Goal: Task Accomplishment & Management: Use online tool/utility

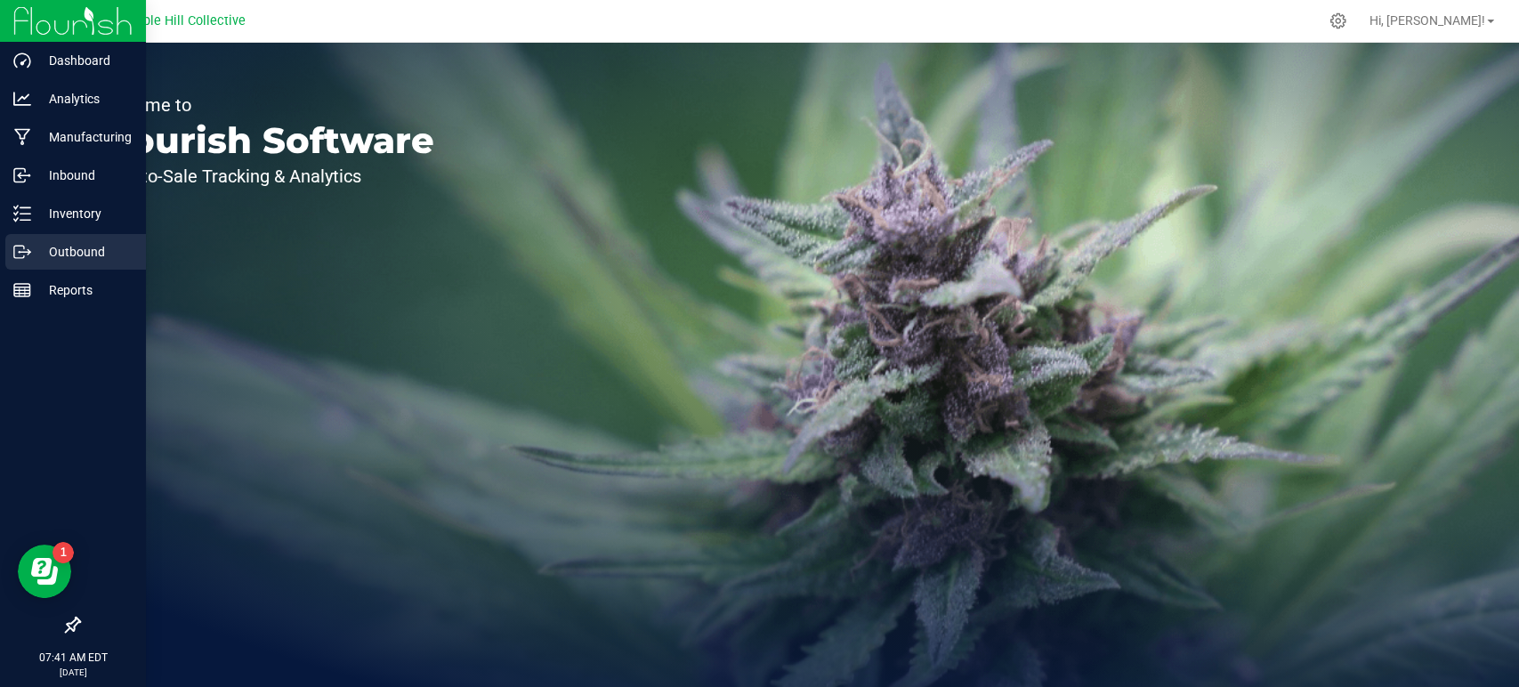
click at [53, 247] on p "Outbound" at bounding box center [84, 251] width 107 height 21
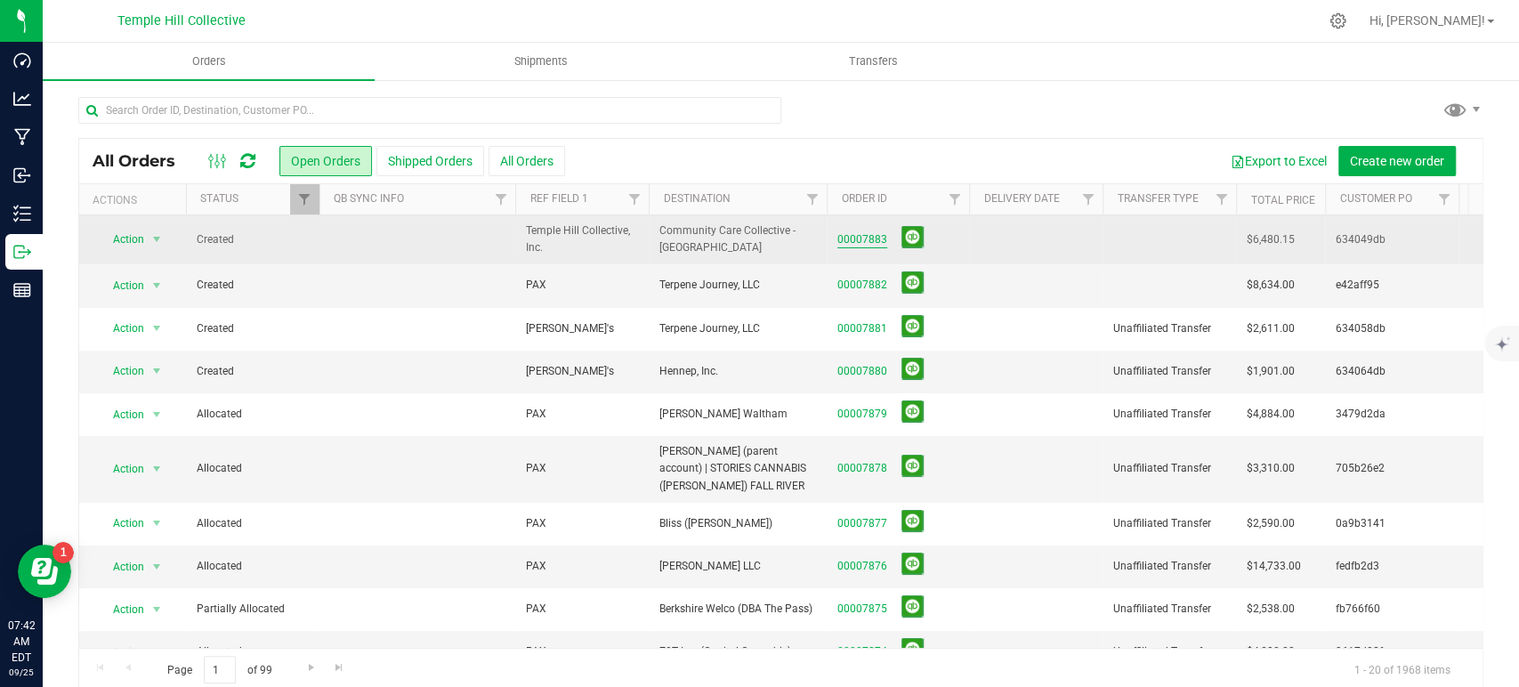
click at [861, 240] on link "00007883" at bounding box center [863, 239] width 50 height 17
click at [862, 240] on div "Orders Shipments Transfers All Orders Open Orders Shipped Orders" at bounding box center [781, 365] width 1477 height 644
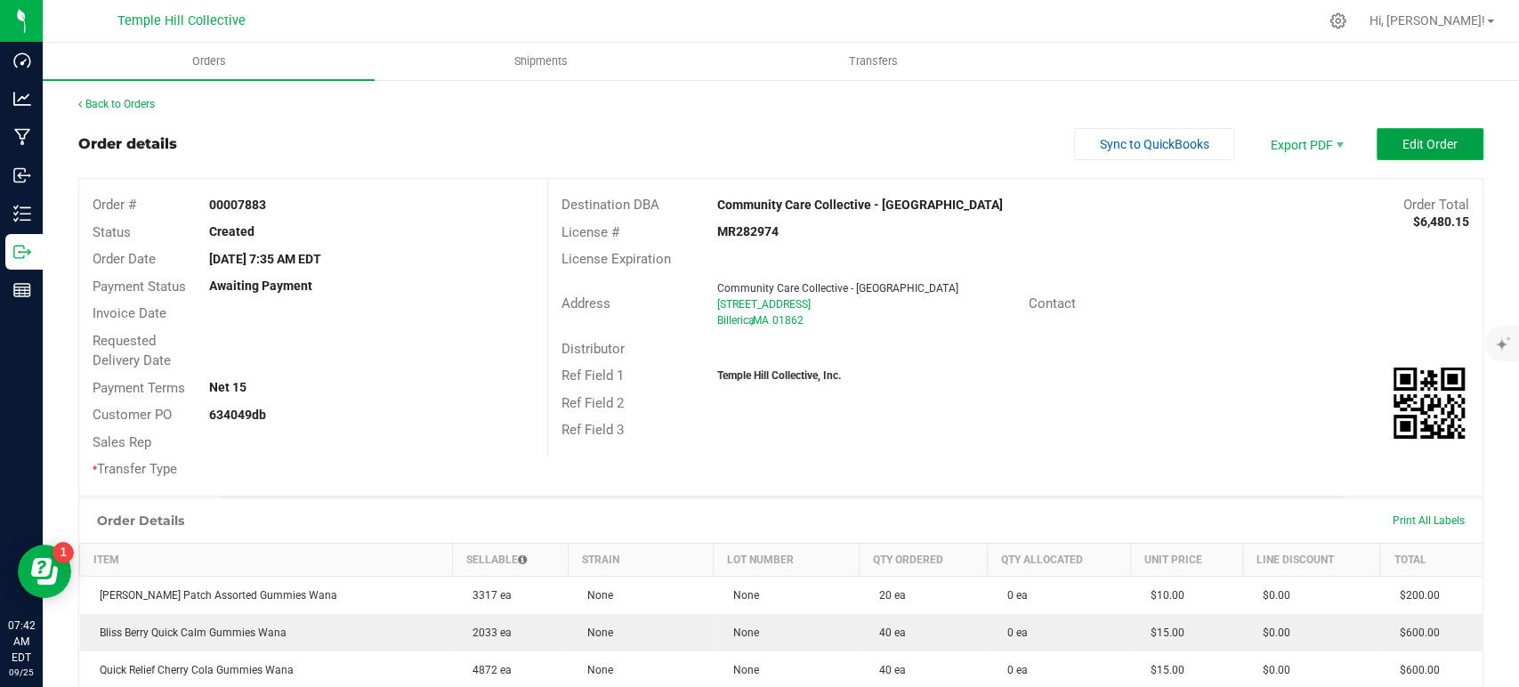
click at [1410, 154] on button "Edit Order" at bounding box center [1430, 144] width 107 height 32
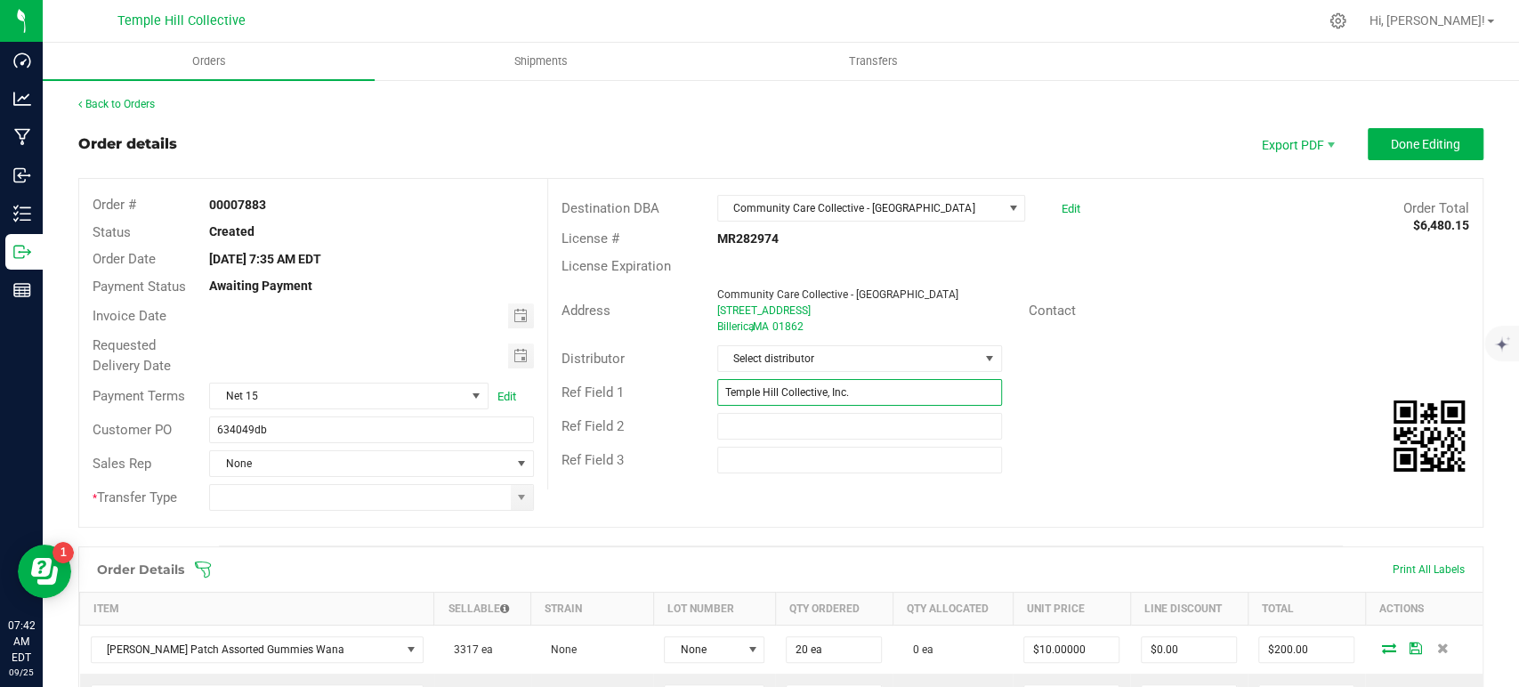
drag, startPoint x: 907, startPoint y: 397, endPoint x: 660, endPoint y: 401, distance: 246.6
click at [660, 401] on div "Ref Field 1 Temple Hill Collective, Inc." at bounding box center [1015, 393] width 935 height 34
type input "Wana MA"
click at [840, 352] on span "Select distributor" at bounding box center [848, 358] width 261 height 25
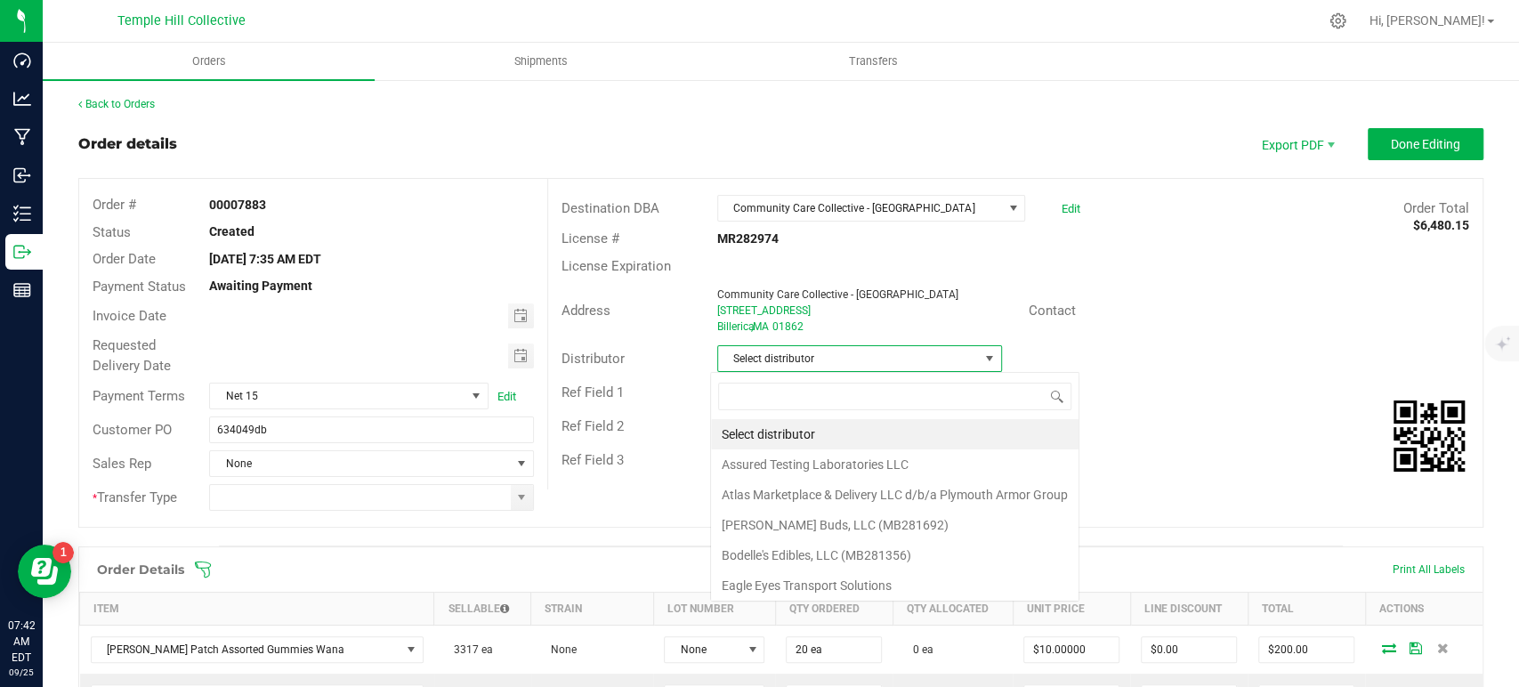
scroll to position [26, 281]
click at [840, 351] on span "Select distributor" at bounding box center [848, 358] width 261 height 25
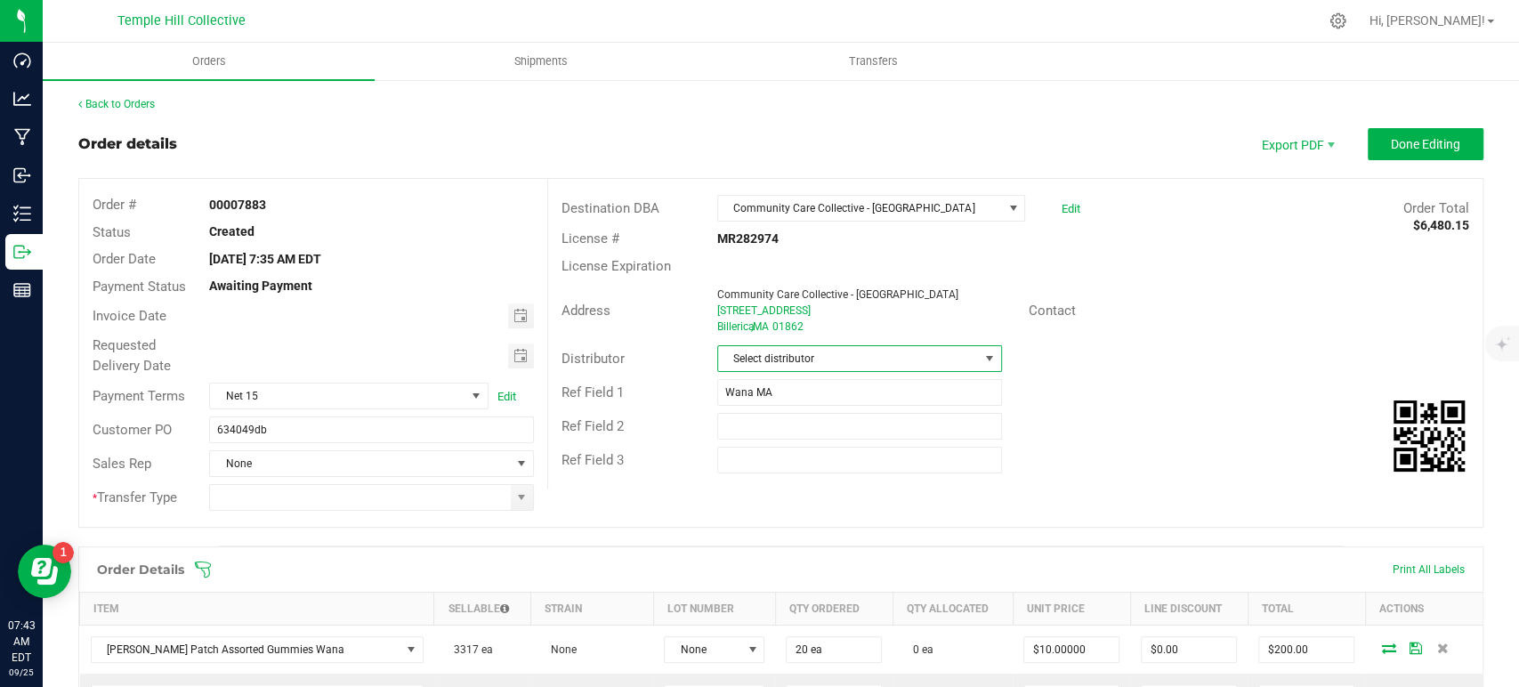
click at [840, 351] on span "Select distributor" at bounding box center [848, 358] width 261 height 25
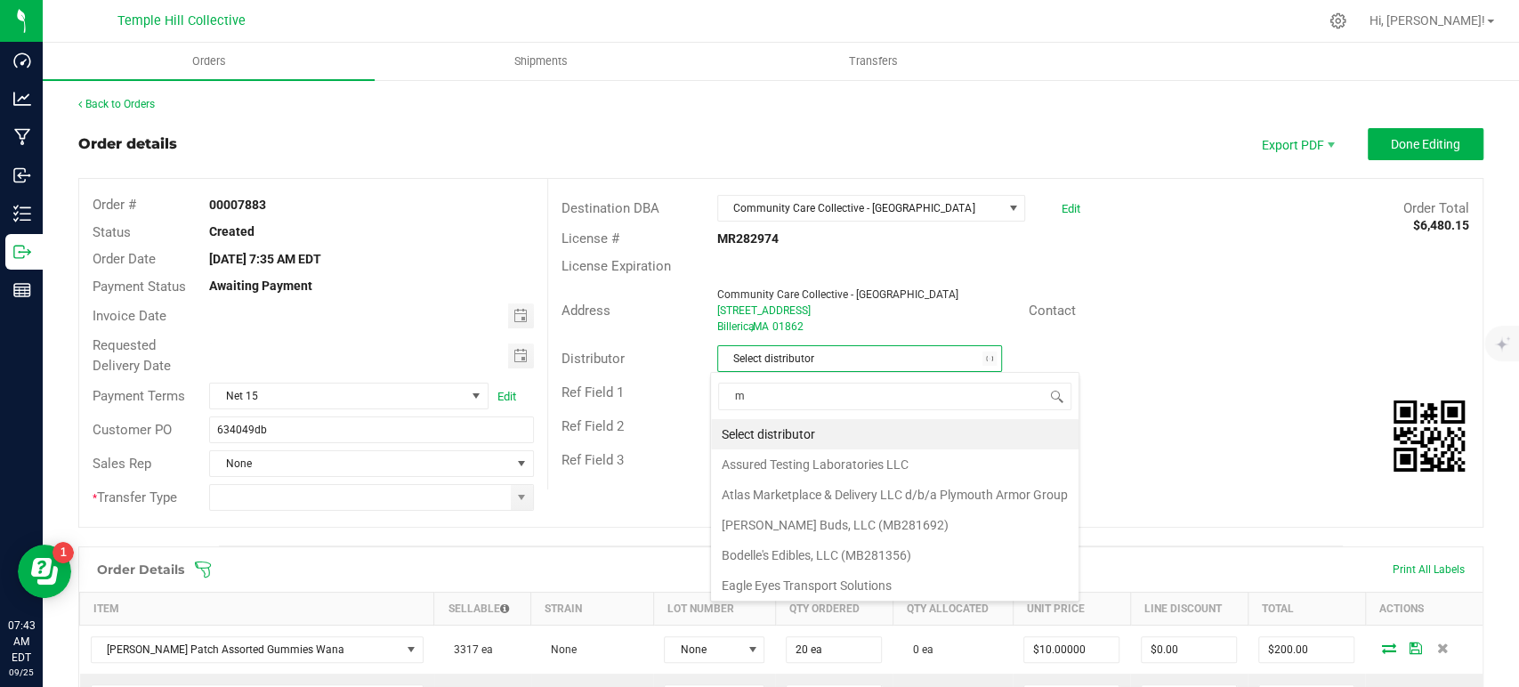
type input "mm"
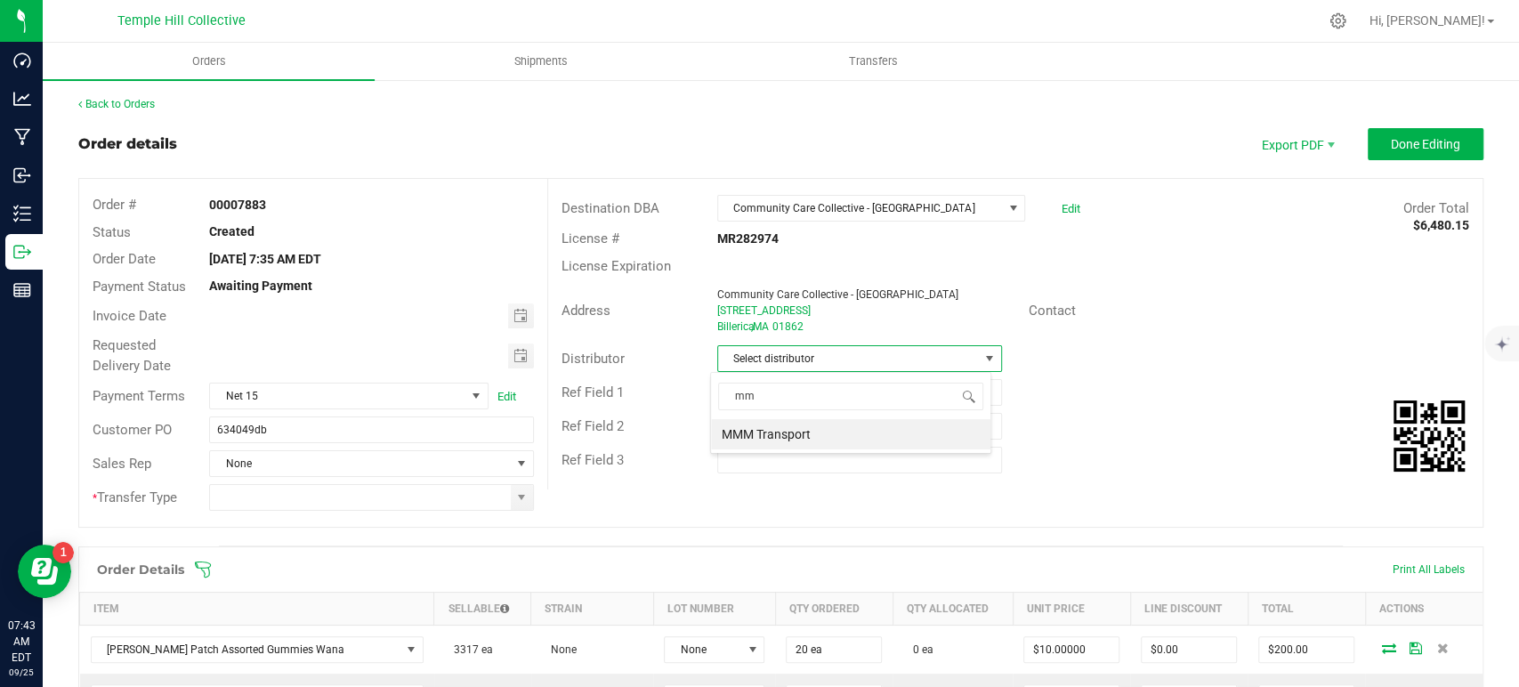
click at [811, 429] on li "MMM Transport" at bounding box center [850, 434] width 279 height 30
click at [516, 504] on span at bounding box center [522, 497] width 22 height 25
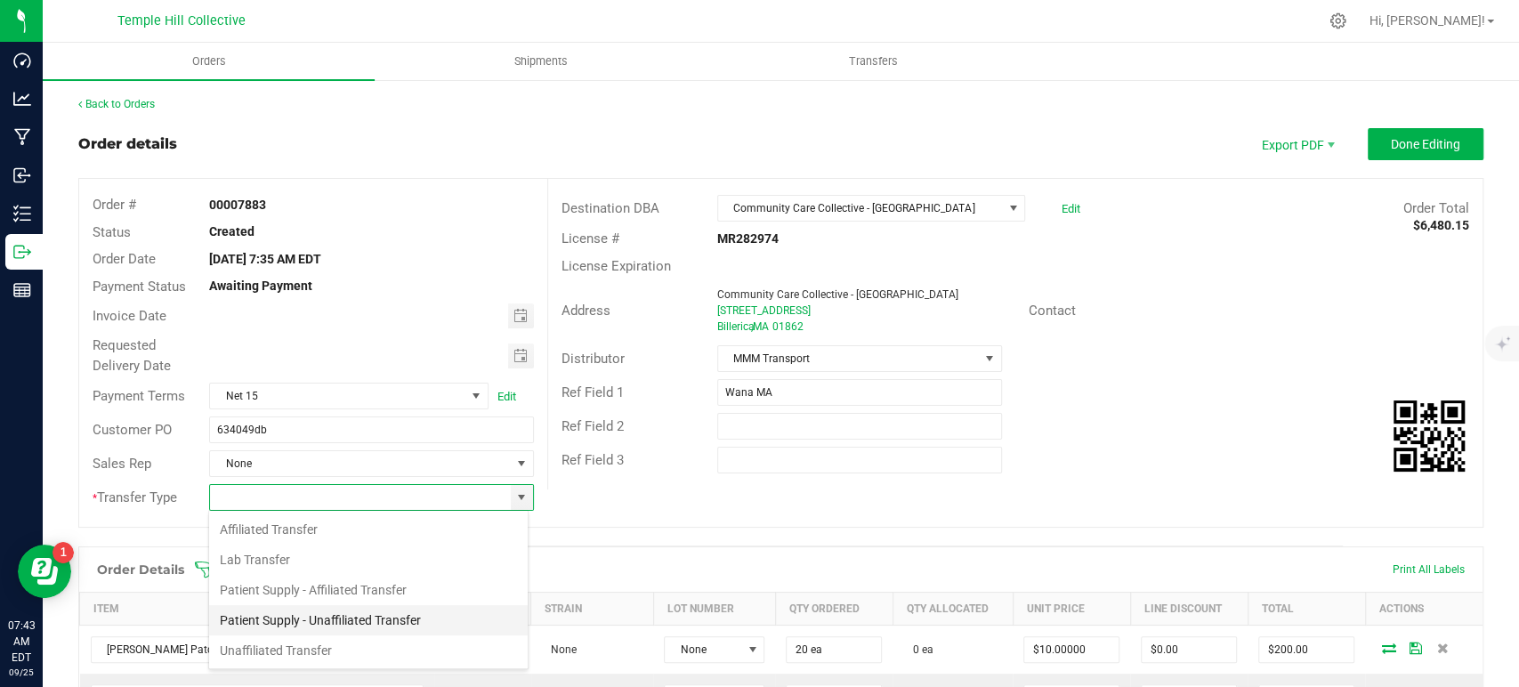
scroll to position [26, 320]
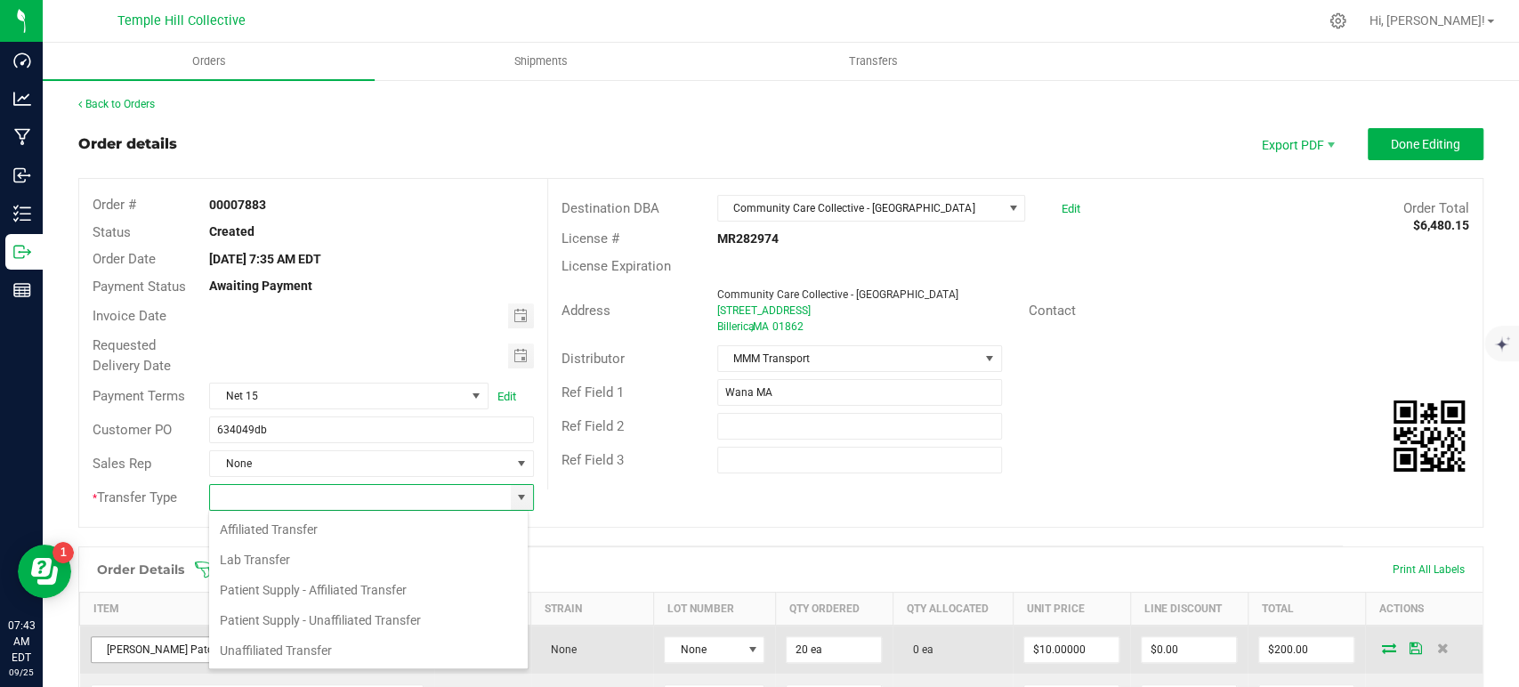
click at [318, 653] on li "Unaffiliated Transfer" at bounding box center [368, 651] width 319 height 30
type input "Unaffiliated Transfer"
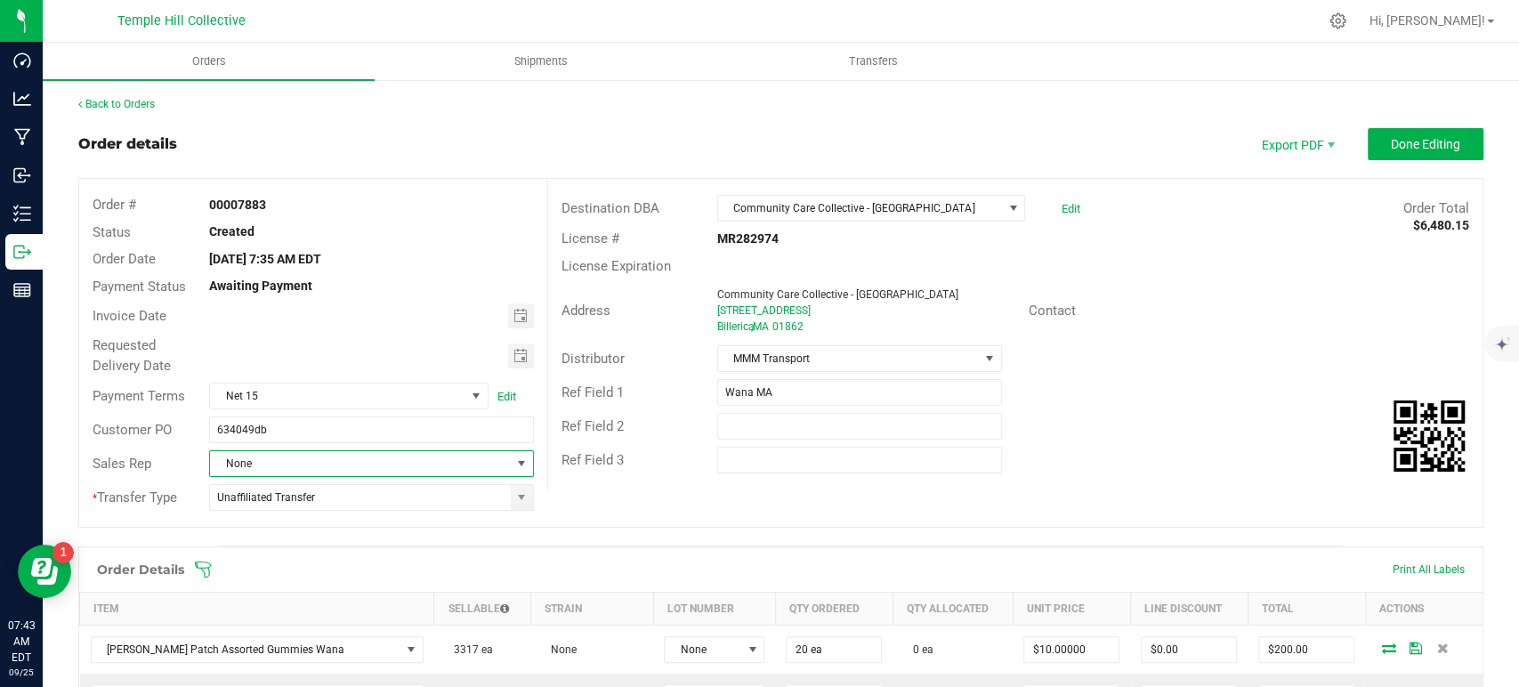
click at [347, 463] on span "None" at bounding box center [360, 463] width 300 height 25
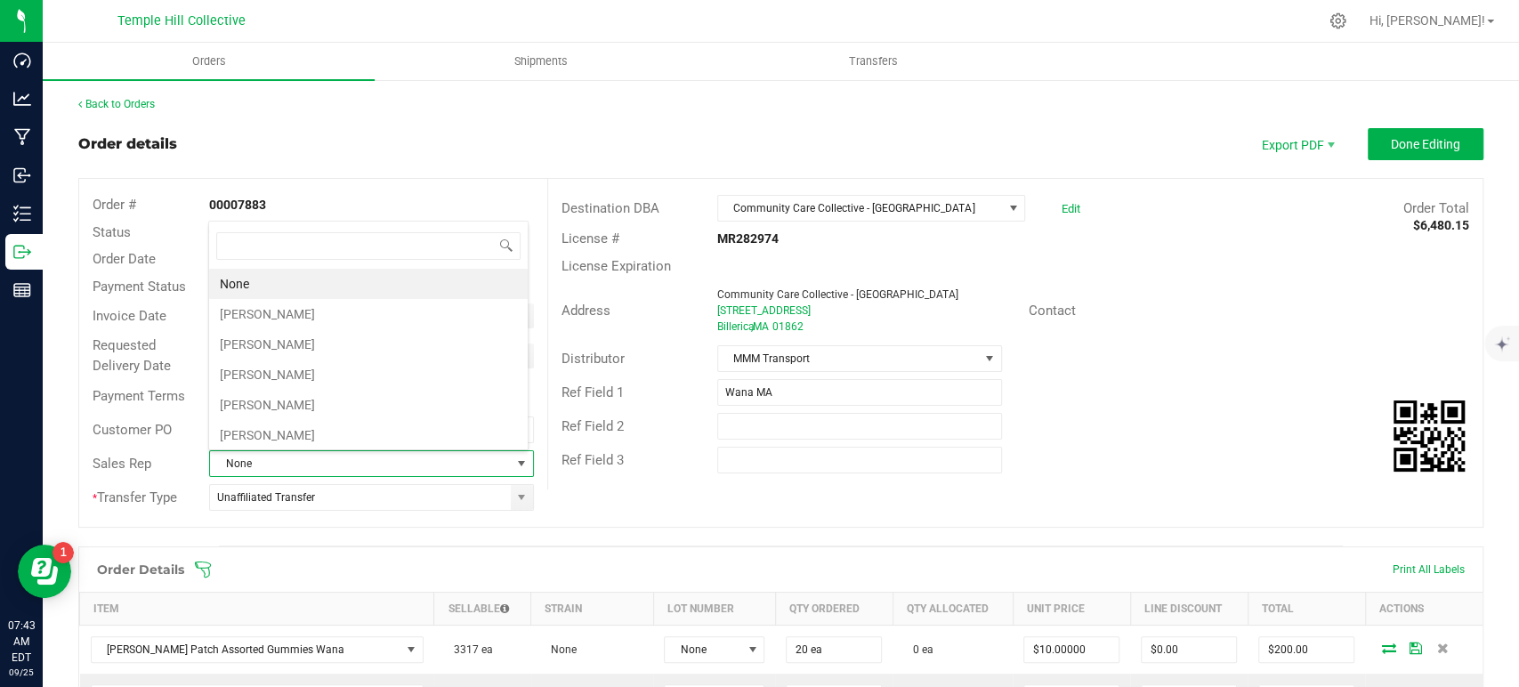
scroll to position [26, 316]
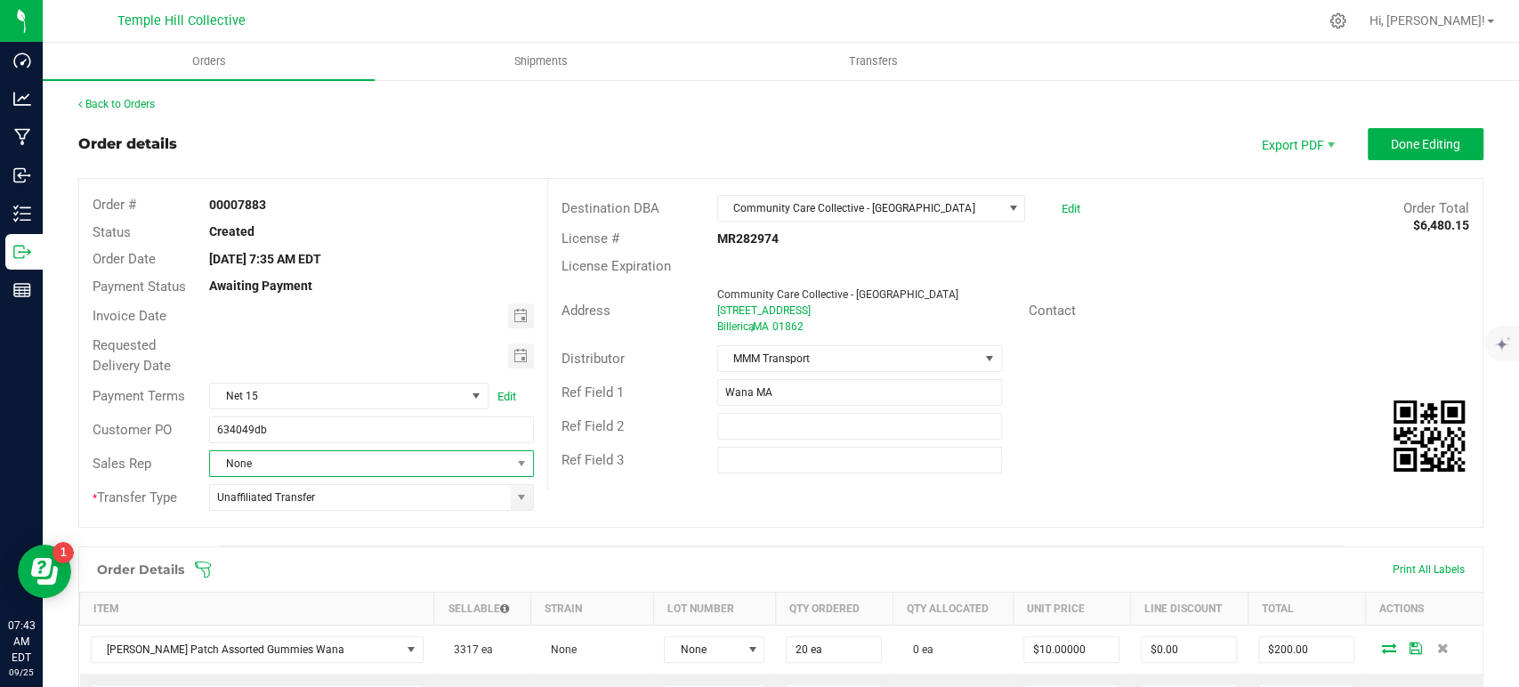
drag, startPoint x: 358, startPoint y: 466, endPoint x: 339, endPoint y: 454, distance: 22.5
click at [358, 466] on span "None" at bounding box center [360, 463] width 300 height 25
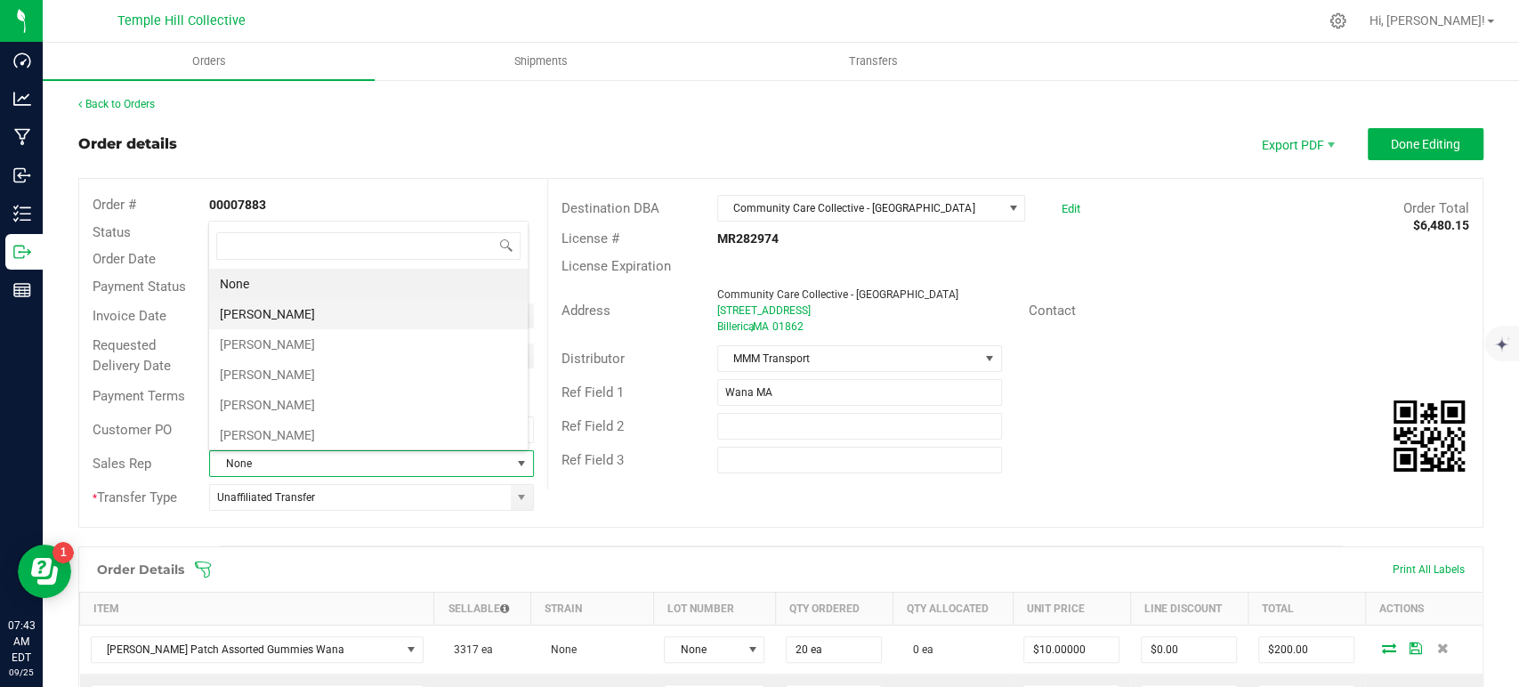
click at [300, 315] on li "[PERSON_NAME]" at bounding box center [368, 314] width 319 height 30
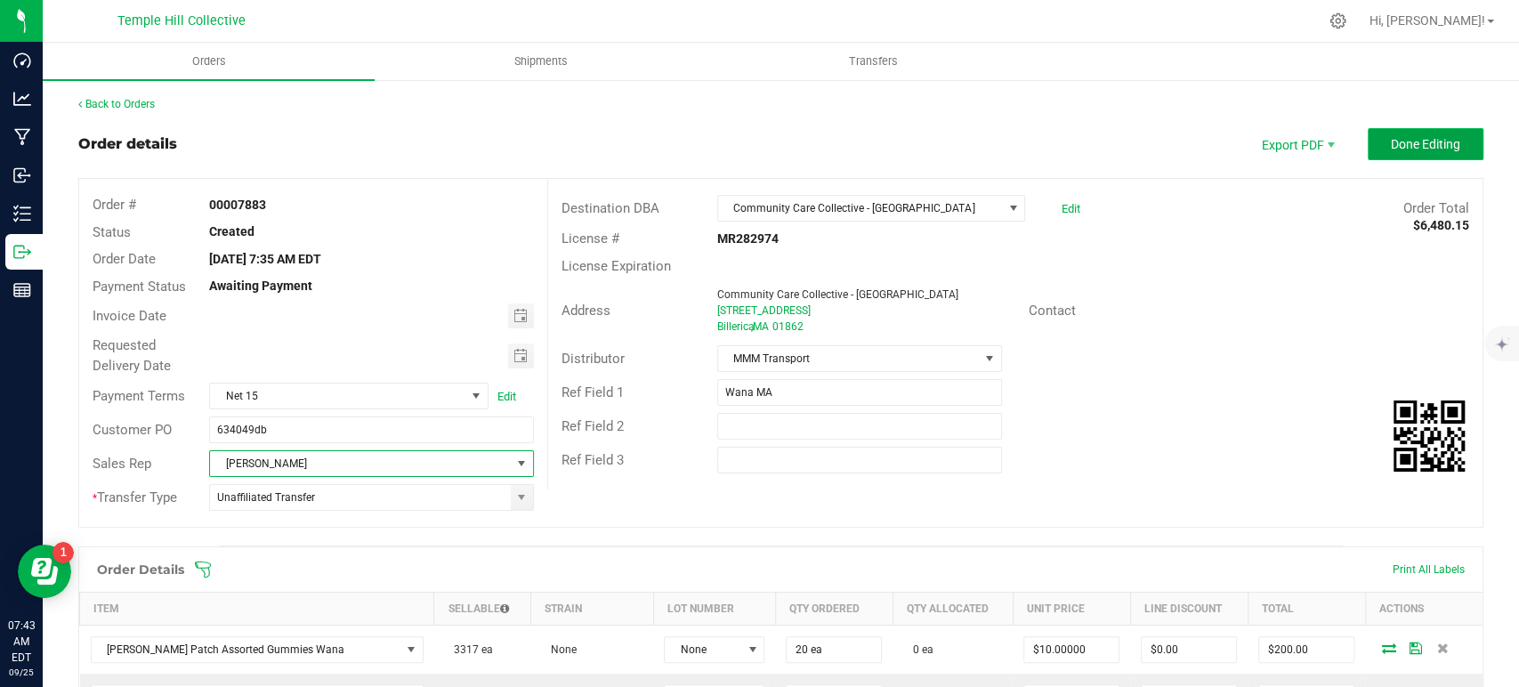
click at [1397, 150] on span "Done Editing" at bounding box center [1425, 144] width 69 height 14
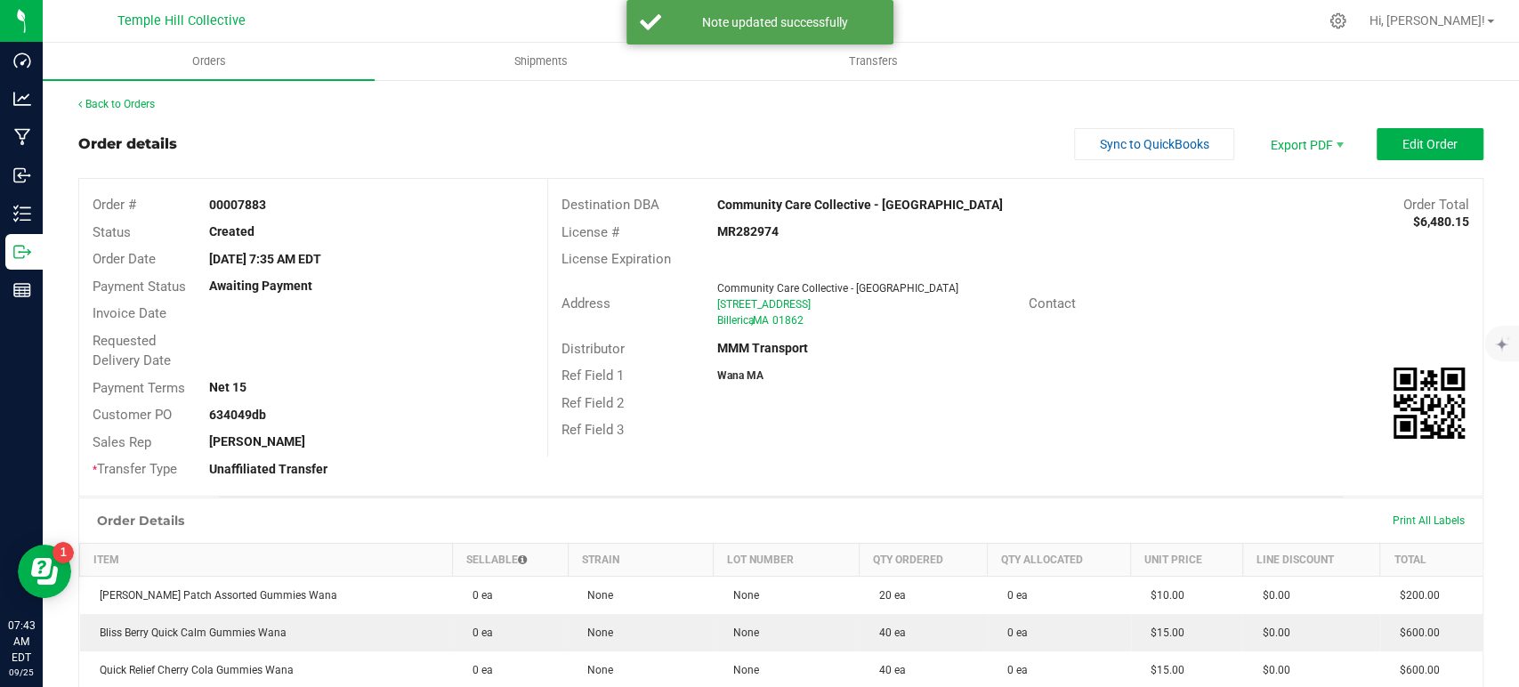
click at [1282, 160] on outbound-order-header "Order details Sync to QuickBooks Export PDF Edit Order Order # 00007883 Status …" at bounding box center [780, 312] width 1405 height 368
click at [1288, 148] on span "Export PDF" at bounding box center [1305, 144] width 107 height 32
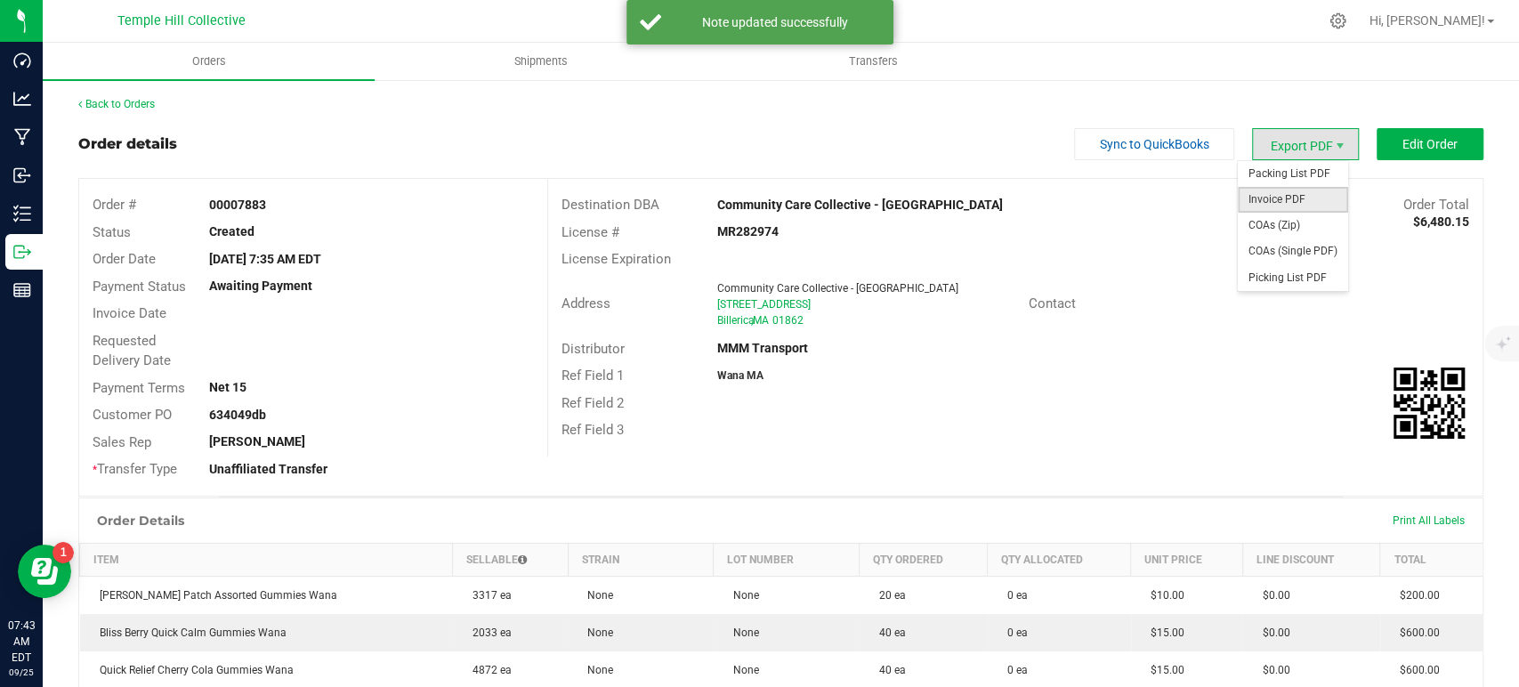
click at [1274, 198] on span "Invoice PDF" at bounding box center [1293, 200] width 110 height 26
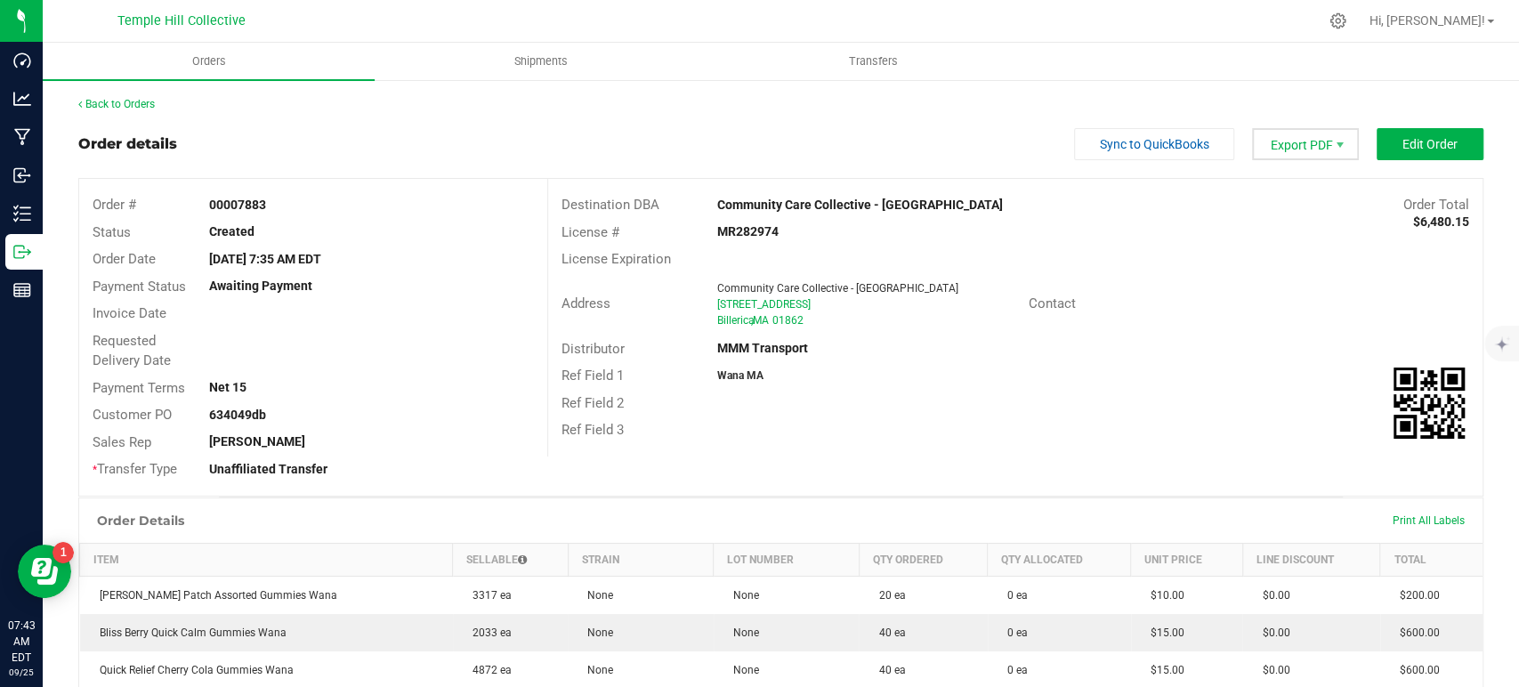
click at [1315, 145] on span "Export PDF" at bounding box center [1305, 144] width 107 height 32
click at [1293, 174] on span "Packing List PDF" at bounding box center [1293, 174] width 110 height 26
drag, startPoint x: 814, startPoint y: 316, endPoint x: 700, endPoint y: 285, distance: 118.1
click at [700, 285] on div "Address Community Care Collective - Billerica 4 Republic Road Billerica , MA 01…" at bounding box center [788, 304] width 481 height 55
copy ngx-name-and-address "Community Care Collective - Billerica 4 Republic Road Billerica , MA 01862"
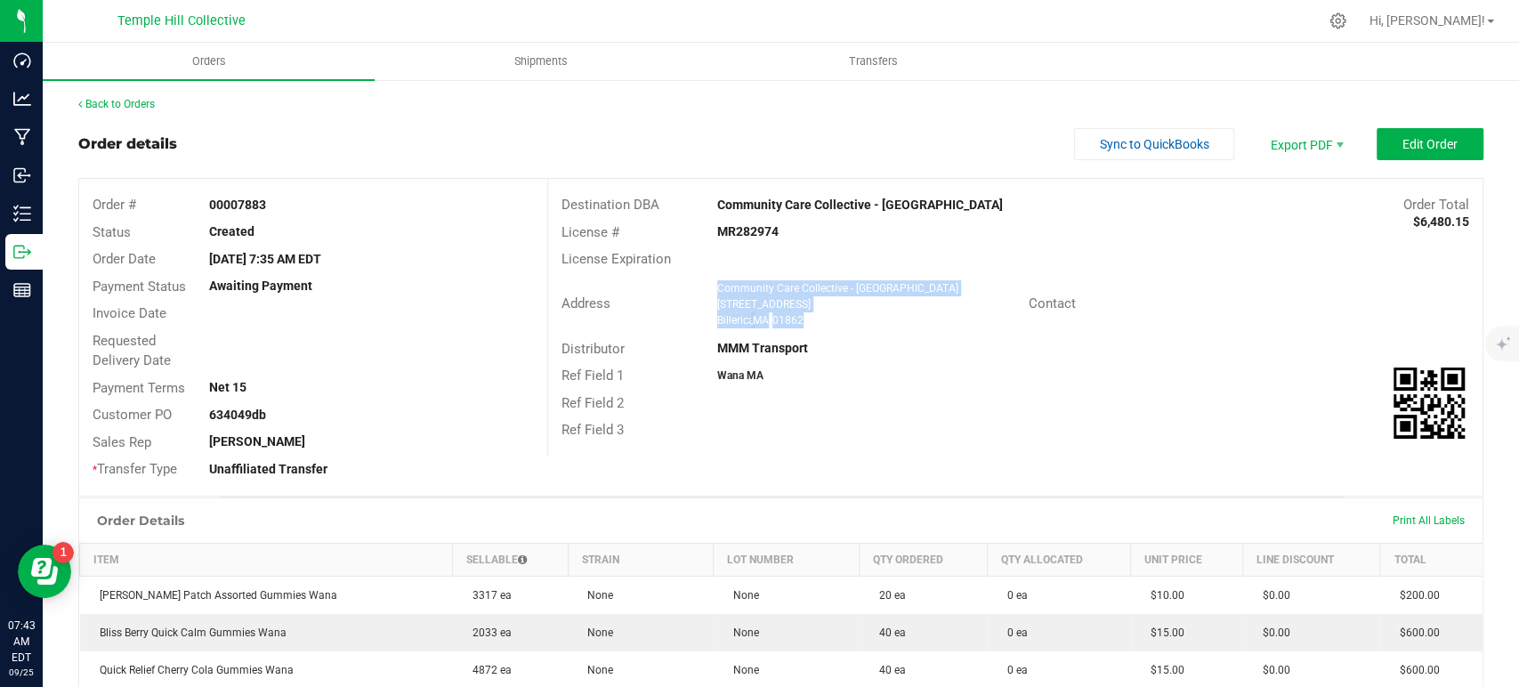
click at [756, 227] on strong "MR282974" at bounding box center [747, 231] width 61 height 14
copy strong "MR282974"
click at [148, 105] on link "Back to Orders" at bounding box center [116, 104] width 77 height 12
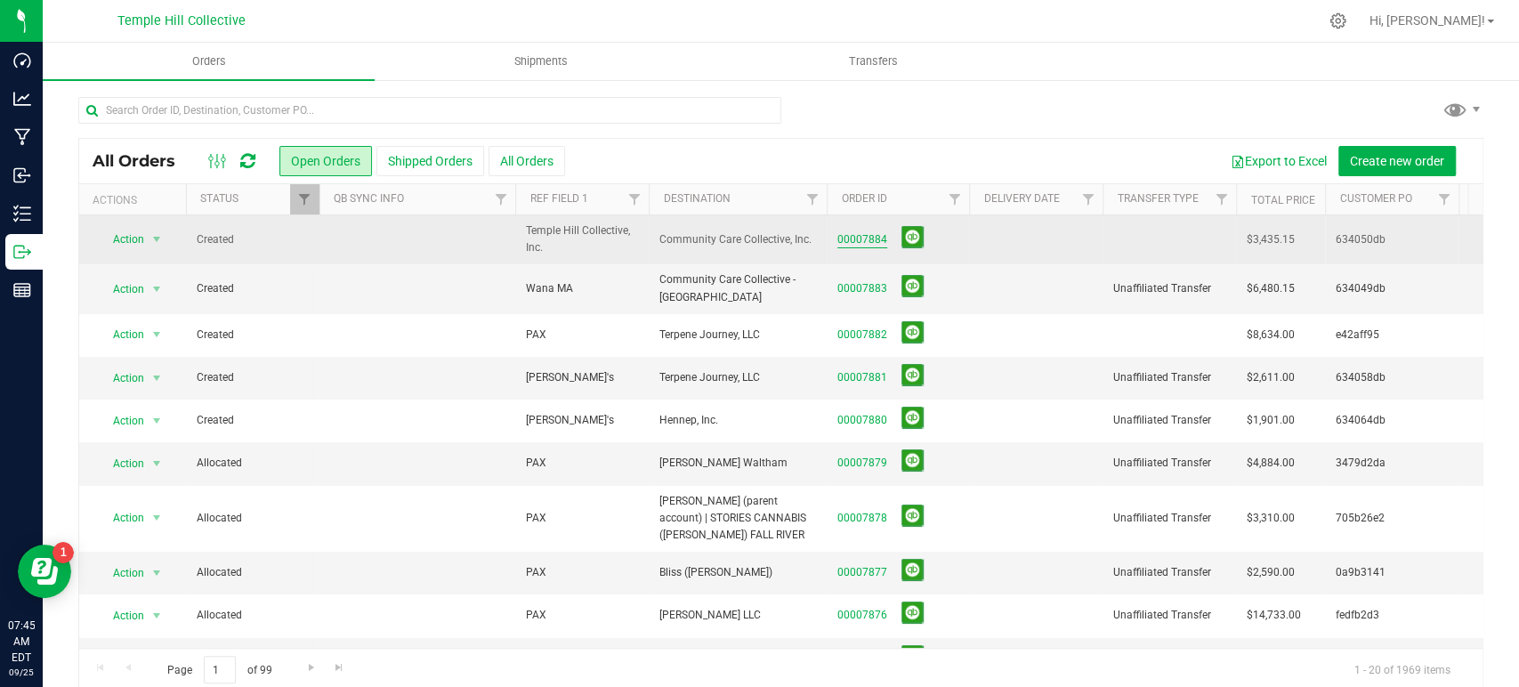
click at [841, 240] on link "00007884" at bounding box center [863, 239] width 50 height 17
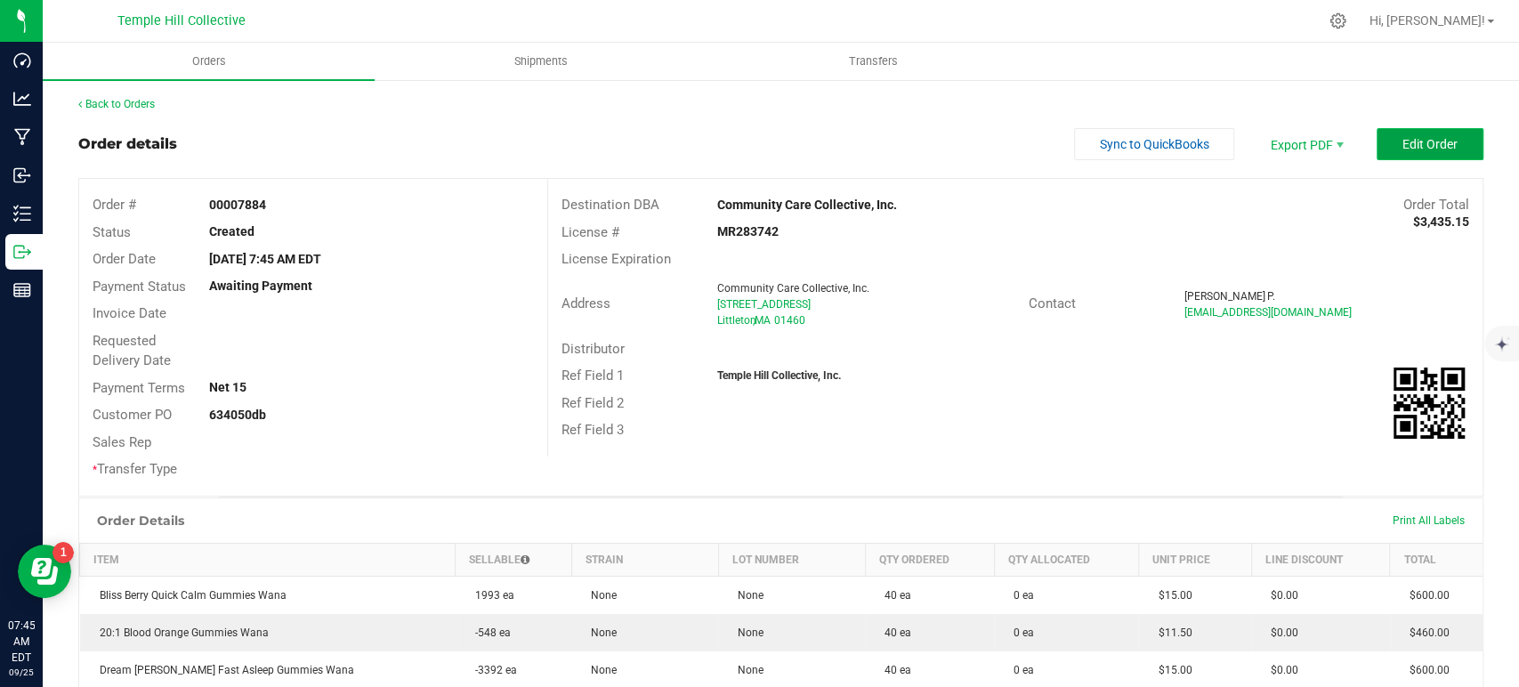
click at [1408, 148] on span "Edit Order" at bounding box center [1430, 144] width 55 height 14
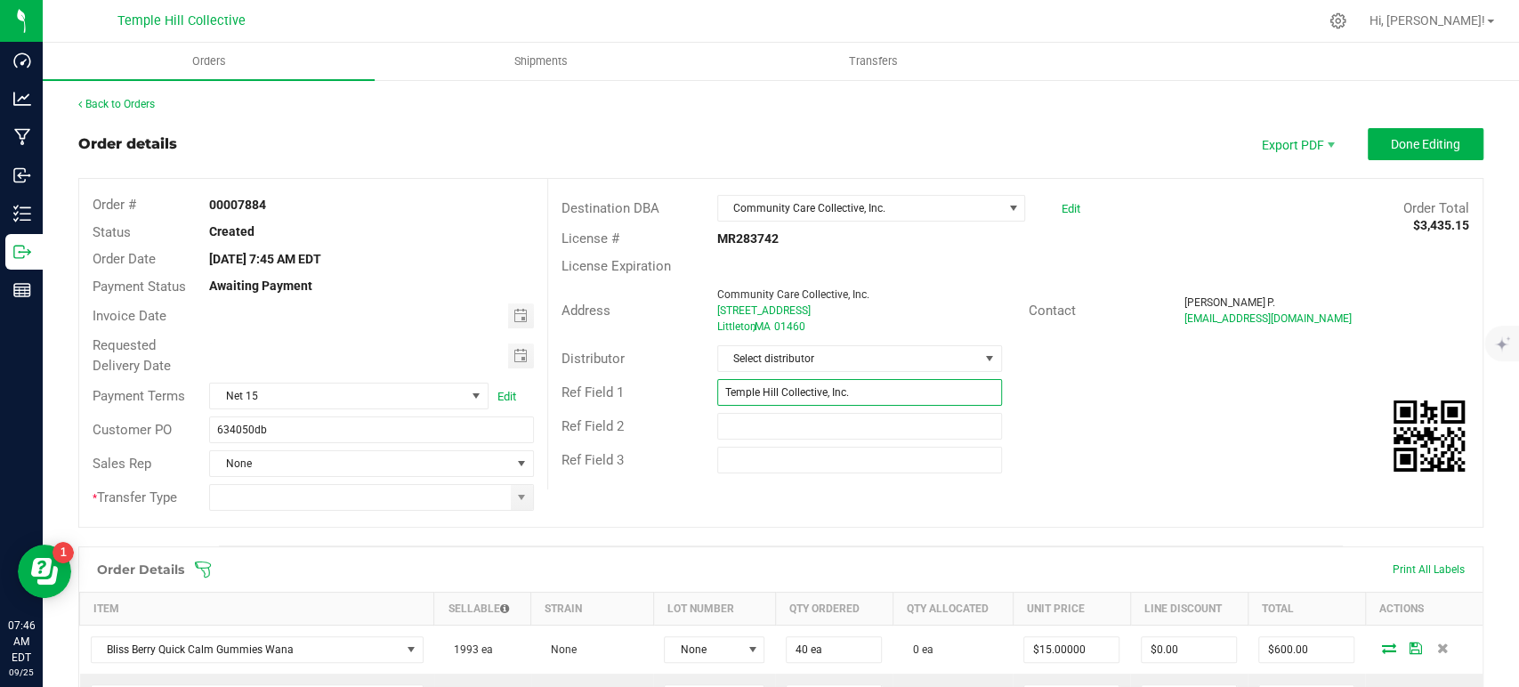
drag, startPoint x: 879, startPoint y: 397, endPoint x: 676, endPoint y: 400, distance: 203.8
click at [676, 400] on div "Ref Field 1 Temple Hill Collective, Inc." at bounding box center [1015, 393] width 935 height 34
type input "Wana MA"
click at [847, 360] on span "Select distributor" at bounding box center [848, 358] width 261 height 25
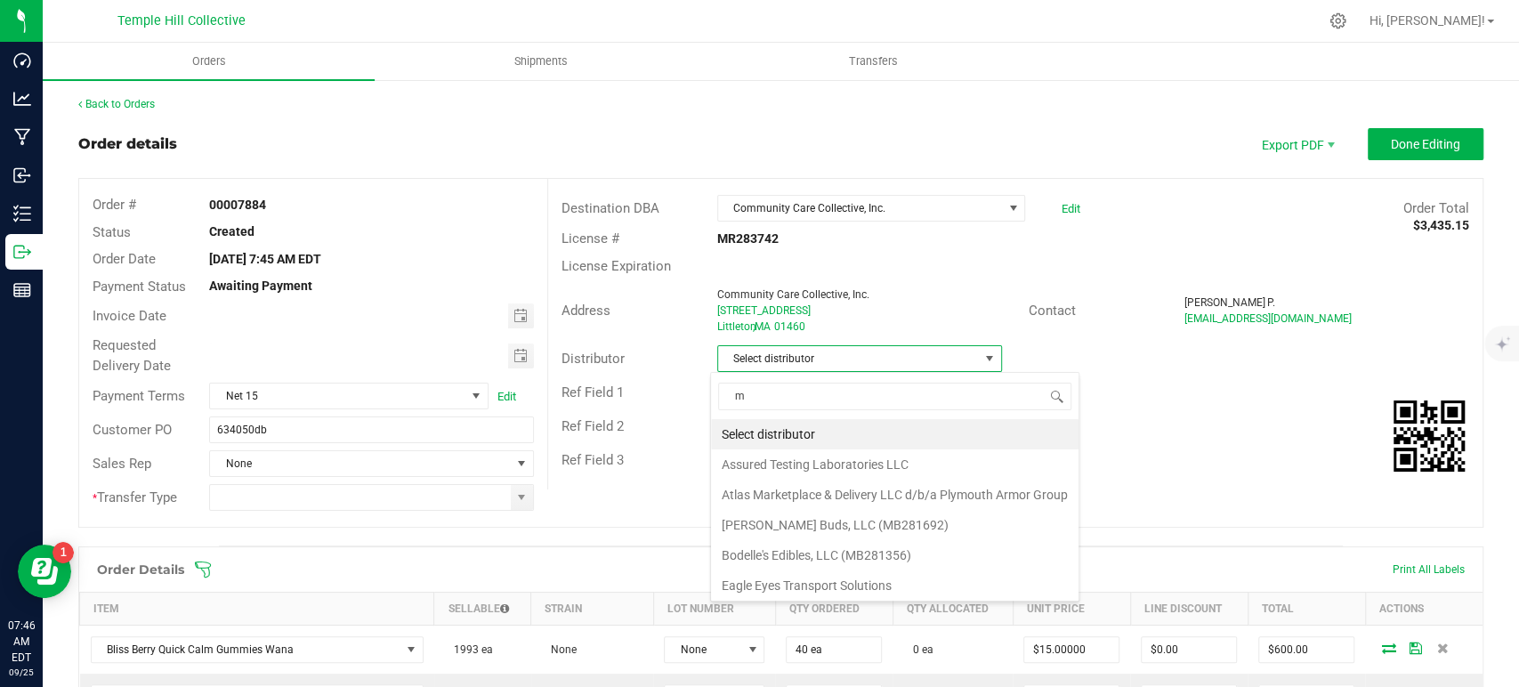
scroll to position [26, 281]
type input "mmm"
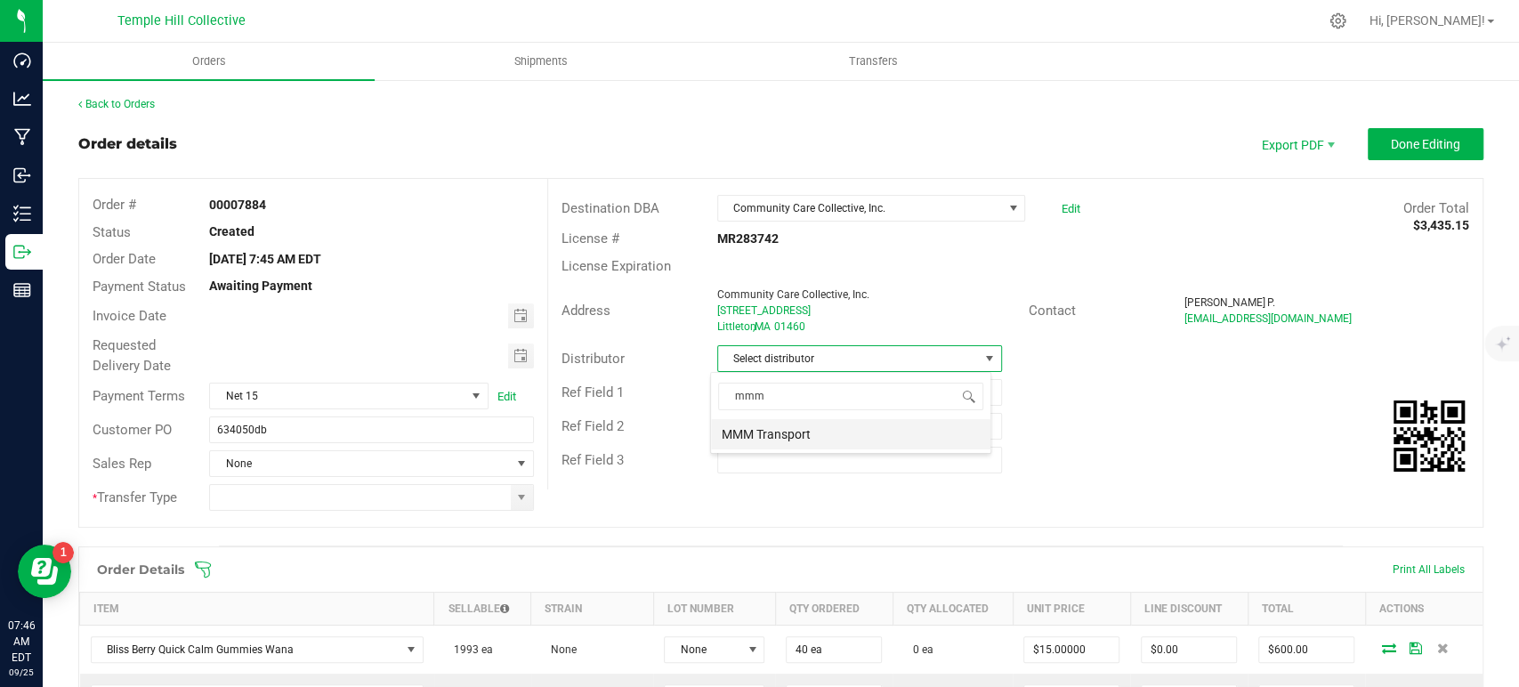
click at [856, 429] on li "MMM Transport" at bounding box center [850, 434] width 279 height 30
click at [522, 498] on span at bounding box center [521, 497] width 14 height 14
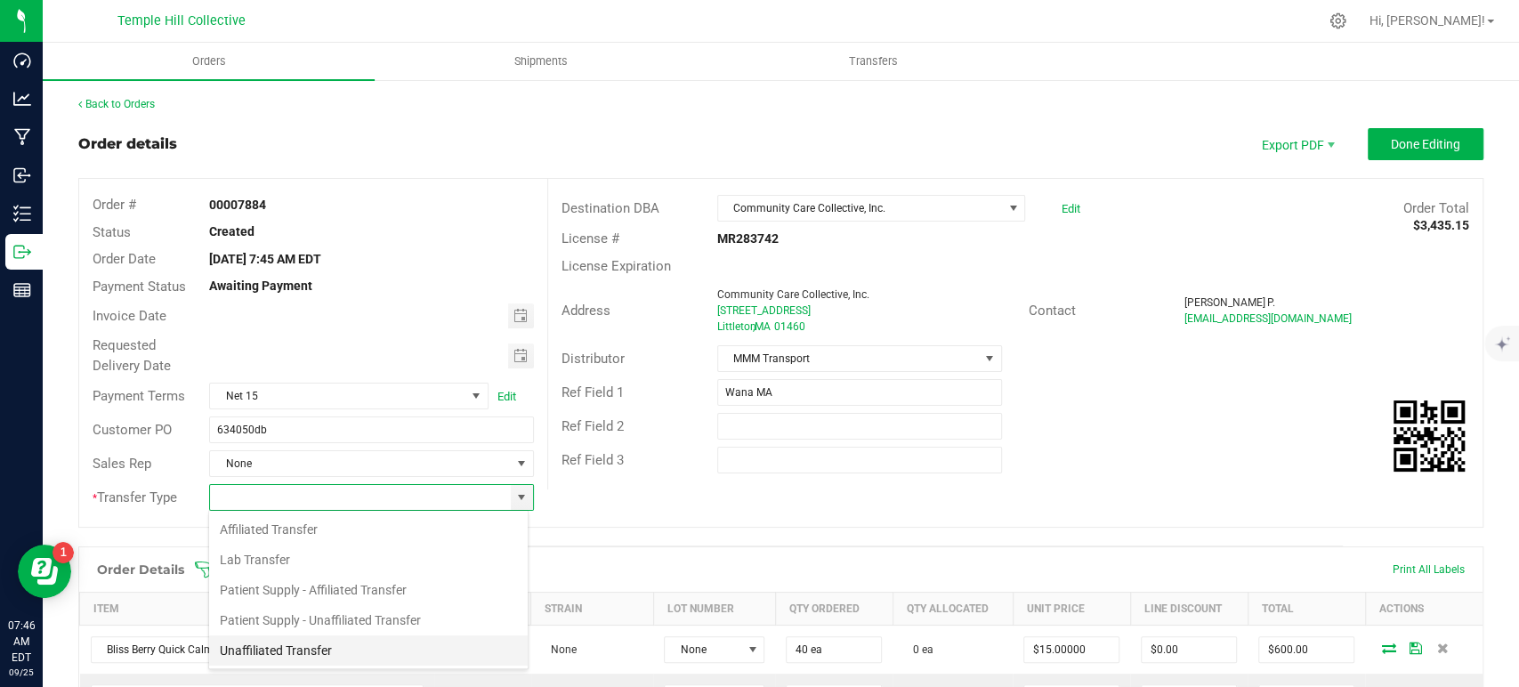
scroll to position [26, 320]
click at [375, 653] on li "Unaffiliated Transfer" at bounding box center [368, 651] width 319 height 30
type input "Unaffiliated Transfer"
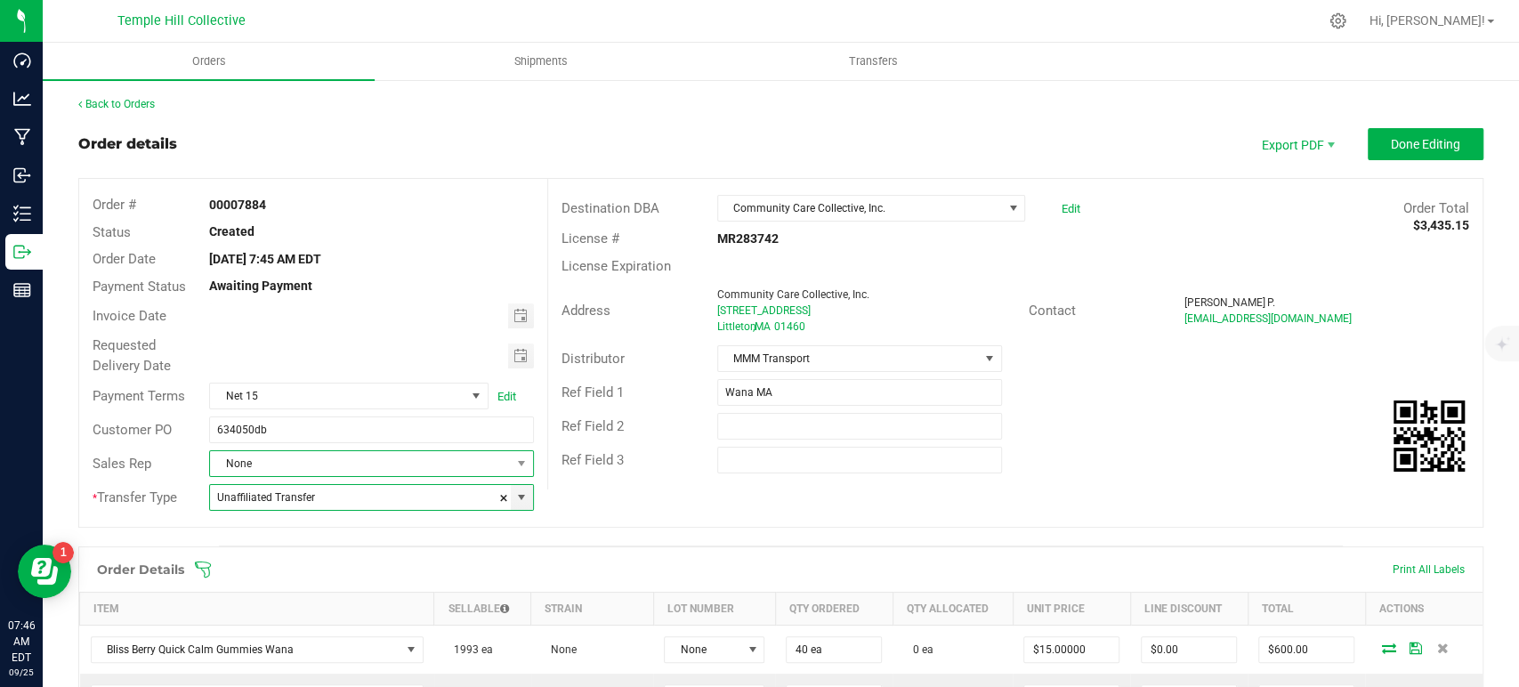
click at [400, 463] on span "None" at bounding box center [360, 463] width 300 height 25
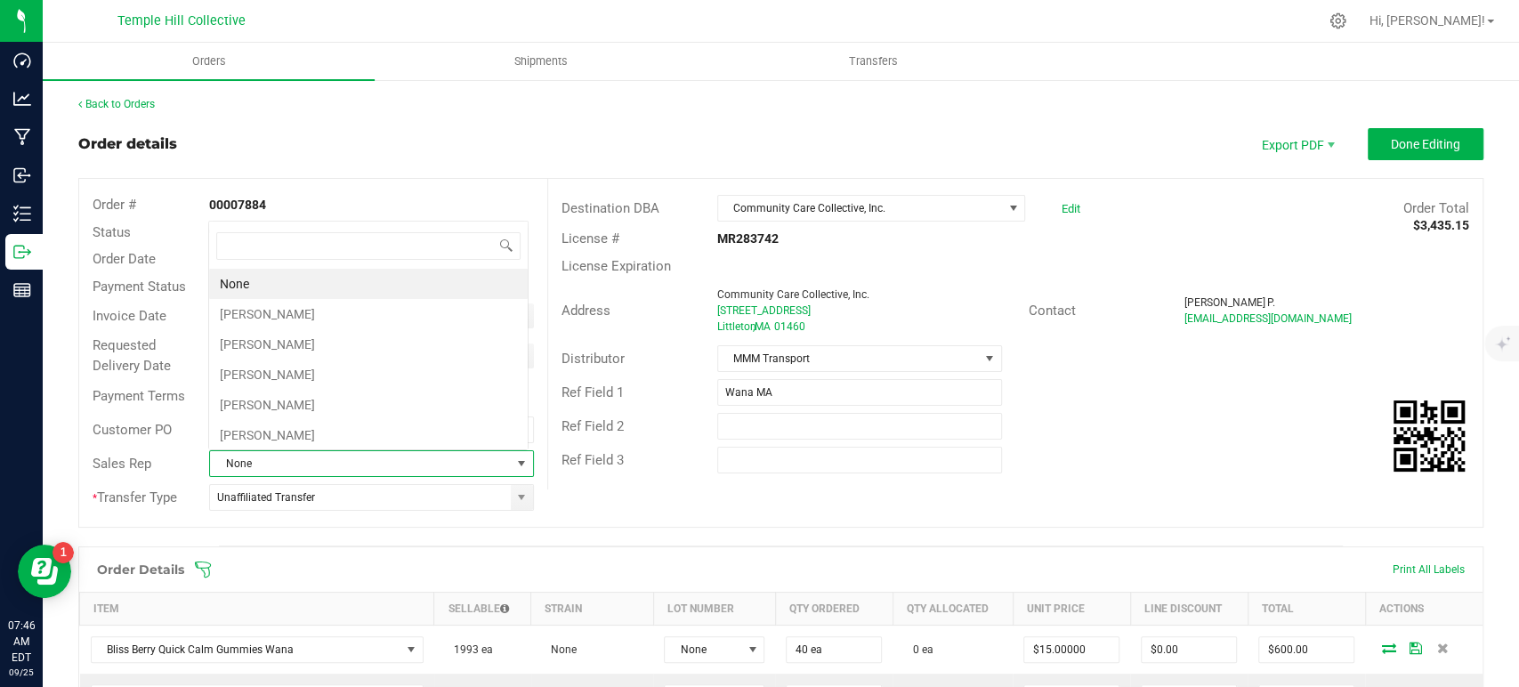
scroll to position [26, 316]
click at [348, 310] on li "[PERSON_NAME]" at bounding box center [368, 314] width 319 height 30
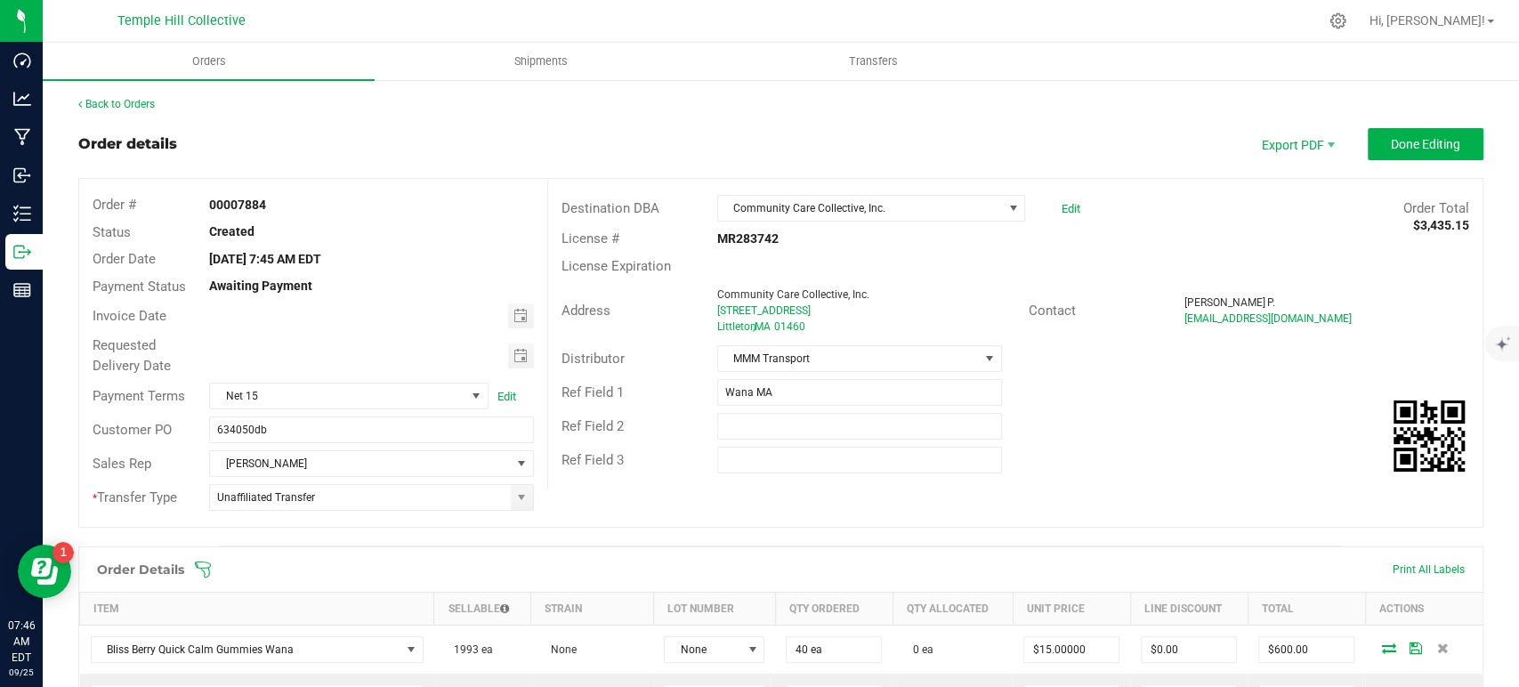
click at [1381, 161] on outbound-order-header "Order details Export PDF Done Editing Order # 00007884 Status Created Order Dat…" at bounding box center [780, 336] width 1405 height 417
click at [1368, 150] on button "Done Editing" at bounding box center [1426, 144] width 116 height 32
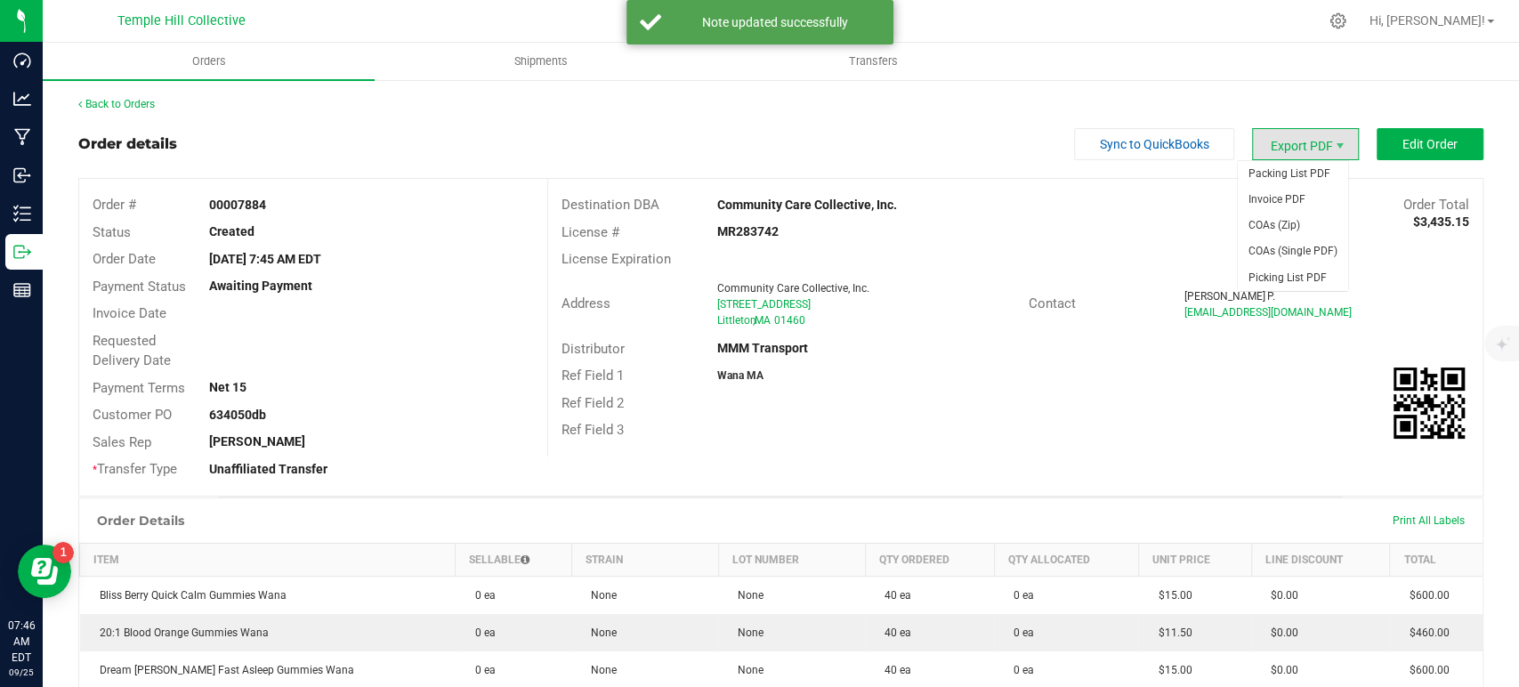
click at [1296, 141] on span "Export PDF" at bounding box center [1305, 144] width 107 height 32
click at [1289, 175] on span "Packing List PDF" at bounding box center [1293, 174] width 110 height 26
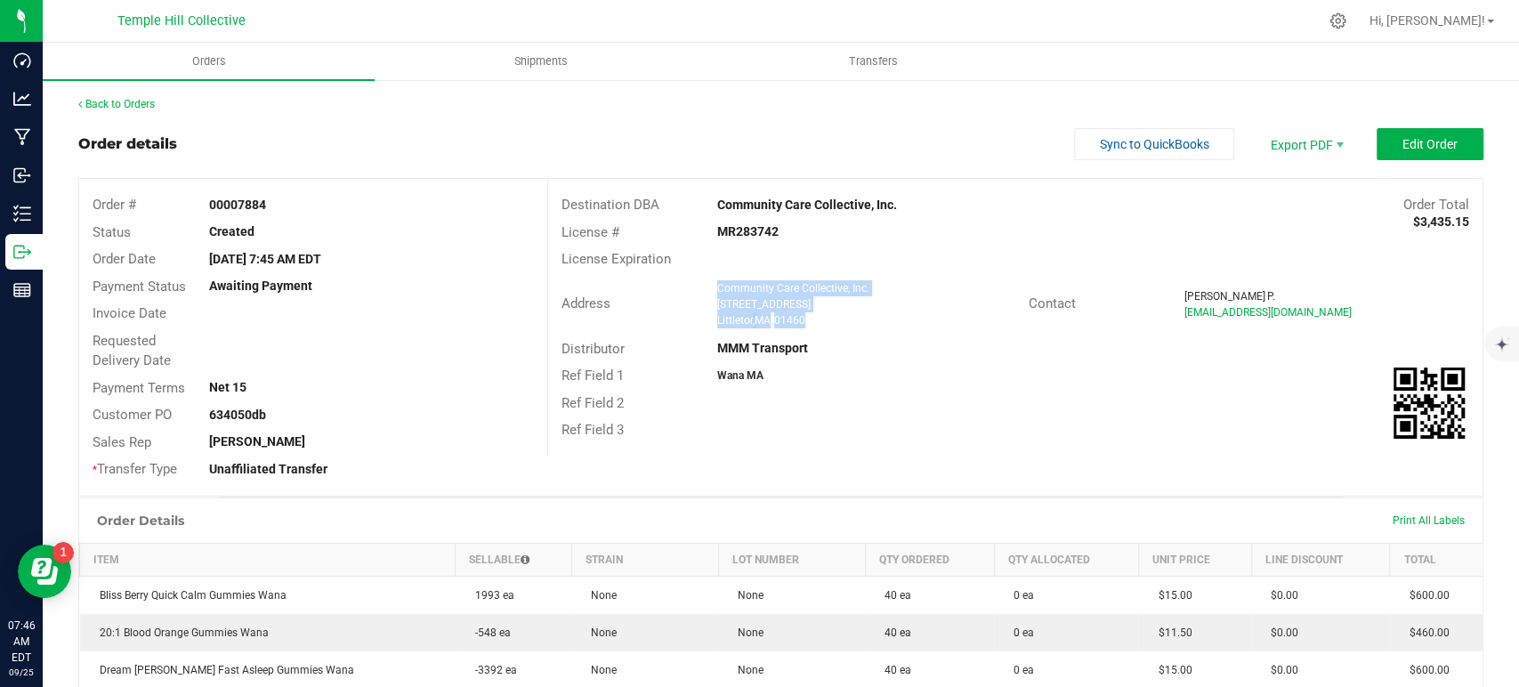
drag, startPoint x: 814, startPoint y: 322, endPoint x: 711, endPoint y: 294, distance: 107.1
click at [717, 294] on ngx-name-and-address "Community Care Collective, Inc. 537 Great Road Littleton , MA 01460" at bounding box center [866, 304] width 298 height 48
copy ngx-name-and-address "Community Care Collective, Inc. 537 Great Road Littleton , MA 01460"
click at [739, 231] on strong "MR283742" at bounding box center [747, 231] width 61 height 14
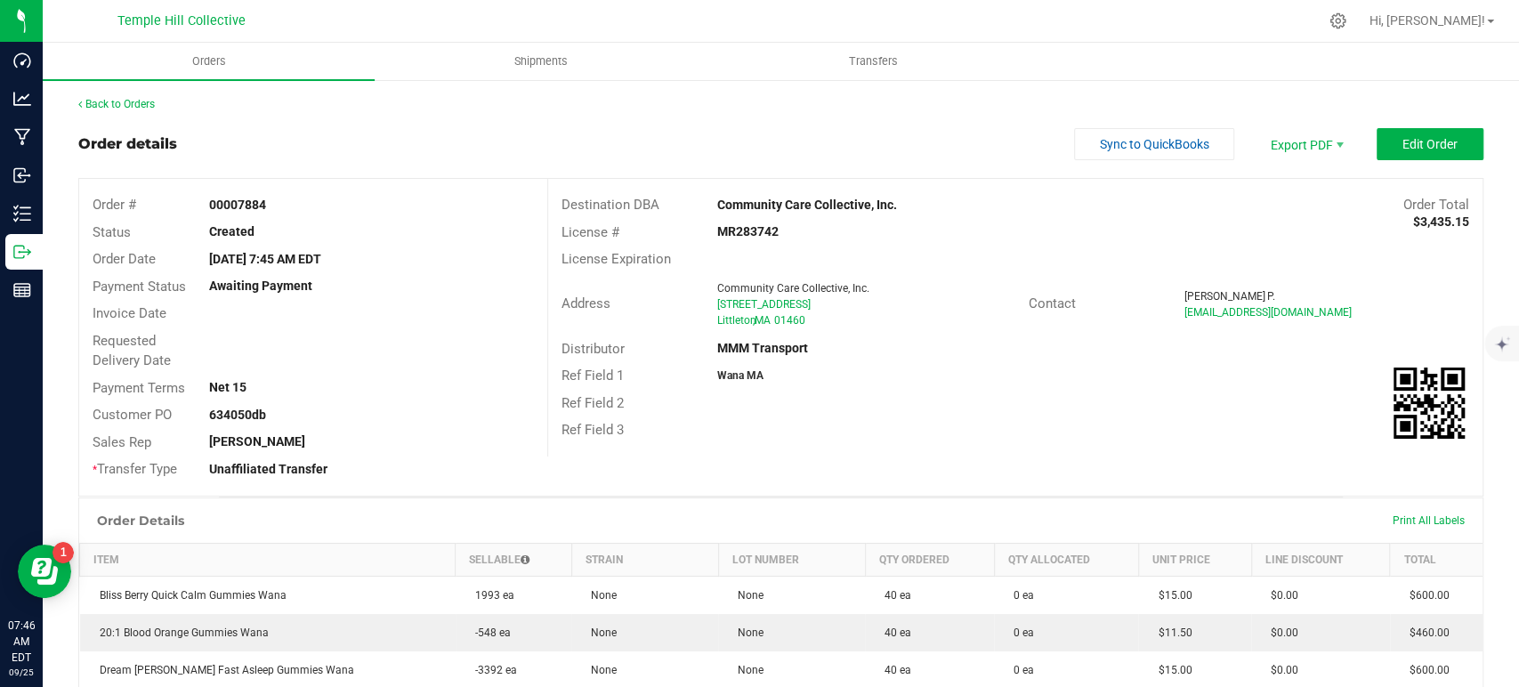
copy strong "MR283742"
click at [139, 105] on link "Back to Orders" at bounding box center [116, 104] width 77 height 12
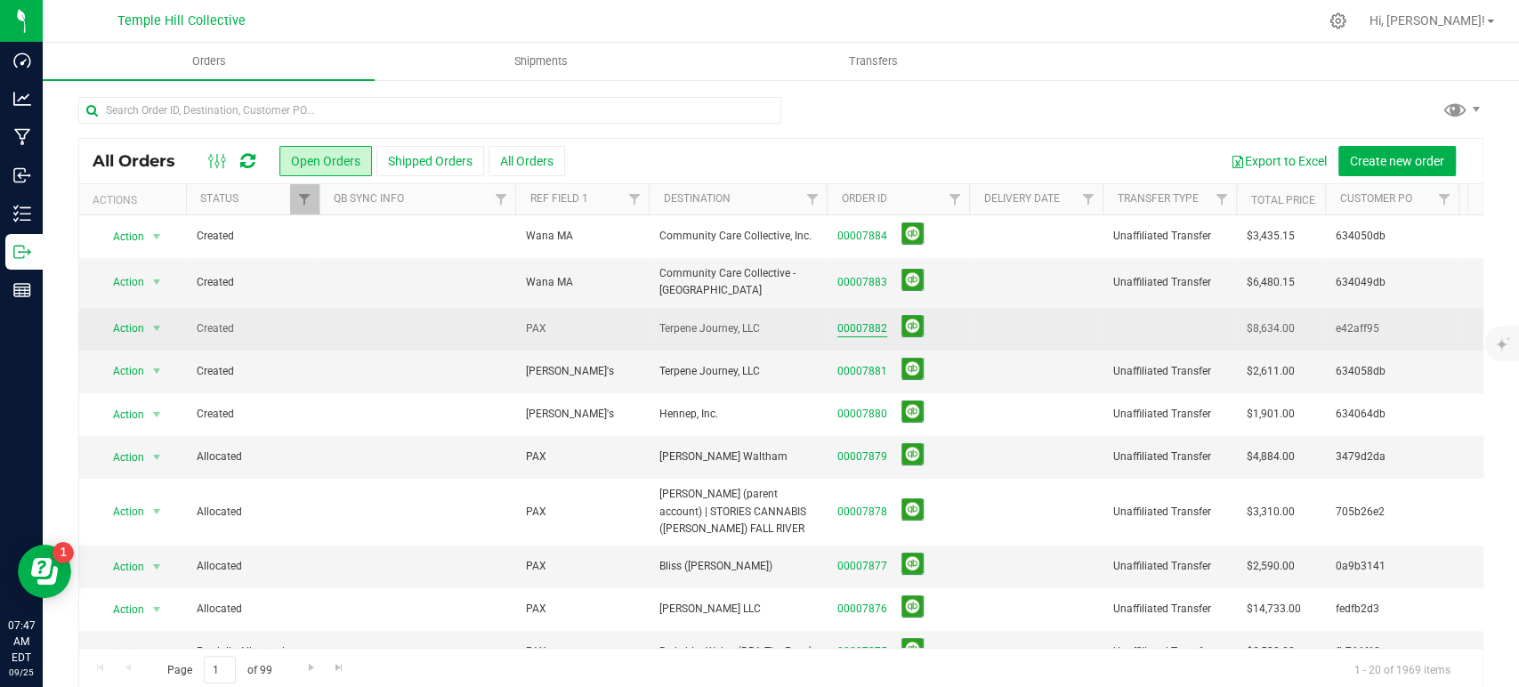
click at [854, 328] on link "00007882" at bounding box center [863, 328] width 50 height 17
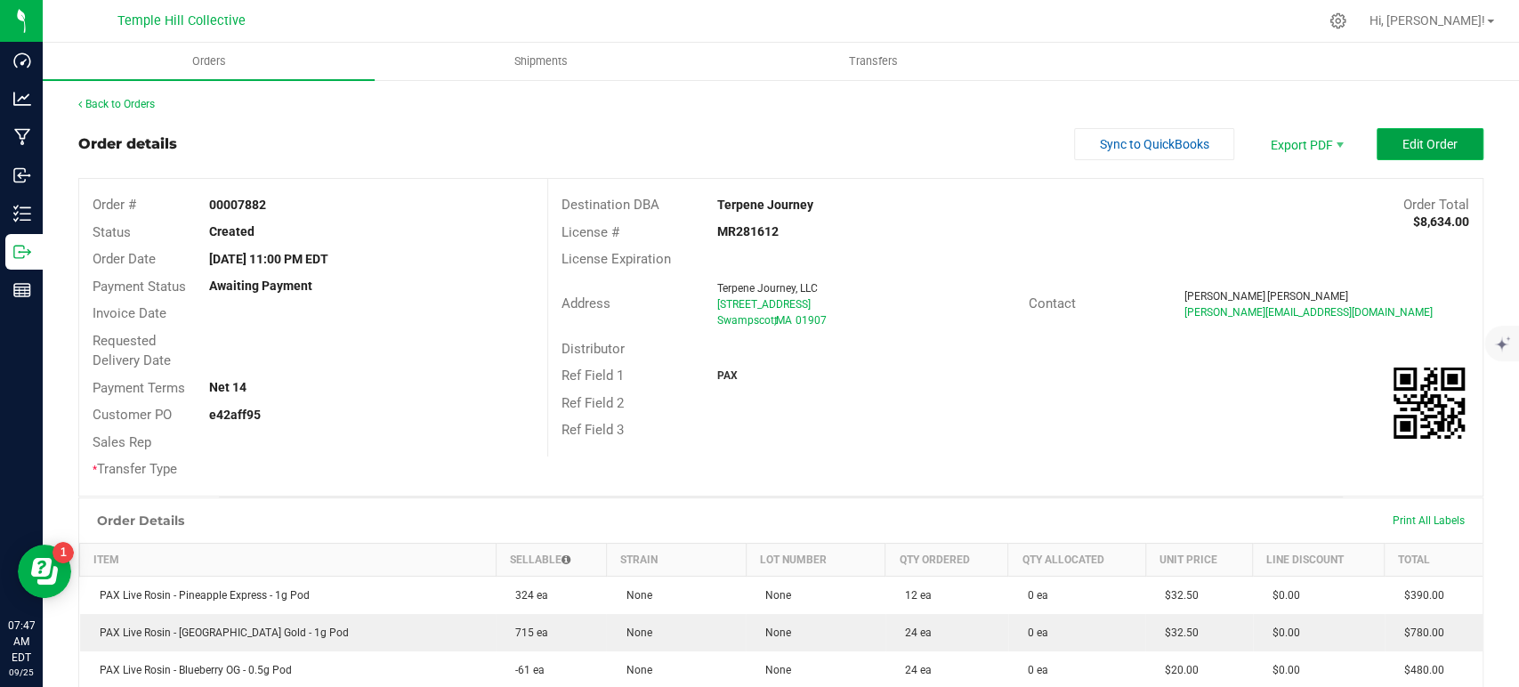
click at [1403, 144] on span "Edit Order" at bounding box center [1430, 144] width 55 height 14
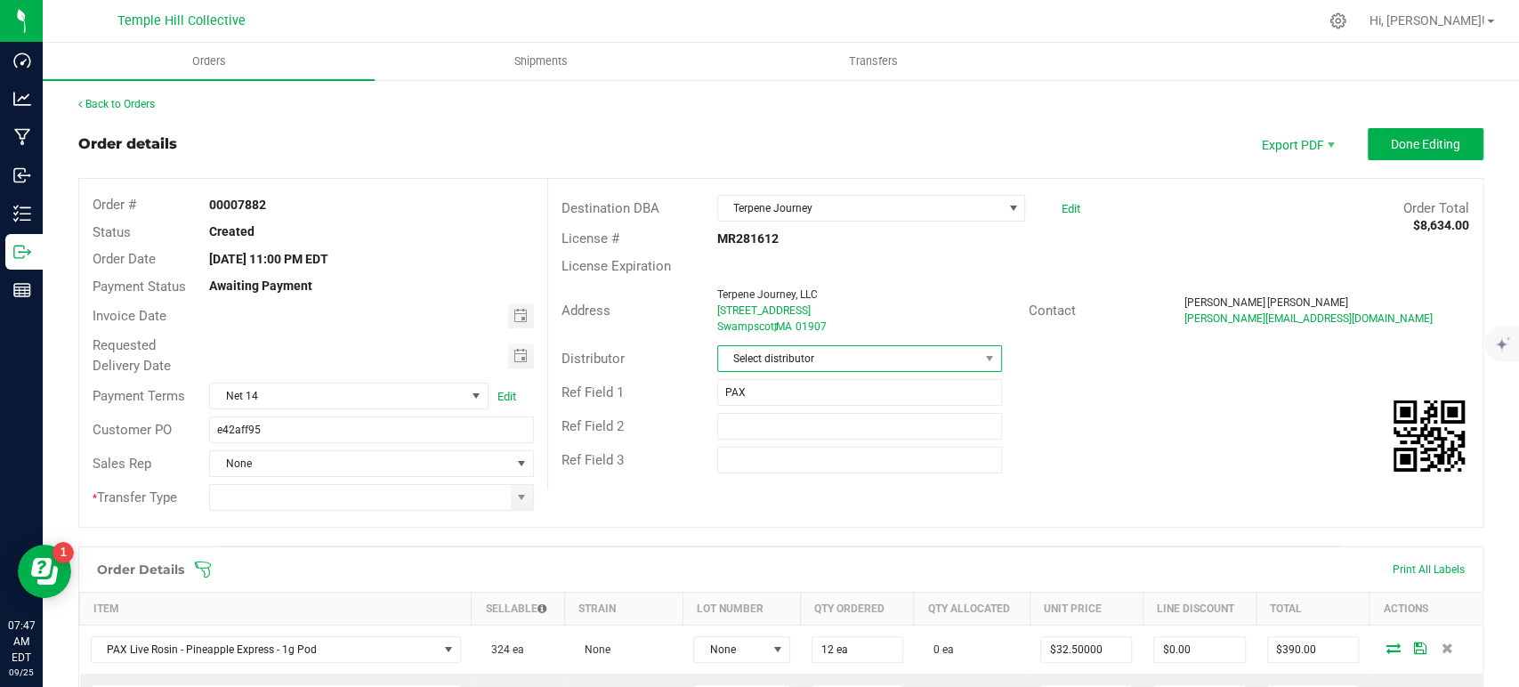
click at [765, 356] on span "Select distributor" at bounding box center [848, 358] width 261 height 25
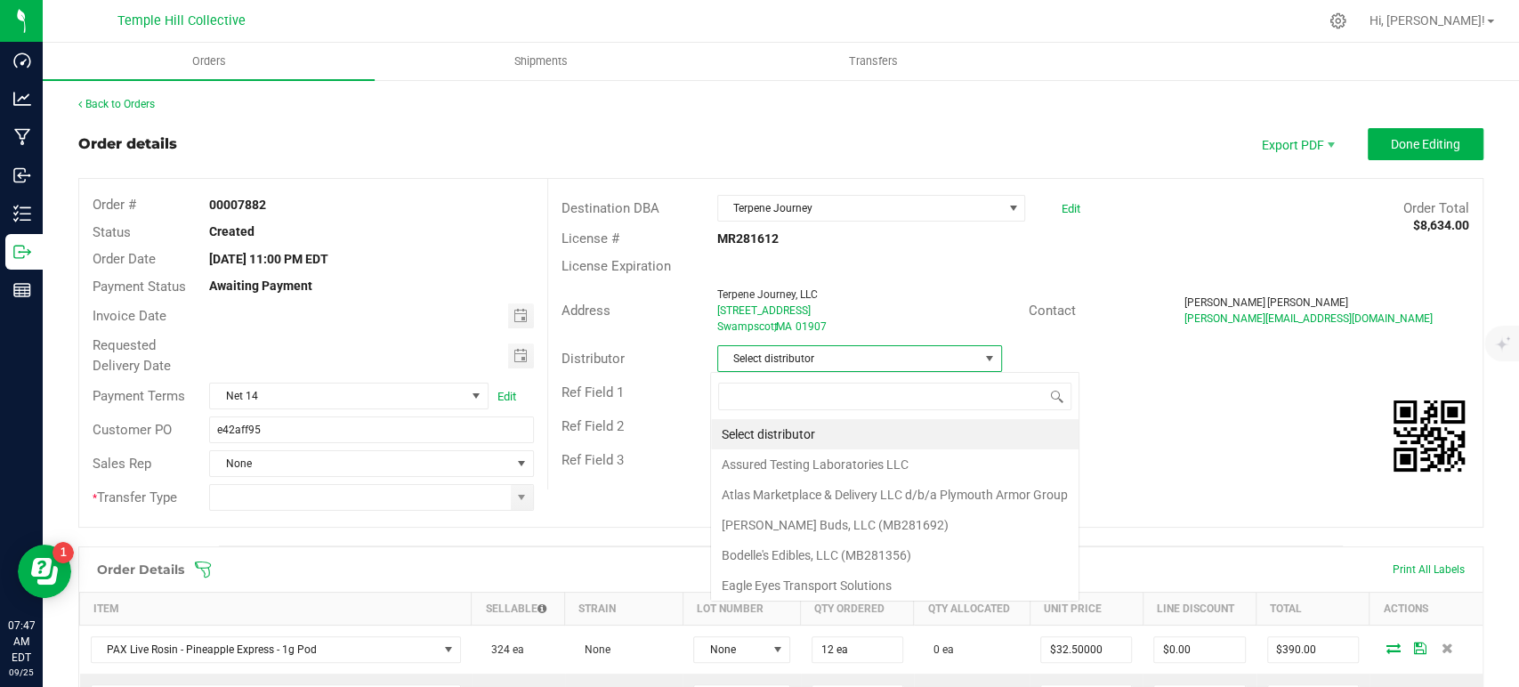
scroll to position [26, 281]
type input "mmm"
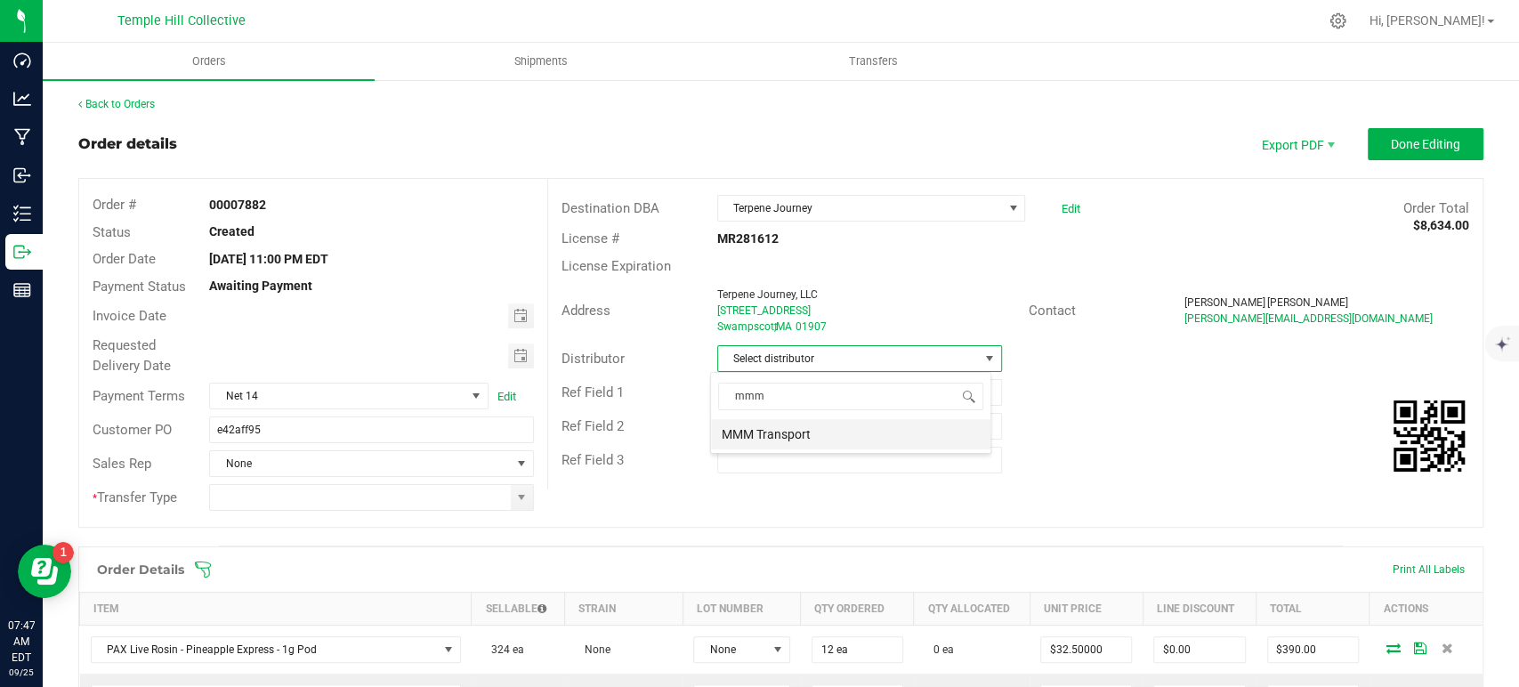
click at [812, 433] on li "MMM Transport" at bounding box center [850, 434] width 279 height 30
click at [520, 496] on span at bounding box center [521, 497] width 14 height 14
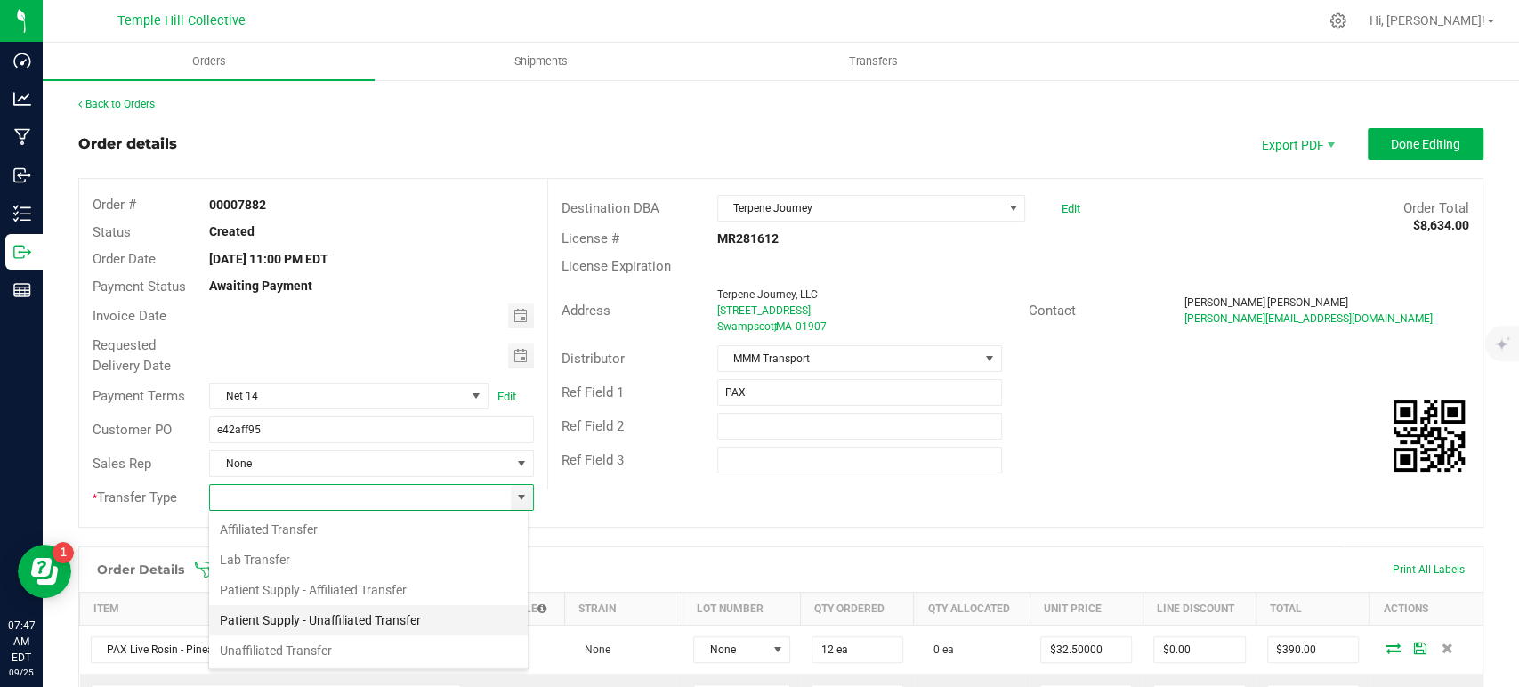
scroll to position [26, 320]
click at [302, 647] on li "Unaffiliated Transfer" at bounding box center [368, 651] width 319 height 30
type input "Unaffiliated Transfer"
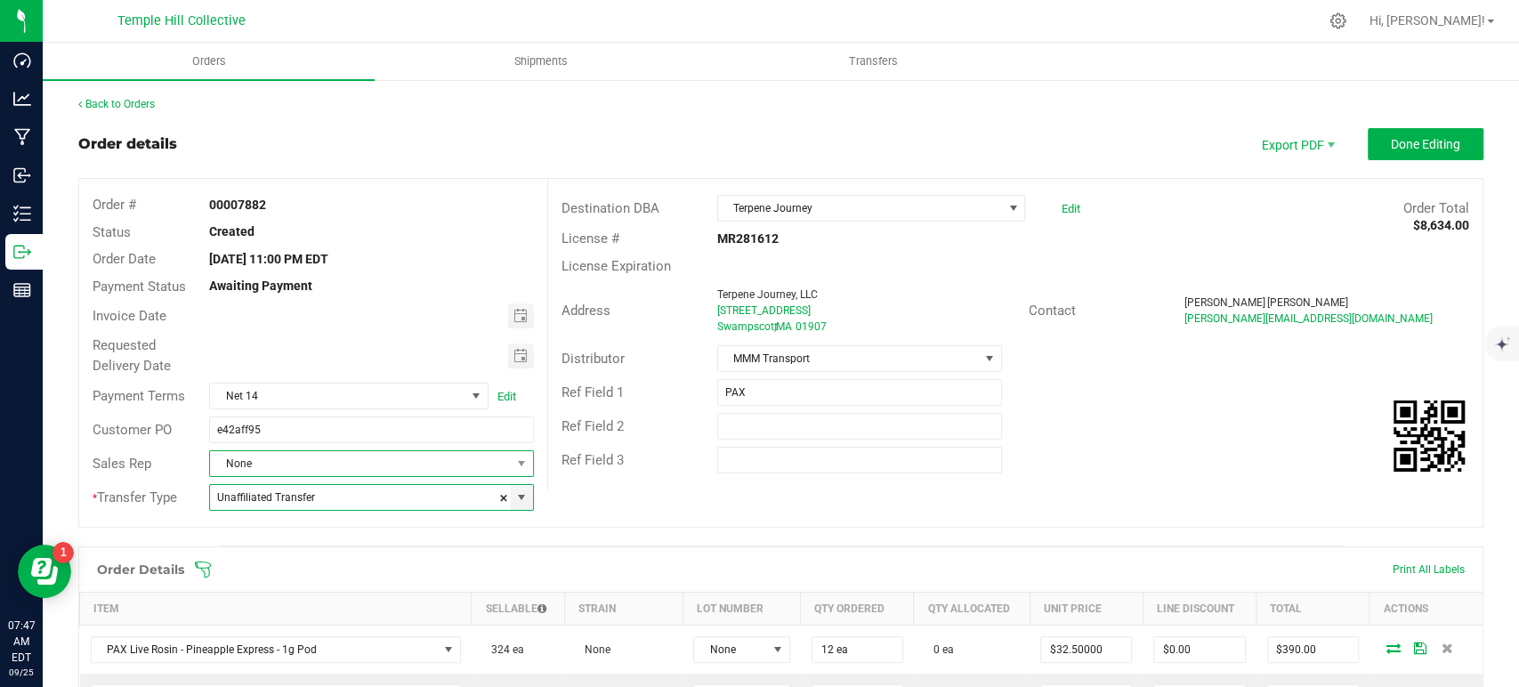
click at [336, 464] on span "None" at bounding box center [360, 463] width 300 height 25
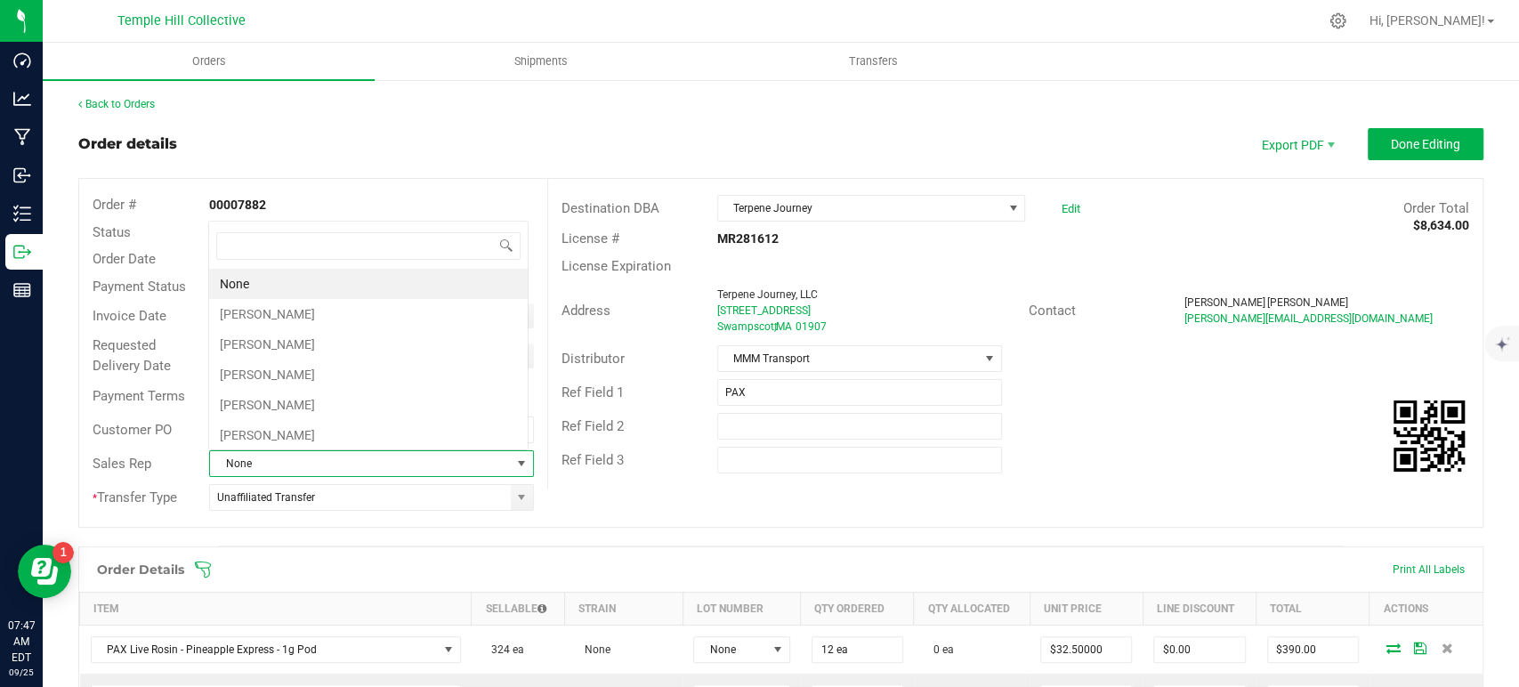
scroll to position [26, 316]
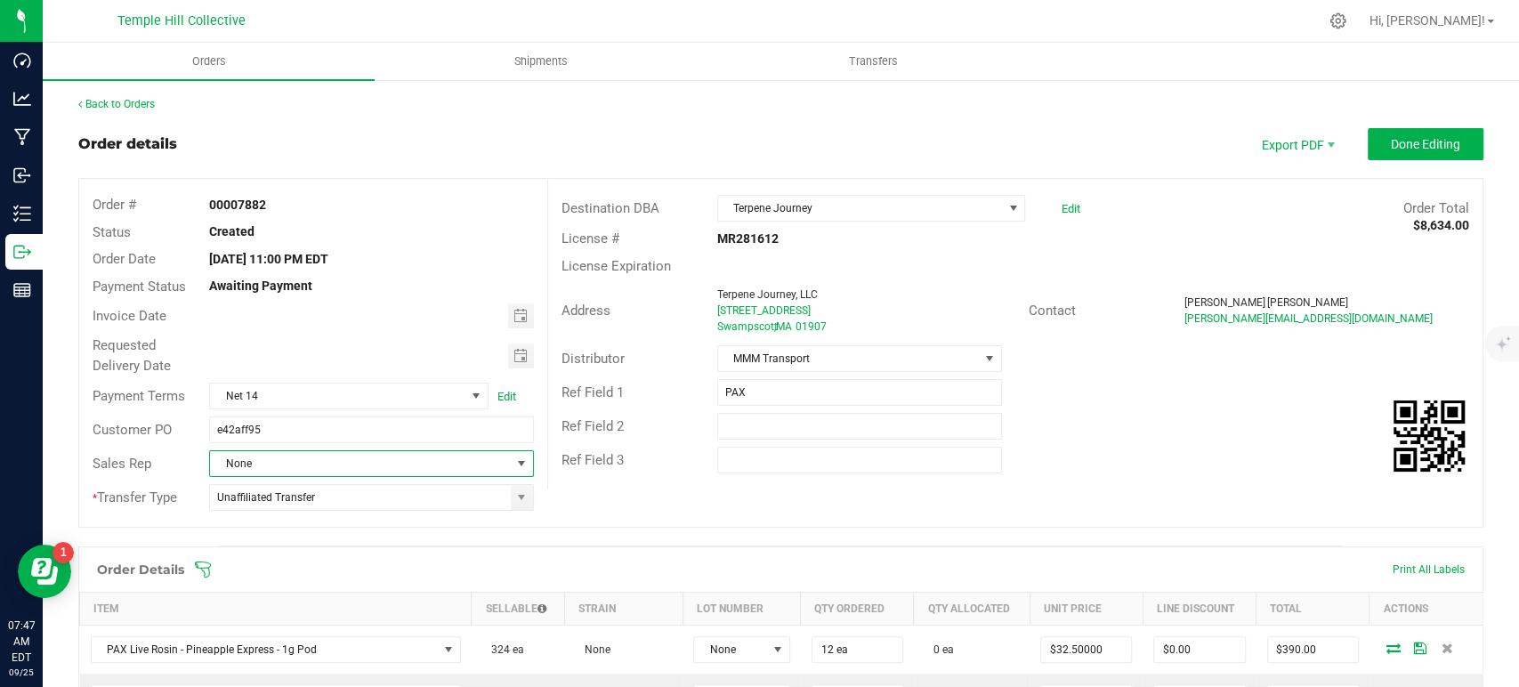
click at [299, 460] on span "None" at bounding box center [360, 463] width 300 height 25
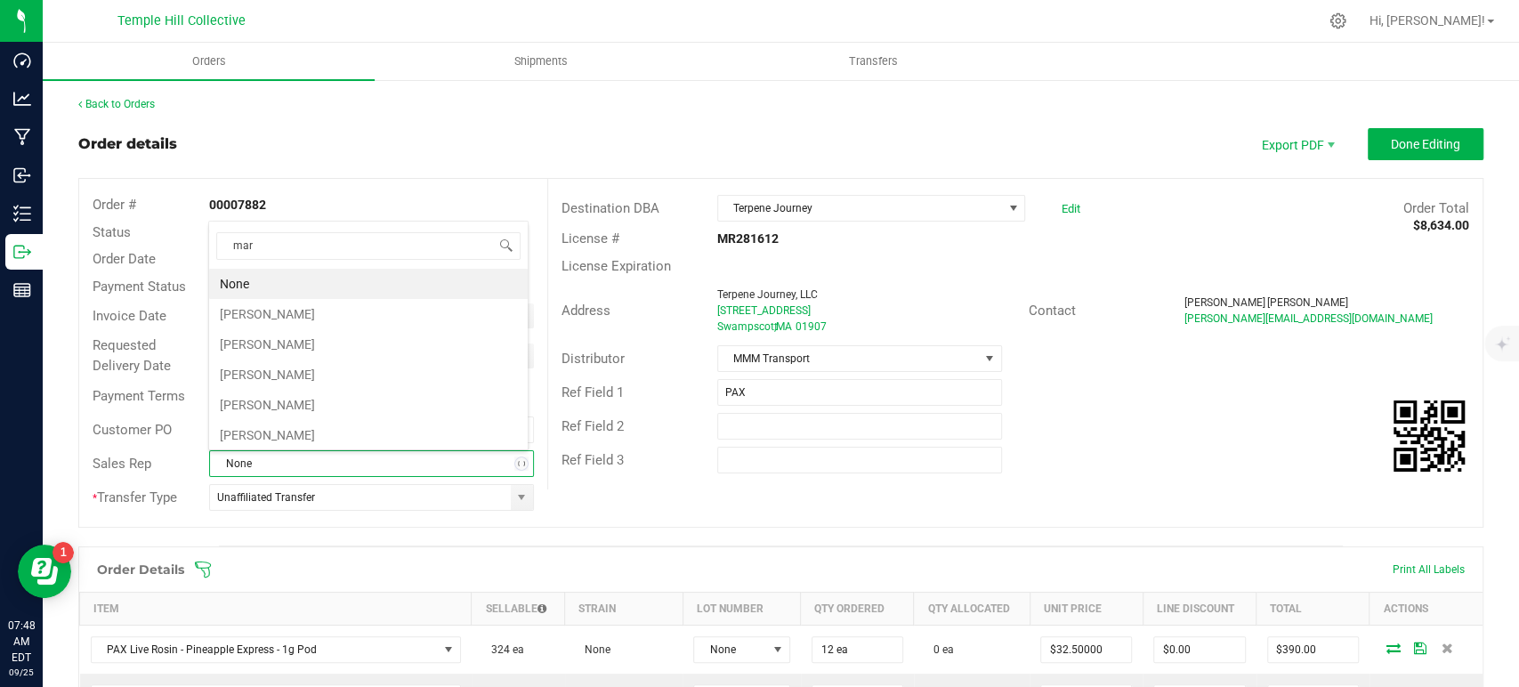
type input "marc"
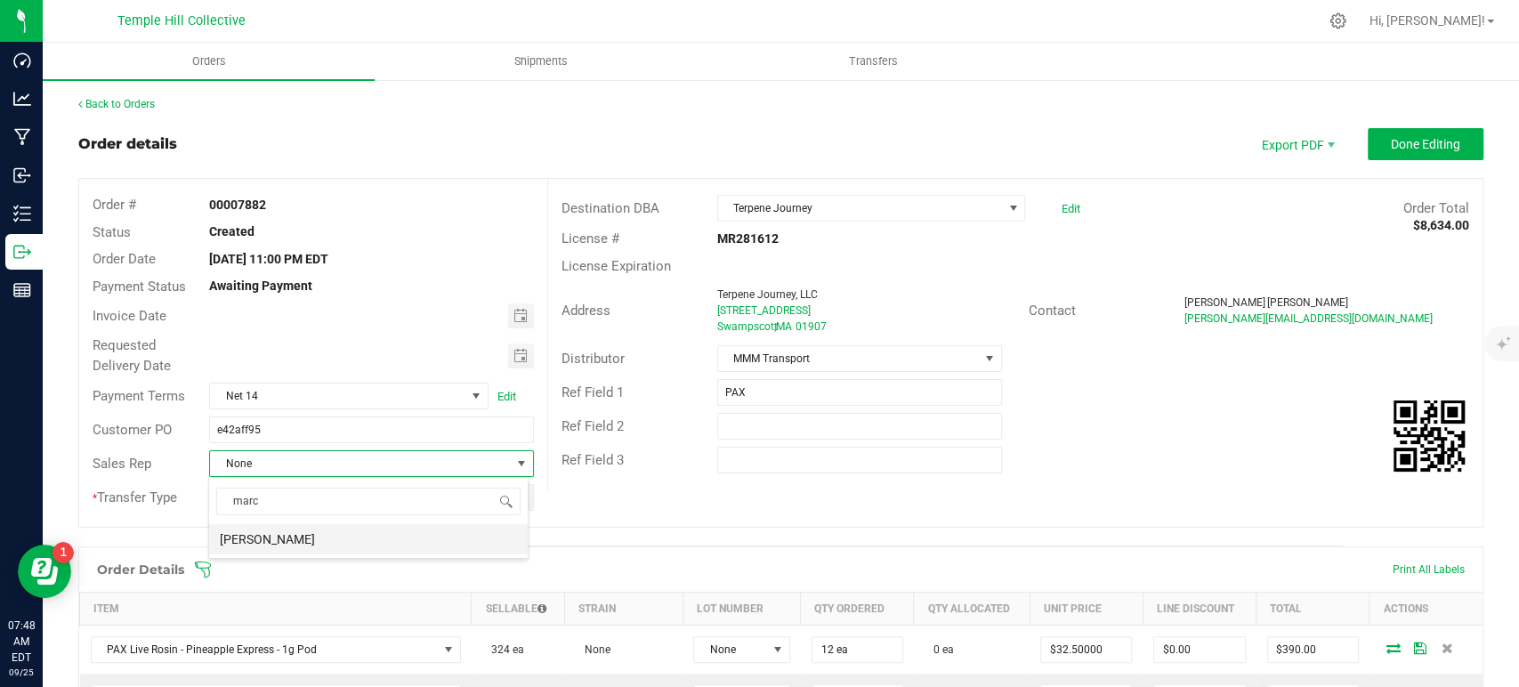
click at [311, 540] on li "[PERSON_NAME]" at bounding box center [368, 539] width 319 height 30
click at [1391, 141] on span "Done Editing" at bounding box center [1425, 144] width 69 height 14
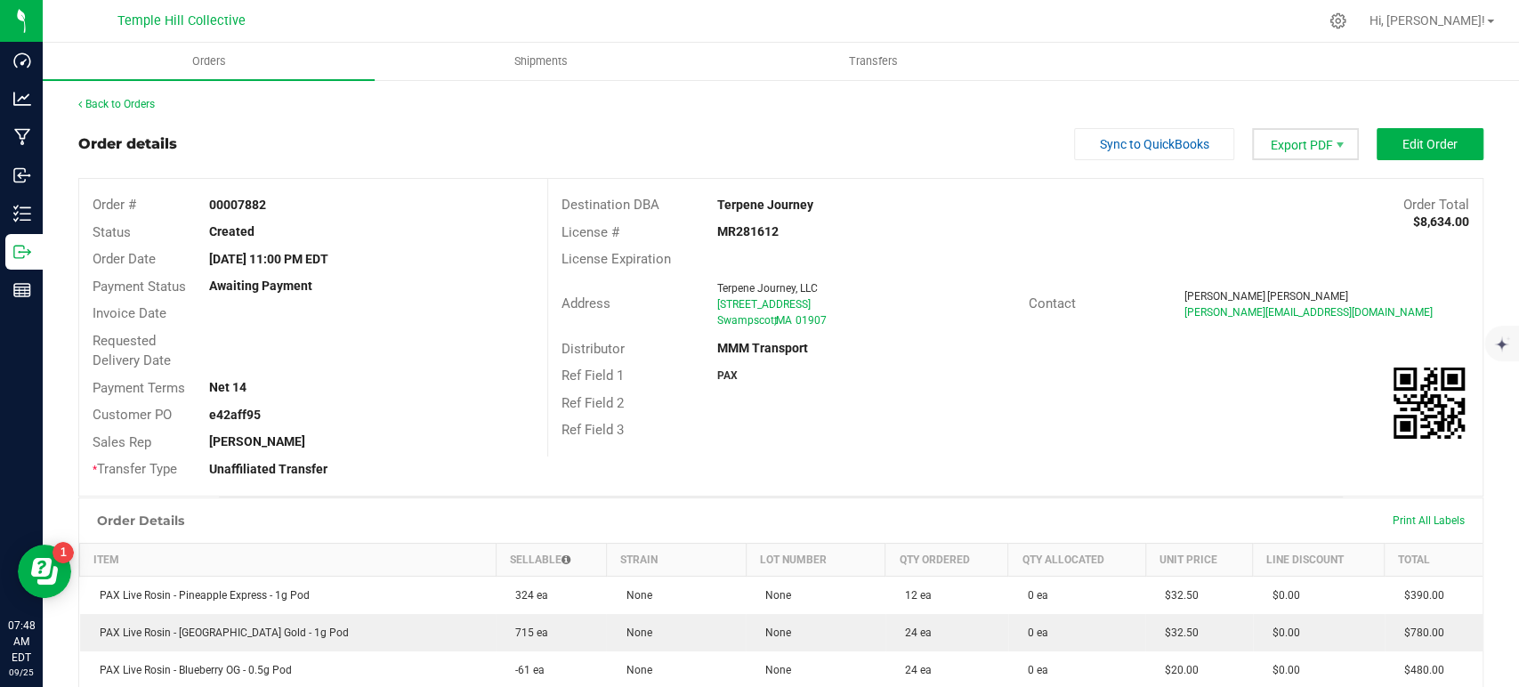
click at [1284, 148] on span "Export PDF" at bounding box center [1305, 144] width 107 height 32
click at [1284, 173] on span "Packing List PDF" at bounding box center [1293, 174] width 110 height 26
drag, startPoint x: 830, startPoint y: 318, endPoint x: 710, endPoint y: 283, distance: 125.1
click at [717, 283] on ngx-name-and-address "Terpene Journey, LLC 430 Paradise Road Unit B Swampscott , MA 01907" at bounding box center [866, 304] width 298 height 48
copy ngx-name-and-address "Terpene Journey, LLC 430 Paradise Road Unit B Swampscott , MA 01907"
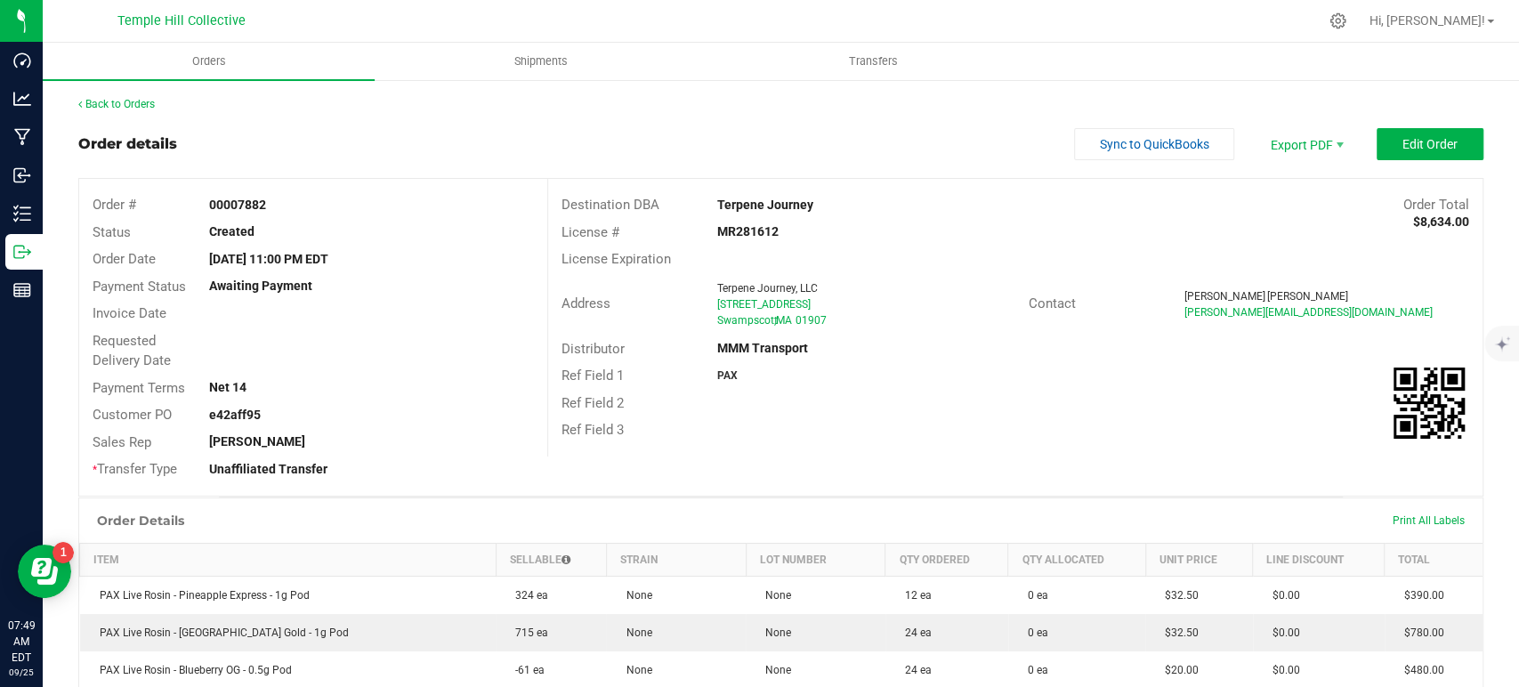
click at [741, 227] on strong "MR281612" at bounding box center [747, 231] width 61 height 14
copy strong "MR281612"
click at [134, 105] on link "Back to Orders" at bounding box center [116, 104] width 77 height 12
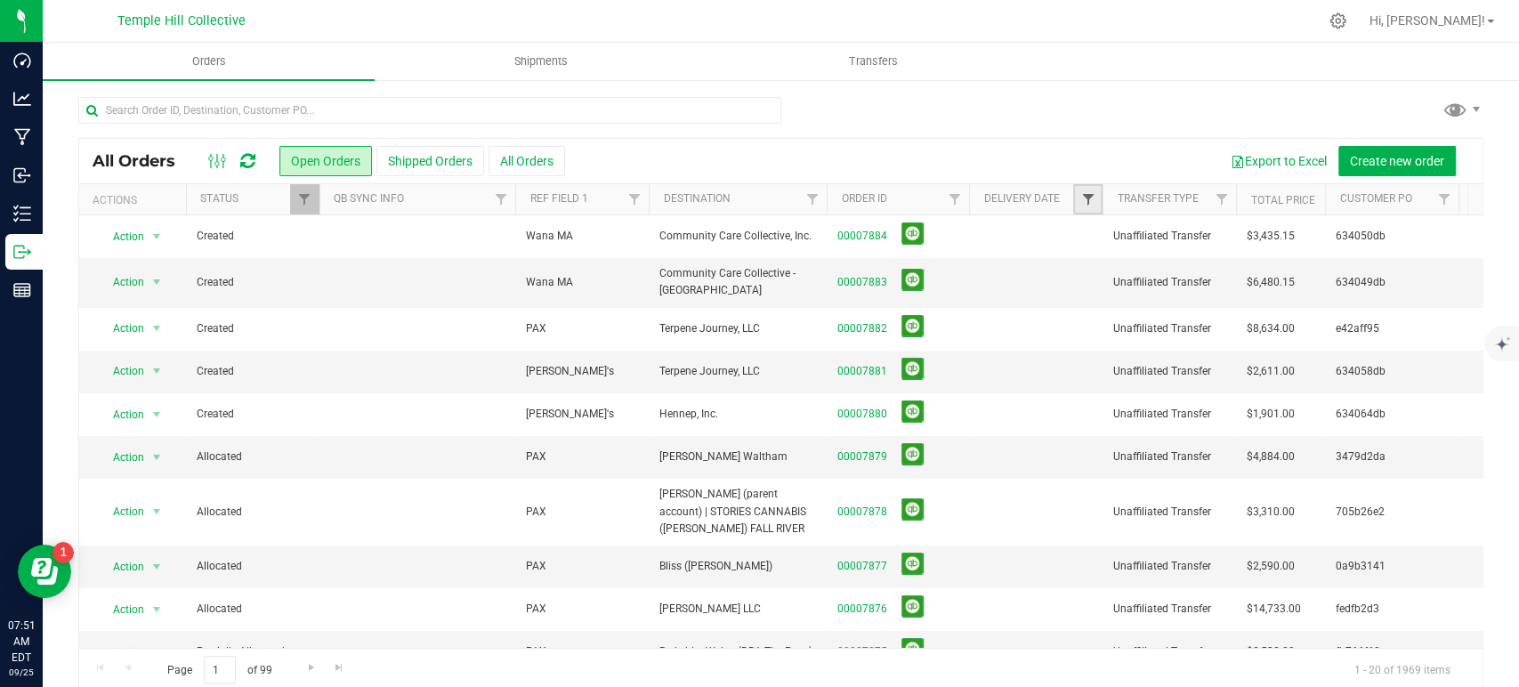
click at [1089, 198] on span "Filter" at bounding box center [1088, 199] width 14 height 14
click at [1178, 312] on input "text" at bounding box center [1163, 307] width 156 height 25
click at [1251, 304] on span "select" at bounding box center [1253, 307] width 14 height 14
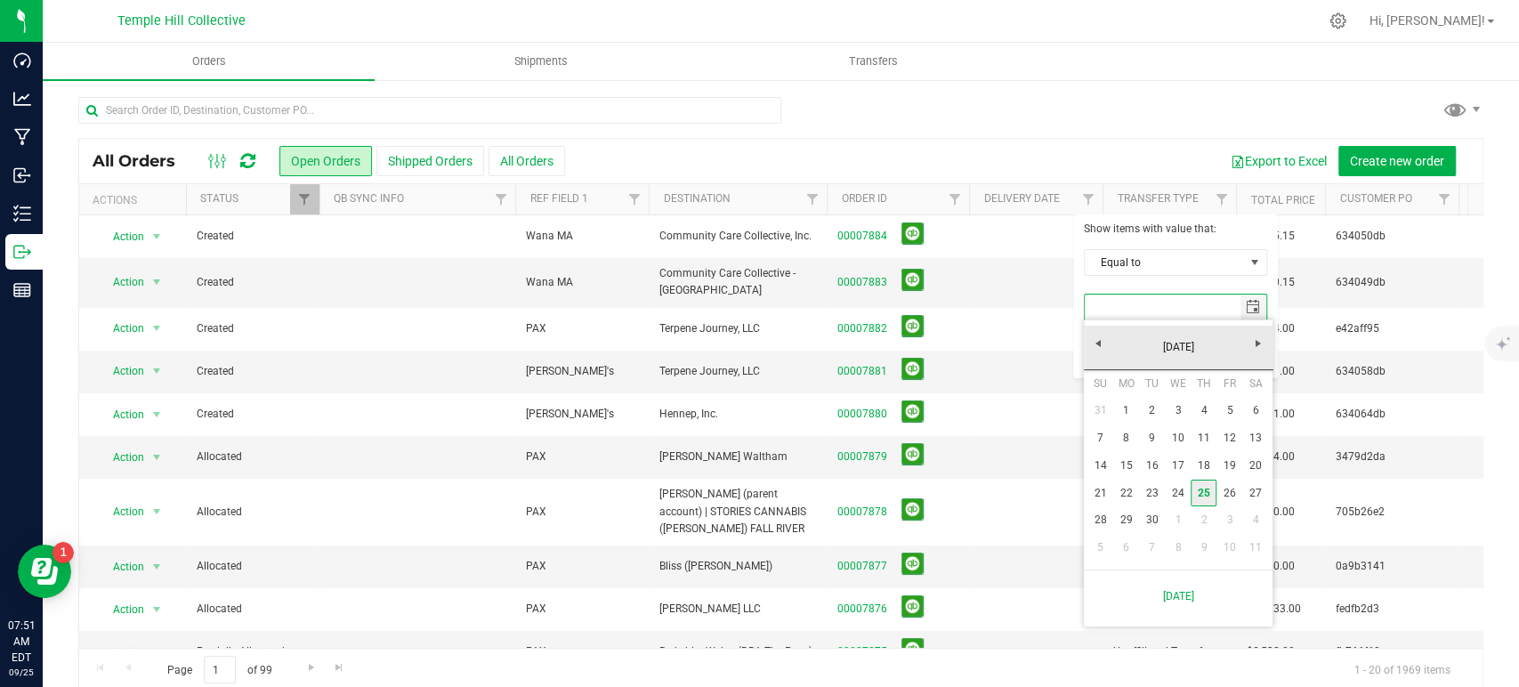
click at [1203, 490] on link "25" at bounding box center [1204, 494] width 26 height 28
type input "9/25/2025"
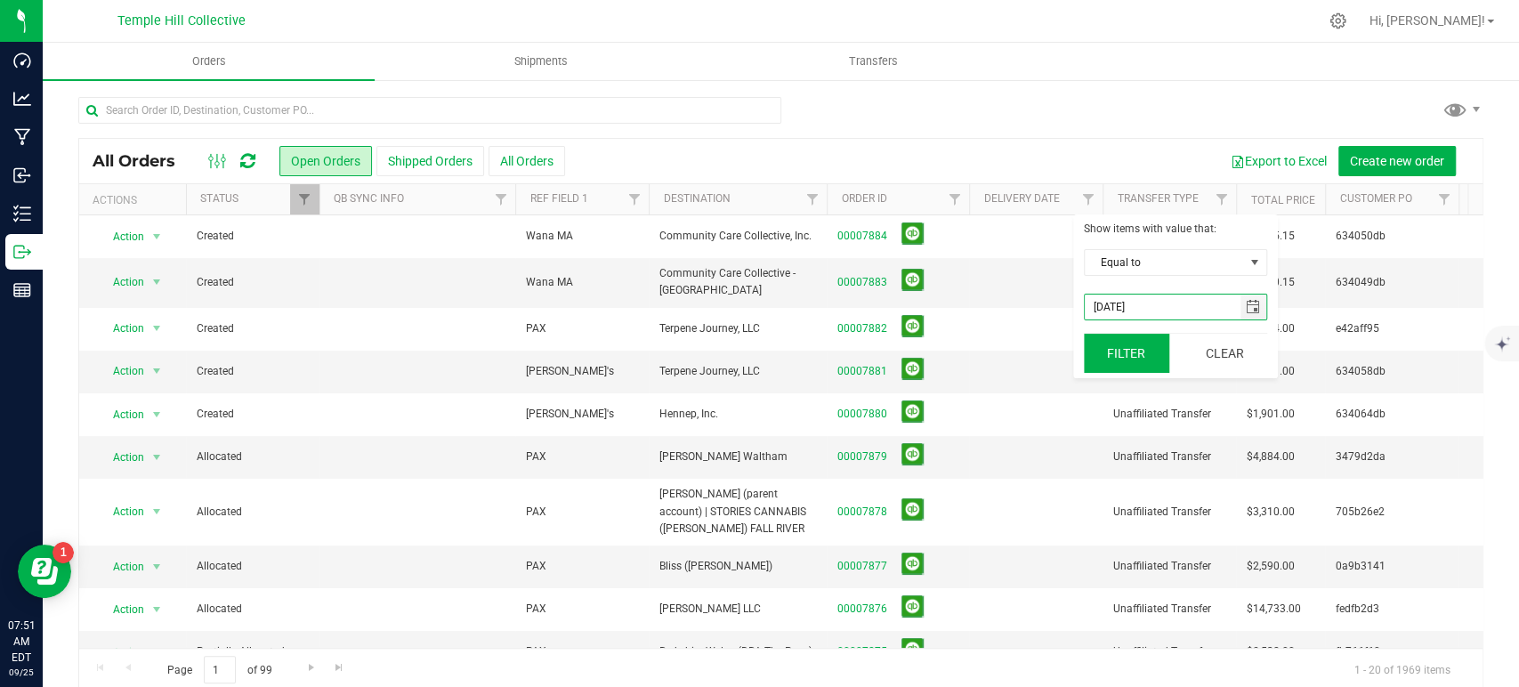
click at [1120, 348] on button "Filter" at bounding box center [1126, 353] width 85 height 39
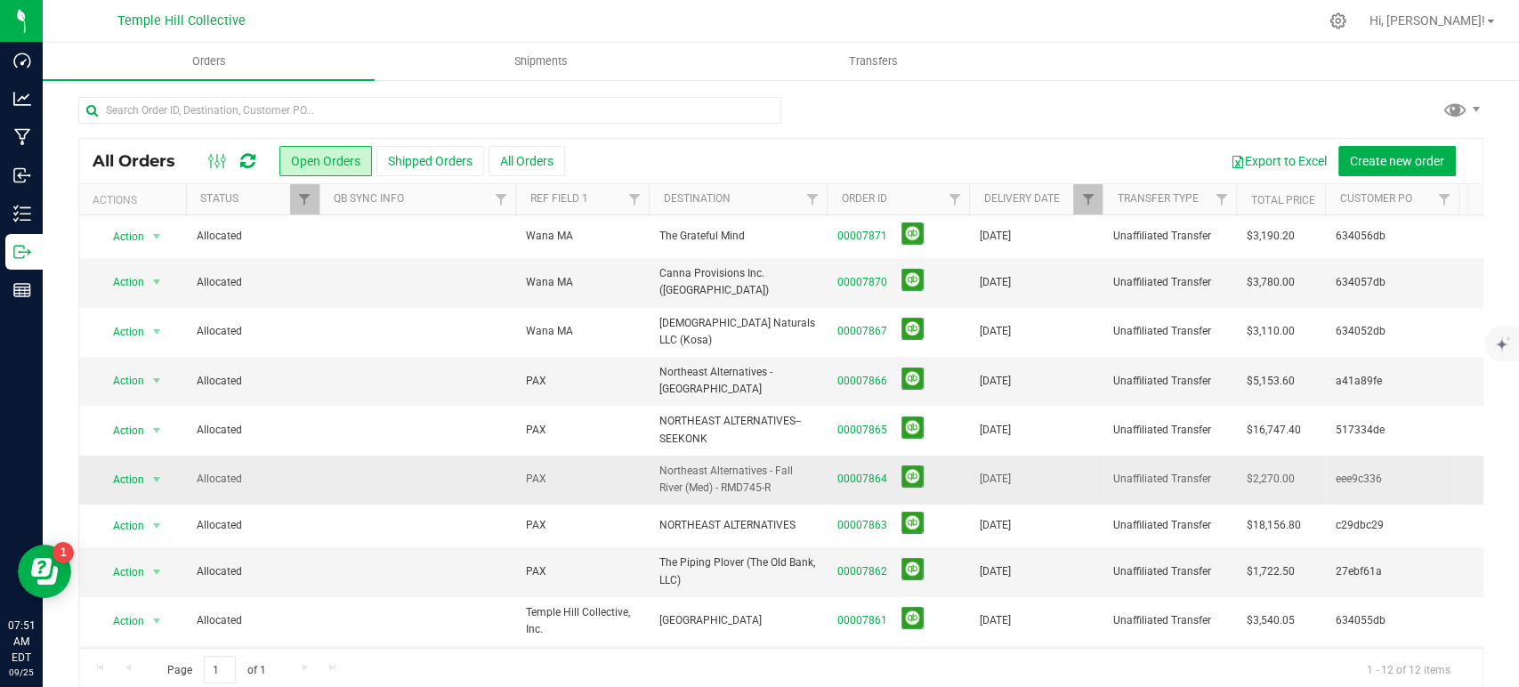
scroll to position [131, 0]
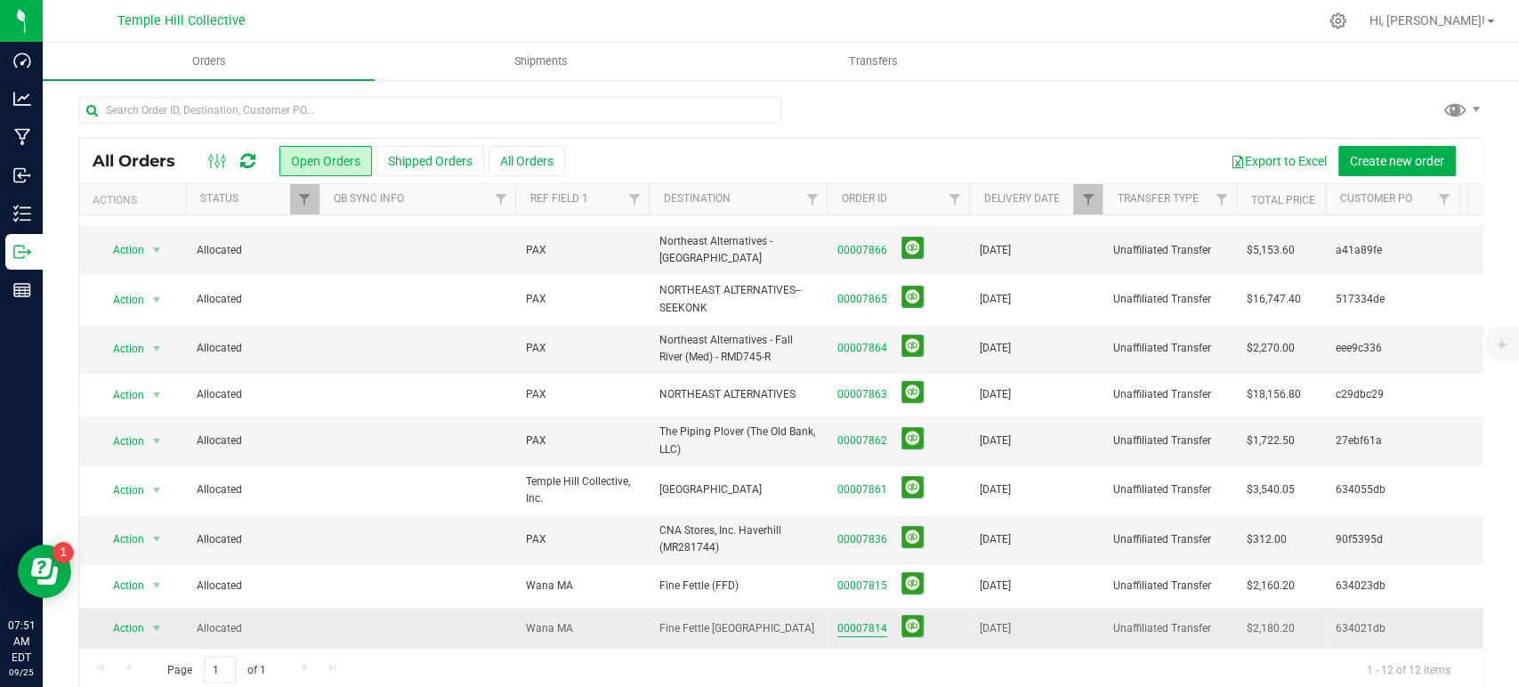
click at [861, 620] on link "00007814" at bounding box center [863, 628] width 50 height 17
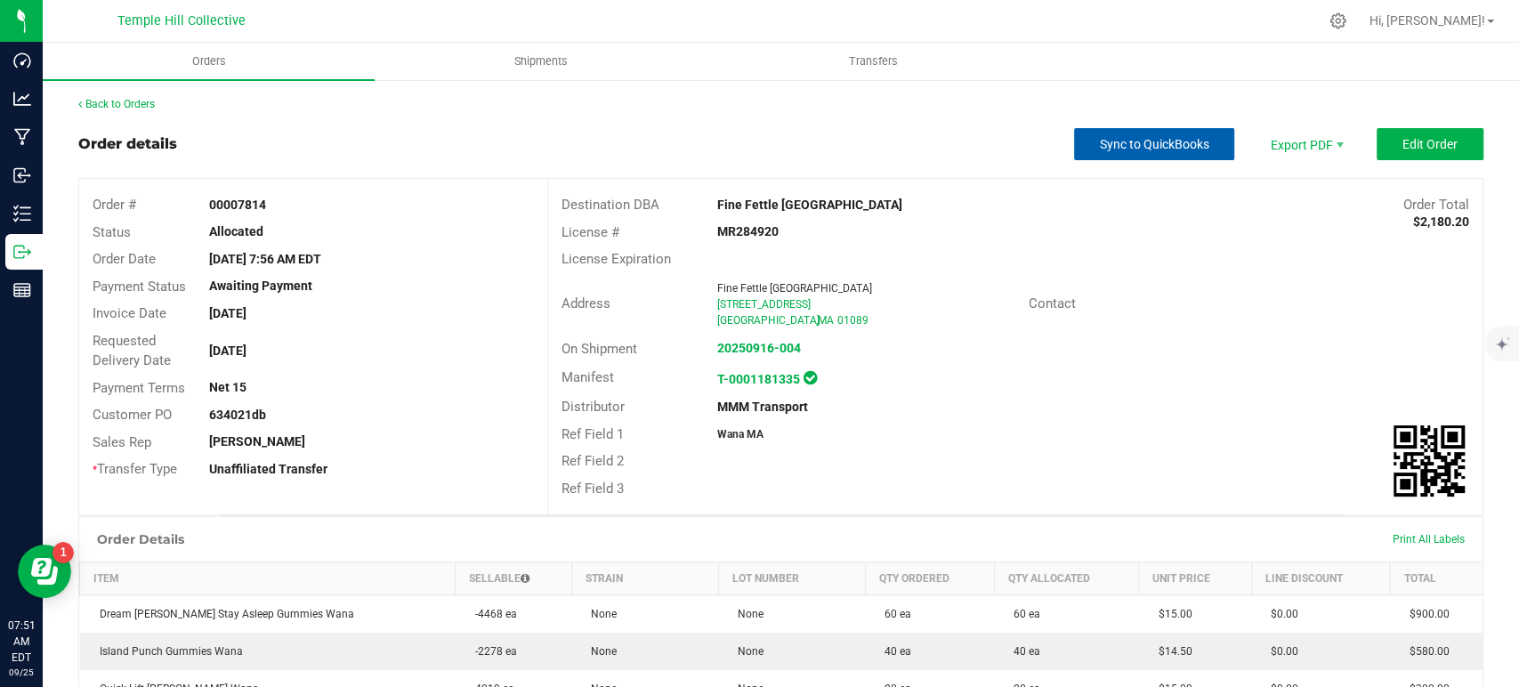
click at [1191, 149] on span "Sync to QuickBooks" at bounding box center [1154, 144] width 109 height 14
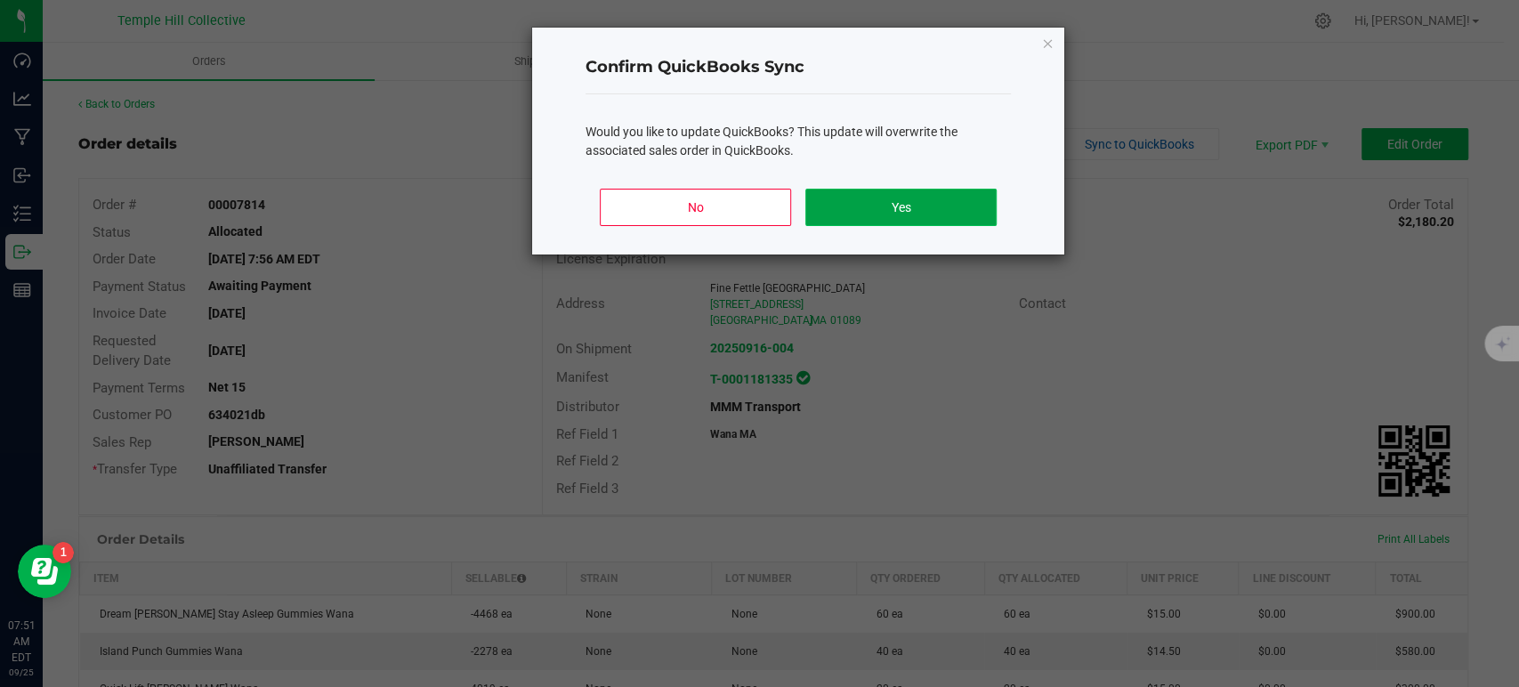
click at [897, 198] on button "Yes" at bounding box center [901, 207] width 191 height 37
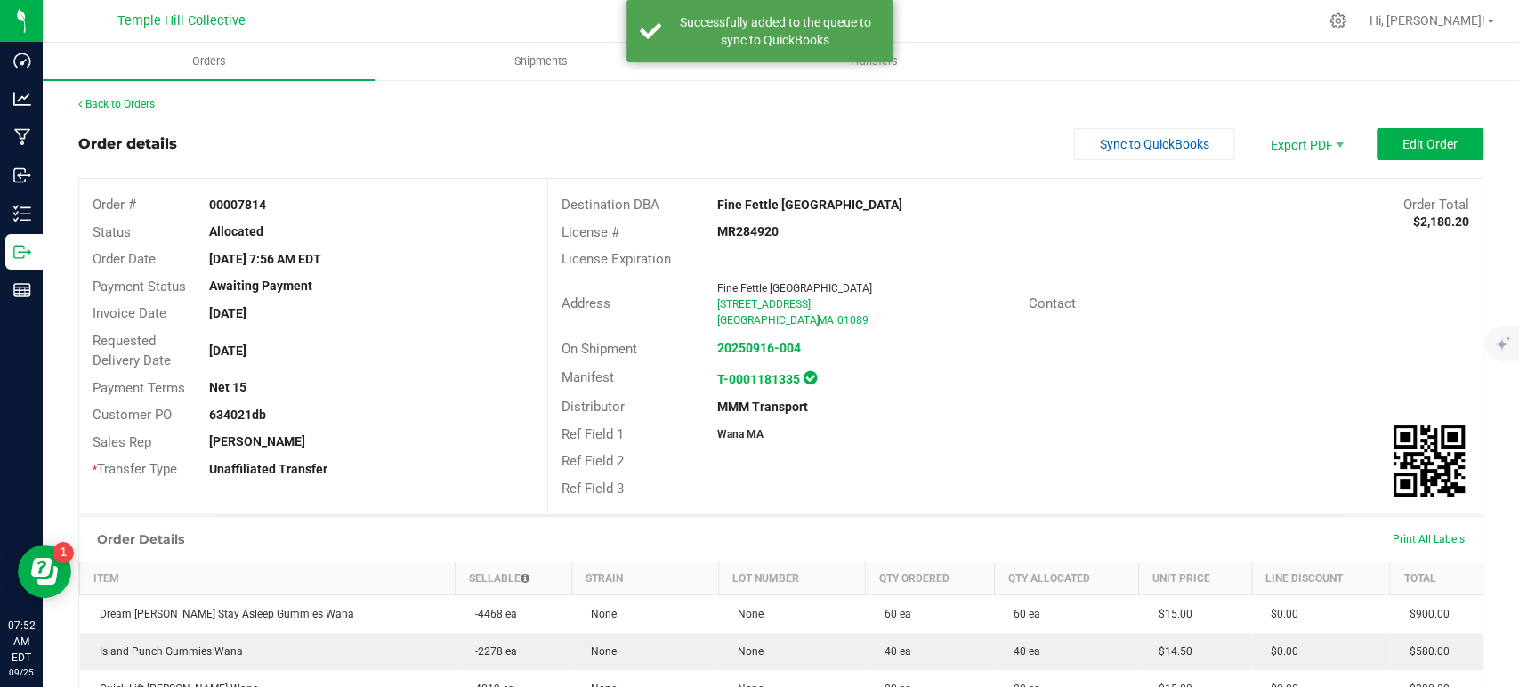
click at [113, 102] on link "Back to Orders" at bounding box center [116, 104] width 77 height 12
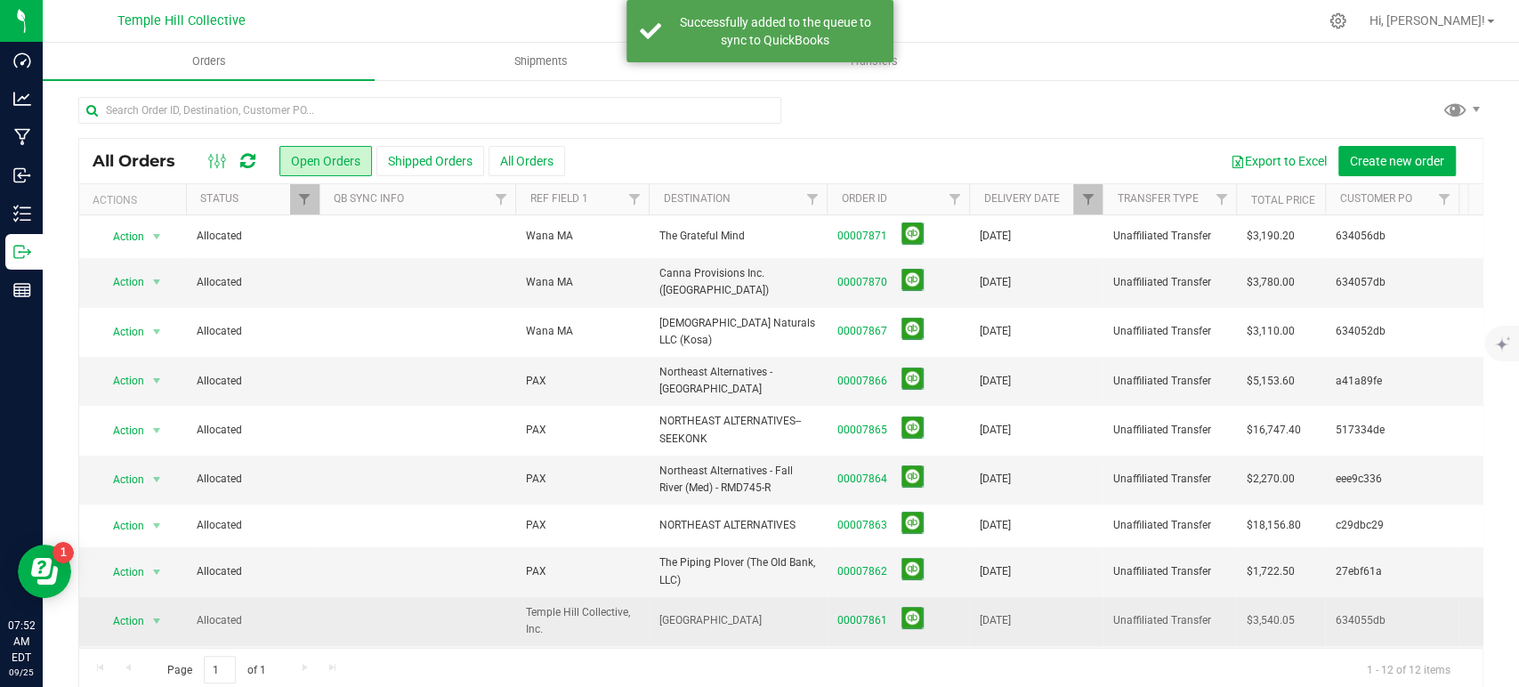
scroll to position [136, 0]
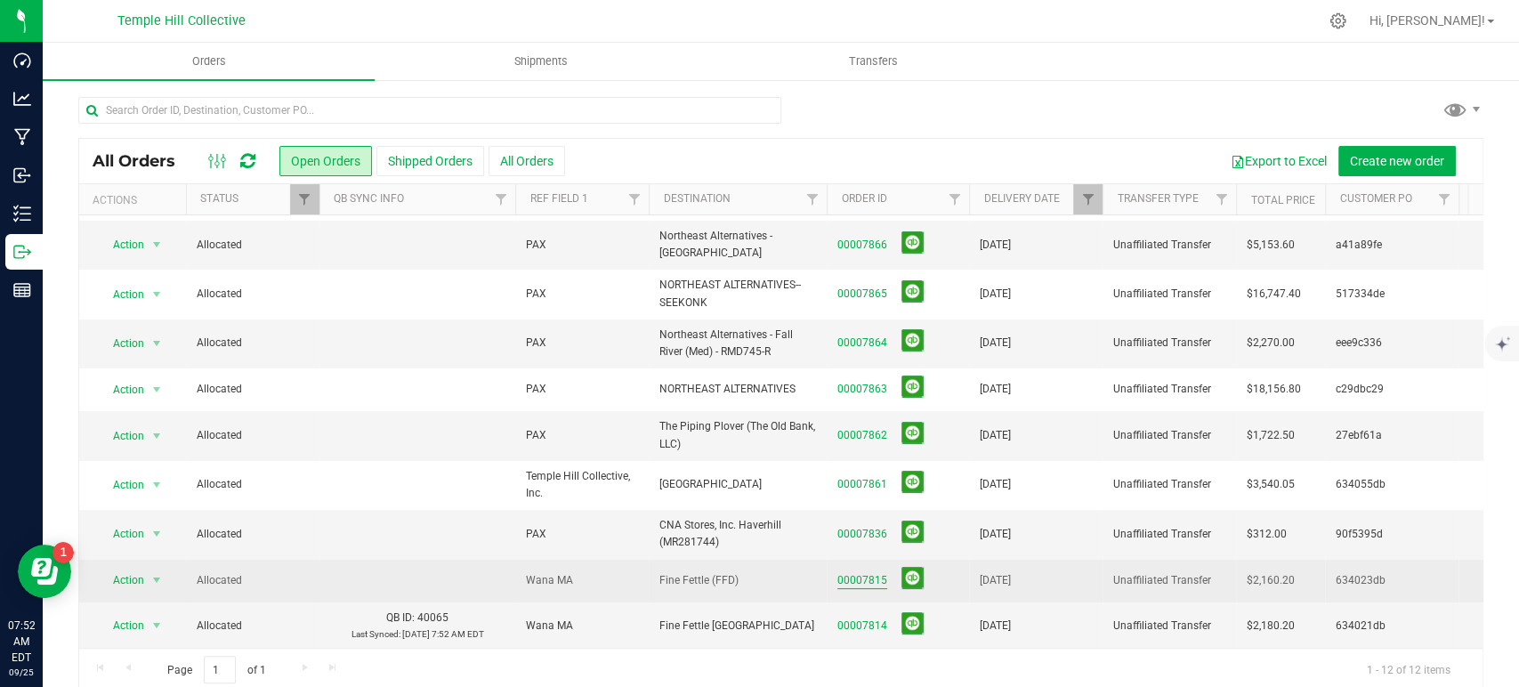
click at [866, 572] on link "00007815" at bounding box center [863, 580] width 50 height 17
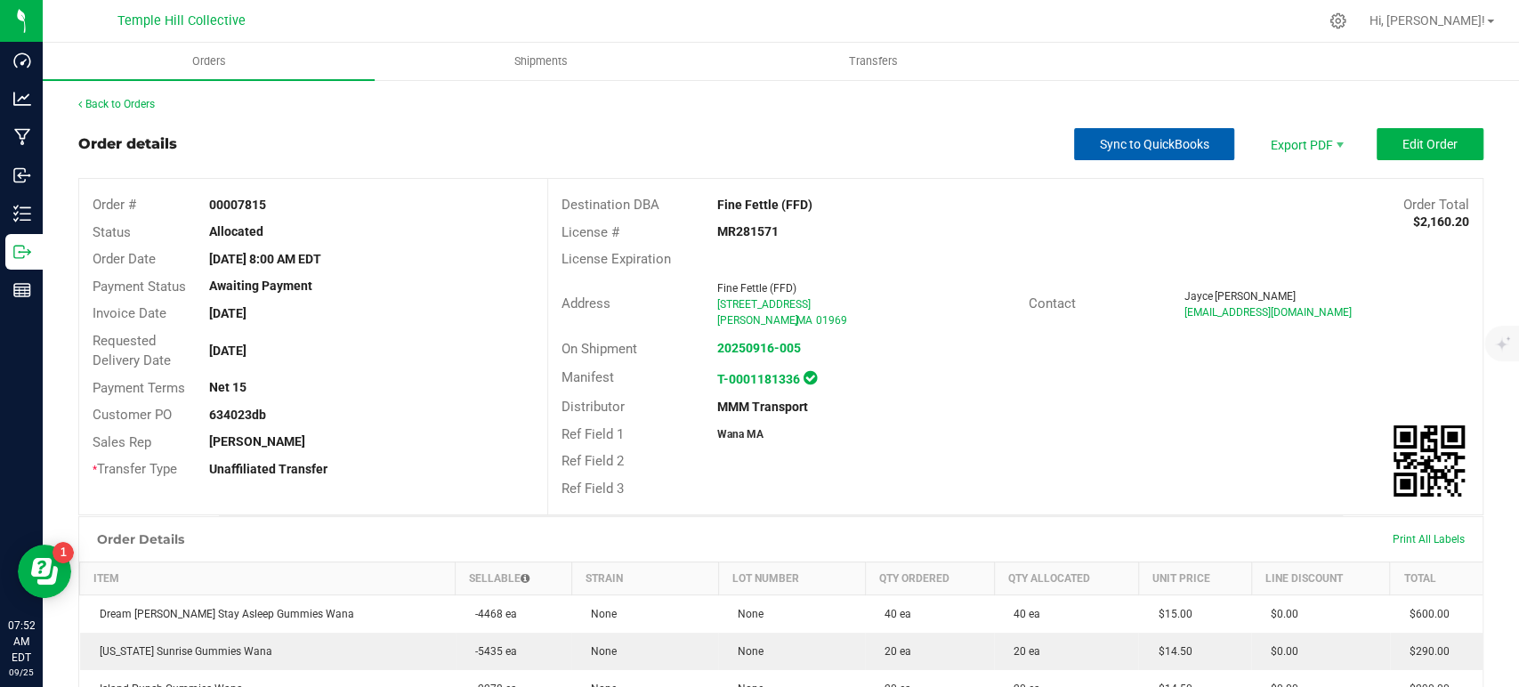
click at [1127, 146] on span "Sync to QuickBooks" at bounding box center [1154, 144] width 109 height 14
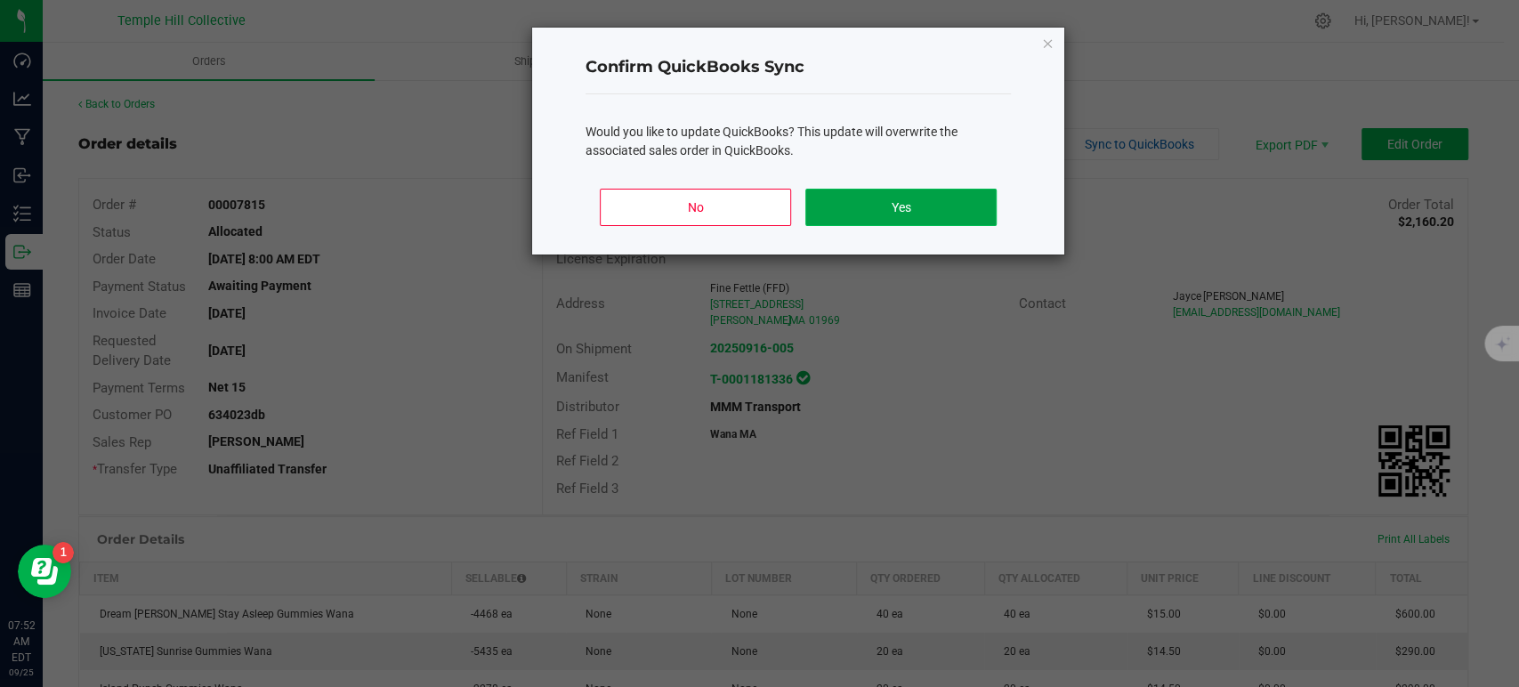
click at [961, 217] on button "Yes" at bounding box center [901, 207] width 191 height 37
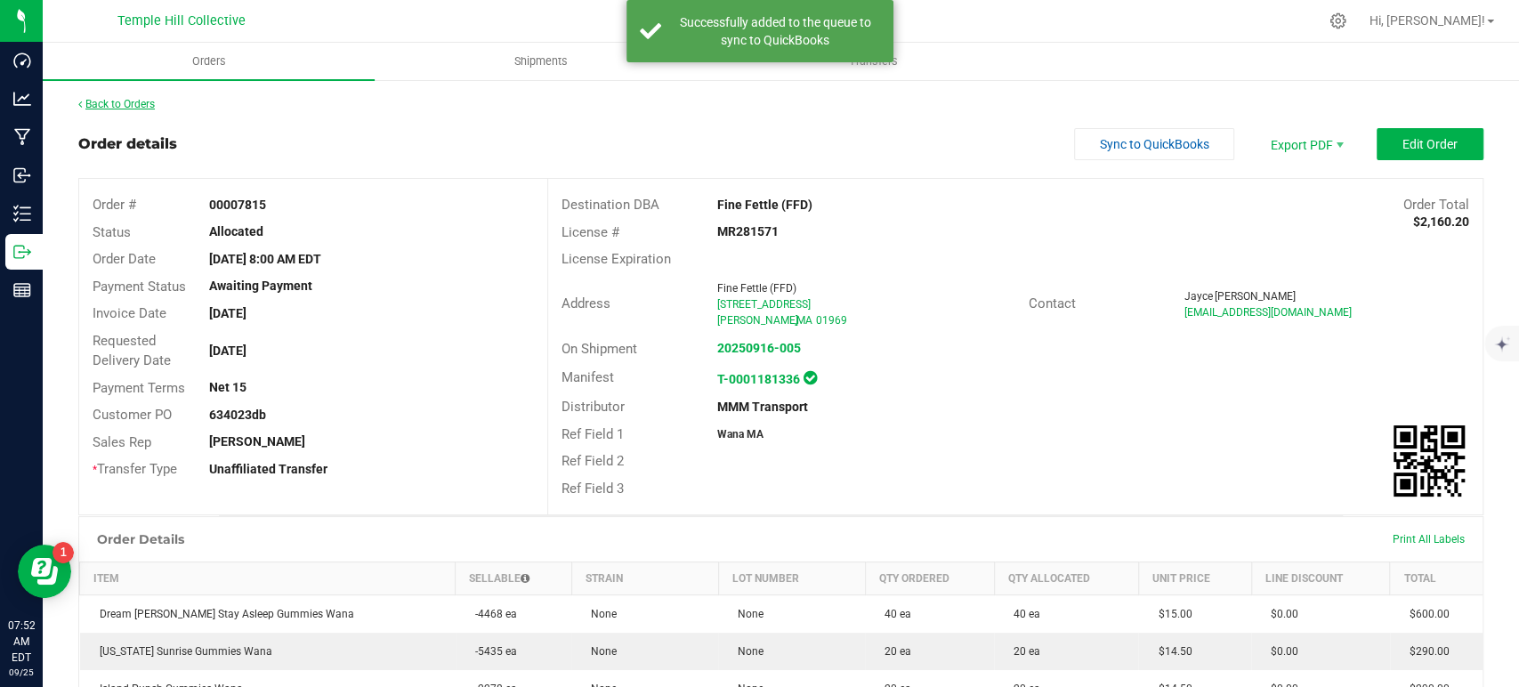
click at [135, 101] on link "Back to Orders" at bounding box center [116, 104] width 77 height 12
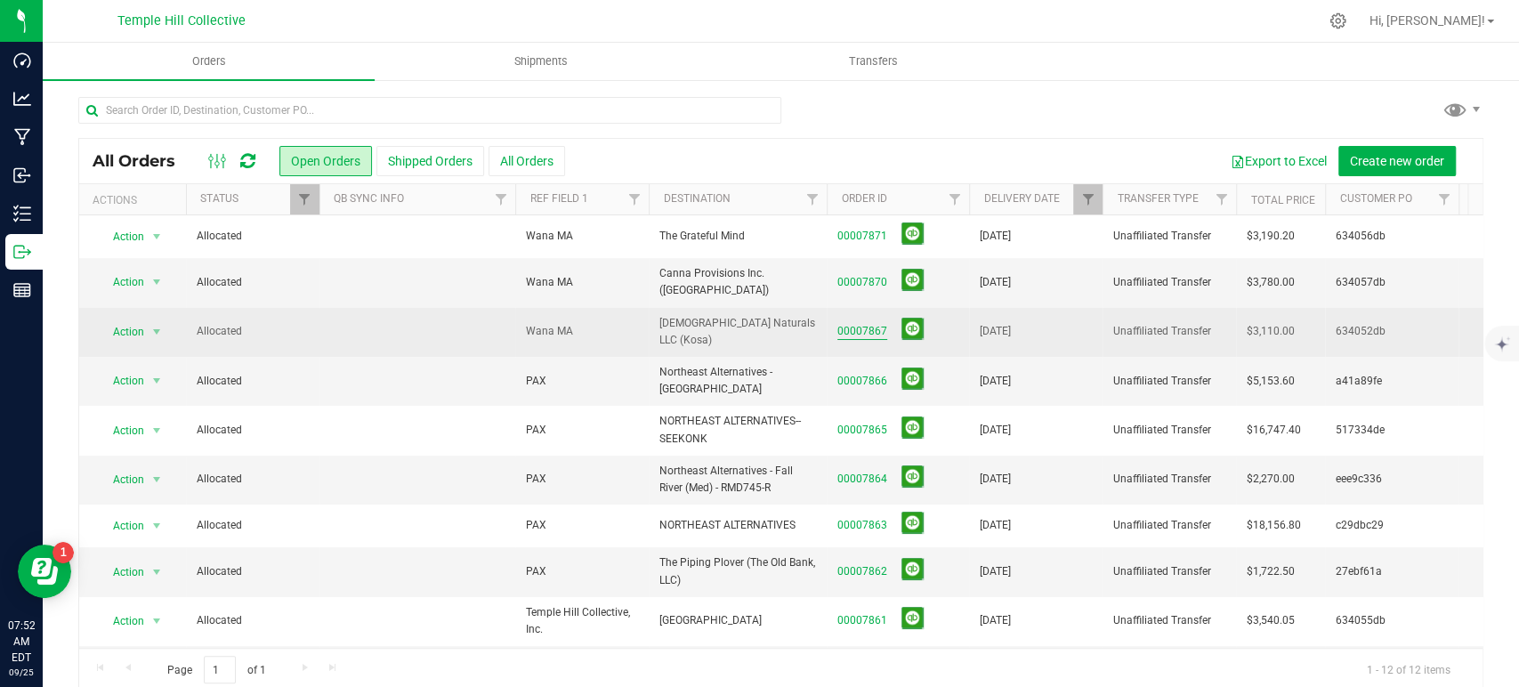
click at [882, 323] on link "00007867" at bounding box center [863, 331] width 50 height 17
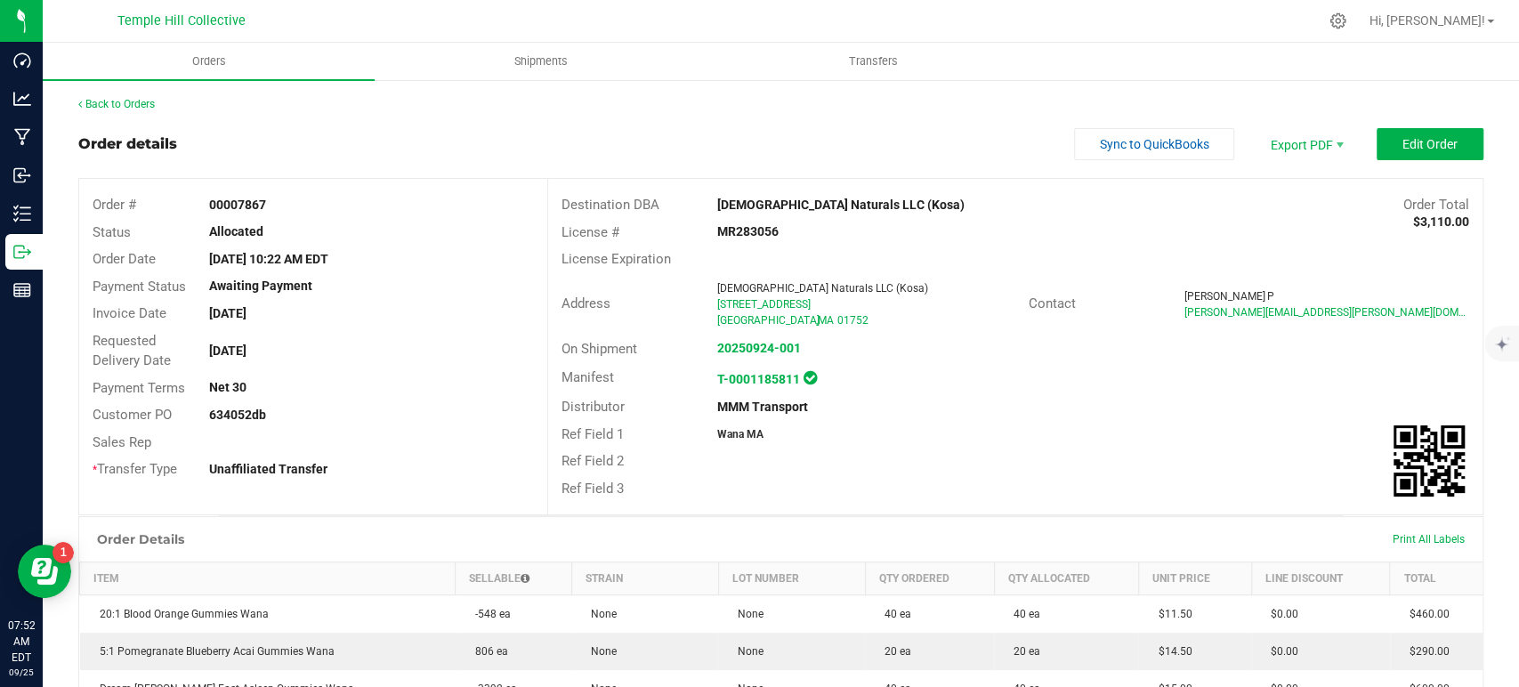
click at [256, 413] on strong "634052db" at bounding box center [237, 415] width 57 height 14
copy strong "634052db"
click at [1132, 150] on span "Sync to QuickBooks" at bounding box center [1154, 144] width 109 height 14
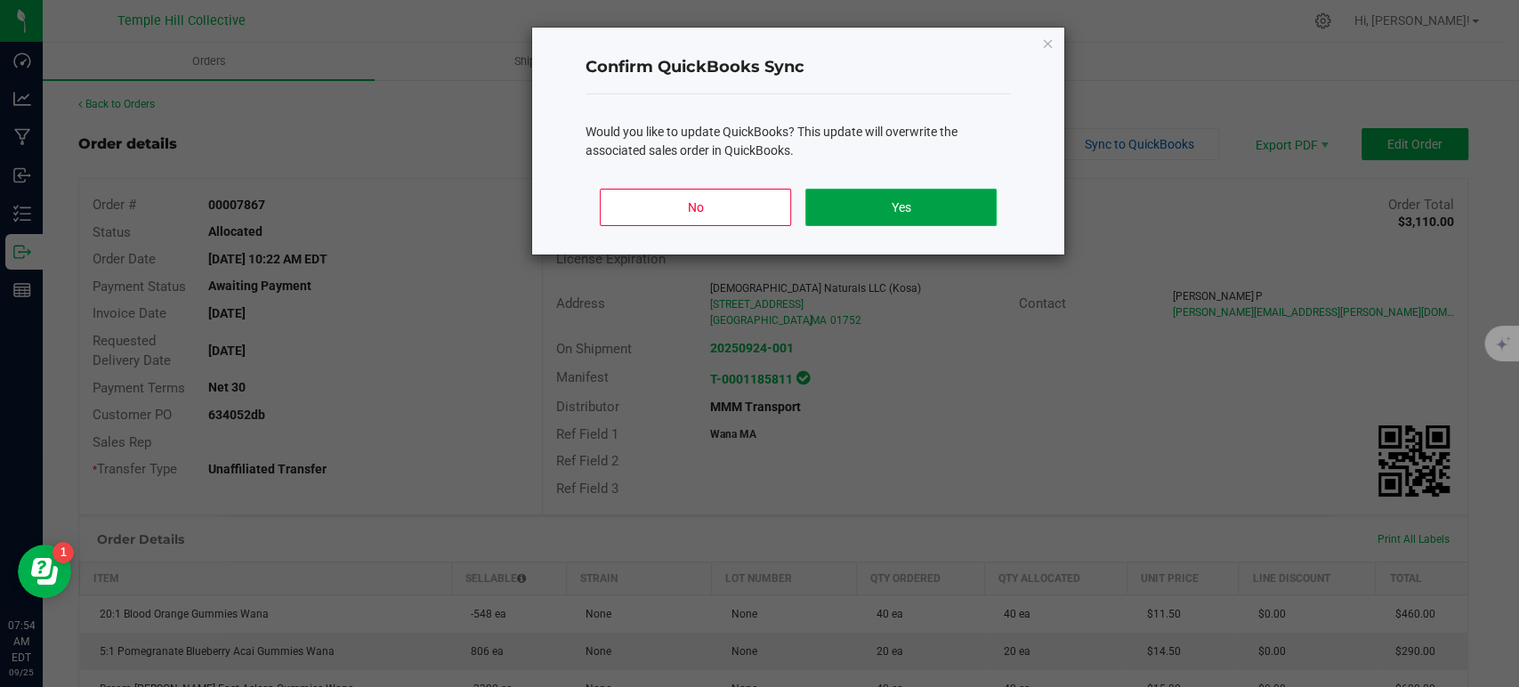
click at [890, 210] on button "Yes" at bounding box center [901, 207] width 191 height 37
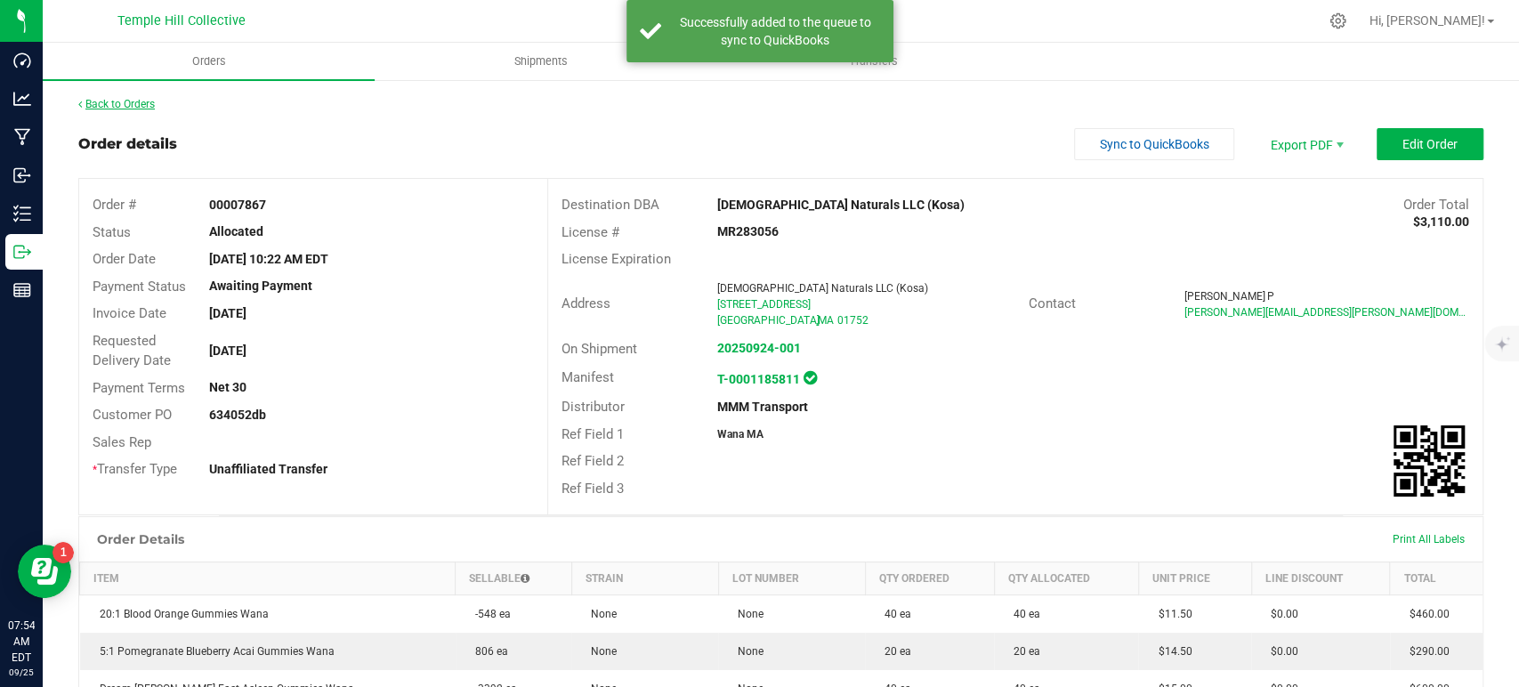
click at [140, 109] on link "Back to Orders" at bounding box center [116, 104] width 77 height 12
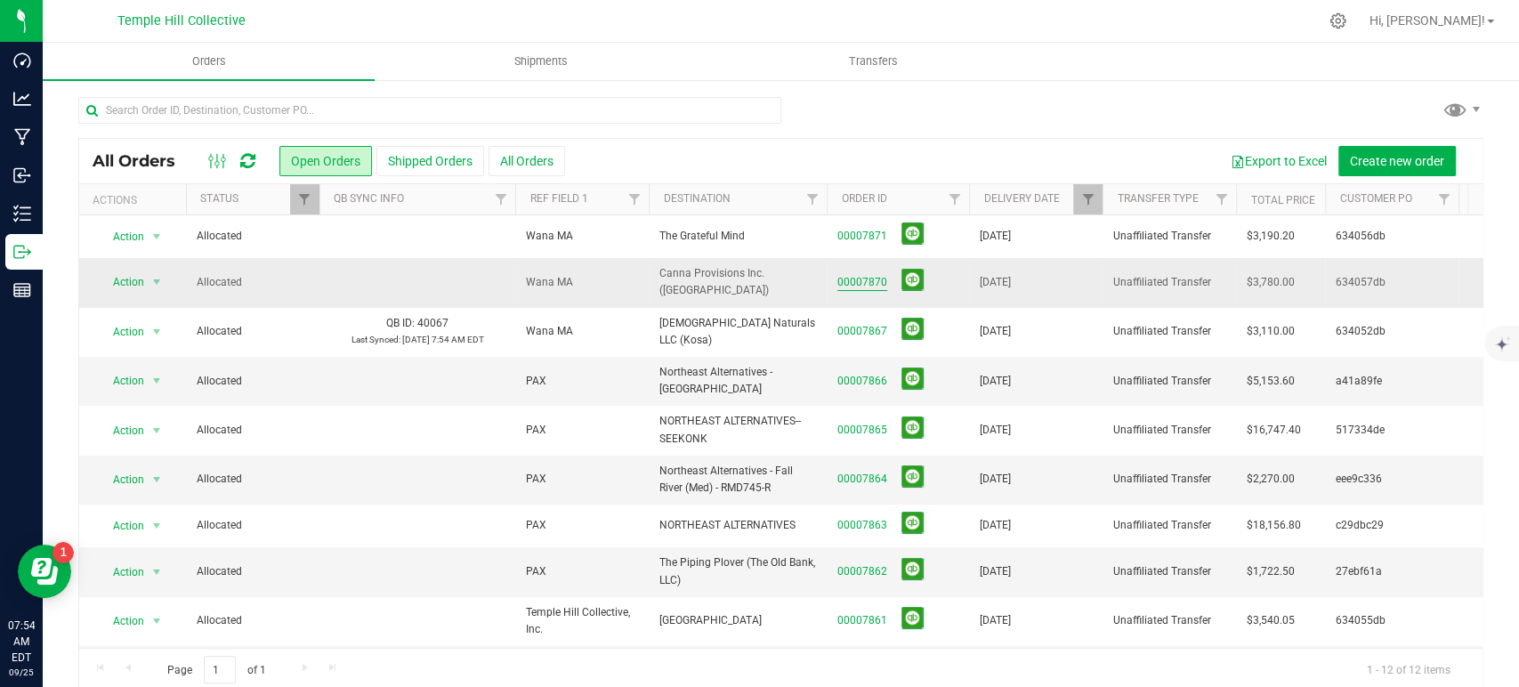
click at [882, 274] on link "00007870" at bounding box center [863, 282] width 50 height 17
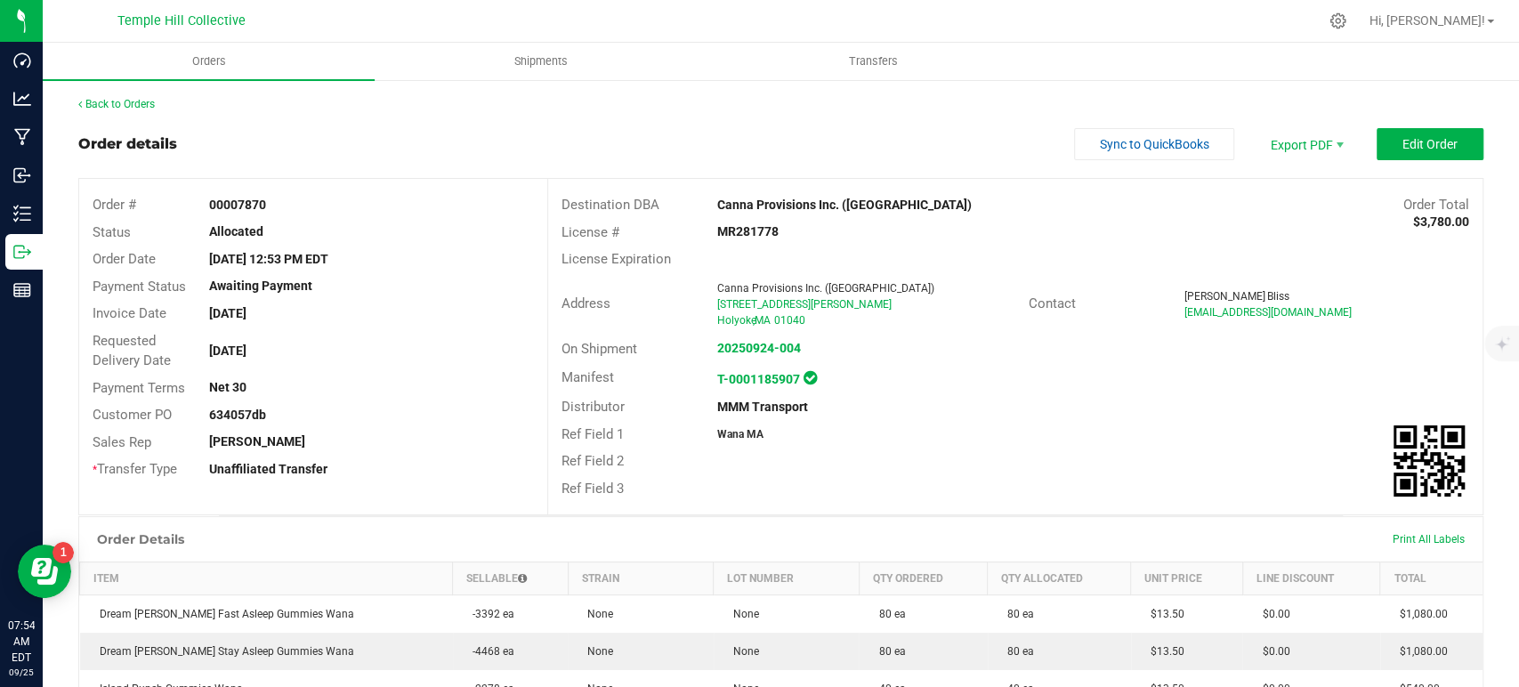
click at [245, 412] on strong "634057db" at bounding box center [237, 415] width 57 height 14
copy strong "634057db"
click at [1179, 143] on span "Sync to QuickBooks" at bounding box center [1154, 144] width 109 height 14
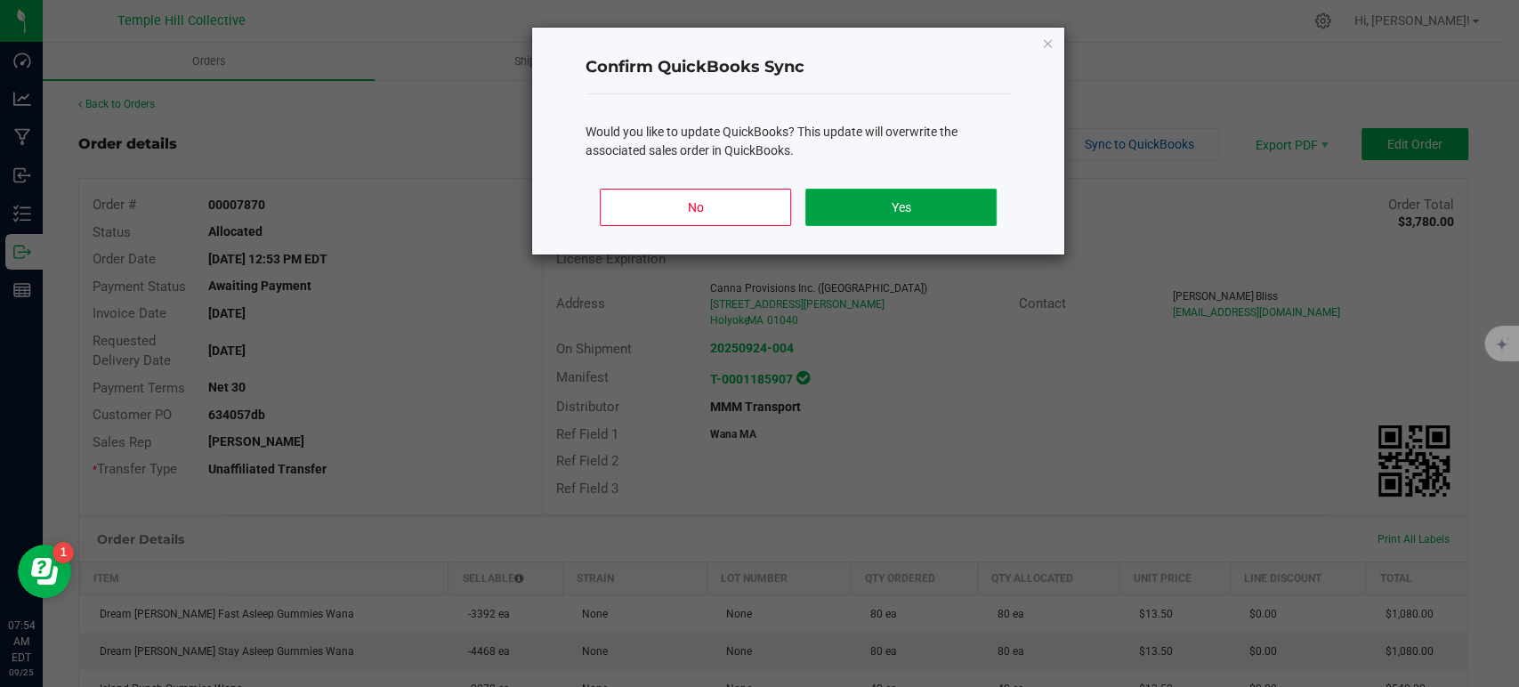
click at [919, 200] on button "Yes" at bounding box center [901, 207] width 191 height 37
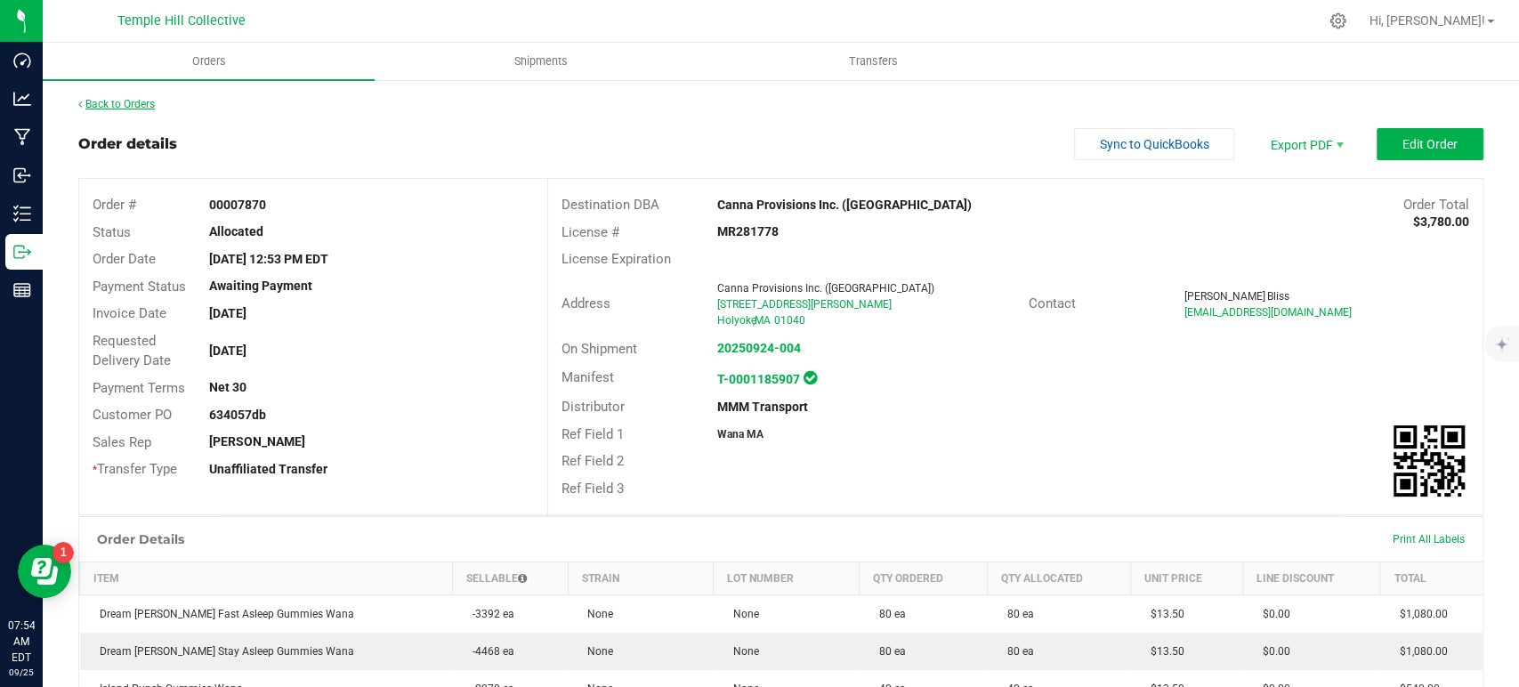
click at [132, 105] on link "Back to Orders" at bounding box center [116, 104] width 77 height 12
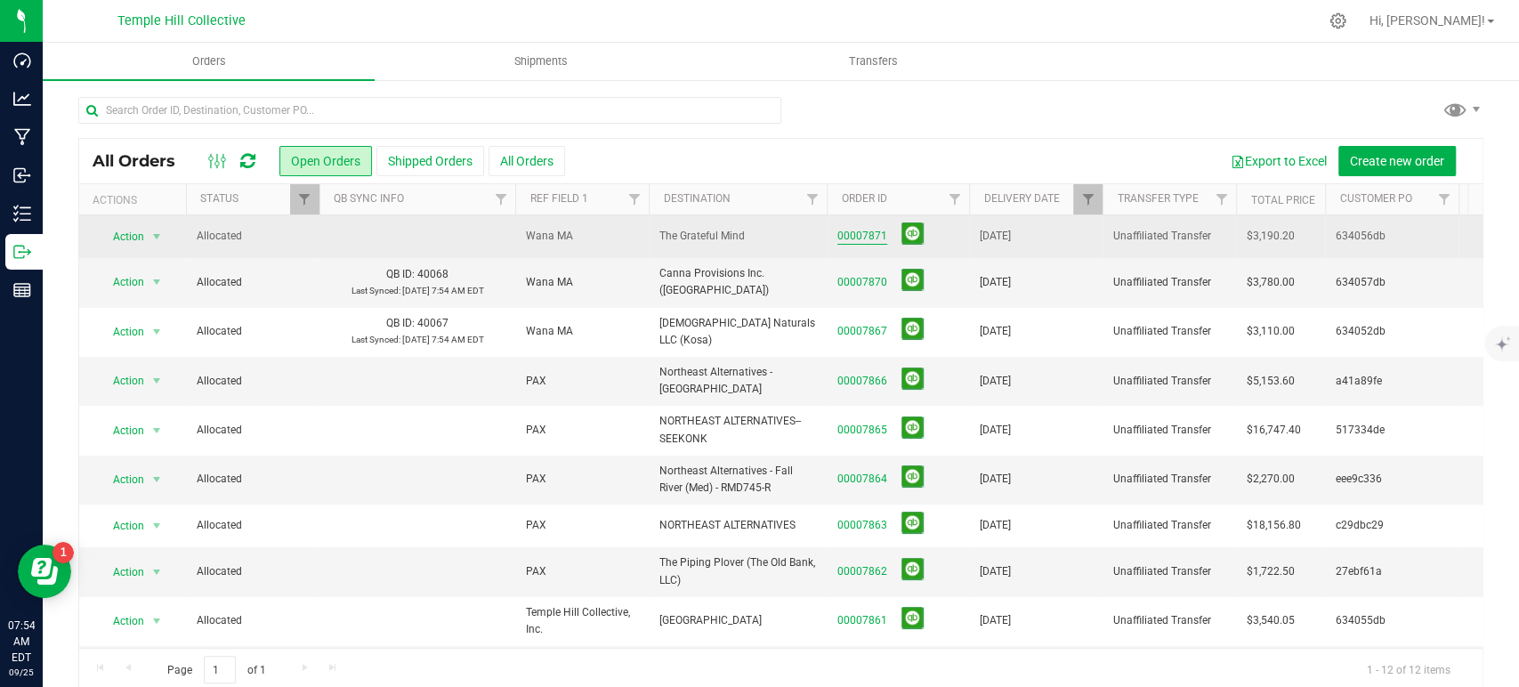
click at [878, 236] on link "00007871" at bounding box center [863, 236] width 50 height 17
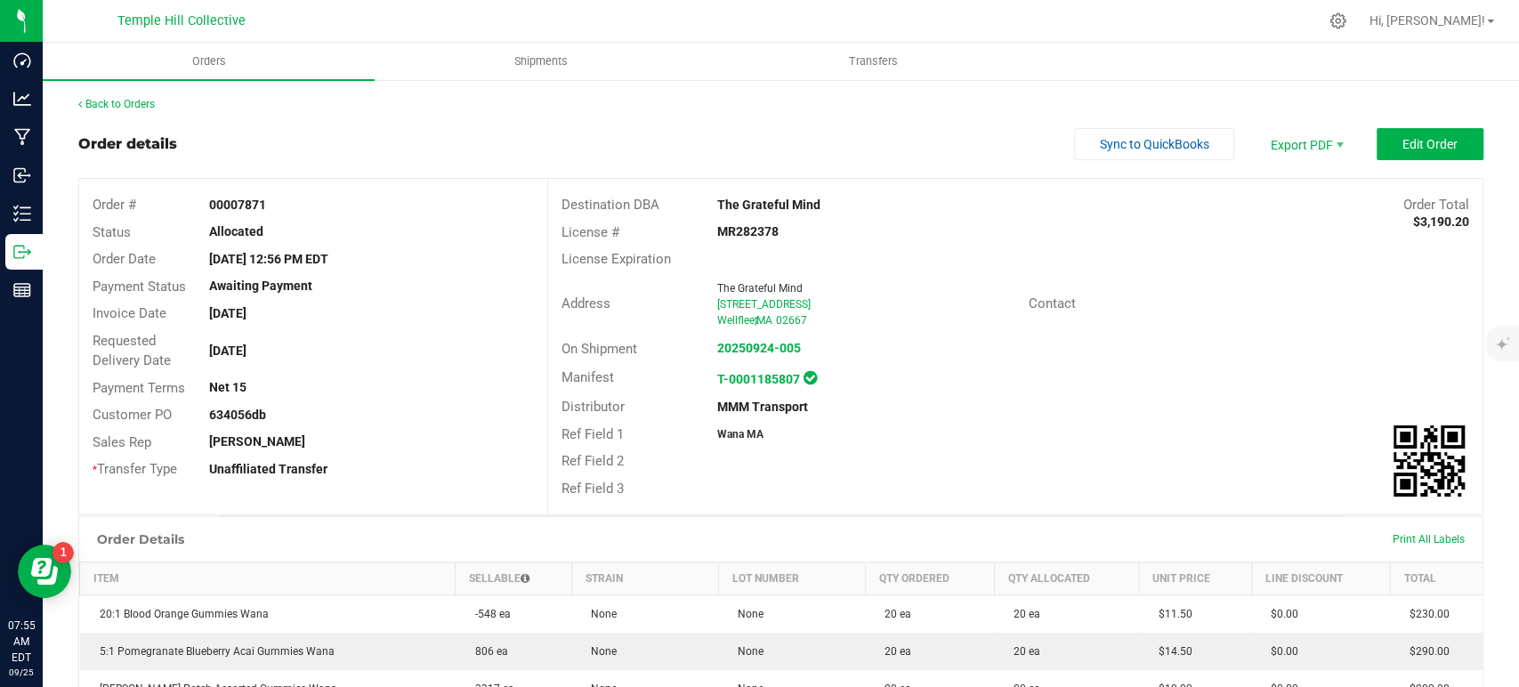
click at [230, 412] on strong "634056db" at bounding box center [237, 415] width 57 height 14
click at [231, 412] on strong "634056db" at bounding box center [237, 415] width 57 height 14
copy strong "634056db"
click at [1140, 134] on button "Sync to QuickBooks" at bounding box center [1154, 144] width 160 height 32
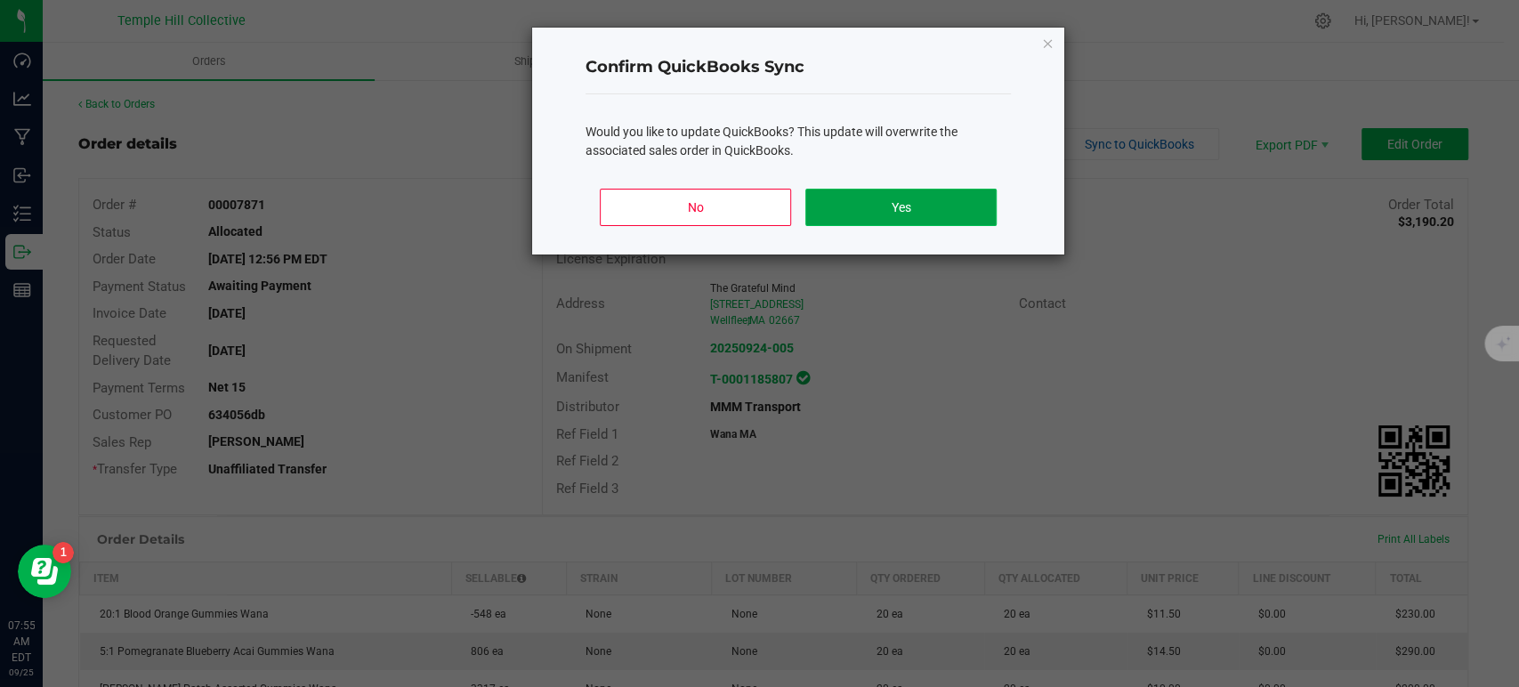
click at [866, 207] on button "Yes" at bounding box center [901, 207] width 191 height 37
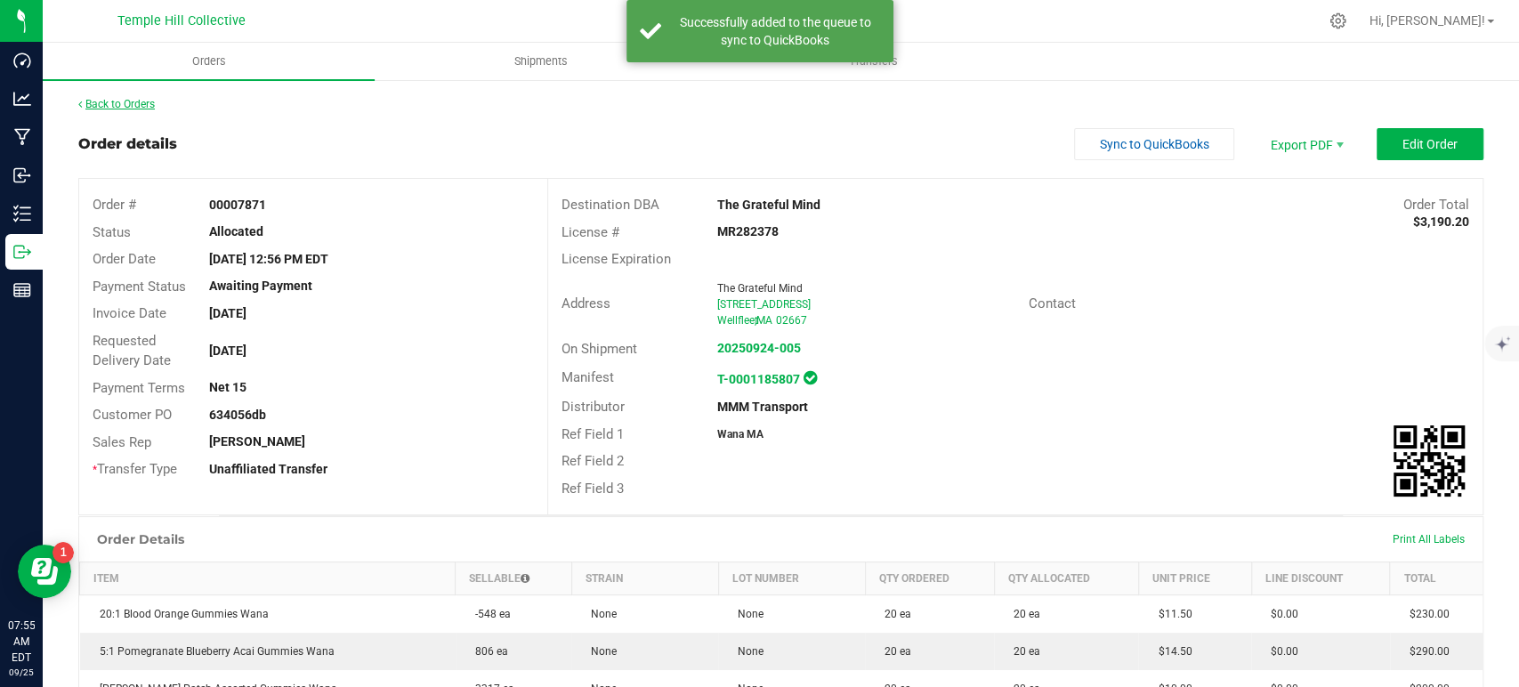
click at [120, 103] on link "Back to Orders" at bounding box center [116, 104] width 77 height 12
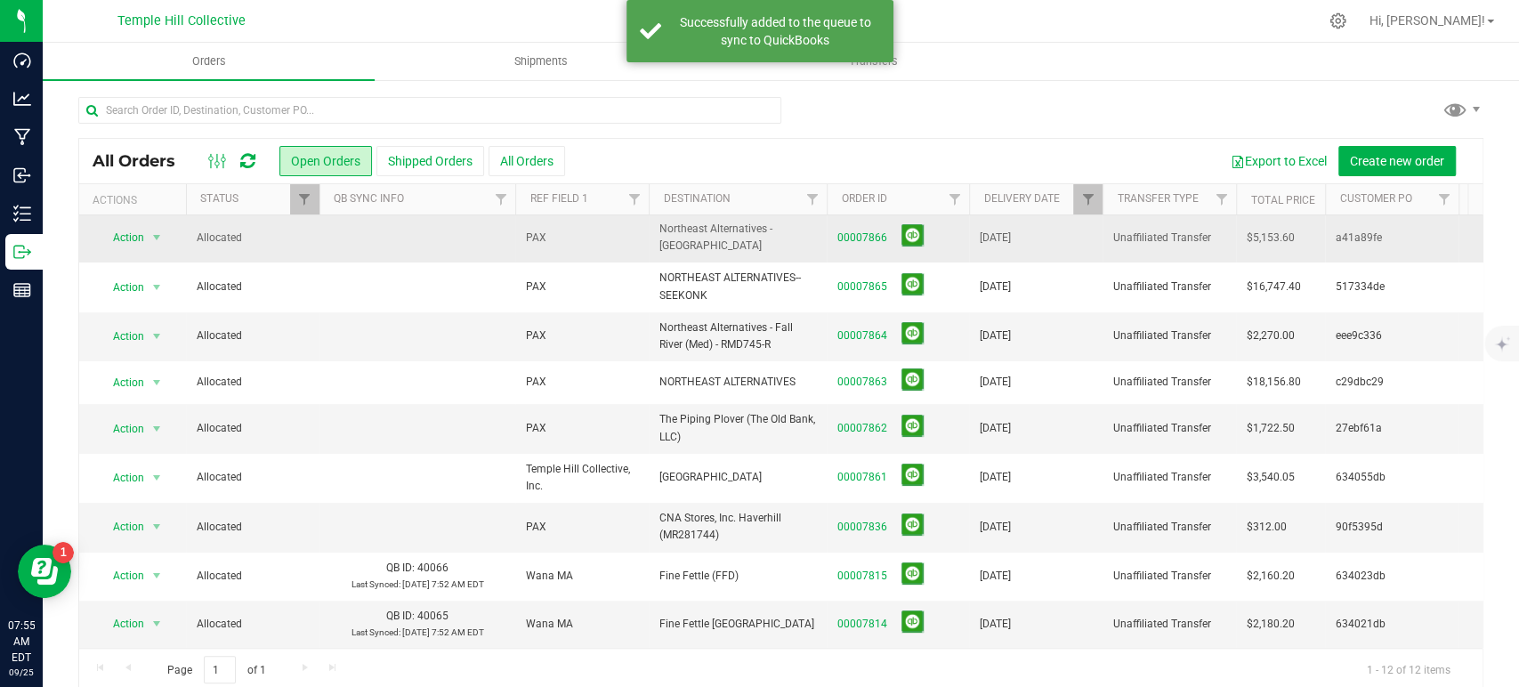
scroll to position [21, 0]
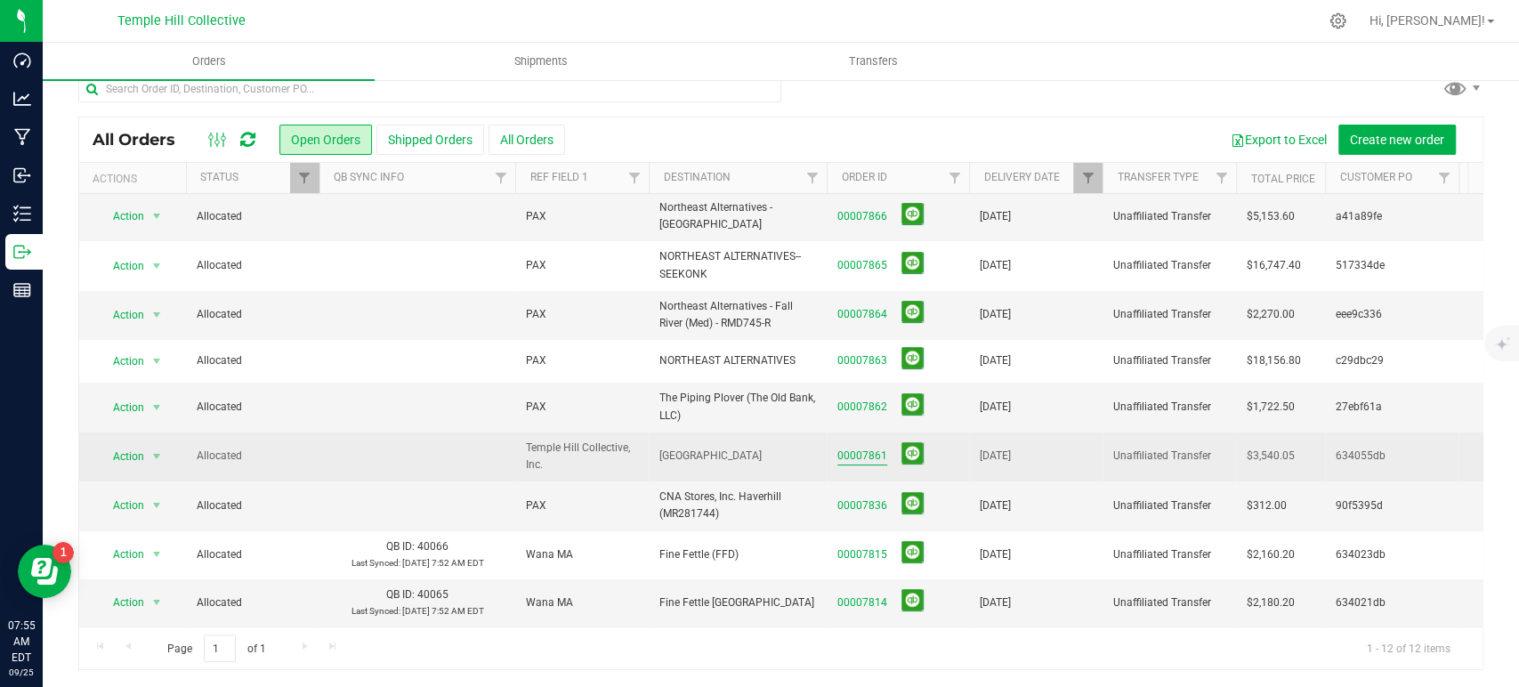
click at [870, 448] on link "00007861" at bounding box center [863, 456] width 50 height 17
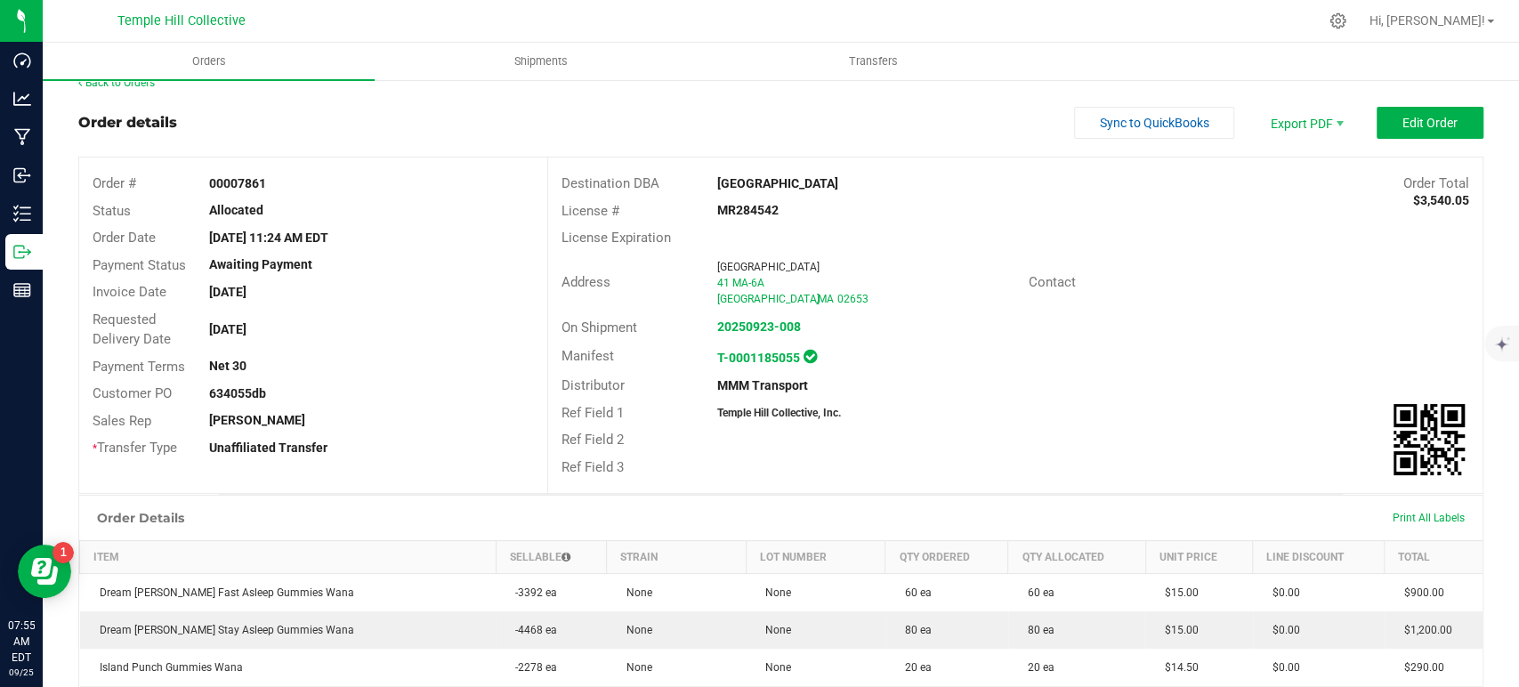
click at [257, 388] on strong "634055db" at bounding box center [237, 393] width 57 height 14
copy strong "634055db"
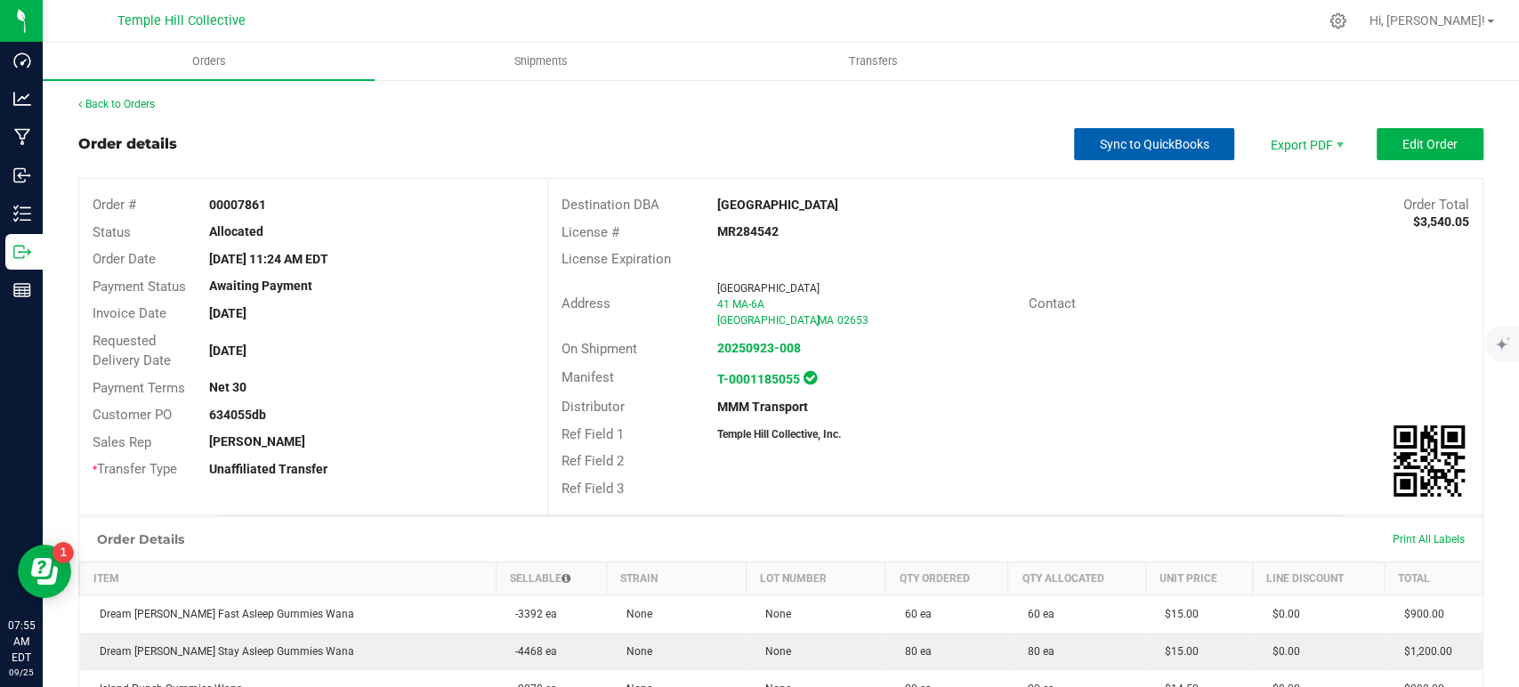
click at [1174, 146] on span "Sync to QuickBooks" at bounding box center [1154, 144] width 109 height 14
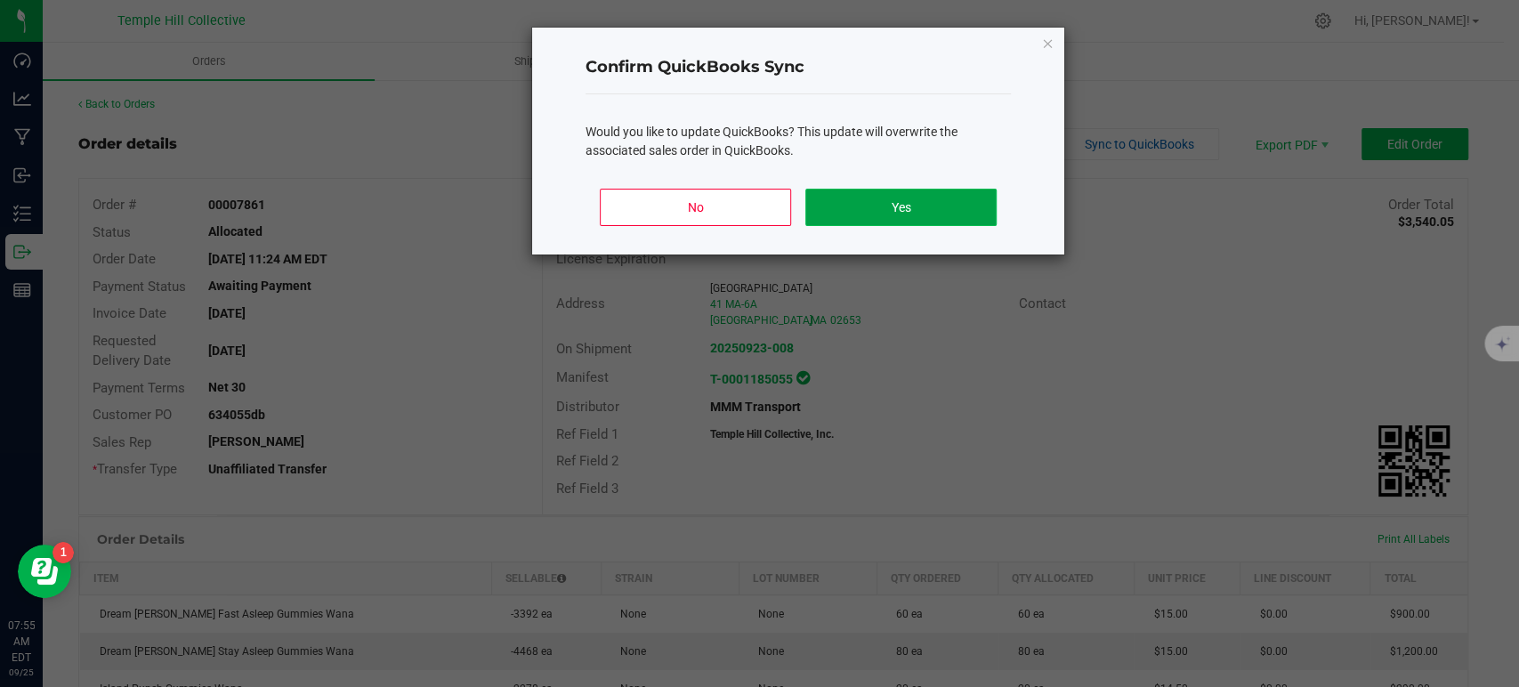
click at [955, 205] on button "Yes" at bounding box center [901, 207] width 191 height 37
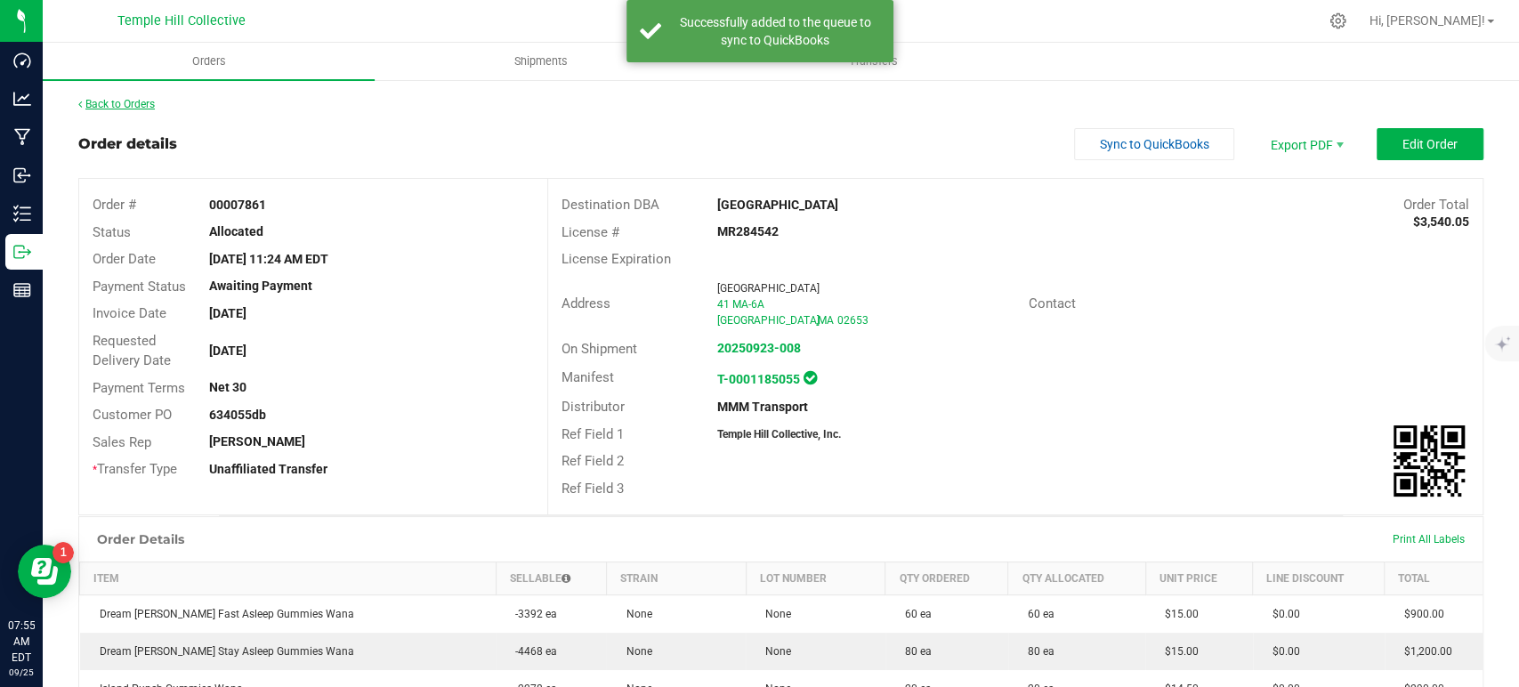
click at [131, 104] on link "Back to Orders" at bounding box center [116, 104] width 77 height 12
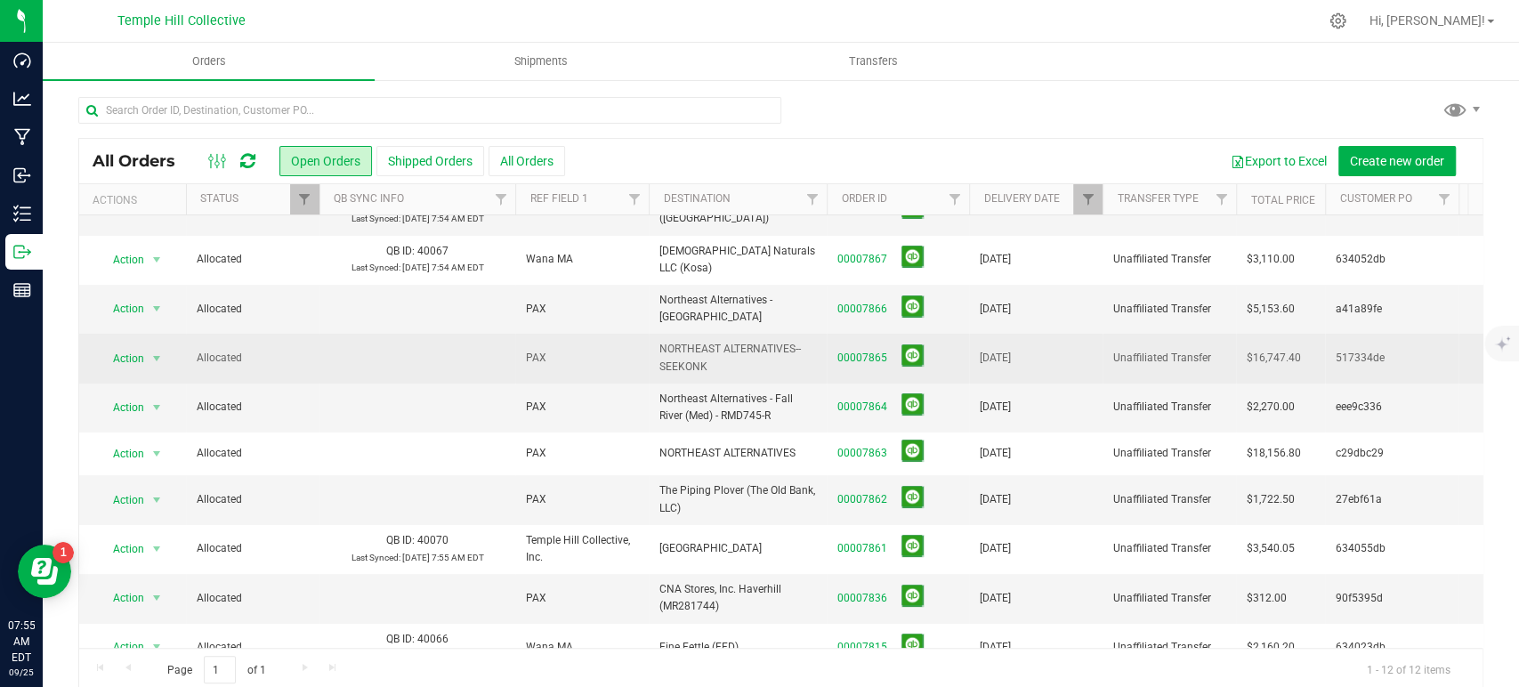
scroll to position [159, 0]
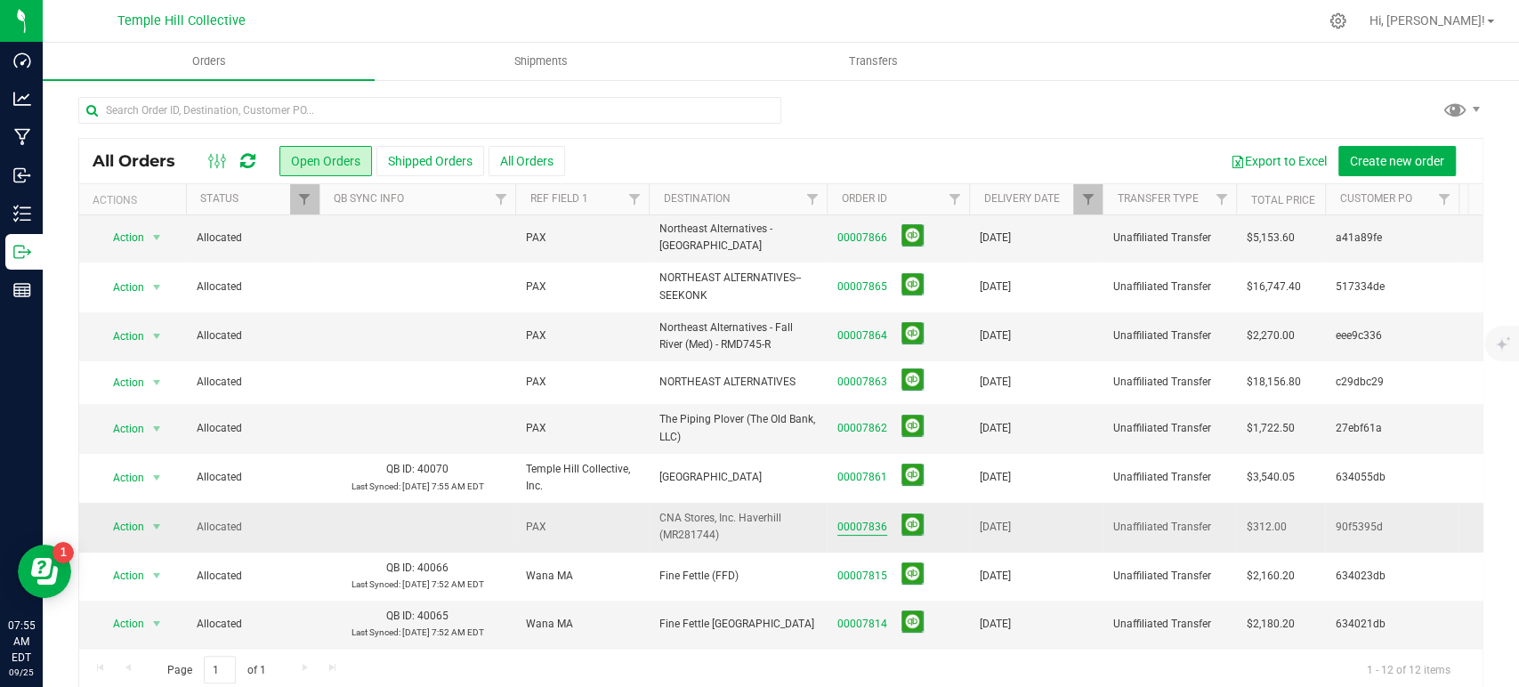
click at [862, 519] on link "00007836" at bounding box center [863, 527] width 50 height 17
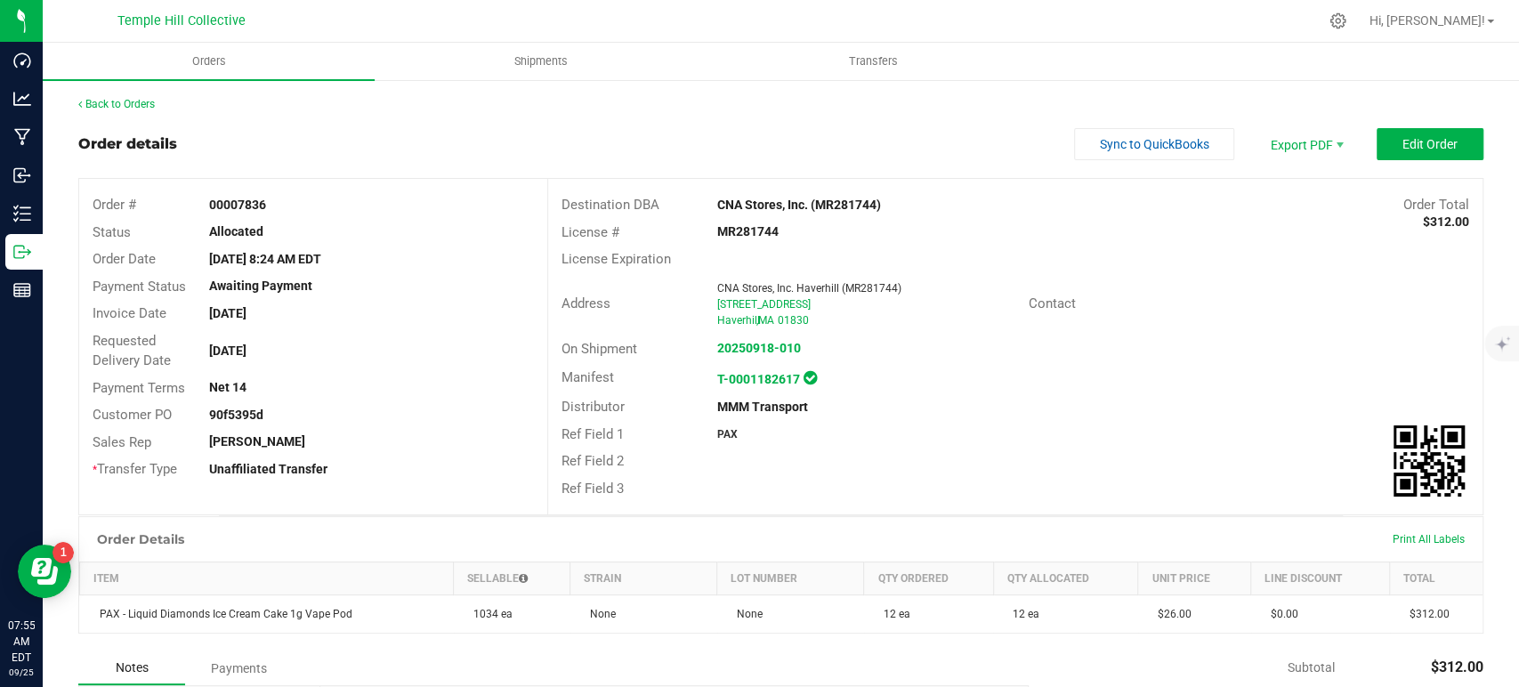
click at [251, 409] on strong "90f5395d" at bounding box center [236, 415] width 54 height 14
drag, startPoint x: 251, startPoint y: 409, endPoint x: 270, endPoint y: 410, distance: 18.7
click at [252, 410] on strong "90f5395d" at bounding box center [236, 415] width 54 height 14
copy strong "90f5395d"
click at [1130, 147] on span "Sync to QuickBooks" at bounding box center [1154, 144] width 109 height 14
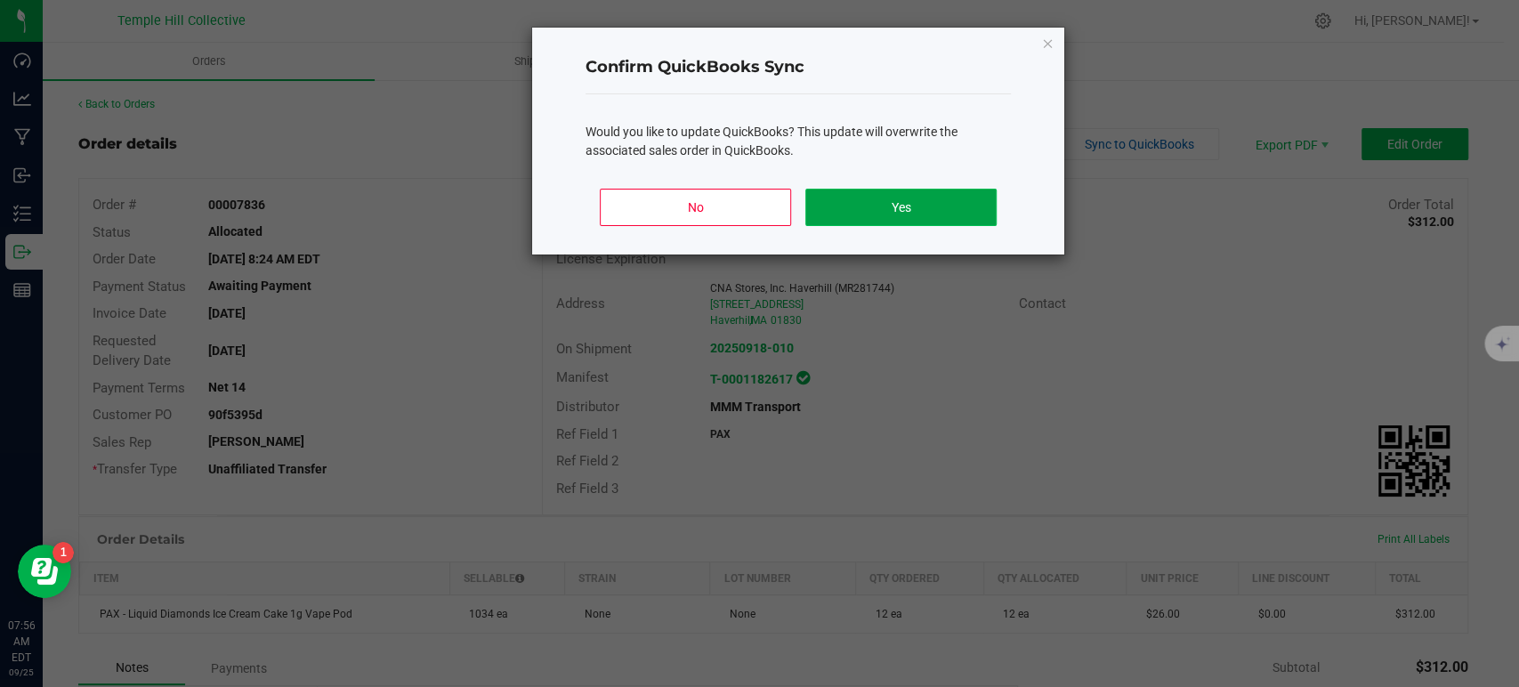
click at [879, 206] on button "Yes" at bounding box center [901, 207] width 191 height 37
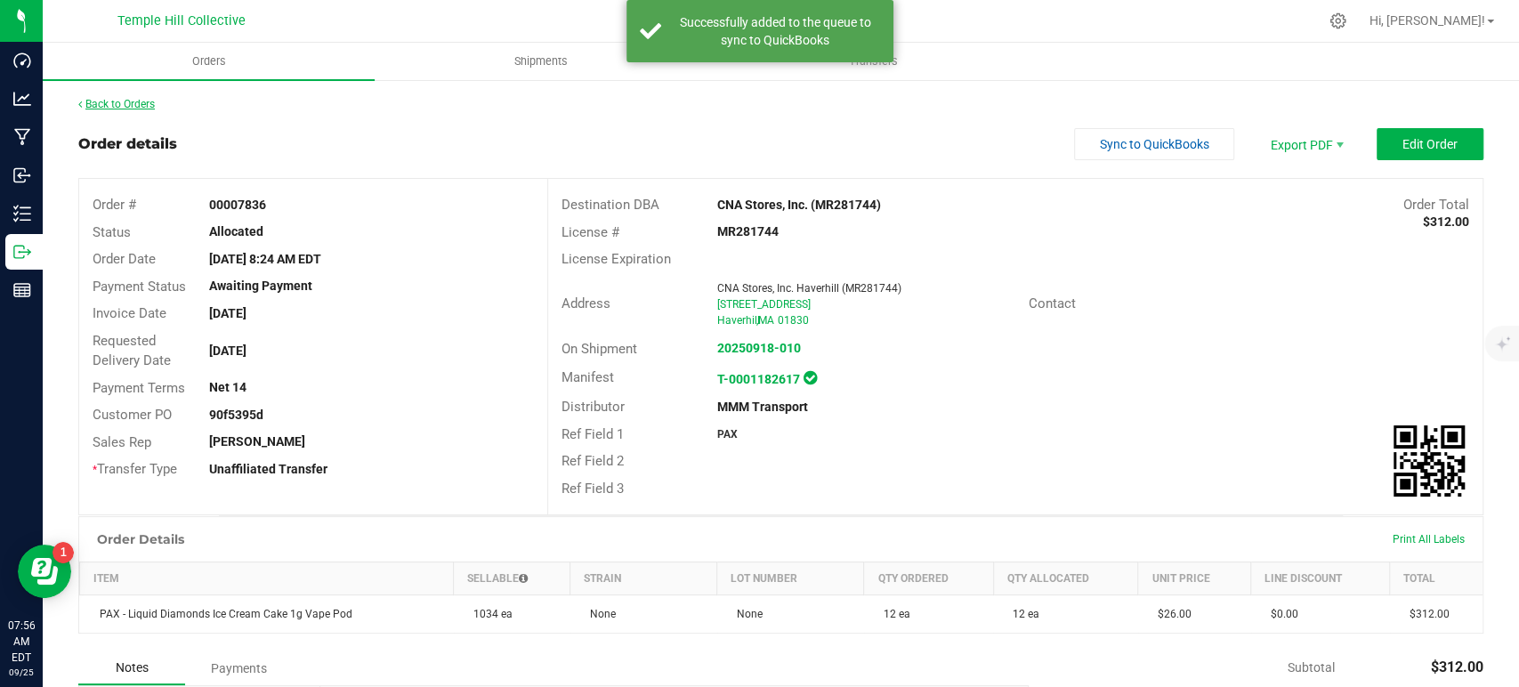
click at [123, 101] on link "Back to Orders" at bounding box center [116, 104] width 77 height 12
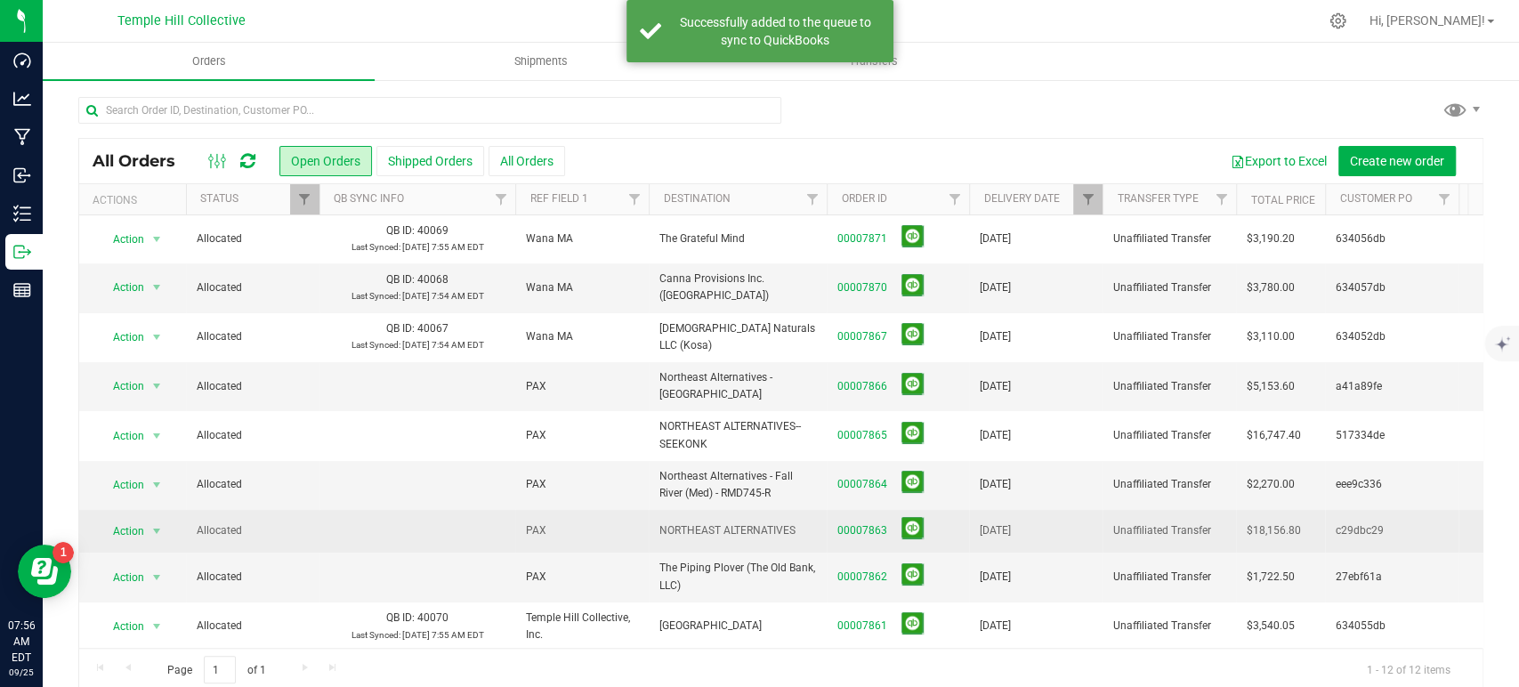
scroll to position [159, 0]
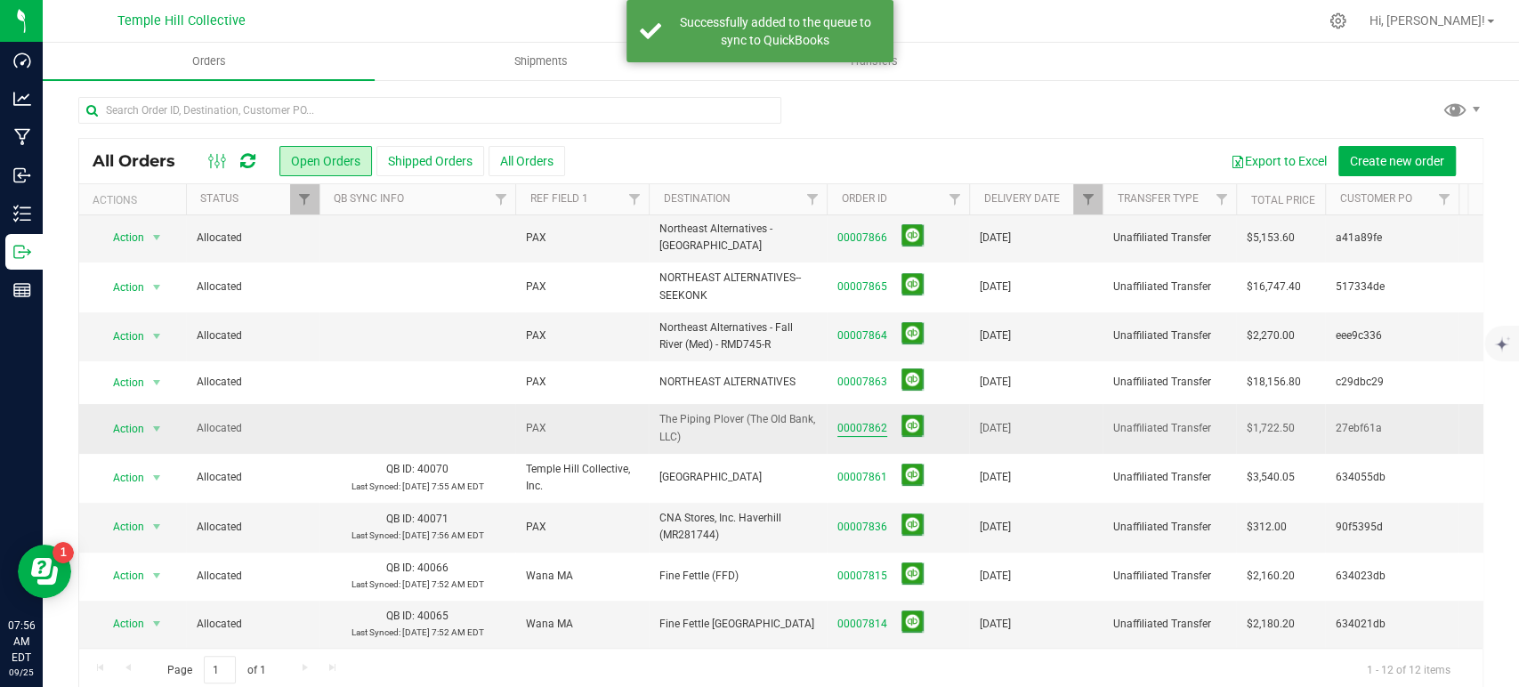
click at [855, 420] on link "00007862" at bounding box center [863, 428] width 50 height 17
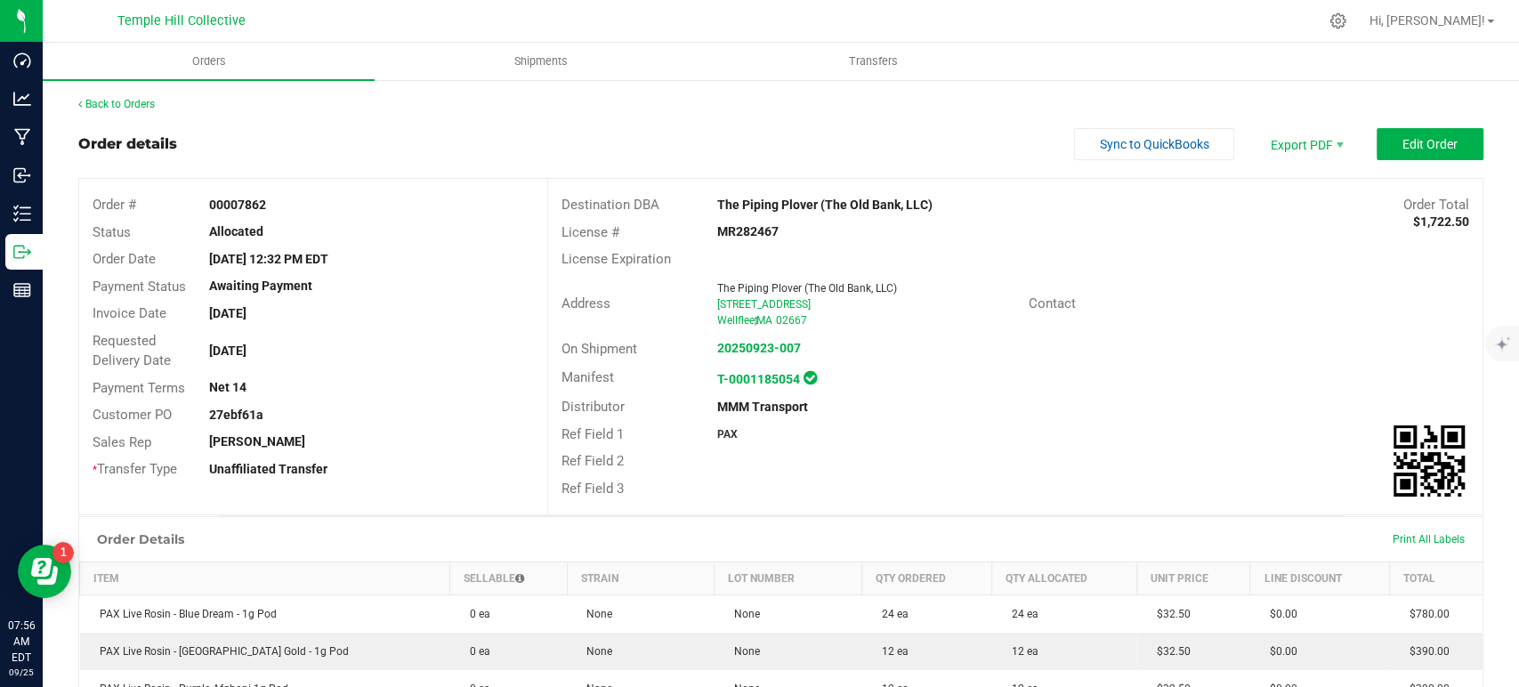
click at [235, 408] on strong "27ebf61a" at bounding box center [236, 415] width 54 height 14
copy strong "27ebf61a"
click at [1149, 155] on button "Sync to QuickBooks" at bounding box center [1154, 144] width 160 height 32
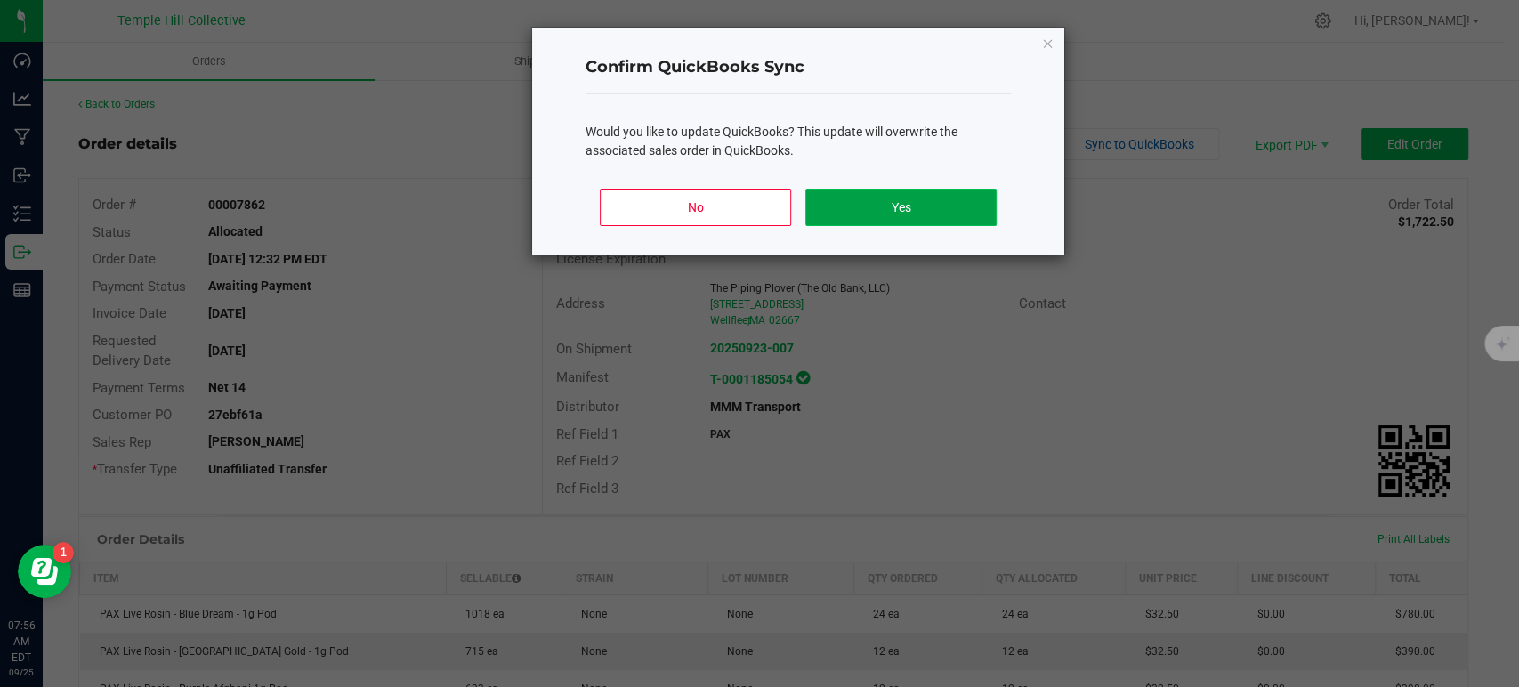
click at [885, 209] on button "Yes" at bounding box center [901, 207] width 191 height 37
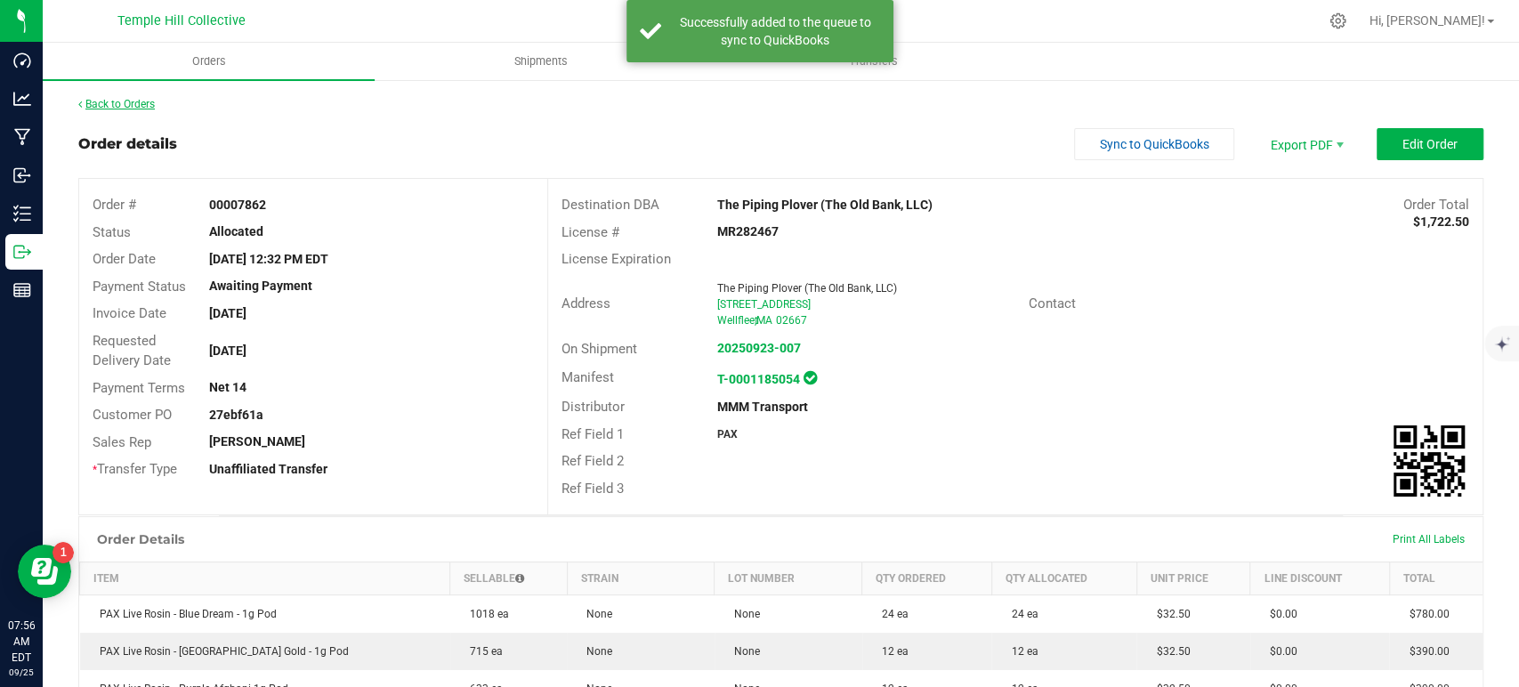
click at [128, 102] on link "Back to Orders" at bounding box center [116, 104] width 77 height 12
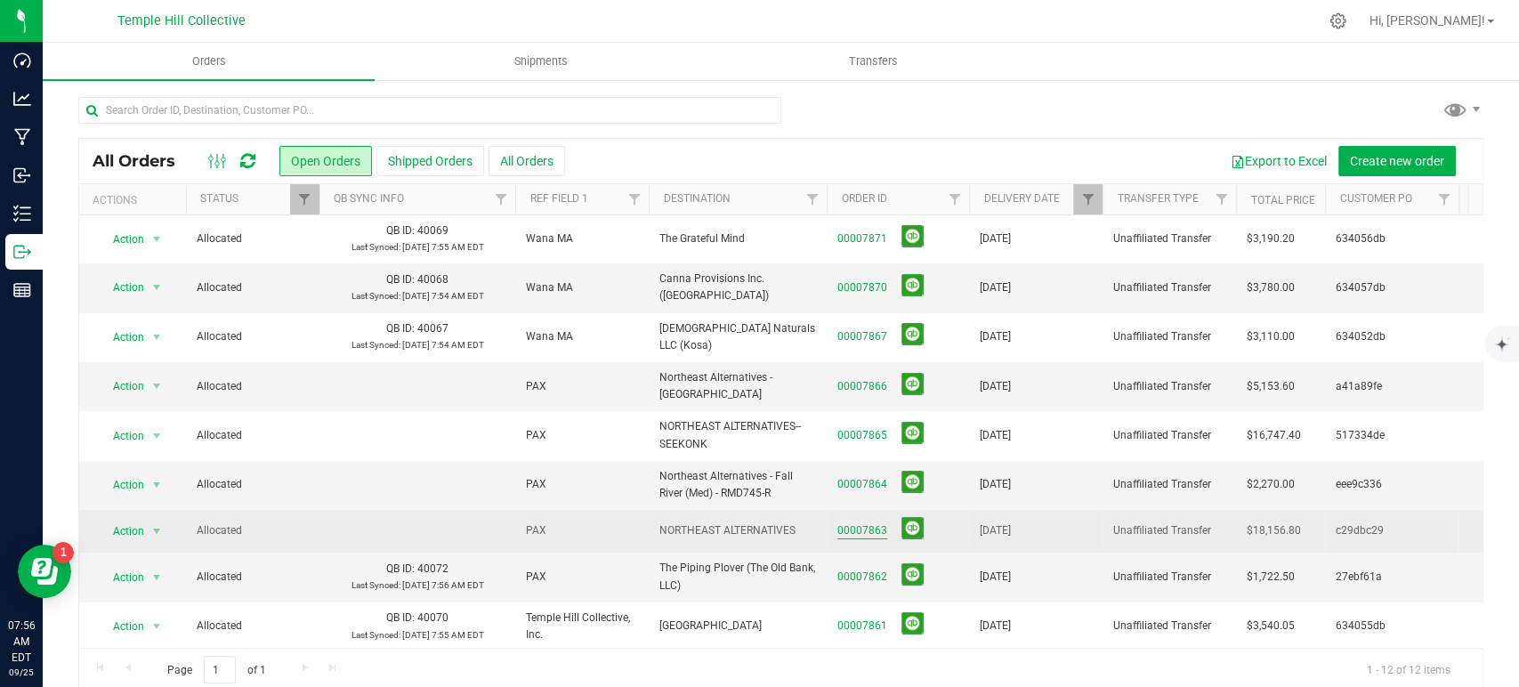
click at [871, 529] on link "00007863" at bounding box center [863, 530] width 50 height 17
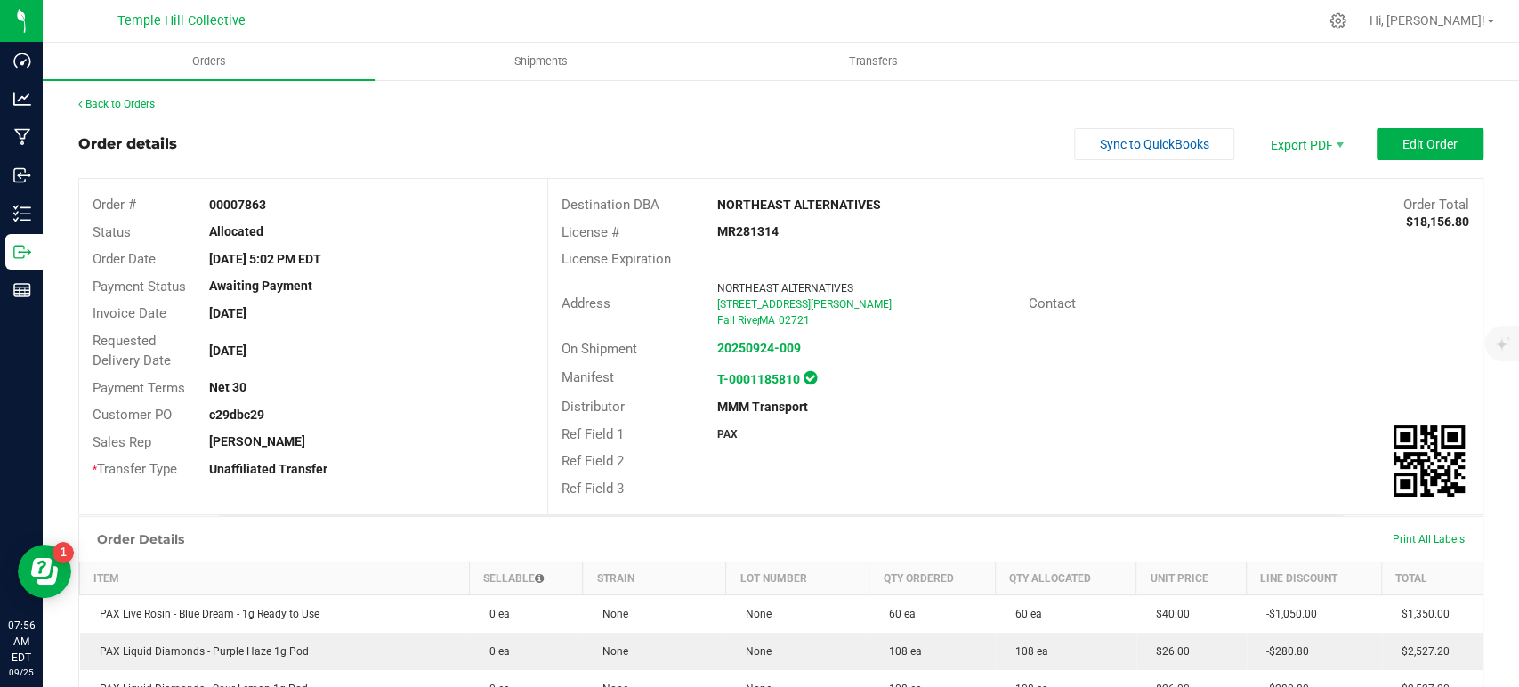
click at [251, 410] on strong "c29dbc29" at bounding box center [236, 415] width 55 height 14
click at [1139, 138] on span "Sync to QuickBooks" at bounding box center [1154, 144] width 109 height 14
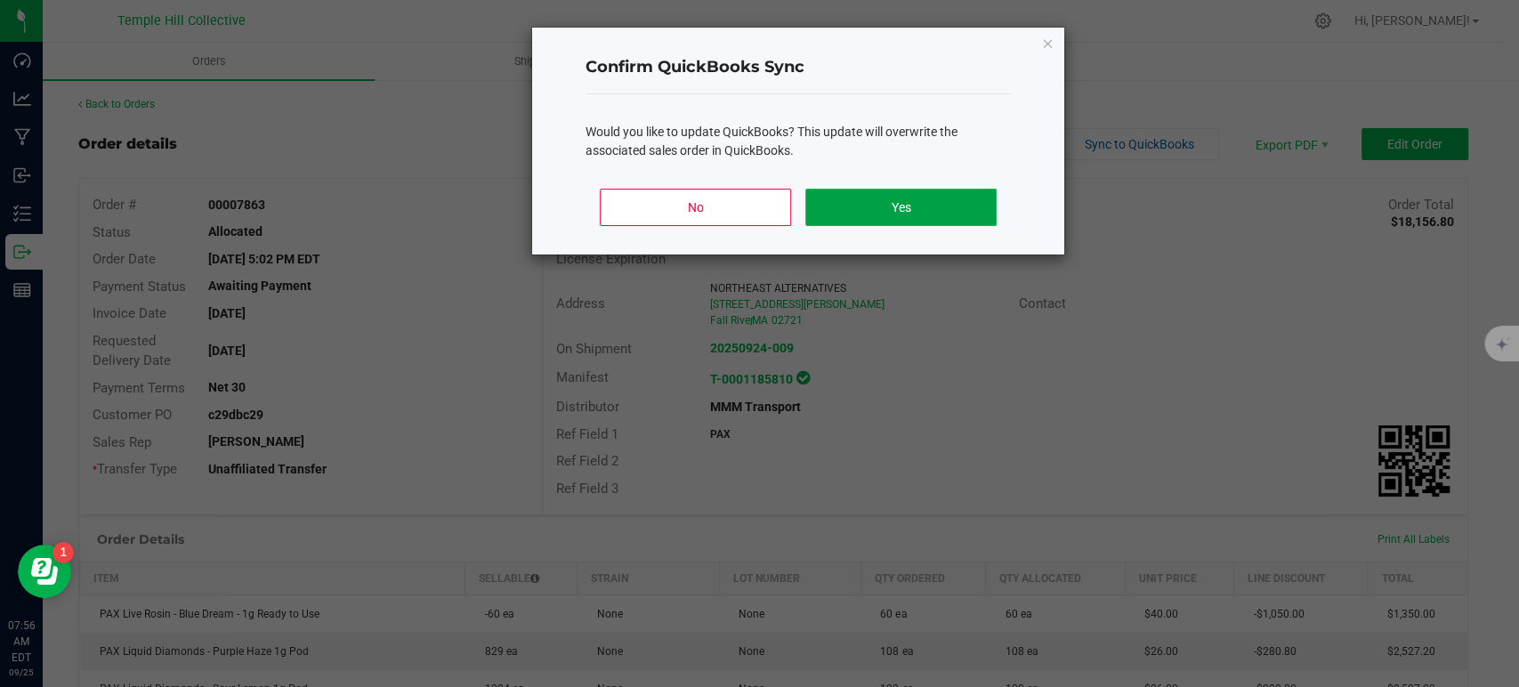
click at [869, 213] on button "Yes" at bounding box center [901, 207] width 191 height 37
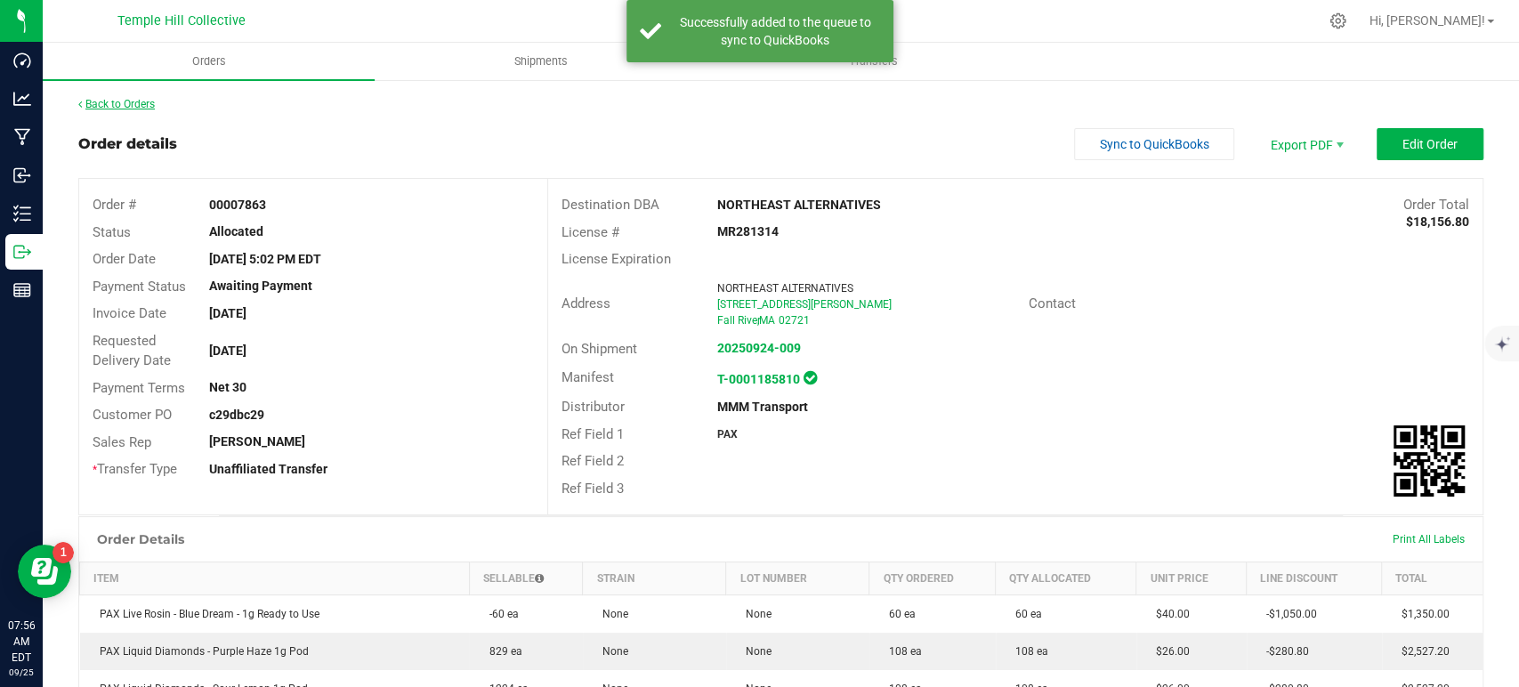
click at [139, 98] on link "Back to Orders" at bounding box center [116, 104] width 77 height 12
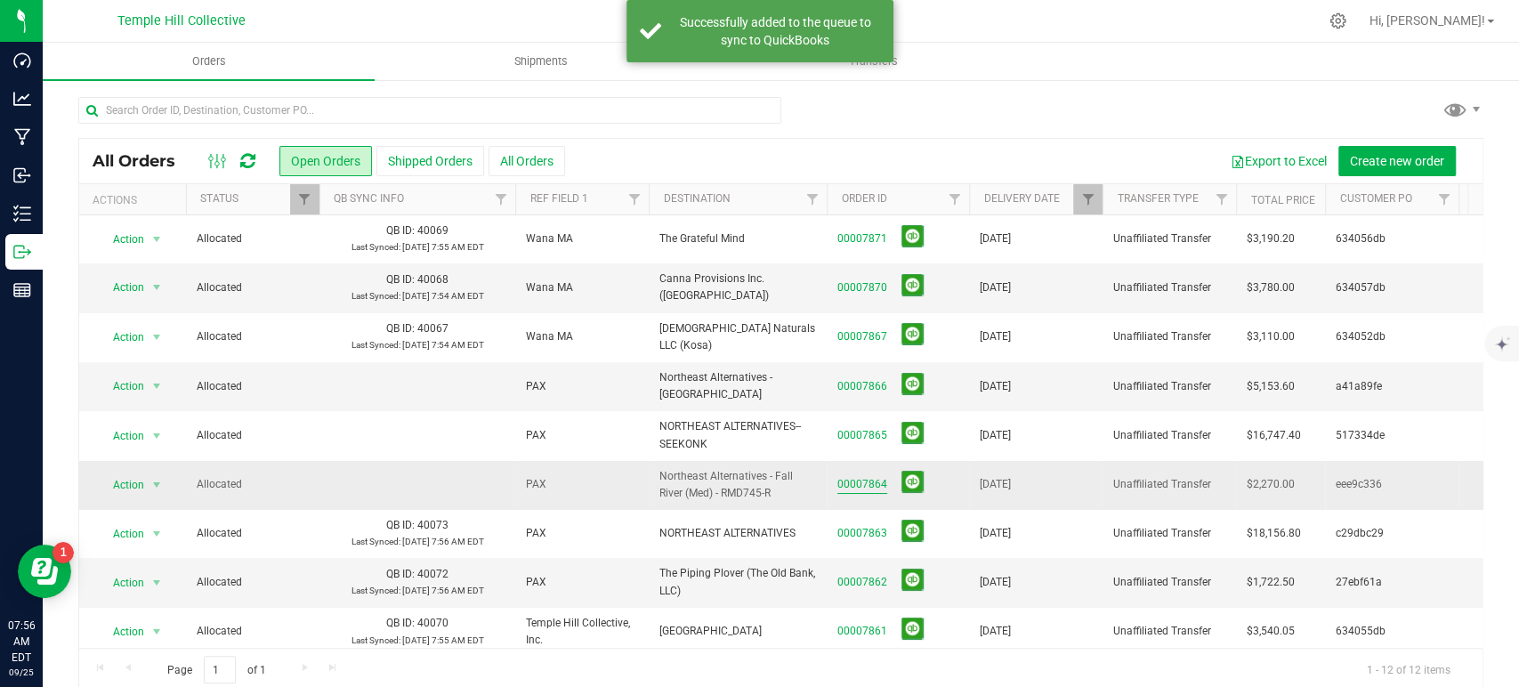
click at [866, 476] on link "00007864" at bounding box center [863, 484] width 50 height 17
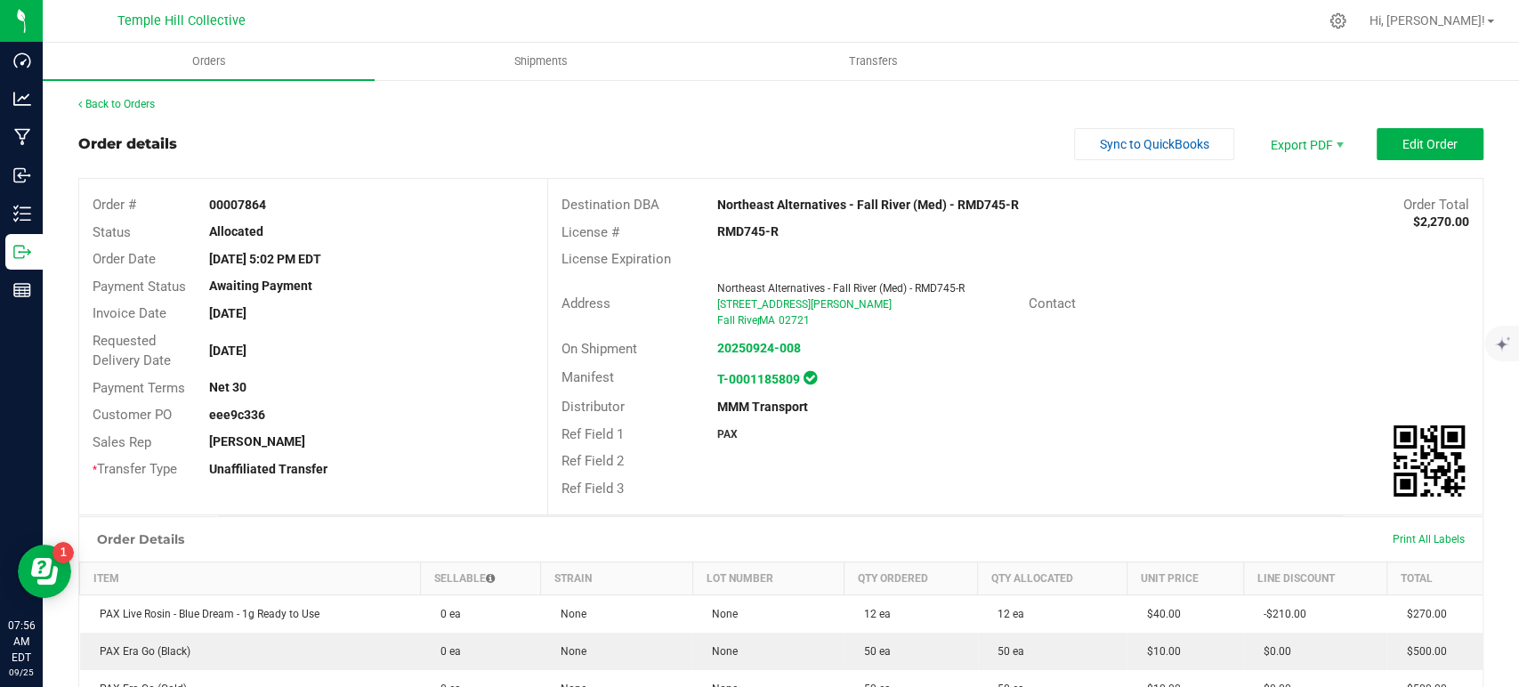
click at [245, 417] on strong "eee9c336" at bounding box center [237, 415] width 56 height 14
click at [1170, 148] on span "Sync to QuickBooks" at bounding box center [1154, 144] width 109 height 14
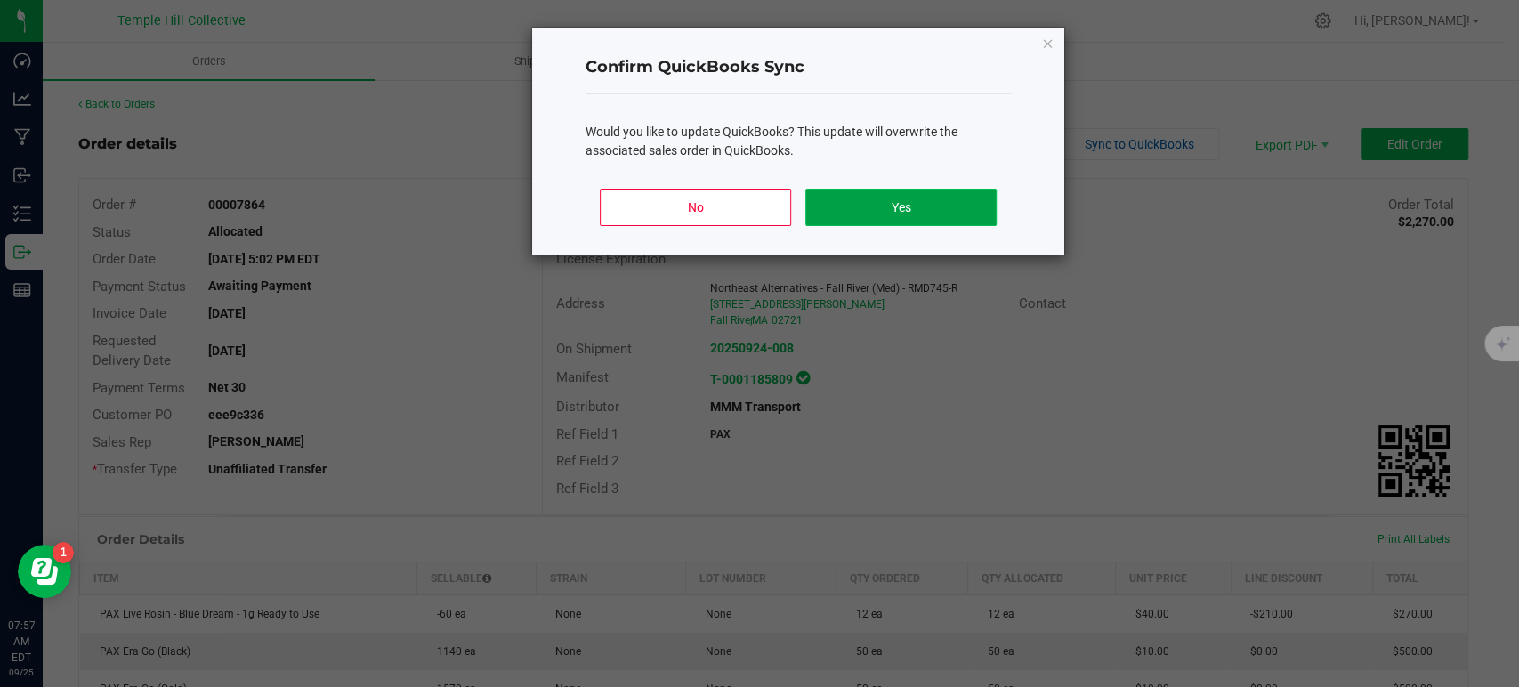
click at [916, 217] on button "Yes" at bounding box center [901, 207] width 191 height 37
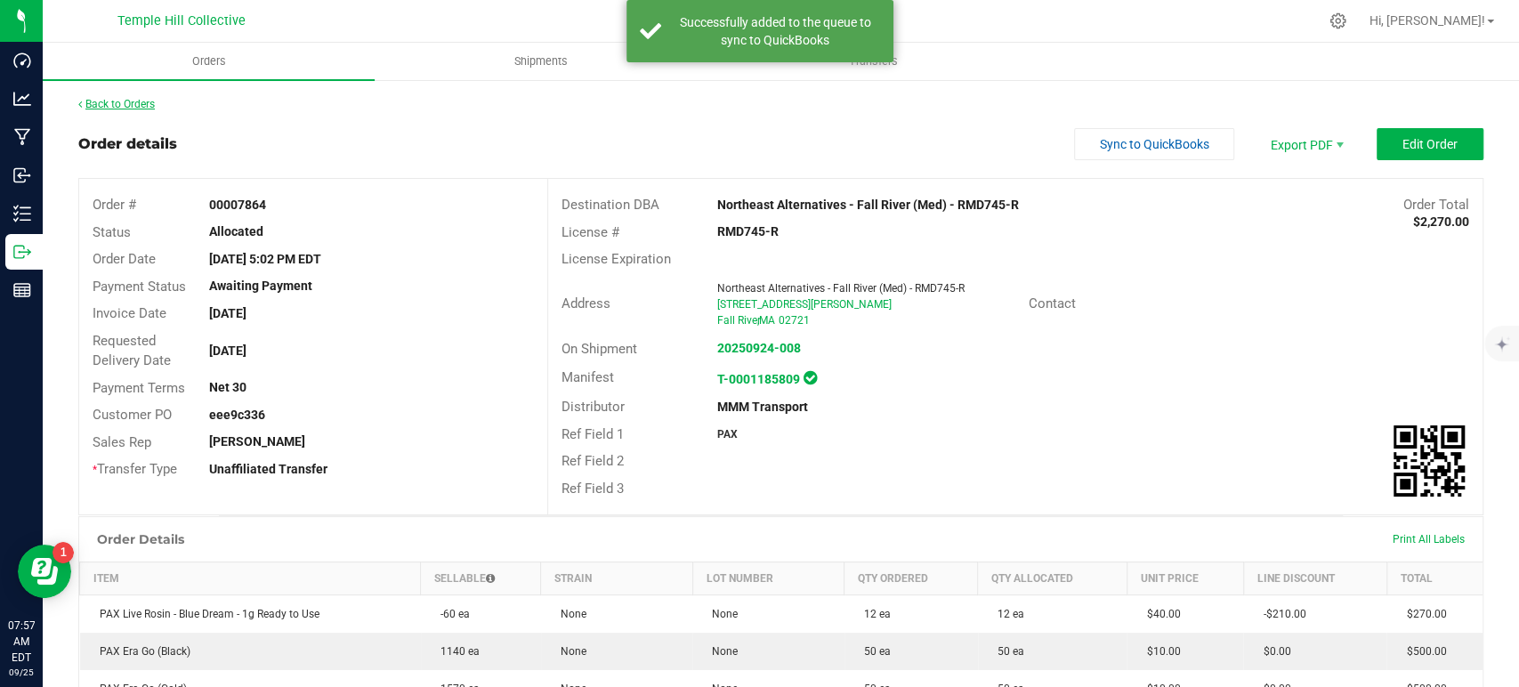
click at [117, 109] on link "Back to Orders" at bounding box center [116, 104] width 77 height 12
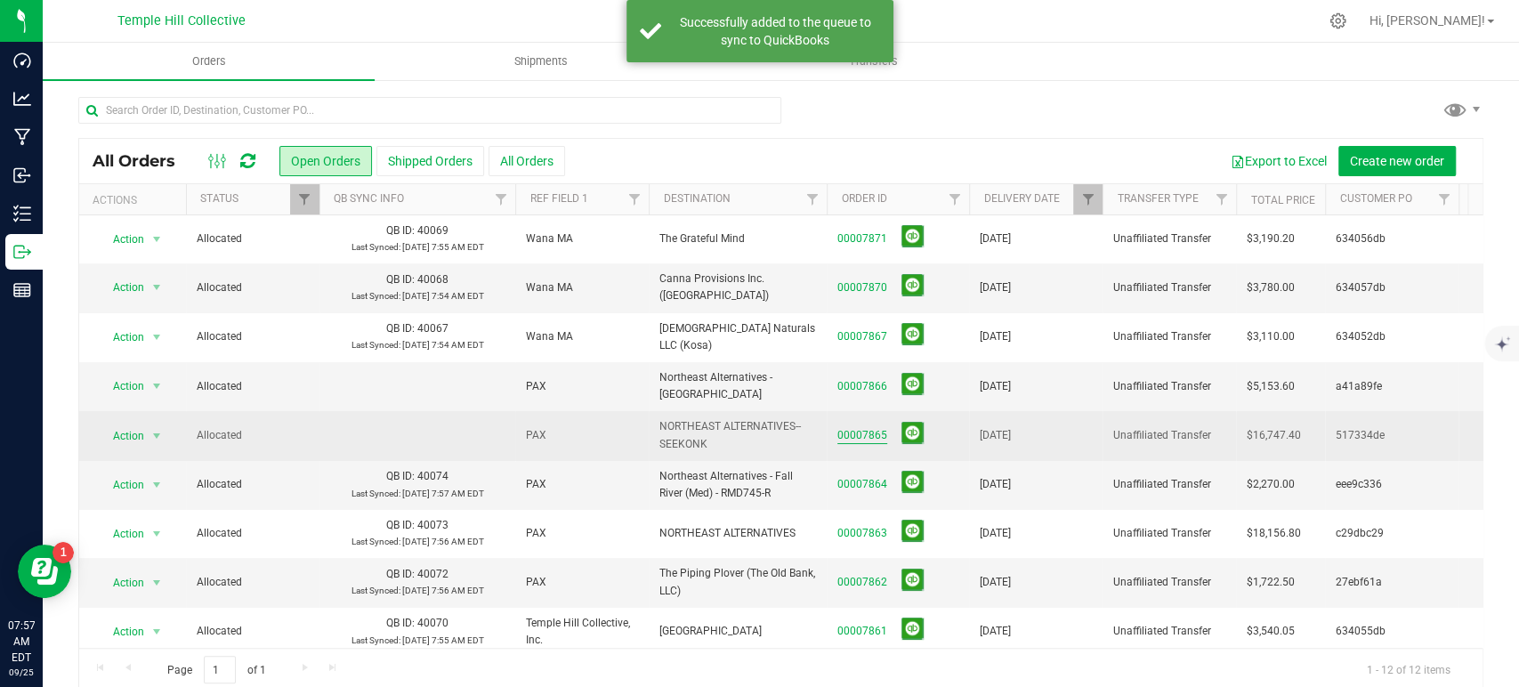
click at [869, 432] on link "00007865" at bounding box center [863, 435] width 50 height 17
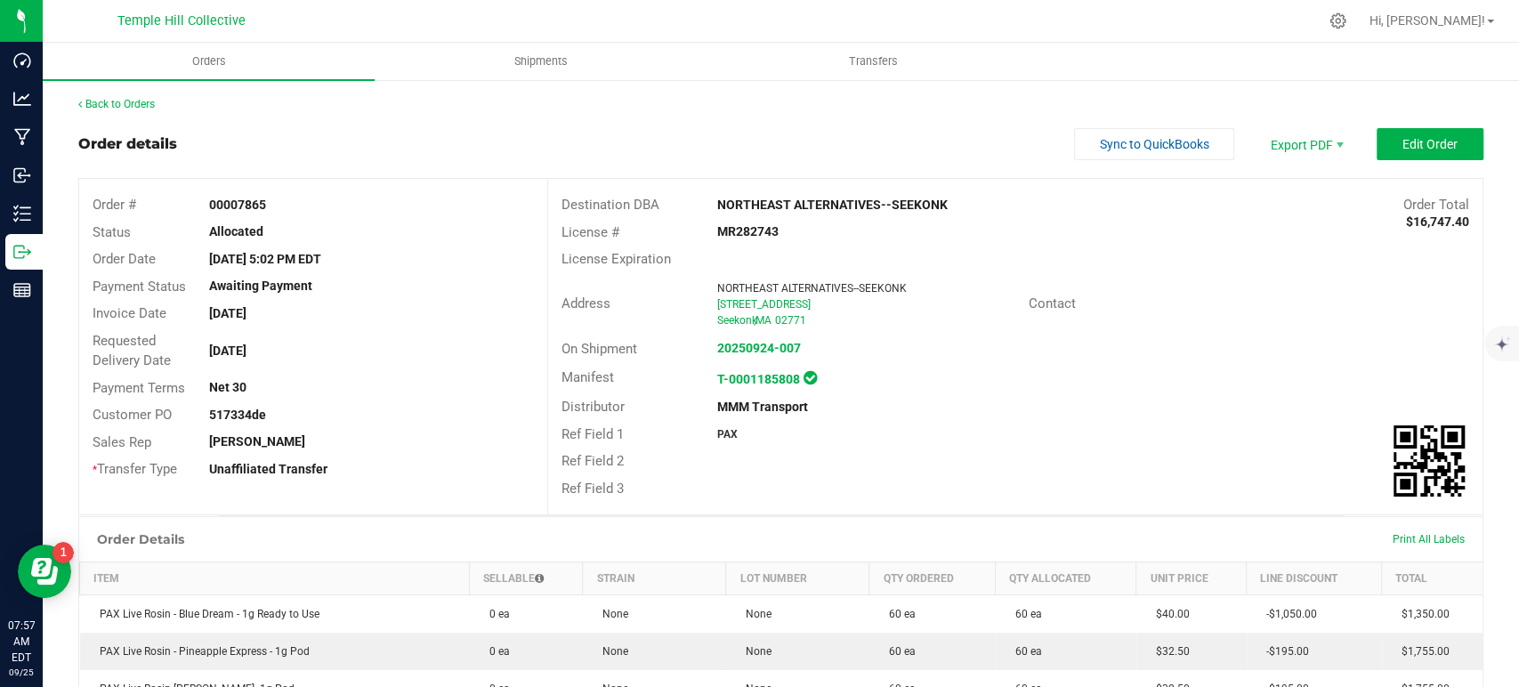
click at [226, 412] on strong "517334de" at bounding box center [237, 415] width 57 height 14
click at [1132, 141] on span "Sync to QuickBooks" at bounding box center [1154, 144] width 109 height 14
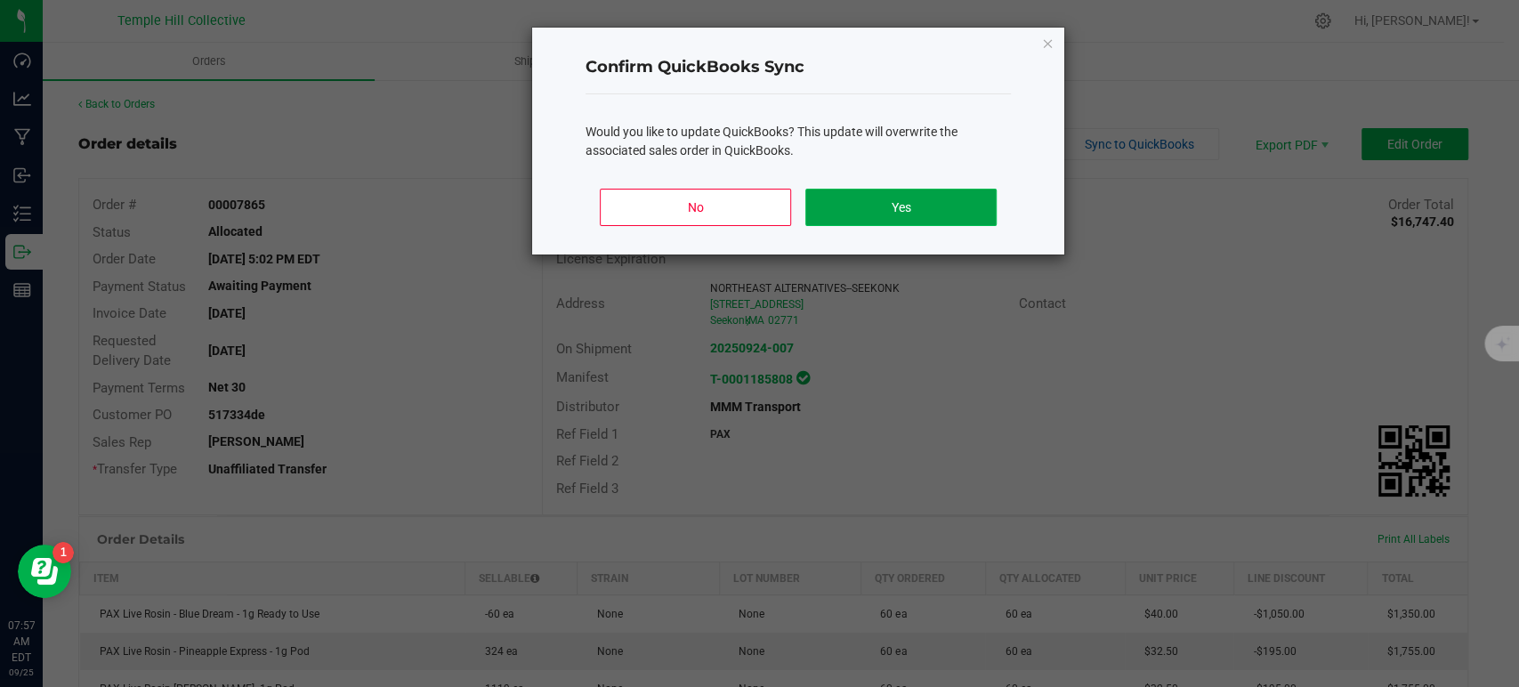
click at [932, 211] on button "Yes" at bounding box center [901, 207] width 191 height 37
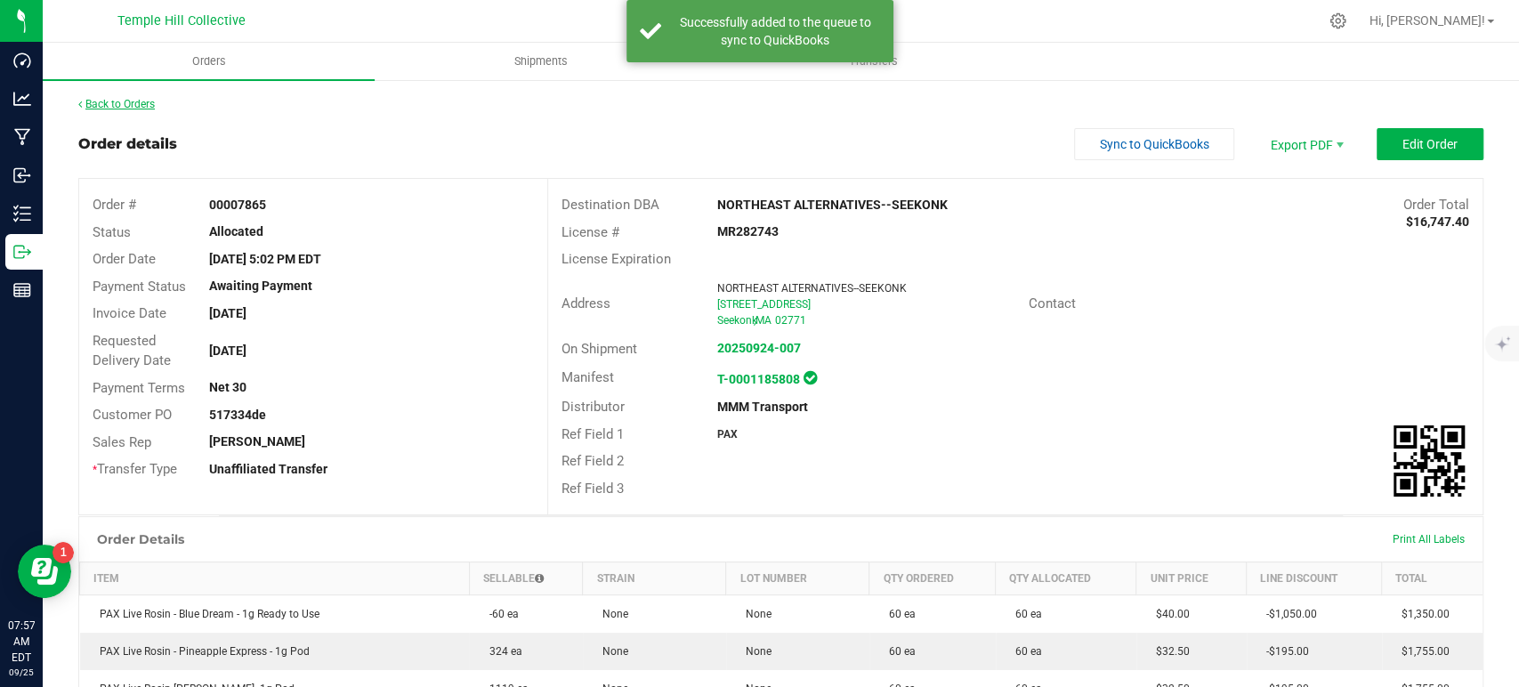
click at [125, 110] on link "Back to Orders" at bounding box center [116, 104] width 77 height 12
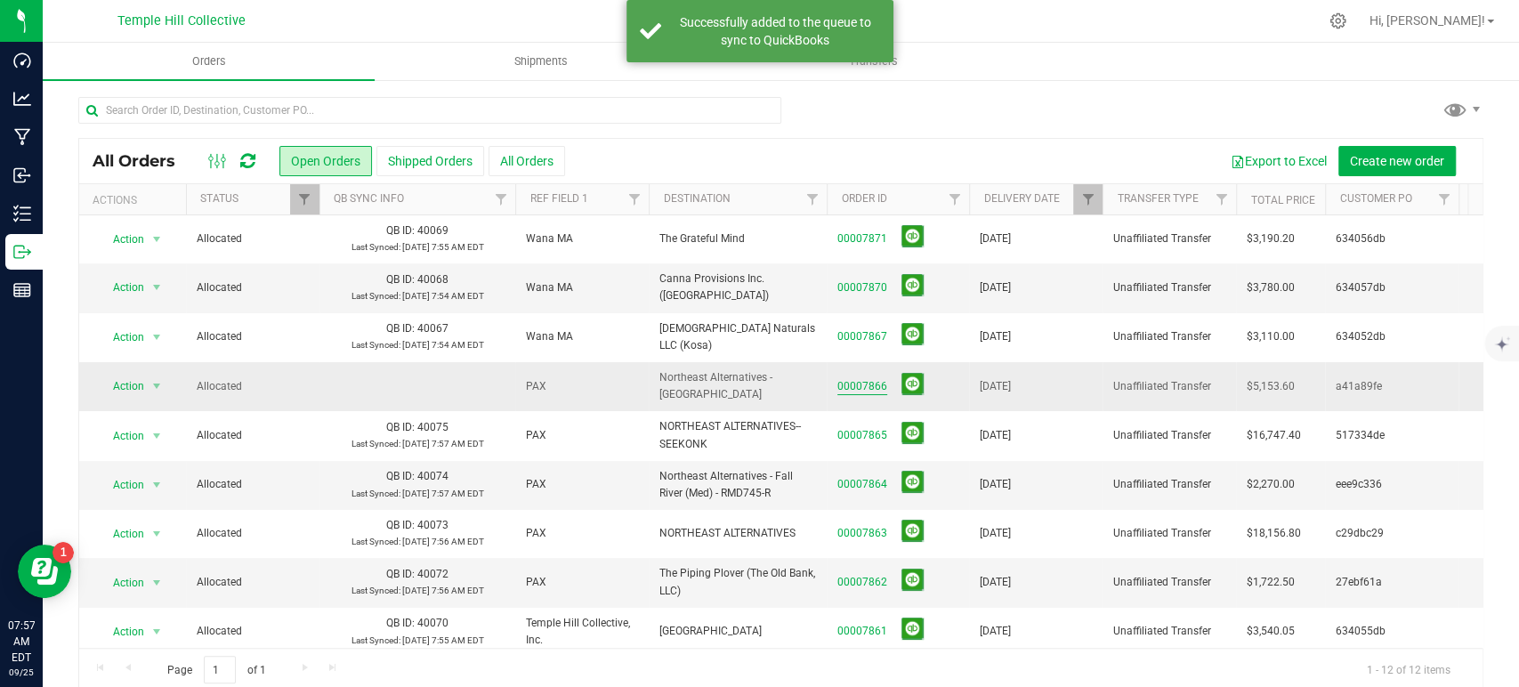
click at [873, 378] on link "00007866" at bounding box center [863, 386] width 50 height 17
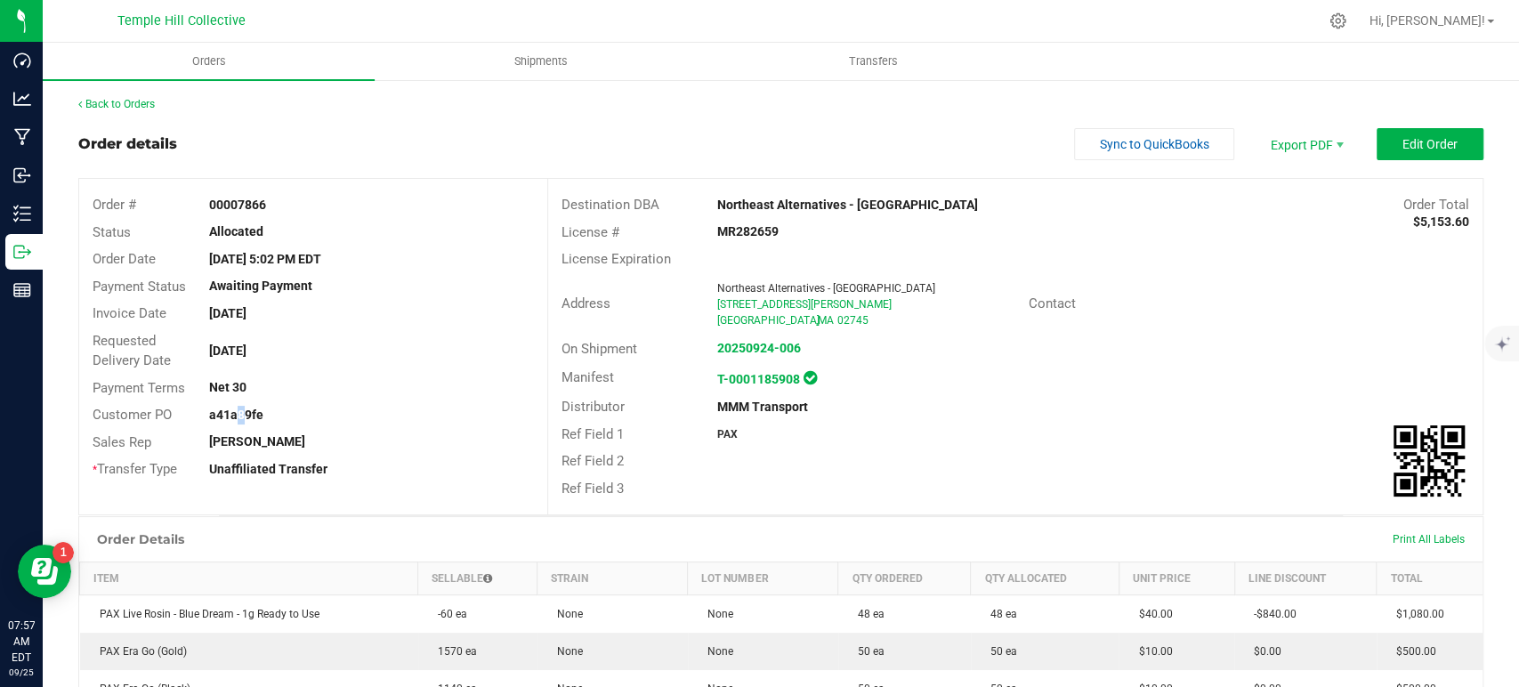
click at [232, 410] on strong "a41a89fe" at bounding box center [236, 415] width 54 height 14
click at [1146, 144] on span "Sync to QuickBooks" at bounding box center [1154, 144] width 109 height 14
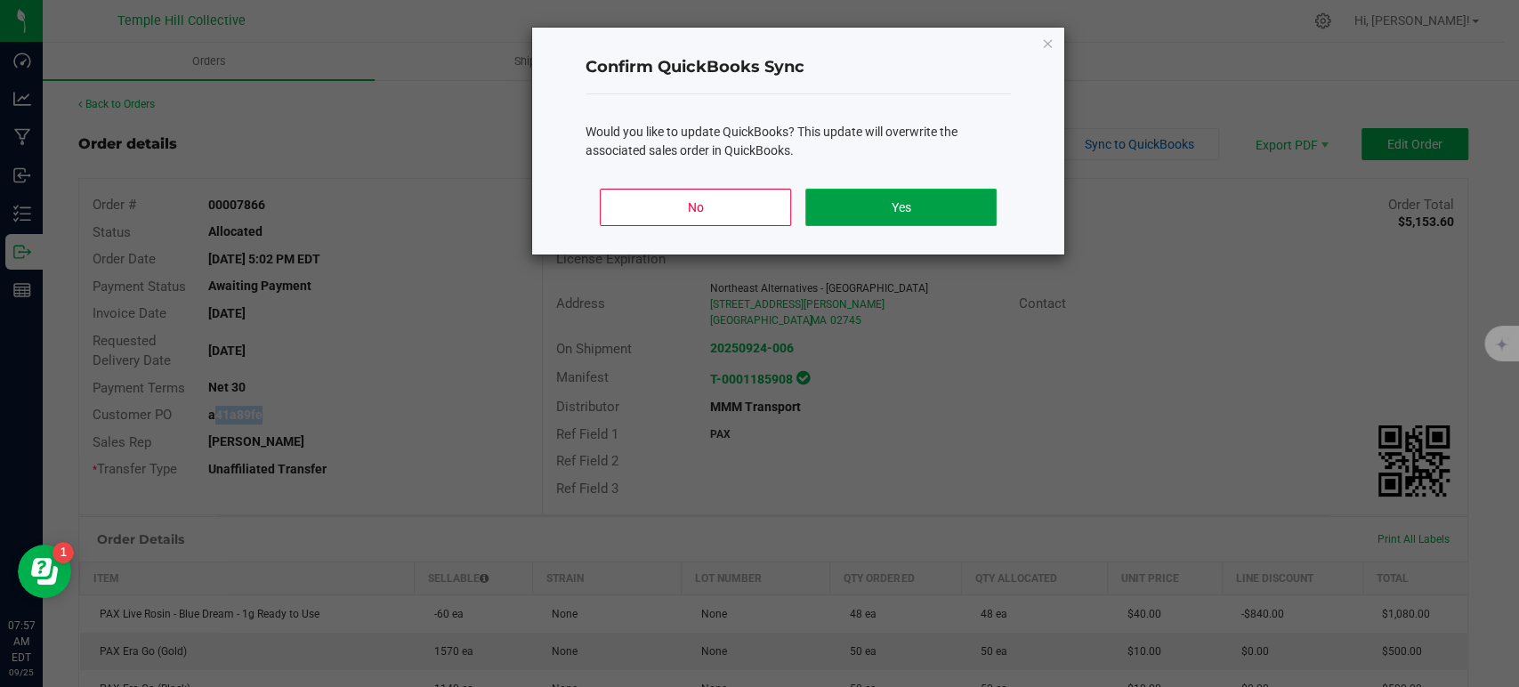
click at [893, 204] on button "Yes" at bounding box center [901, 207] width 191 height 37
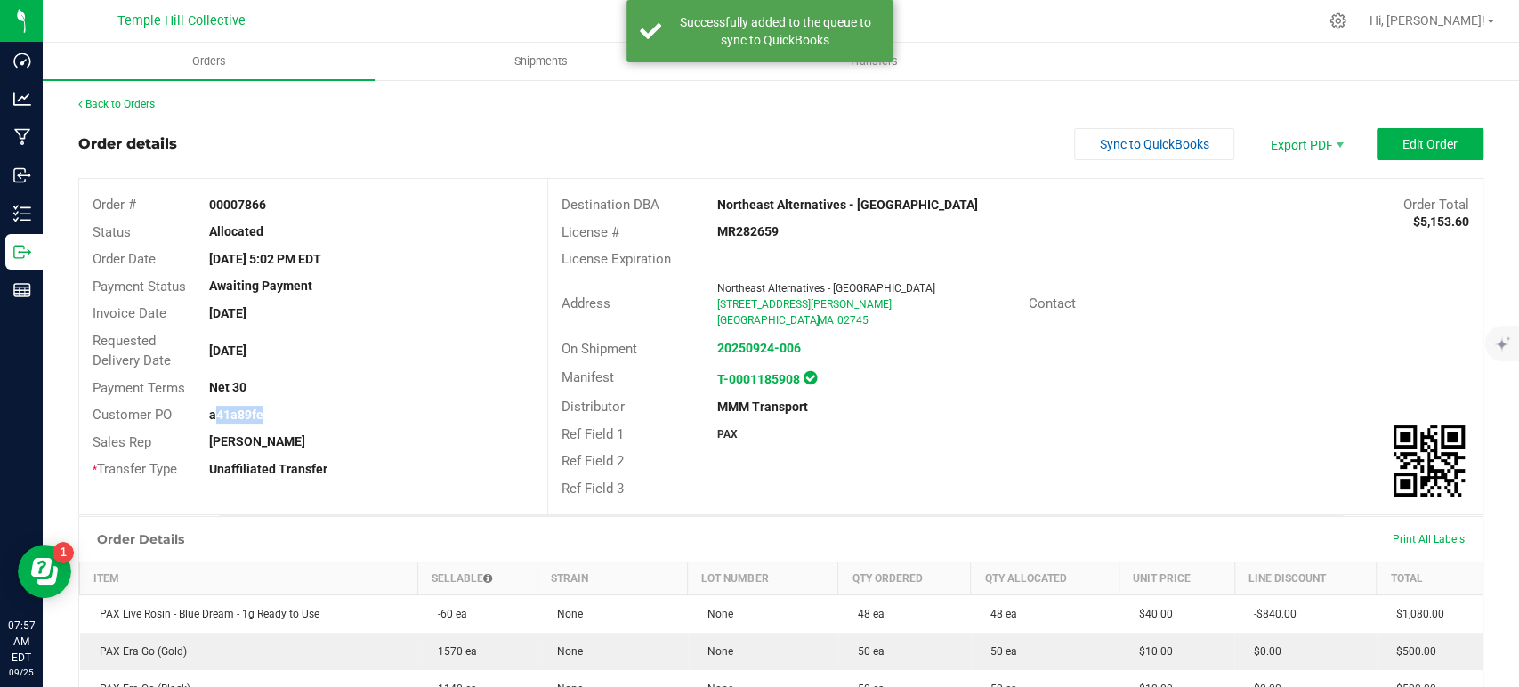
click at [139, 101] on link "Back to Orders" at bounding box center [116, 104] width 77 height 12
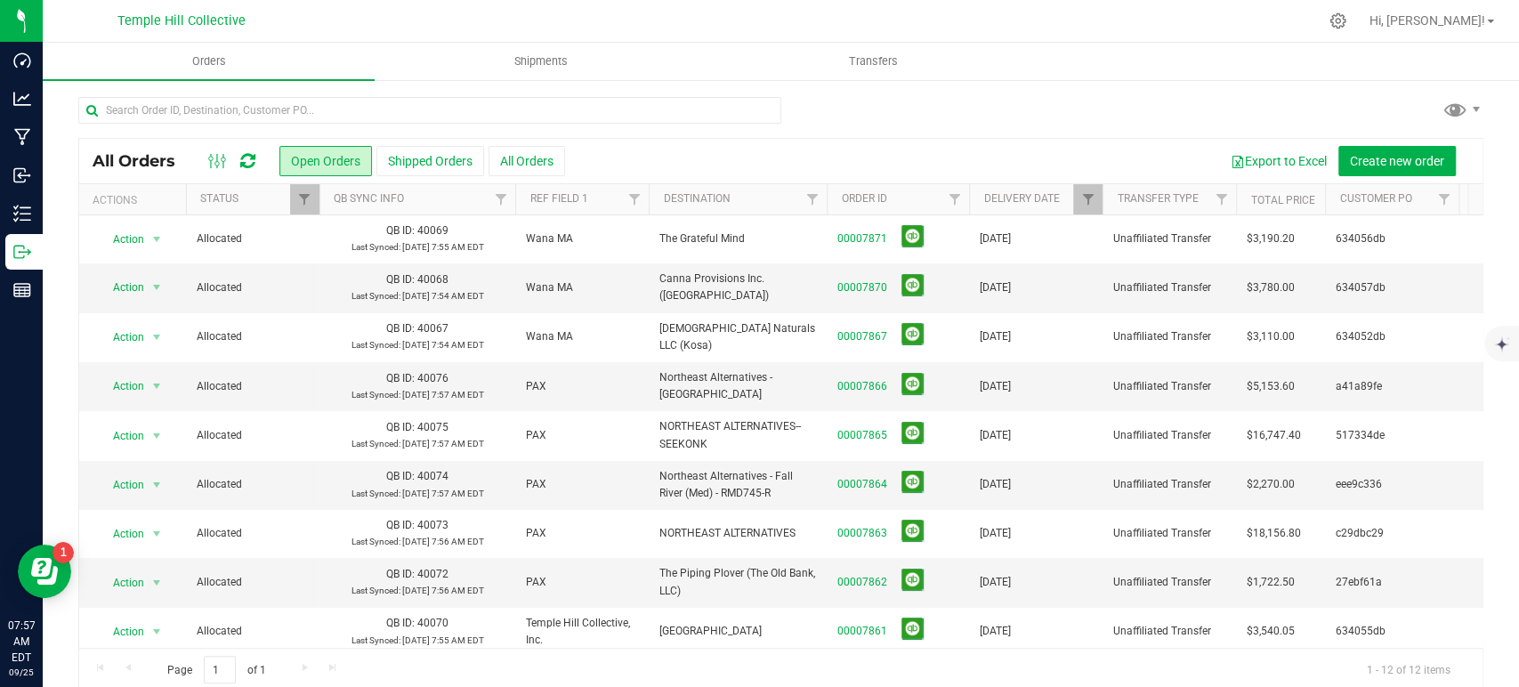
click at [1099, 201] on div at bounding box center [1103, 199] width 8 height 31
click at [1093, 198] on span "Filter" at bounding box center [1088, 199] width 14 height 14
click at [1204, 348] on button "Clear" at bounding box center [1224, 353] width 85 height 39
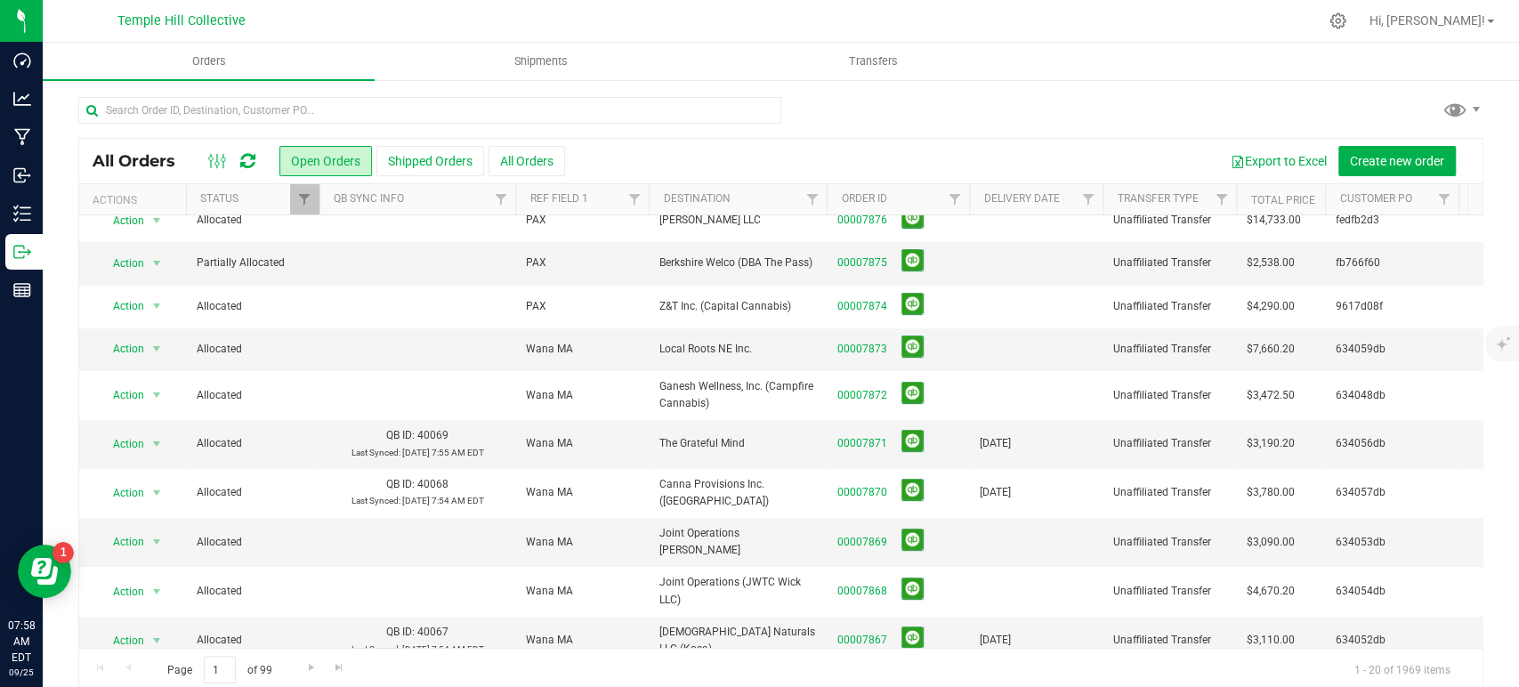
scroll to position [395, 0]
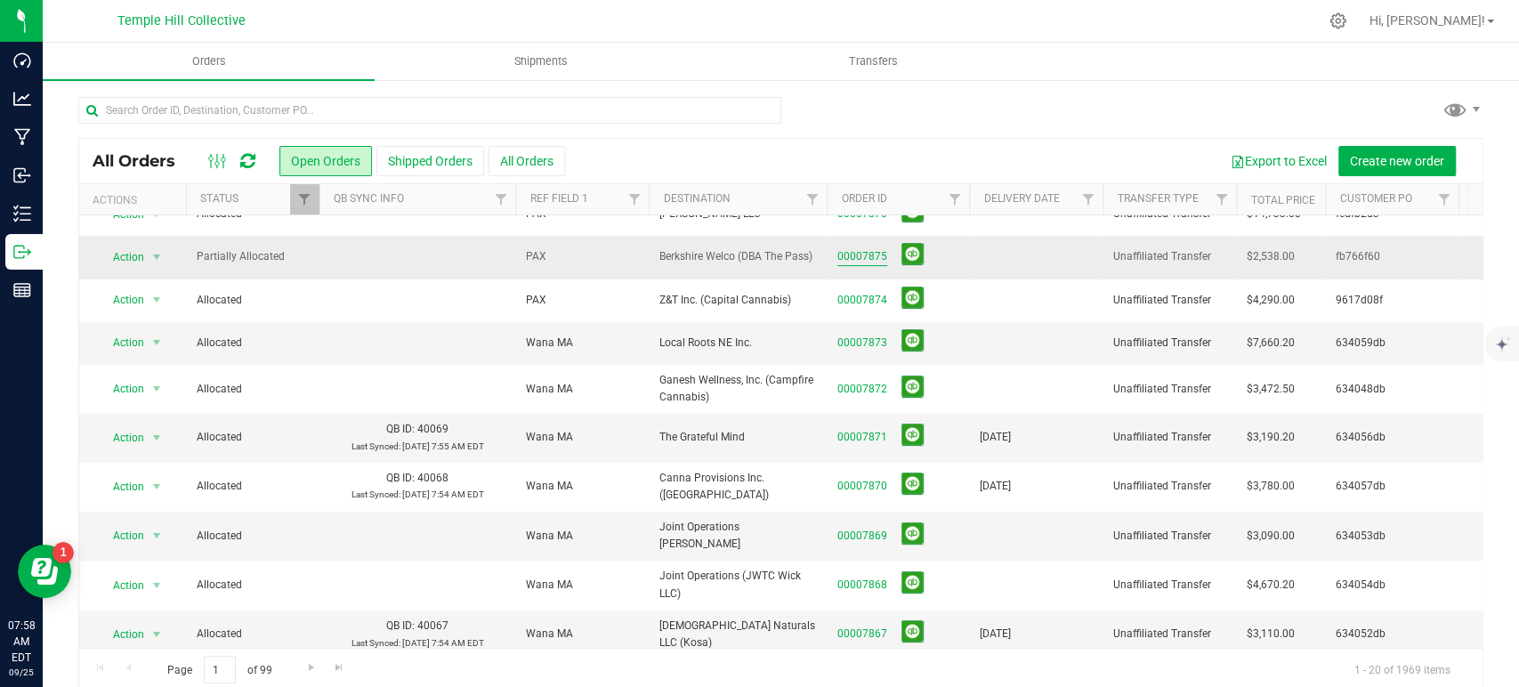
click at [876, 257] on link "00007875" at bounding box center [863, 256] width 50 height 17
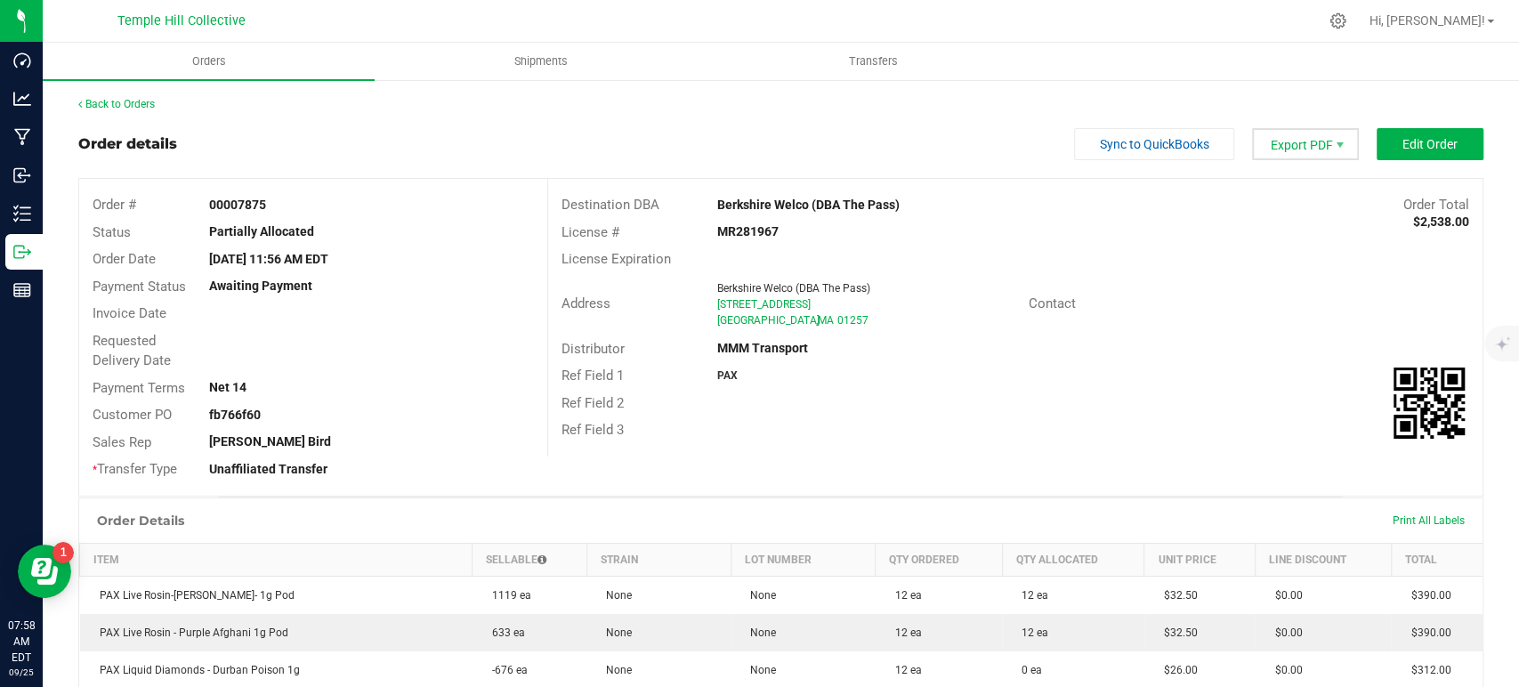
click at [1285, 148] on span "Export PDF" at bounding box center [1305, 144] width 107 height 32
click at [1275, 177] on span "Packing List PDF" at bounding box center [1293, 174] width 110 height 26
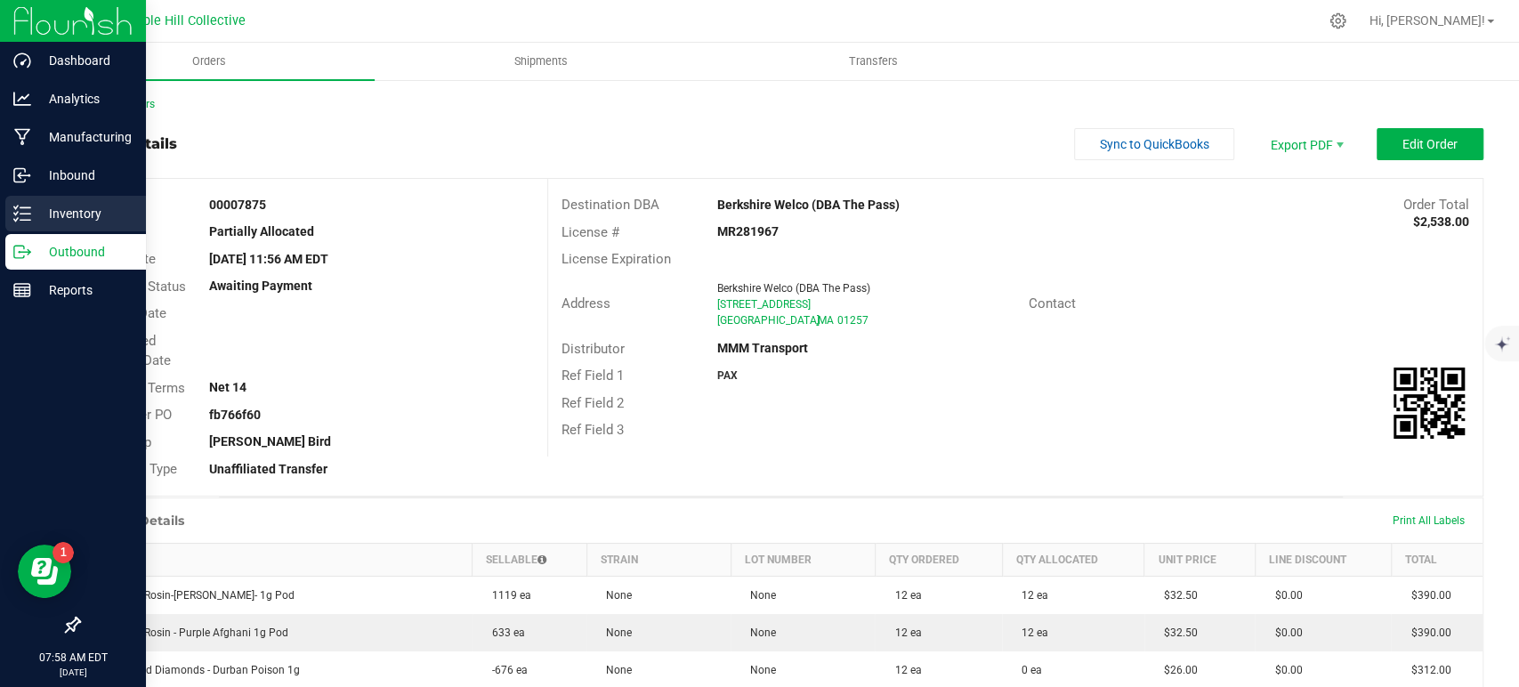
click at [29, 212] on icon at bounding box center [22, 214] width 18 height 18
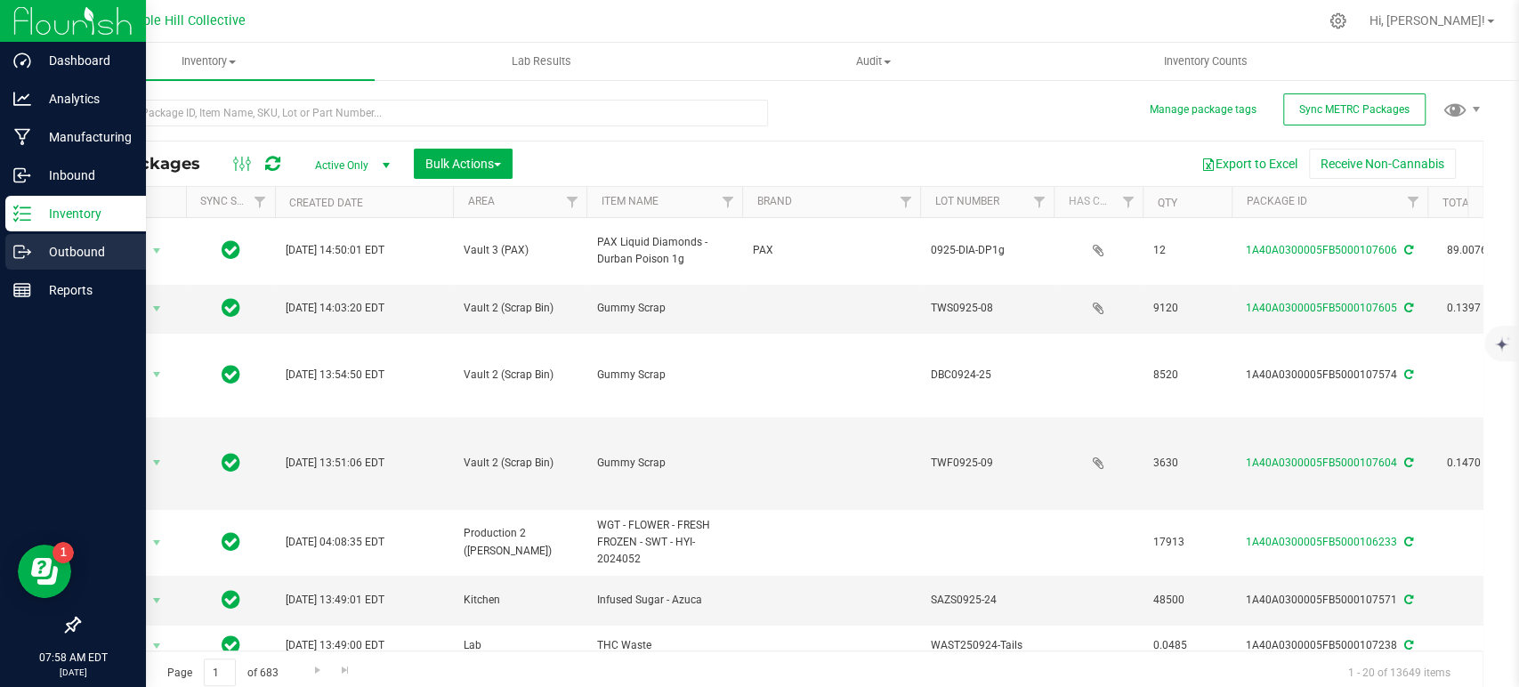
click at [15, 247] on icon at bounding box center [22, 252] width 18 height 18
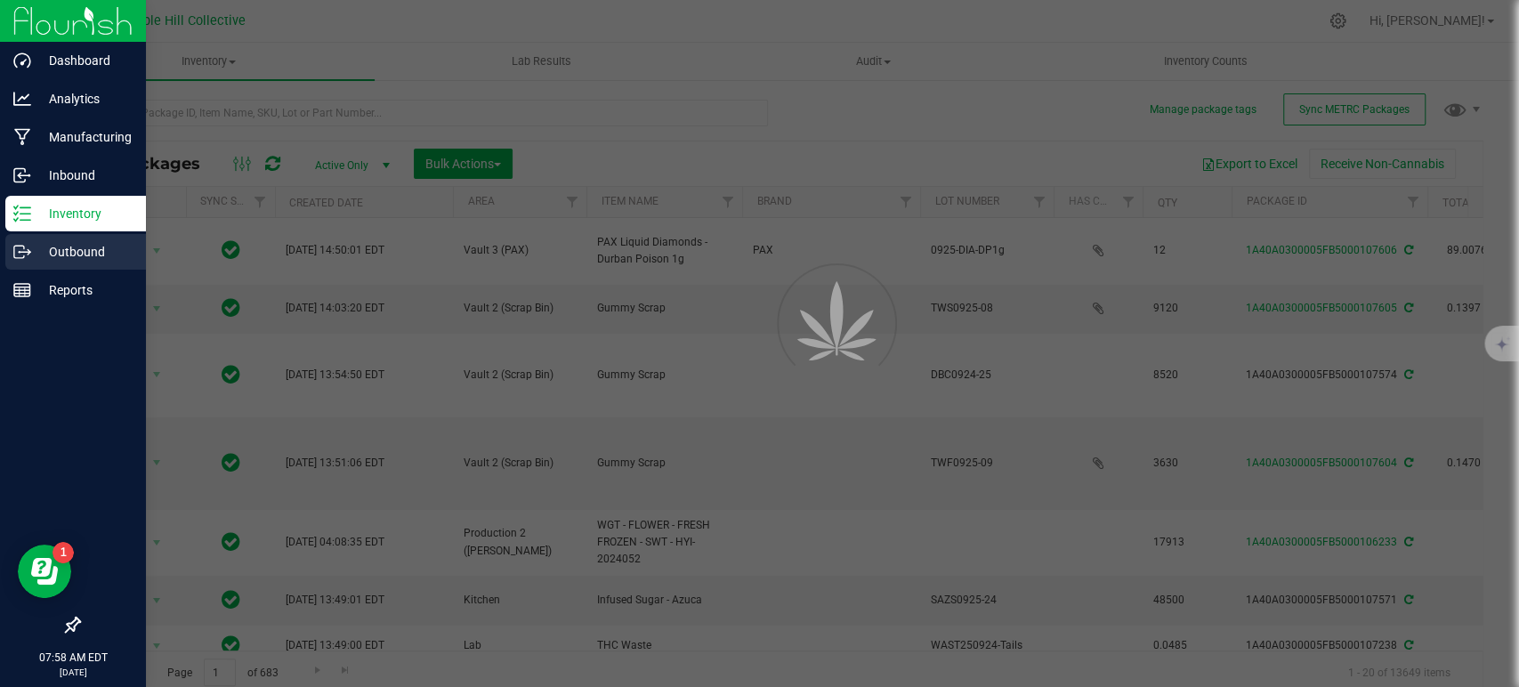
click at [15, 247] on icon at bounding box center [22, 252] width 18 height 18
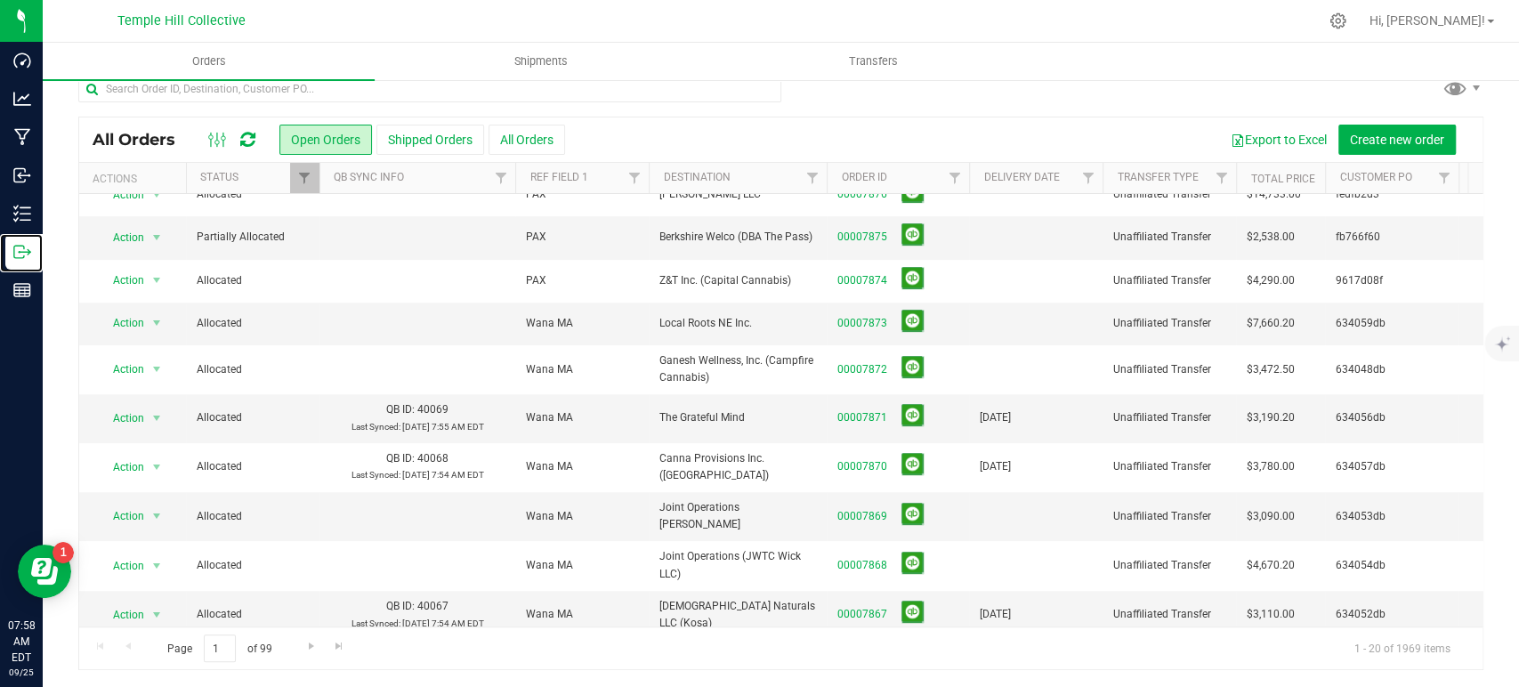
scroll to position [395, 0]
click at [871, 231] on link "00007875" at bounding box center [863, 235] width 50 height 17
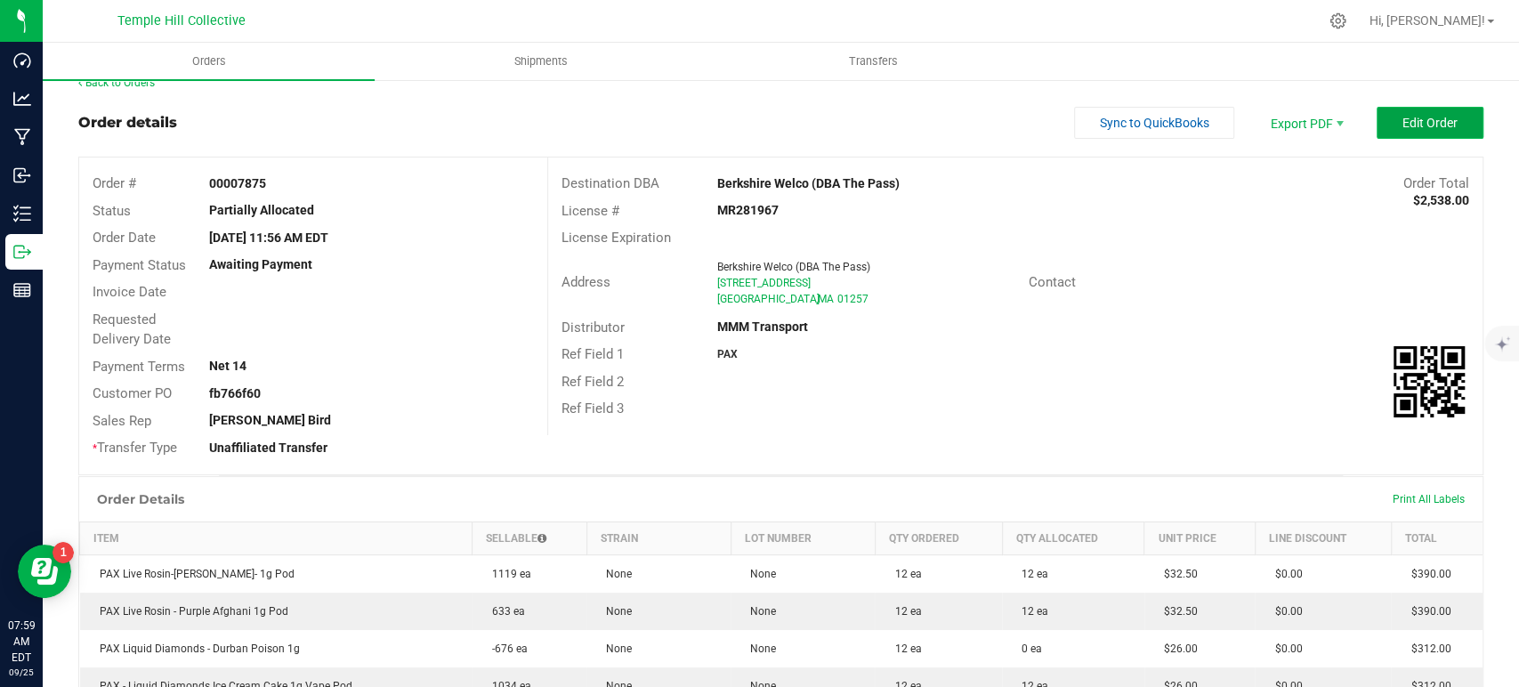
click at [1403, 124] on span "Edit Order" at bounding box center [1430, 123] width 55 height 14
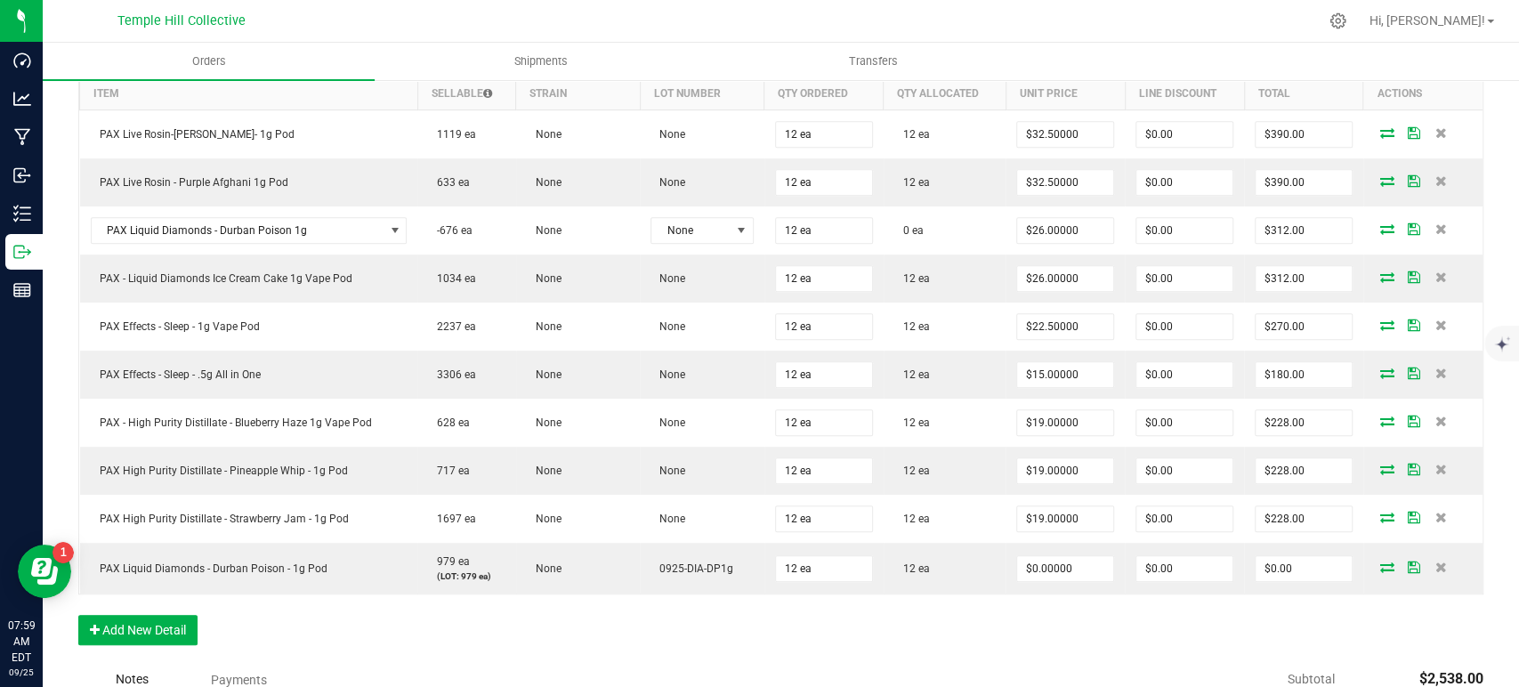
scroll to position [779, 0]
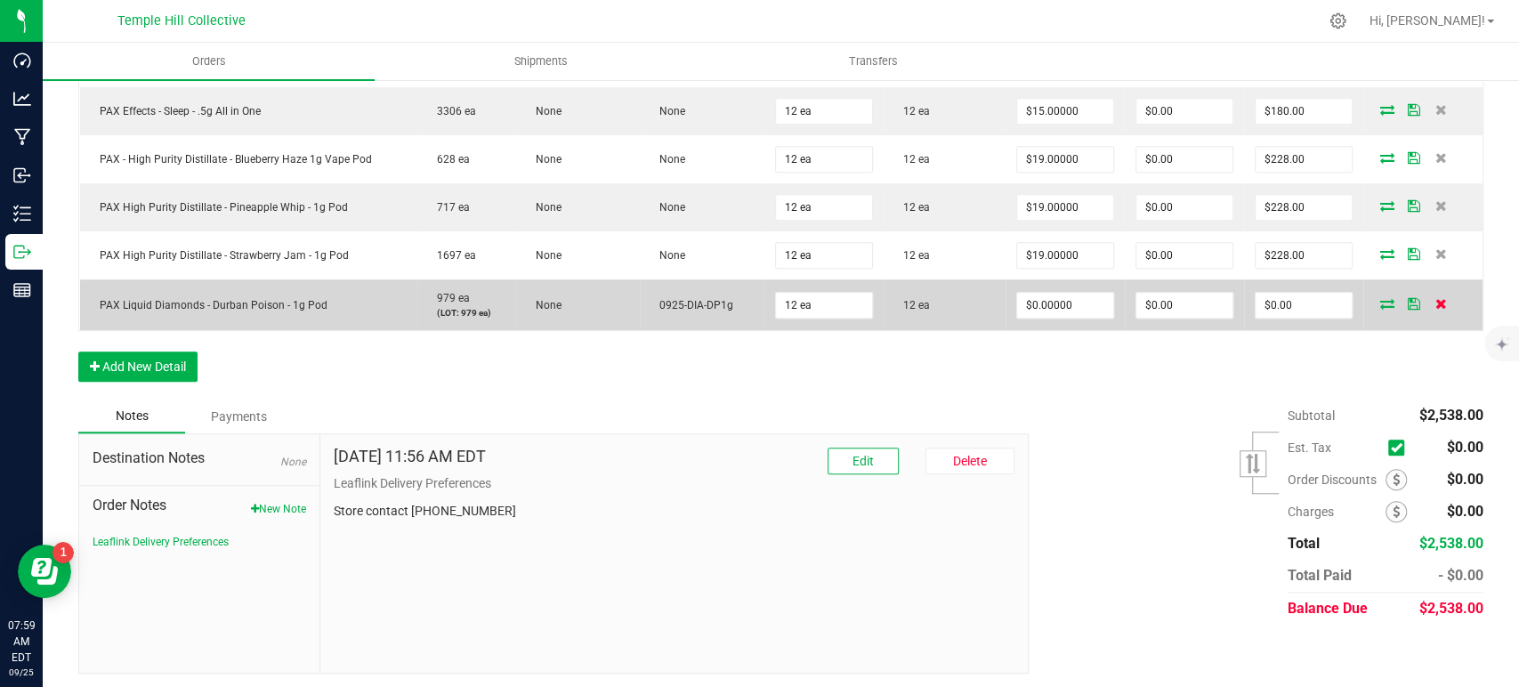
click at [1435, 299] on icon at bounding box center [1441, 303] width 12 height 11
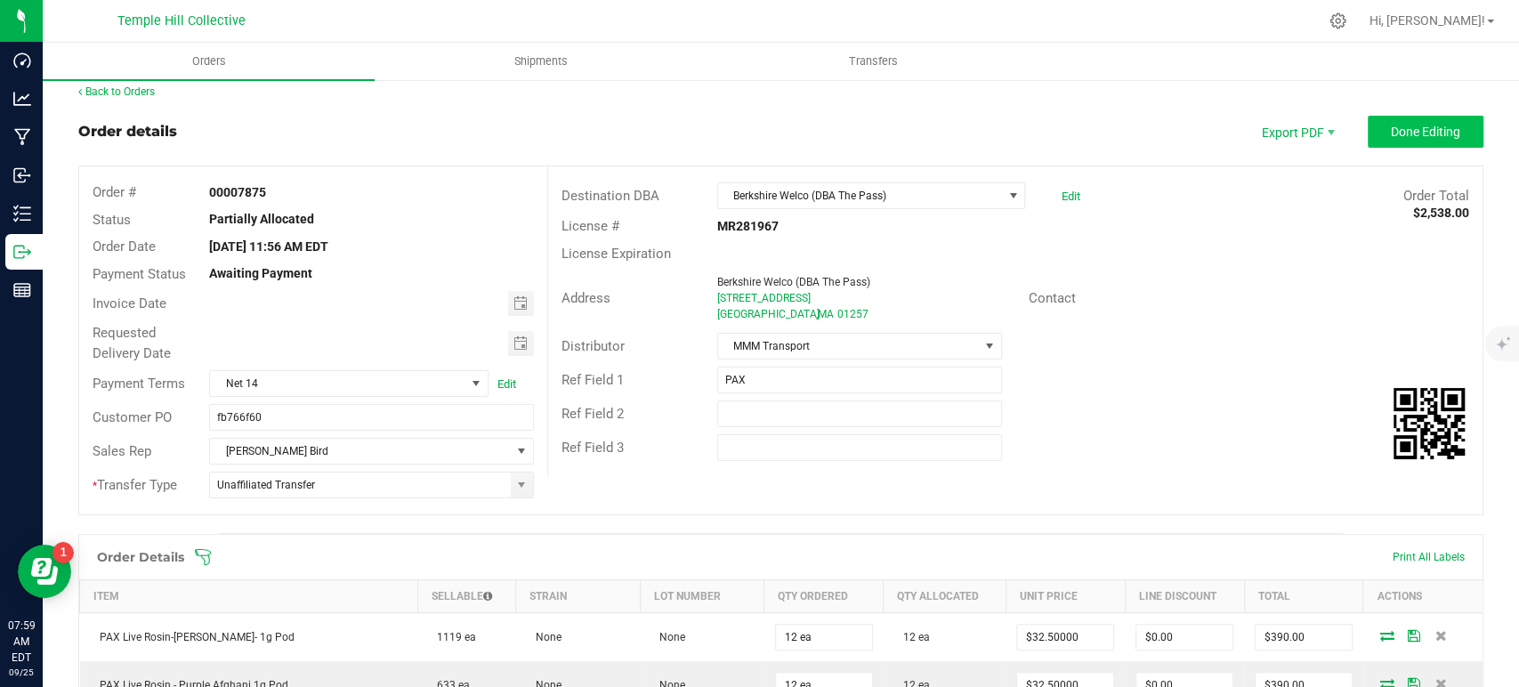
scroll to position [0, 0]
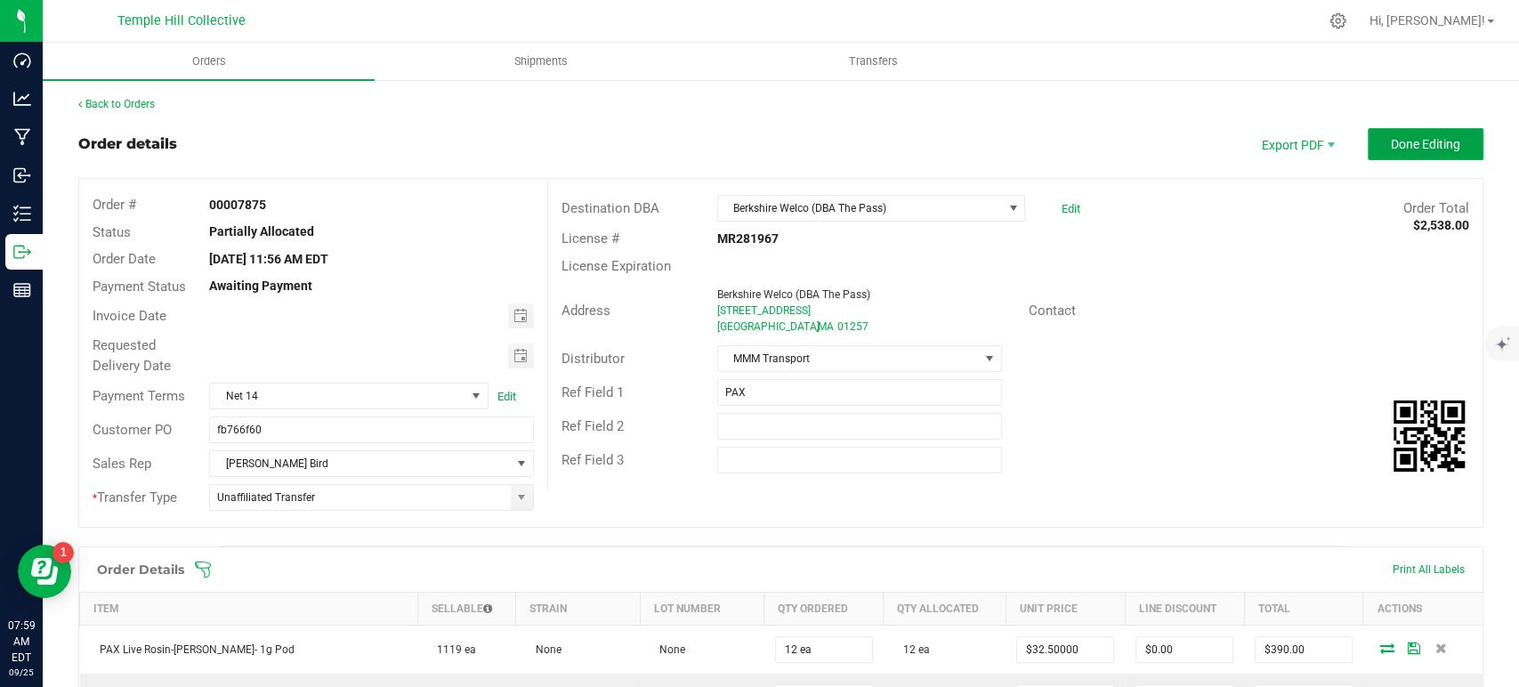
click at [1369, 134] on button "Done Editing" at bounding box center [1426, 144] width 116 height 32
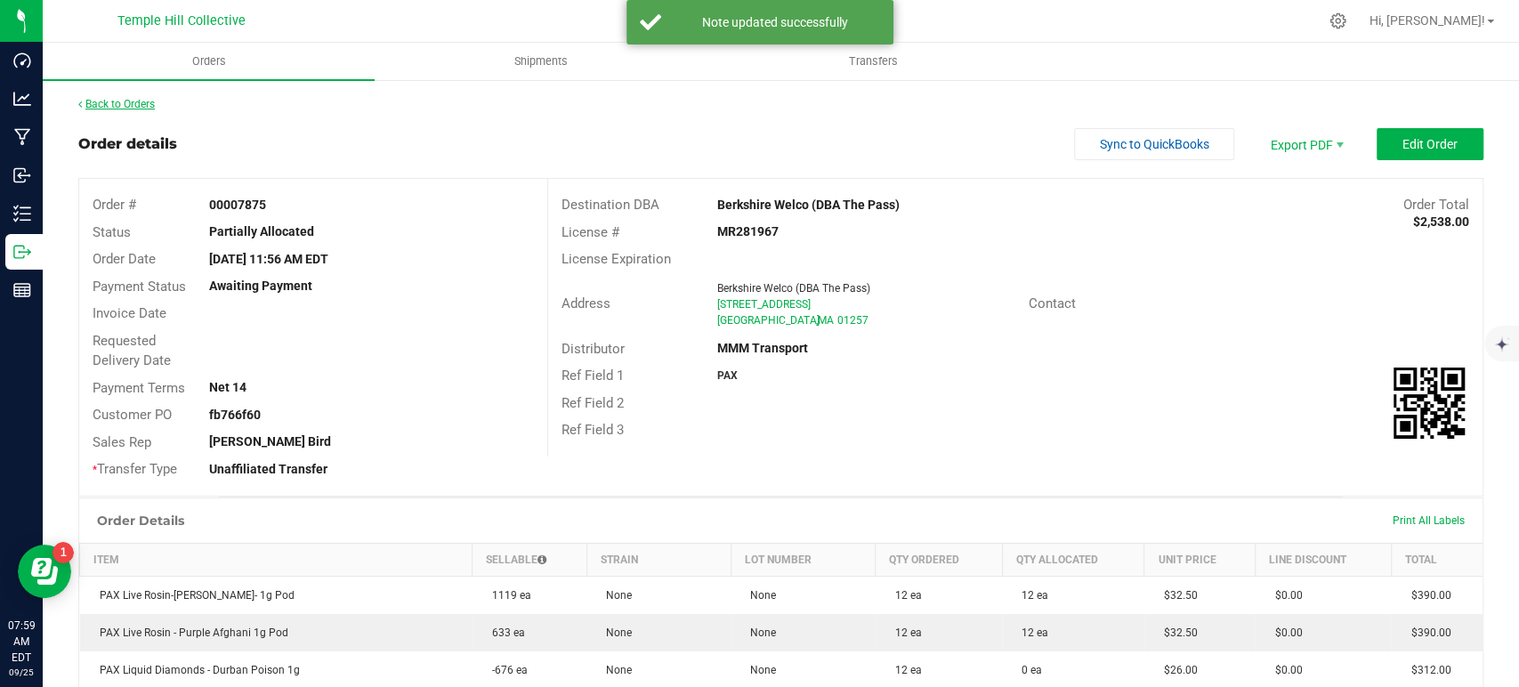
click at [130, 103] on link "Back to Orders" at bounding box center [116, 104] width 77 height 12
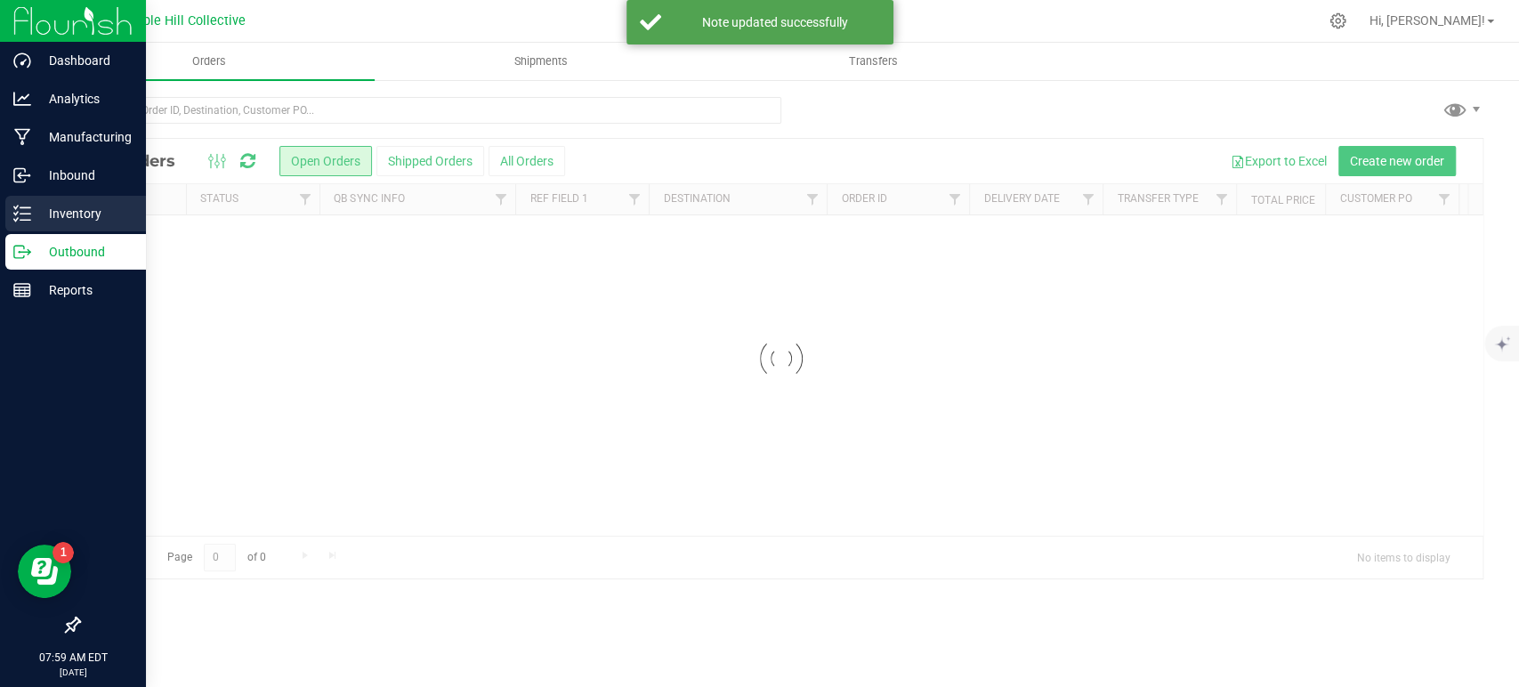
click at [20, 215] on icon at bounding box center [22, 214] width 18 height 18
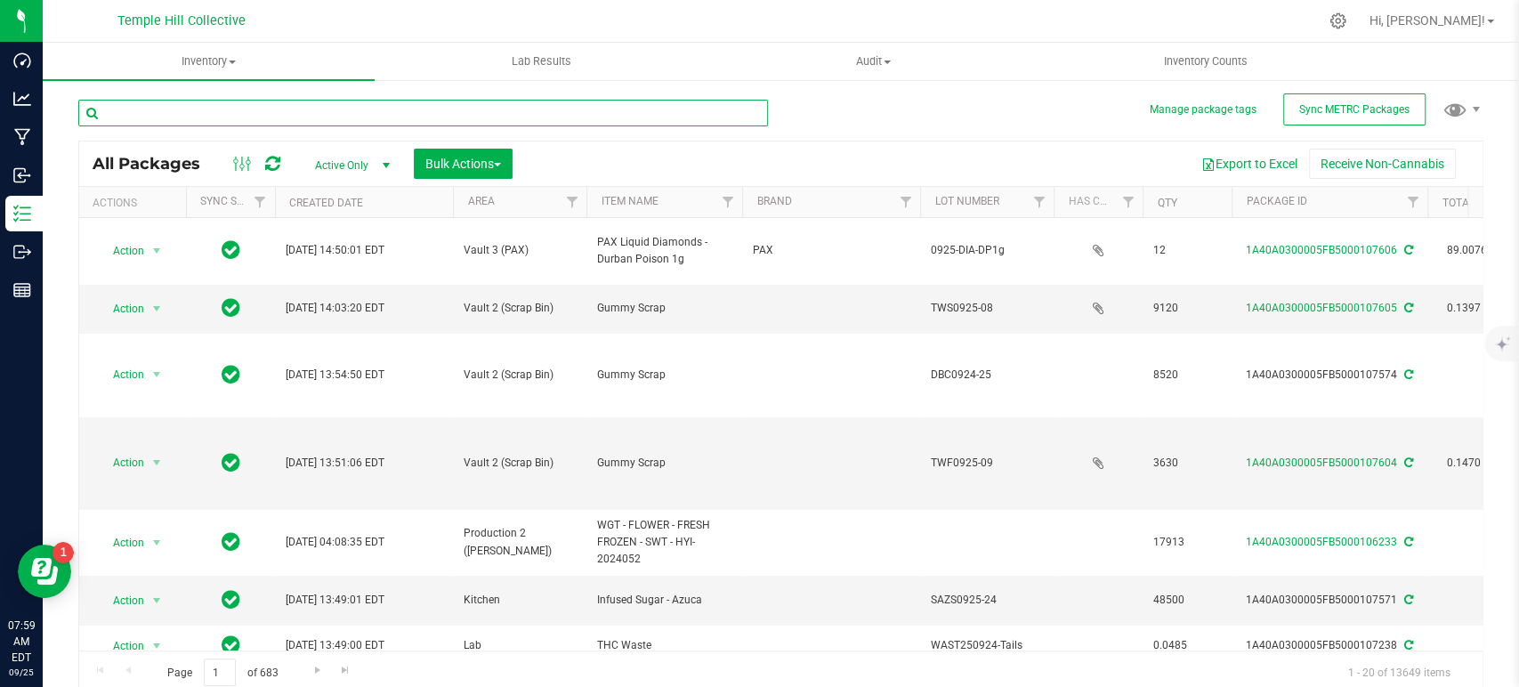
click at [273, 108] on input "text" at bounding box center [423, 113] width 690 height 27
type input "108033"
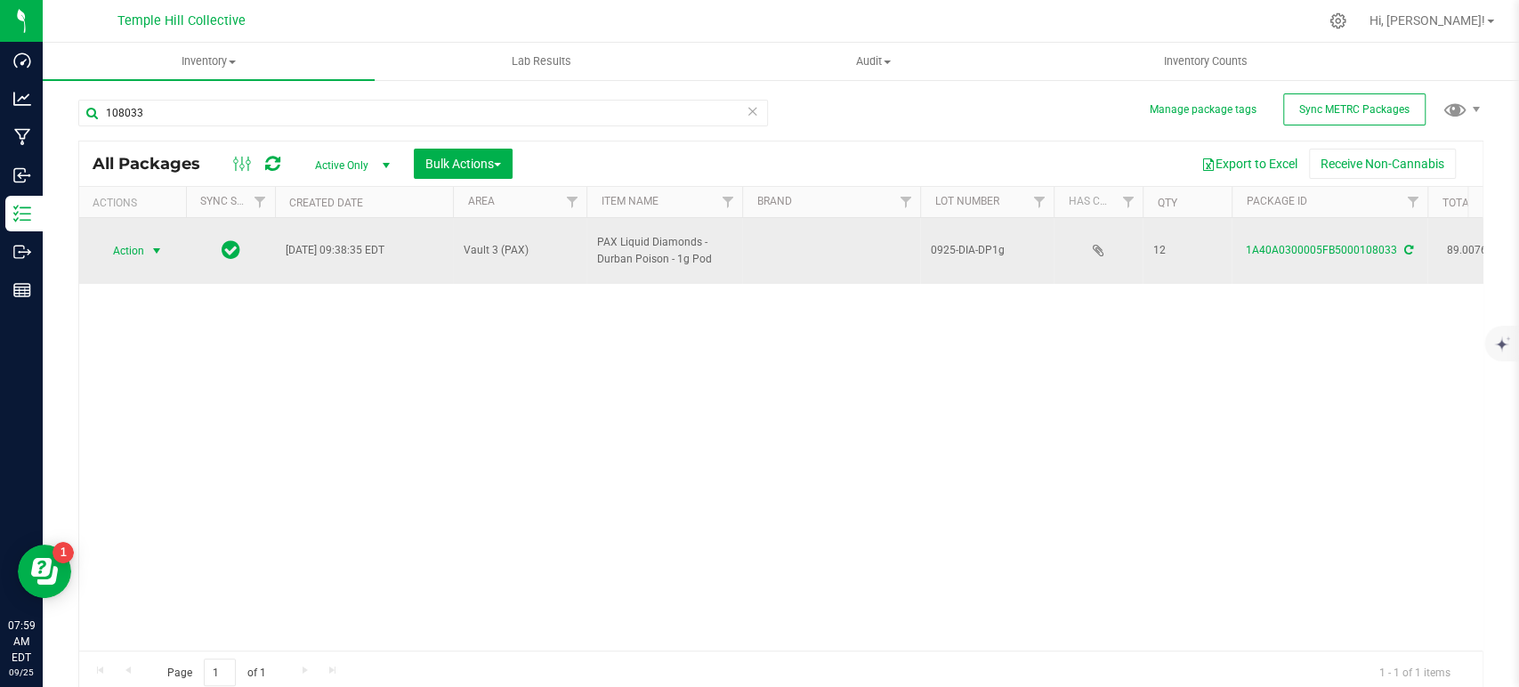
click at [163, 247] on span "select" at bounding box center [157, 251] width 14 height 14
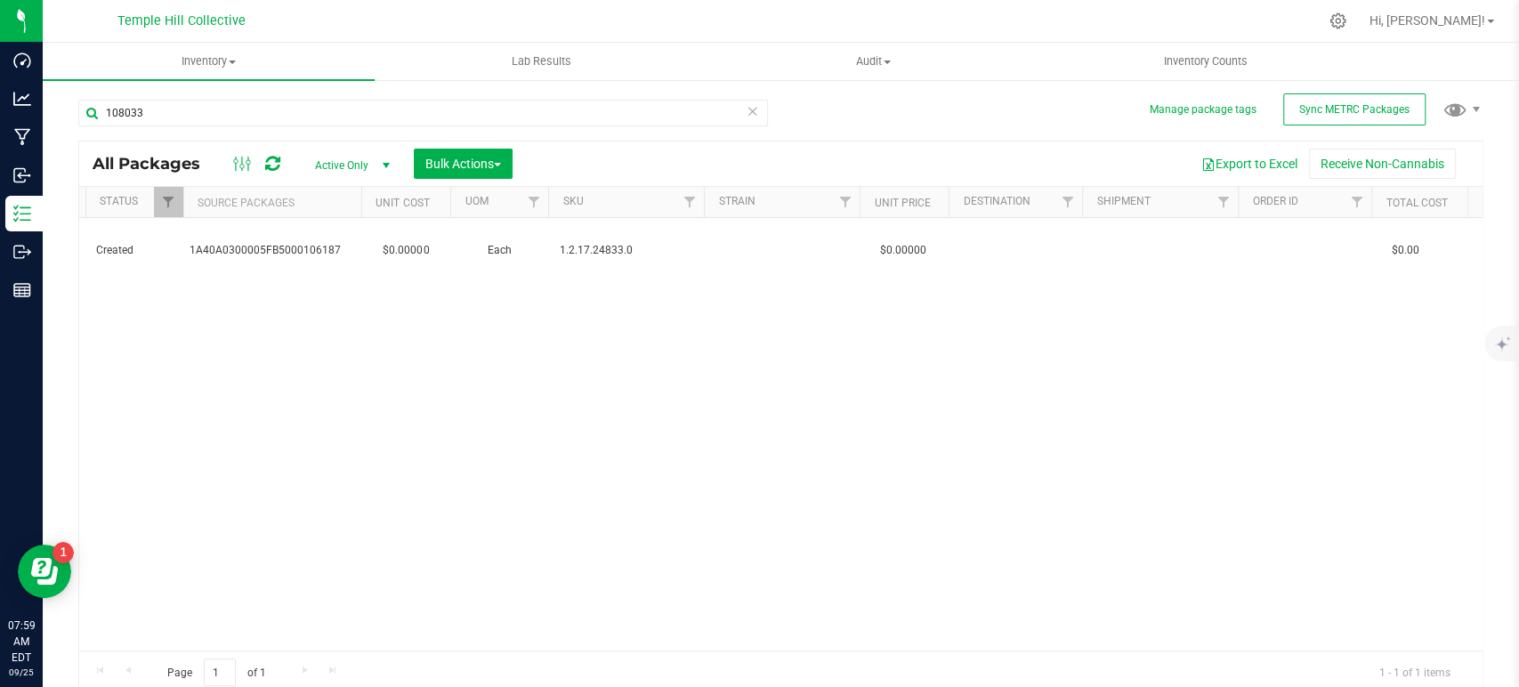
scroll to position [0, 343]
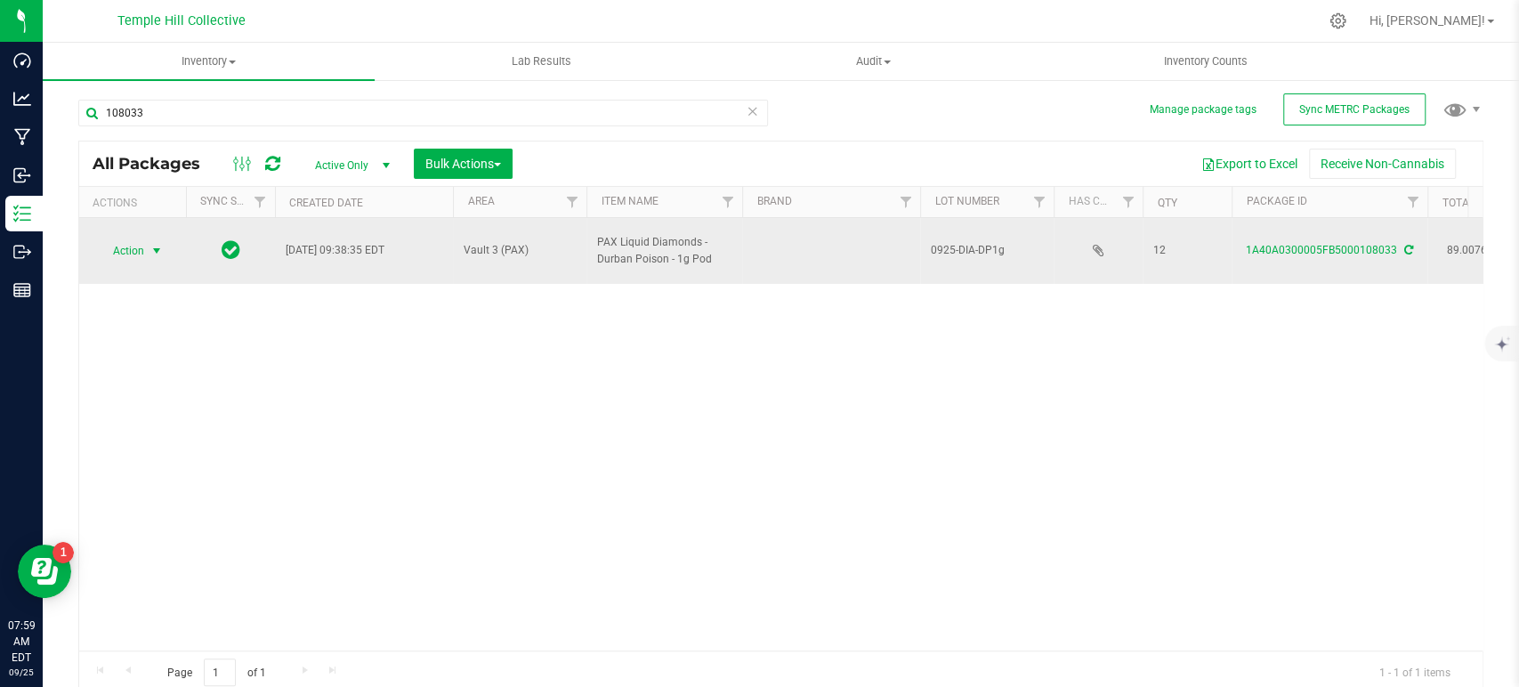
click at [158, 244] on span "select" at bounding box center [157, 251] width 14 height 14
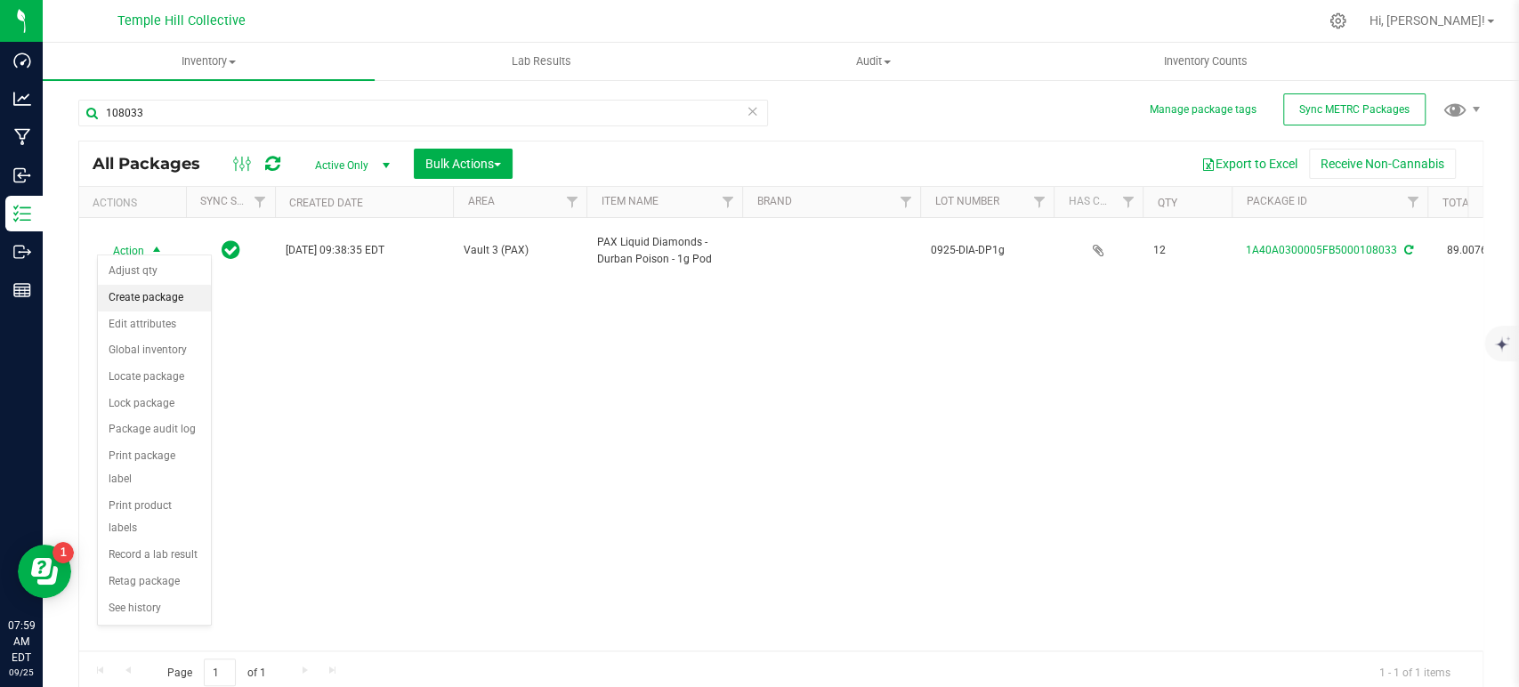
click at [162, 300] on li "Create package" at bounding box center [154, 298] width 113 height 27
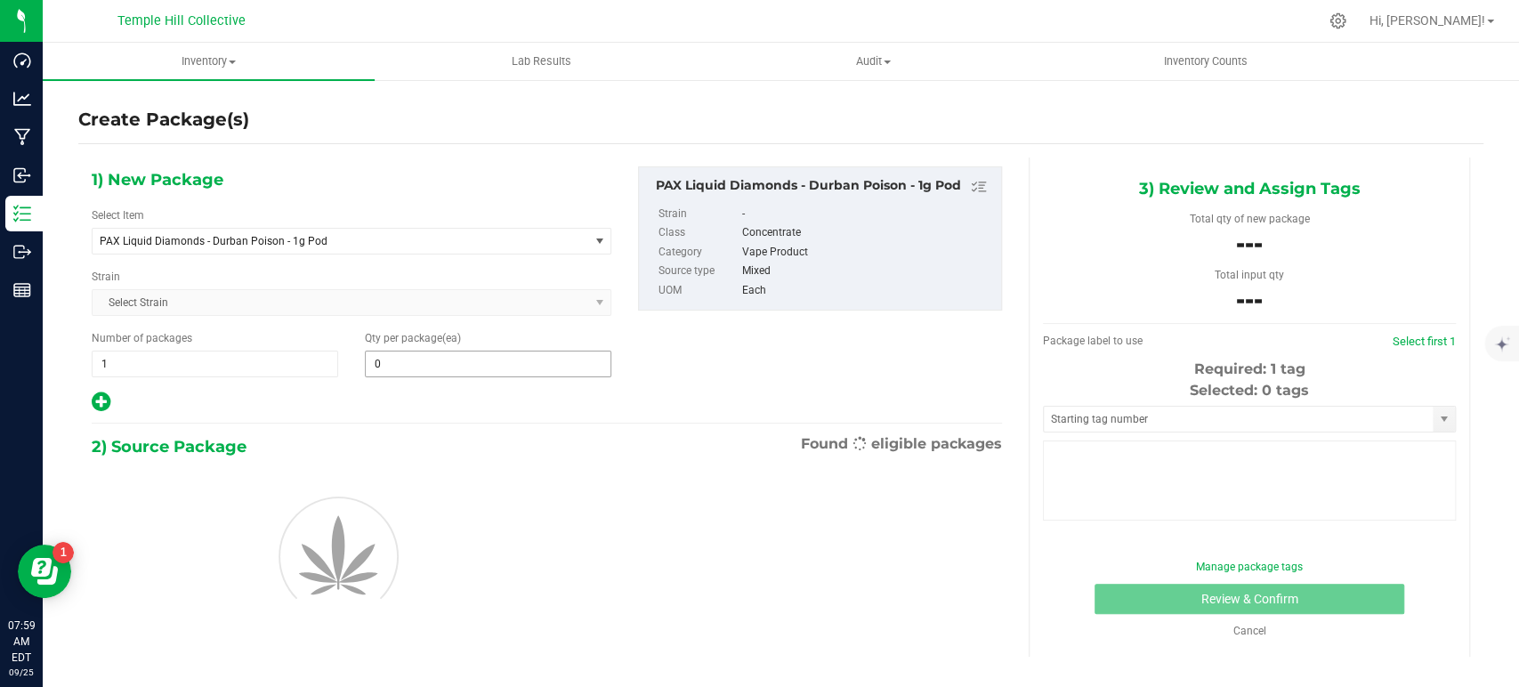
type input "0"
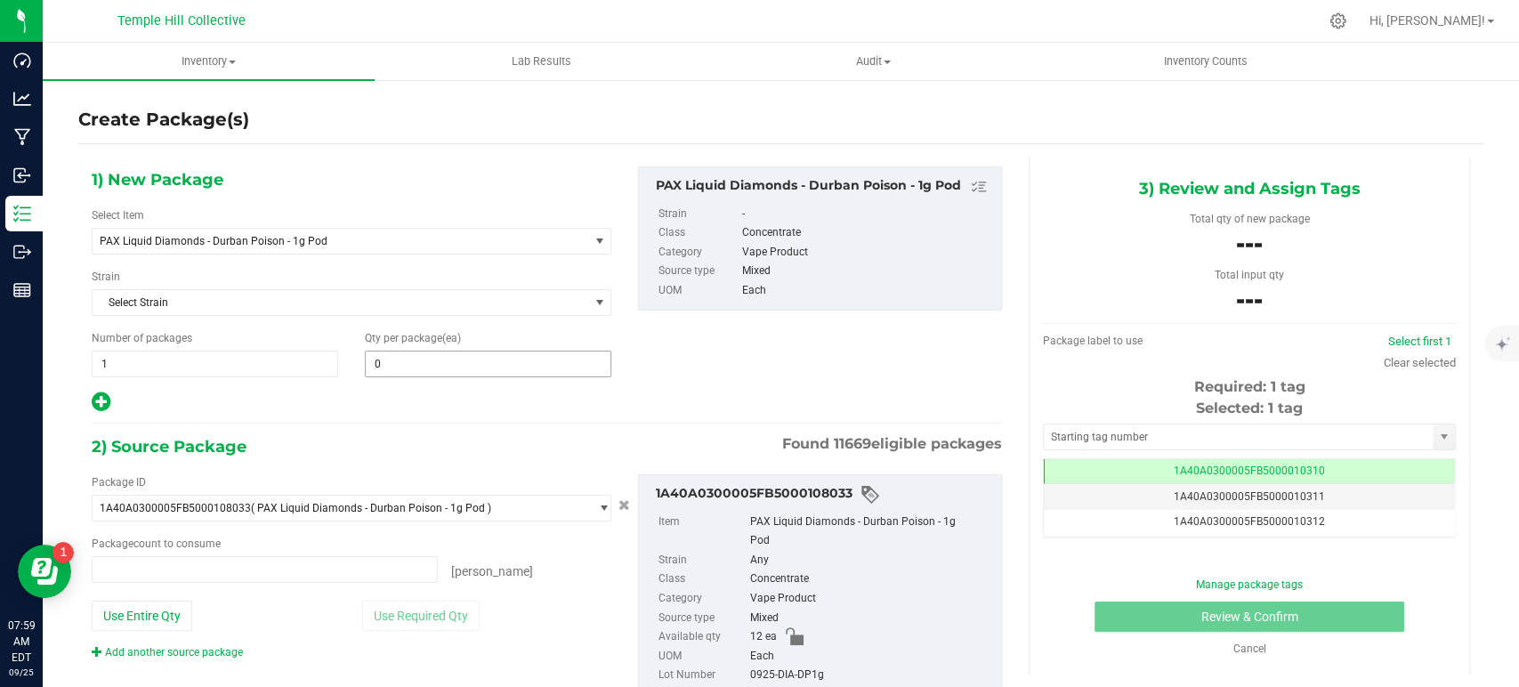
type input "0 ea"
click at [535, 238] on span "PAX Liquid Diamonds - Durban Poison - 1g Pod" at bounding box center [331, 241] width 462 height 12
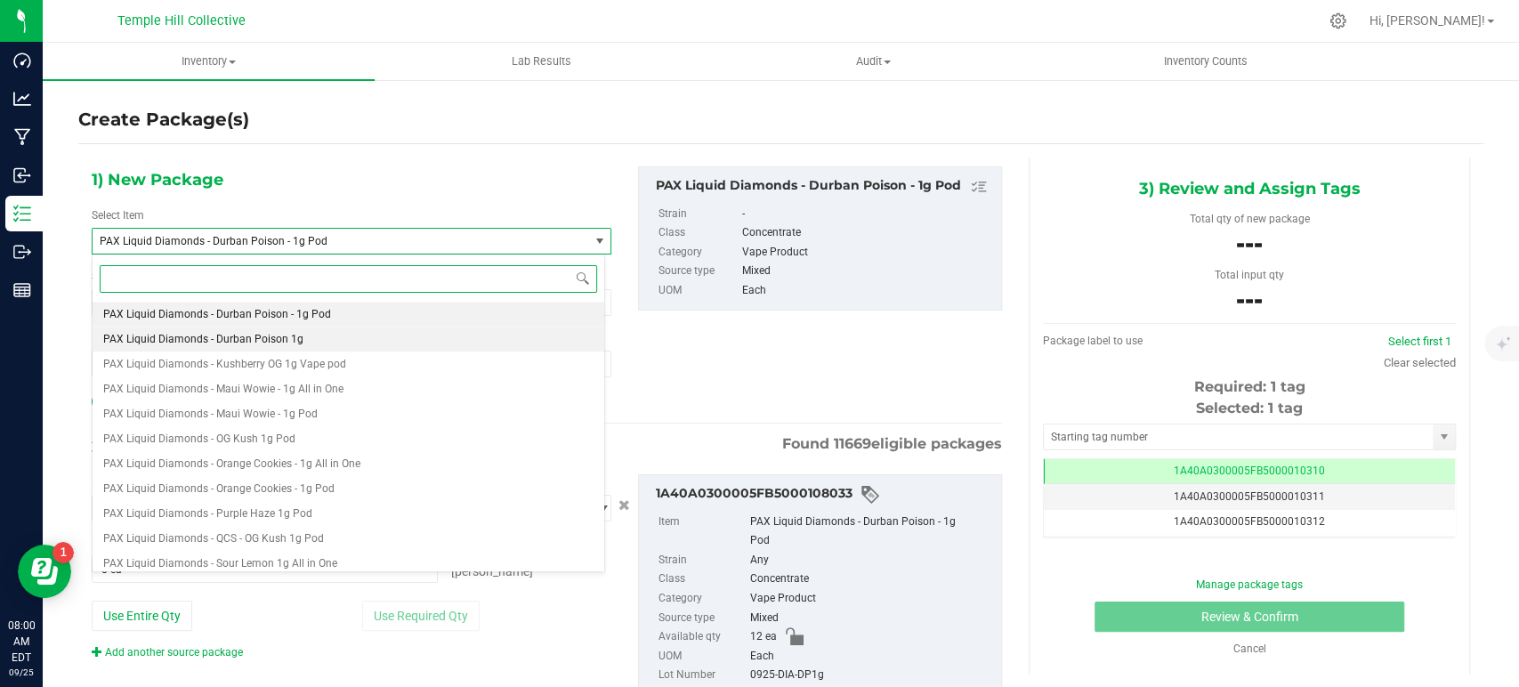
click at [349, 341] on li "PAX Liquid Diamonds - Durban Poison 1g" at bounding box center [349, 339] width 512 height 25
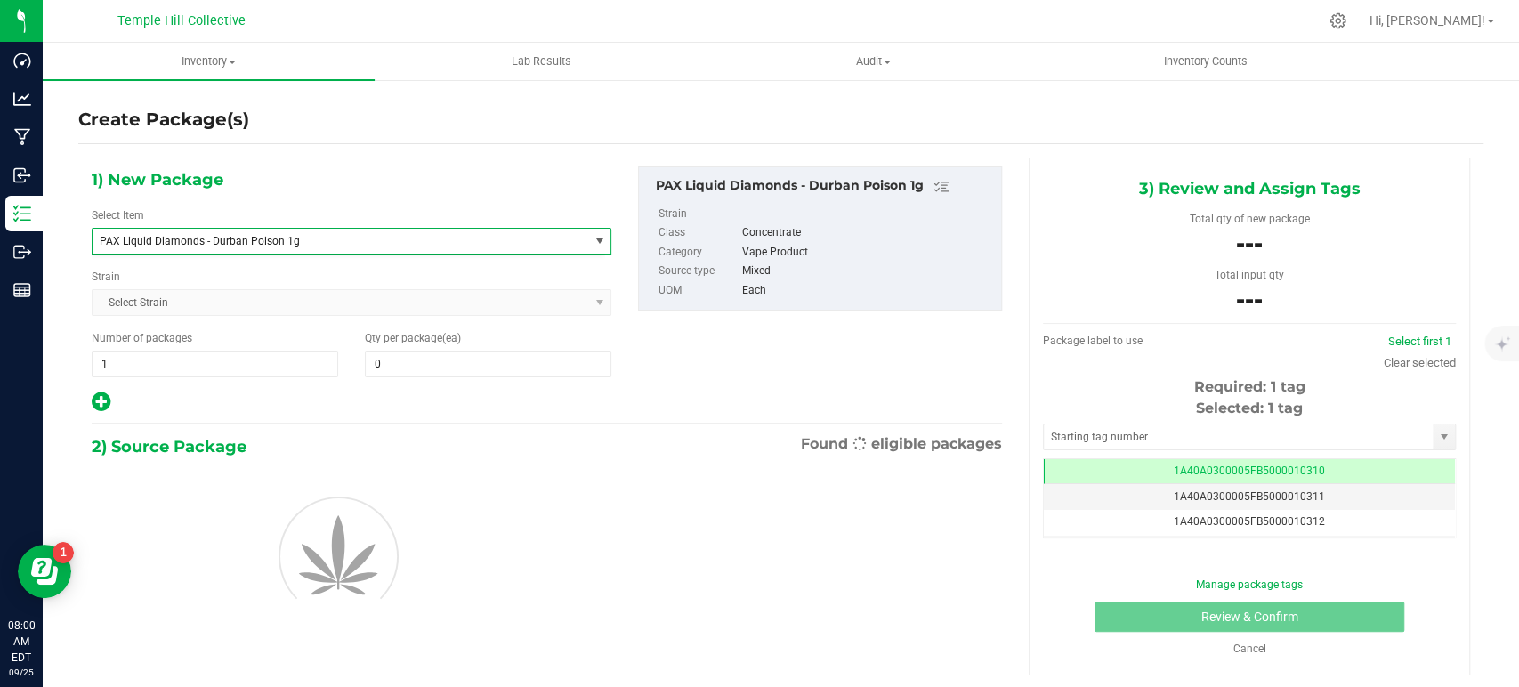
type input "0"
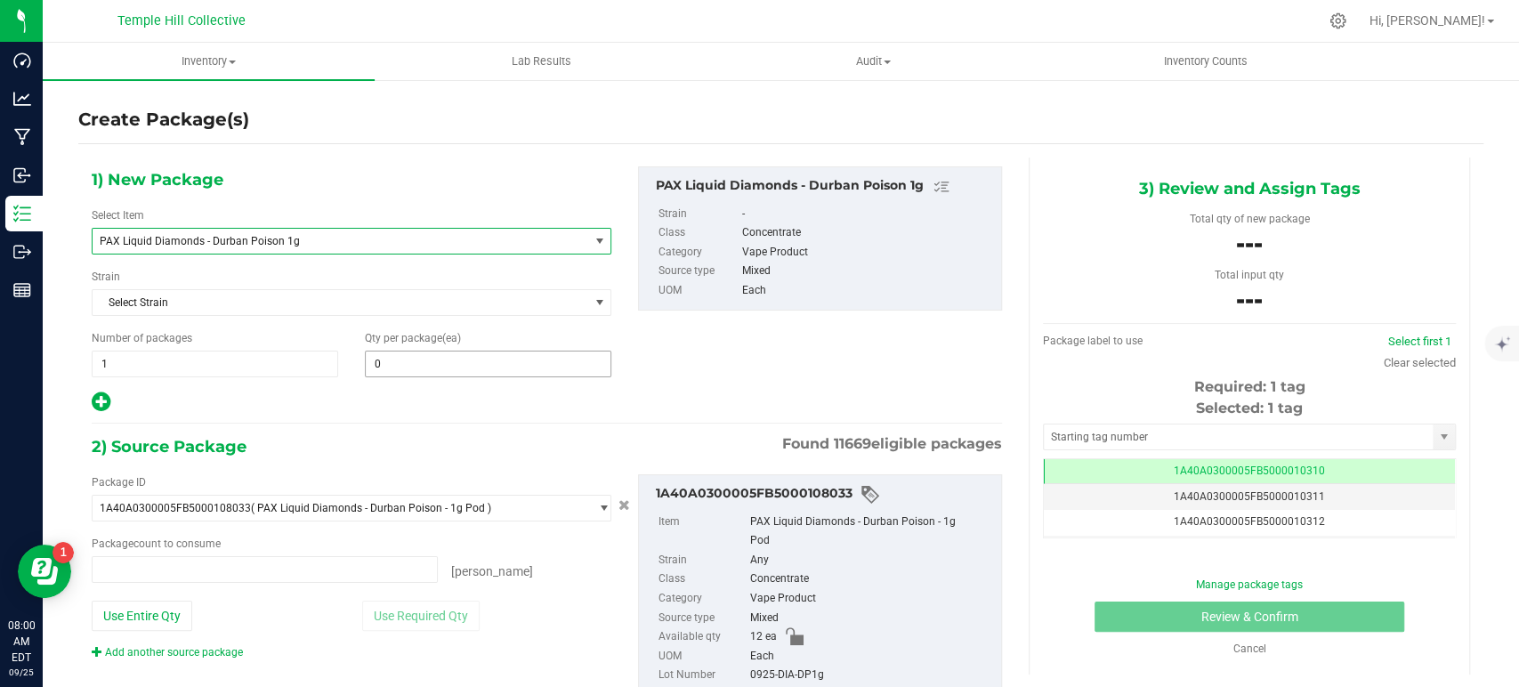
type input "0 ea"
click at [465, 354] on span "0 0" at bounding box center [488, 364] width 247 height 27
type input "12"
click at [674, 424] on div "1) New Package Select Item PAX Liquid Diamonds - Durban Poison 1g PAX High Puri…" at bounding box center [546, 445] width 937 height 575
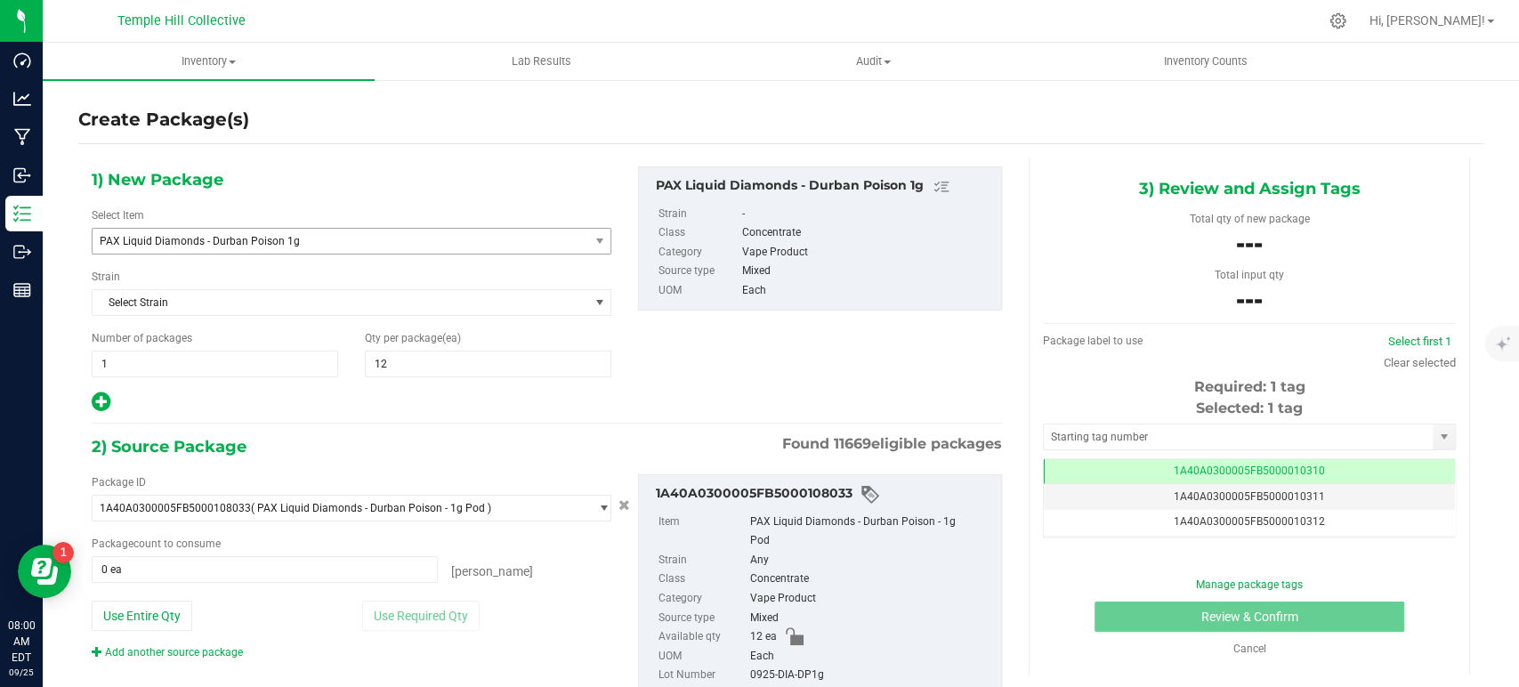
scroll to position [57, 0]
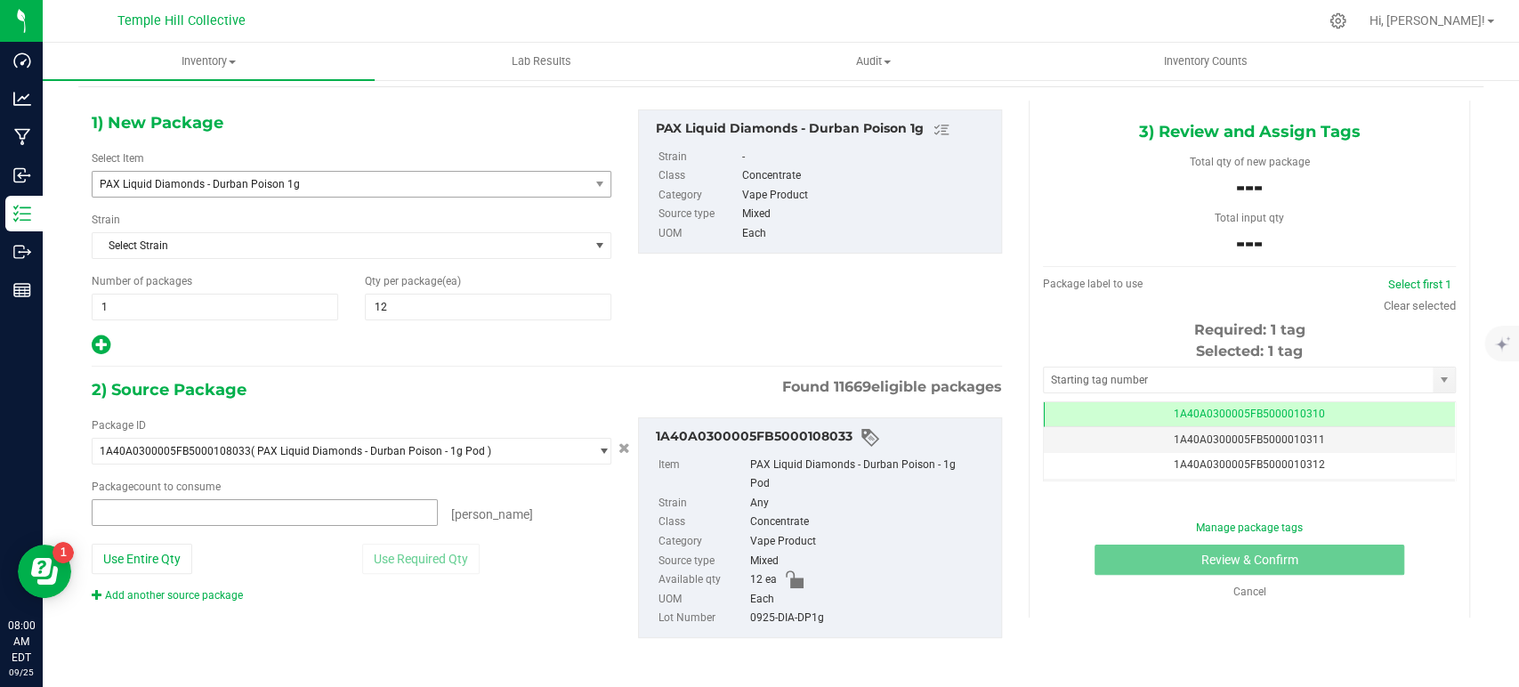
click at [286, 504] on span at bounding box center [265, 512] width 346 height 27
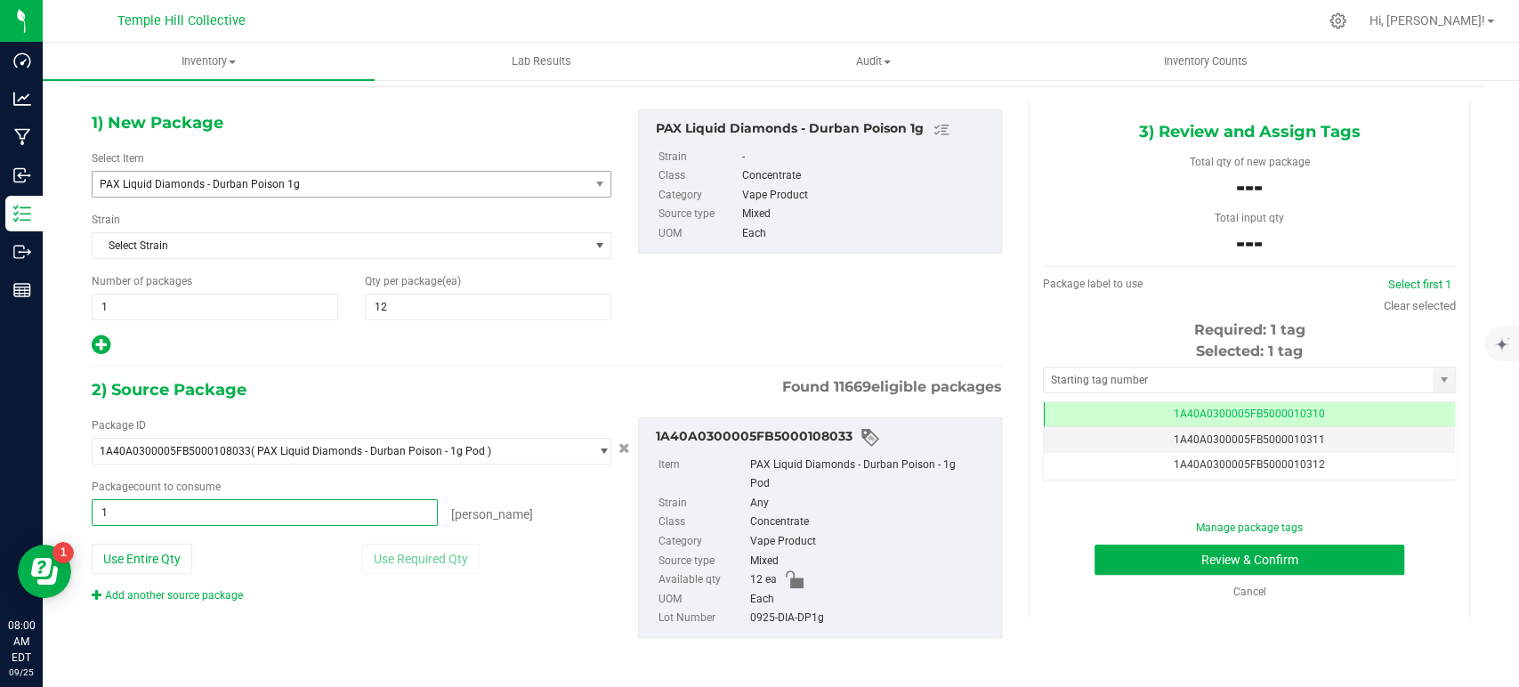
type input "12"
type input "12 ea"
drag, startPoint x: 825, startPoint y: 618, endPoint x: 744, endPoint y: 620, distance: 81.0
click at [750, 620] on div "0925-DIA-DP1g" at bounding box center [871, 619] width 242 height 20
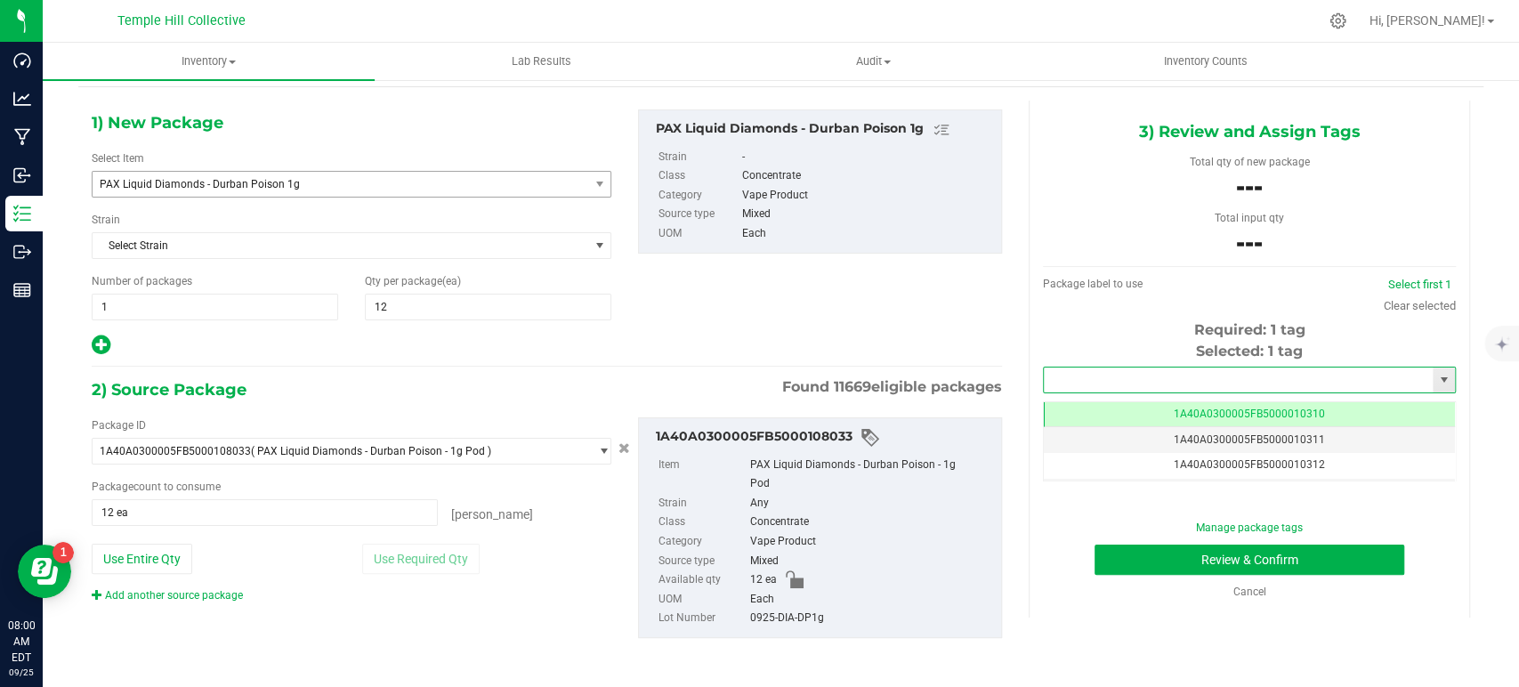
click at [1195, 383] on input "text" at bounding box center [1238, 380] width 389 height 25
click at [1192, 410] on li "1A40A0300005FB5000107607" at bounding box center [1236, 410] width 407 height 27
type input "1A40A0300005FB5000107607"
click at [1193, 553] on button "Review & Confirm" at bounding box center [1249, 560] width 309 height 30
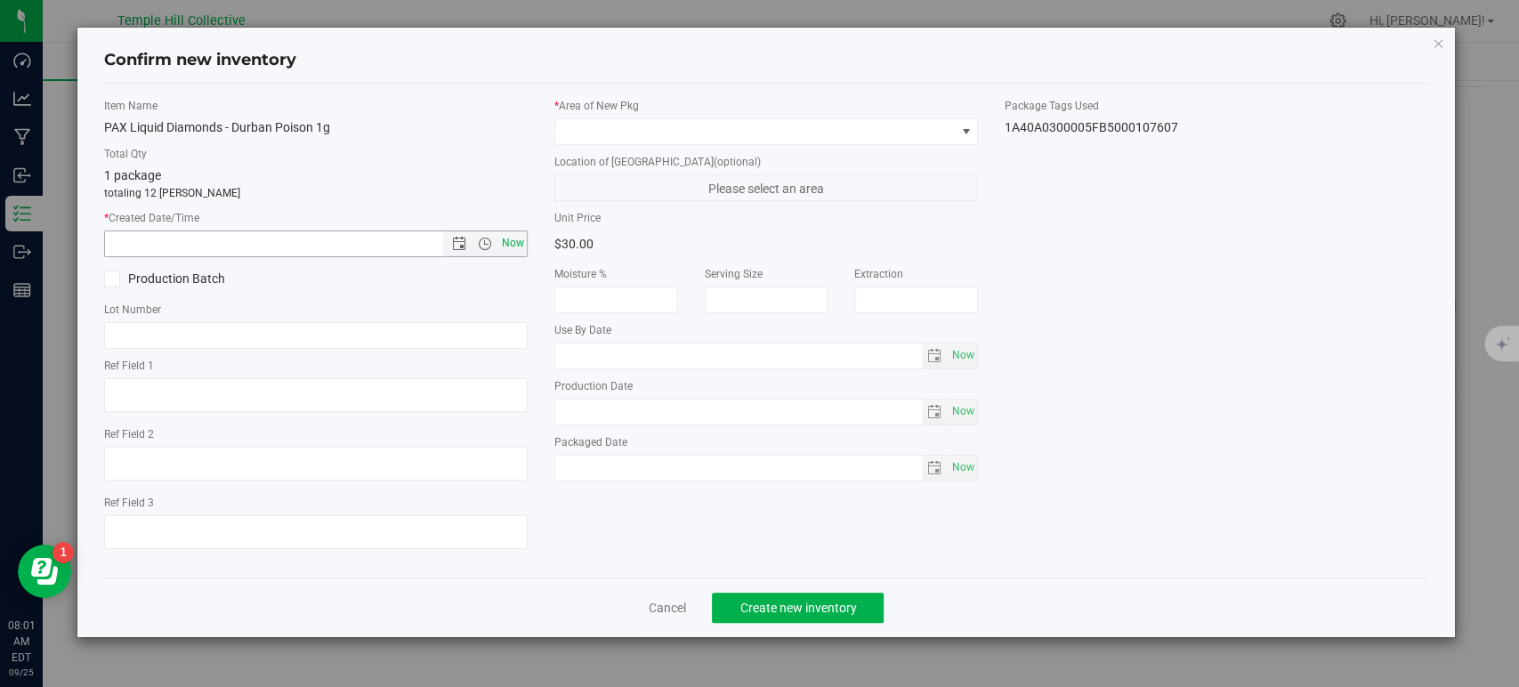
click at [507, 238] on span "Now" at bounding box center [513, 244] width 30 height 26
type input "9/25/2025 8:01 AM"
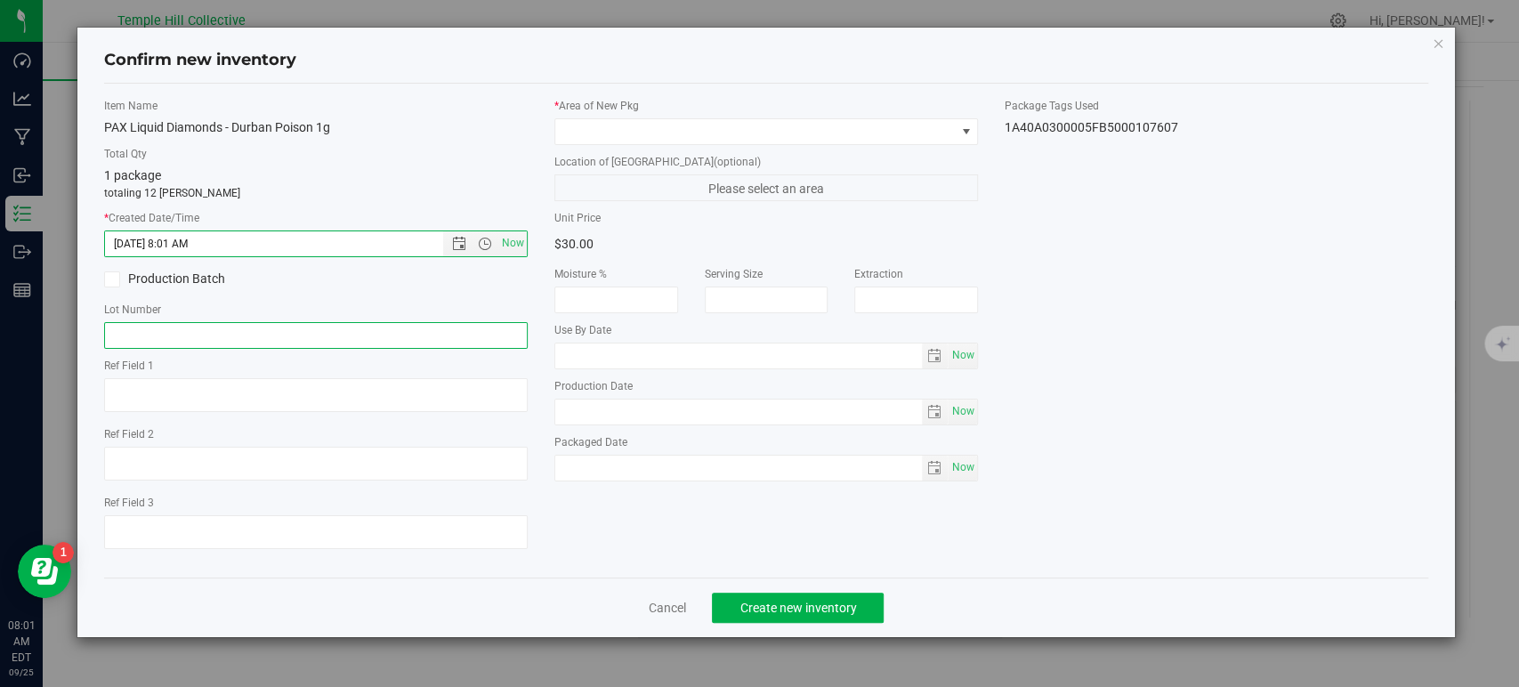
click at [406, 347] on input "text" at bounding box center [316, 335] width 424 height 27
paste input "0925-DIA-DP1g"
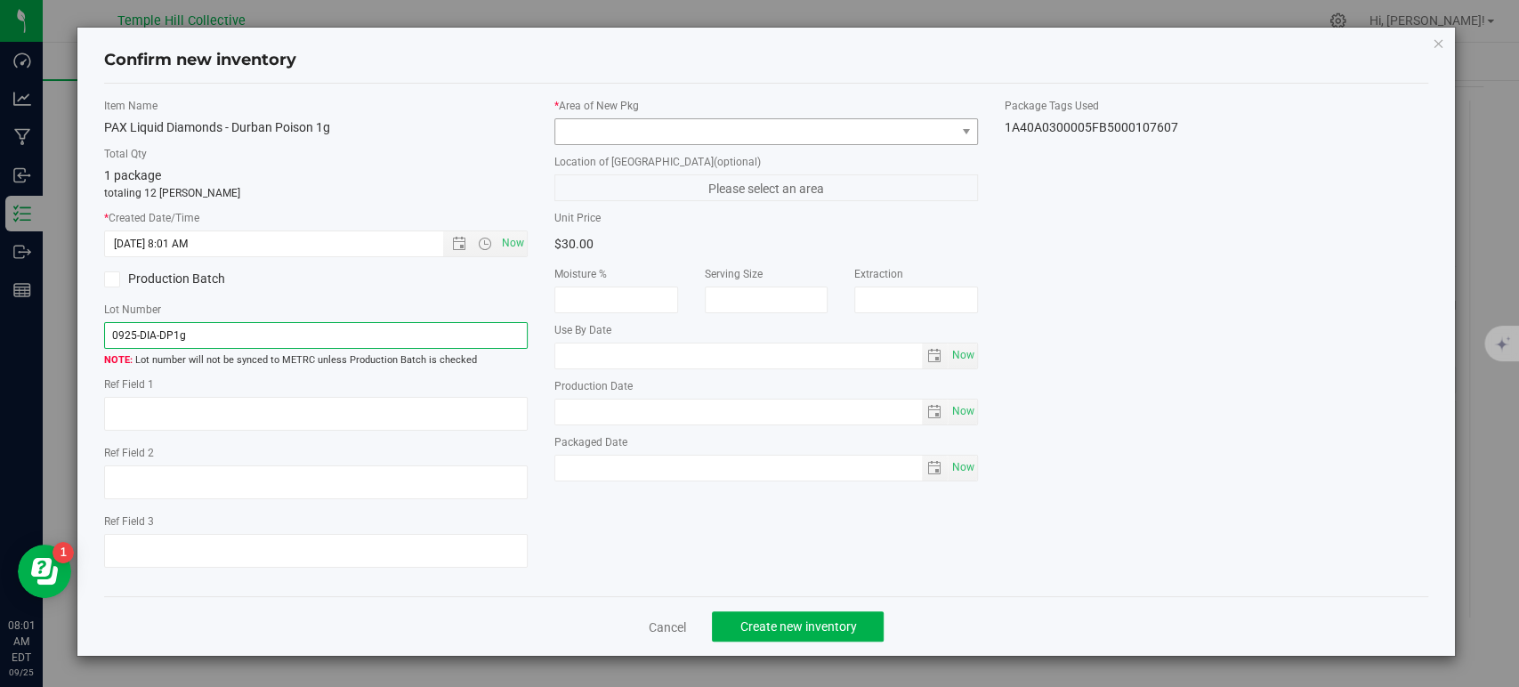
type input "0925-DIA-DP1g"
click at [676, 131] on span at bounding box center [755, 131] width 400 height 25
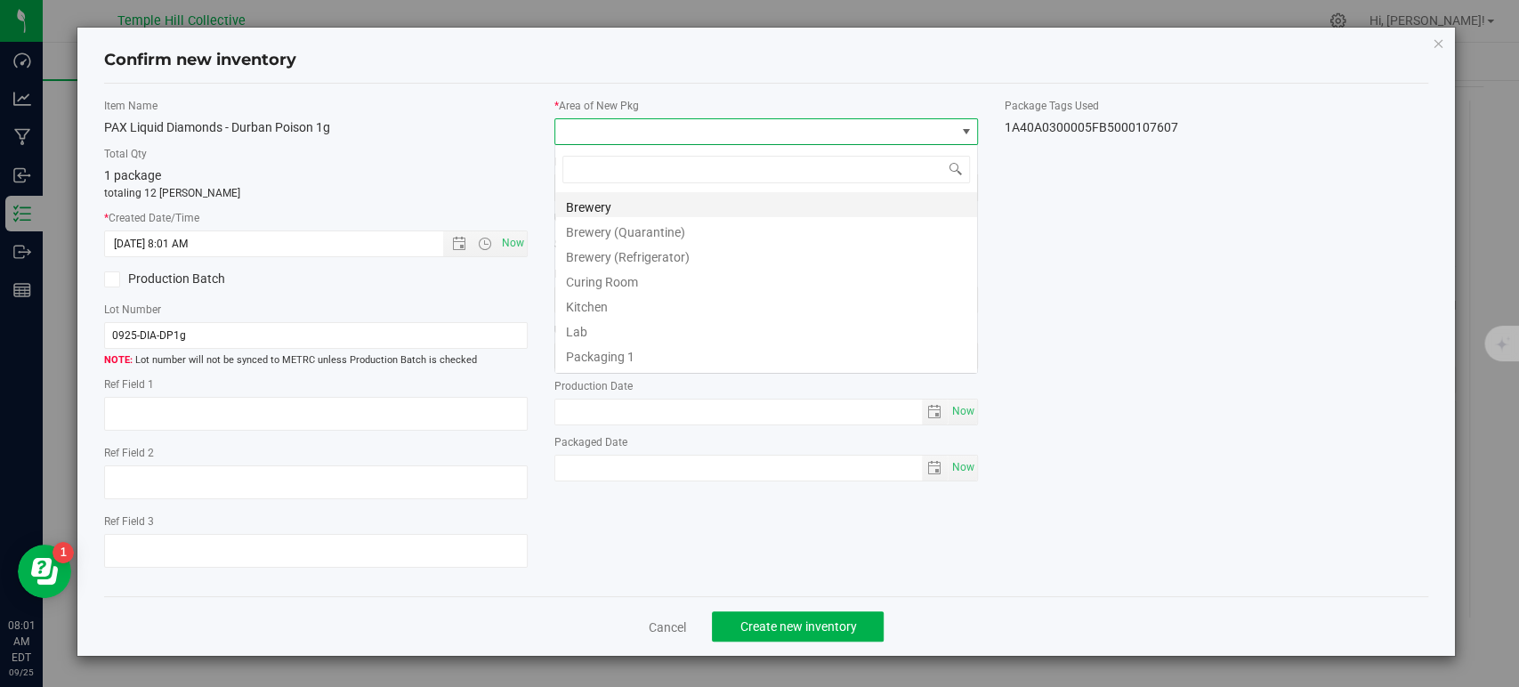
scroll to position [26, 424]
click at [642, 309] on li "Vault 3 (PAX)" at bounding box center [766, 308] width 422 height 25
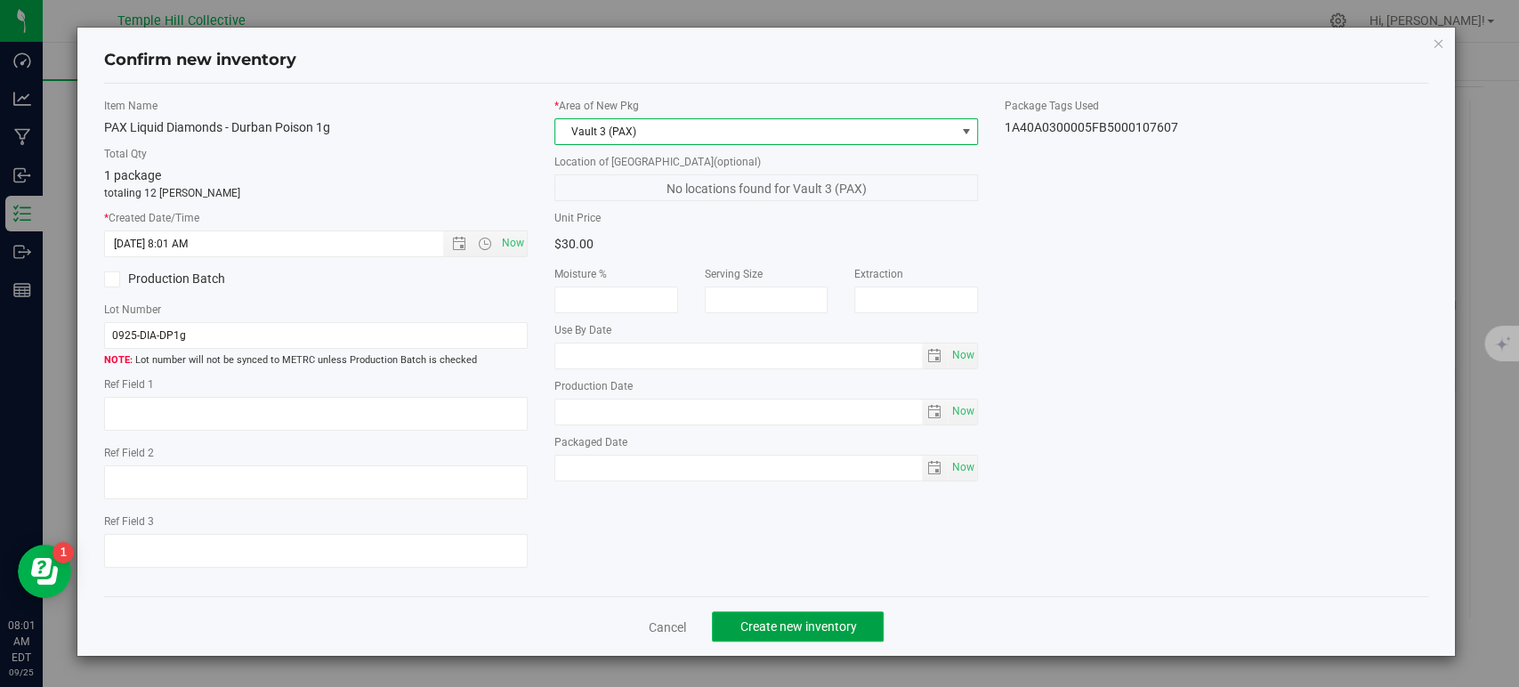
click at [824, 624] on span "Create new inventory" at bounding box center [798, 627] width 117 height 14
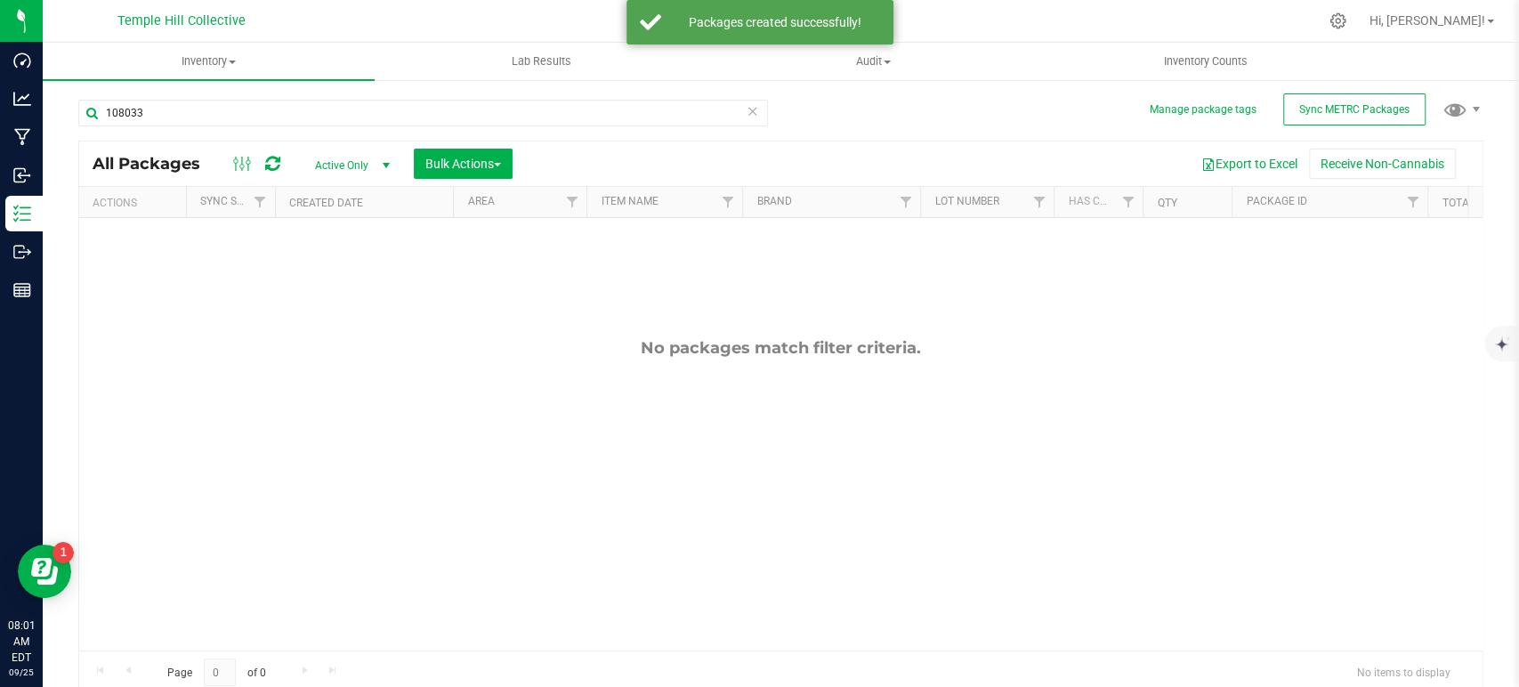
click at [748, 109] on icon at bounding box center [753, 110] width 12 height 21
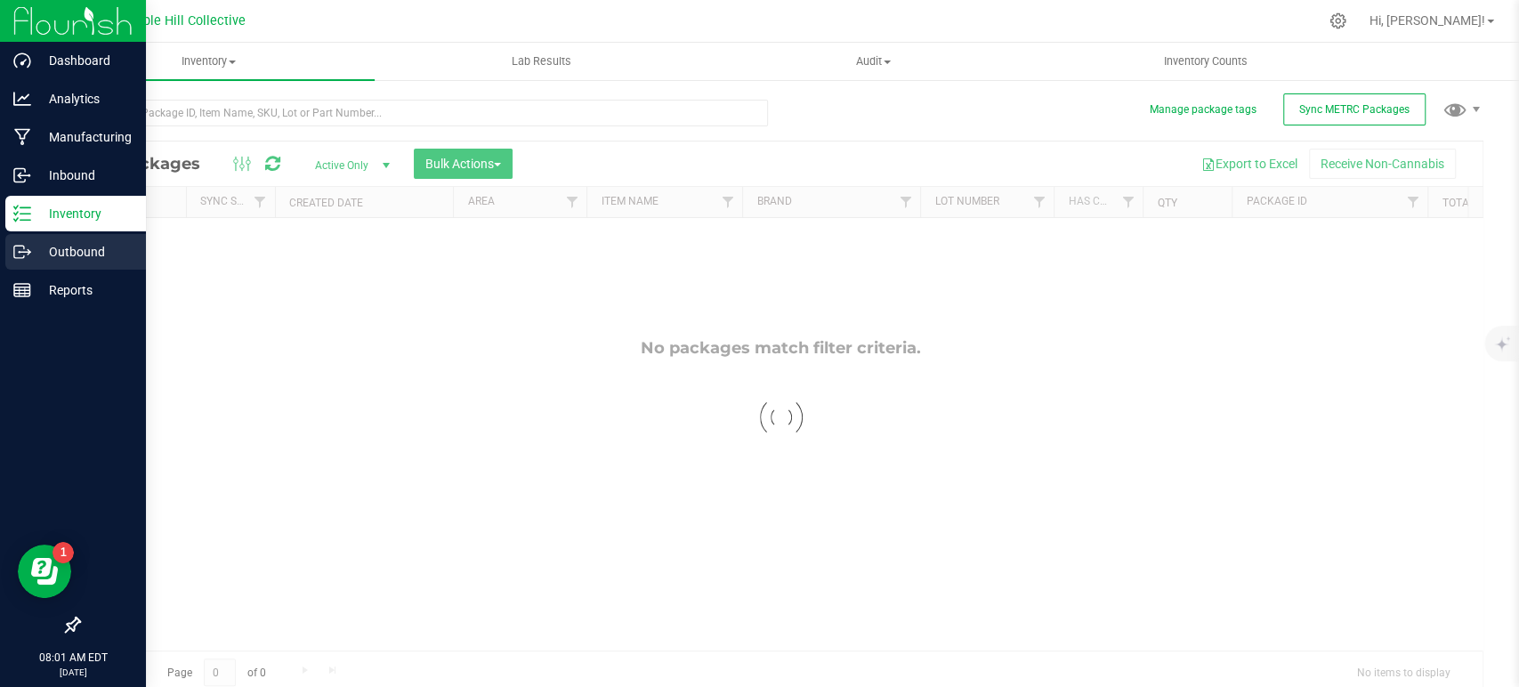
drag, startPoint x: 25, startPoint y: 247, endPoint x: 77, endPoint y: 266, distance: 54.9
click at [25, 247] on icon at bounding box center [22, 252] width 18 height 18
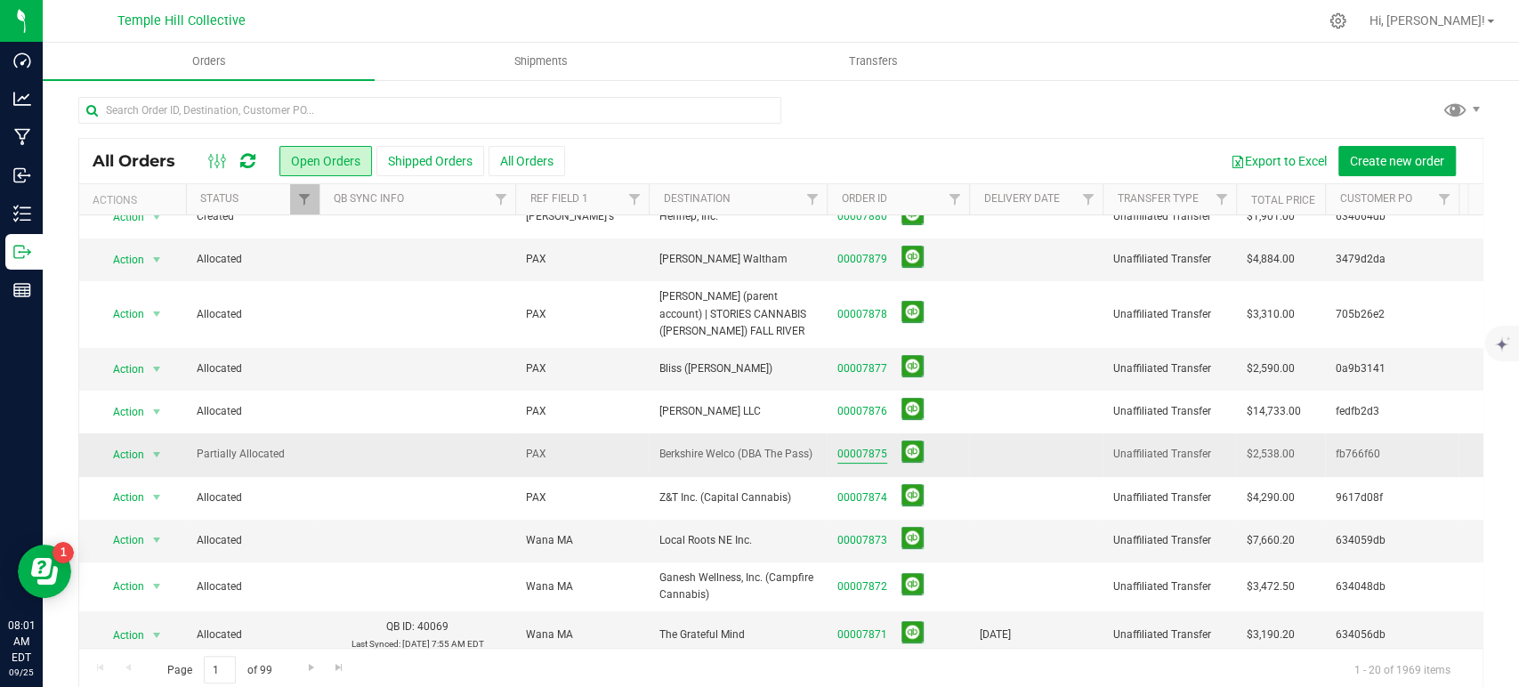
click at [871, 451] on link "00007875" at bounding box center [863, 454] width 50 height 17
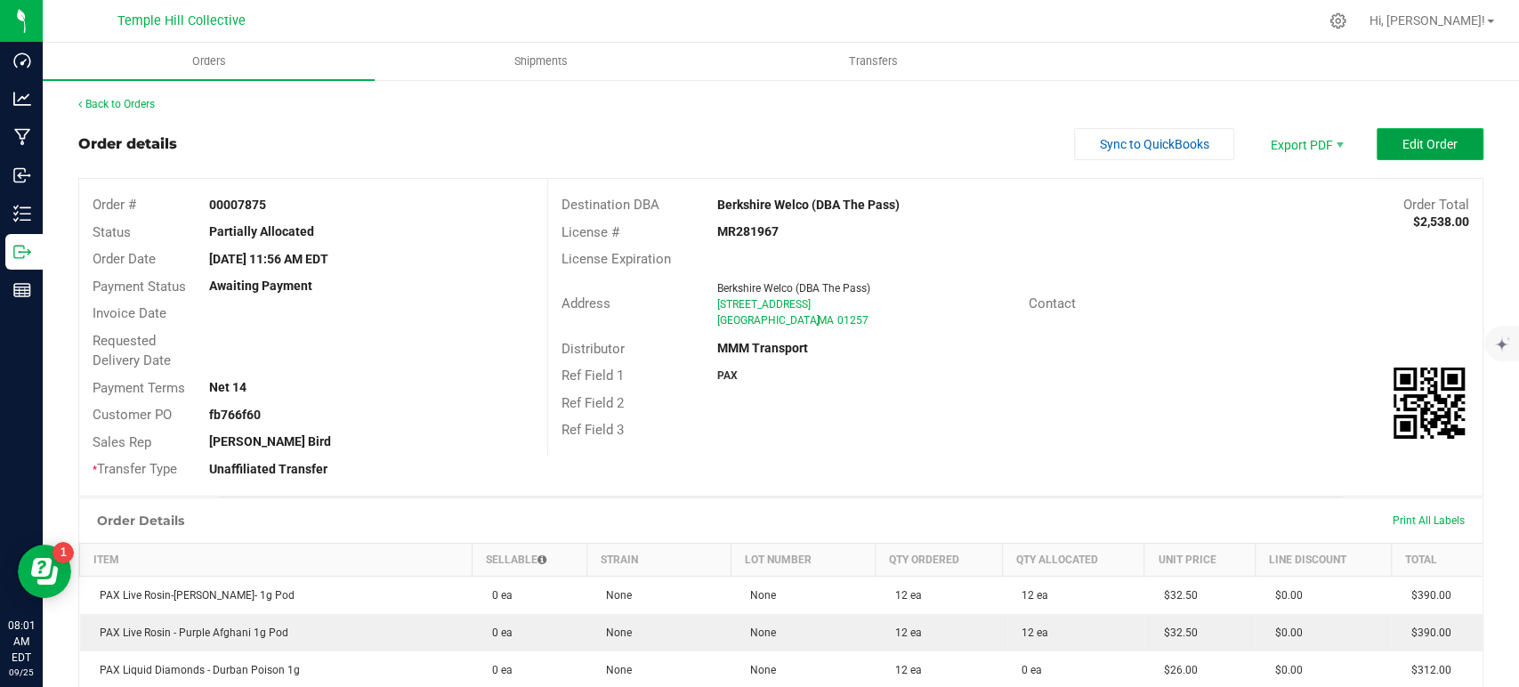
click at [1403, 141] on span "Edit Order" at bounding box center [1430, 144] width 55 height 14
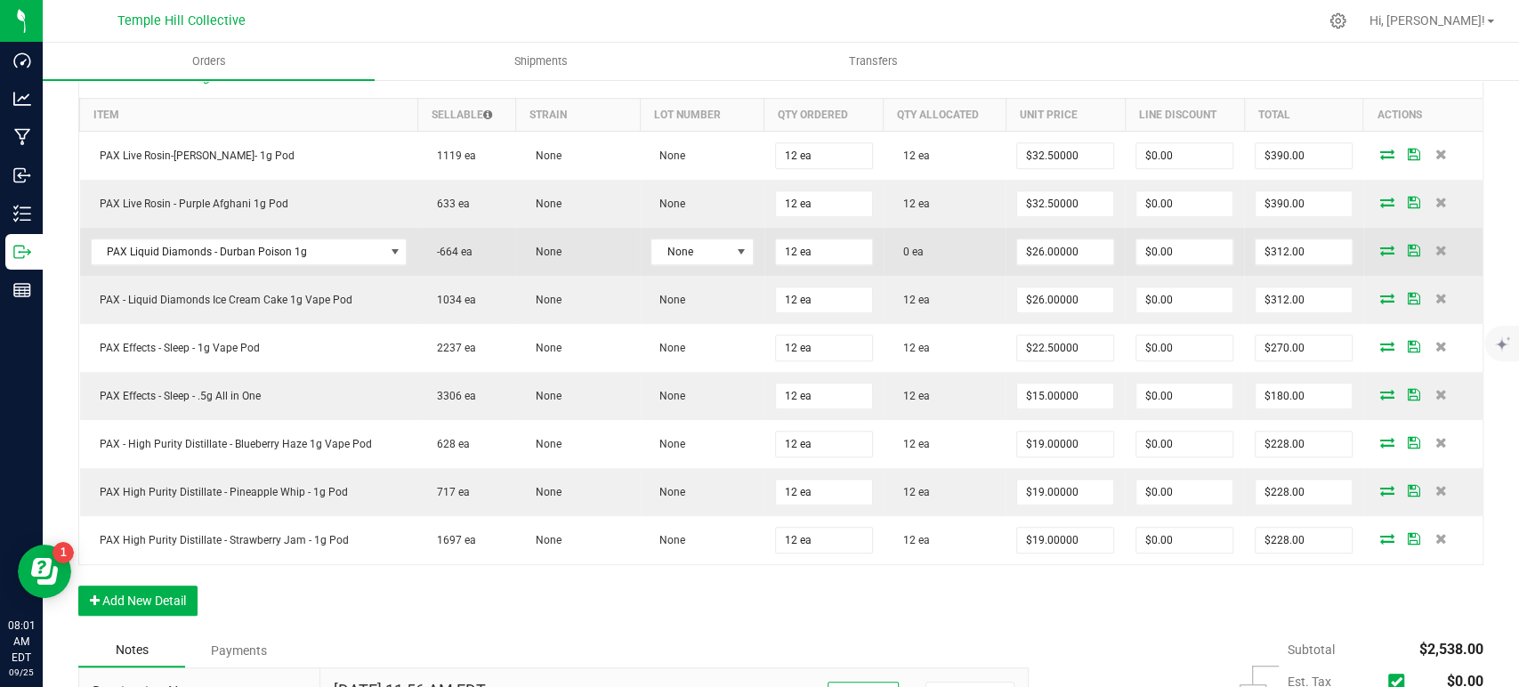
click at [1381, 249] on icon at bounding box center [1388, 250] width 14 height 11
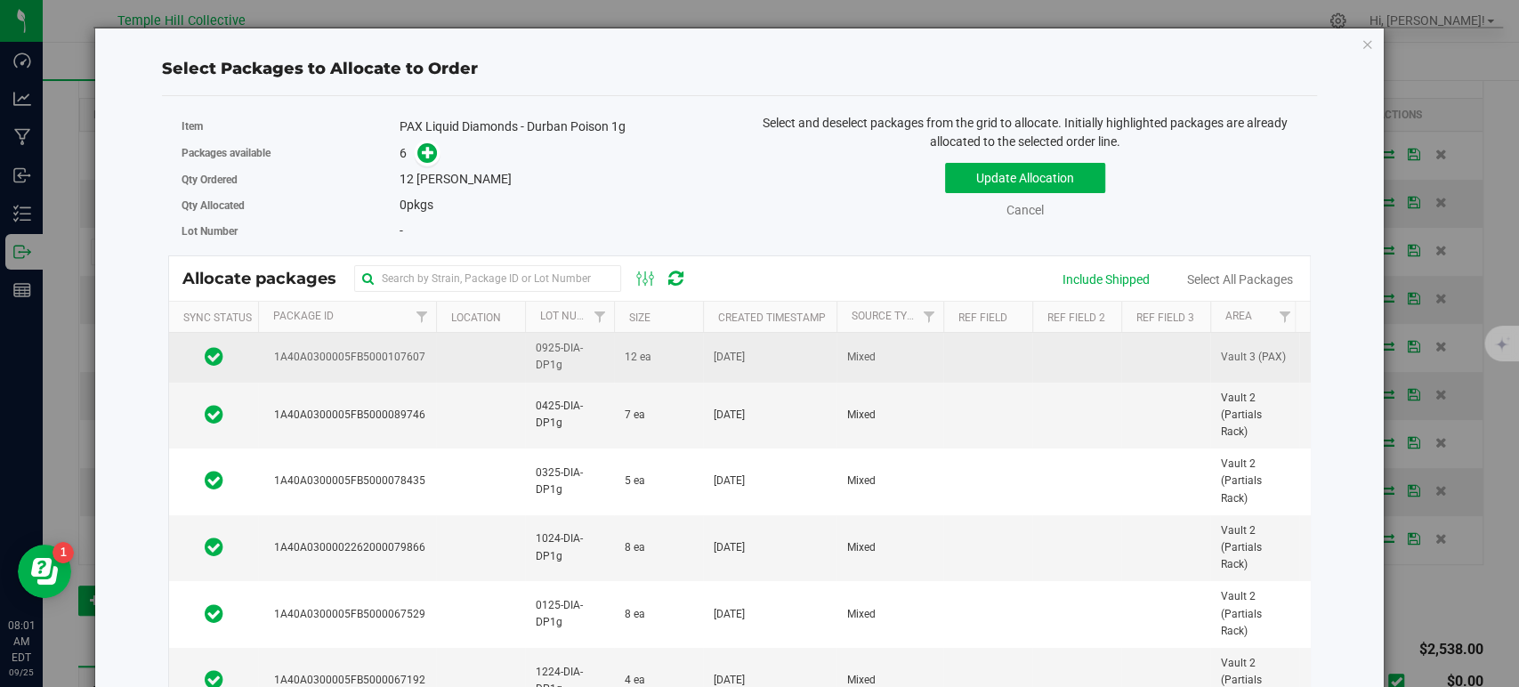
click at [470, 357] on td at bounding box center [480, 357] width 89 height 49
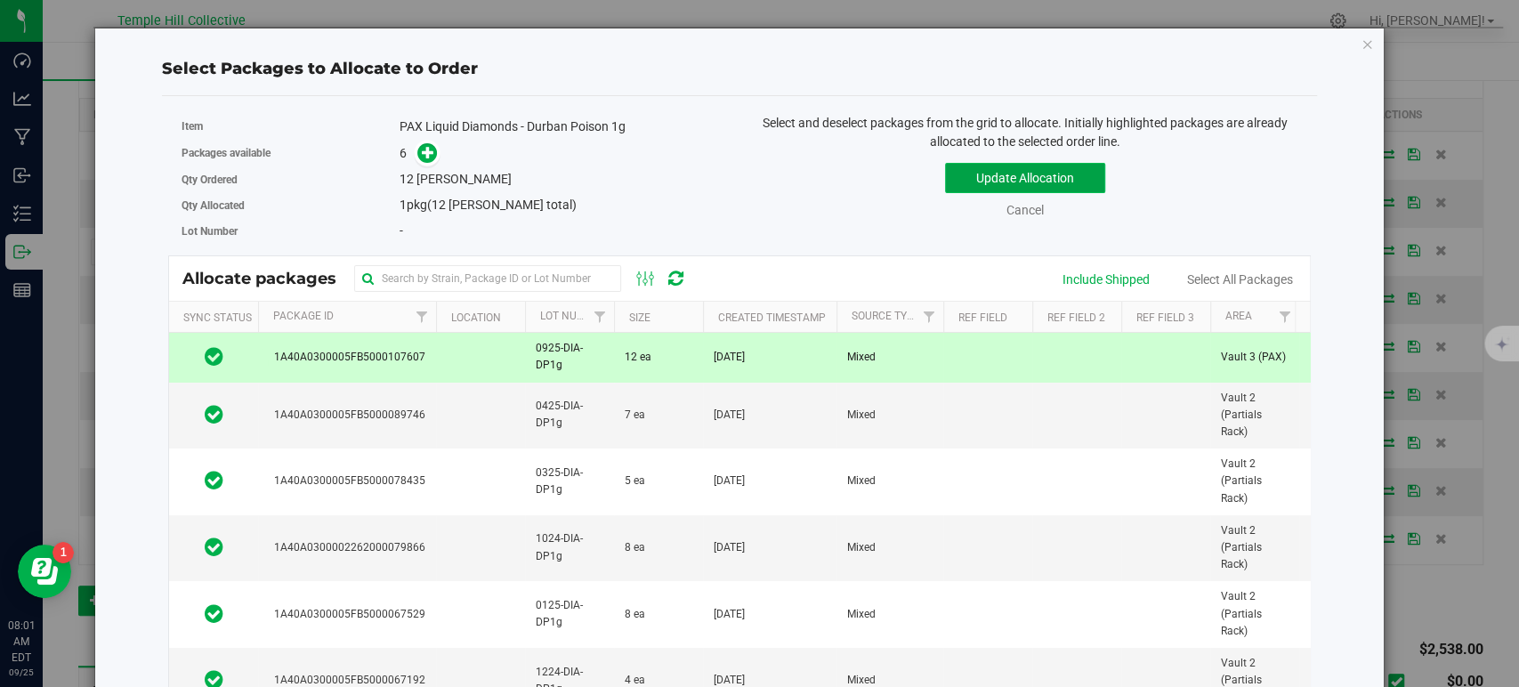
click at [960, 168] on button "Update Allocation" at bounding box center [1025, 178] width 160 height 30
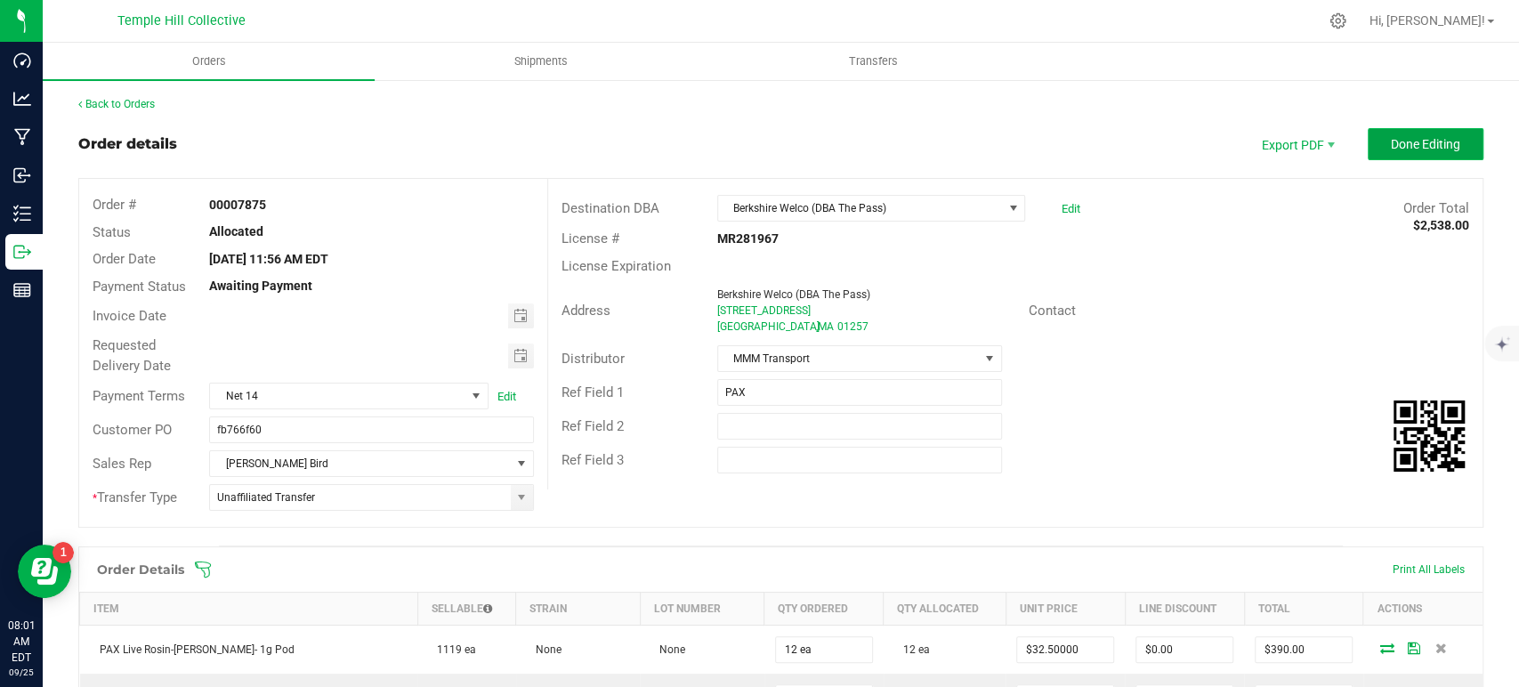
click at [1391, 150] on span "Done Editing" at bounding box center [1425, 144] width 69 height 14
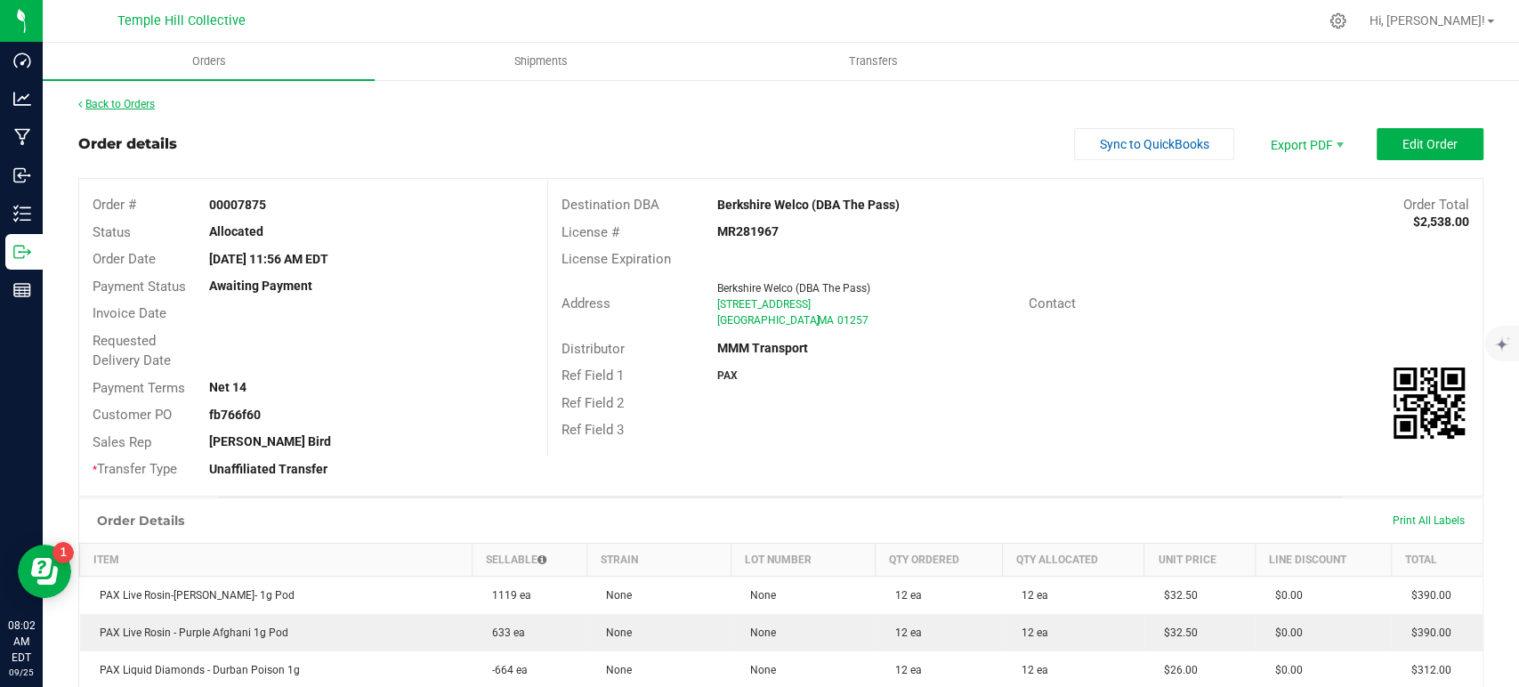
click at [134, 105] on link "Back to Orders" at bounding box center [116, 104] width 77 height 12
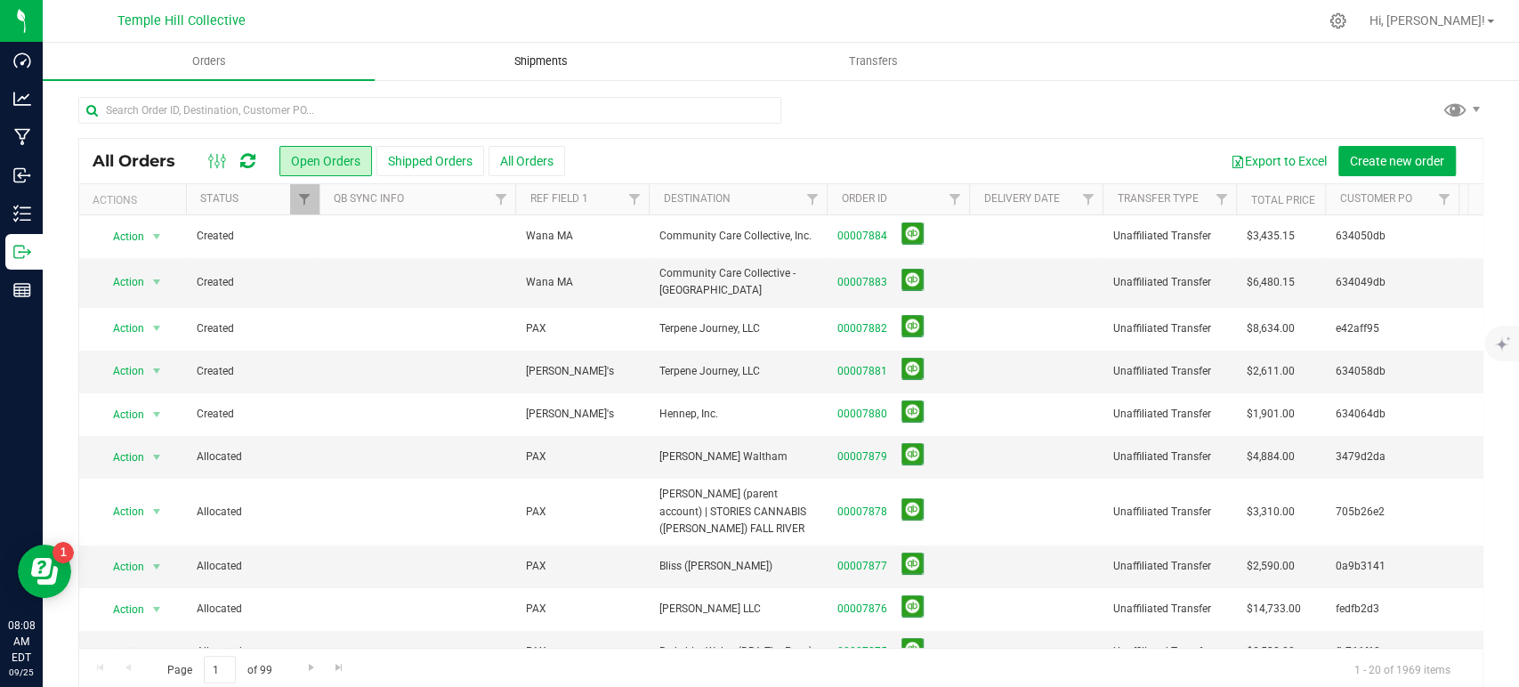
click at [547, 65] on span "Shipments" at bounding box center [540, 61] width 101 height 16
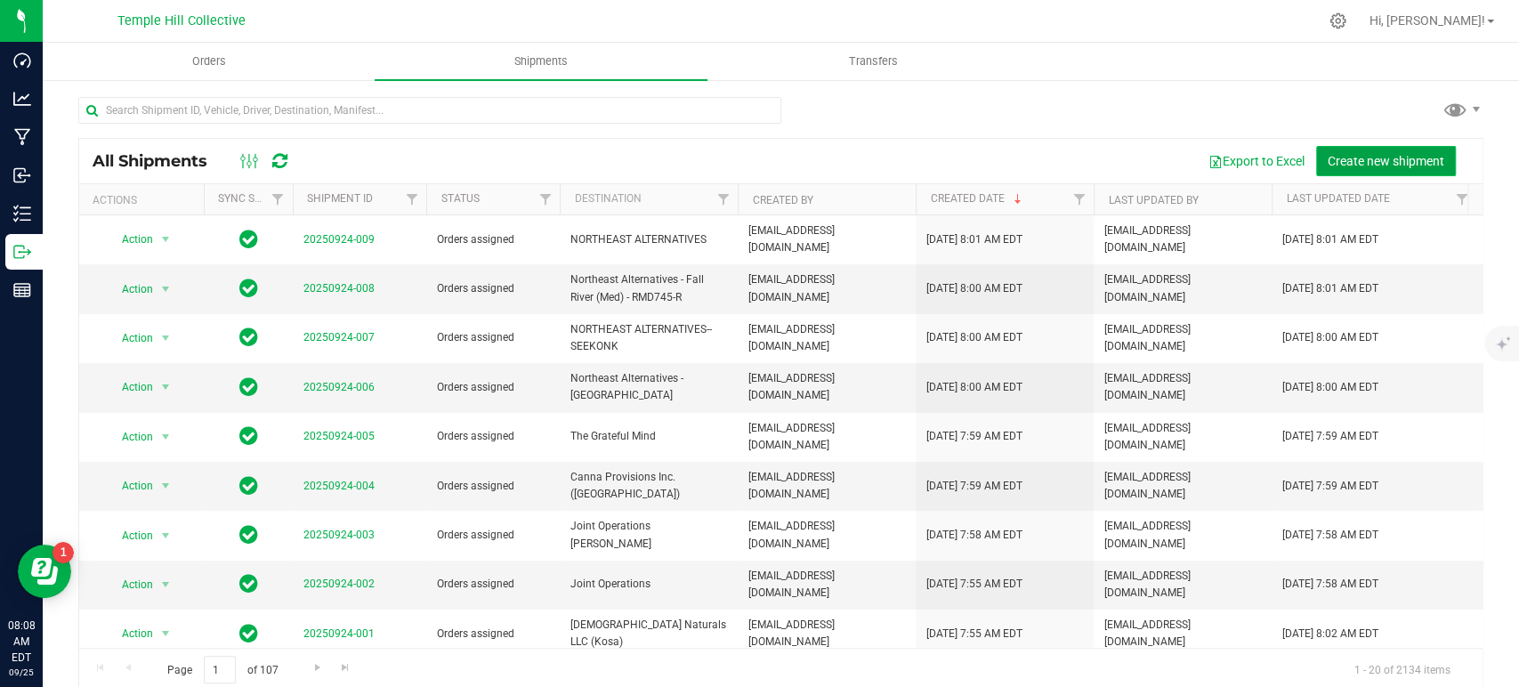
click at [1350, 163] on span "Create new shipment" at bounding box center [1386, 161] width 117 height 14
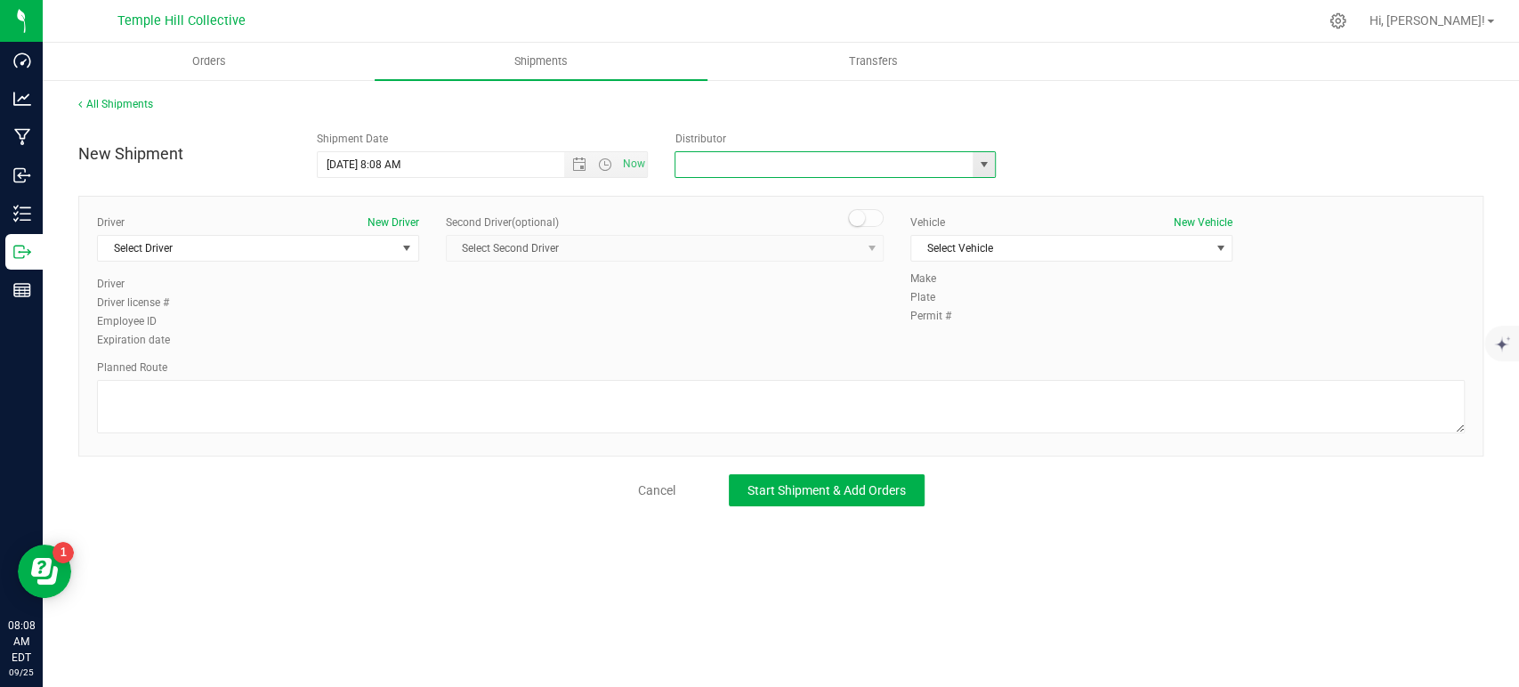
click at [739, 158] on input "text" at bounding box center [820, 164] width 288 height 25
click at [733, 184] on li "MMM Transport" at bounding box center [836, 195] width 320 height 27
type input "MMM Transport"
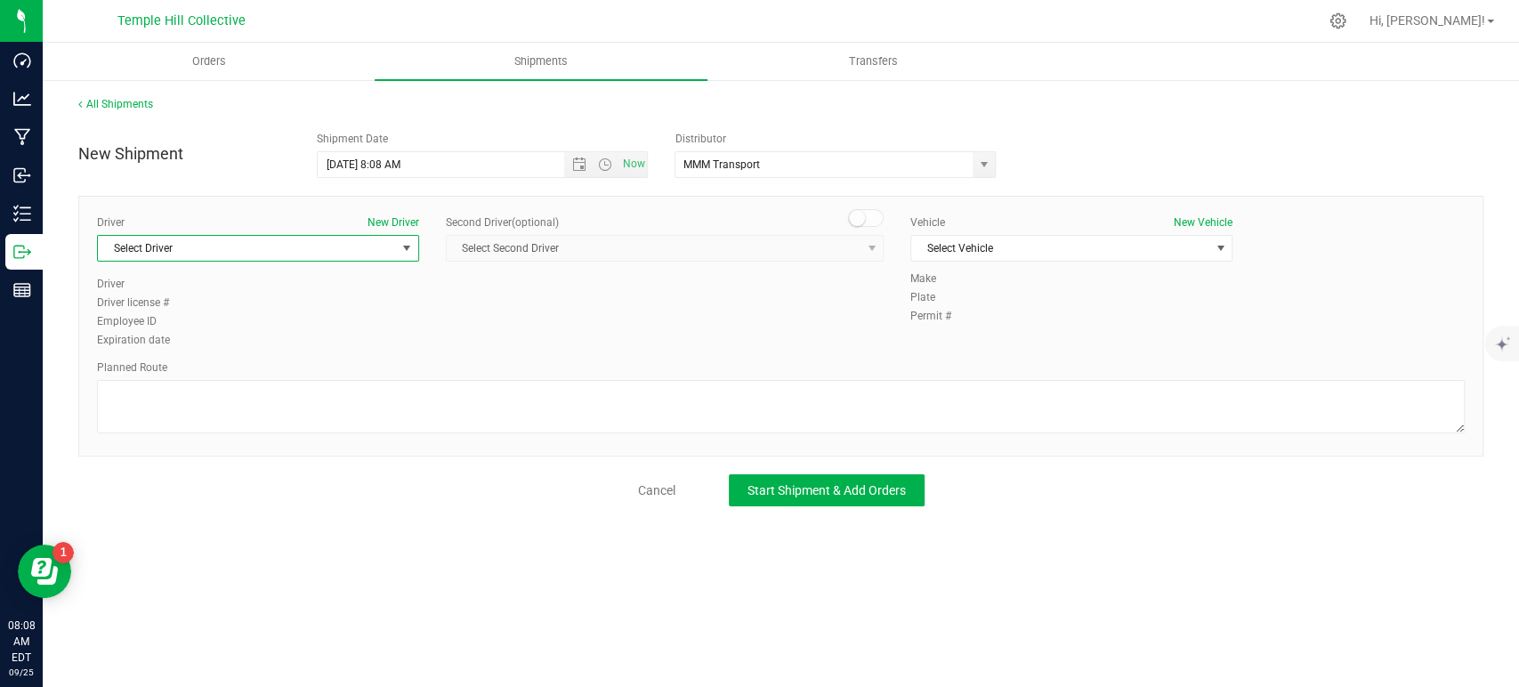
click at [370, 248] on span "Select Driver" at bounding box center [247, 248] width 298 height 25
click at [203, 326] on li "TBA TBA" at bounding box center [258, 322] width 320 height 27
click at [255, 408] on textarea at bounding box center [781, 406] width 1368 height 53
paste textarea "Randomized Route provided by Transport. Manifest created by [PERSON_NAME] B1489…"
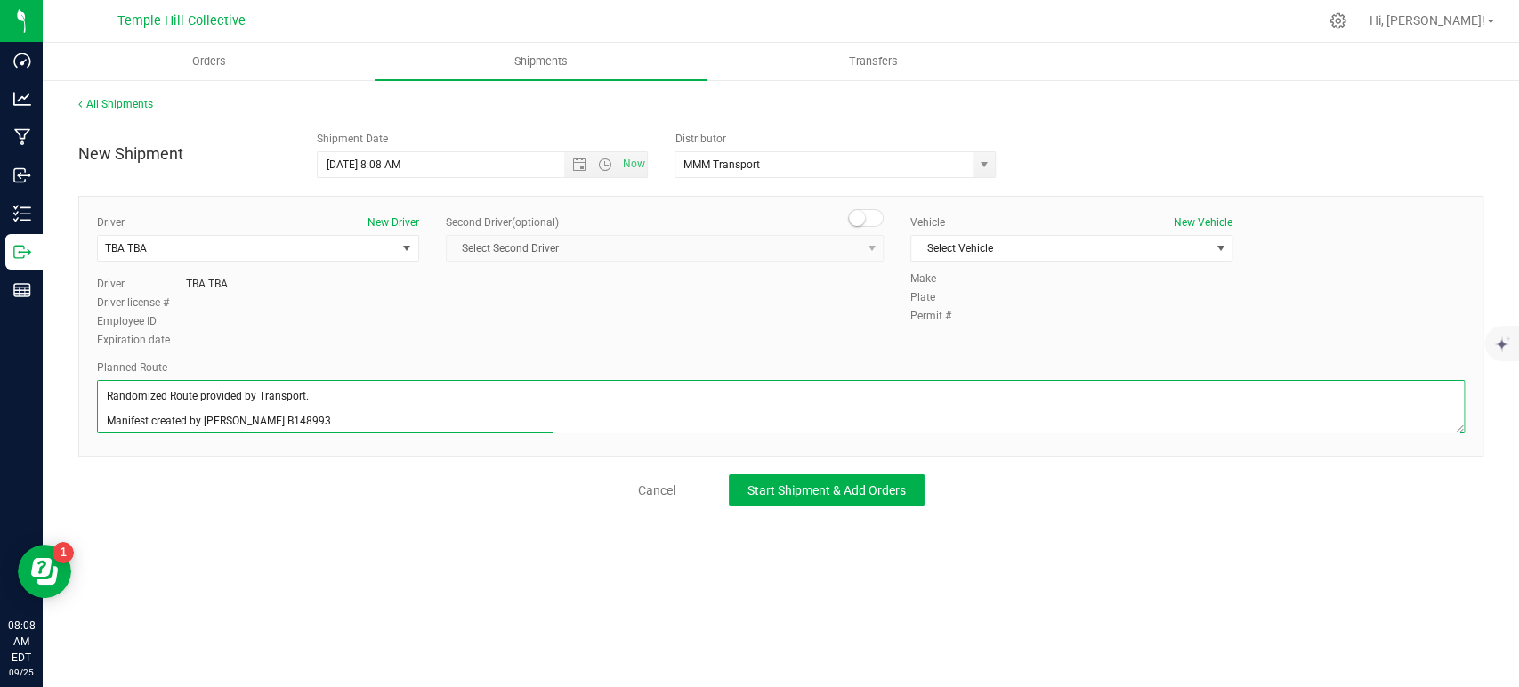
scroll to position [7, 0]
type textarea "Randomized Route provided by Transport. Manifest created by [PERSON_NAME] B1489…"
click at [783, 497] on span "Start Shipment & Add Orders" at bounding box center [827, 490] width 158 height 14
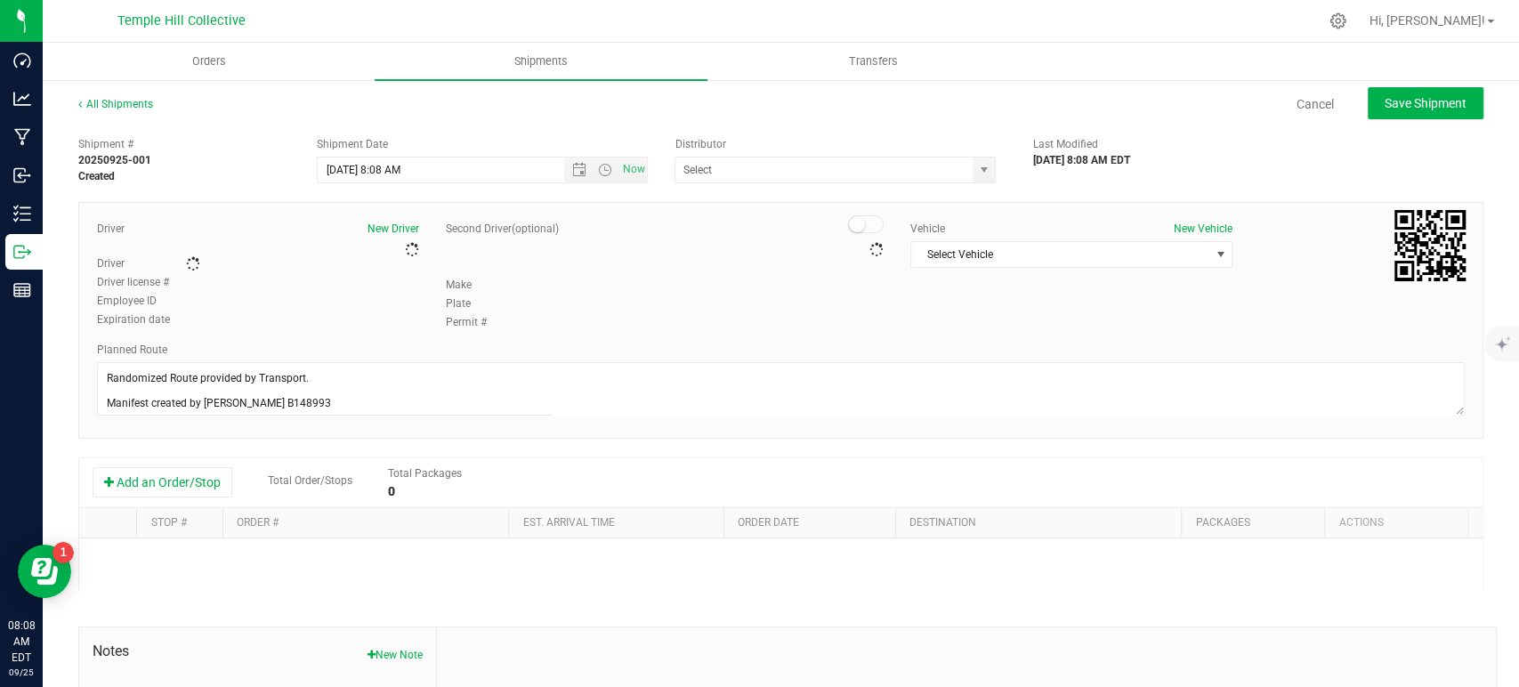
type input "MMM Transport"
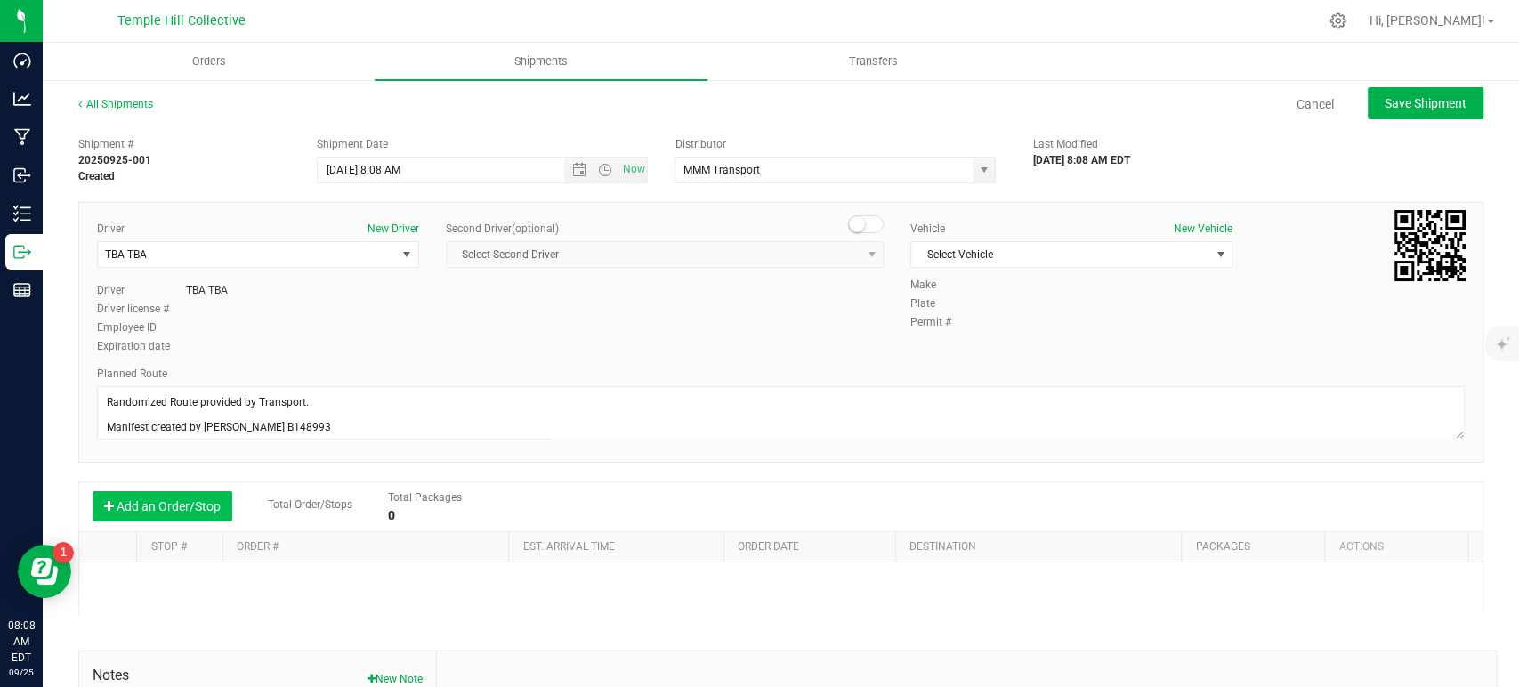
click at [167, 509] on button "Add an Order/Stop" at bounding box center [163, 506] width 140 height 30
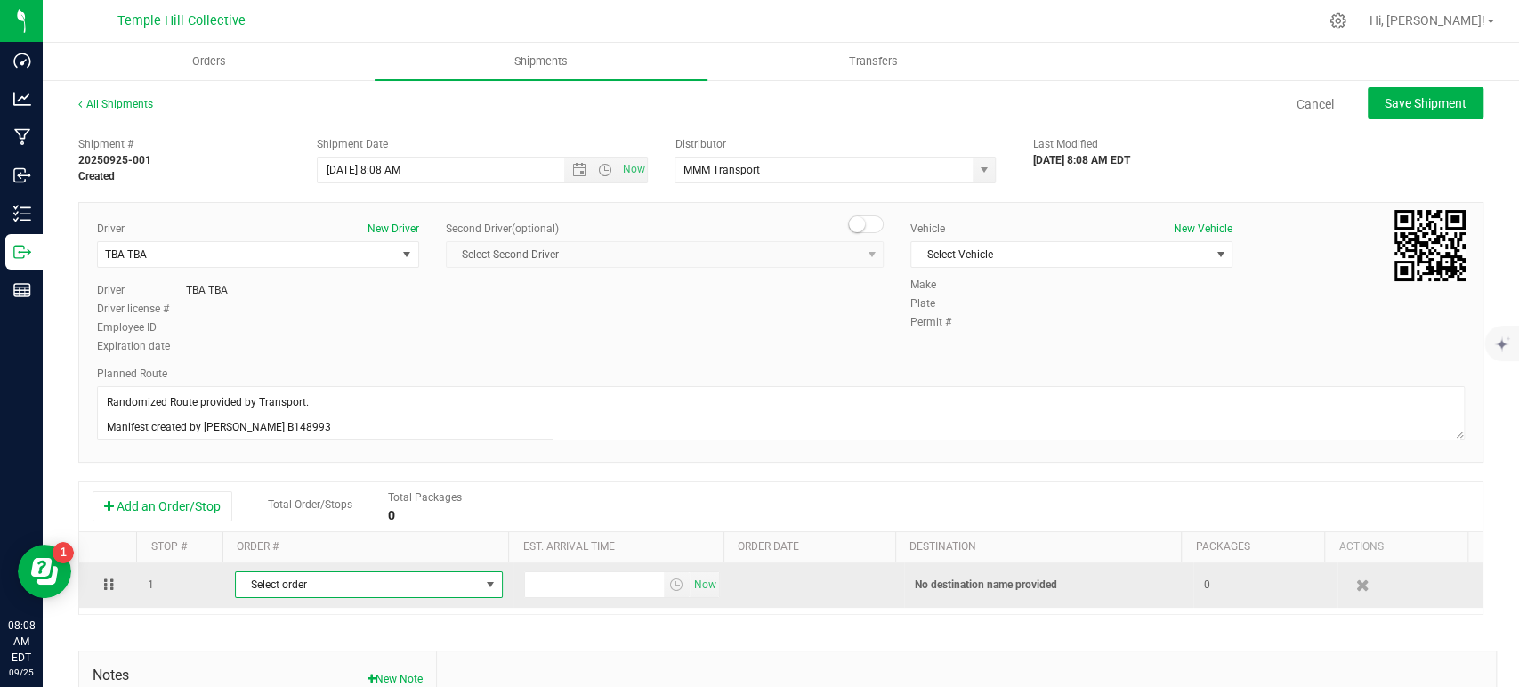
click at [398, 582] on span "Select order" at bounding box center [358, 584] width 244 height 25
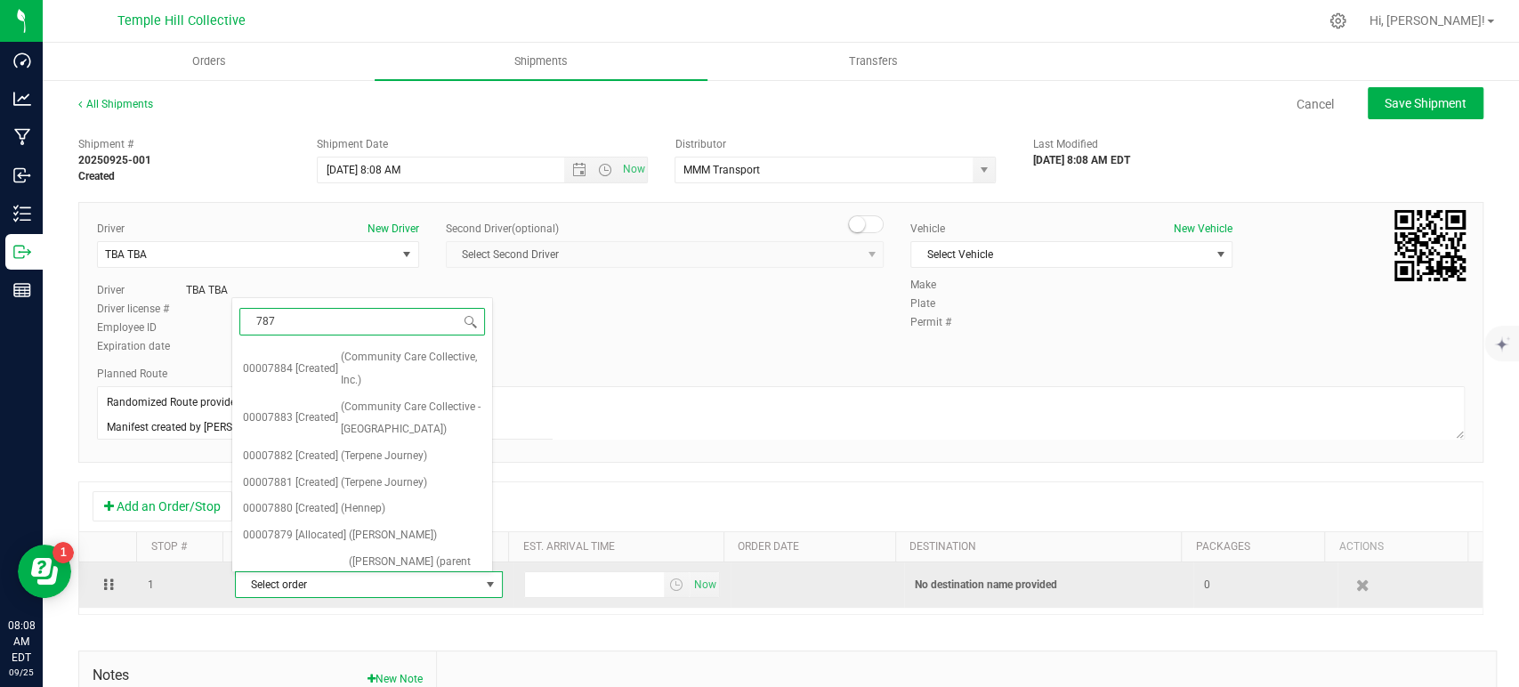
type input "7872"
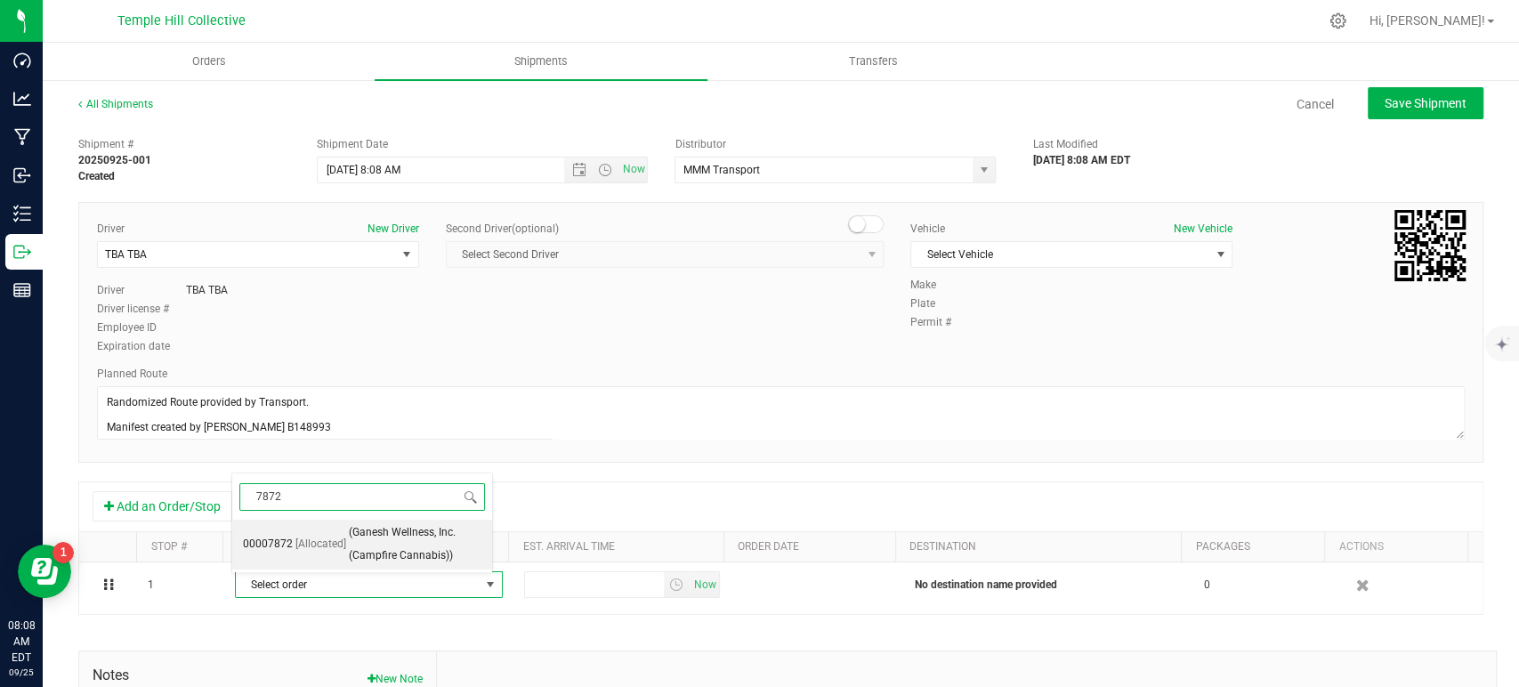
click at [401, 528] on span "(Ganesh Wellness, Inc. (Campfire Cannabis))" at bounding box center [415, 544] width 133 height 45
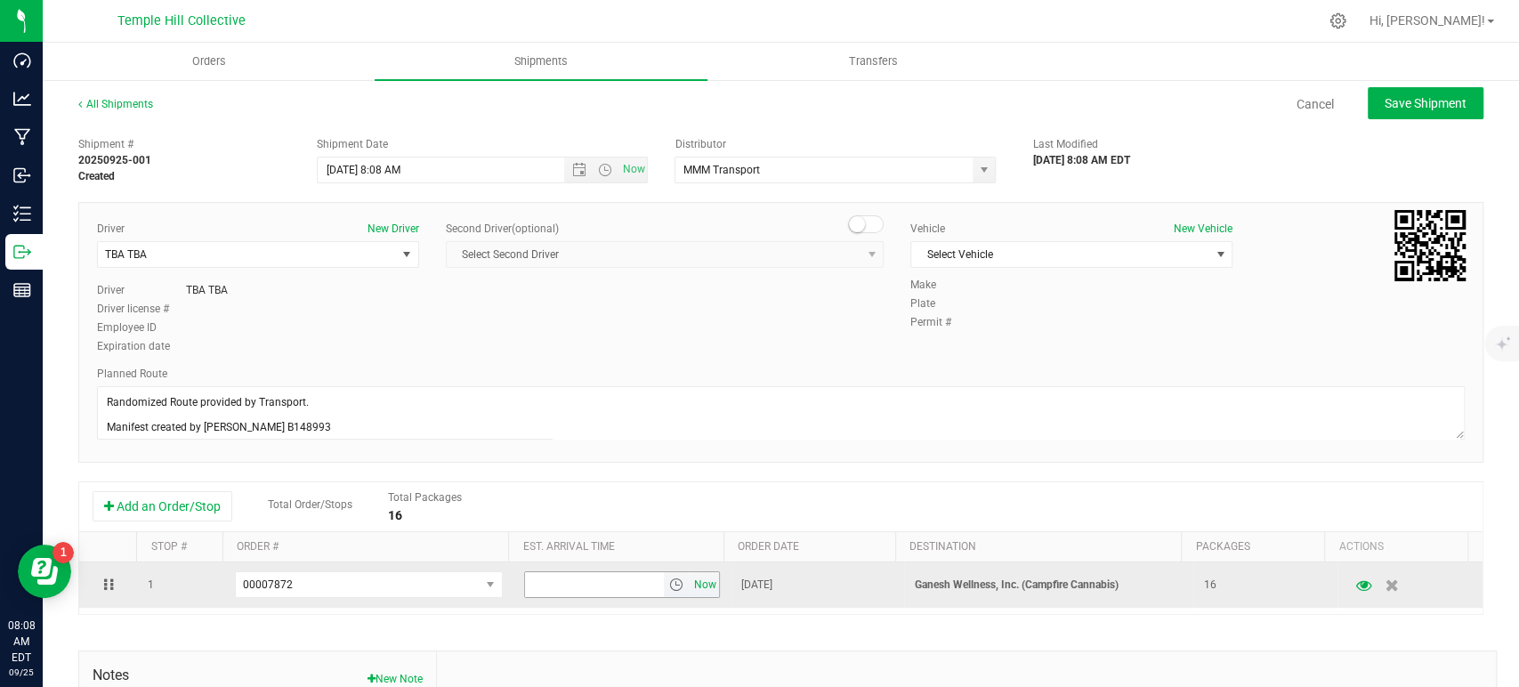
click at [690, 585] on span "Now" at bounding box center [705, 585] width 30 height 26
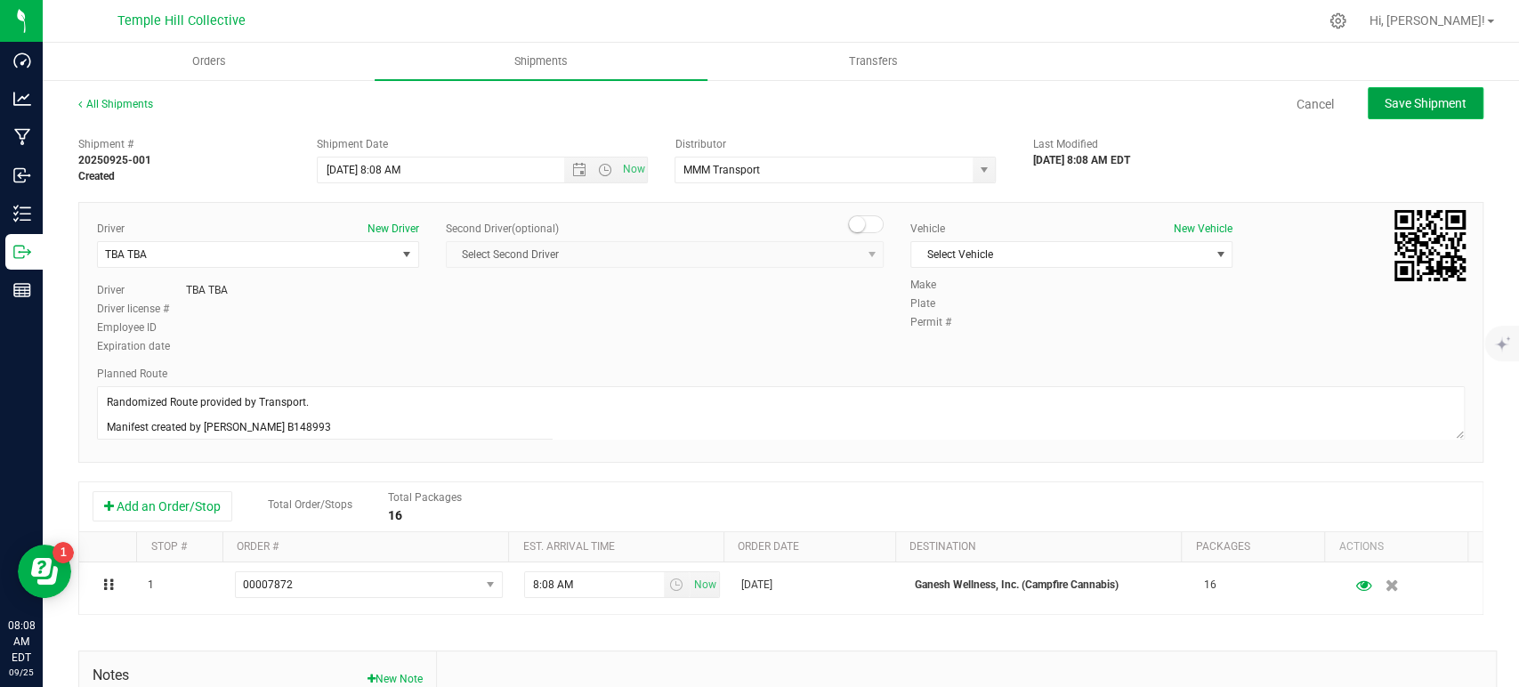
click at [1423, 100] on span "Save Shipment" at bounding box center [1426, 103] width 82 height 14
type input "9/25/2025 12:08 PM"
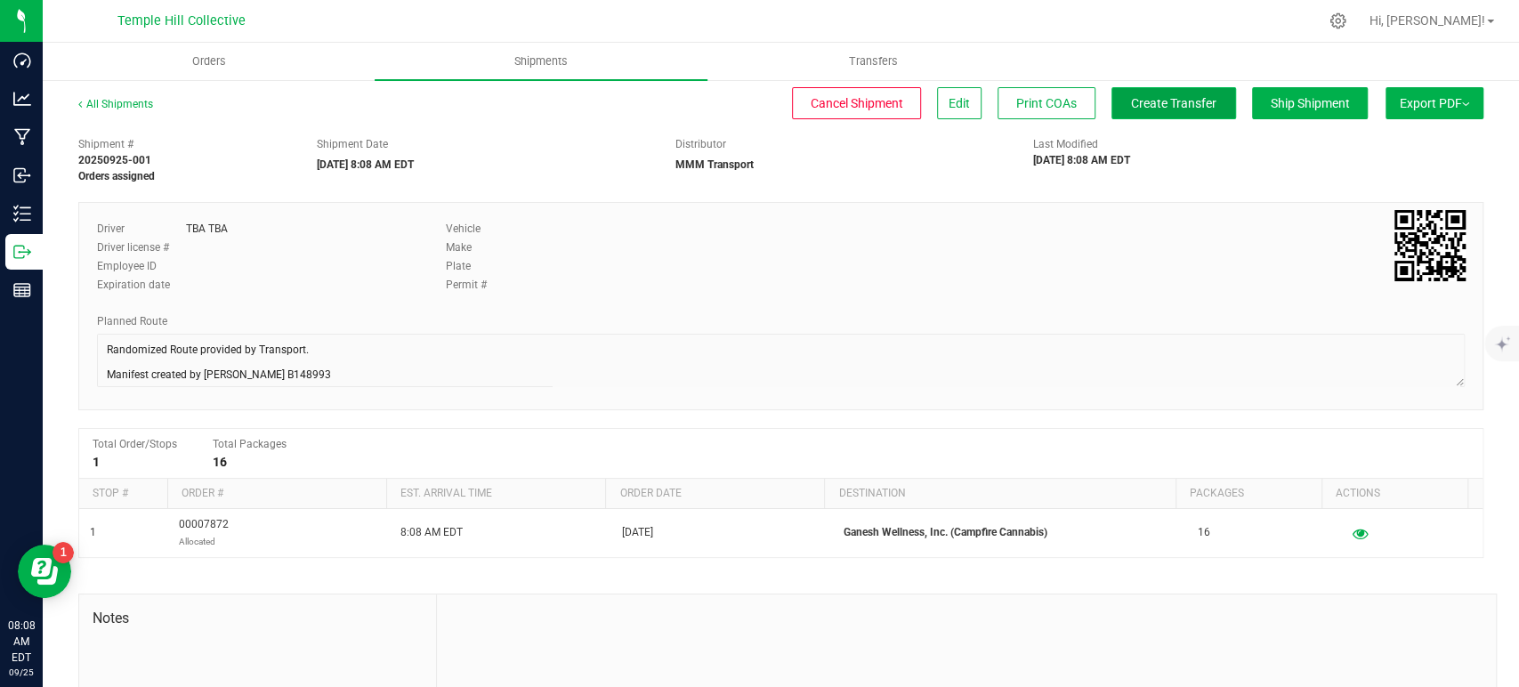
click at [1175, 99] on span "Create Transfer" at bounding box center [1173, 103] width 85 height 14
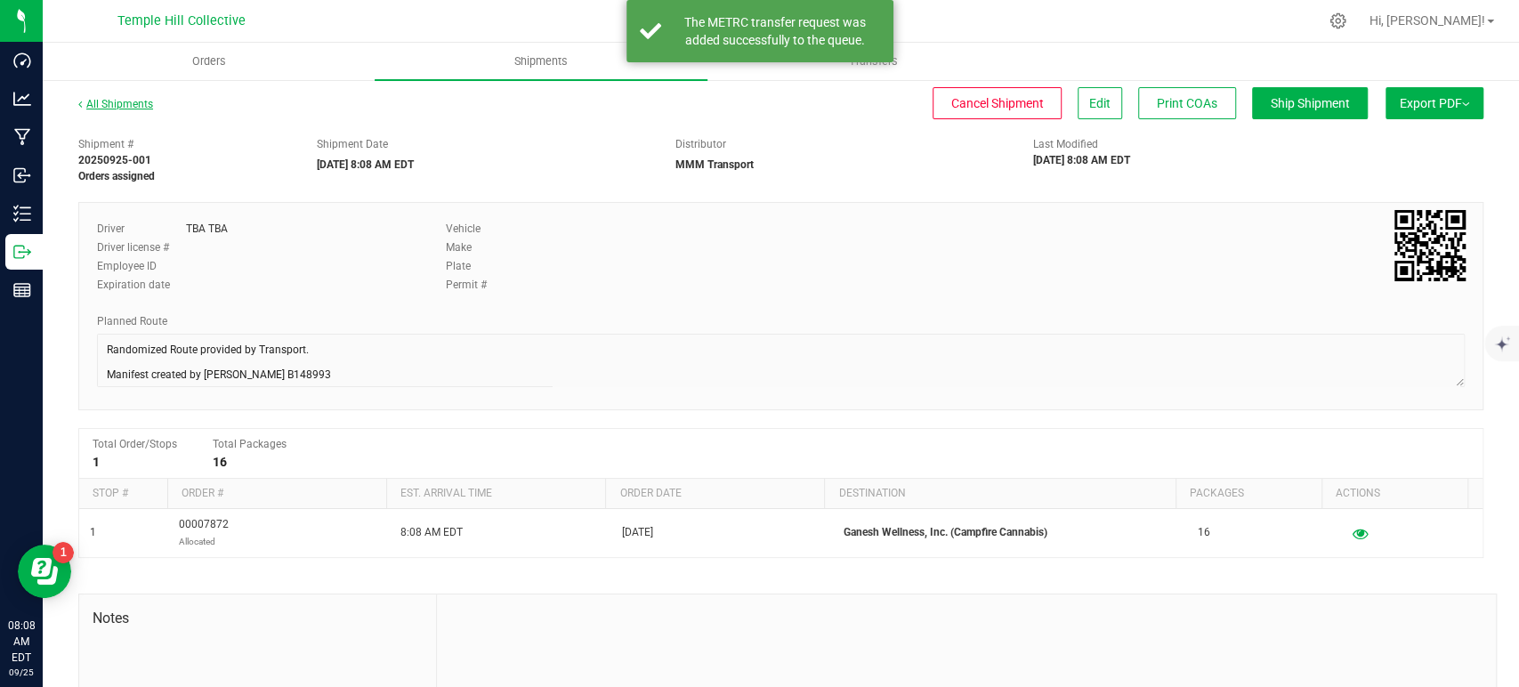
click at [142, 107] on link "All Shipments" at bounding box center [115, 104] width 75 height 12
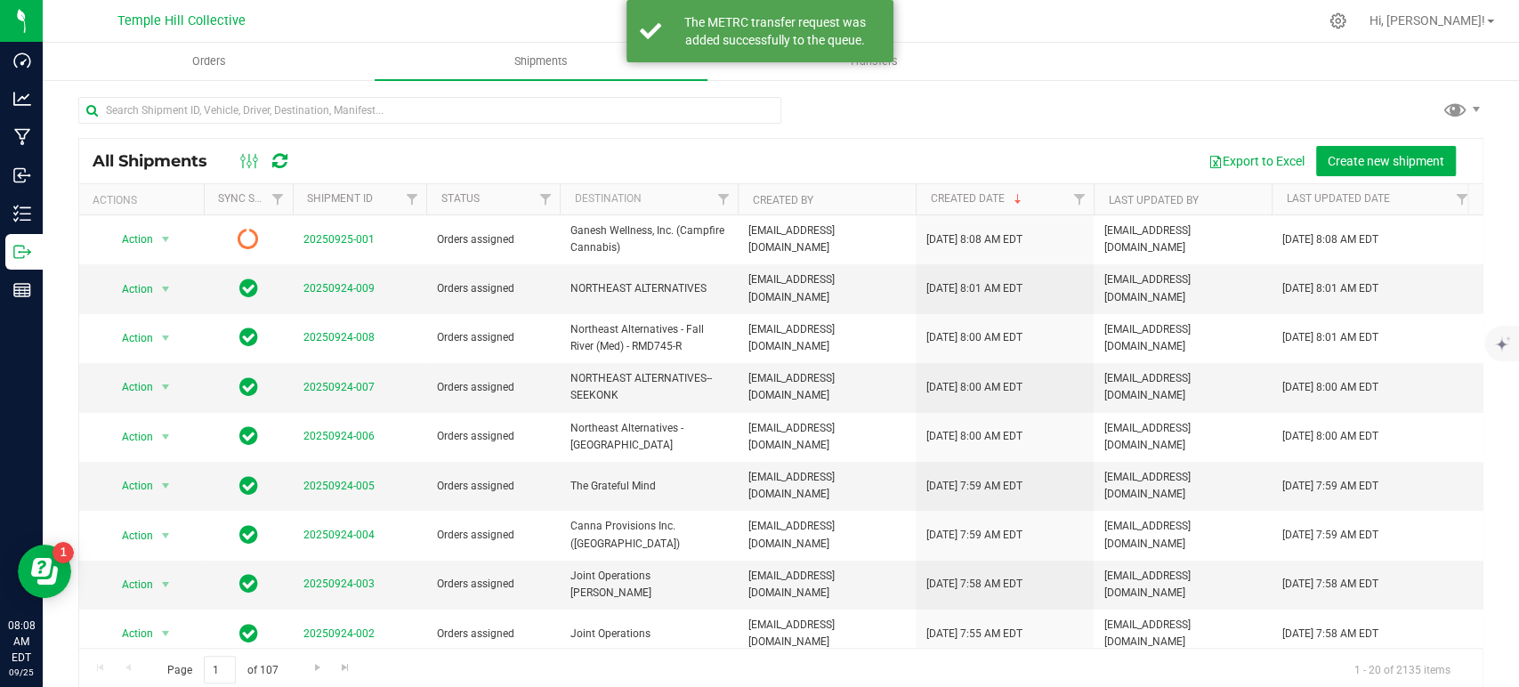
click at [1363, 140] on div "All Shipments Export to Excel Create new shipment" at bounding box center [781, 161] width 1404 height 45
click at [1354, 154] on span "Create new shipment" at bounding box center [1386, 161] width 117 height 14
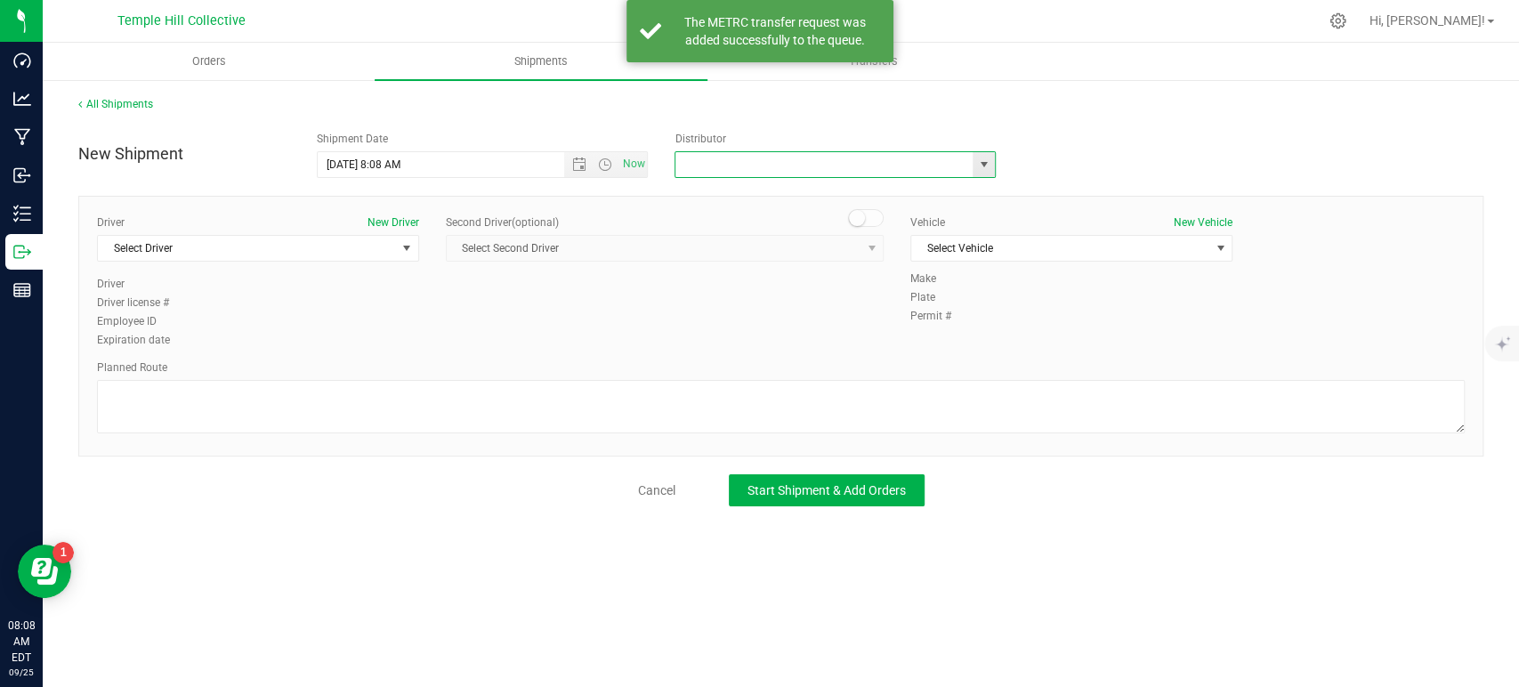
click at [754, 167] on input "text" at bounding box center [820, 164] width 288 height 25
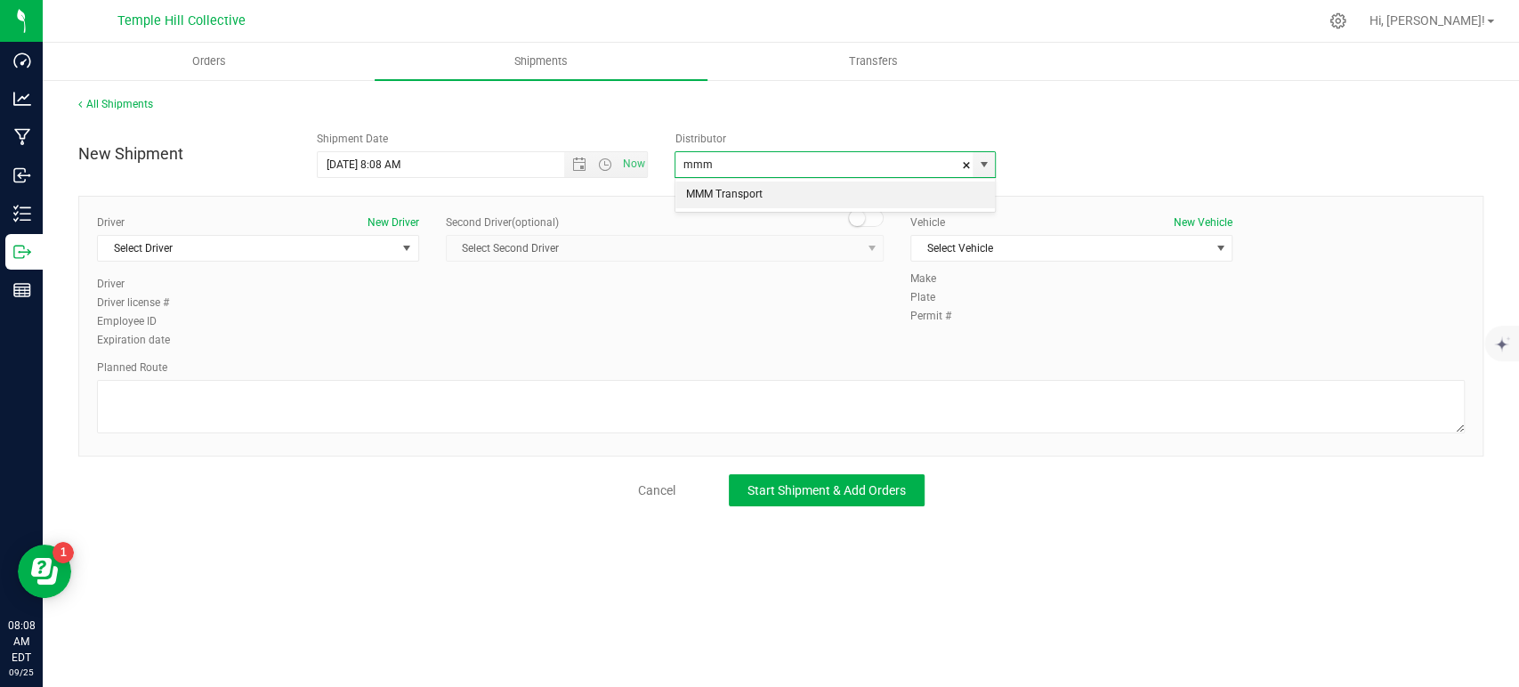
click at [737, 187] on li "MMM Transport" at bounding box center [836, 195] width 320 height 27
type input "MMM Transport"
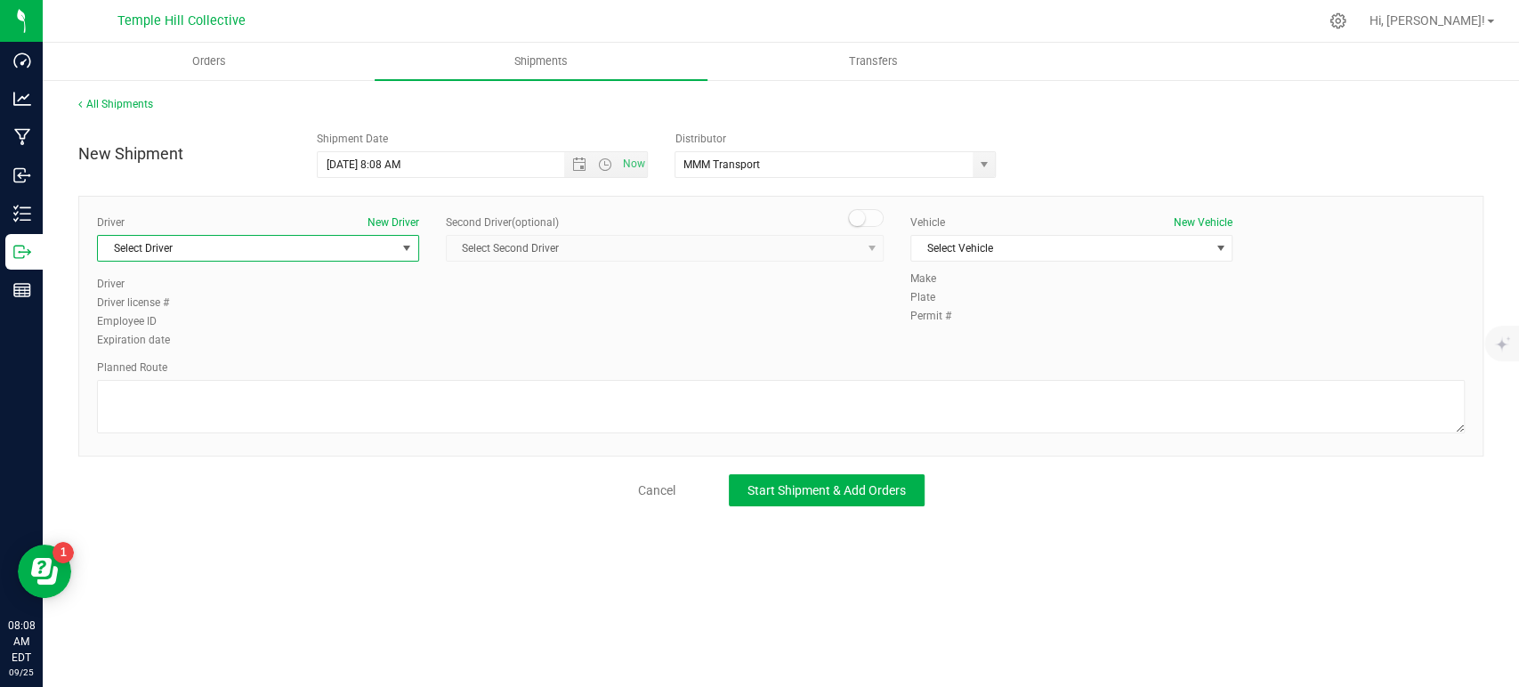
click at [279, 240] on span "Select Driver" at bounding box center [247, 248] width 298 height 25
click at [199, 318] on li "TBA TBA" at bounding box center [258, 322] width 320 height 27
click at [207, 401] on textarea at bounding box center [781, 406] width 1368 height 53
paste textarea "Randomized Route provided by Transport. Manifest created by [PERSON_NAME] B1489…"
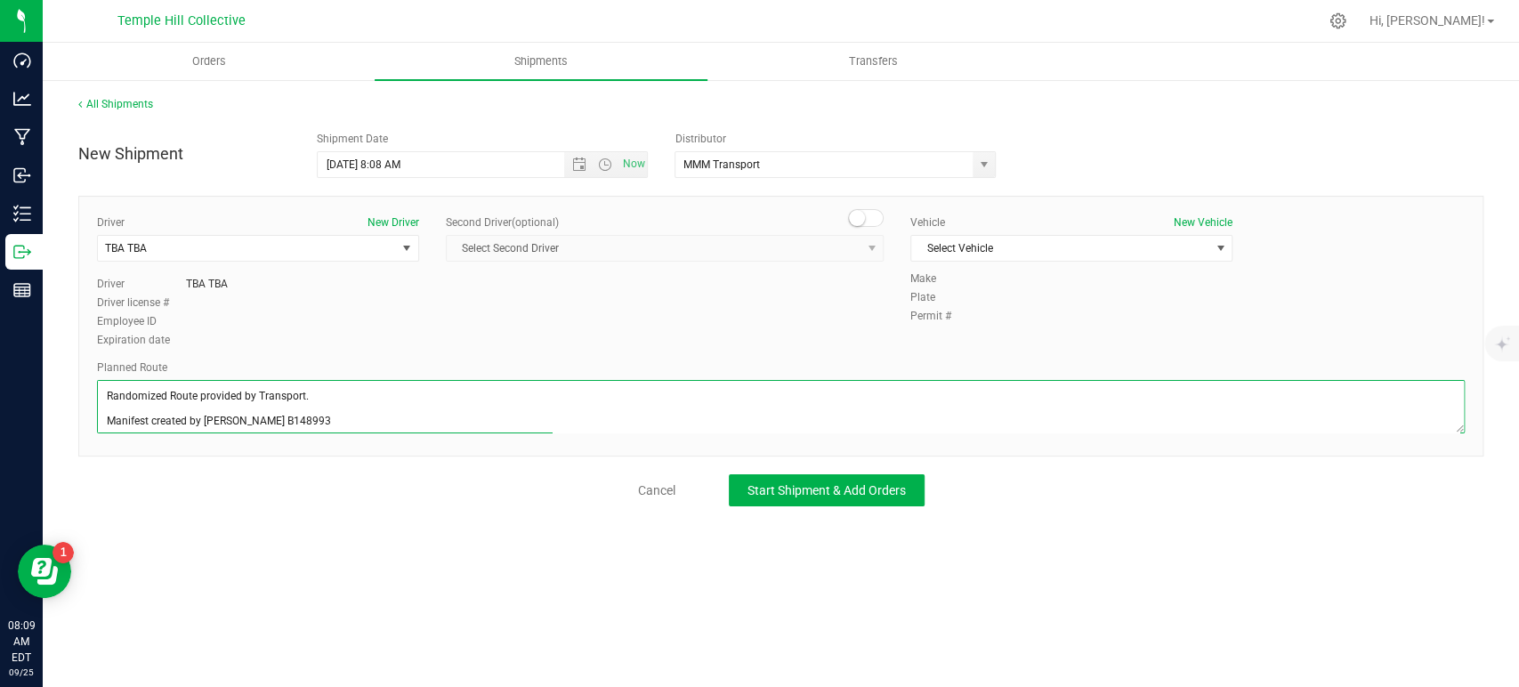
scroll to position [7, 0]
type textarea "Randomized Route provided by Transport. Manifest created by [PERSON_NAME] B1489…"
click at [1104, 230] on div "Vehicle New Vehicle" at bounding box center [1072, 223] width 322 height 16
click at [1093, 244] on span "Select Vehicle" at bounding box center [1060, 248] width 298 height 25
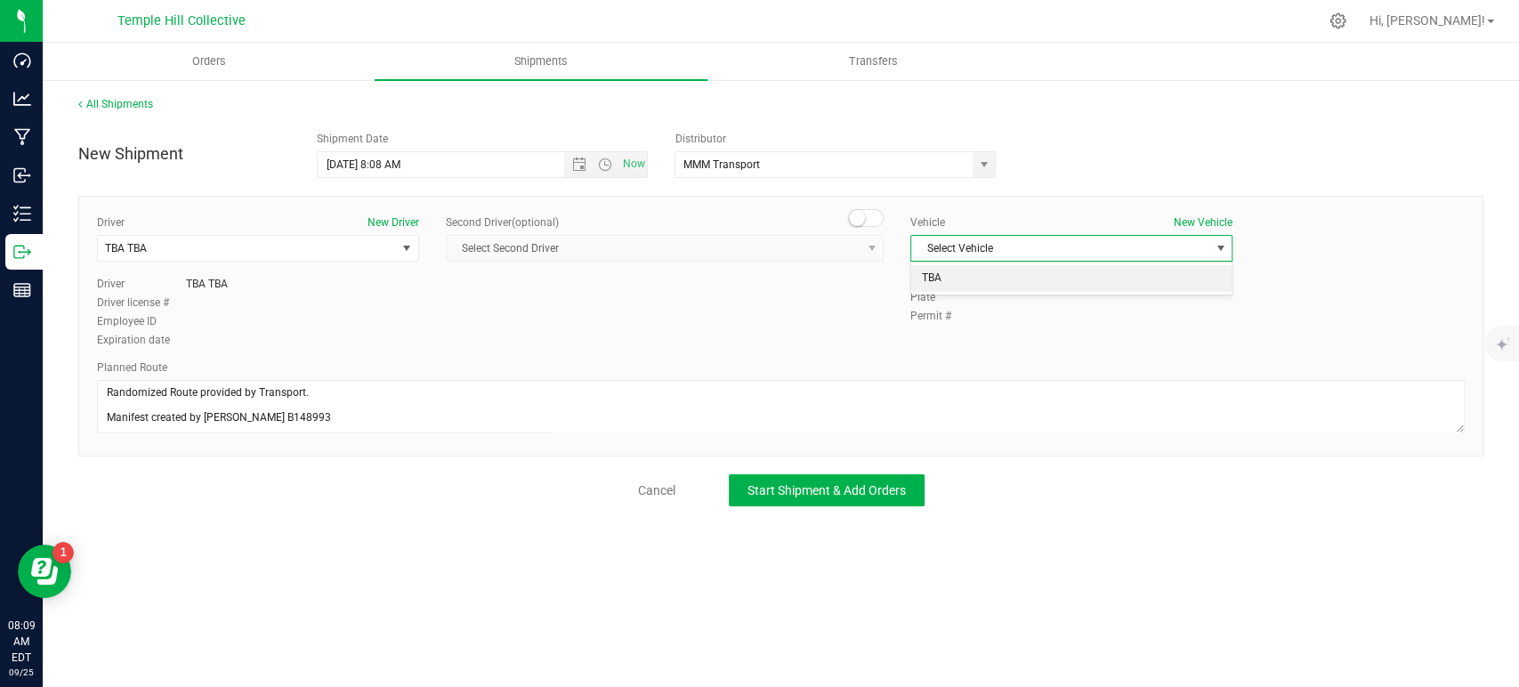
click at [1037, 269] on li "TBA" at bounding box center [1071, 278] width 320 height 27
click at [853, 492] on span "Start Shipment & Add Orders" at bounding box center [827, 490] width 158 height 14
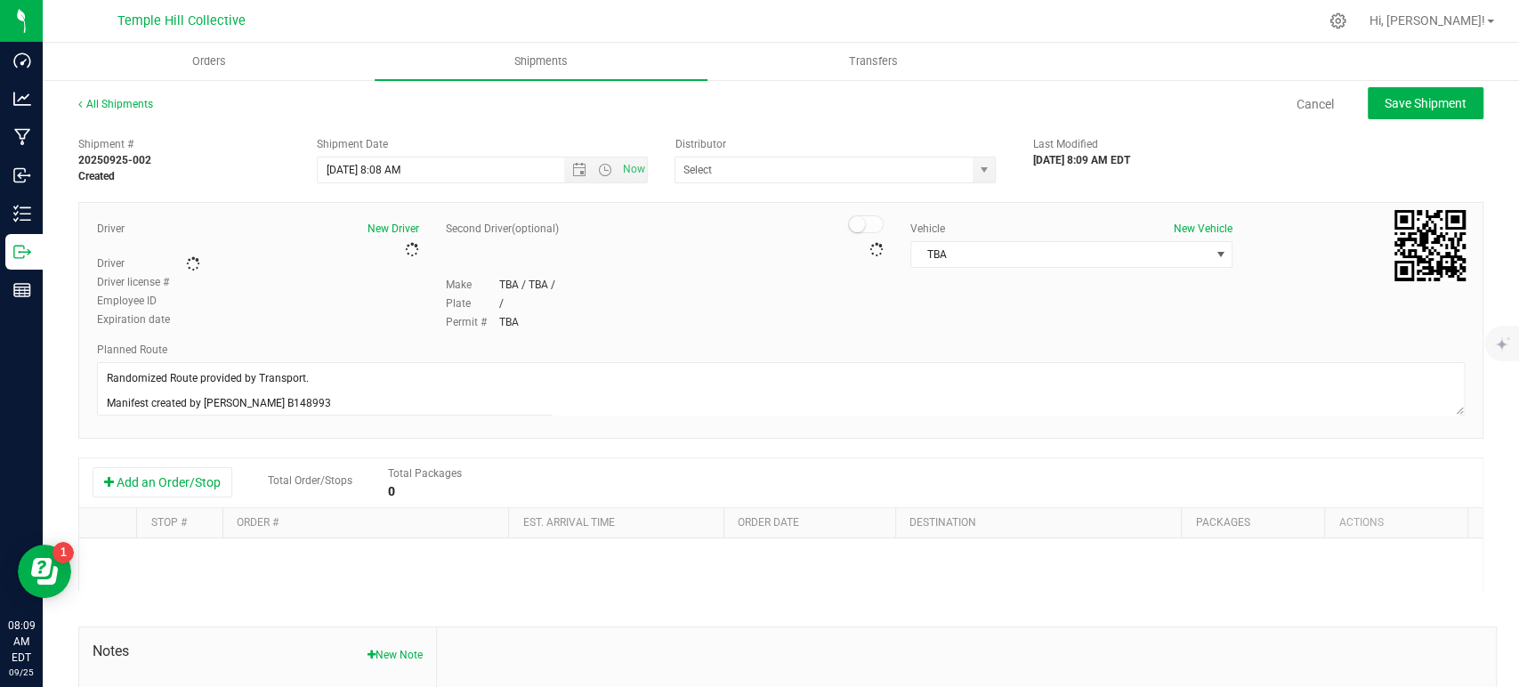
type input "MMM Transport"
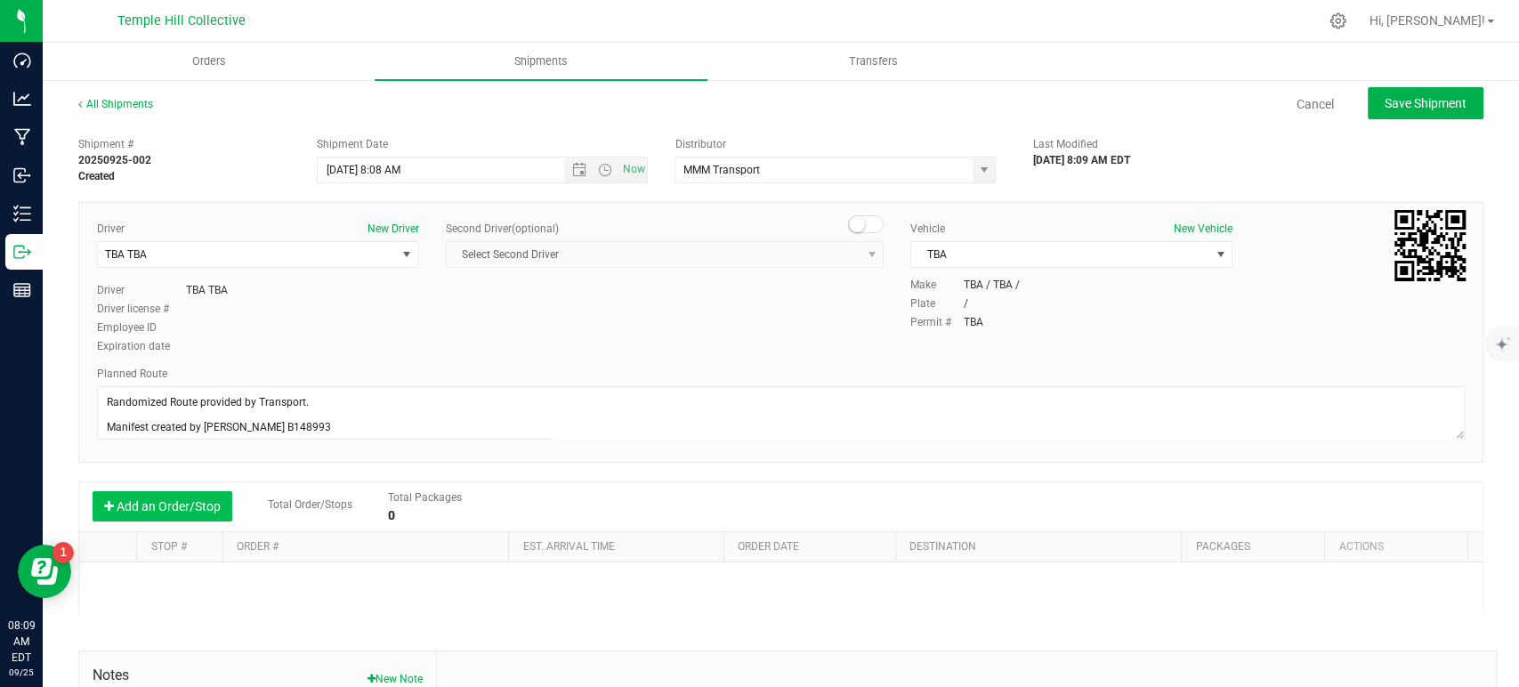
click at [192, 509] on button "Add an Order/Stop" at bounding box center [163, 506] width 140 height 30
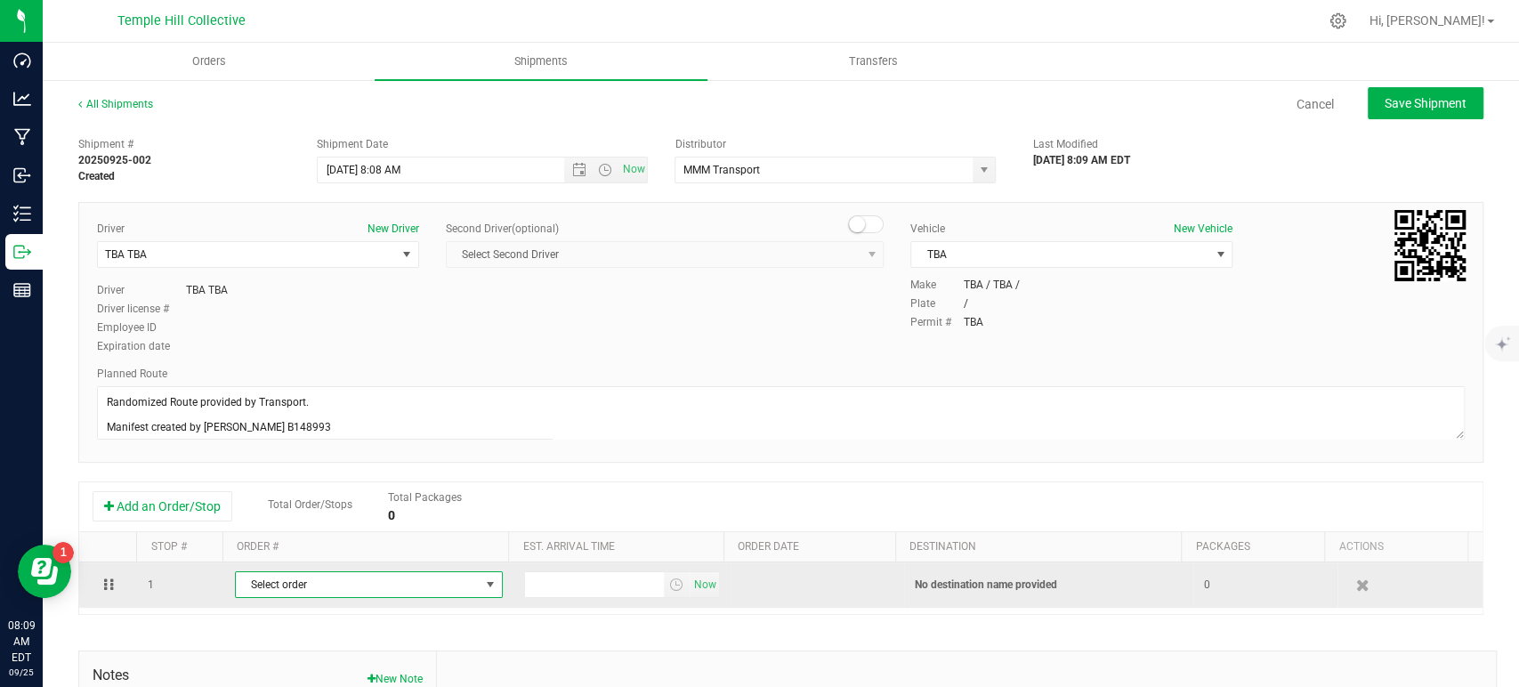
click at [324, 582] on span "Select order" at bounding box center [358, 584] width 244 height 25
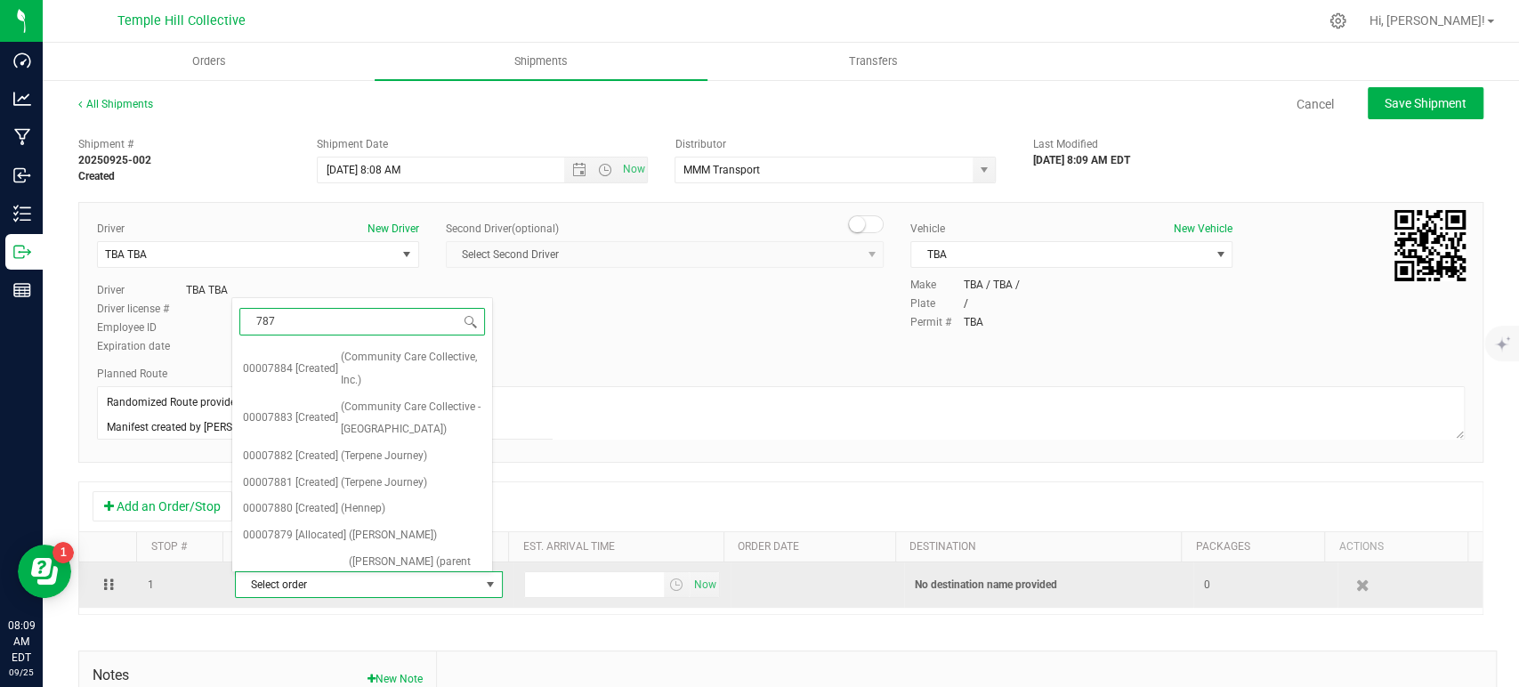
type input "7873"
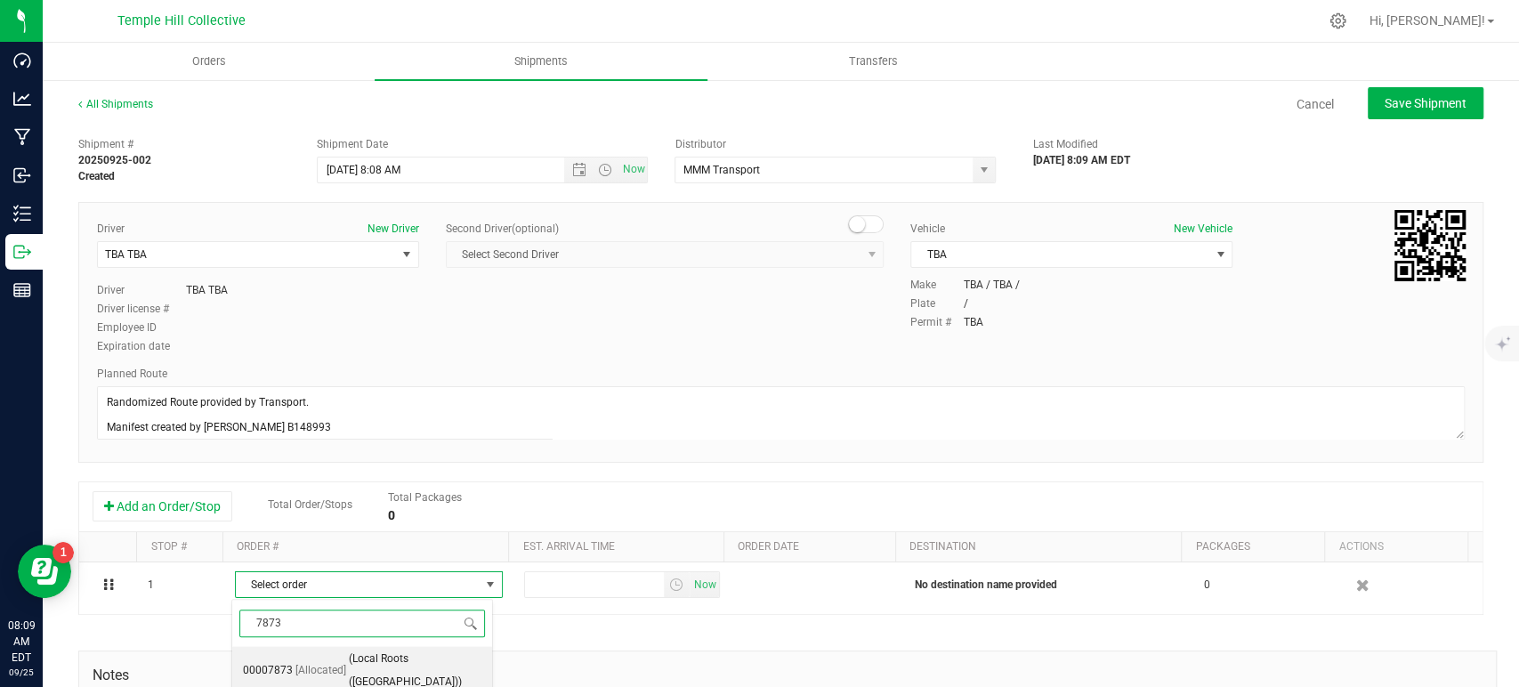
click at [385, 660] on span "(Local Roots ([GEOGRAPHIC_DATA]))" at bounding box center [415, 670] width 133 height 45
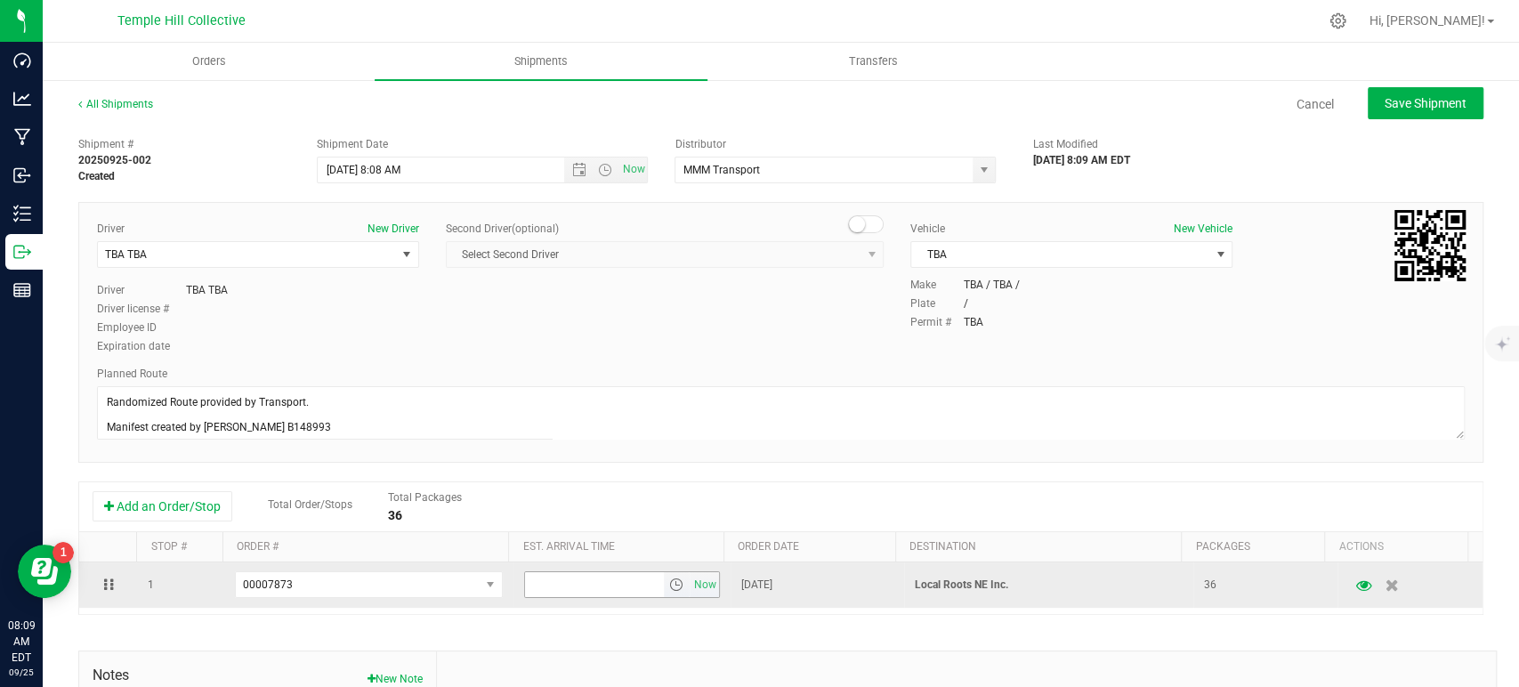
click at [705, 582] on span "Now" at bounding box center [622, 584] width 196 height 27
click at [702, 583] on span "Now" at bounding box center [705, 585] width 30 height 26
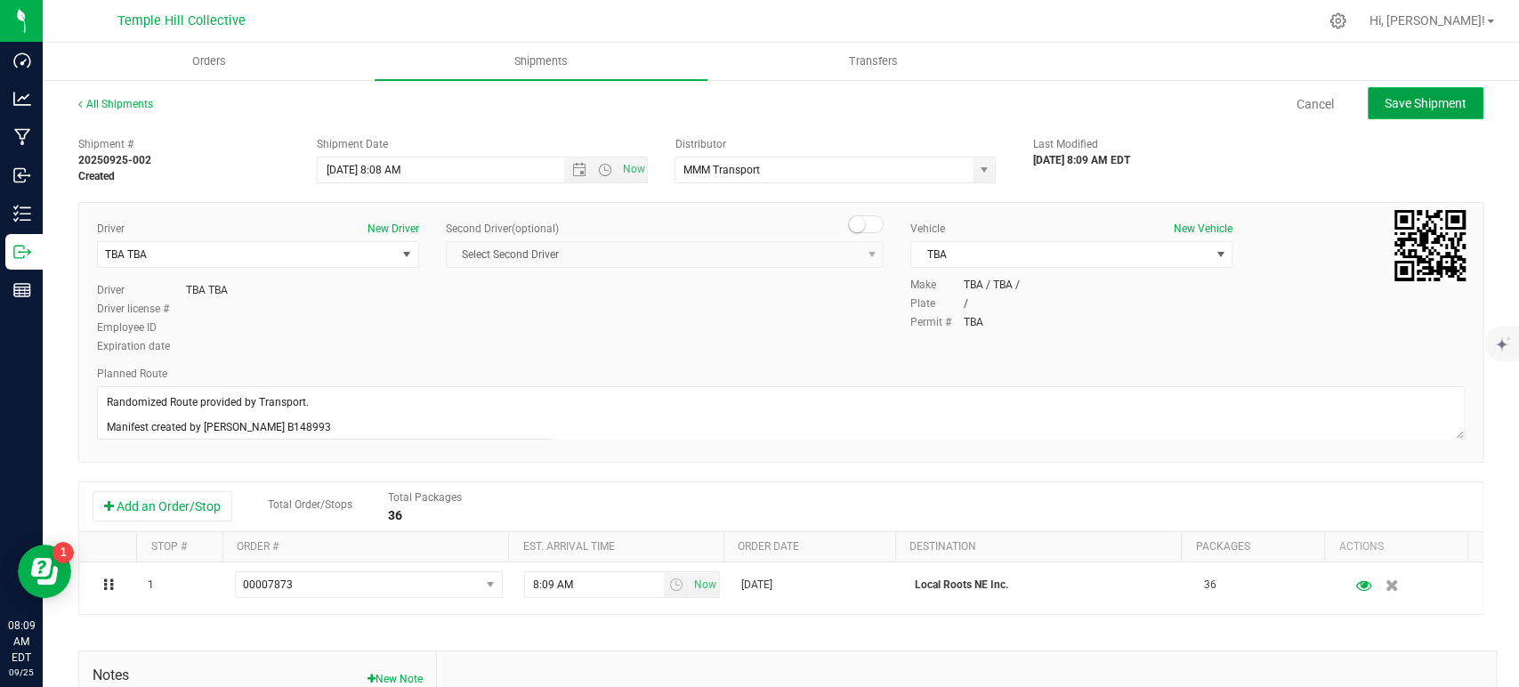
click at [1439, 89] on button "Save Shipment" at bounding box center [1426, 103] width 116 height 32
type input "9/25/2025 12:08 PM"
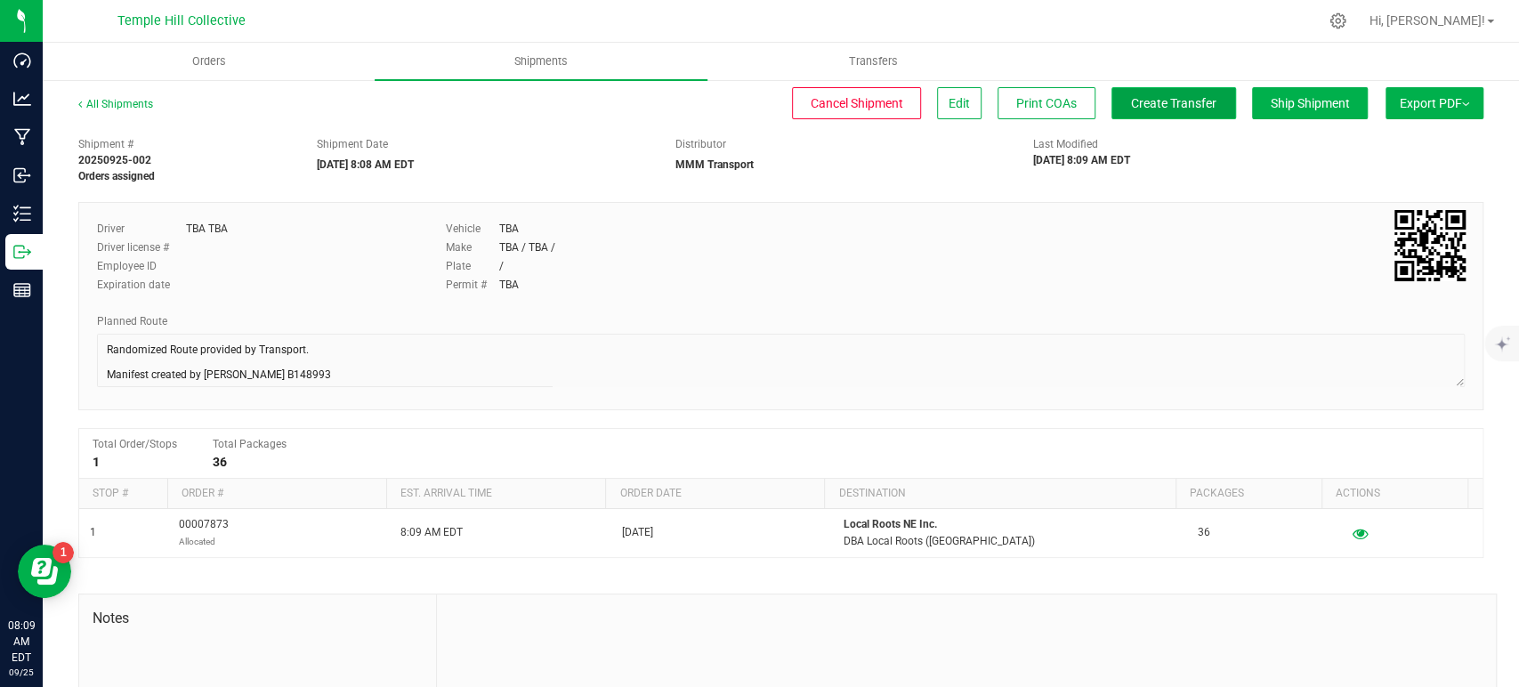
click at [1172, 112] on button "Create Transfer" at bounding box center [1174, 103] width 125 height 32
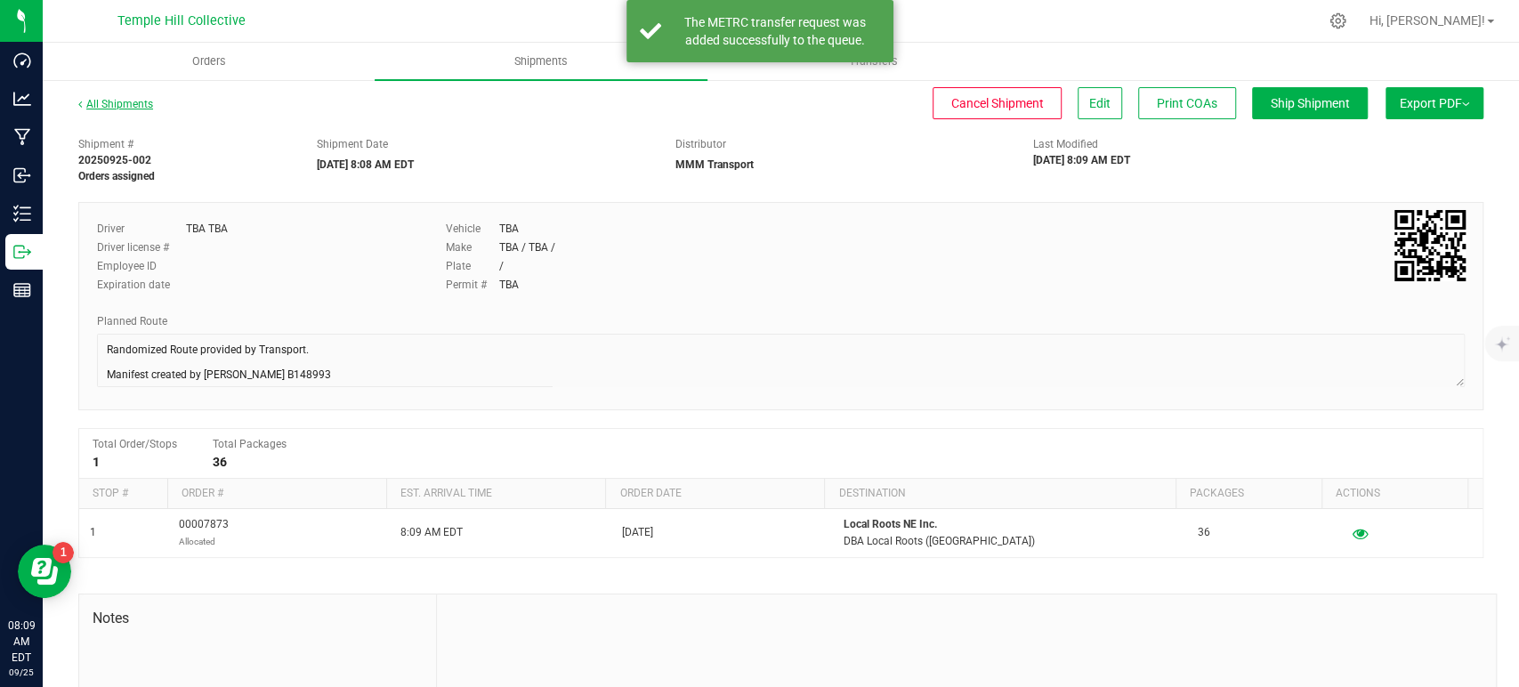
click at [133, 105] on link "All Shipments" at bounding box center [115, 104] width 75 height 12
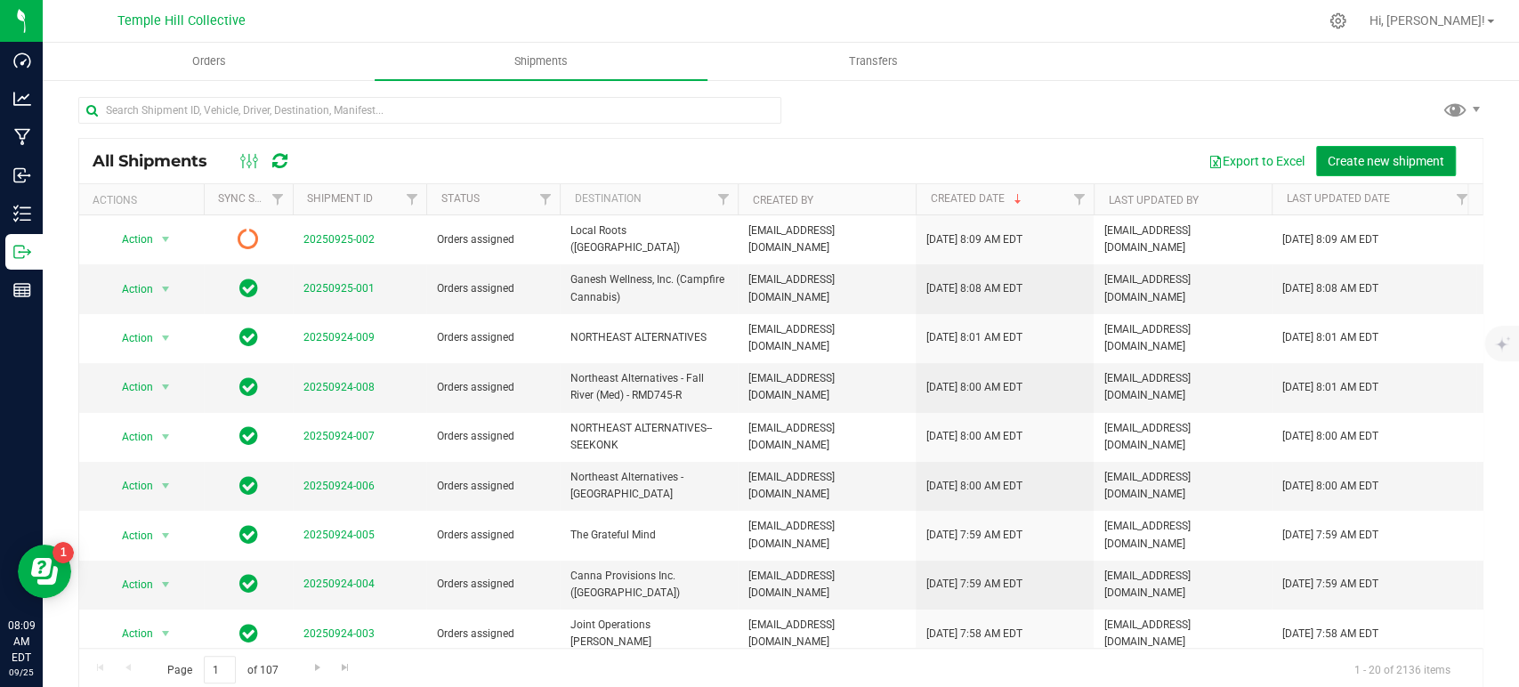
click at [1389, 156] on span "Create new shipment" at bounding box center [1386, 161] width 117 height 14
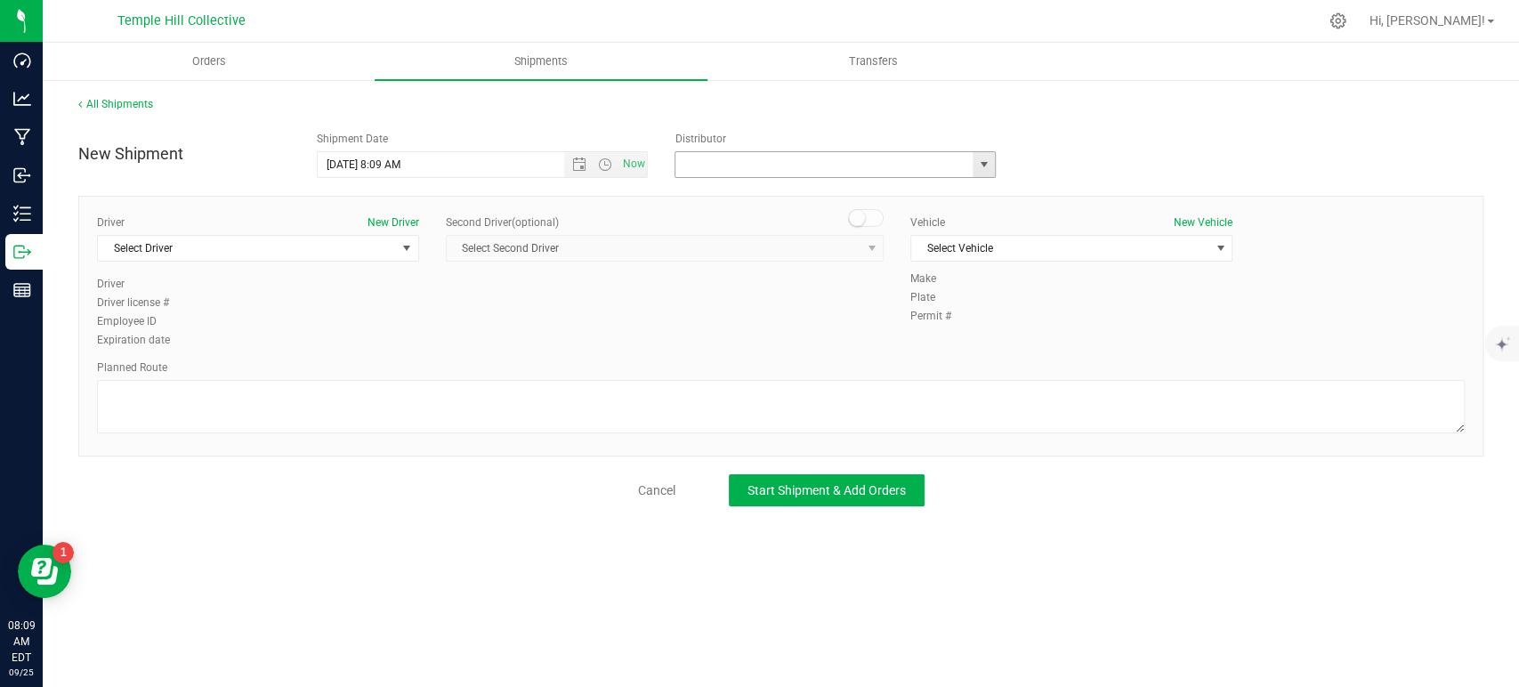
click at [836, 163] on input "text" at bounding box center [820, 164] width 288 height 25
click at [759, 198] on li "MMM Transport" at bounding box center [836, 195] width 320 height 27
type input "MMM Transport"
click at [377, 244] on span "Select Driver" at bounding box center [247, 248] width 298 height 25
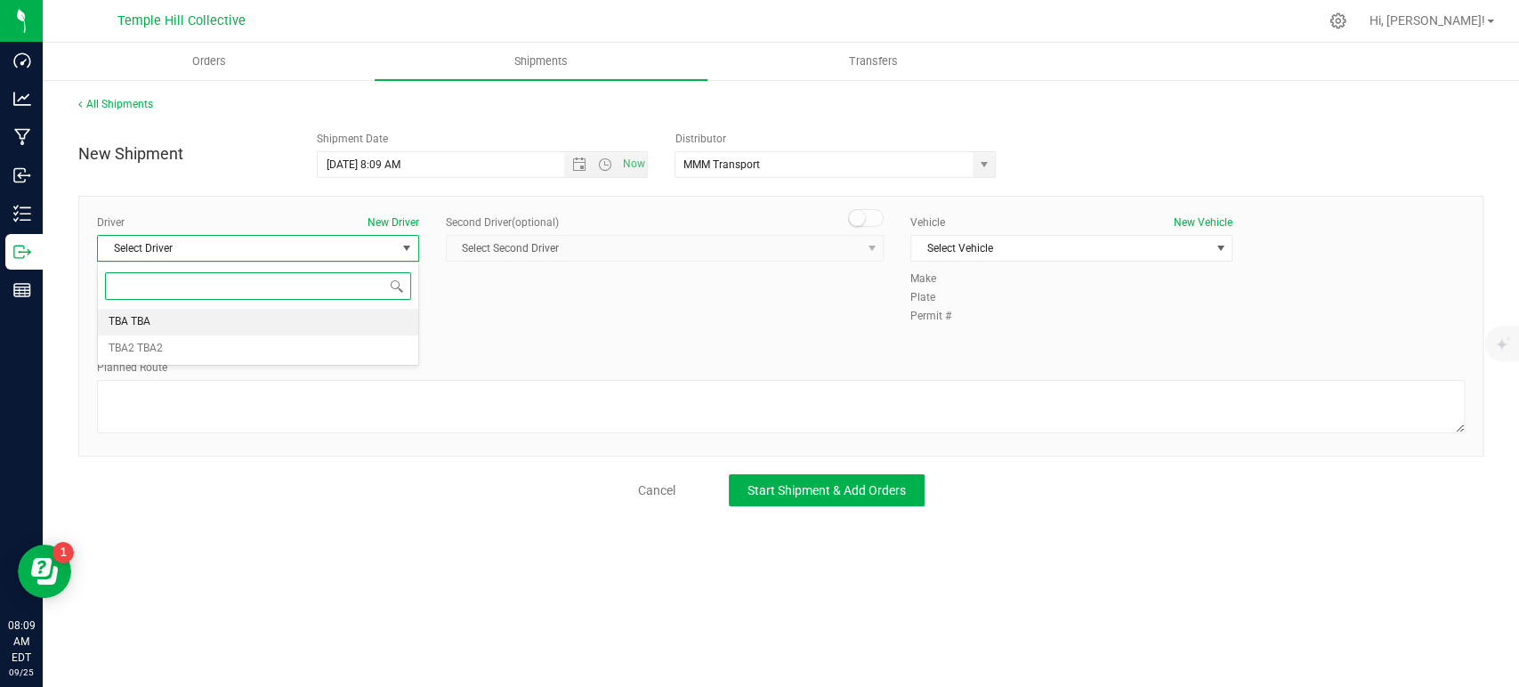
click at [199, 322] on li "TBA TBA" at bounding box center [258, 322] width 320 height 27
click at [239, 417] on textarea at bounding box center [781, 406] width 1368 height 53
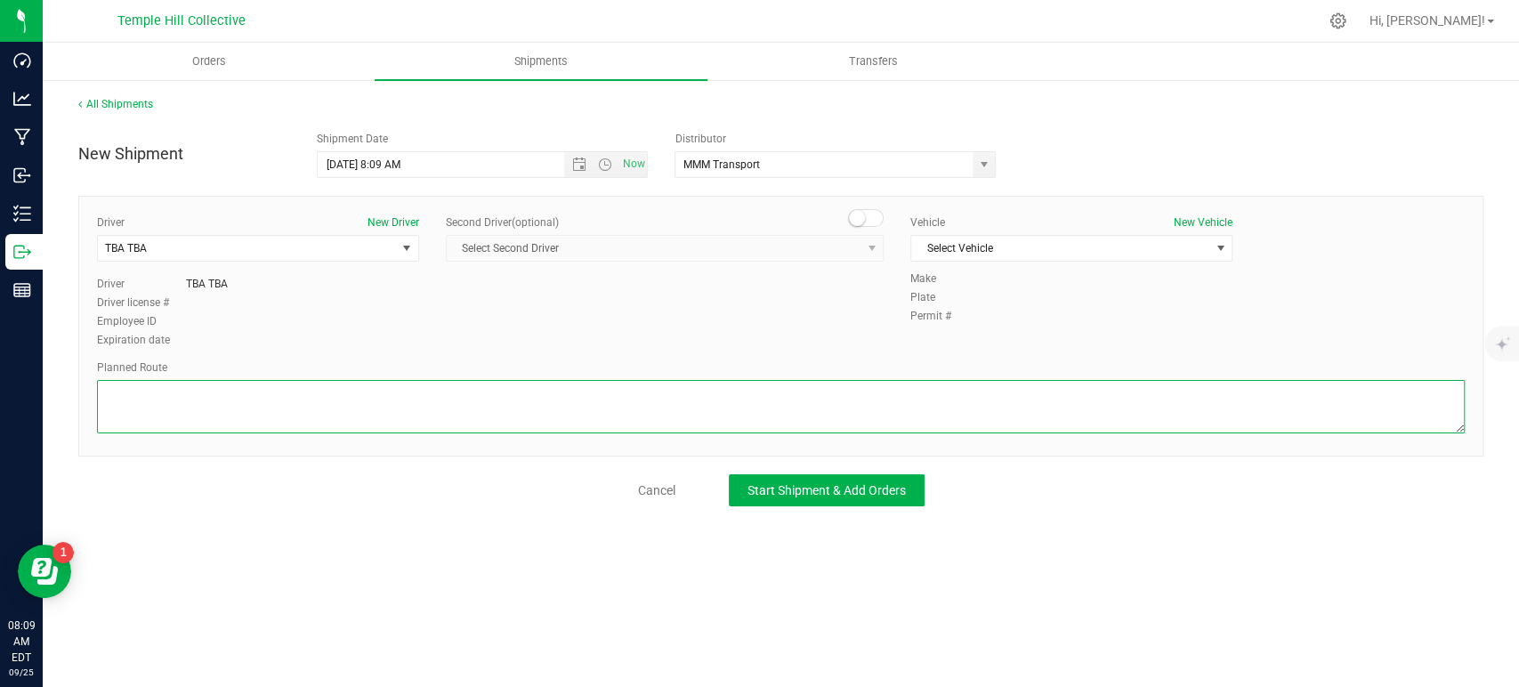
paste textarea "Randomized Route provided by Transport. Manifest created by [PERSON_NAME] B1489…"
type textarea "Randomized Route provided by Transport. Manifest created by [PERSON_NAME] B1489…"
click at [1012, 236] on span "Select Vehicle" at bounding box center [1060, 248] width 298 height 25
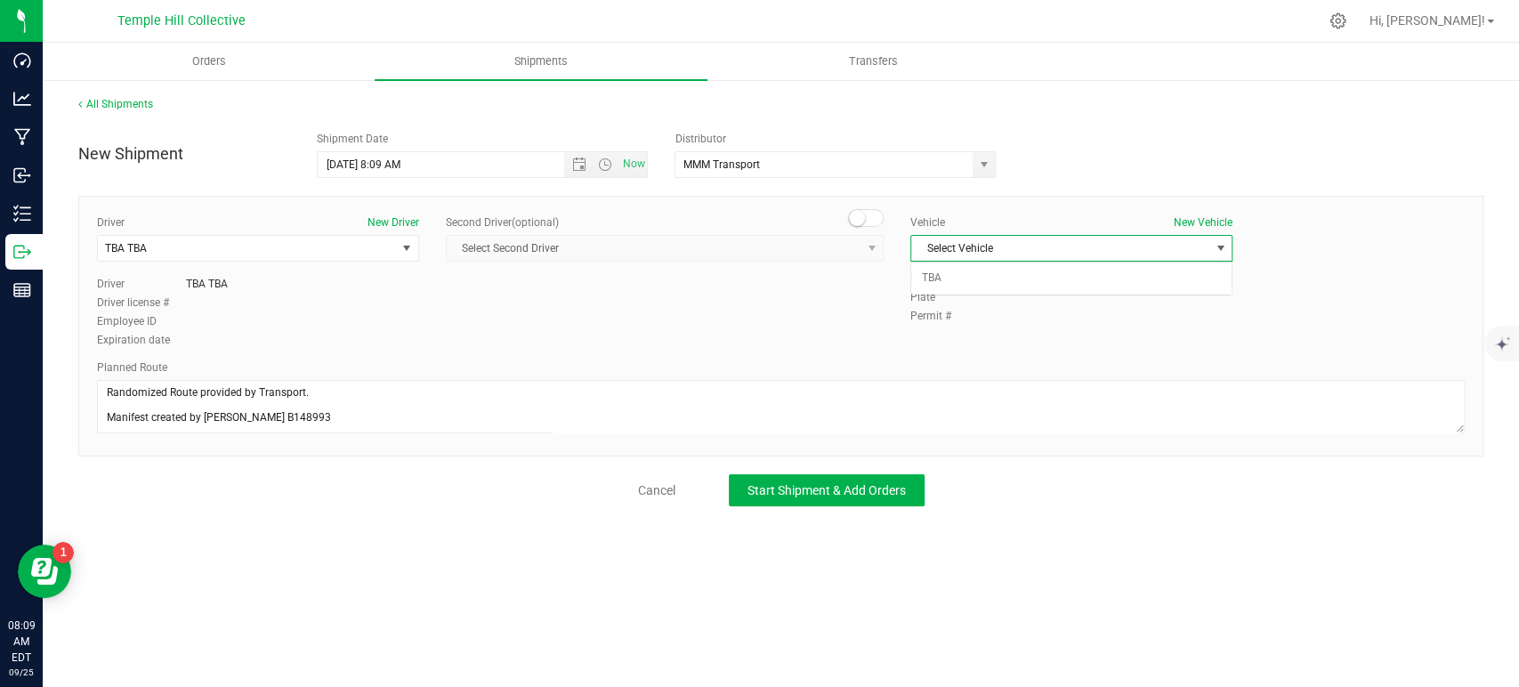
click at [1002, 254] on span "Select Vehicle" at bounding box center [1060, 248] width 298 height 25
click at [976, 262] on div "Vehicle New Vehicle Select Vehicle Select Vehicle TBA" at bounding box center [1071, 243] width 349 height 56
click at [974, 258] on span "Select Vehicle" at bounding box center [1060, 248] width 298 height 25
click at [970, 284] on li "TBA" at bounding box center [1071, 278] width 320 height 27
click at [838, 499] on button "Start Shipment & Add Orders" at bounding box center [827, 490] width 196 height 32
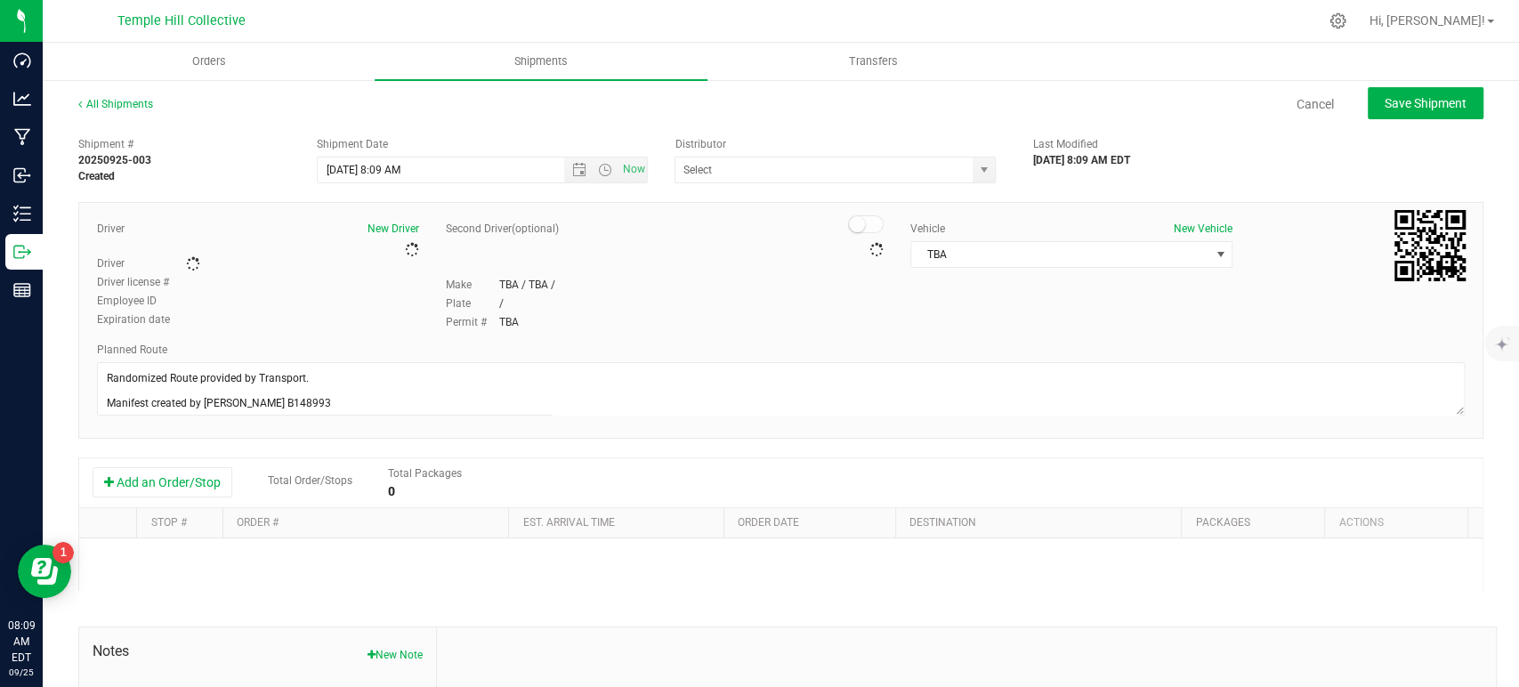
type input "MMM Transport"
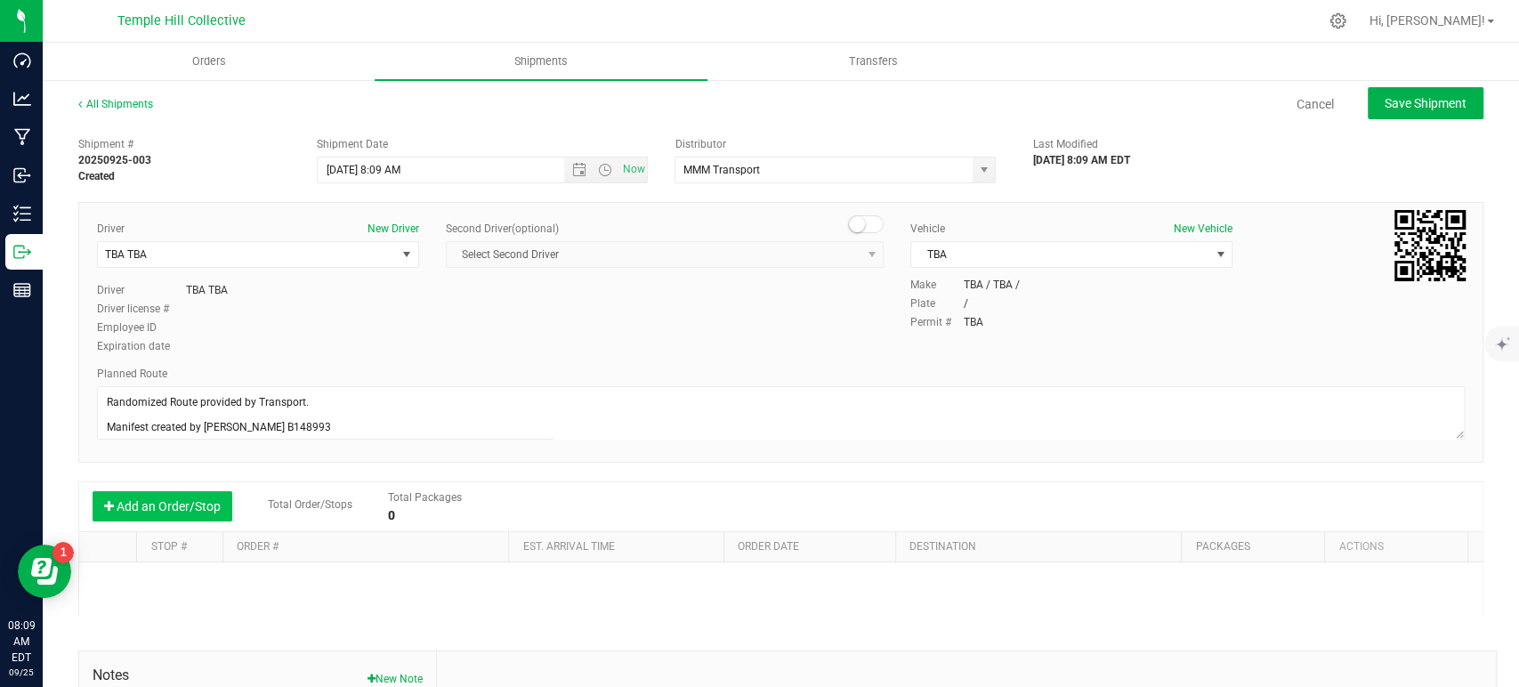
click at [152, 504] on button "Add an Order/Stop" at bounding box center [163, 506] width 140 height 30
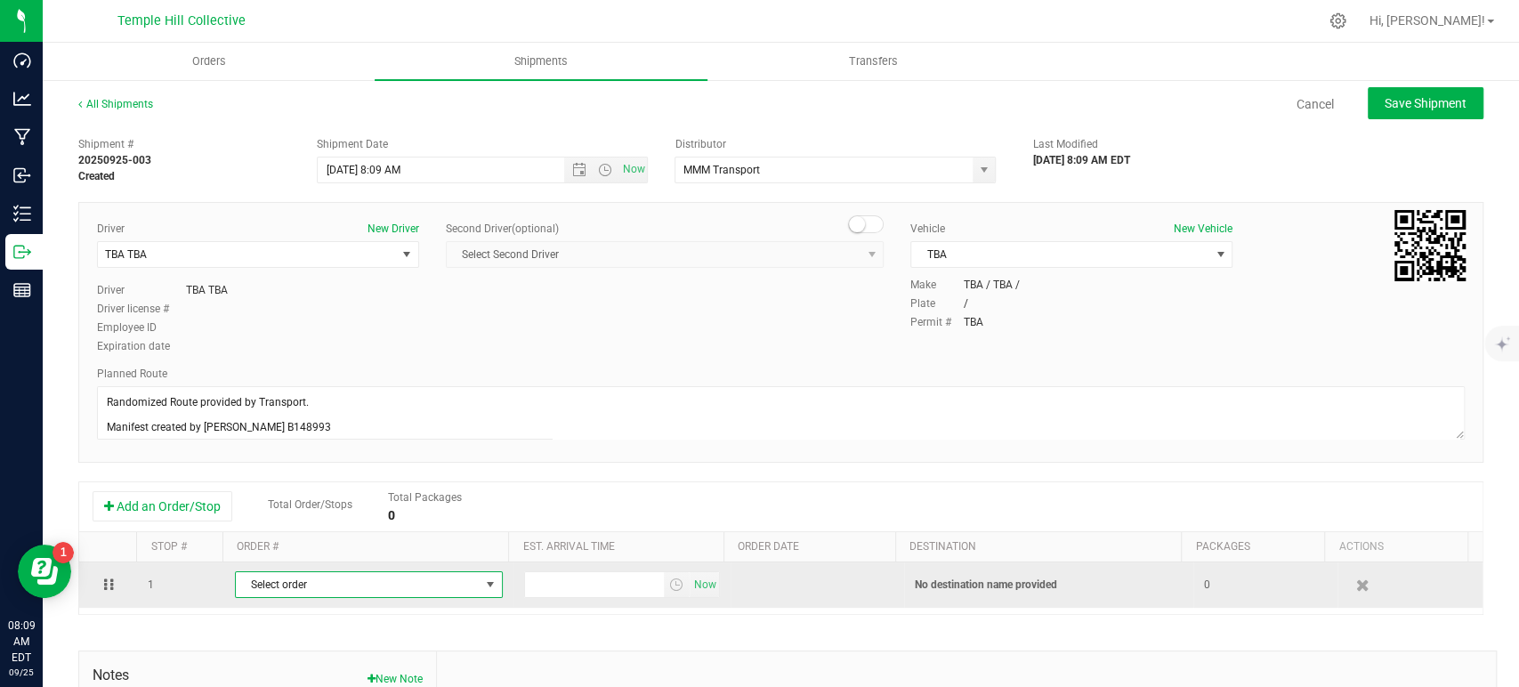
click at [330, 581] on span "Select order" at bounding box center [358, 584] width 244 height 25
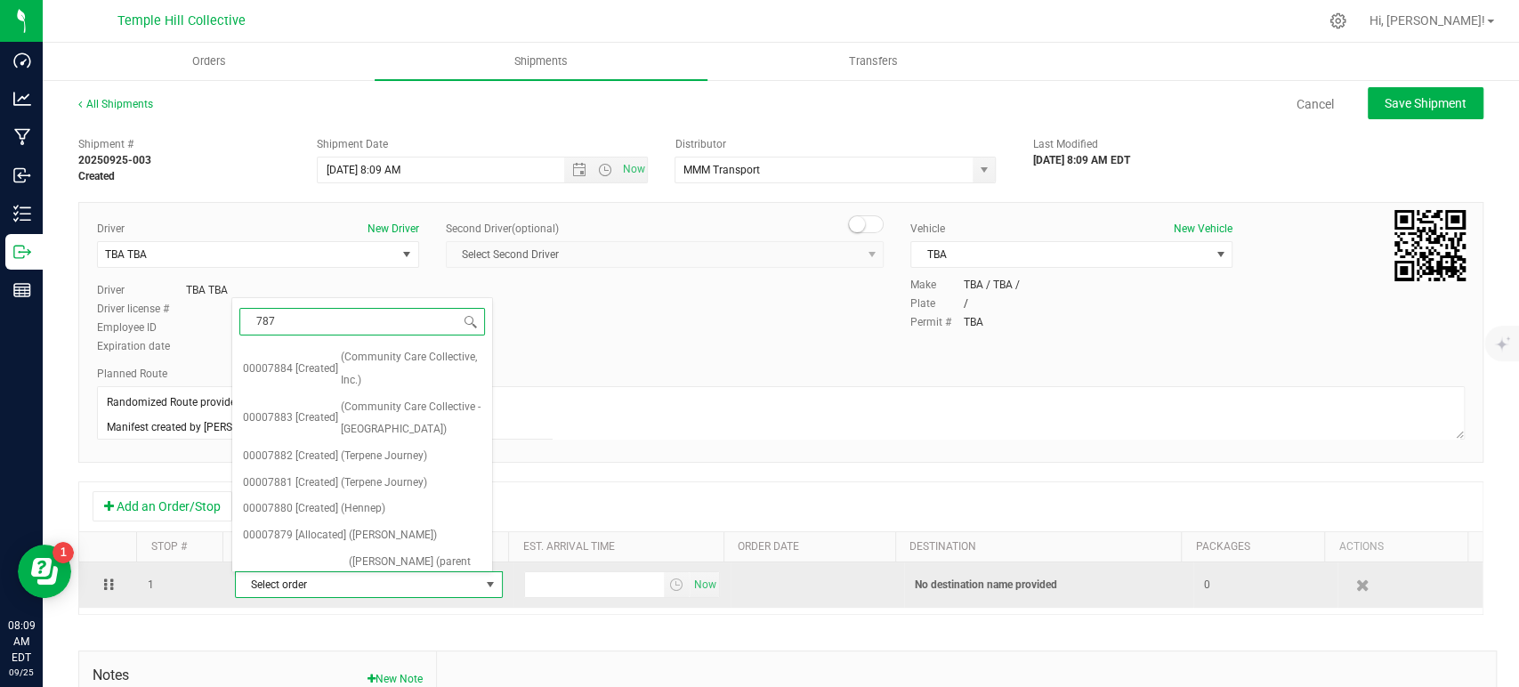
type input "7874"
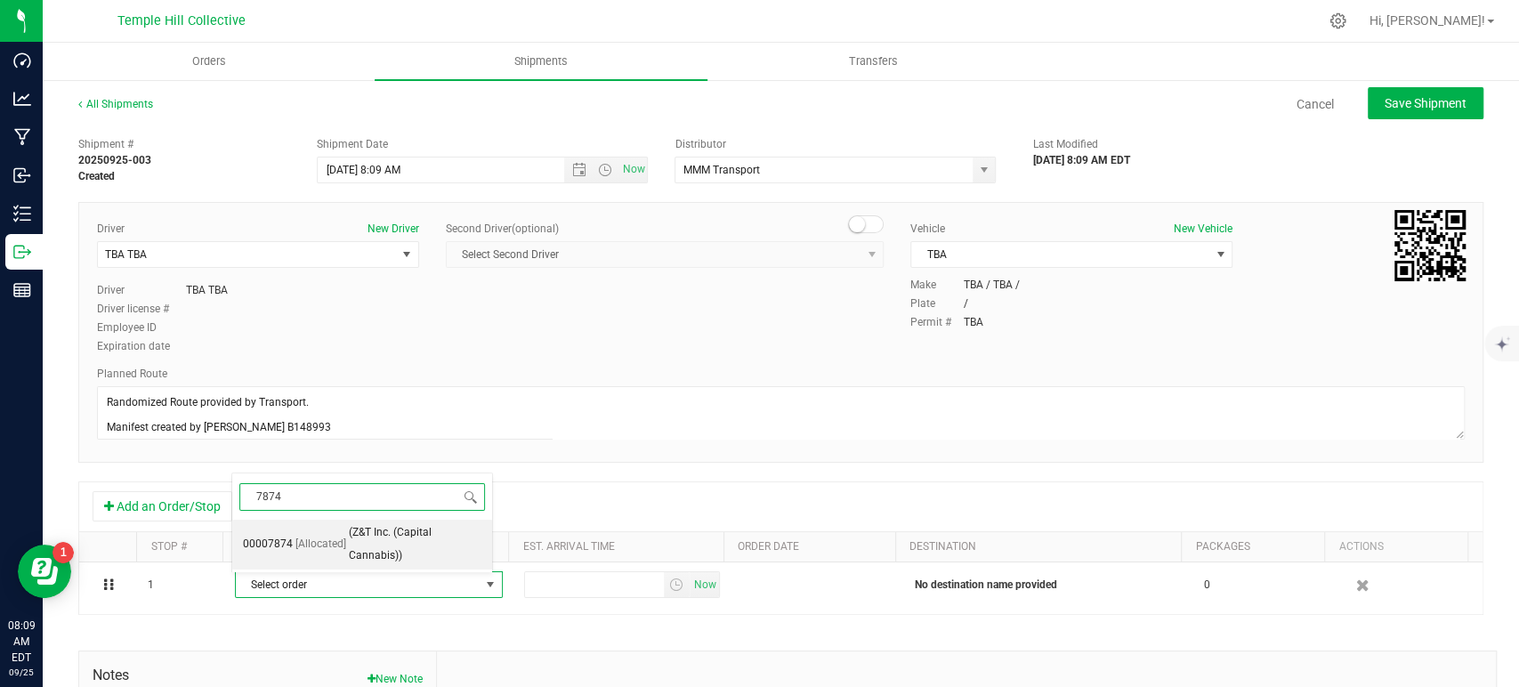
click at [356, 553] on span "(Z&T Inc. (Capital Cannabis))" at bounding box center [415, 544] width 133 height 45
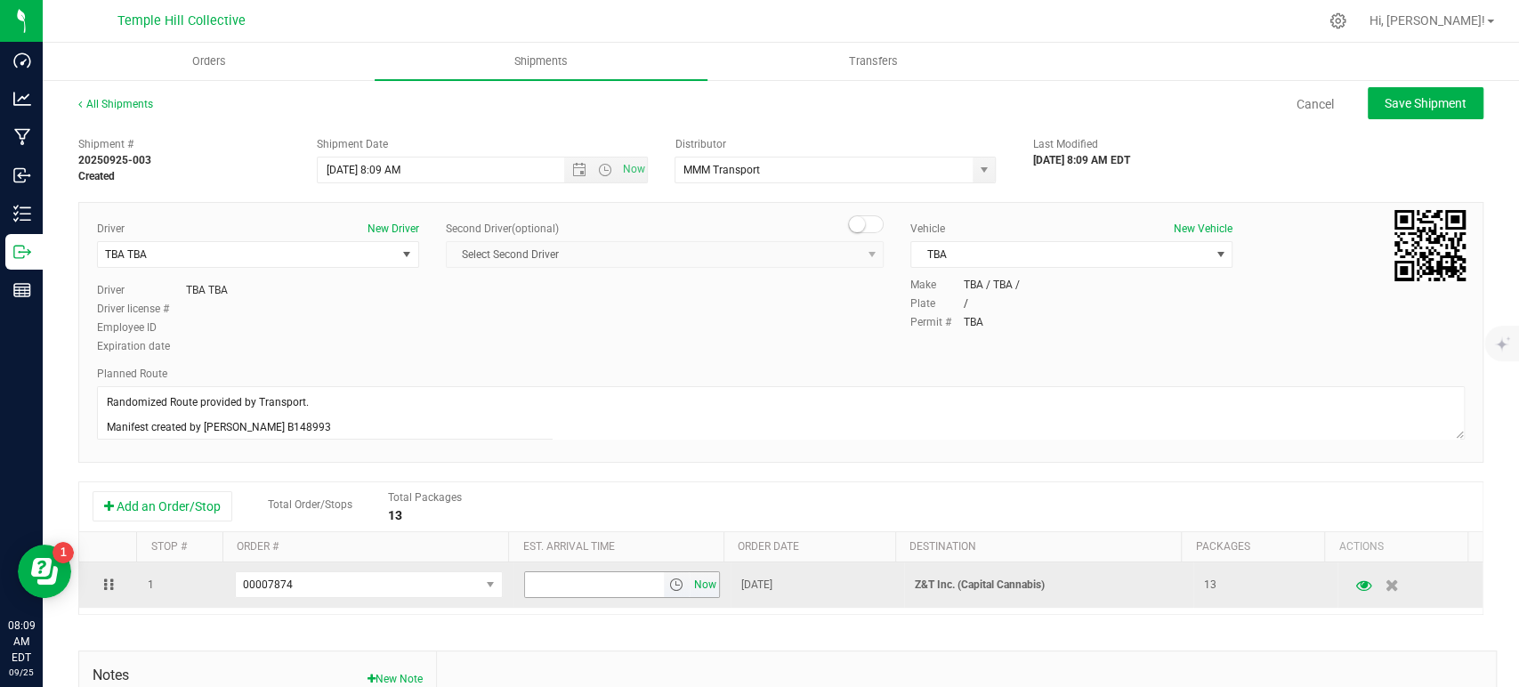
click at [696, 584] on span "Now" at bounding box center [705, 585] width 30 height 26
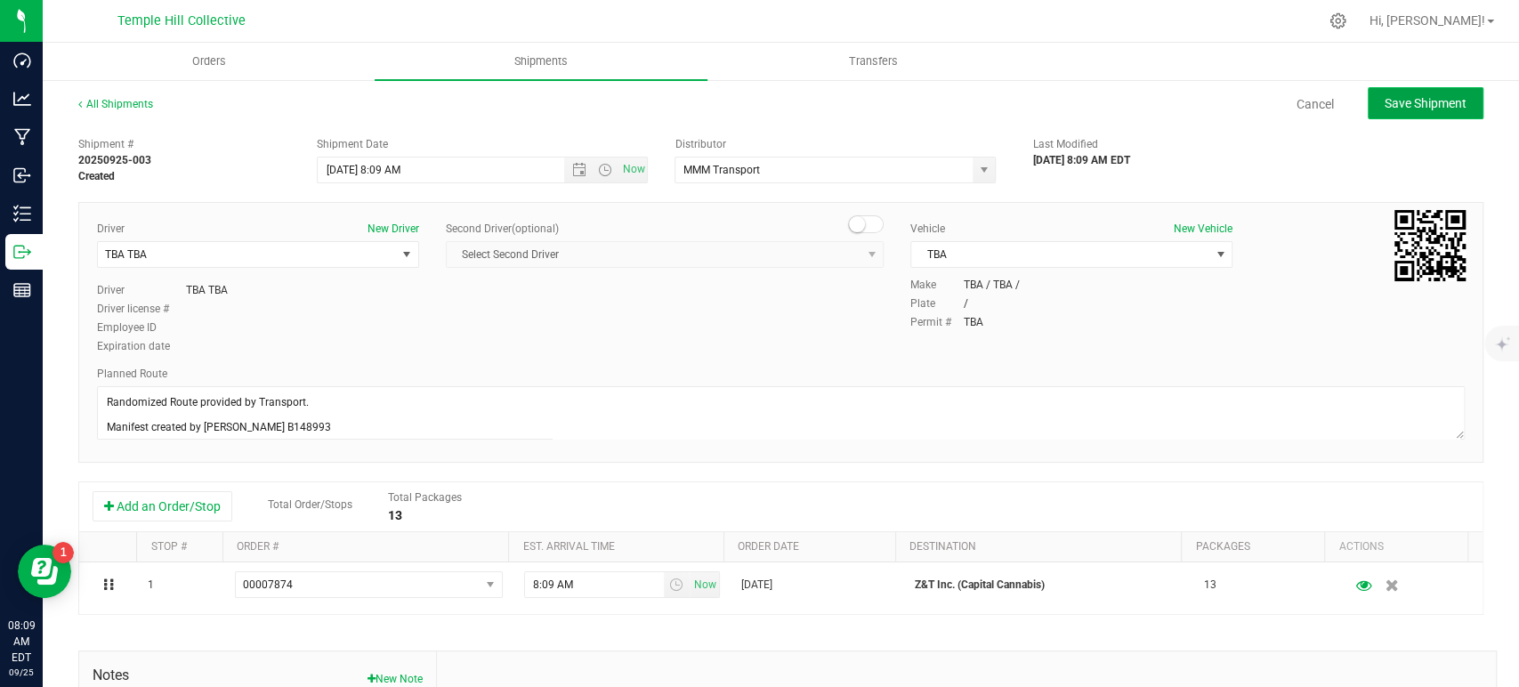
click at [1429, 112] on button "Save Shipment" at bounding box center [1426, 103] width 116 height 32
type input "9/25/2025 12:09 PM"
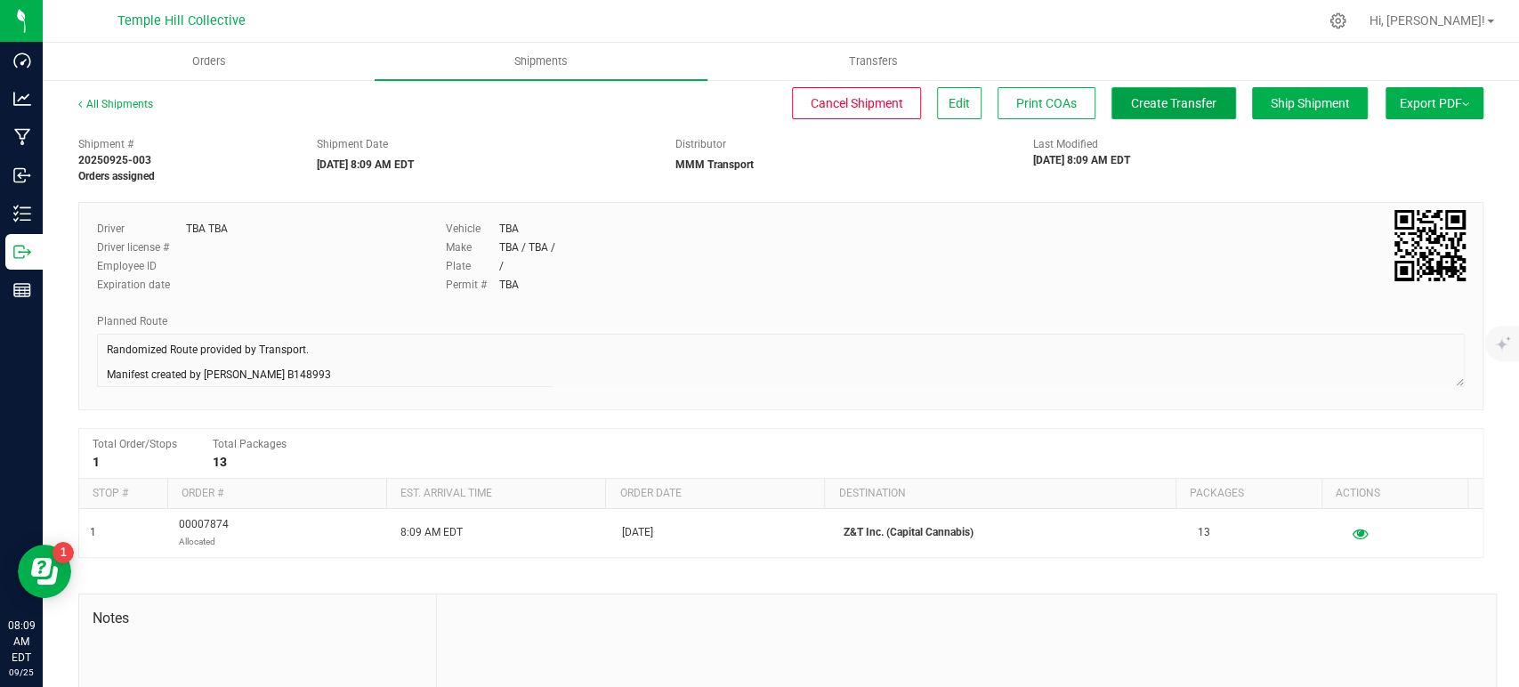
click at [1131, 101] on span "Create Transfer" at bounding box center [1173, 103] width 85 height 14
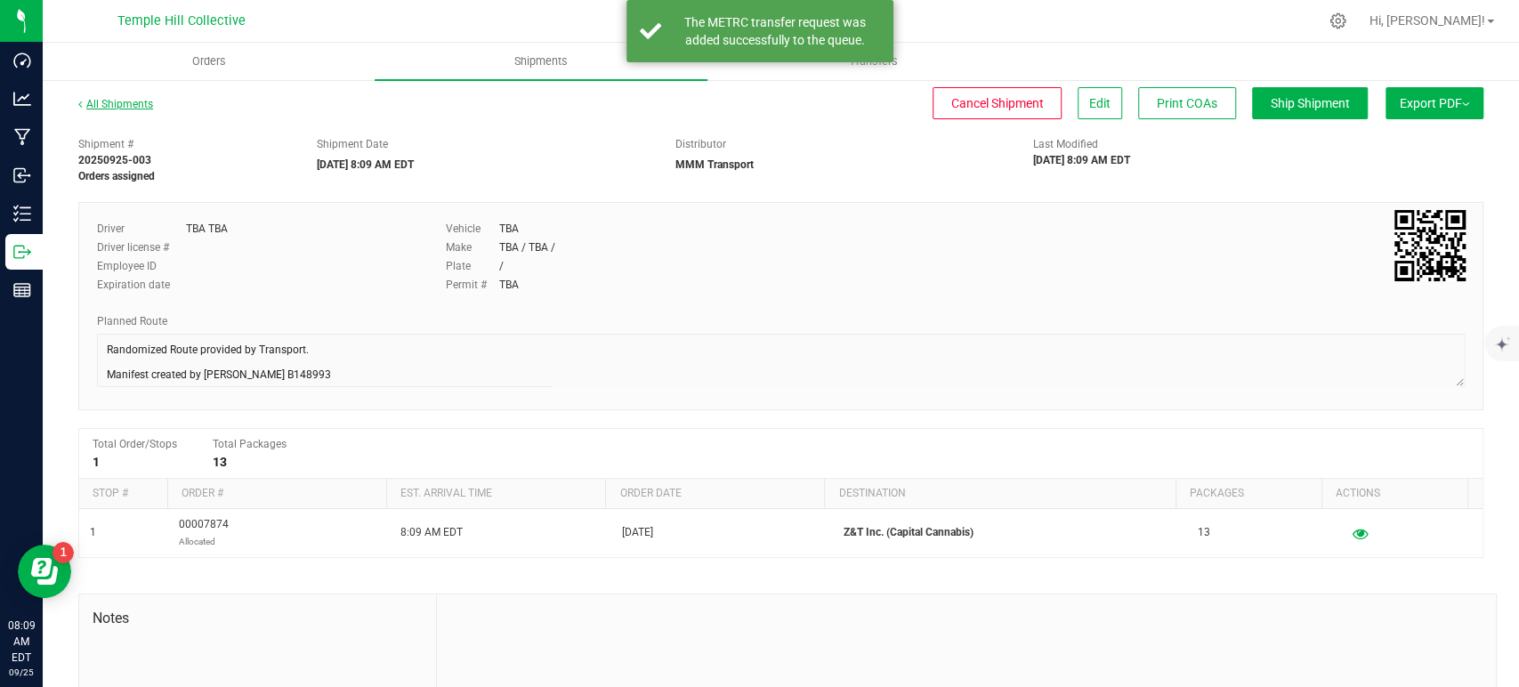
click at [128, 106] on link "All Shipments" at bounding box center [115, 104] width 75 height 12
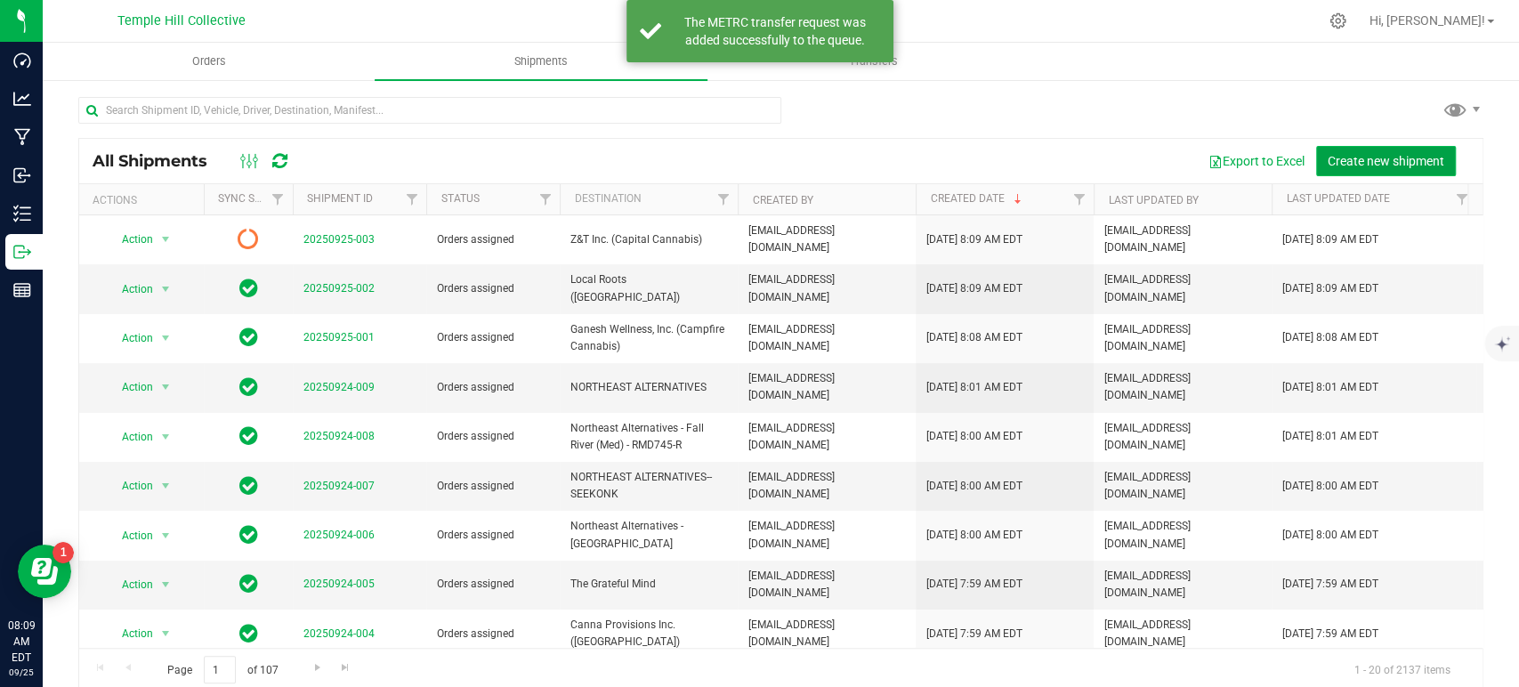
click at [1328, 155] on span "Create new shipment" at bounding box center [1386, 161] width 117 height 14
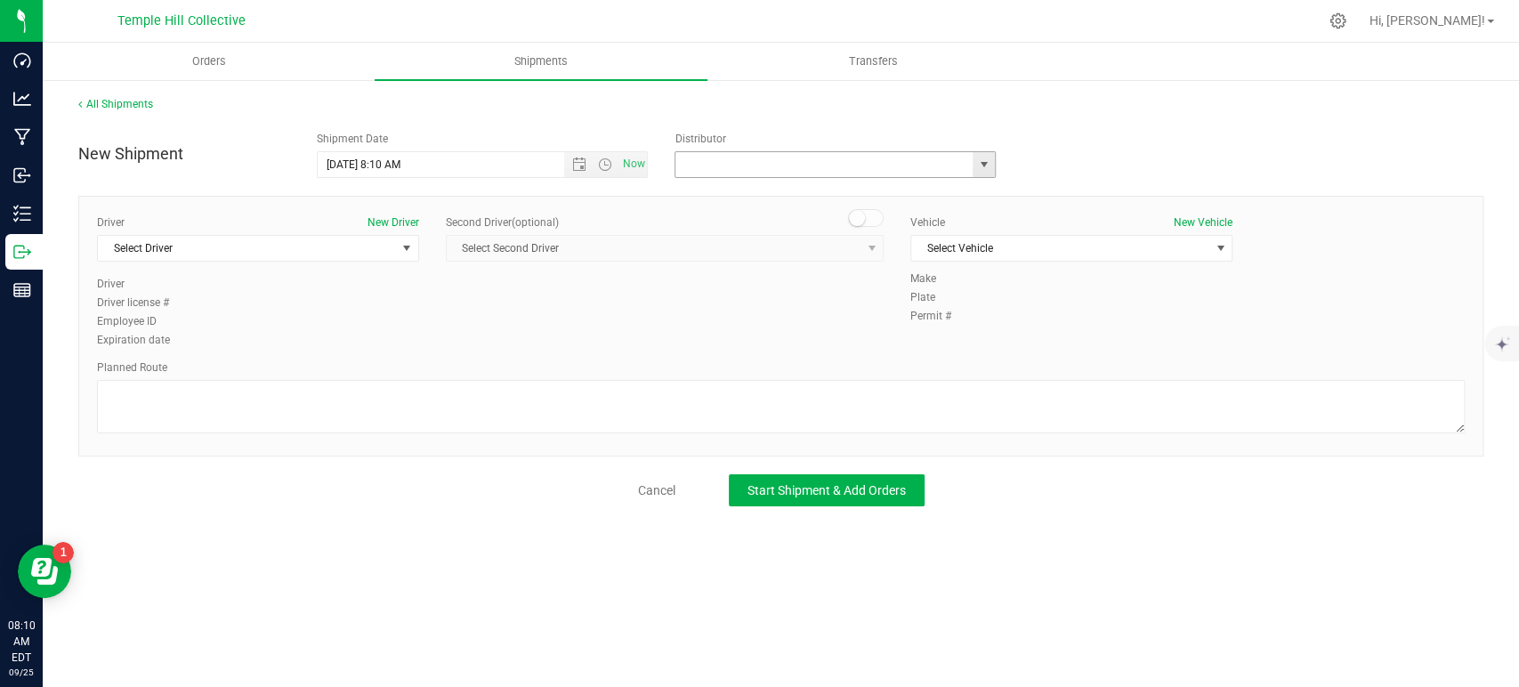
click at [916, 174] on input "text" at bounding box center [820, 164] width 288 height 25
click at [889, 197] on li "MMM Transport" at bounding box center [836, 195] width 320 height 27
type input "MMM Transport"
click at [335, 251] on span "Select Driver" at bounding box center [247, 248] width 298 height 25
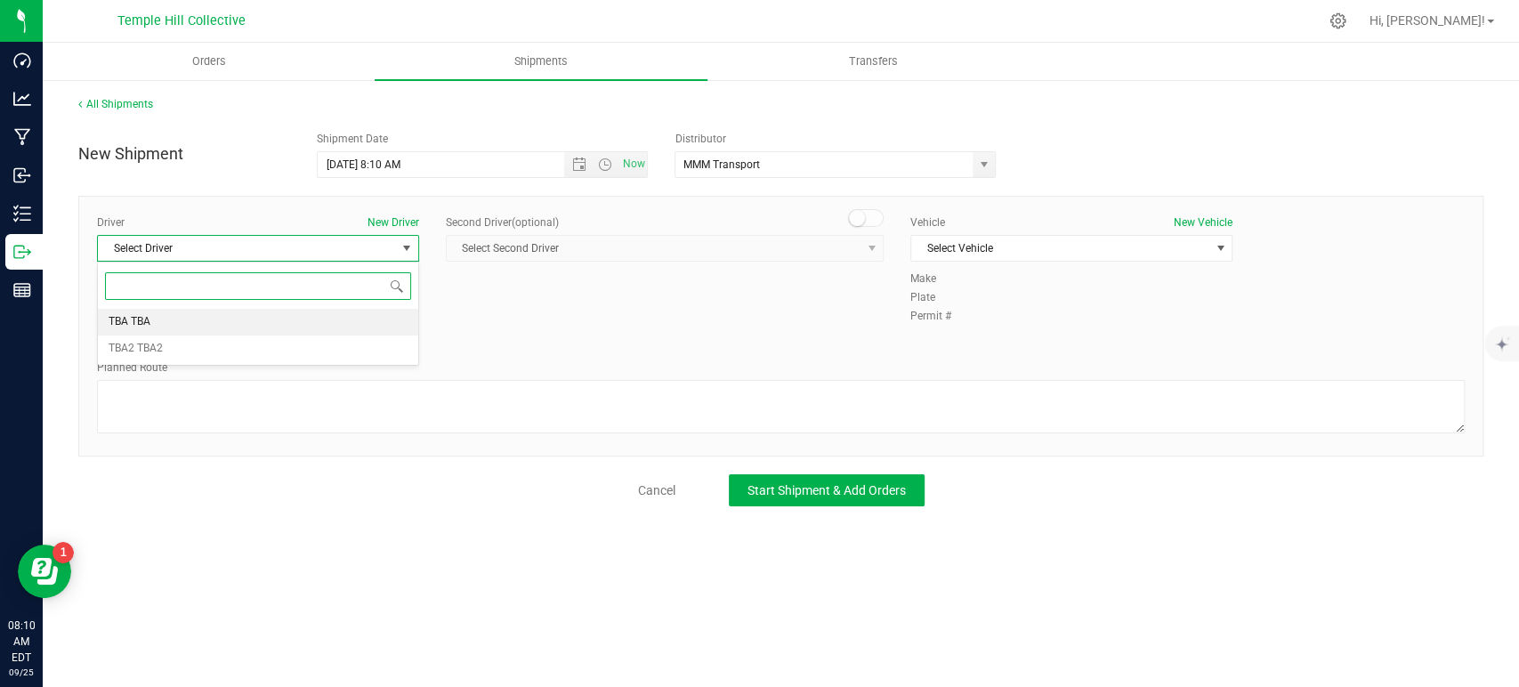
click at [192, 326] on li "TBA TBA" at bounding box center [258, 322] width 320 height 27
click at [223, 386] on textarea at bounding box center [781, 406] width 1368 height 53
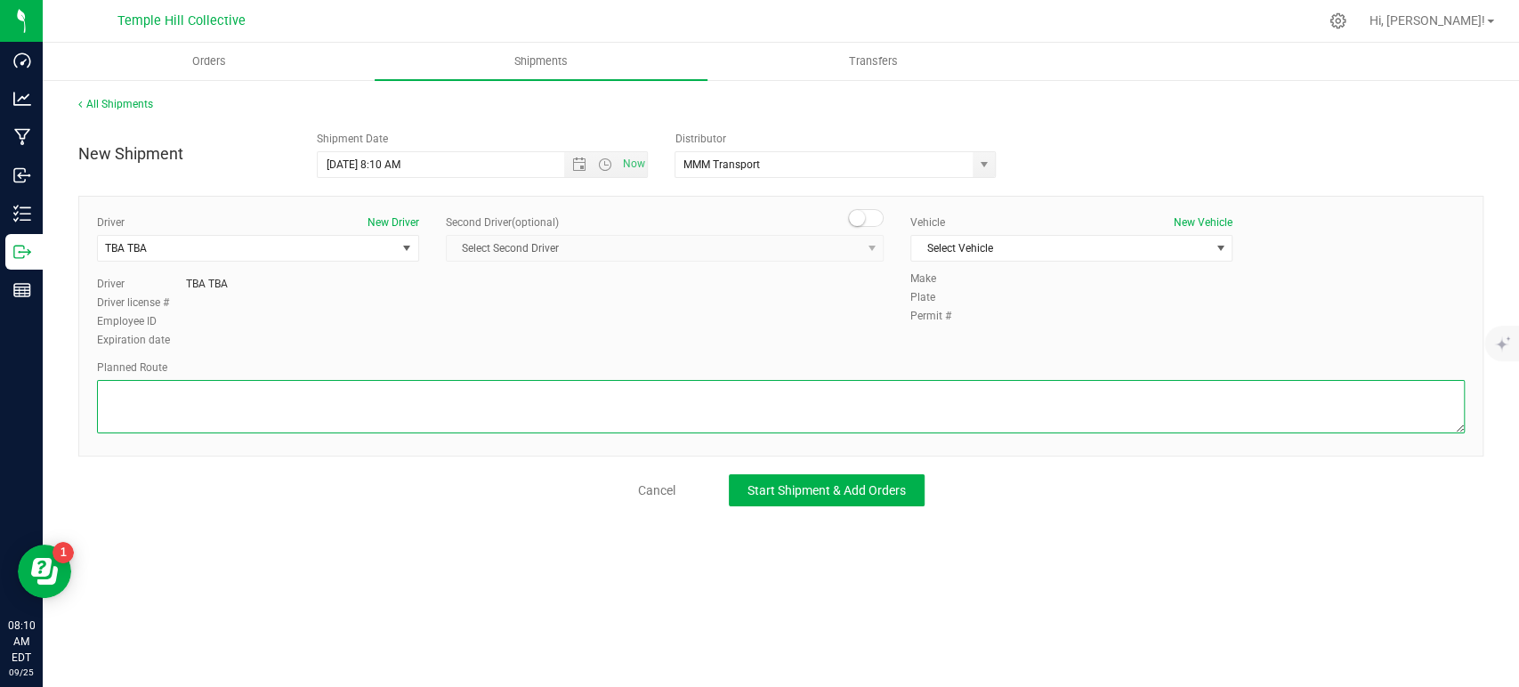
paste textarea "Randomized Route provided by Transport. Manifest created by [PERSON_NAME] B1489…"
type textarea "Randomized Route provided by Transport. Manifest created by [PERSON_NAME] B1489…"
click at [1009, 250] on span "Select Vehicle" at bounding box center [1060, 248] width 298 height 25
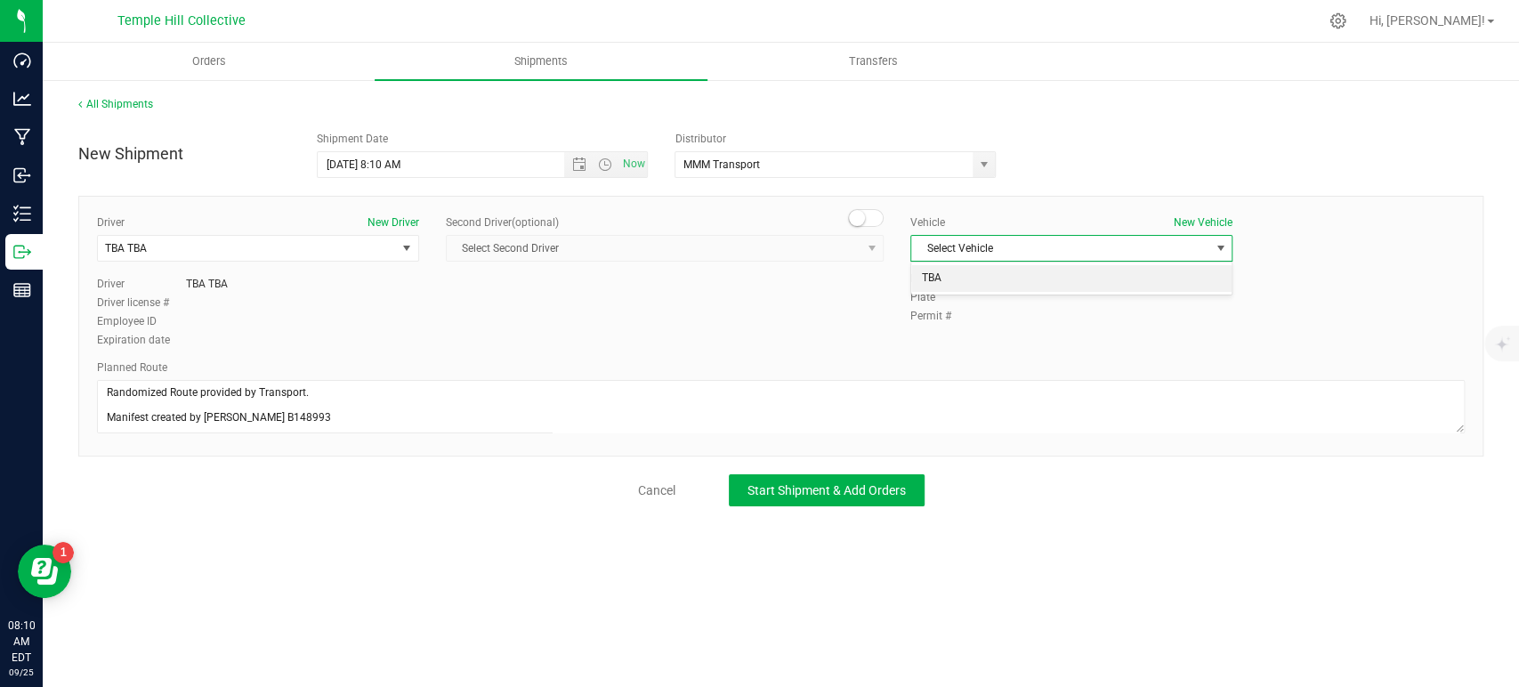
click at [999, 274] on li "TBA" at bounding box center [1071, 278] width 320 height 27
click at [875, 499] on button "Start Shipment & Add Orders" at bounding box center [827, 490] width 196 height 32
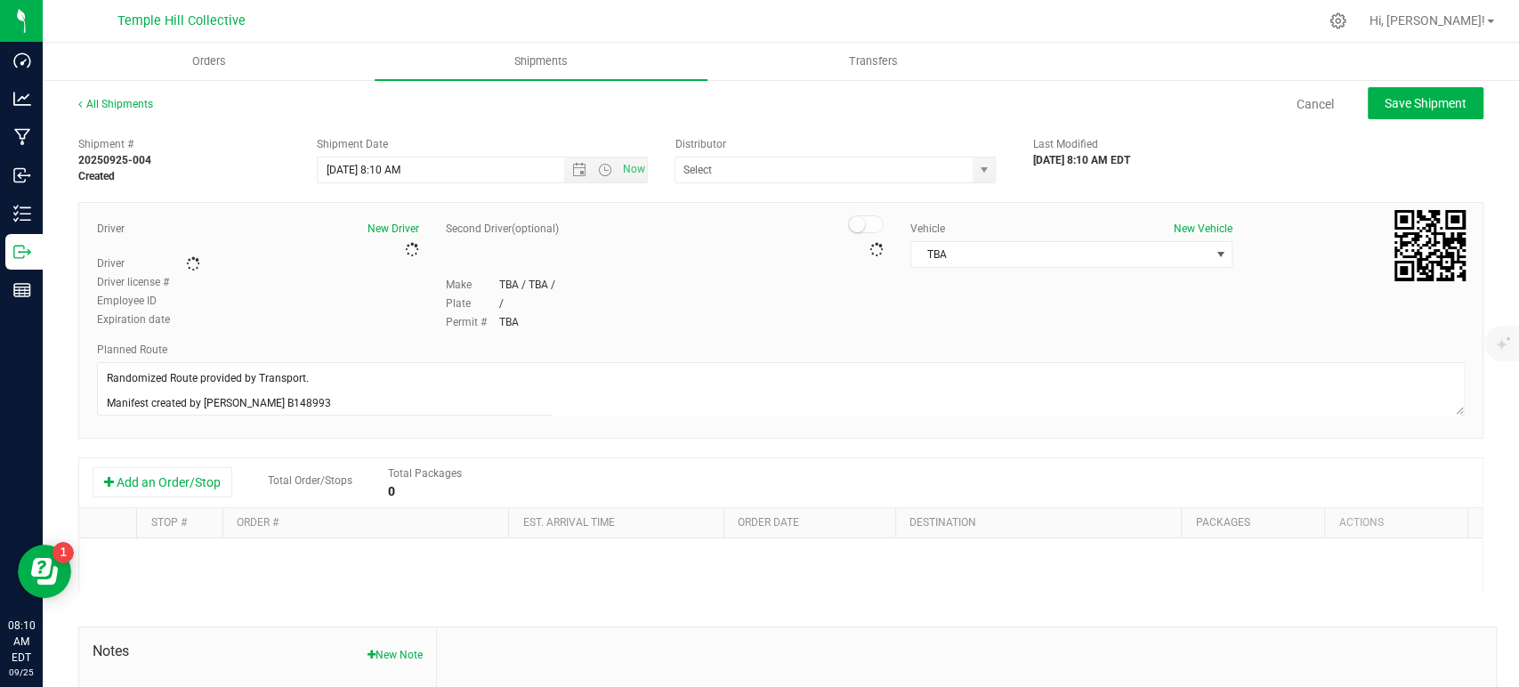
type input "MMM Transport"
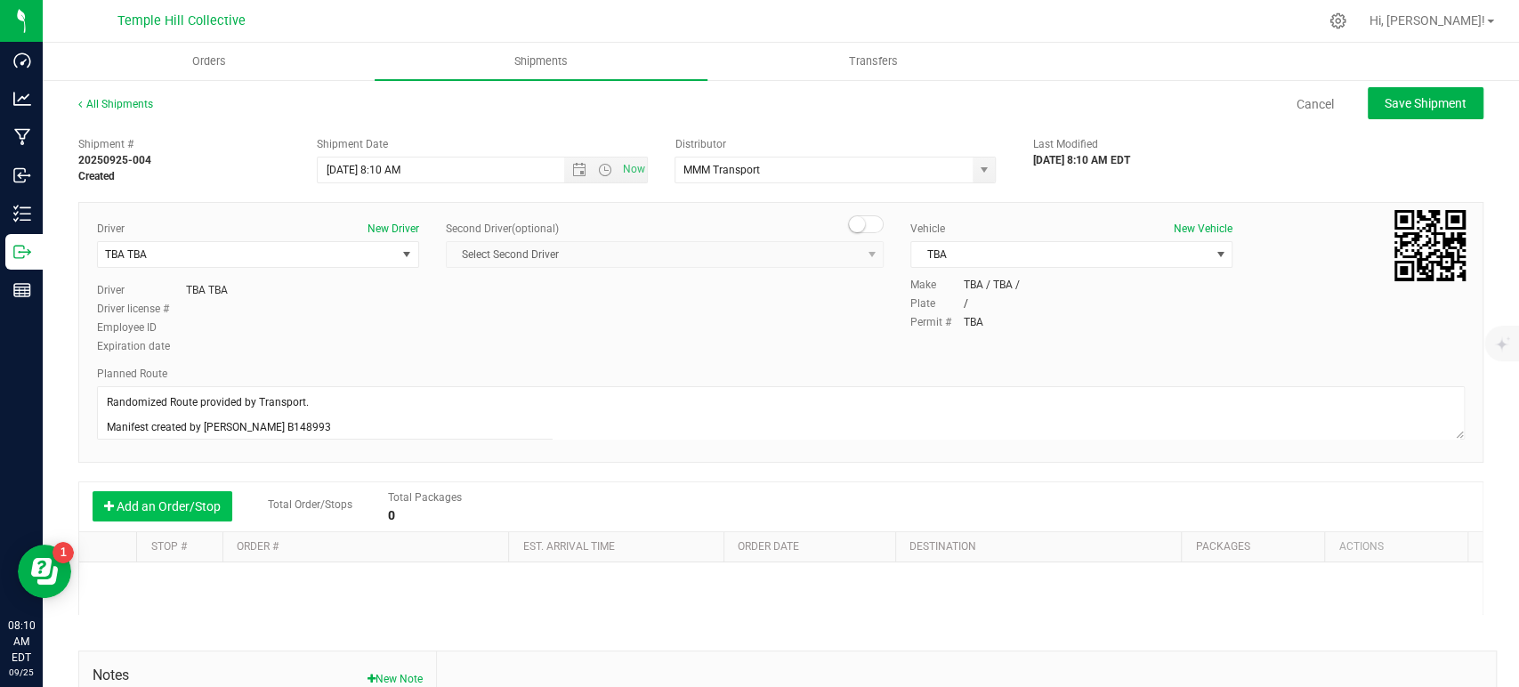
click at [212, 511] on button "Add an Order/Stop" at bounding box center [163, 506] width 140 height 30
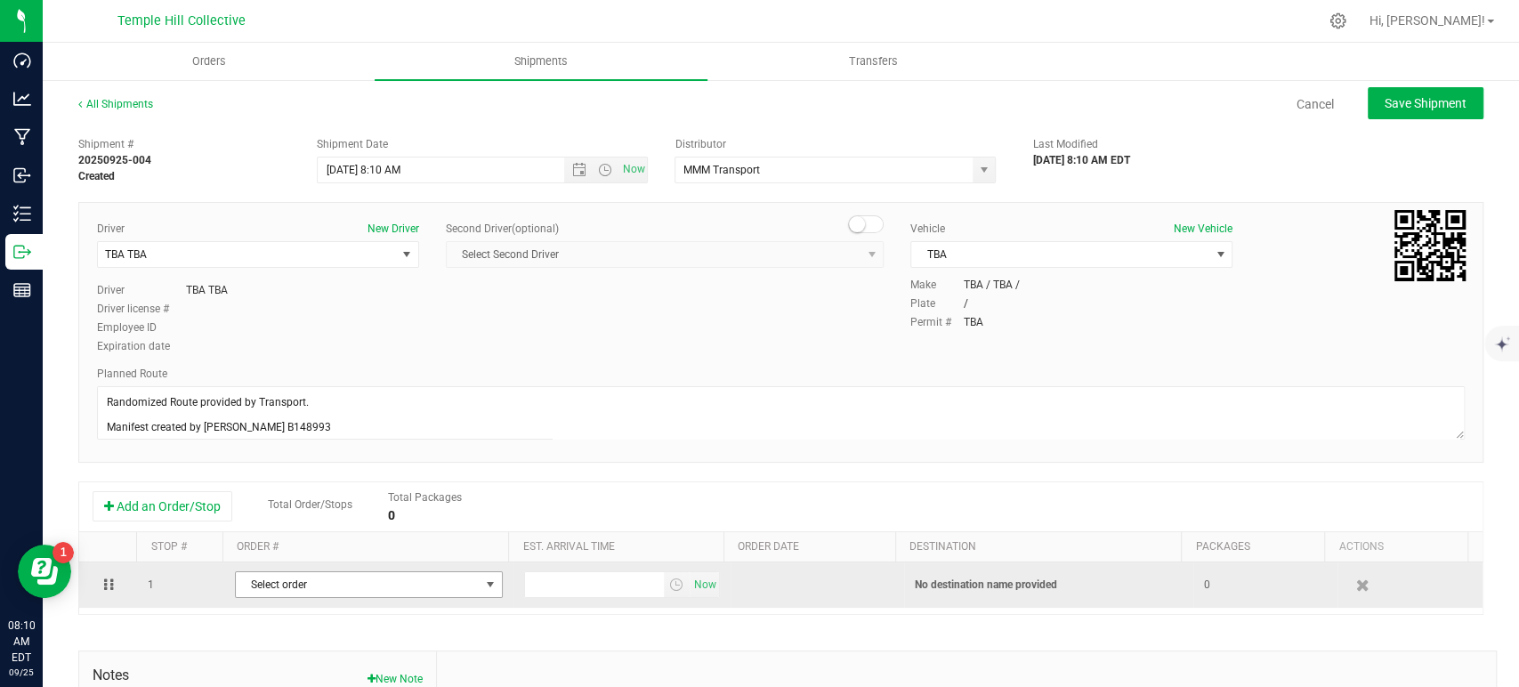
click at [328, 580] on span "Select order" at bounding box center [358, 584] width 244 height 25
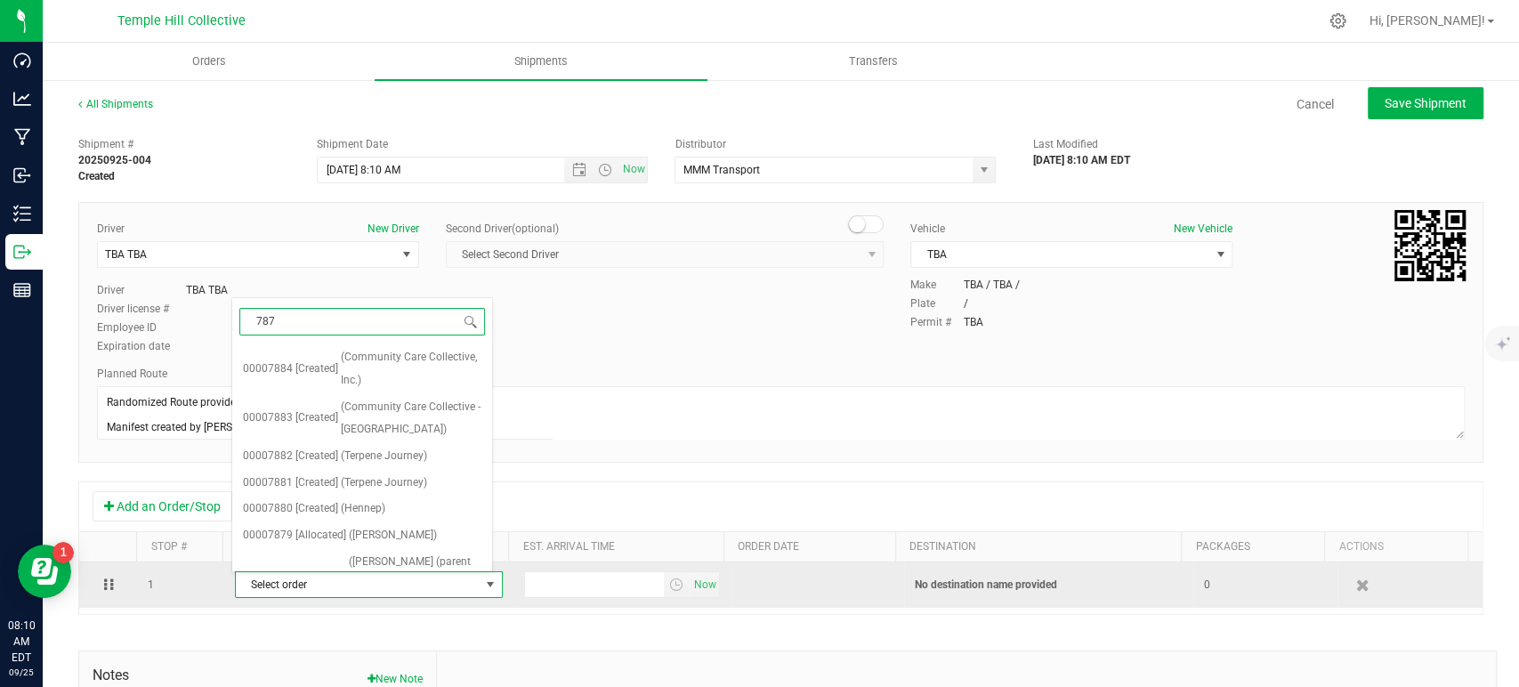
type input "7875"
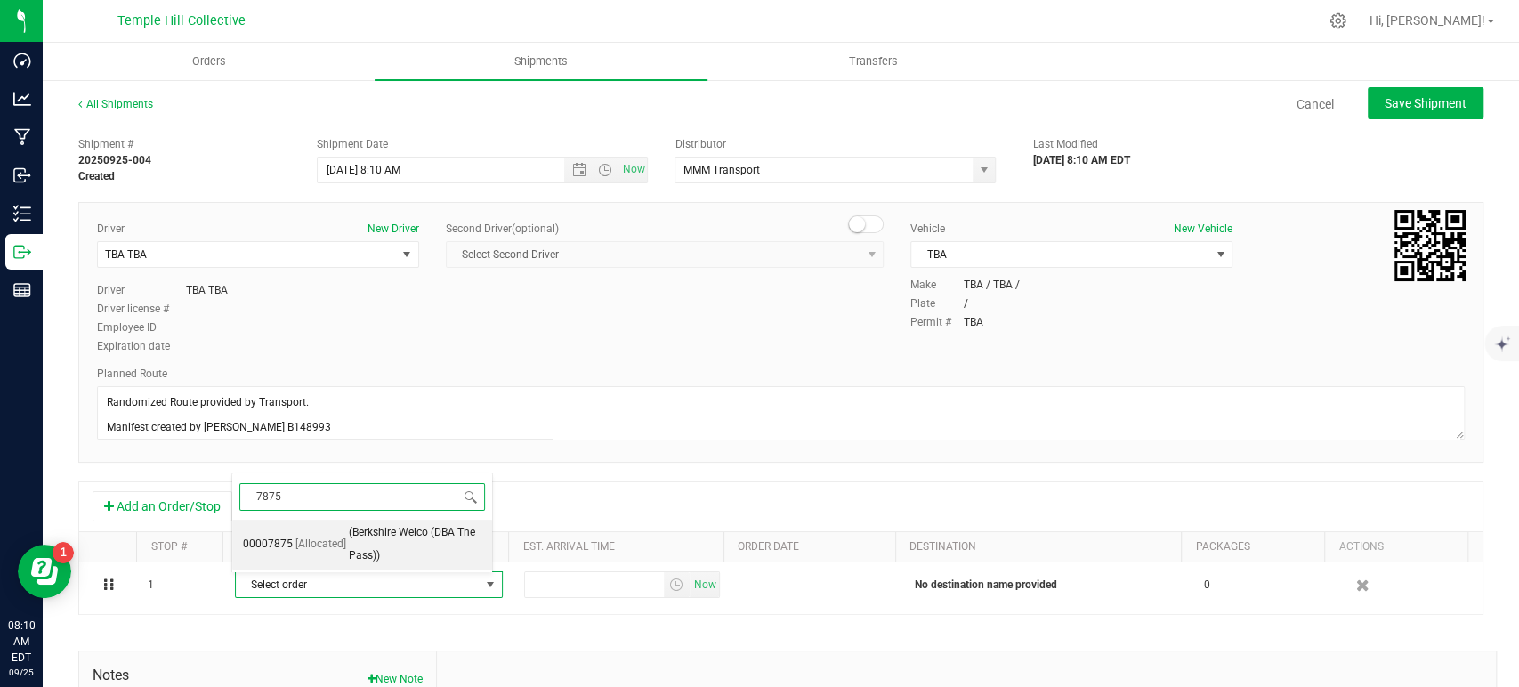
drag, startPoint x: 349, startPoint y: 546, endPoint x: 433, endPoint y: 555, distance: 85.0
click at [350, 545] on span "(Berkshire Welco (DBA The Pass))" at bounding box center [415, 544] width 133 height 45
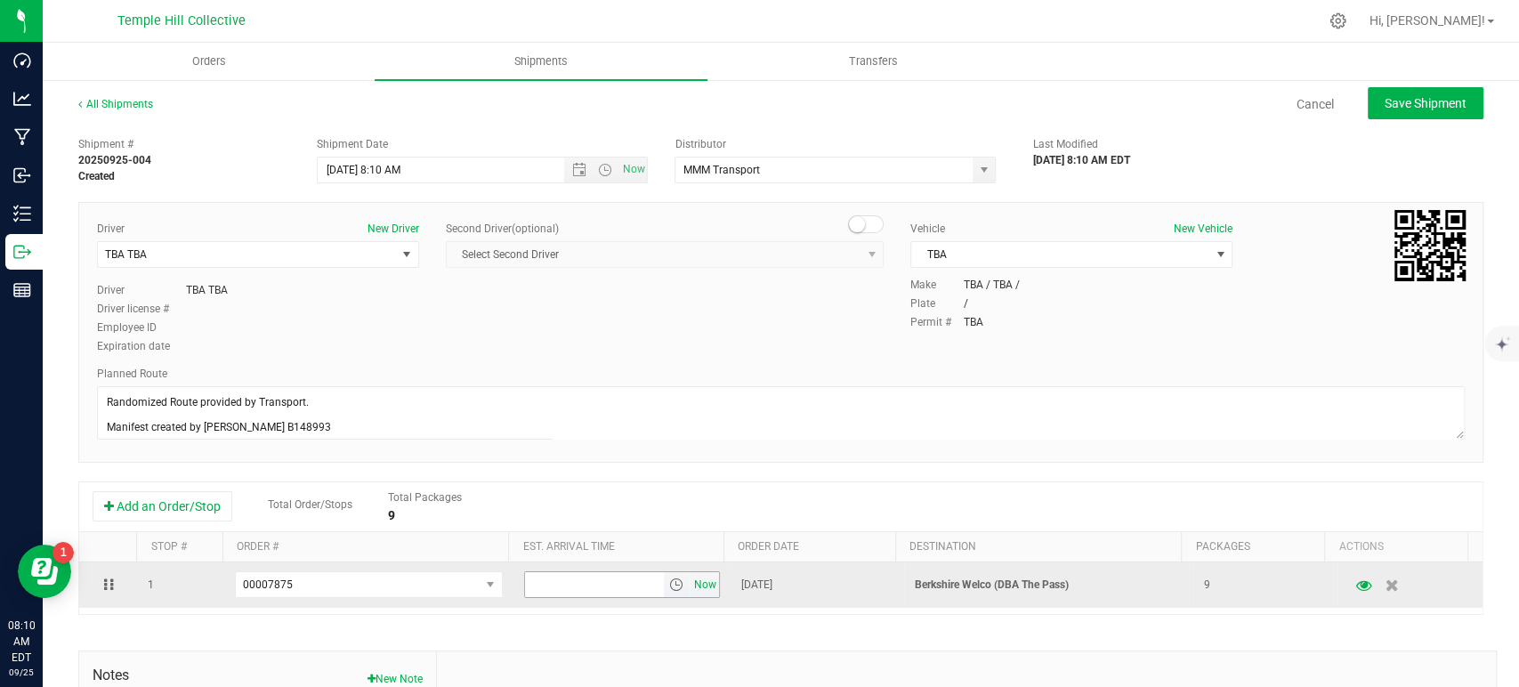
click at [690, 587] on span "Now" at bounding box center [705, 585] width 30 height 26
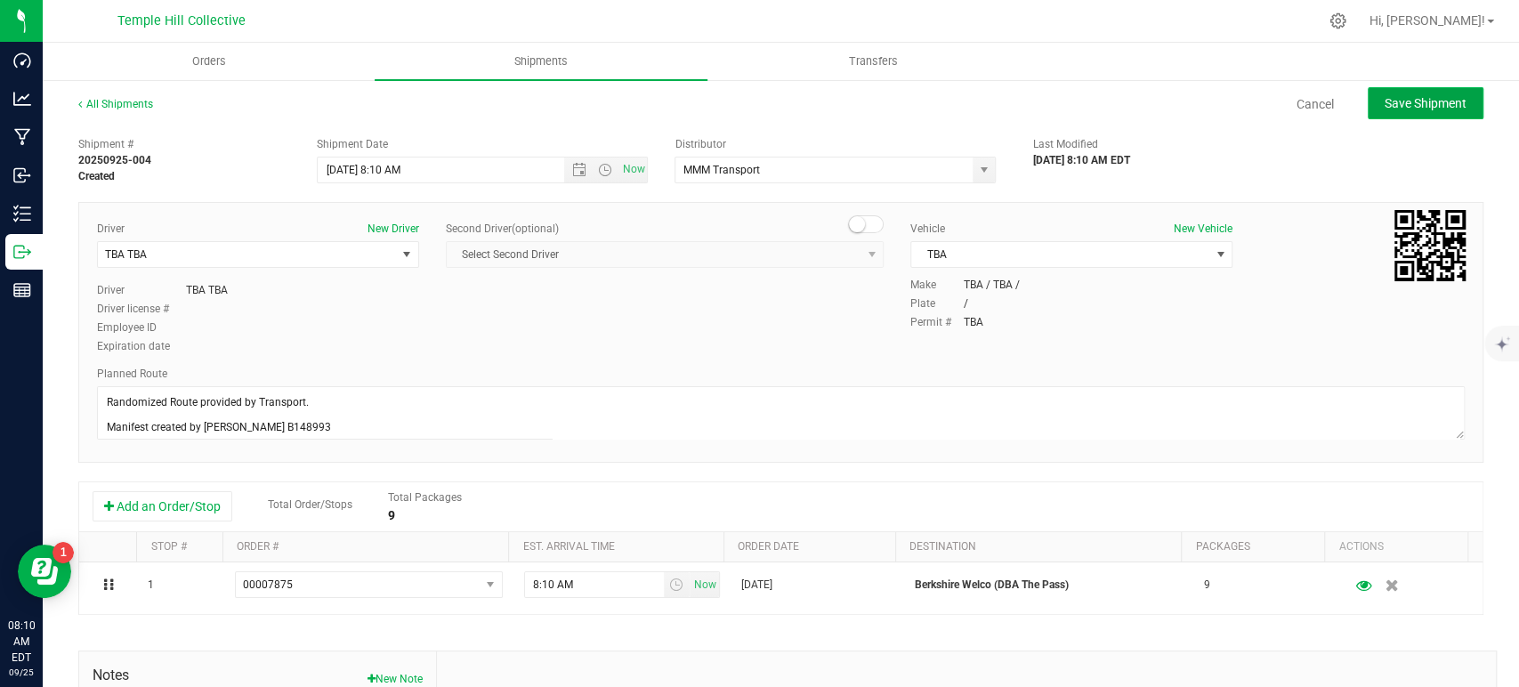
click at [1398, 109] on span "Save Shipment" at bounding box center [1426, 103] width 82 height 14
type input "9/25/2025 12:10 PM"
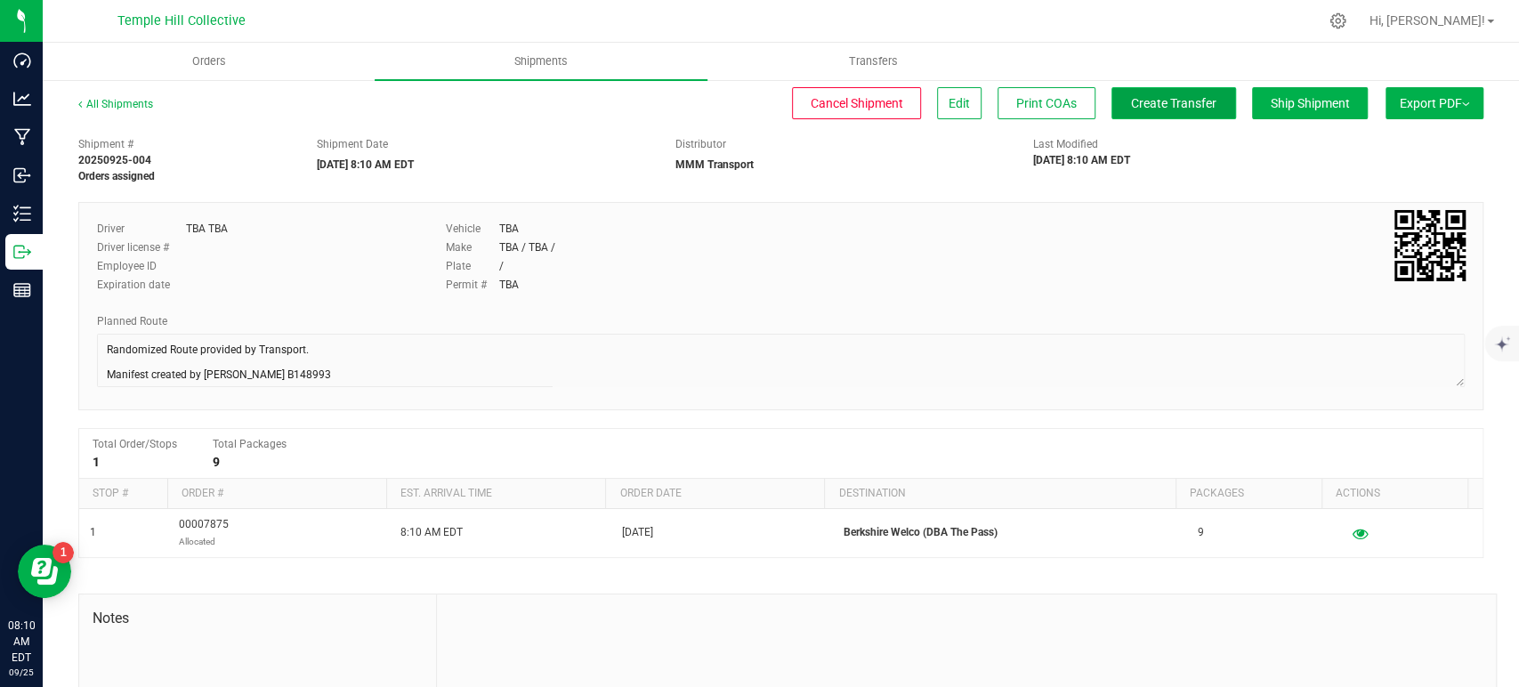
click at [1157, 98] on span "Create Transfer" at bounding box center [1173, 103] width 85 height 14
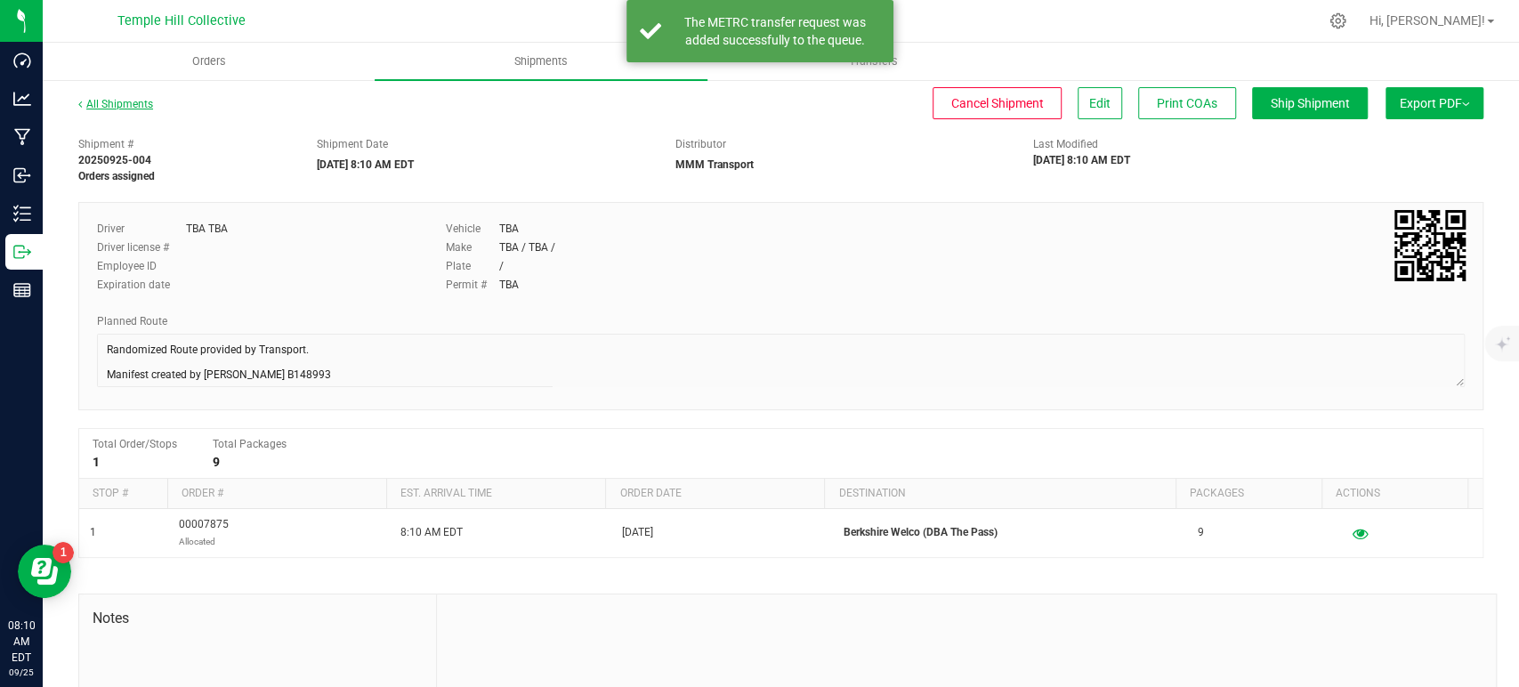
click at [142, 108] on link "All Shipments" at bounding box center [115, 104] width 75 height 12
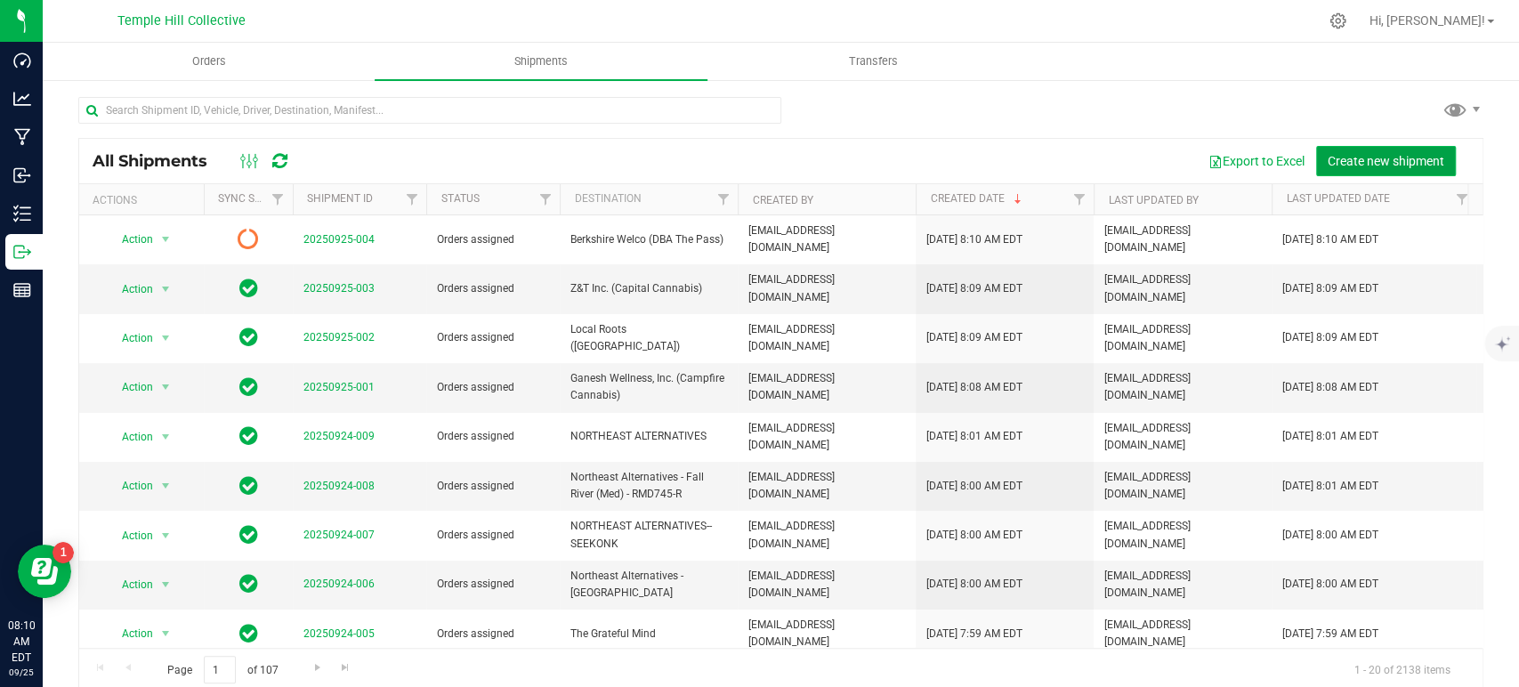
click at [1328, 154] on span "Create new shipment" at bounding box center [1386, 161] width 117 height 14
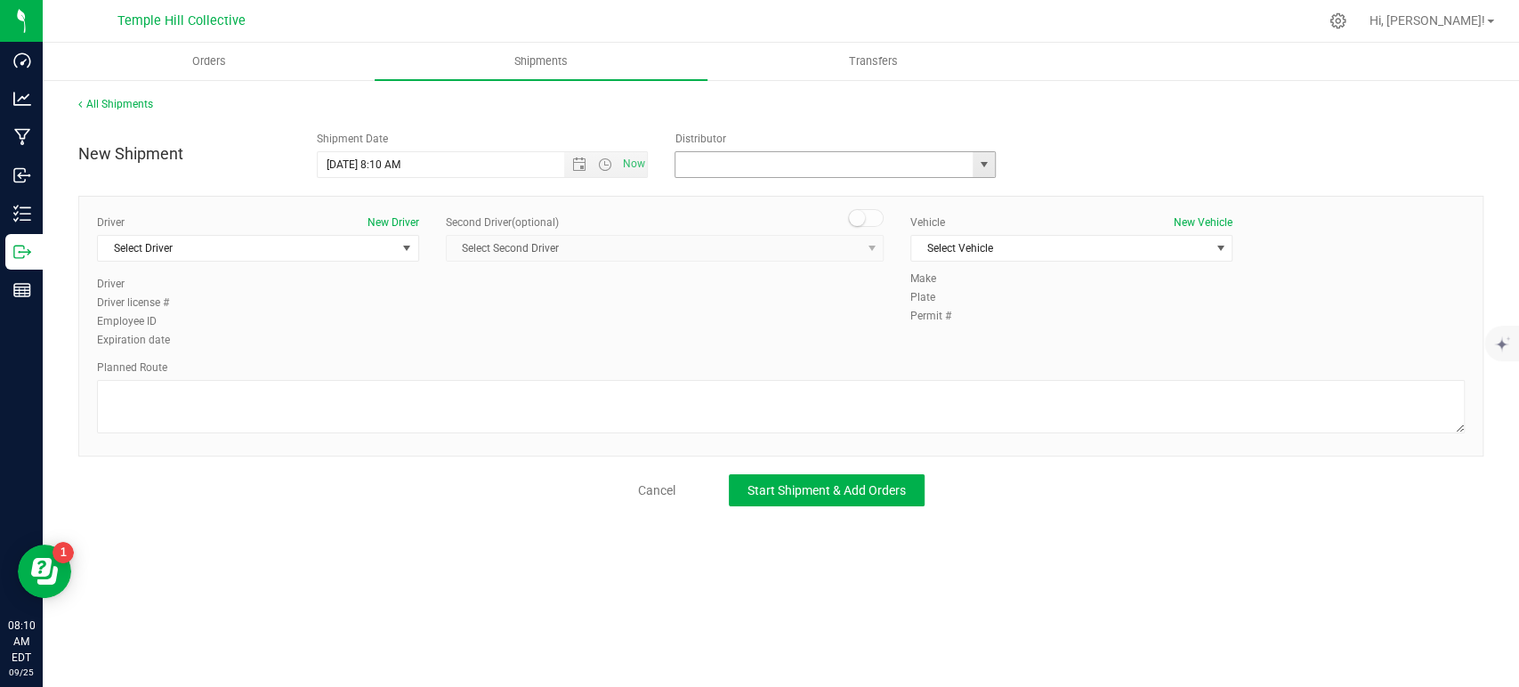
click at [746, 161] on input "text" at bounding box center [820, 164] width 288 height 25
click at [733, 188] on li "MMM Transport" at bounding box center [836, 195] width 320 height 27
type input "MMM Transport"
click at [320, 252] on span "Select Driver" at bounding box center [247, 248] width 298 height 25
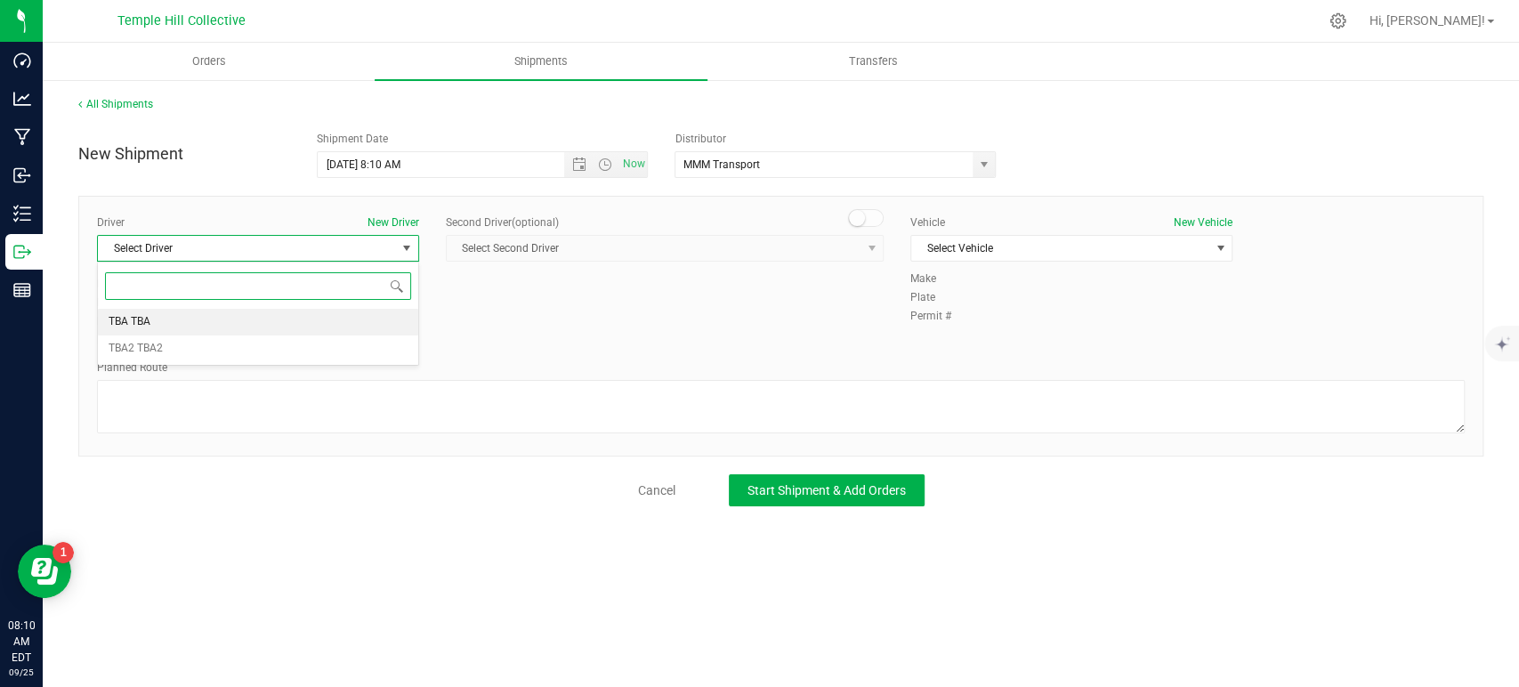
click at [183, 328] on li "TBA TBA" at bounding box center [258, 322] width 320 height 27
click at [191, 393] on textarea at bounding box center [781, 406] width 1368 height 53
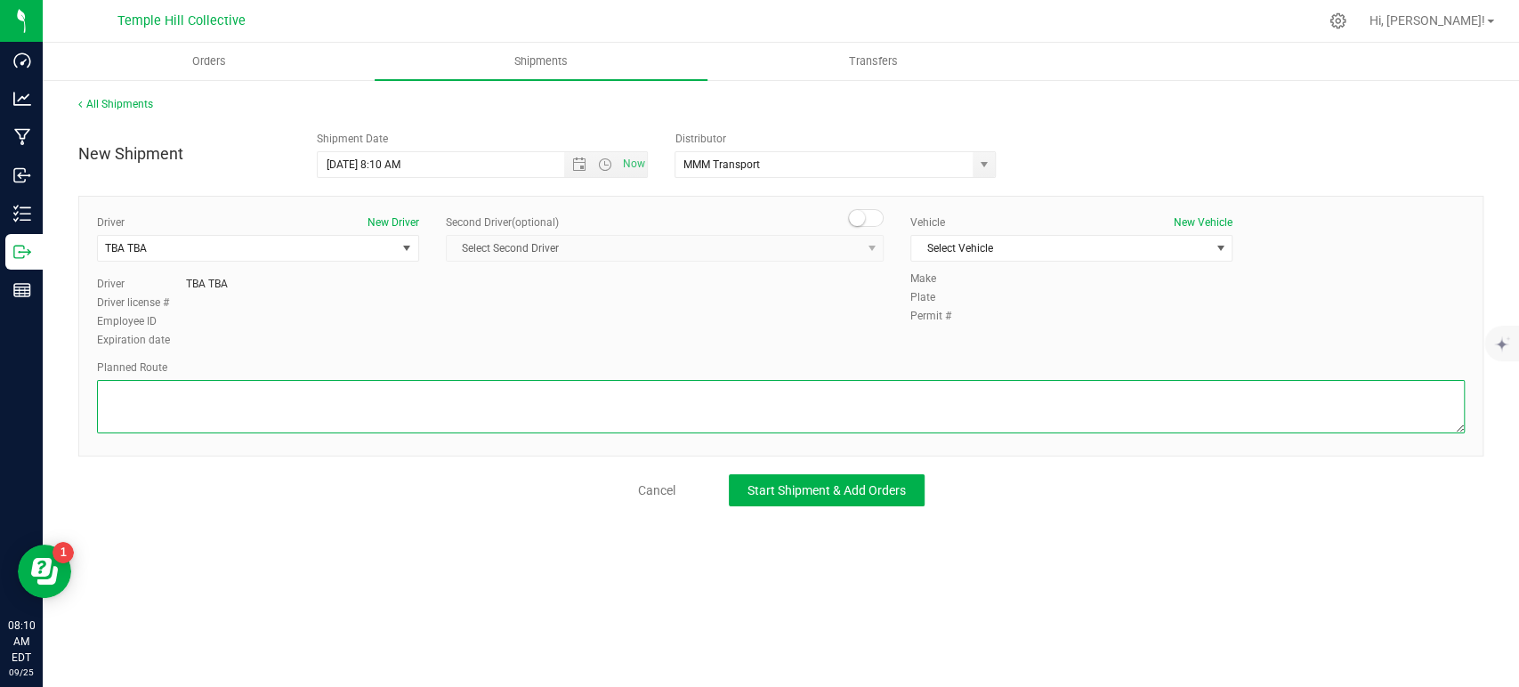
paste textarea "Randomized Route provided by Transport. Manifest created by [PERSON_NAME] B1489…"
type textarea "Randomized Route provided by Transport. Manifest created by [PERSON_NAME] B1489…"
click at [952, 251] on span "Select Vehicle" at bounding box center [1060, 248] width 298 height 25
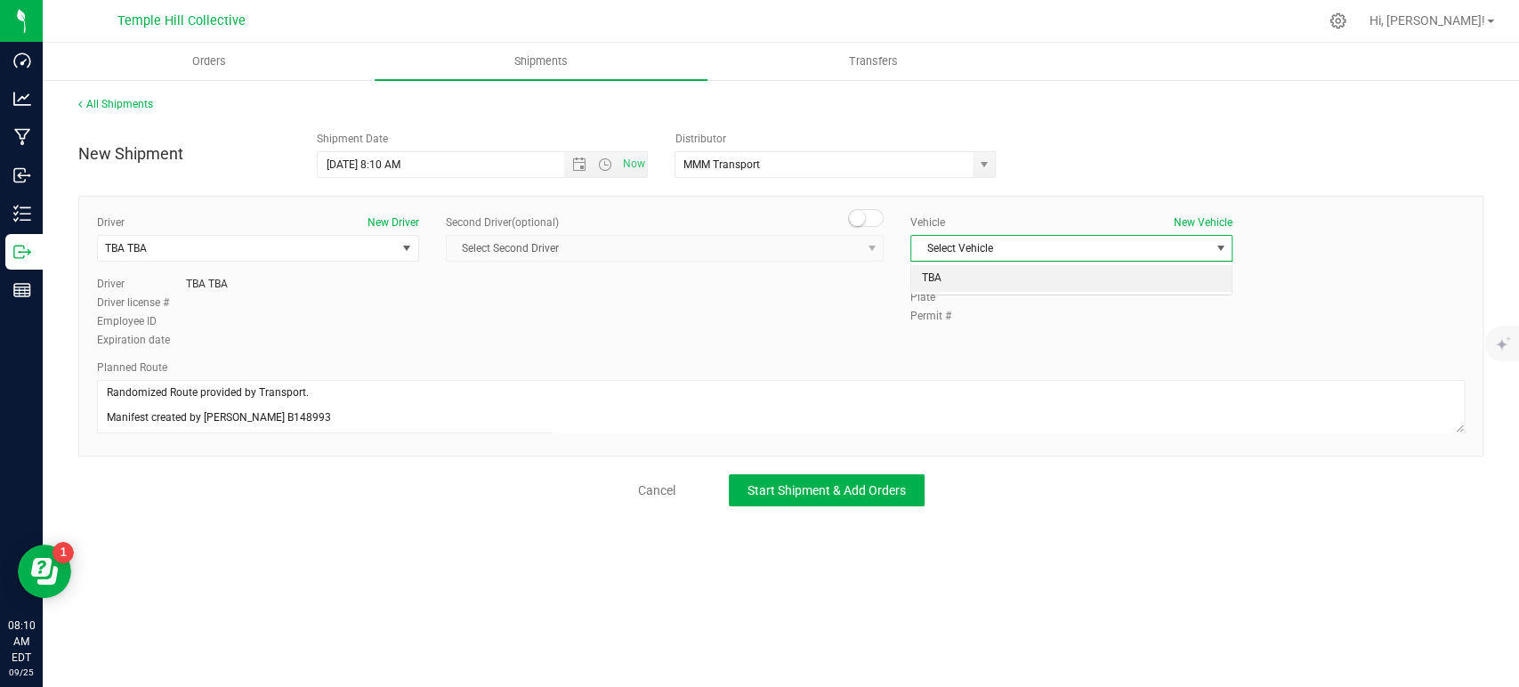
click at [944, 276] on li "TBA" at bounding box center [1071, 278] width 320 height 27
click at [834, 490] on span "Start Shipment & Add Orders" at bounding box center [827, 490] width 158 height 14
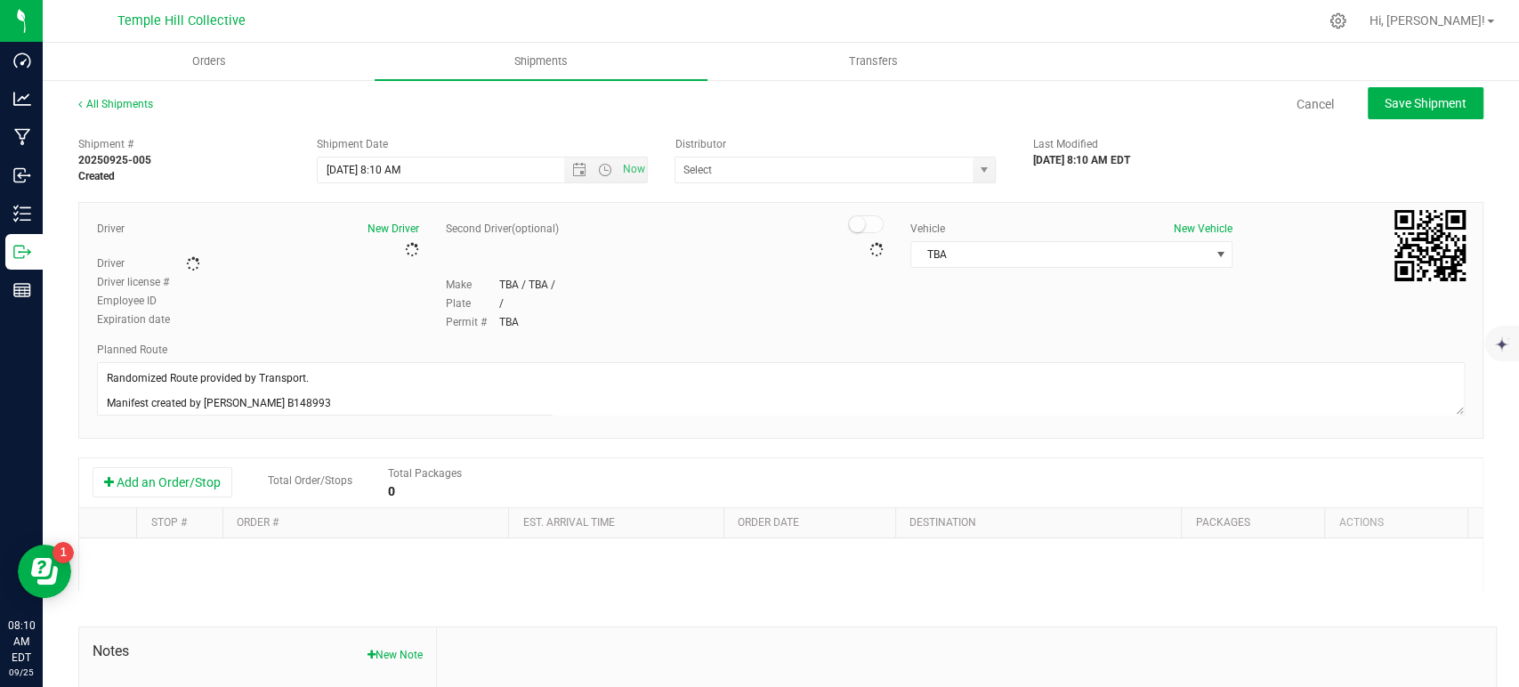
type input "MMM Transport"
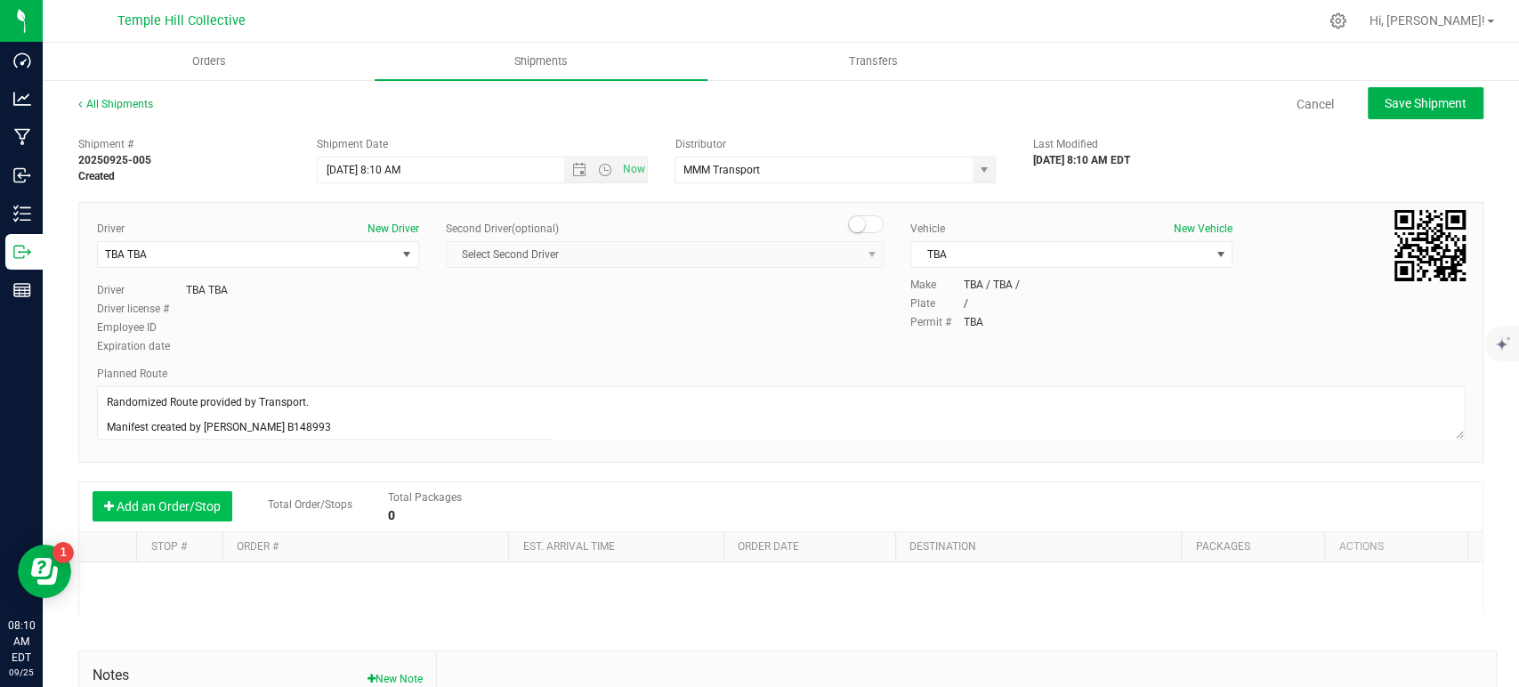
click at [168, 511] on button "Add an Order/Stop" at bounding box center [163, 506] width 140 height 30
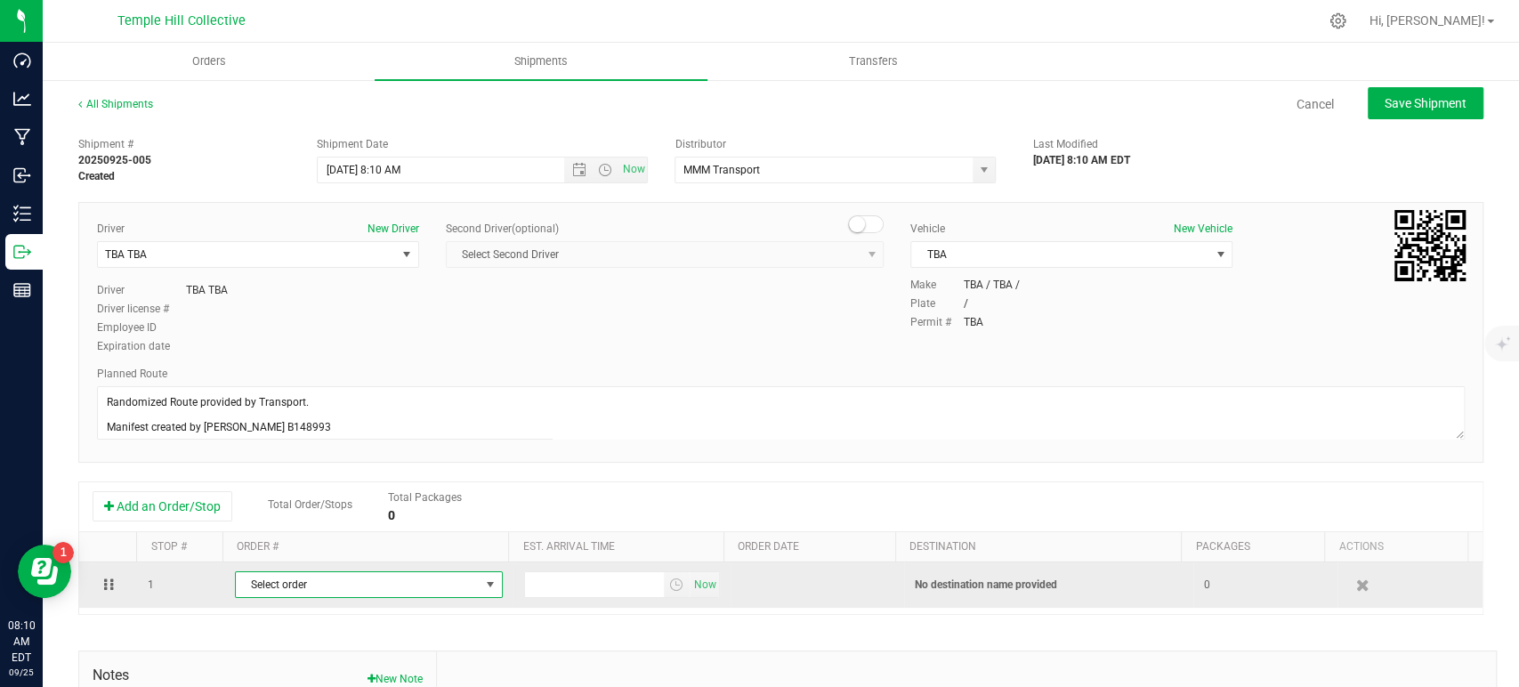
click at [298, 585] on span "Select order" at bounding box center [358, 584] width 244 height 25
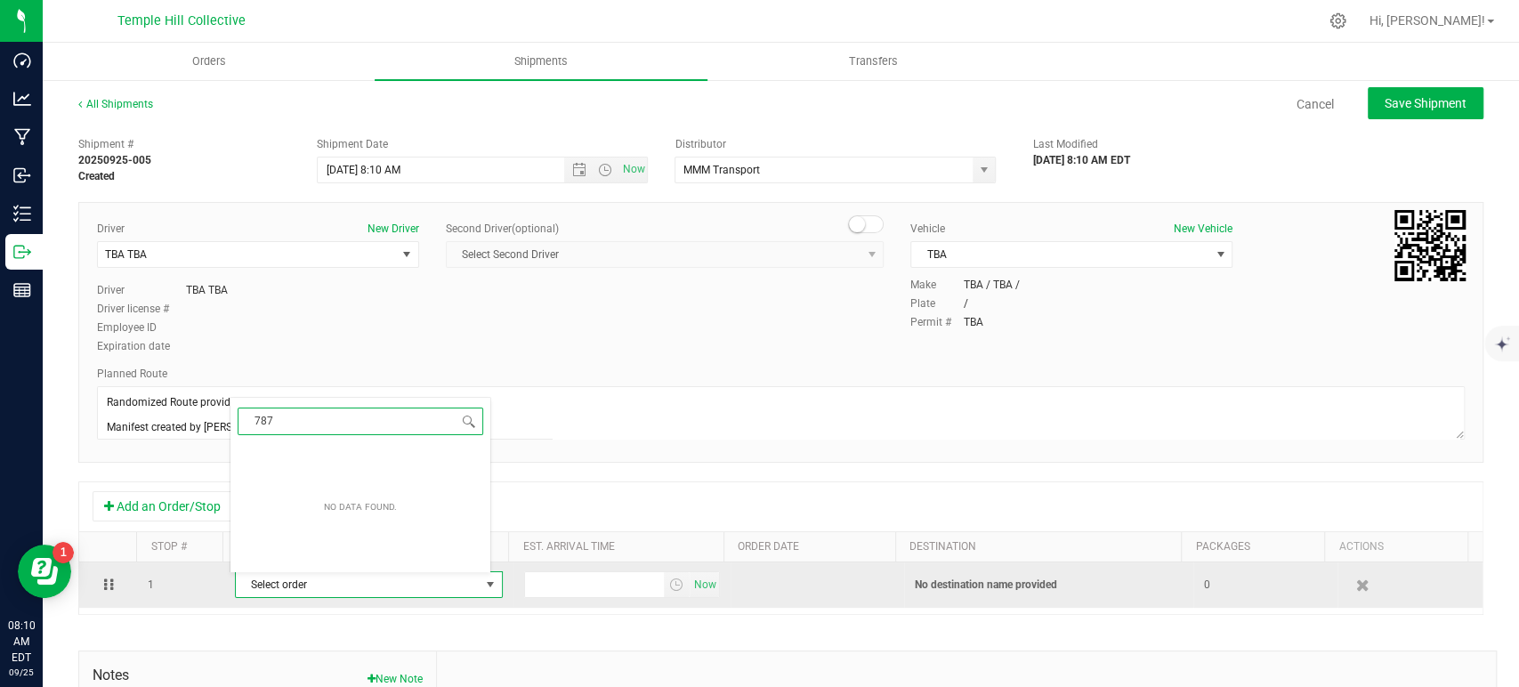
type input "7876"
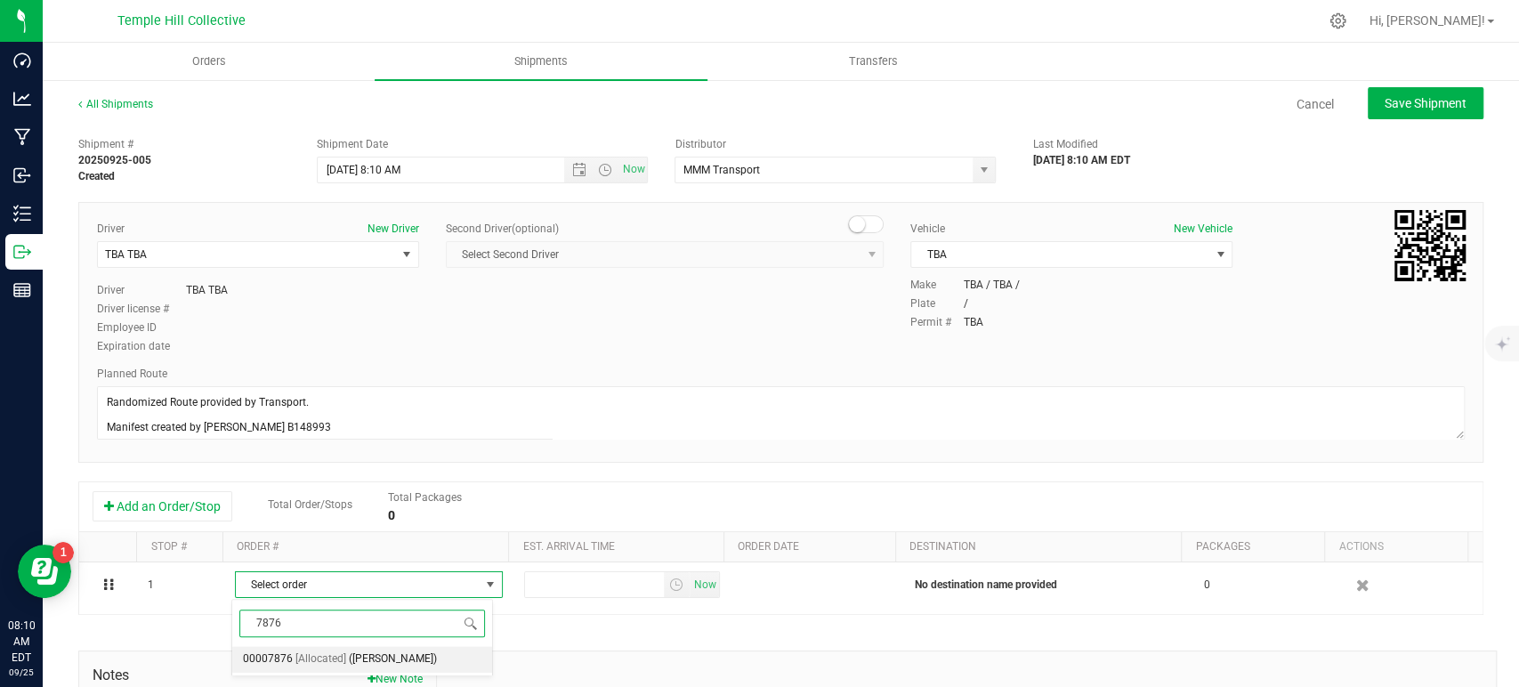
click at [323, 662] on span "[Allocated]" at bounding box center [321, 659] width 51 height 23
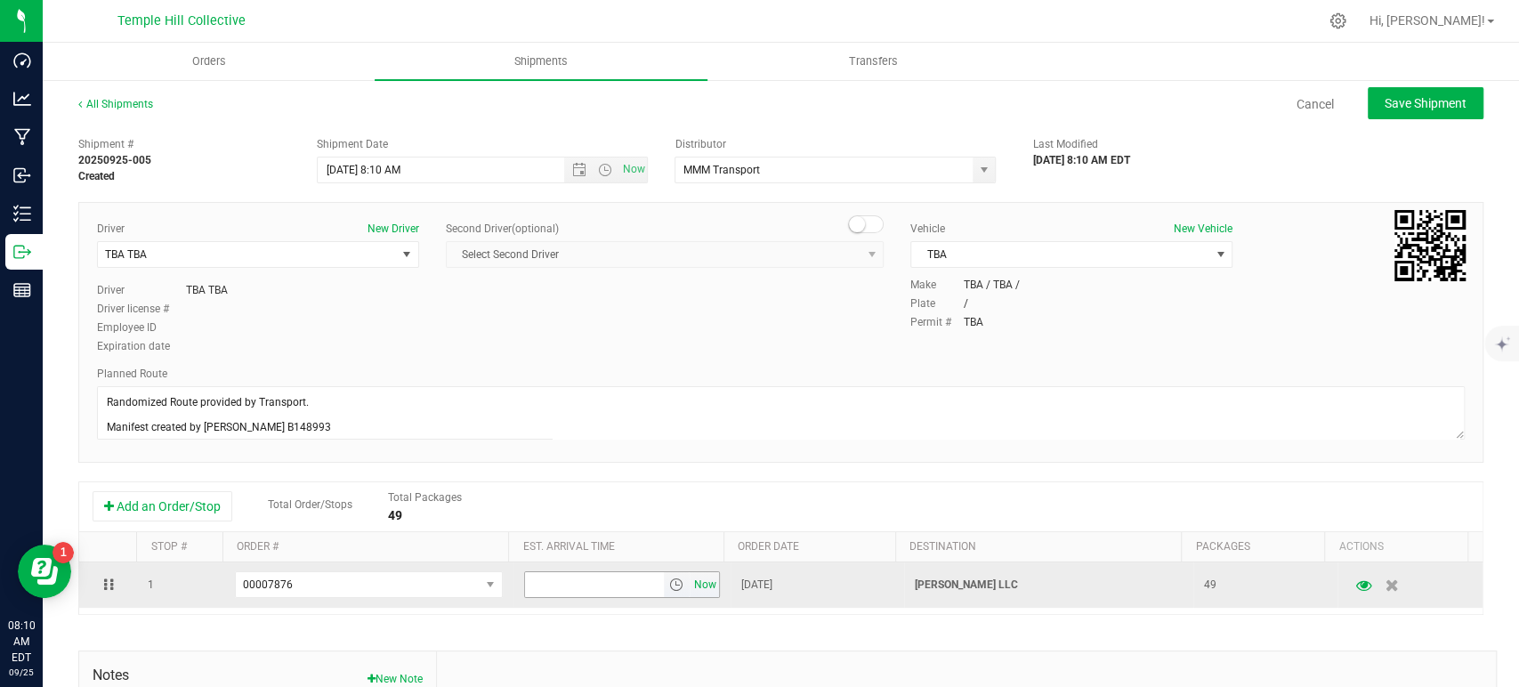
click at [690, 583] on span "Now" at bounding box center [705, 585] width 30 height 26
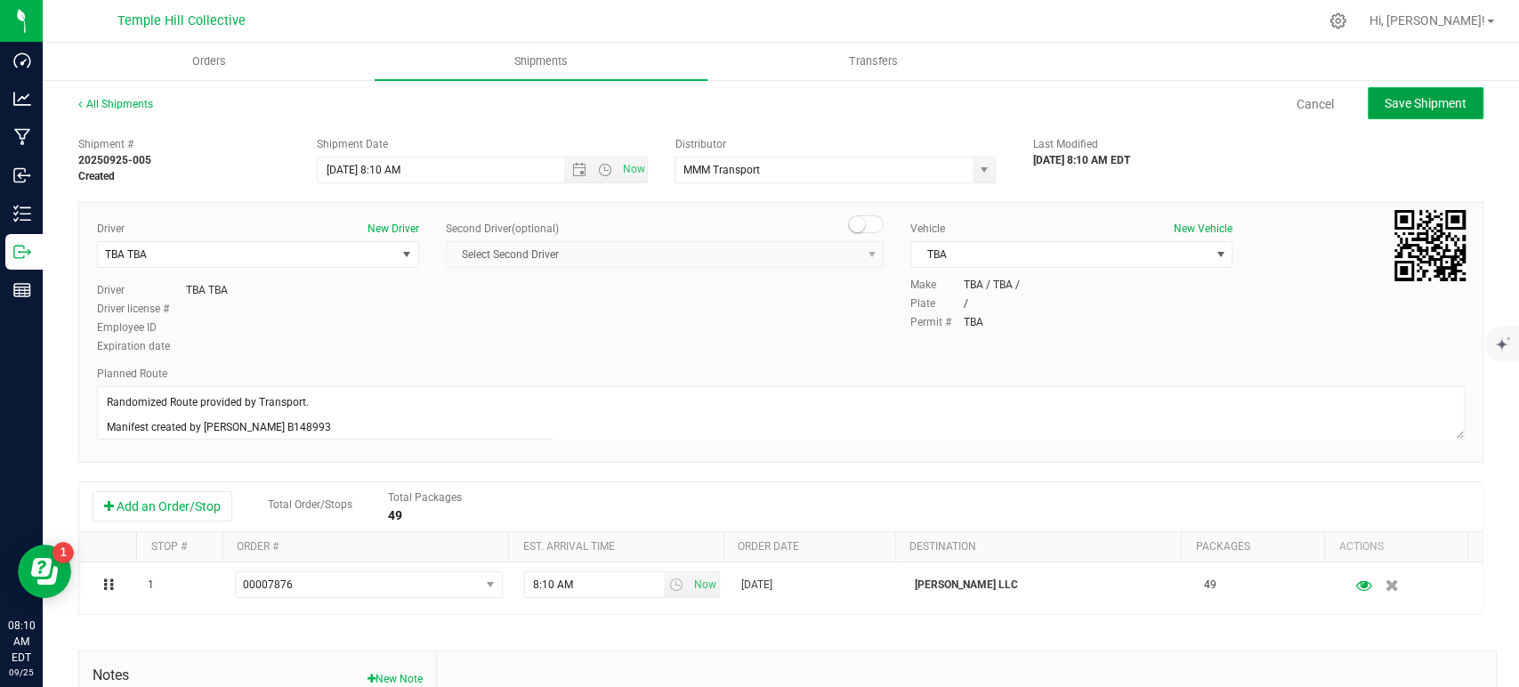
click at [1405, 96] on span "Save Shipment" at bounding box center [1426, 103] width 82 height 14
type input "9/25/2025 12:10 PM"
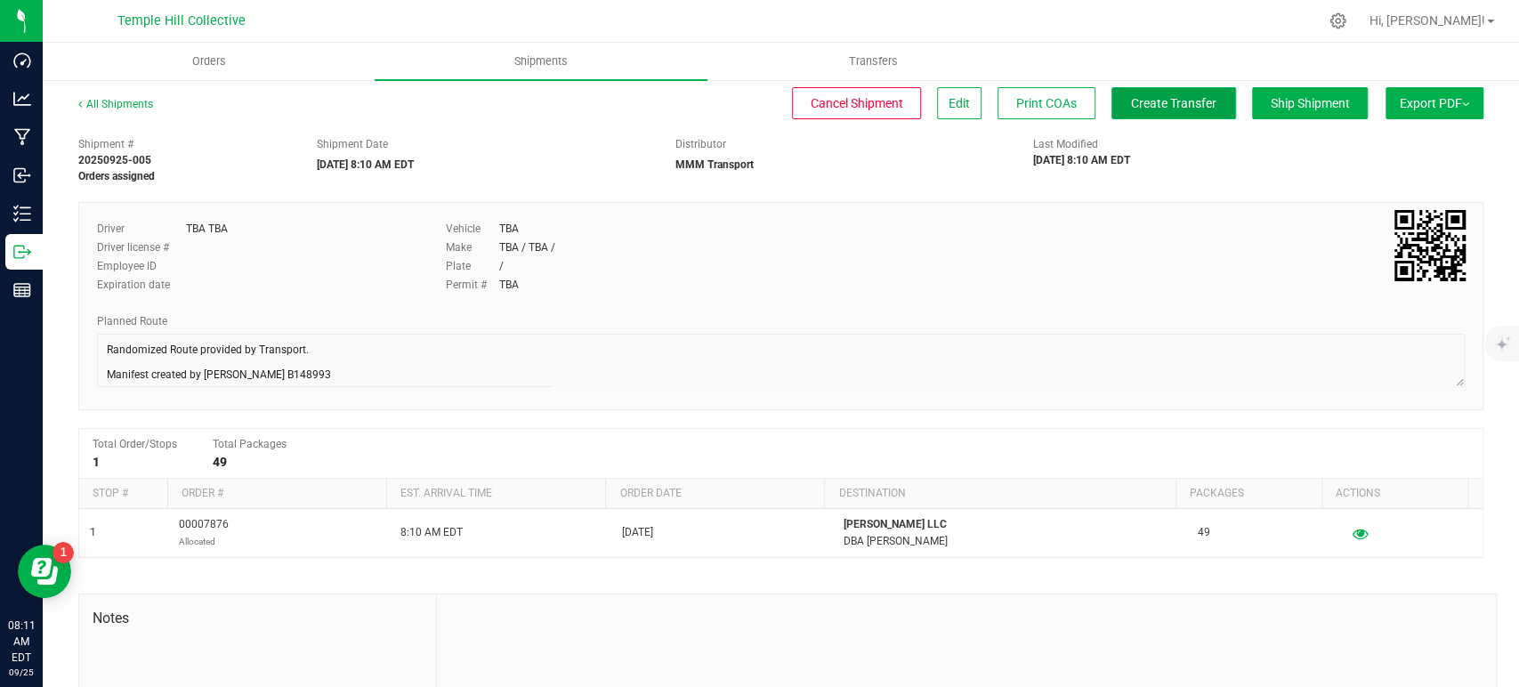
click at [1134, 101] on span "Create Transfer" at bounding box center [1173, 103] width 85 height 14
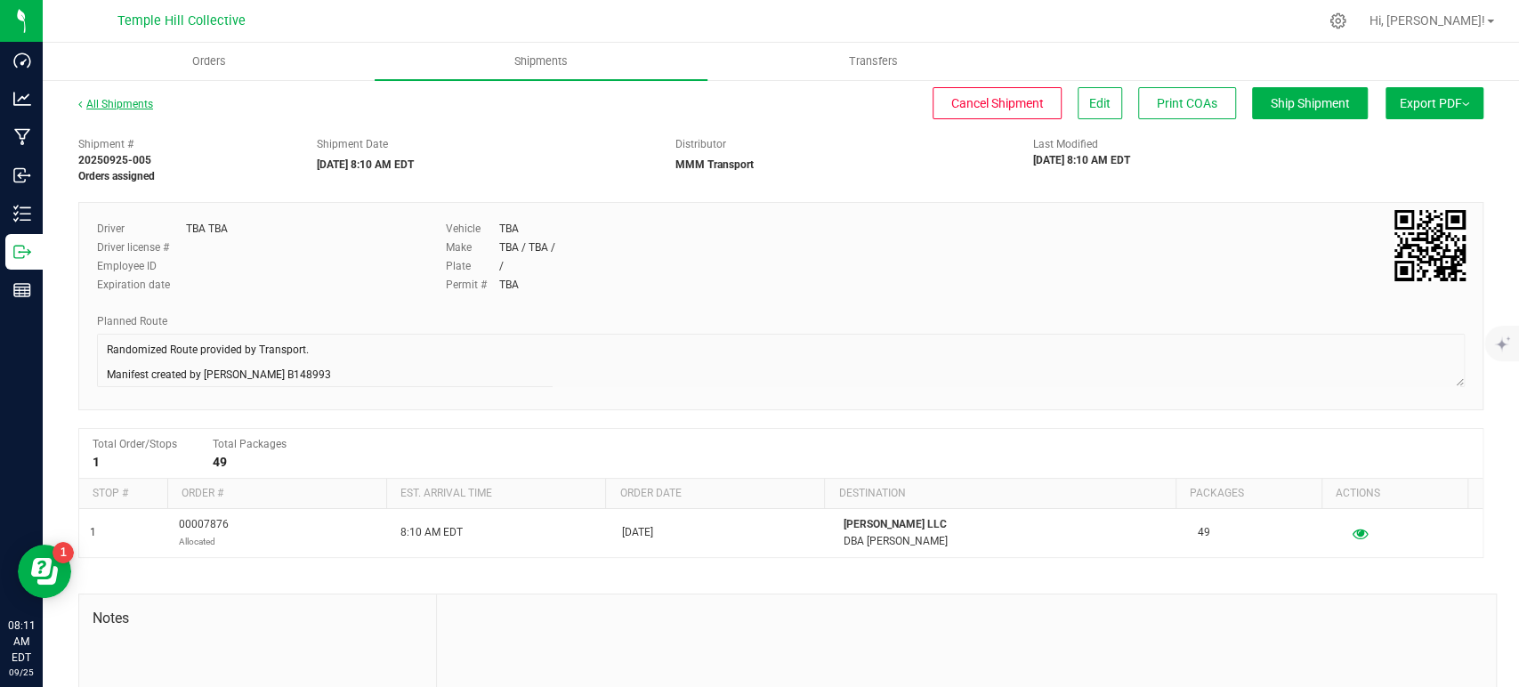
click at [134, 104] on link "All Shipments" at bounding box center [115, 104] width 75 height 12
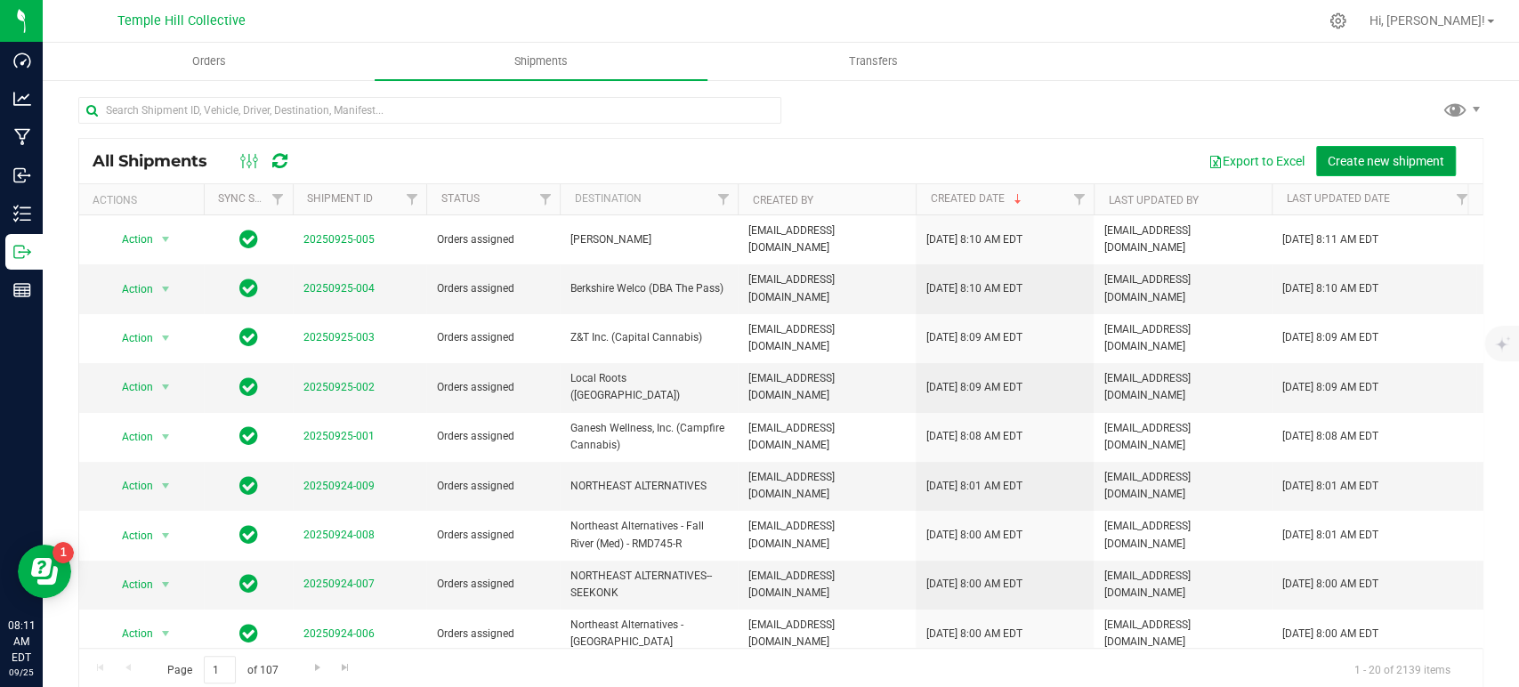
click at [1389, 162] on span "Create new shipment" at bounding box center [1386, 161] width 117 height 14
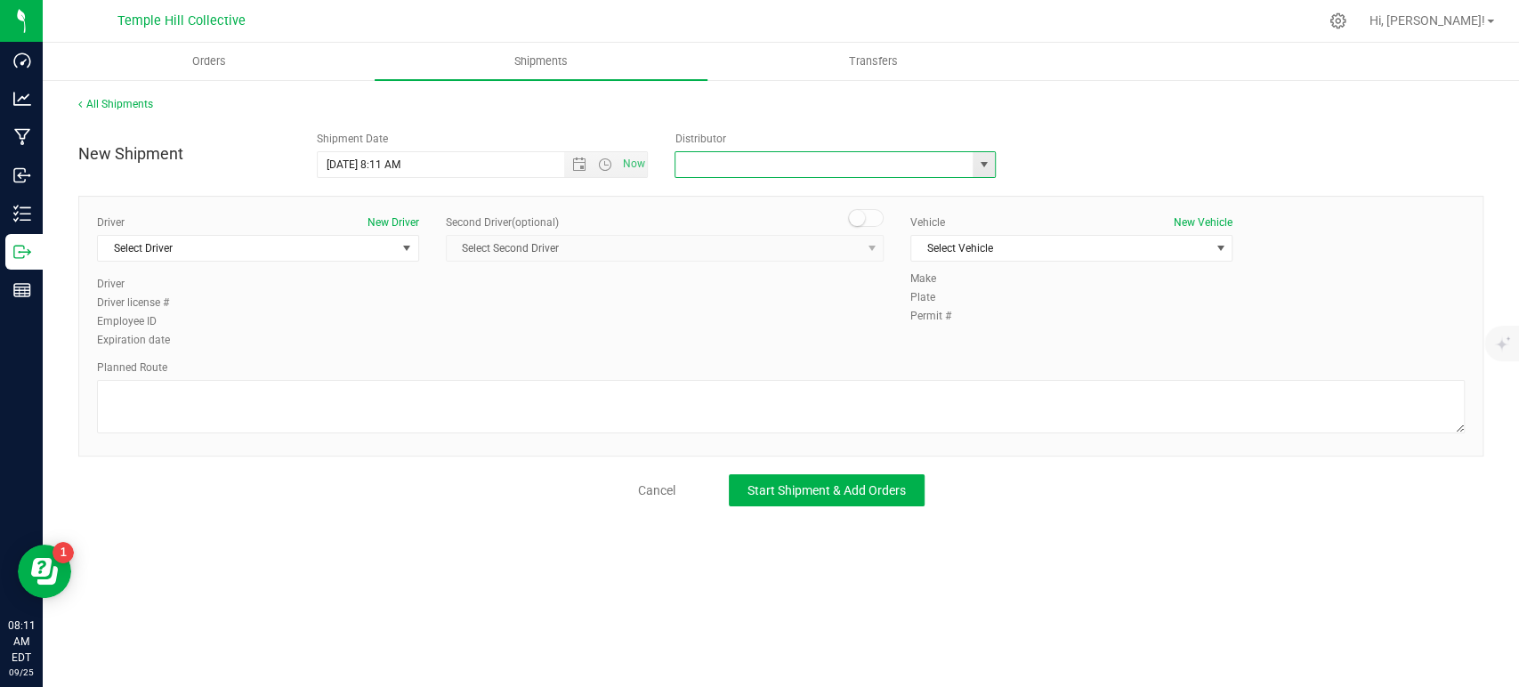
click at [862, 153] on input "text" at bounding box center [820, 164] width 288 height 25
click at [771, 183] on li "MMM Transport" at bounding box center [836, 195] width 320 height 27
type input "MMM Transport"
click at [349, 235] on div "Select Driver Select Driver TBA TBA TBA2 TBA2" at bounding box center [258, 248] width 322 height 27
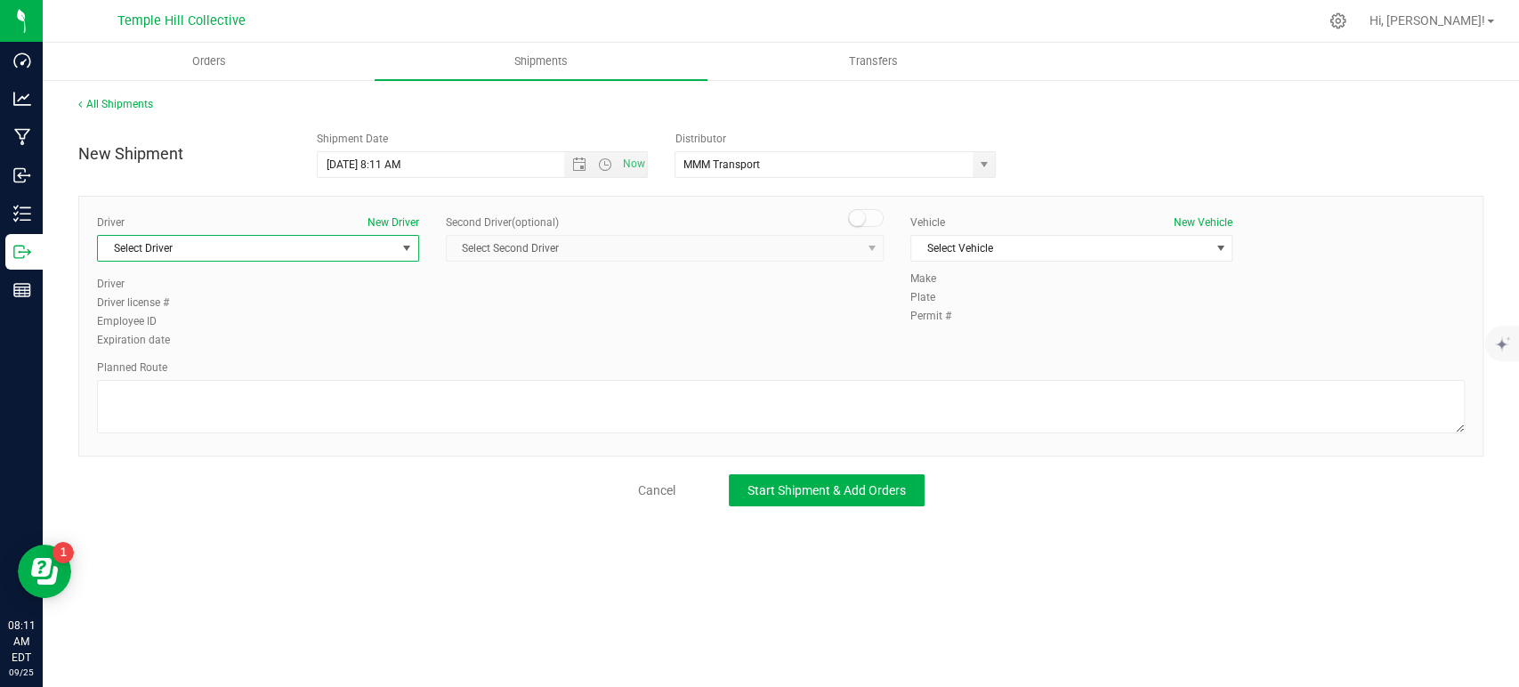
click at [232, 251] on span "Select Driver" at bounding box center [247, 248] width 298 height 25
click at [190, 318] on li "TBA TBA" at bounding box center [258, 322] width 320 height 27
click at [254, 412] on textarea at bounding box center [781, 406] width 1368 height 53
paste textarea "Randomized Route provided by Transport. Manifest created by [PERSON_NAME] B1489…"
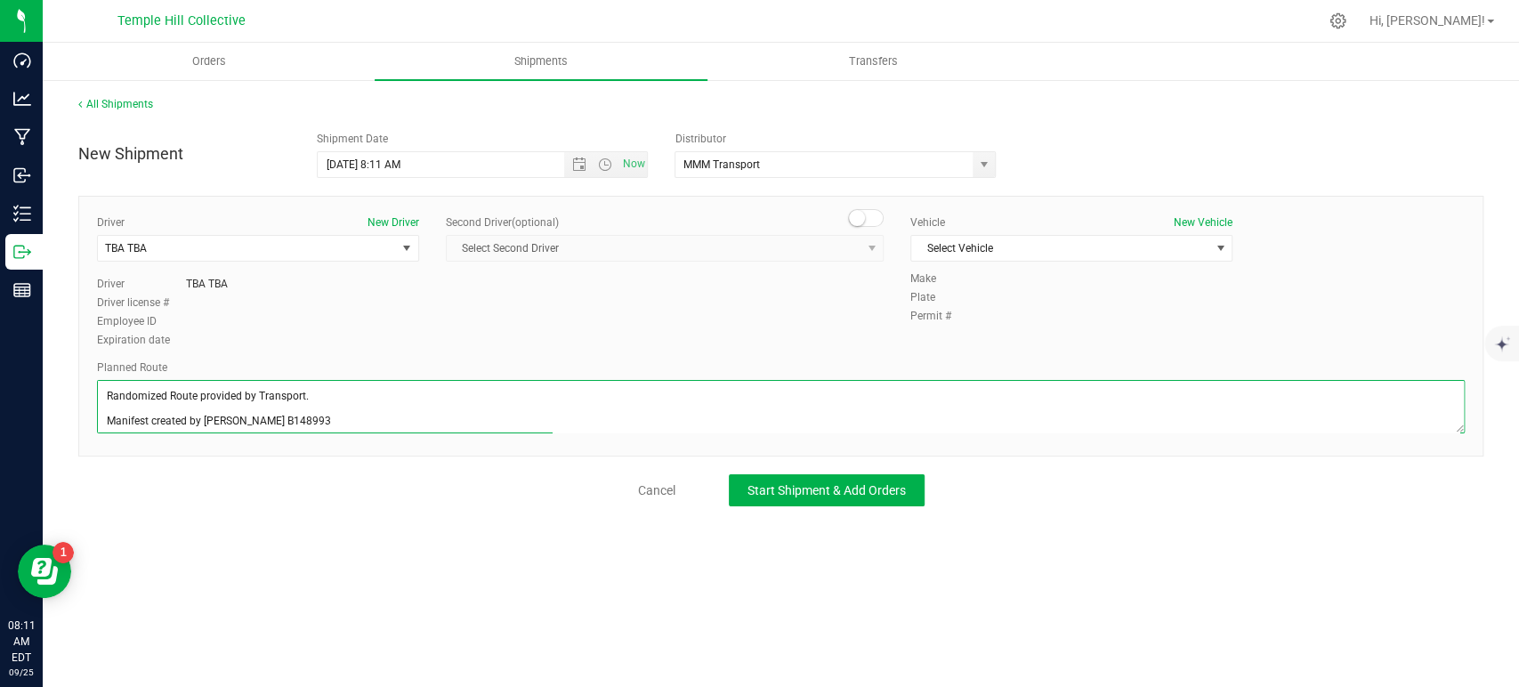
scroll to position [7, 0]
type textarea "Randomized Route provided by Transport. Manifest created by [PERSON_NAME] B1489…"
click at [1026, 249] on span "Select Vehicle" at bounding box center [1060, 248] width 298 height 25
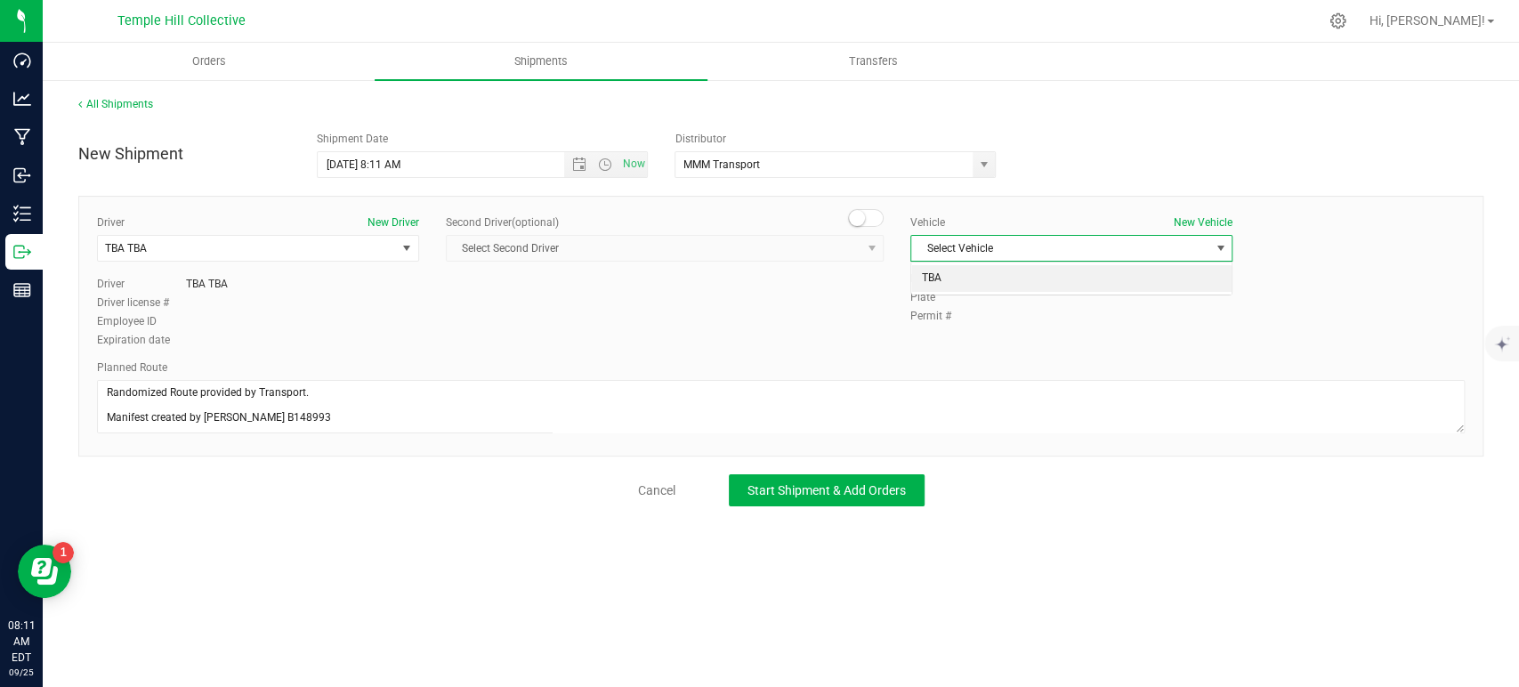
click at [997, 273] on li "TBA" at bounding box center [1071, 278] width 320 height 27
click at [882, 474] on div "Start Shipment & Add Orders" at bounding box center [820, 490] width 209 height 32
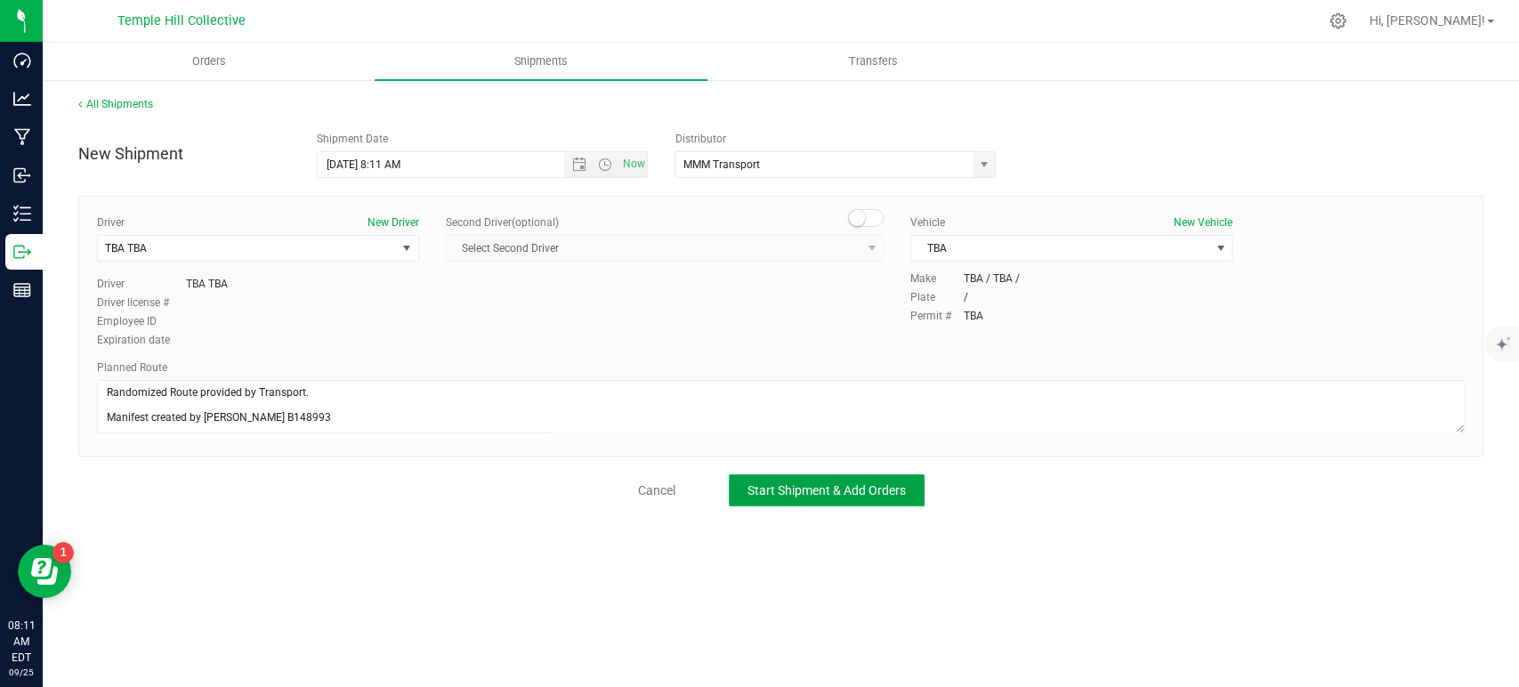
click at [865, 487] on span "Start Shipment & Add Orders" at bounding box center [827, 490] width 158 height 14
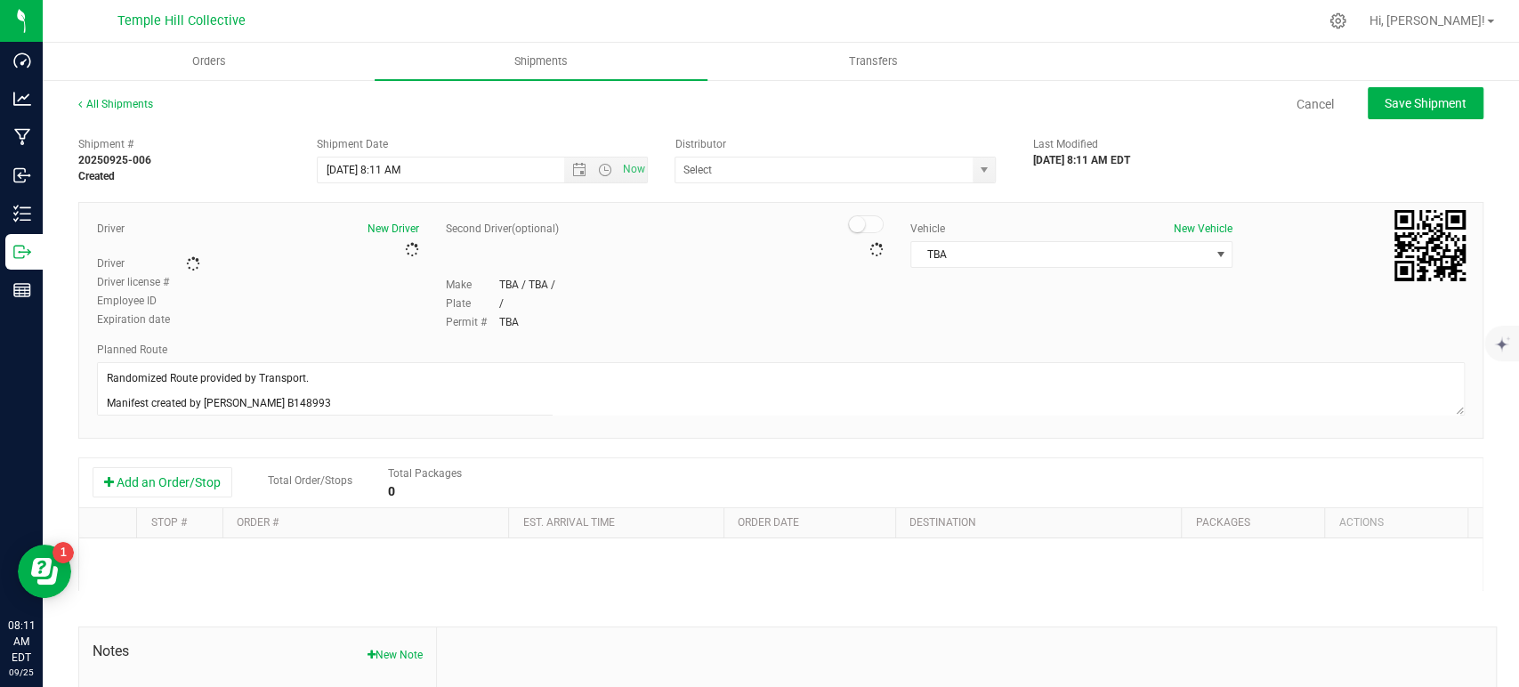
type input "MMM Transport"
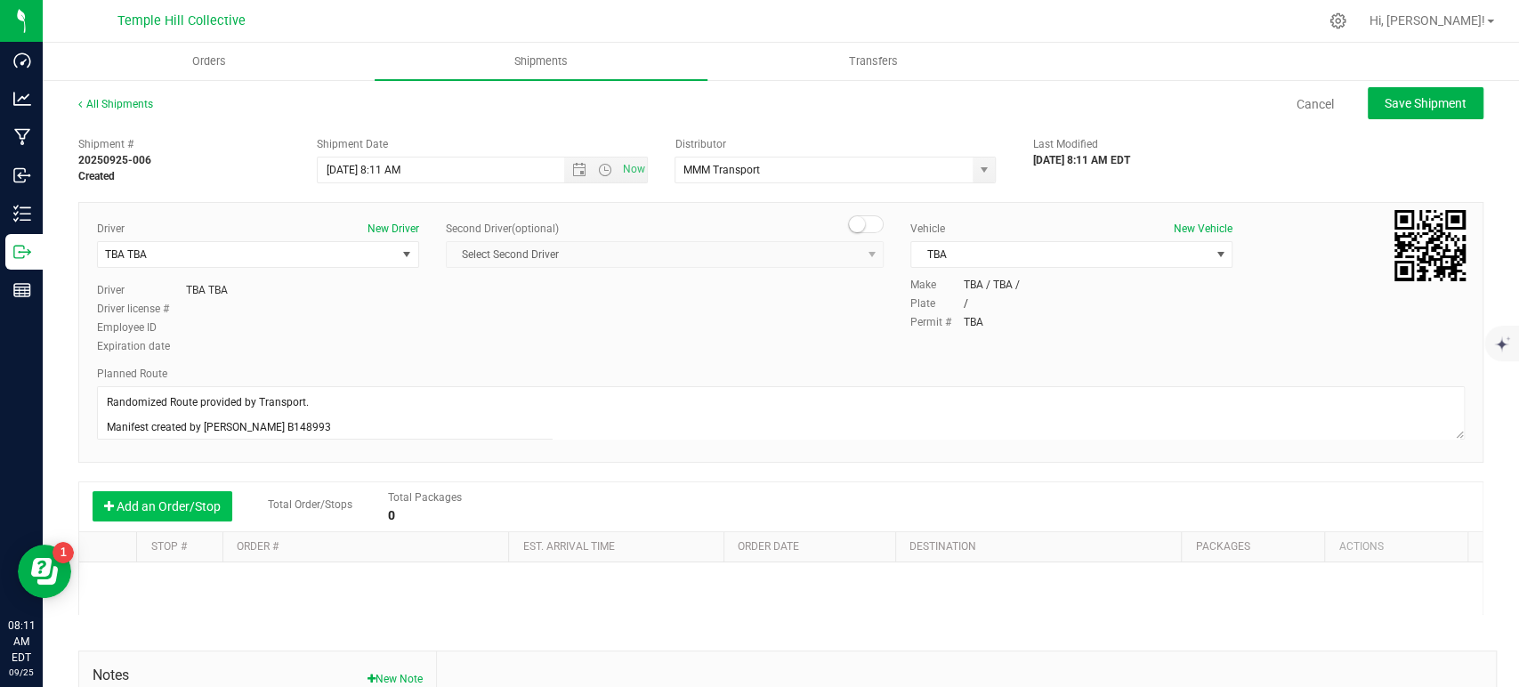
click at [192, 503] on button "Add an Order/Stop" at bounding box center [163, 506] width 140 height 30
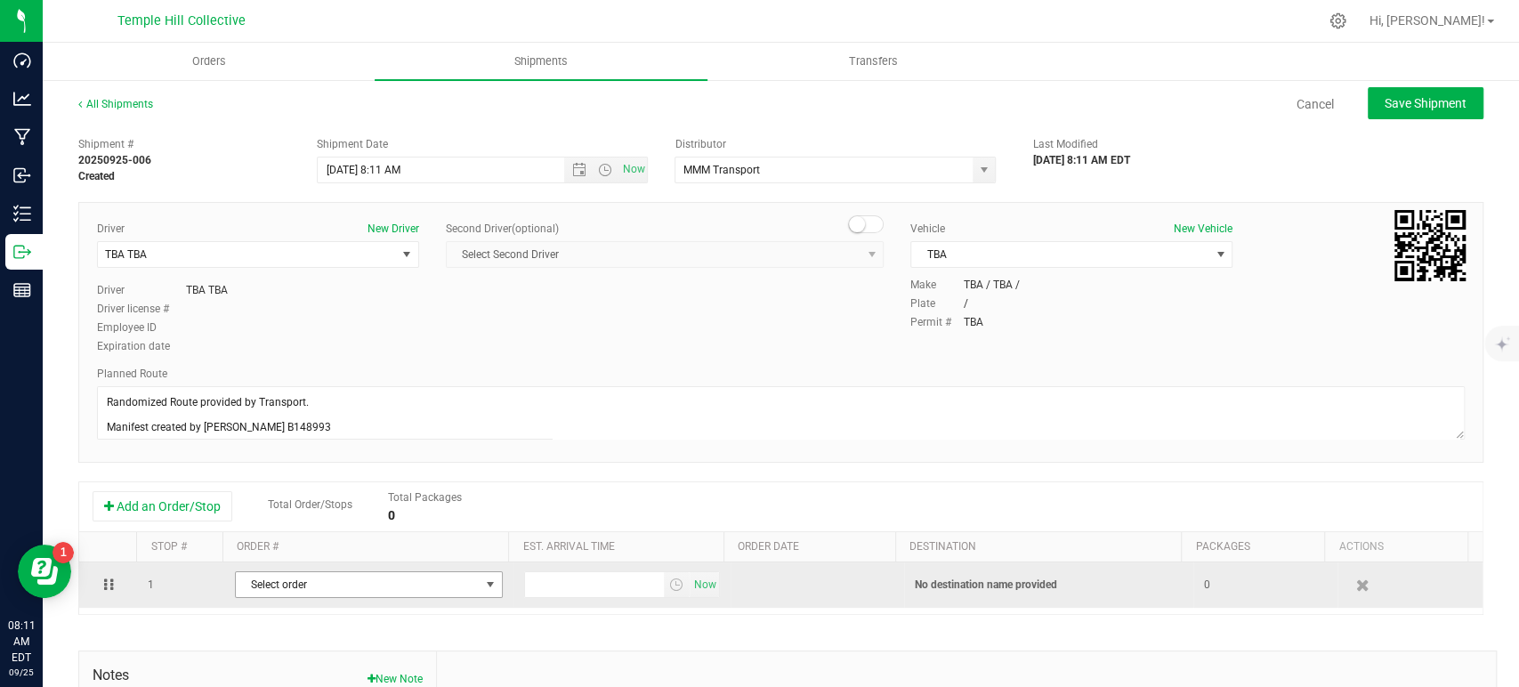
click at [368, 582] on span "Select order" at bounding box center [358, 584] width 244 height 25
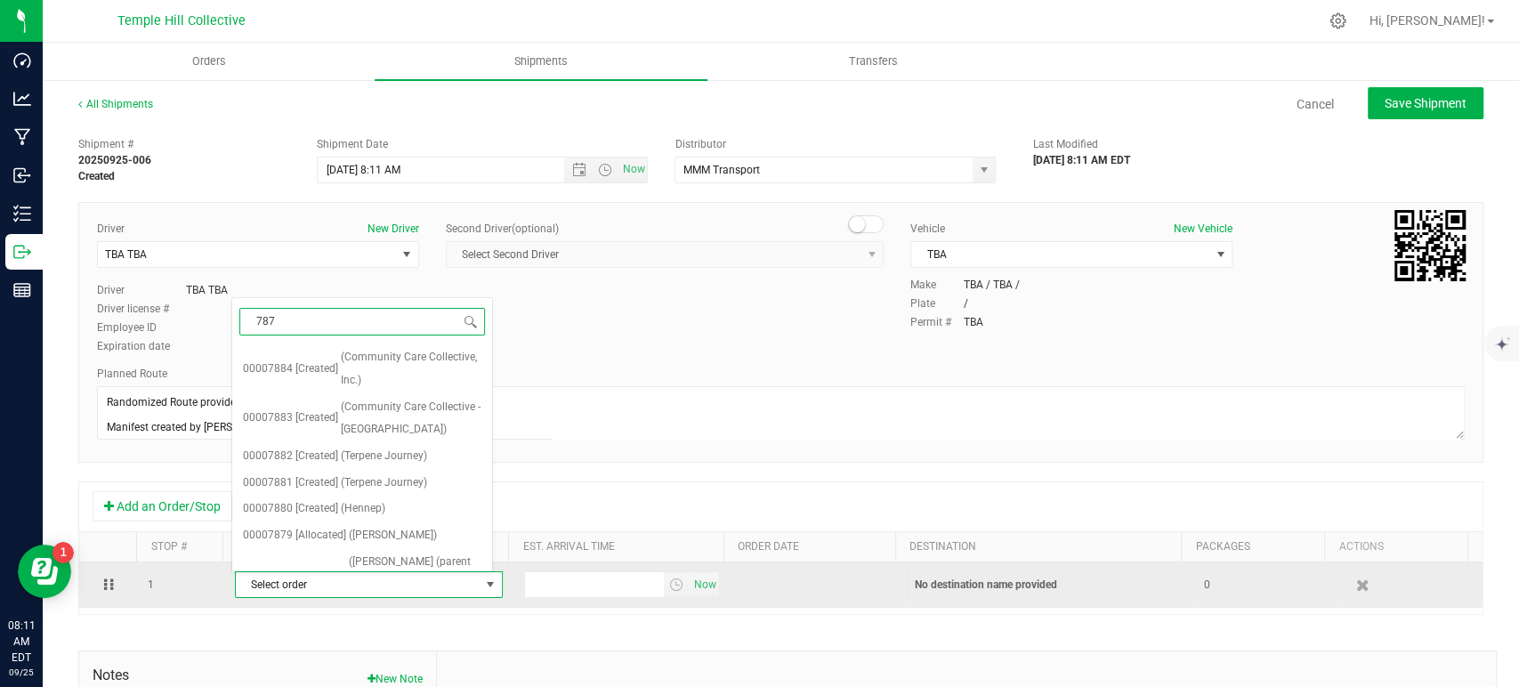
type input "7877"
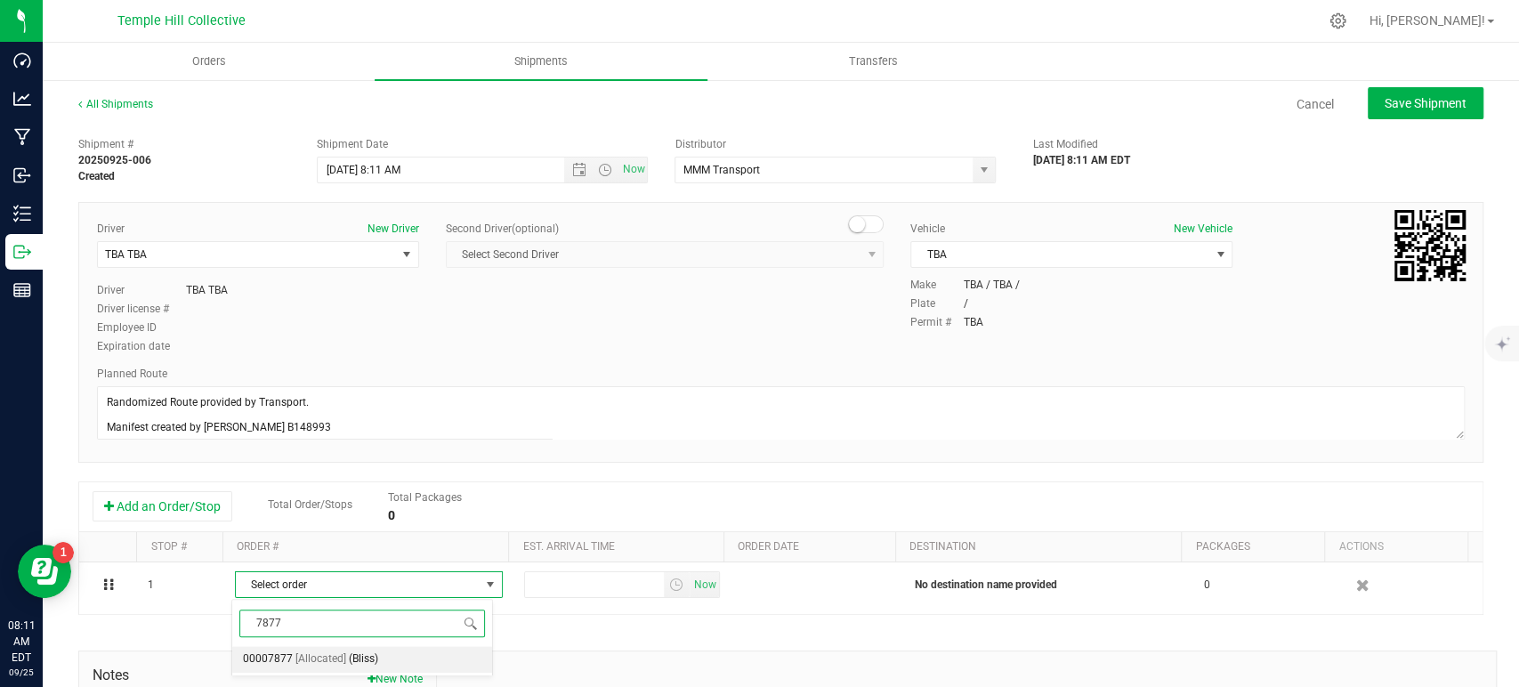
click at [383, 656] on li "00007877 [Allocated] (Bliss)" at bounding box center [362, 659] width 260 height 27
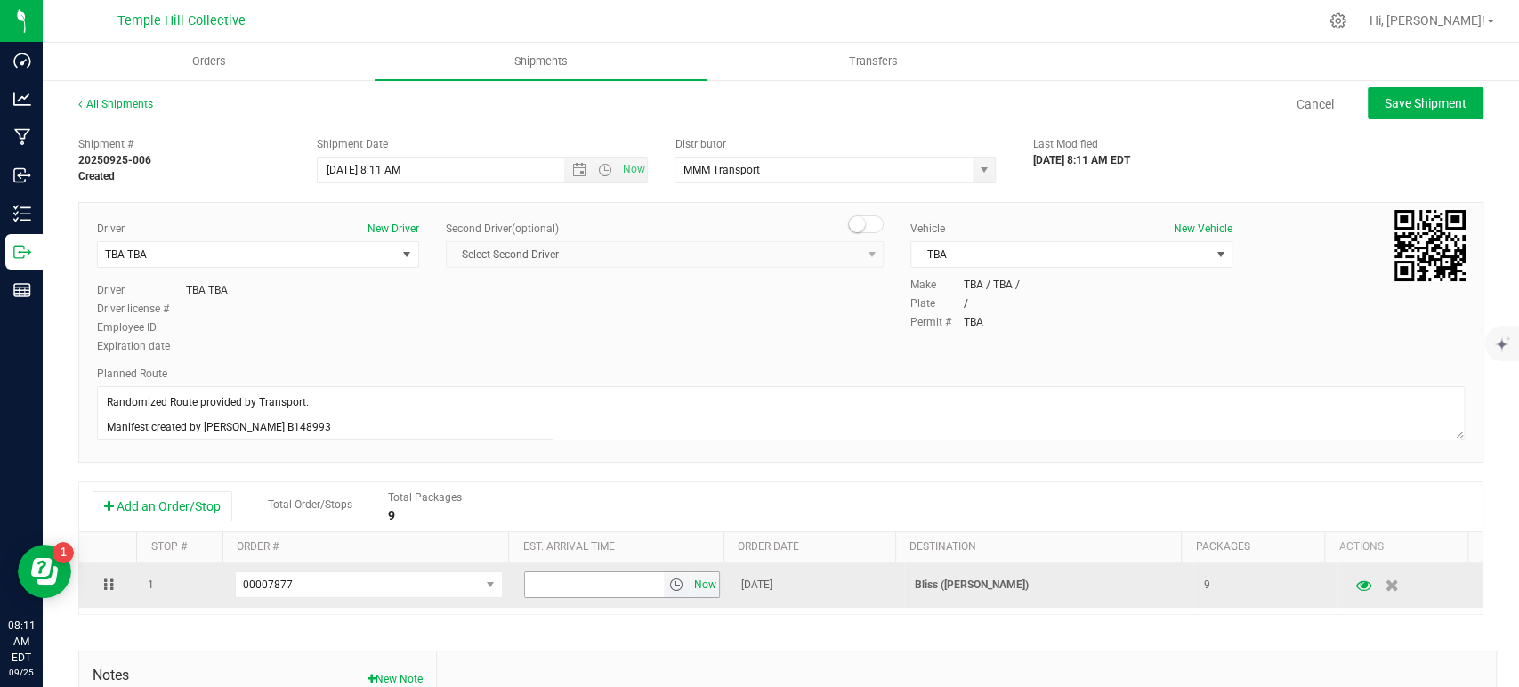
click at [690, 577] on span "Now" at bounding box center [705, 585] width 30 height 26
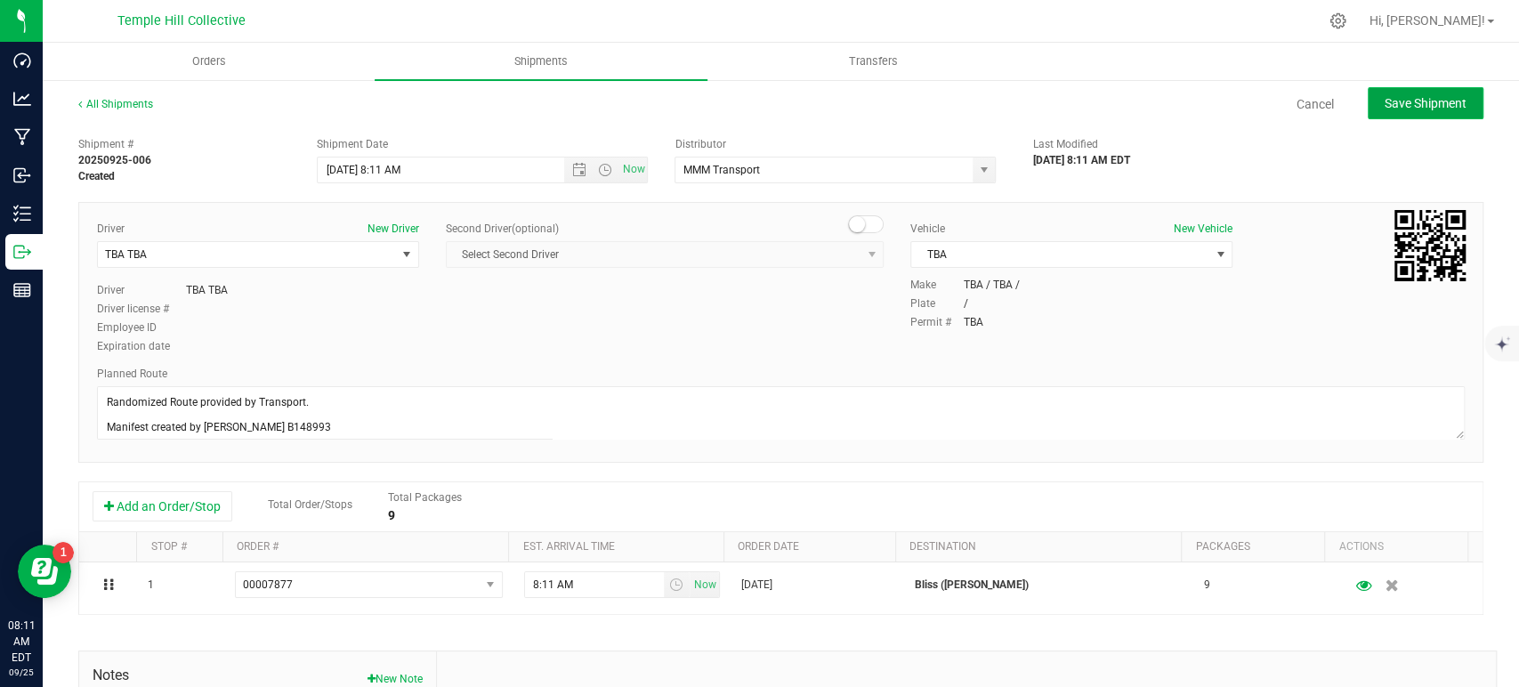
click at [1397, 103] on span "Save Shipment" at bounding box center [1426, 103] width 82 height 14
type input "[DATE] 12:11 PM"
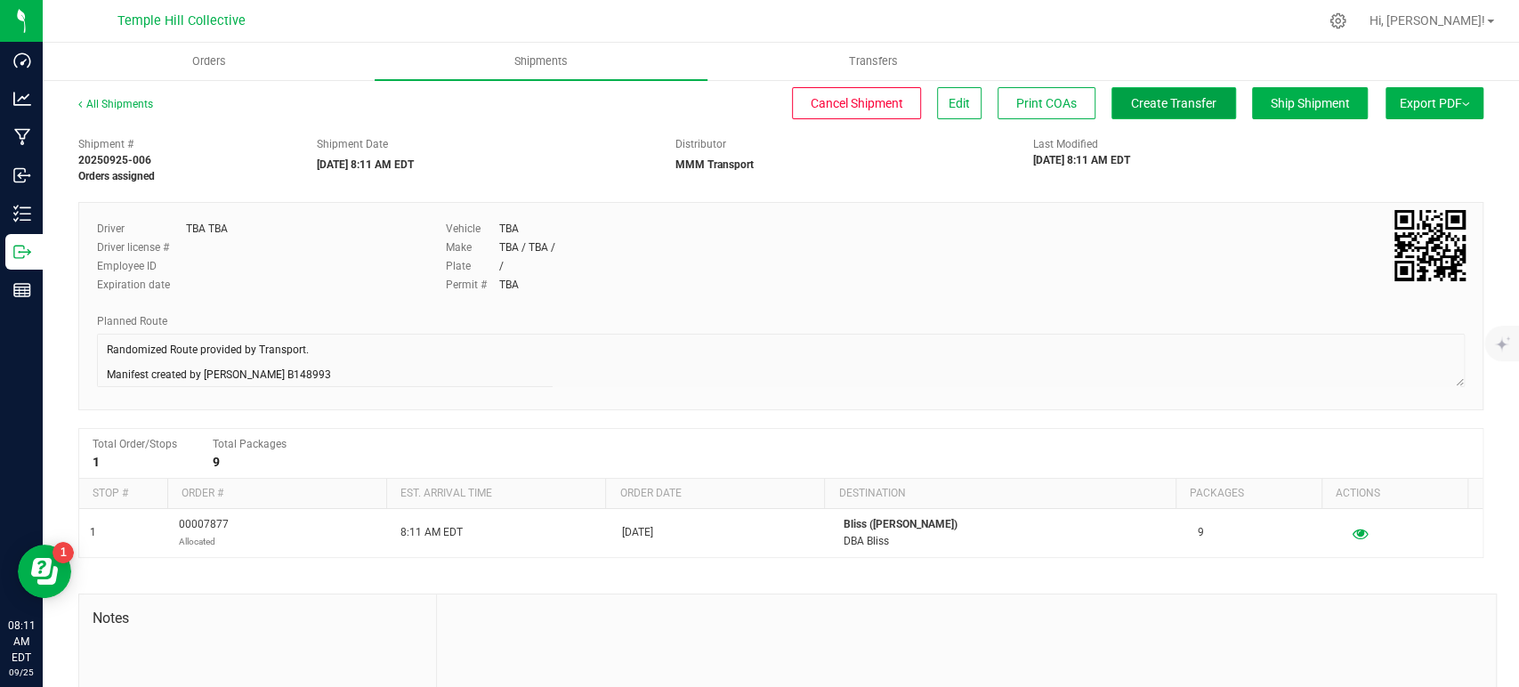
click at [1168, 96] on span "Create Transfer" at bounding box center [1173, 103] width 85 height 14
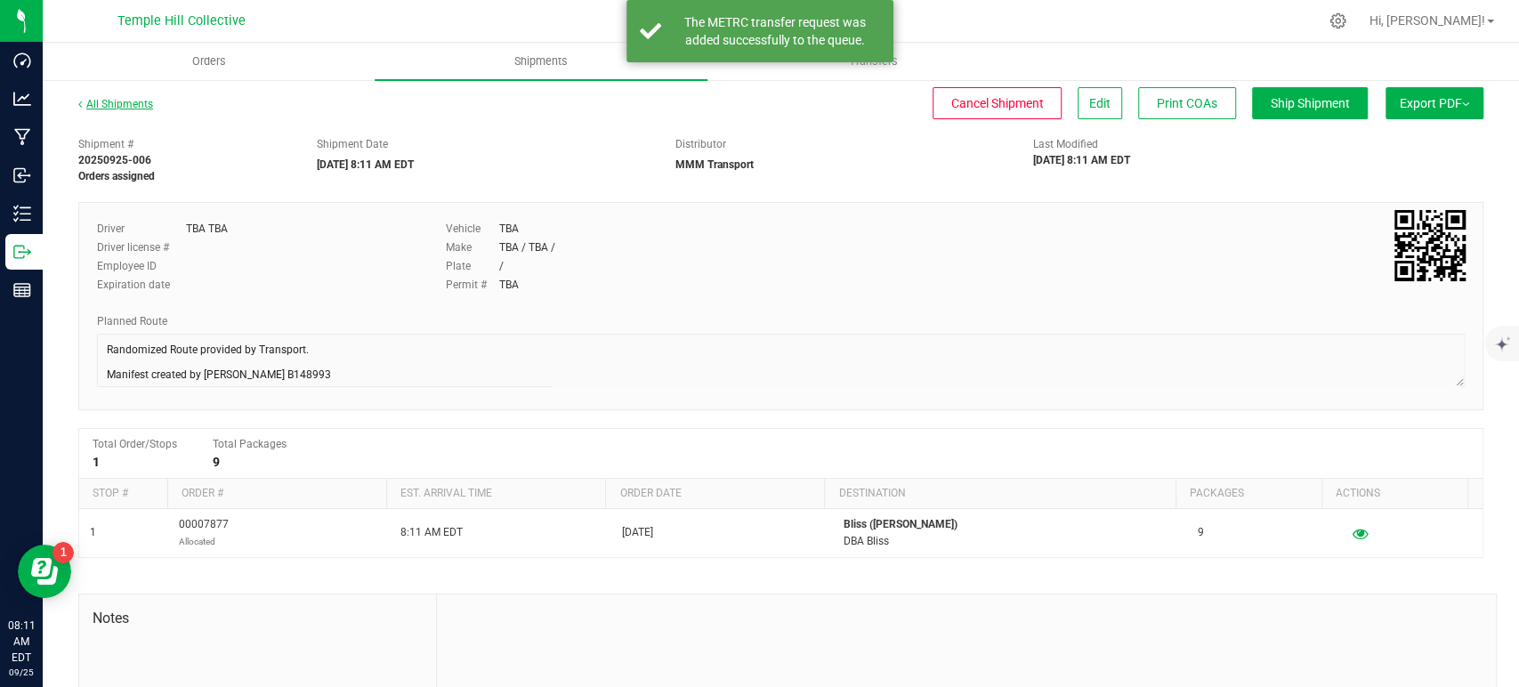
click at [124, 105] on link "All Shipments" at bounding box center [115, 104] width 75 height 12
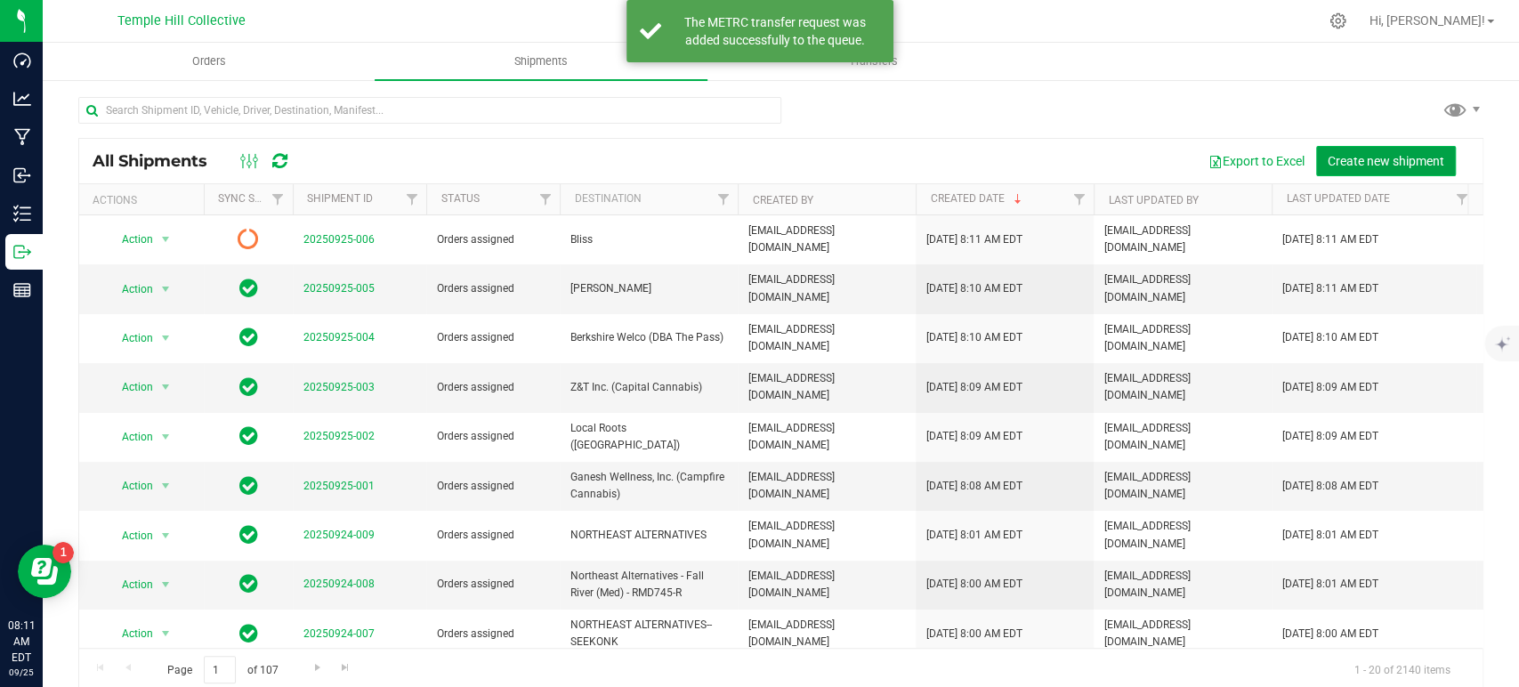
click at [1389, 162] on span "Create new shipment" at bounding box center [1386, 161] width 117 height 14
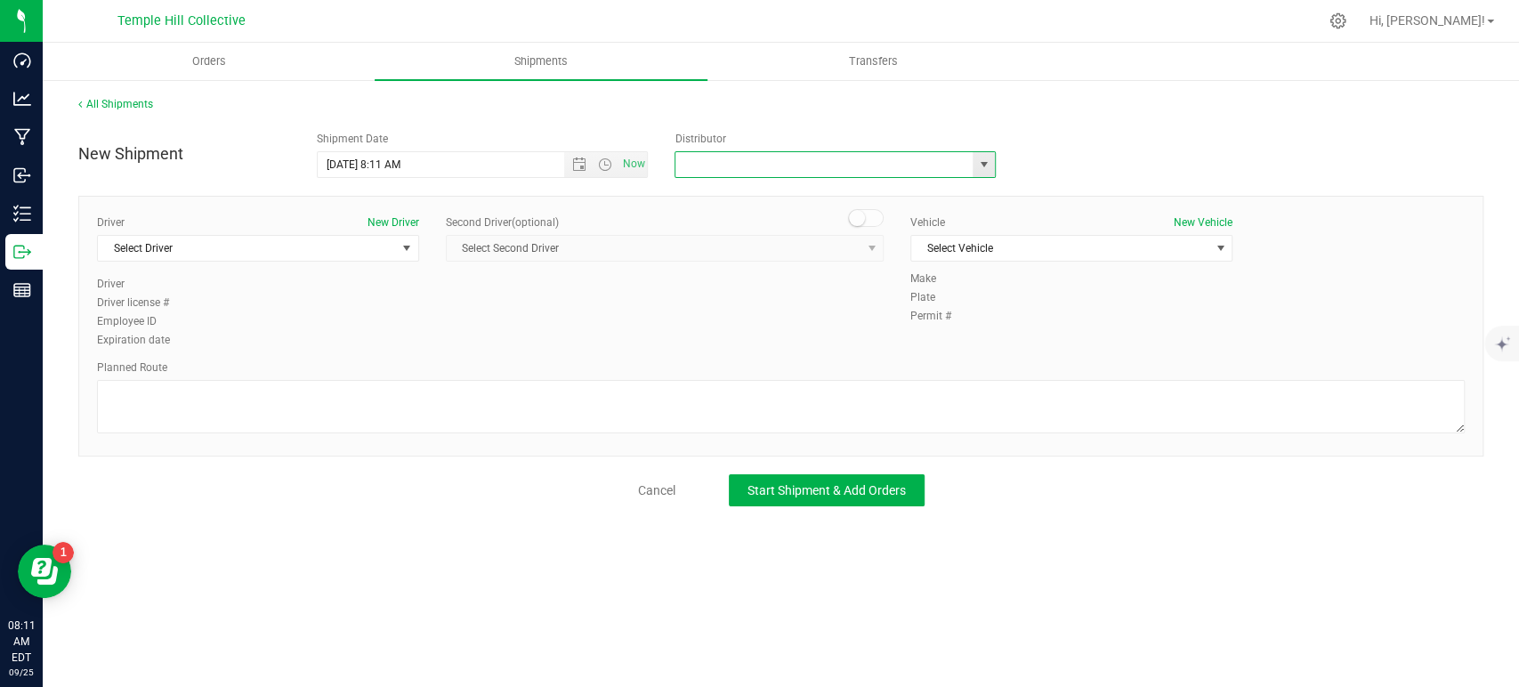
click at [854, 168] on input "text" at bounding box center [820, 164] width 288 height 25
click at [813, 199] on li "MMM Transport" at bounding box center [836, 195] width 320 height 27
type input "MMM Transport"
click at [368, 254] on span "Select Driver" at bounding box center [247, 248] width 298 height 25
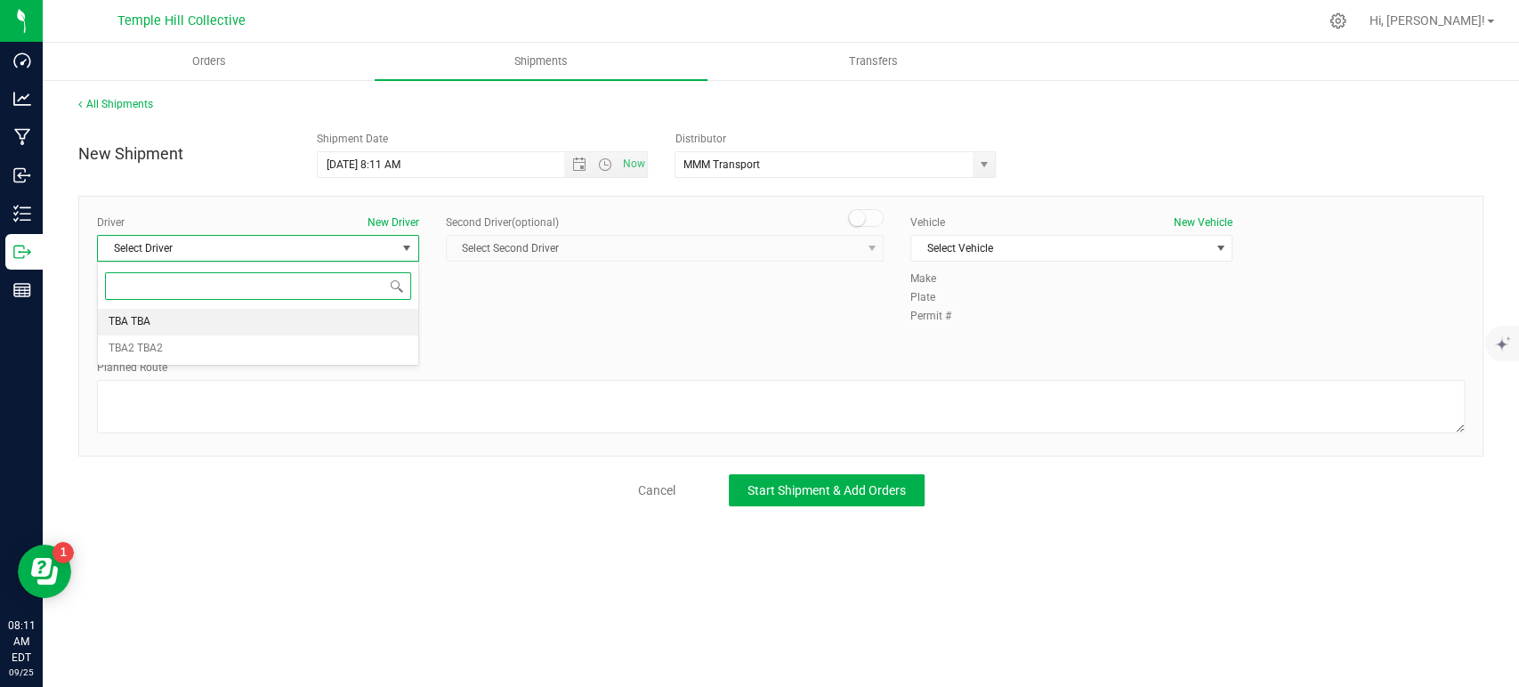
click at [238, 319] on li "TBA TBA" at bounding box center [258, 322] width 320 height 27
click at [1001, 240] on span "Select Vehicle" at bounding box center [1060, 248] width 298 height 25
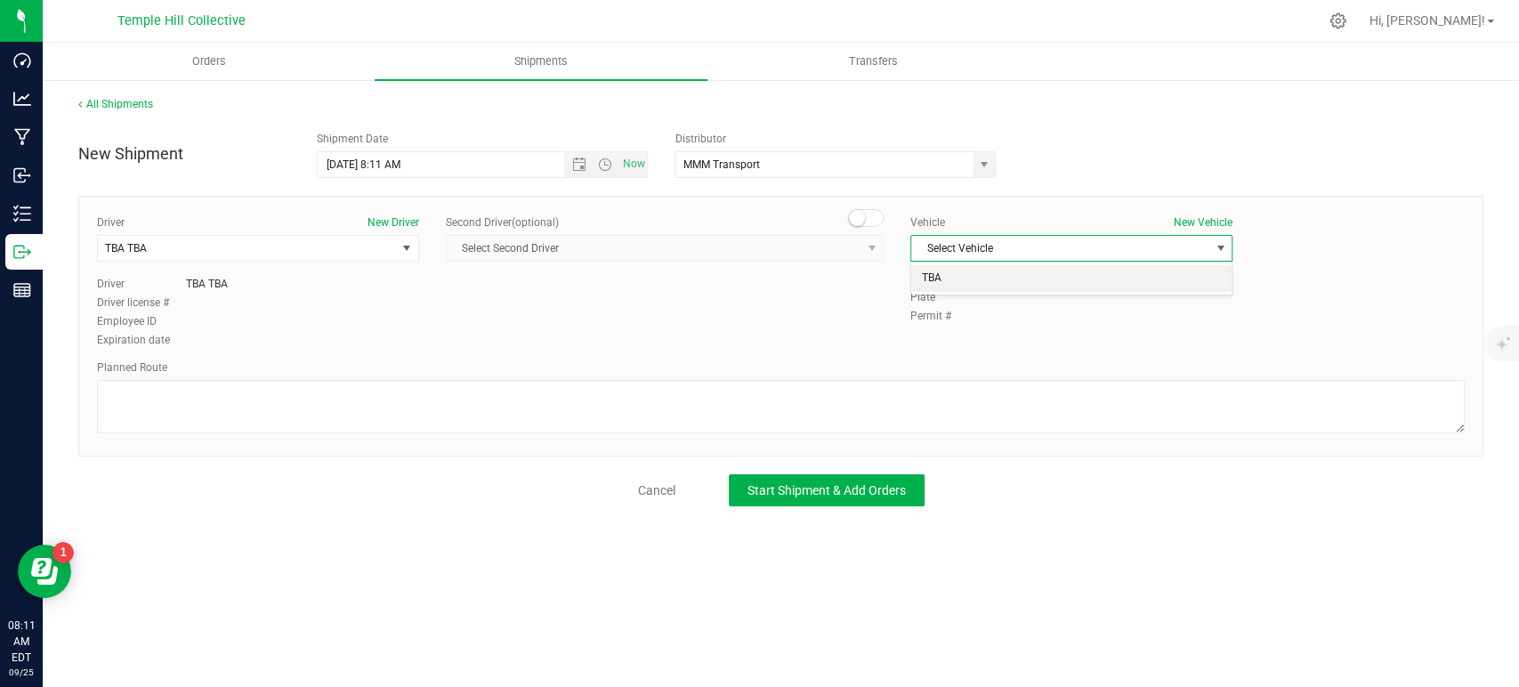
click at [986, 283] on li "TBA" at bounding box center [1071, 278] width 320 height 27
click at [826, 433] on textarea at bounding box center [781, 406] width 1368 height 53
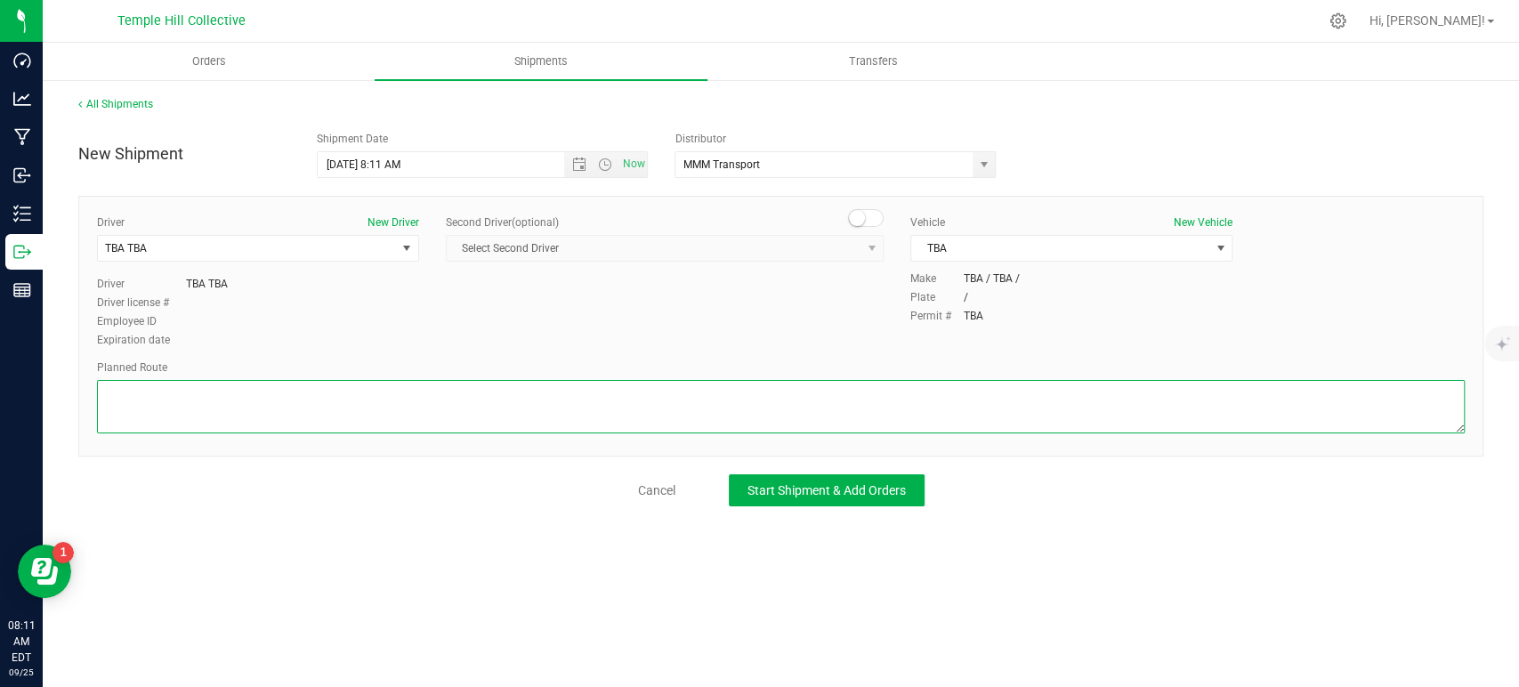
click at [847, 411] on textarea at bounding box center [781, 406] width 1368 height 53
paste textarea "Randomized Route provided by Transport. Manifest created by [PERSON_NAME] B1489…"
type textarea "Randomized Route provided by Transport. Manifest created by [PERSON_NAME] B1489…"
click at [819, 518] on div "All Shipments New Shipment Shipment Date 9/25/2025 8:11 AM Now Distributor MMM …" at bounding box center [781, 301] width 1477 height 446
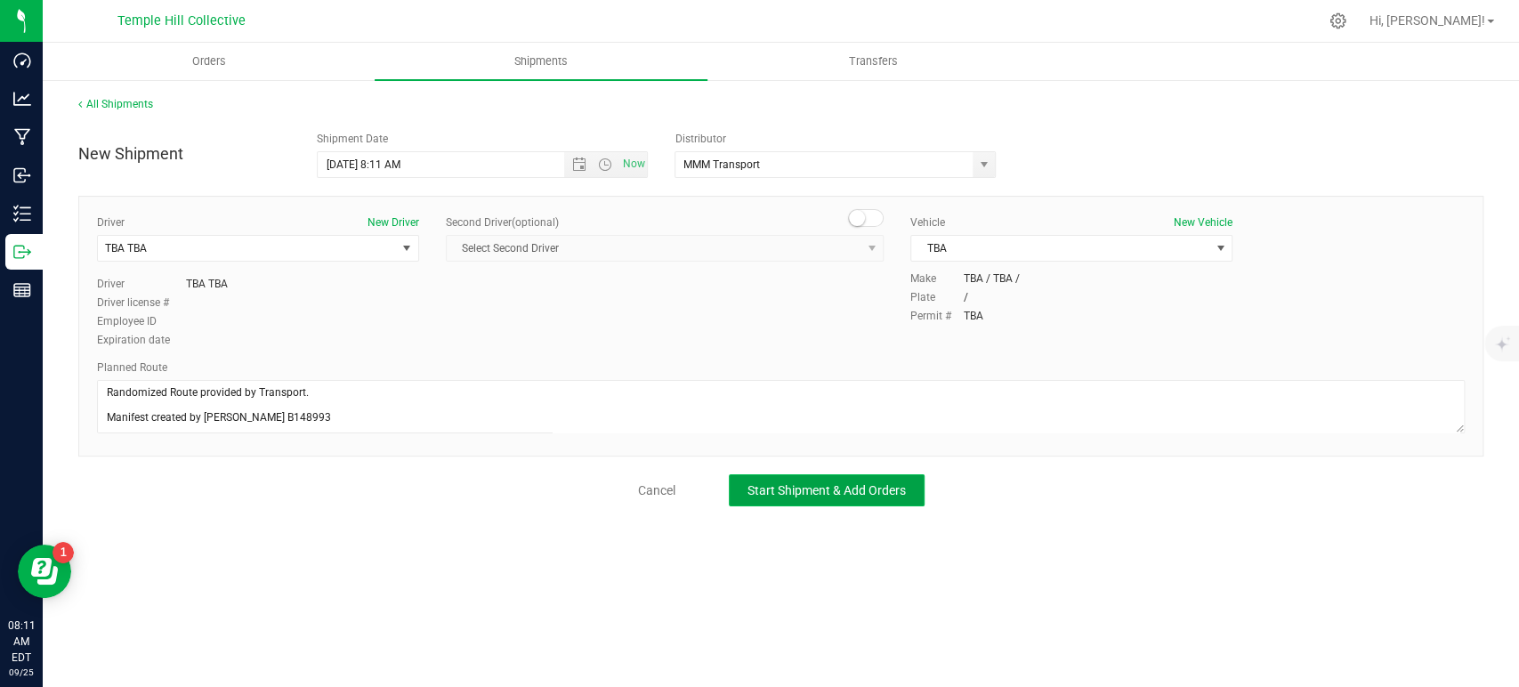
click at [835, 480] on button "Start Shipment & Add Orders" at bounding box center [827, 490] width 196 height 32
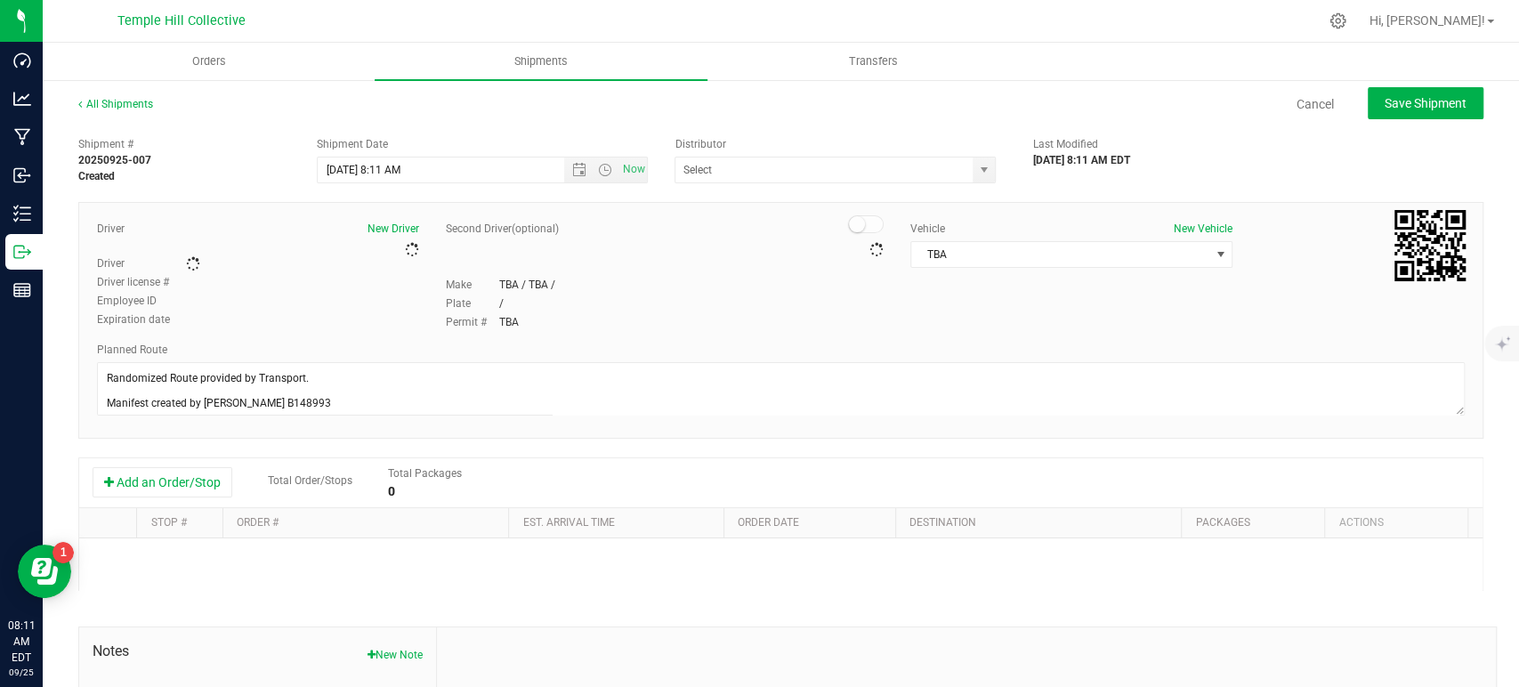
type input "MMM Transport"
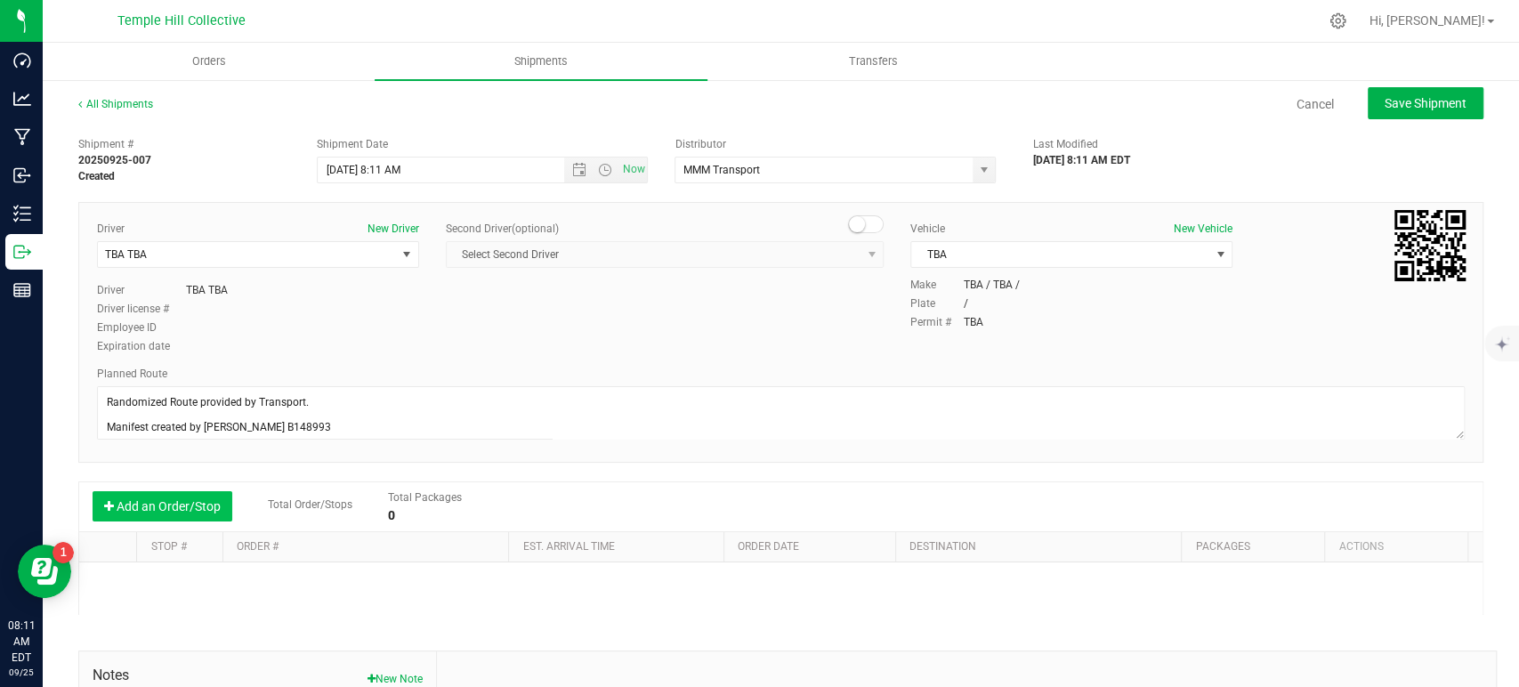
drag, startPoint x: 173, startPoint y: 495, endPoint x: 185, endPoint y: 502, distance: 14.4
click at [173, 495] on button "Add an Order/Stop" at bounding box center [163, 506] width 140 height 30
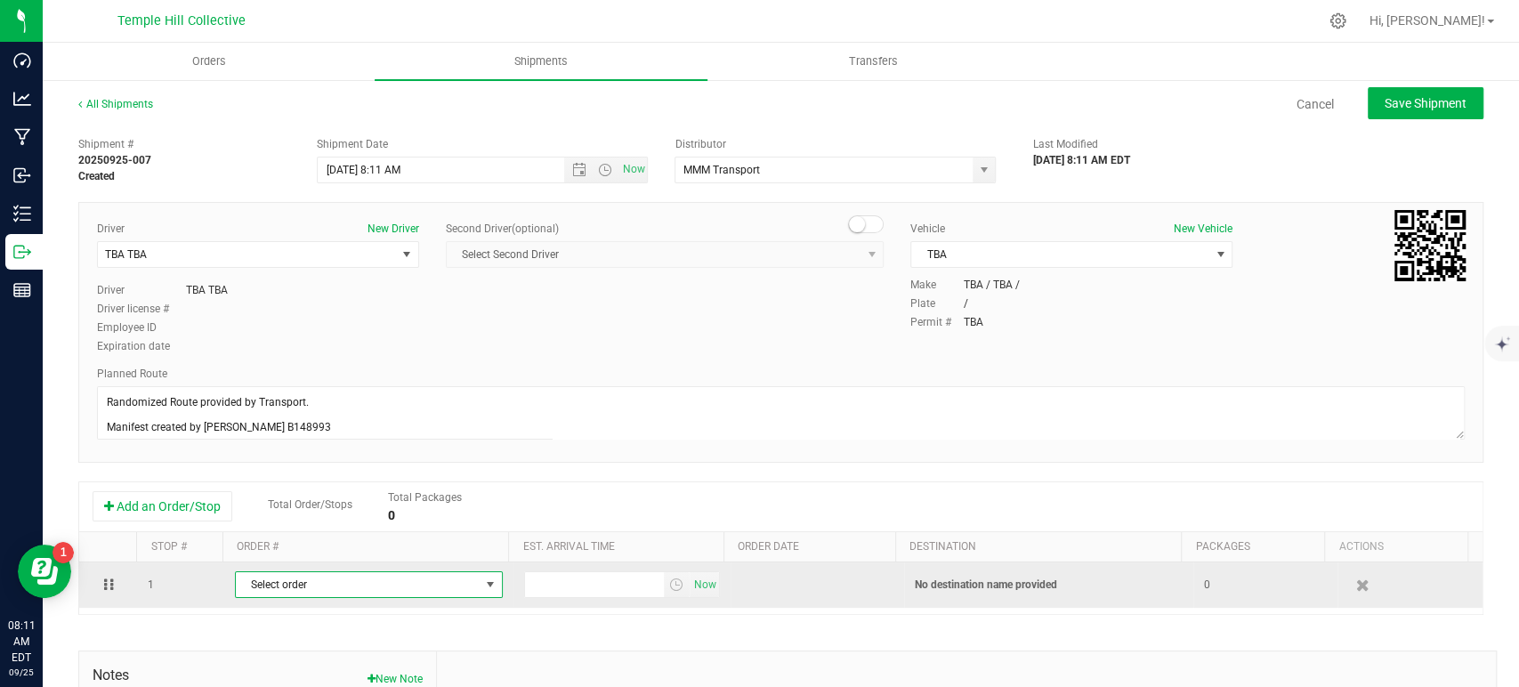
click at [370, 589] on span "Select order" at bounding box center [358, 584] width 244 height 25
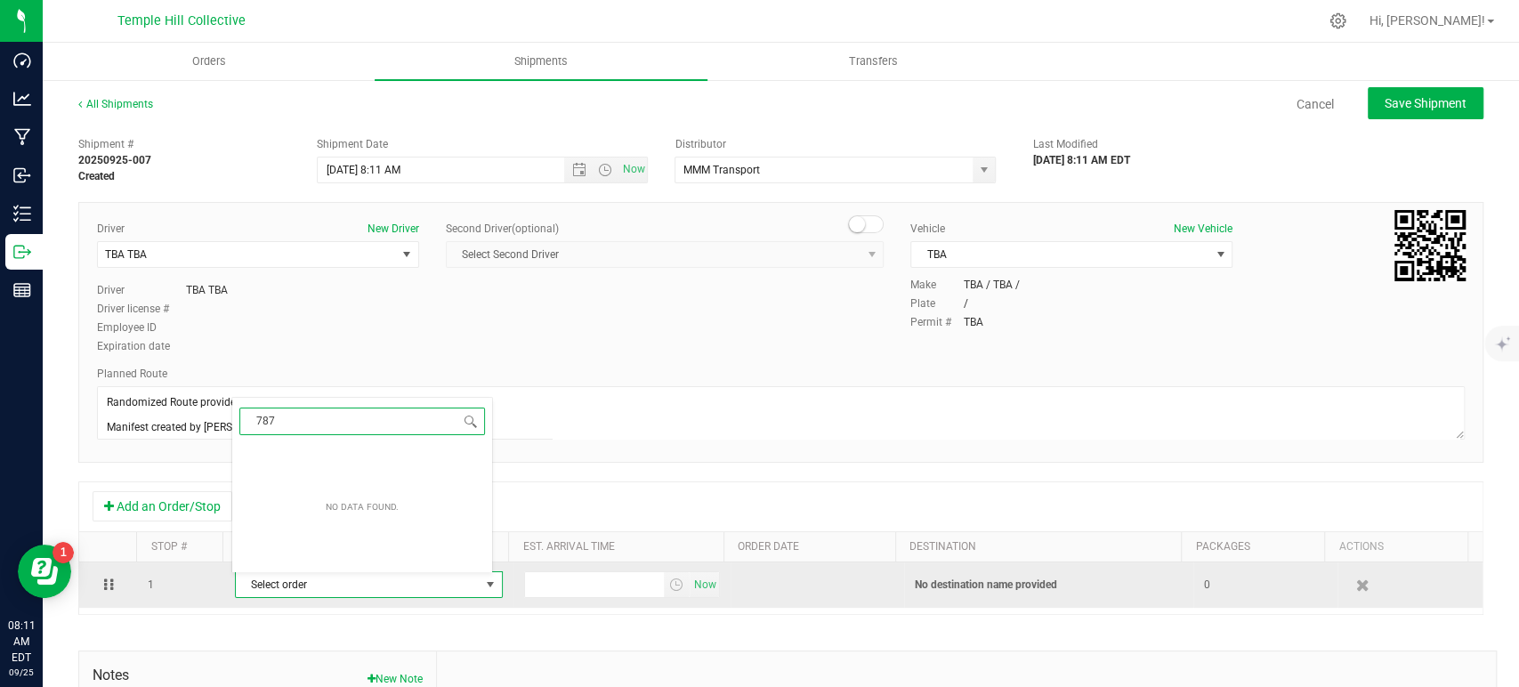
type input "7878"
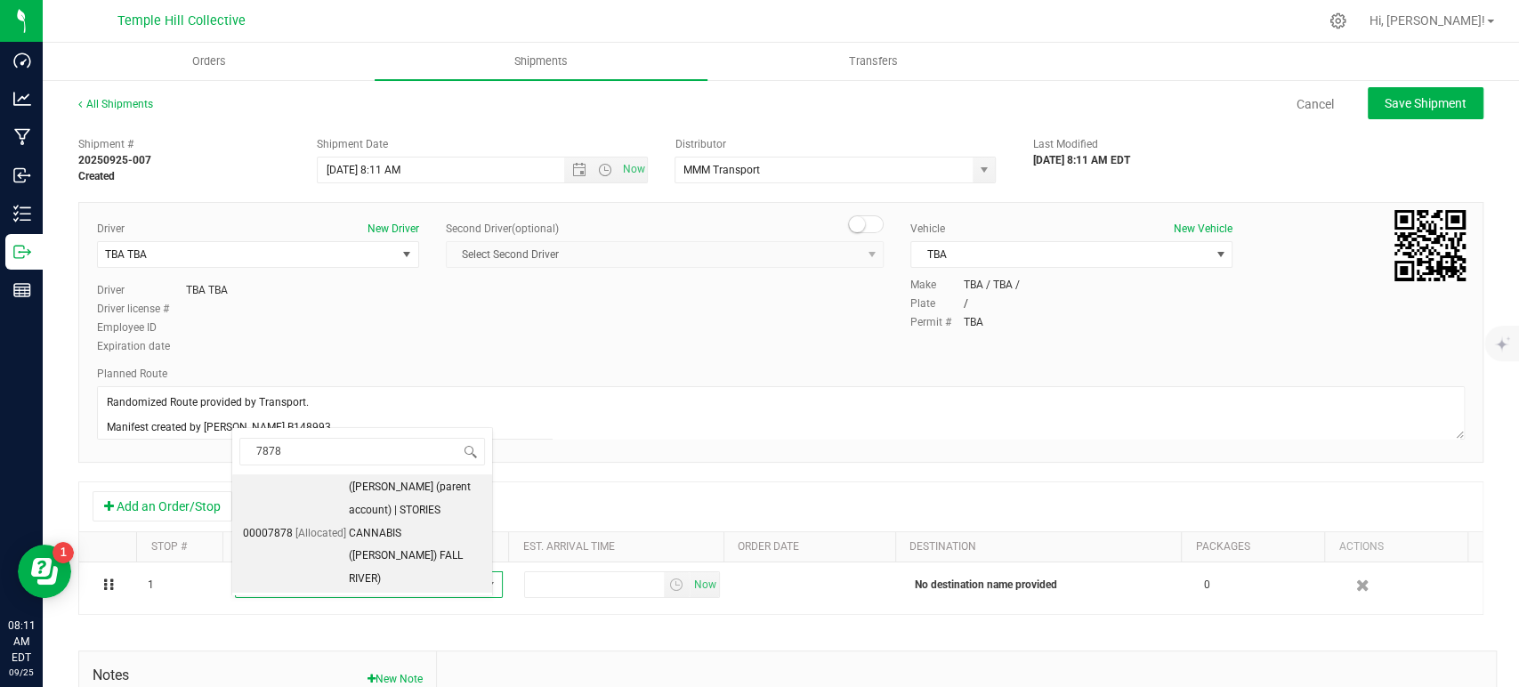
click at [381, 544] on span "([PERSON_NAME] (parent account) | STORIES CANNABIS ([PERSON_NAME]) FALL RIVER)" at bounding box center [415, 533] width 133 height 115
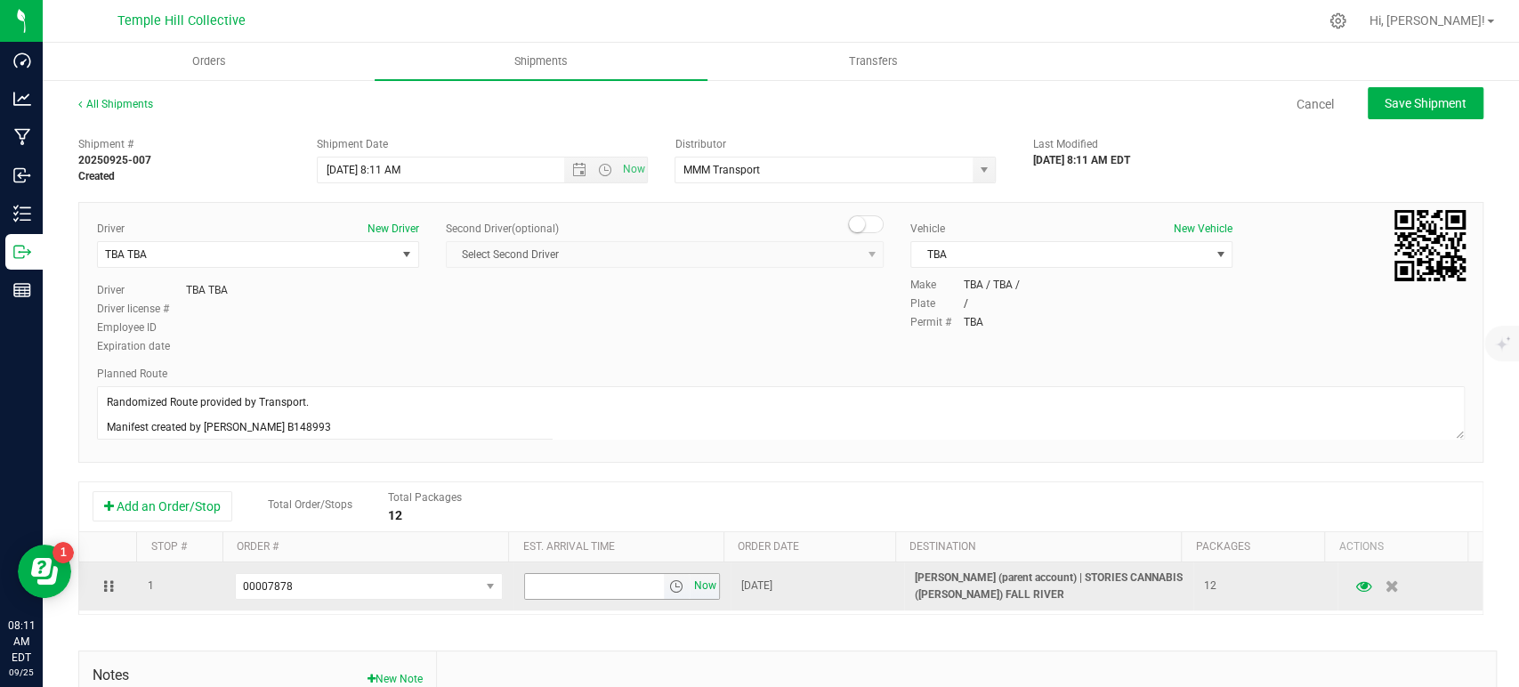
click at [690, 588] on span "Now" at bounding box center [705, 586] width 30 height 26
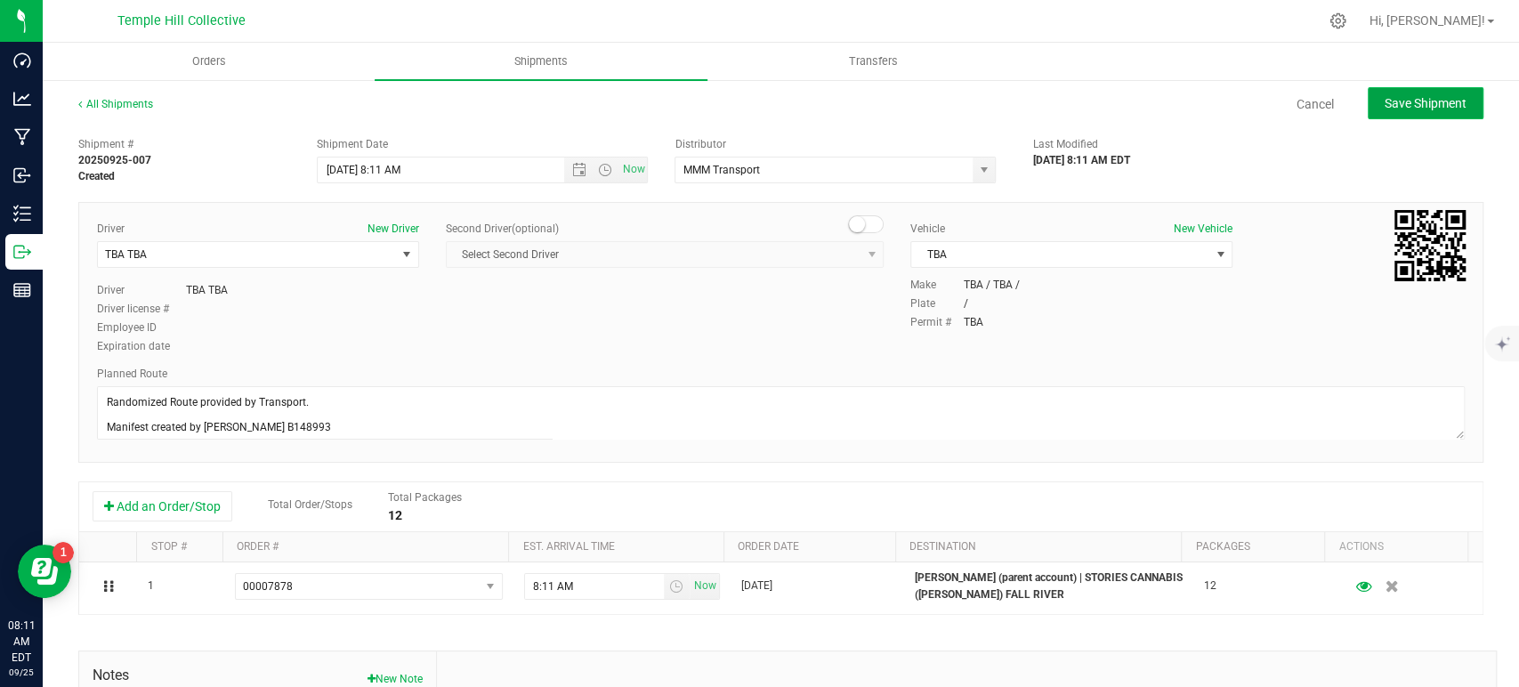
click at [1385, 101] on span "Save Shipment" at bounding box center [1426, 103] width 82 height 14
type input "[DATE] 12:11 PM"
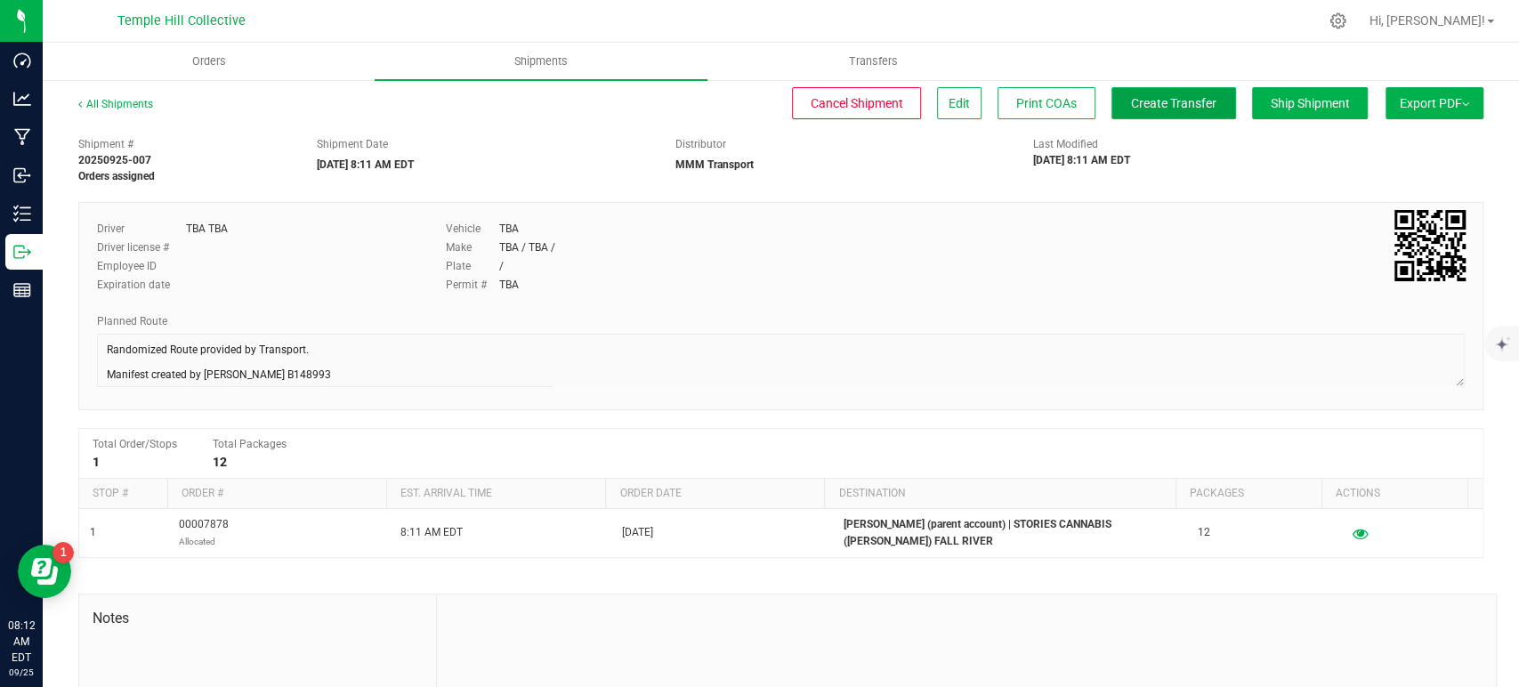
click at [1155, 87] on button "Create Transfer" at bounding box center [1174, 103] width 125 height 32
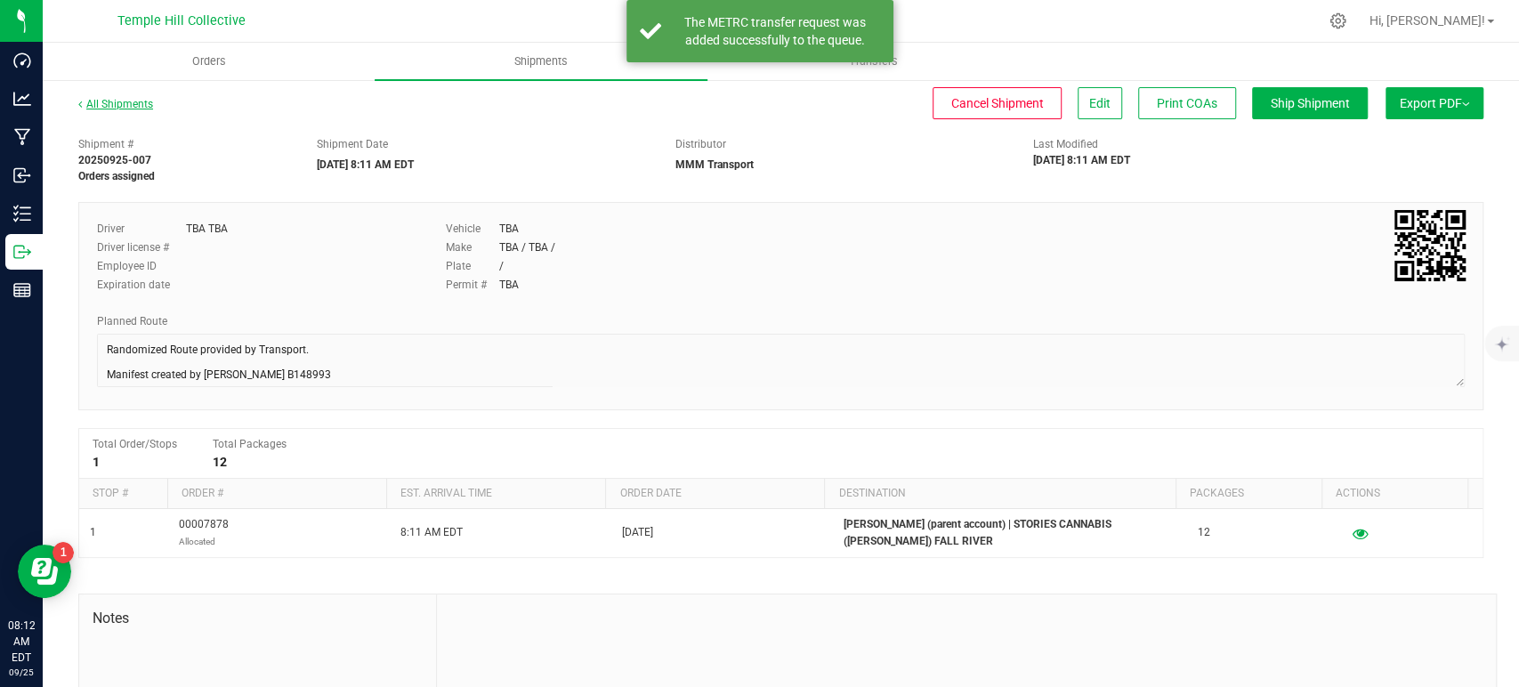
click at [142, 99] on link "All Shipments" at bounding box center [115, 104] width 75 height 12
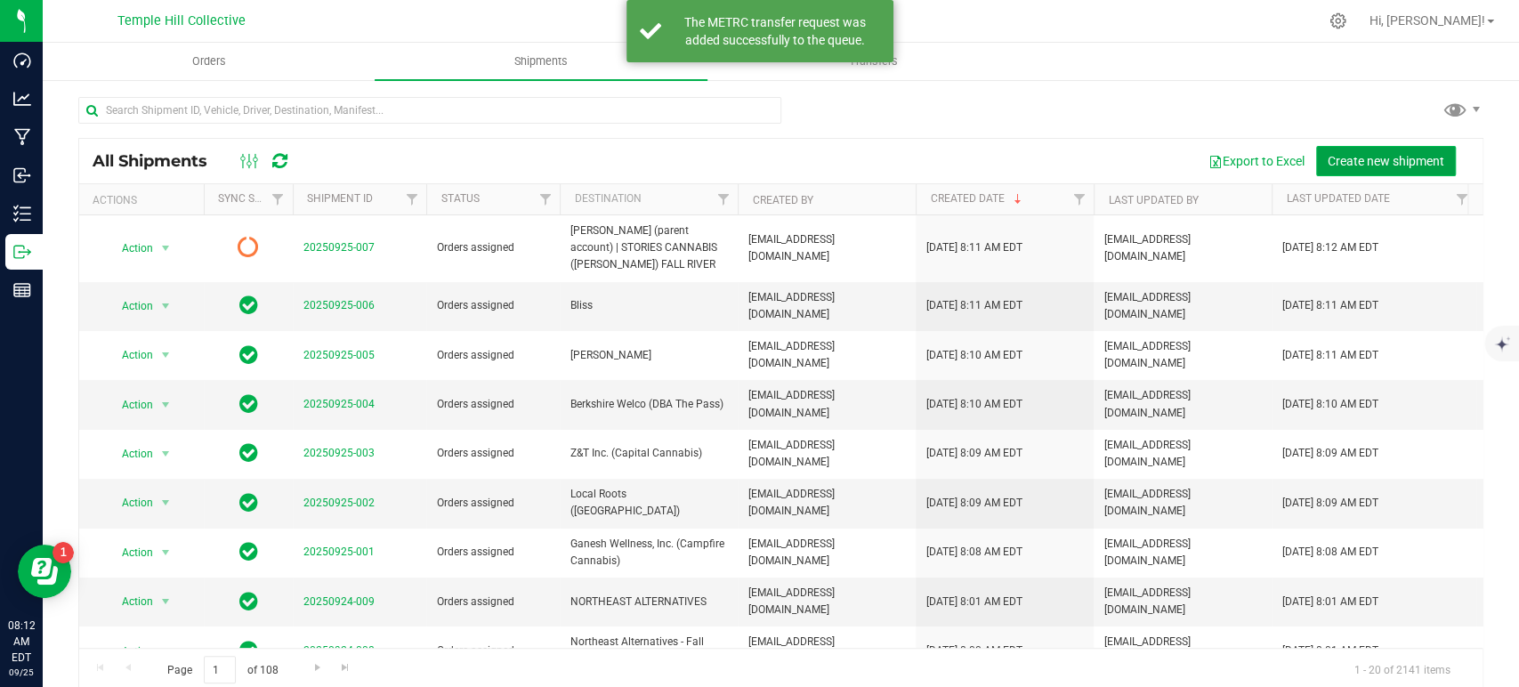
click at [1407, 156] on span "Create new shipment" at bounding box center [1386, 161] width 117 height 14
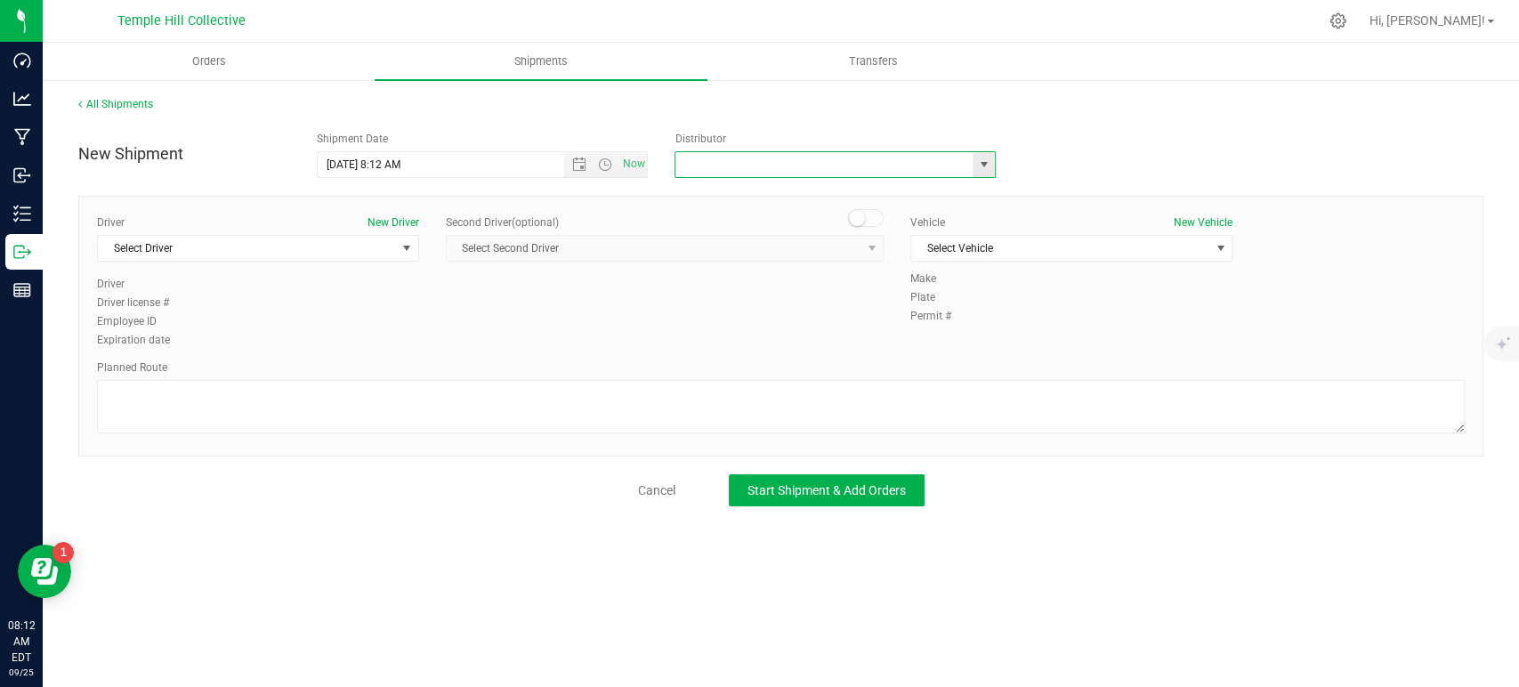
click at [711, 161] on input "text" at bounding box center [820, 164] width 288 height 25
click at [725, 193] on li "MMM Transport" at bounding box center [836, 195] width 320 height 27
type input "MMM Transport"
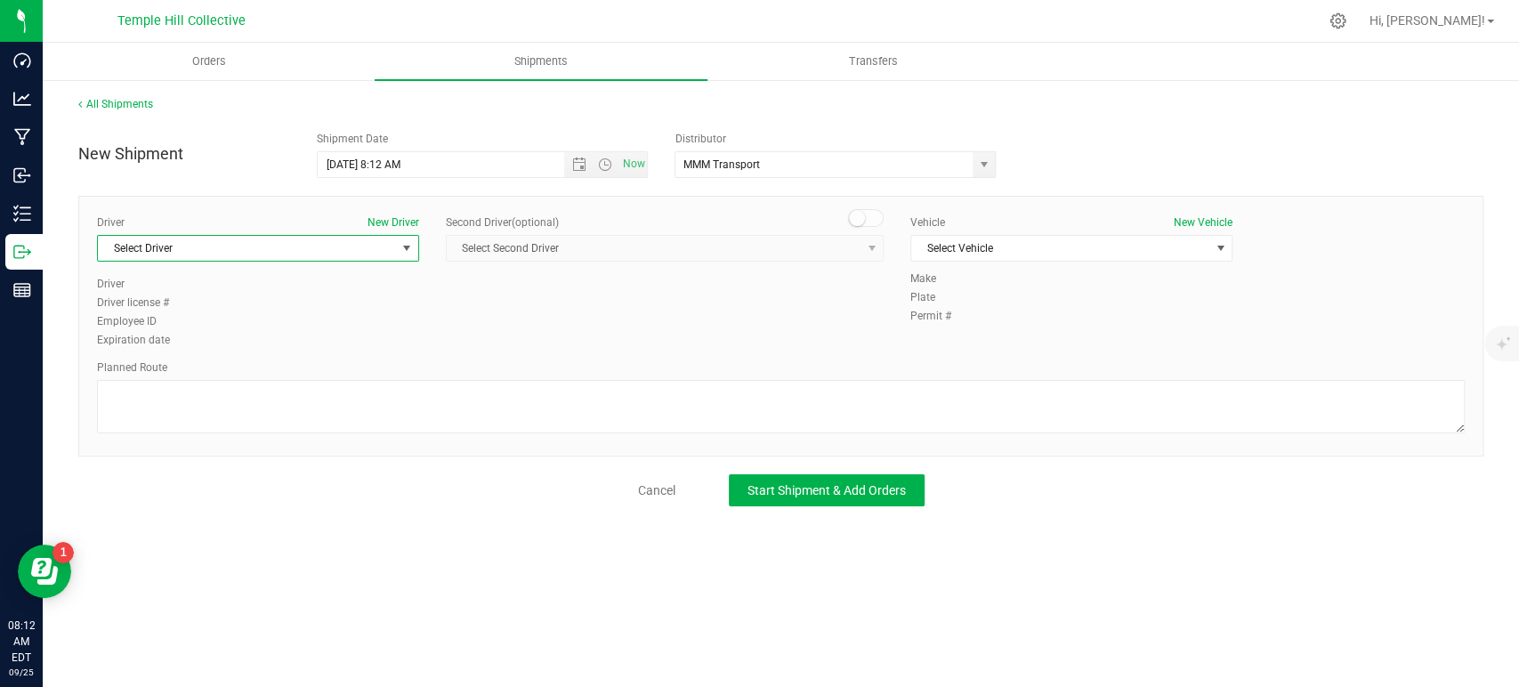
click at [308, 245] on span "Select Driver" at bounding box center [247, 248] width 298 height 25
click at [199, 311] on li "TBA TBA" at bounding box center [258, 322] width 320 height 27
click at [229, 427] on textarea at bounding box center [781, 406] width 1368 height 53
paste textarea "Randomized Route provided by Transport. Manifest created by [PERSON_NAME] B1489…"
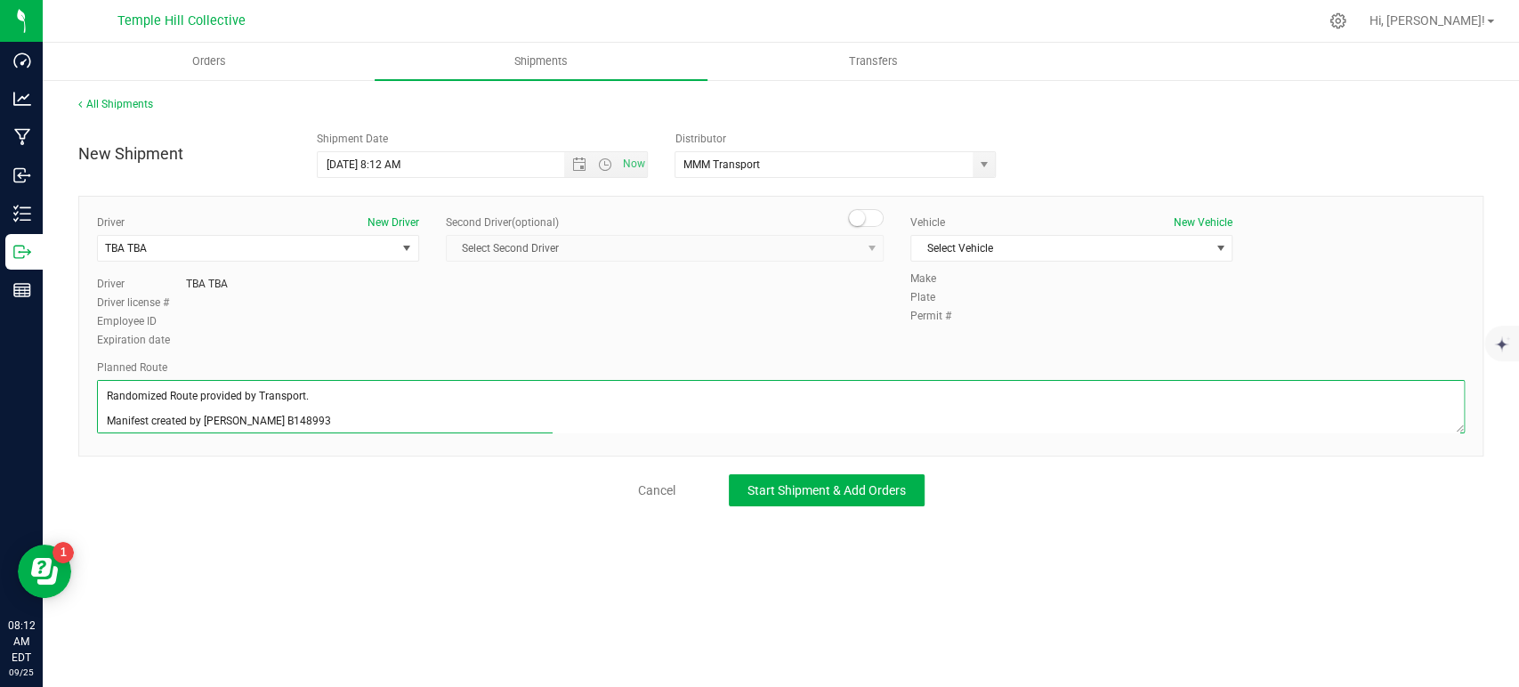
scroll to position [7, 0]
type textarea "Randomized Route provided by Transport. Manifest created by [PERSON_NAME] B1489…"
click at [1041, 246] on span "Select Vehicle" at bounding box center [1060, 248] width 298 height 25
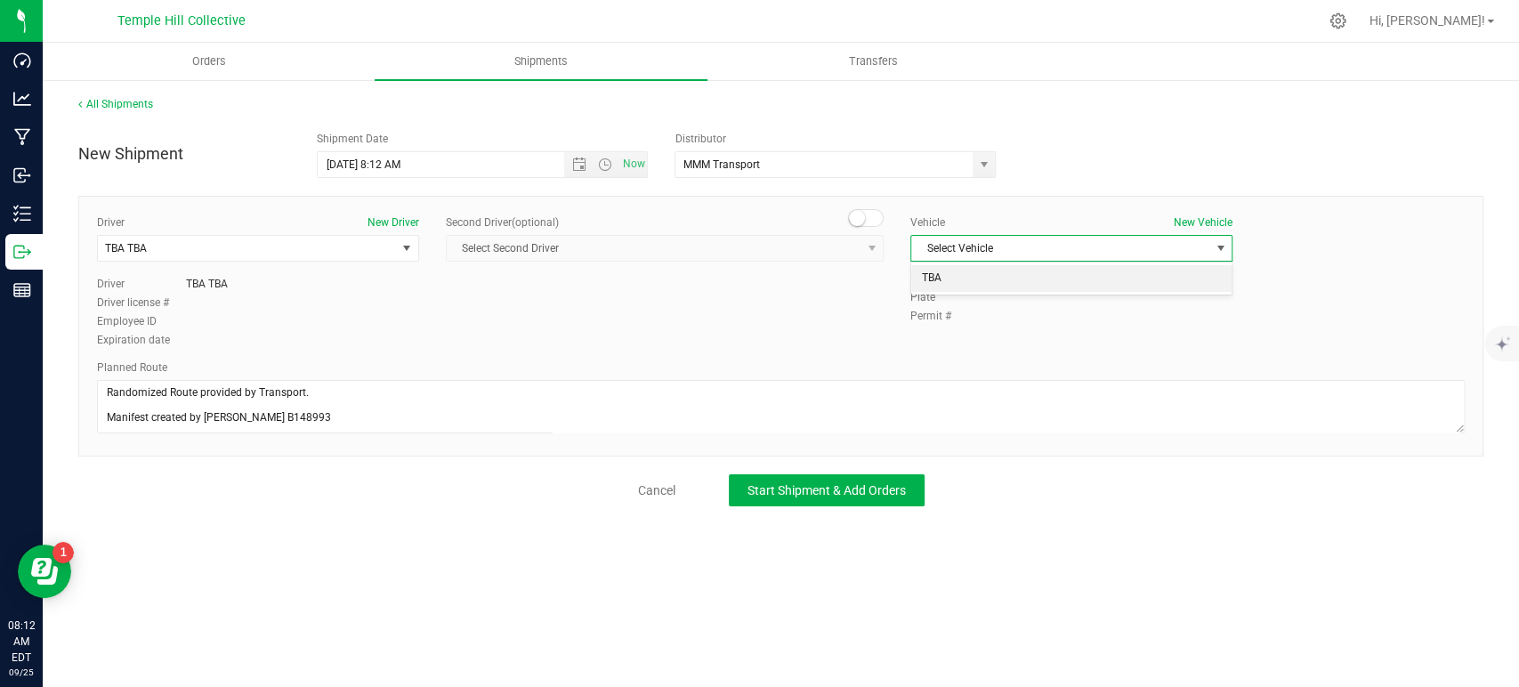
click at [1016, 270] on li "TBA" at bounding box center [1071, 278] width 320 height 27
click at [836, 485] on span "Start Shipment & Add Orders" at bounding box center [827, 490] width 158 height 14
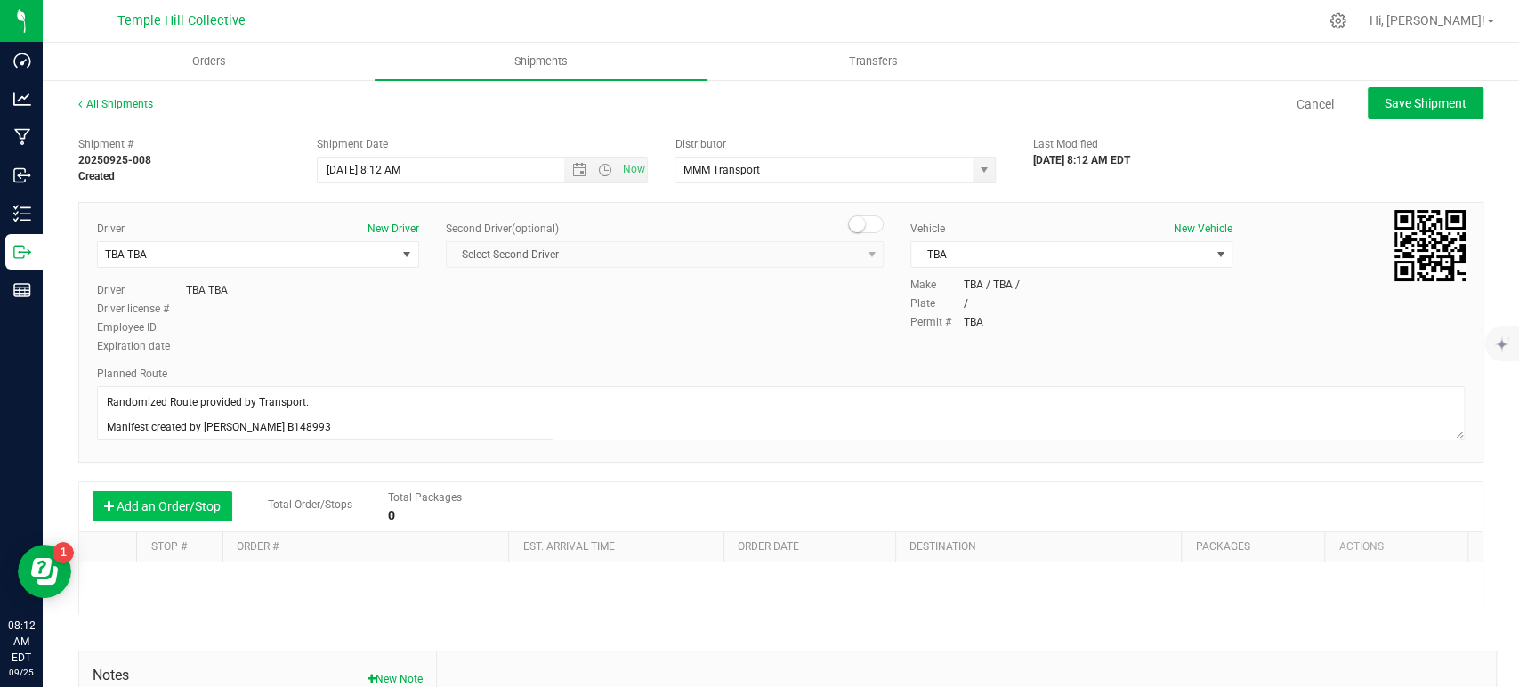
click at [165, 518] on button "Add an Order/Stop" at bounding box center [163, 506] width 140 height 30
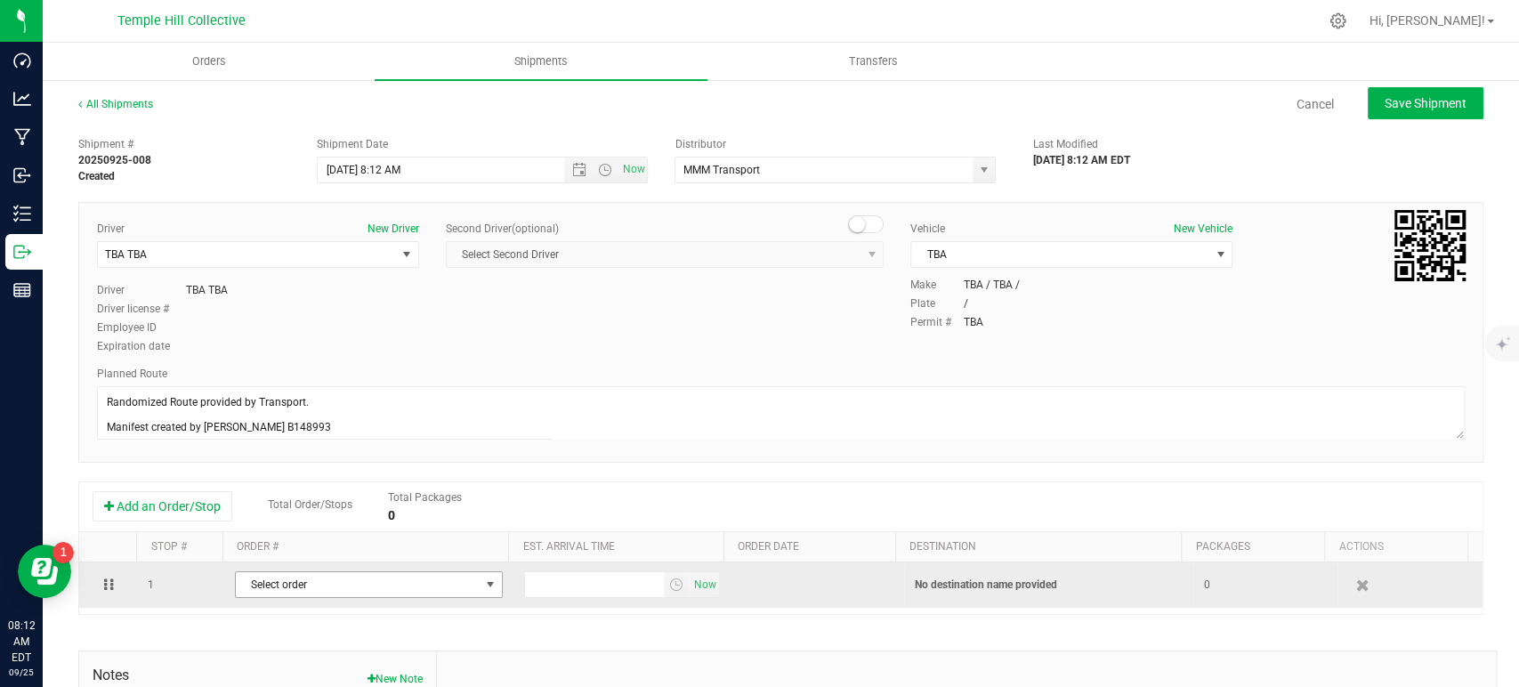
click at [304, 581] on span "Select order" at bounding box center [358, 584] width 244 height 25
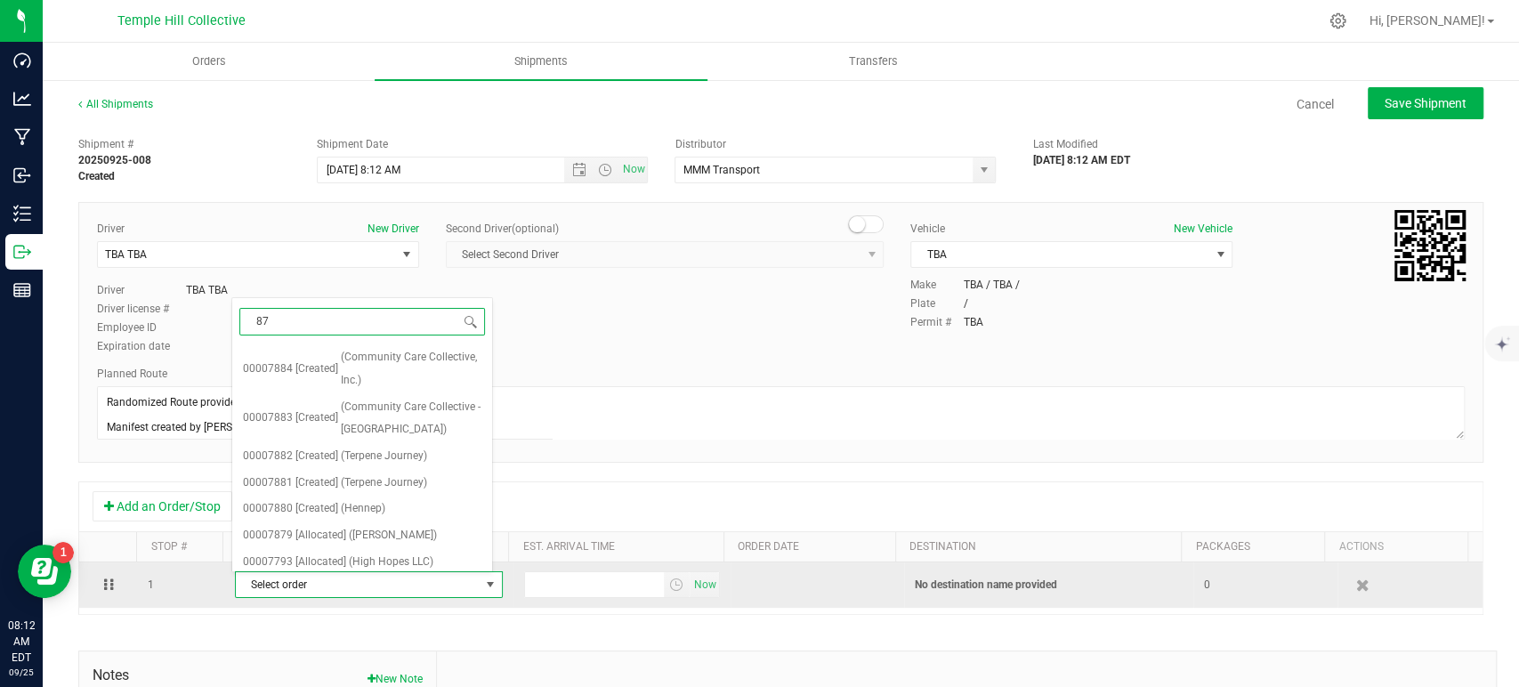
type input "879"
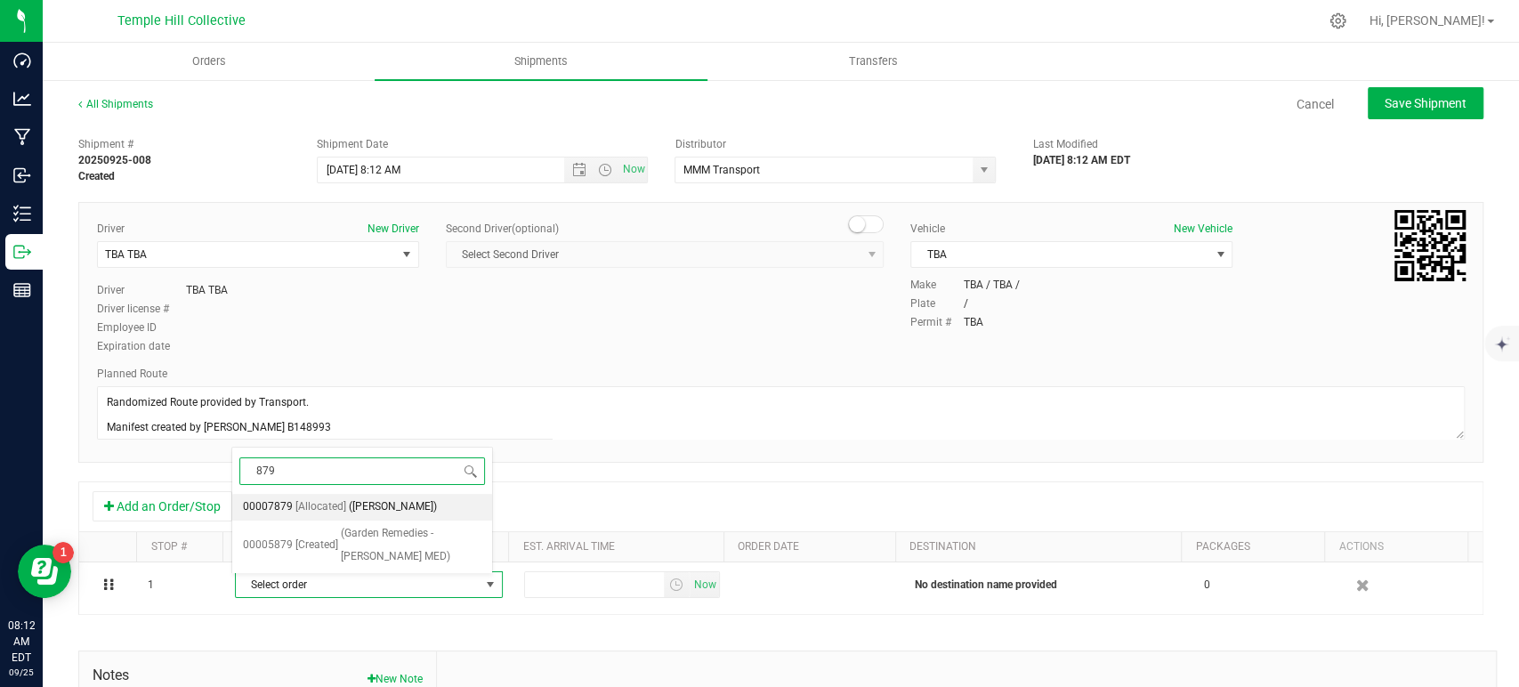
click at [336, 508] on span "[Allocated]" at bounding box center [321, 507] width 51 height 23
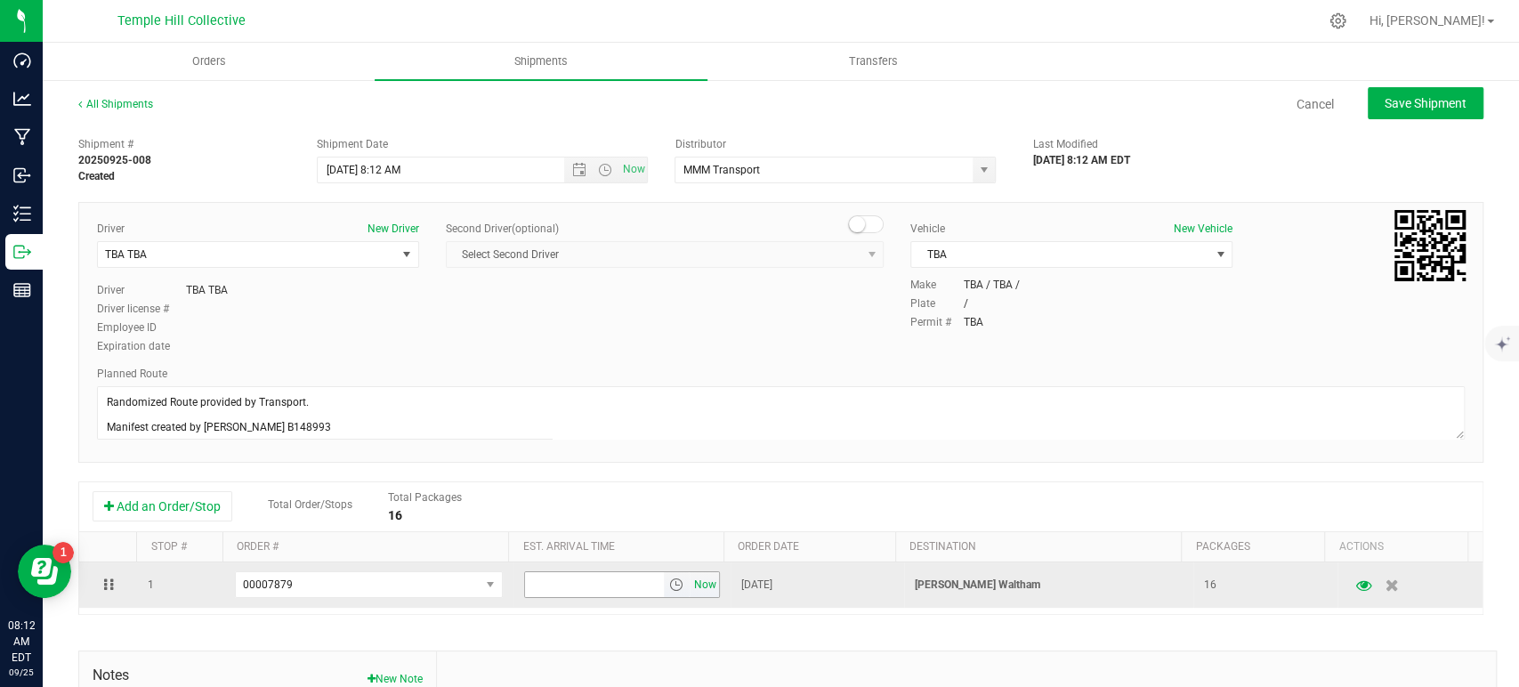
click at [693, 589] on span "Now" at bounding box center [705, 585] width 30 height 26
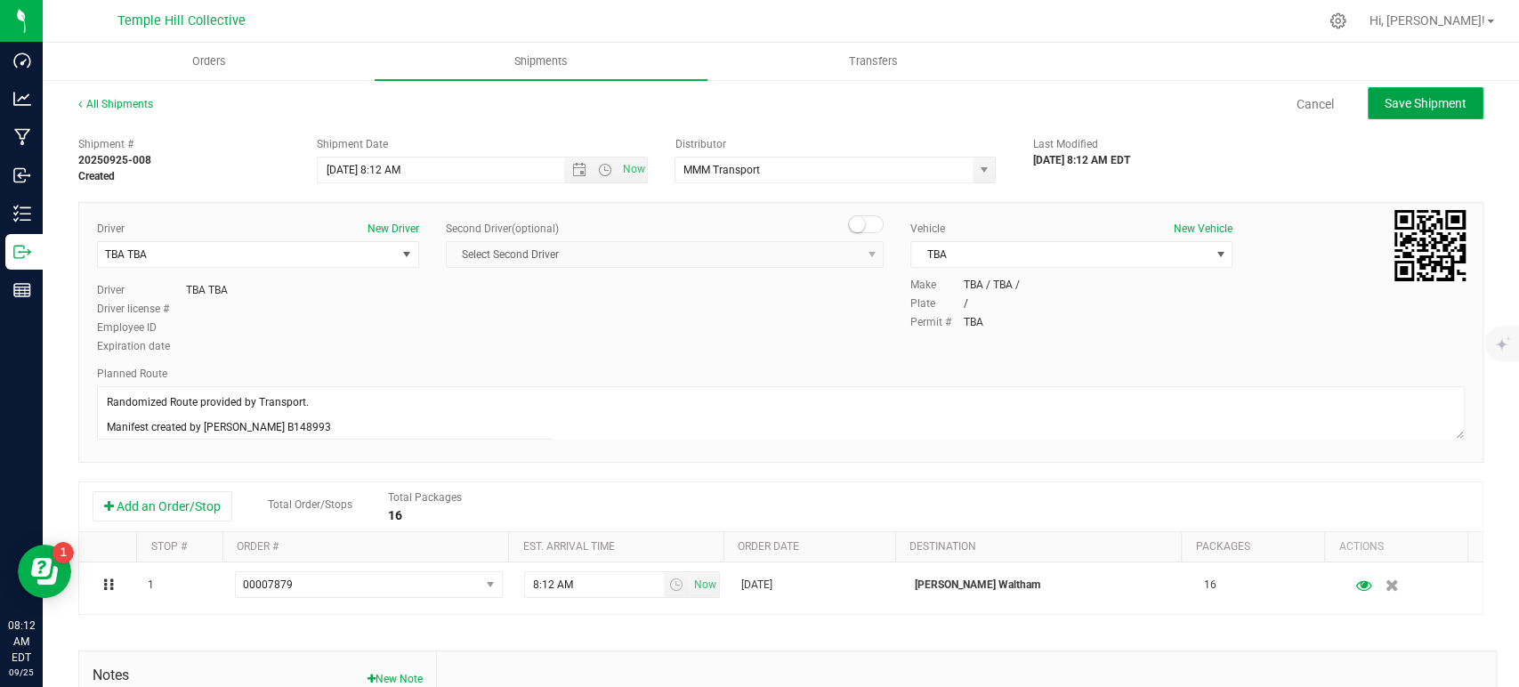
click at [1400, 96] on span "Save Shipment" at bounding box center [1426, 103] width 82 height 14
type input "[DATE] 12:12 PM"
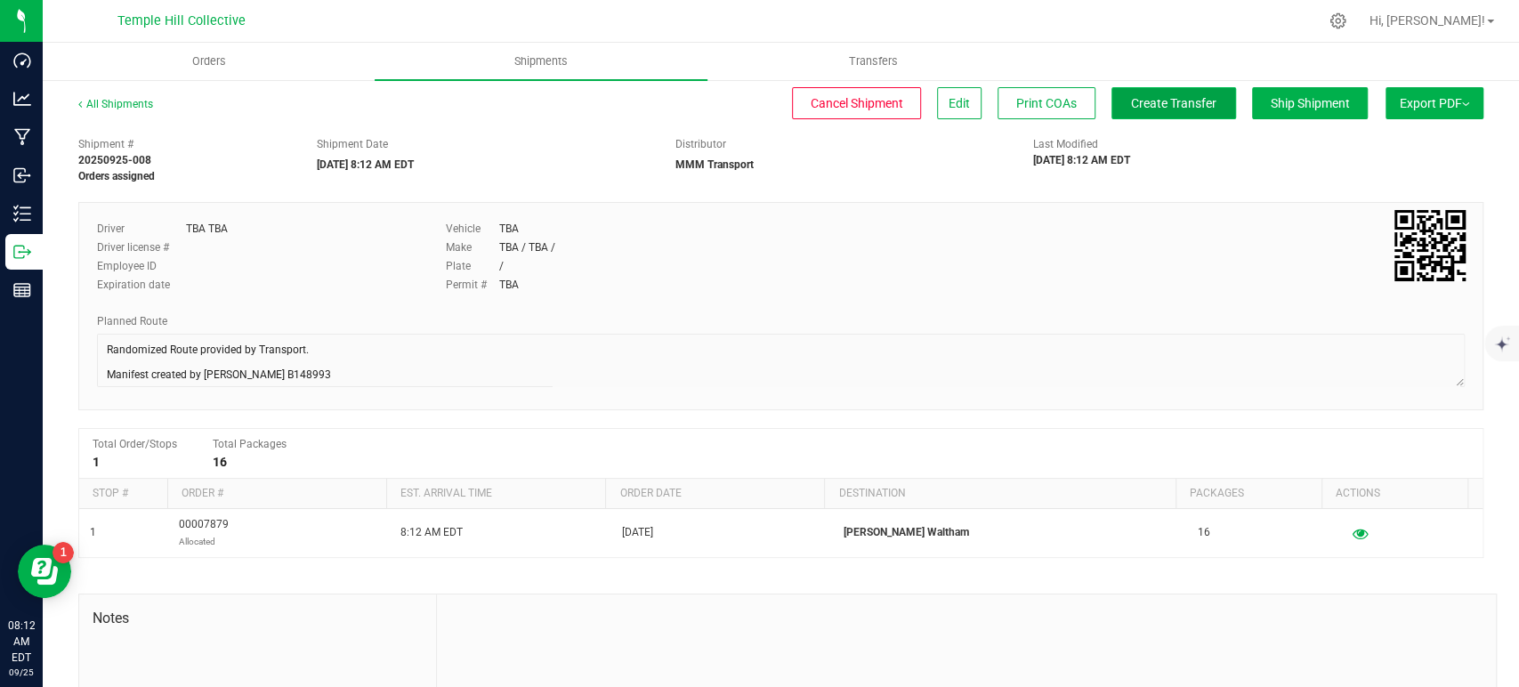
click at [1151, 98] on span "Create Transfer" at bounding box center [1173, 103] width 85 height 14
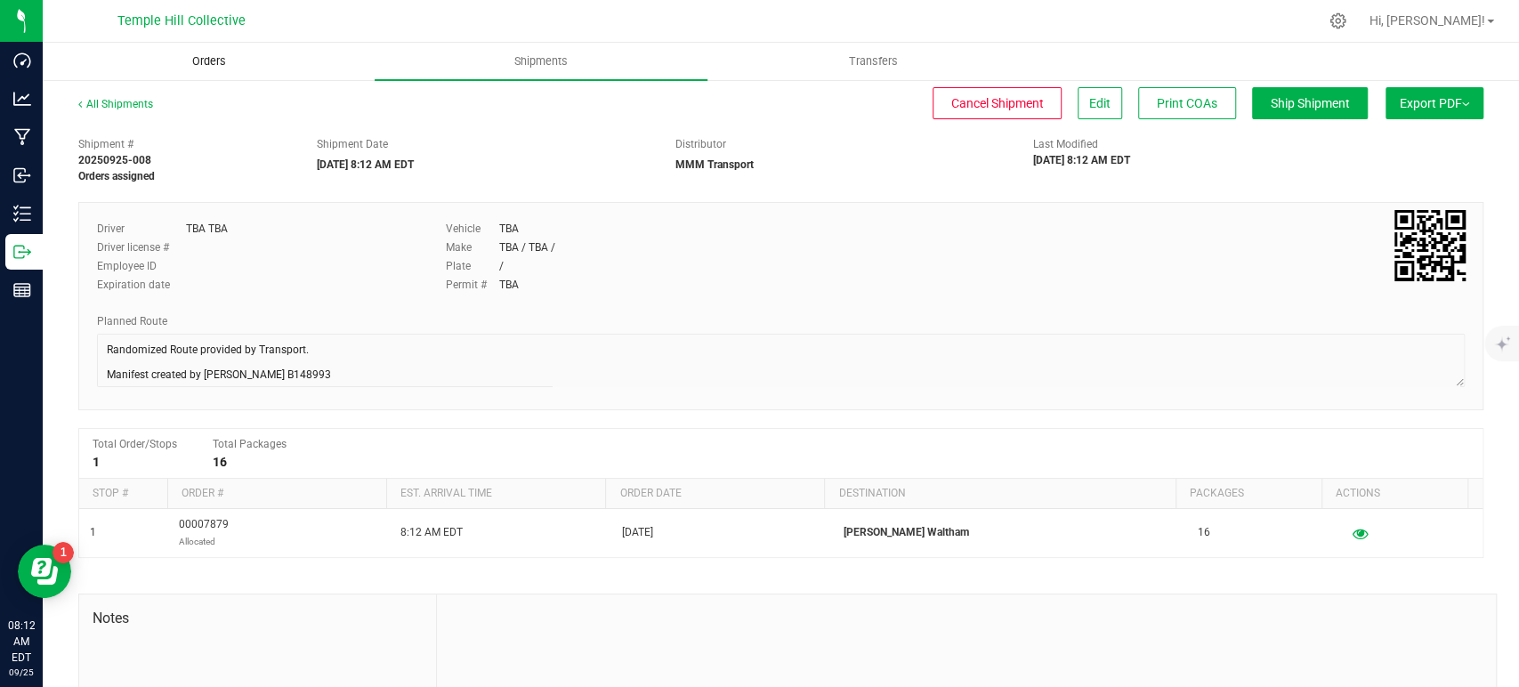
drag, startPoint x: 137, startPoint y: 112, endPoint x: 158, endPoint y: 77, distance: 41.1
click at [137, 112] on div "All Shipments" at bounding box center [131, 109] width 107 height 27
click at [194, 63] on span "Orders" at bounding box center [209, 61] width 82 height 16
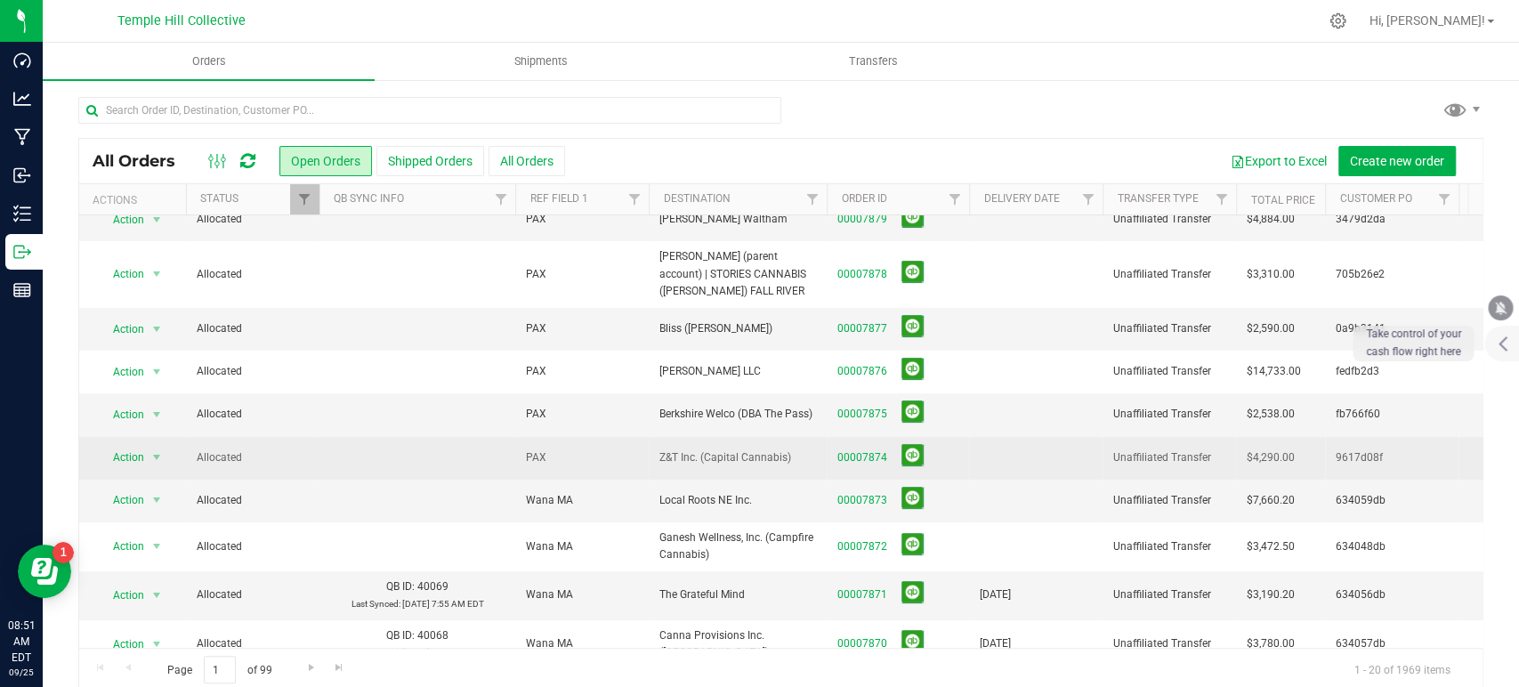
scroll to position [198, 0]
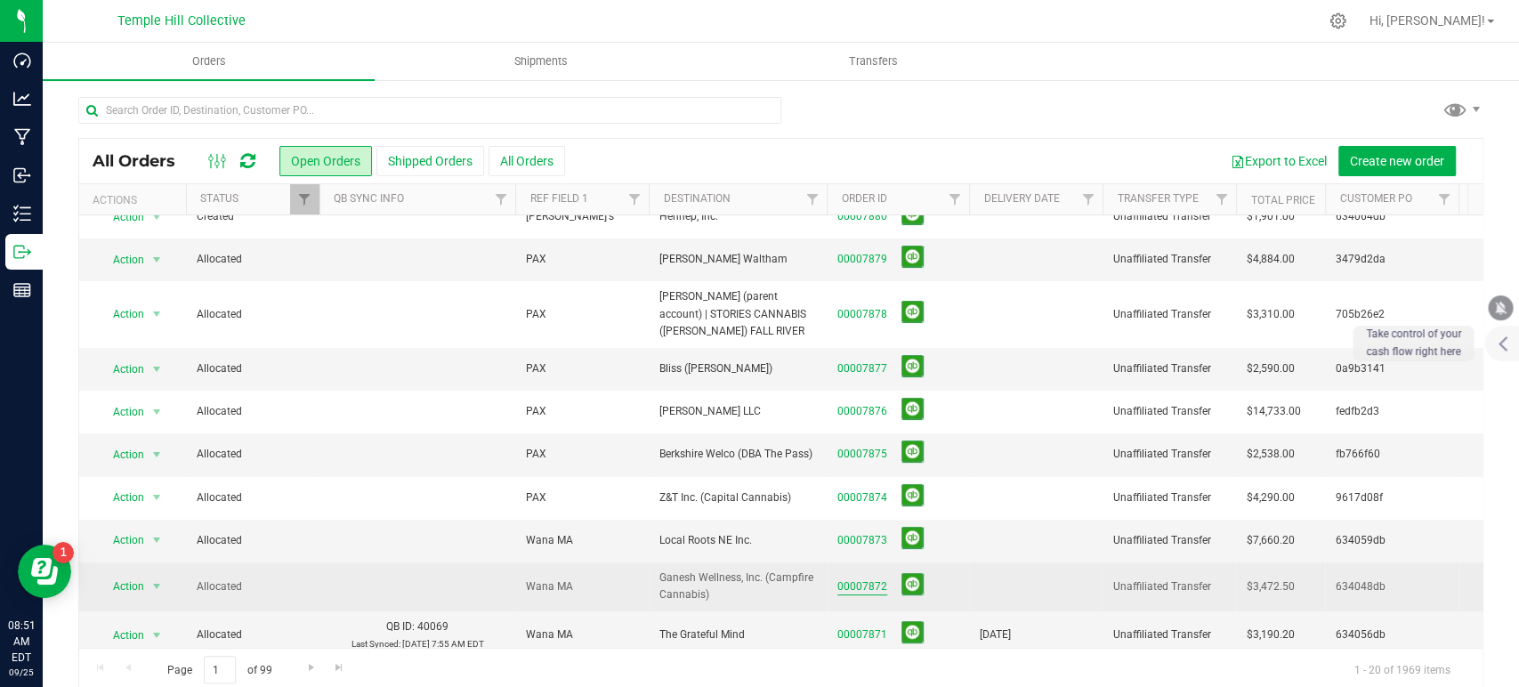
click at [870, 583] on link "00007872" at bounding box center [863, 587] width 50 height 17
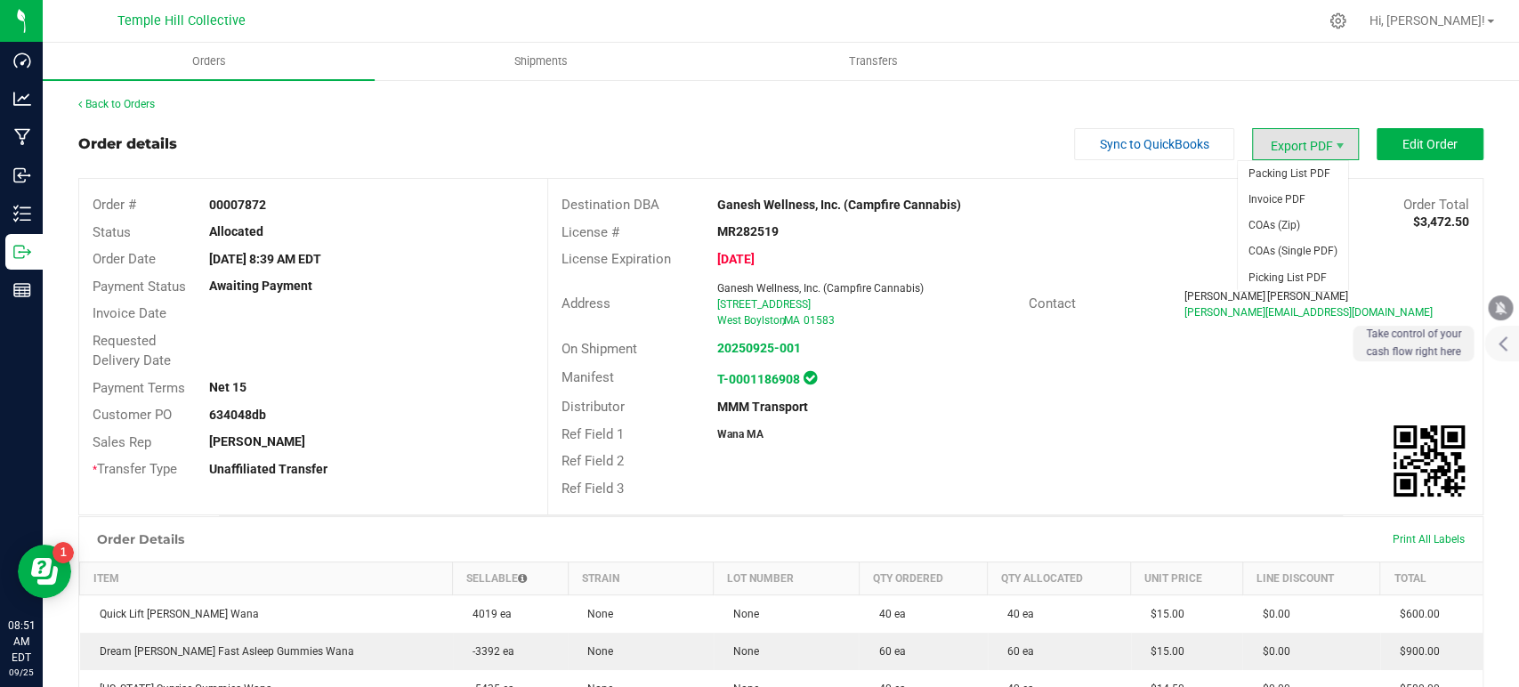
click at [1270, 158] on span "Export PDF" at bounding box center [1305, 144] width 107 height 32
click at [1278, 226] on span "COAs (Zip)" at bounding box center [1293, 226] width 110 height 26
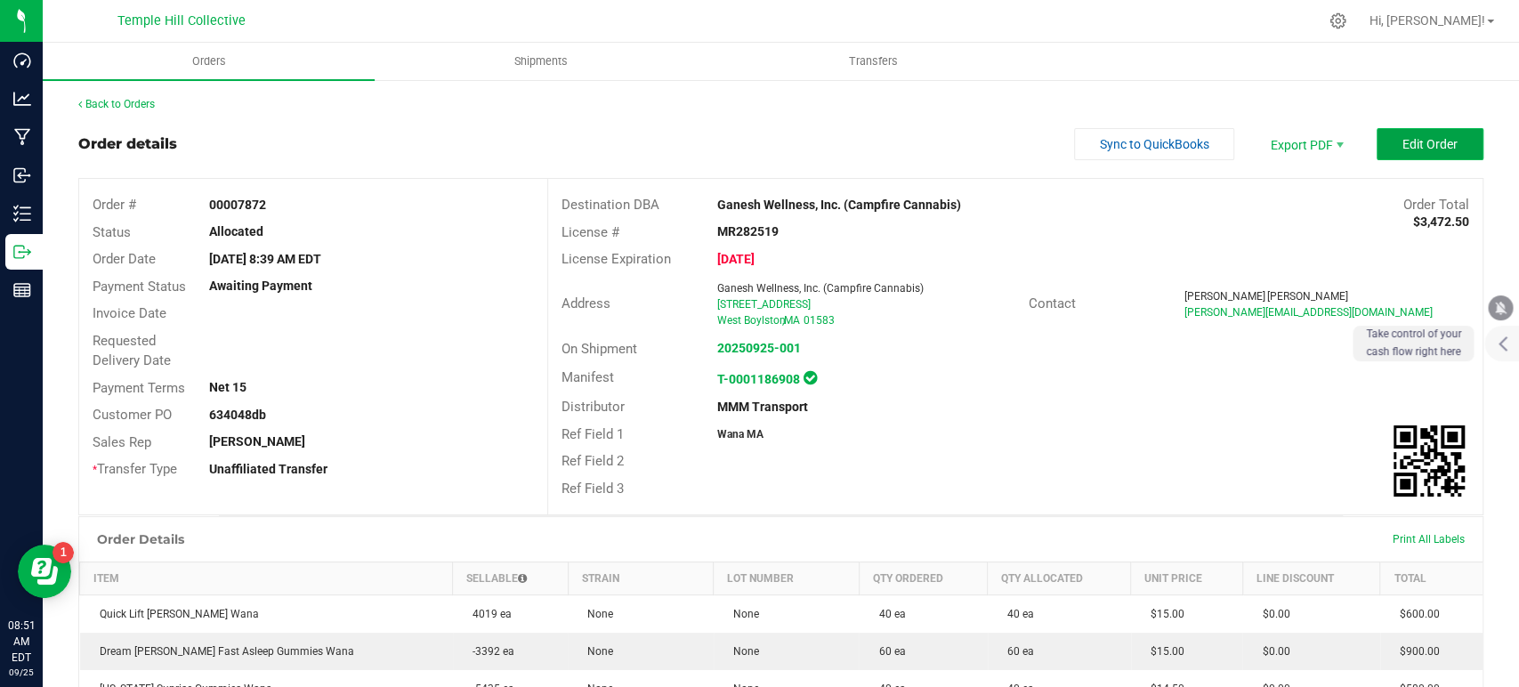
click at [1409, 138] on span "Edit Order" at bounding box center [1430, 144] width 55 height 14
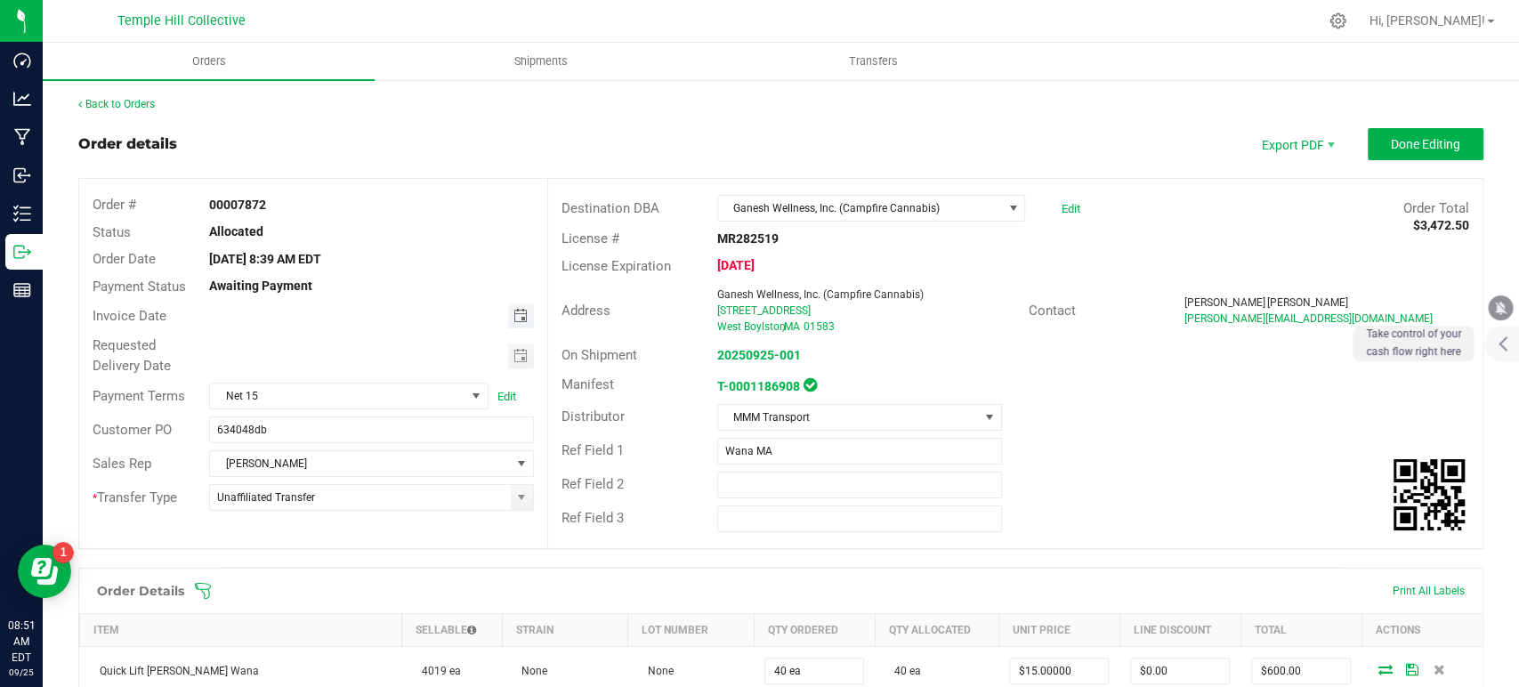
click at [516, 312] on span "Toggle calendar" at bounding box center [520, 316] width 14 height 14
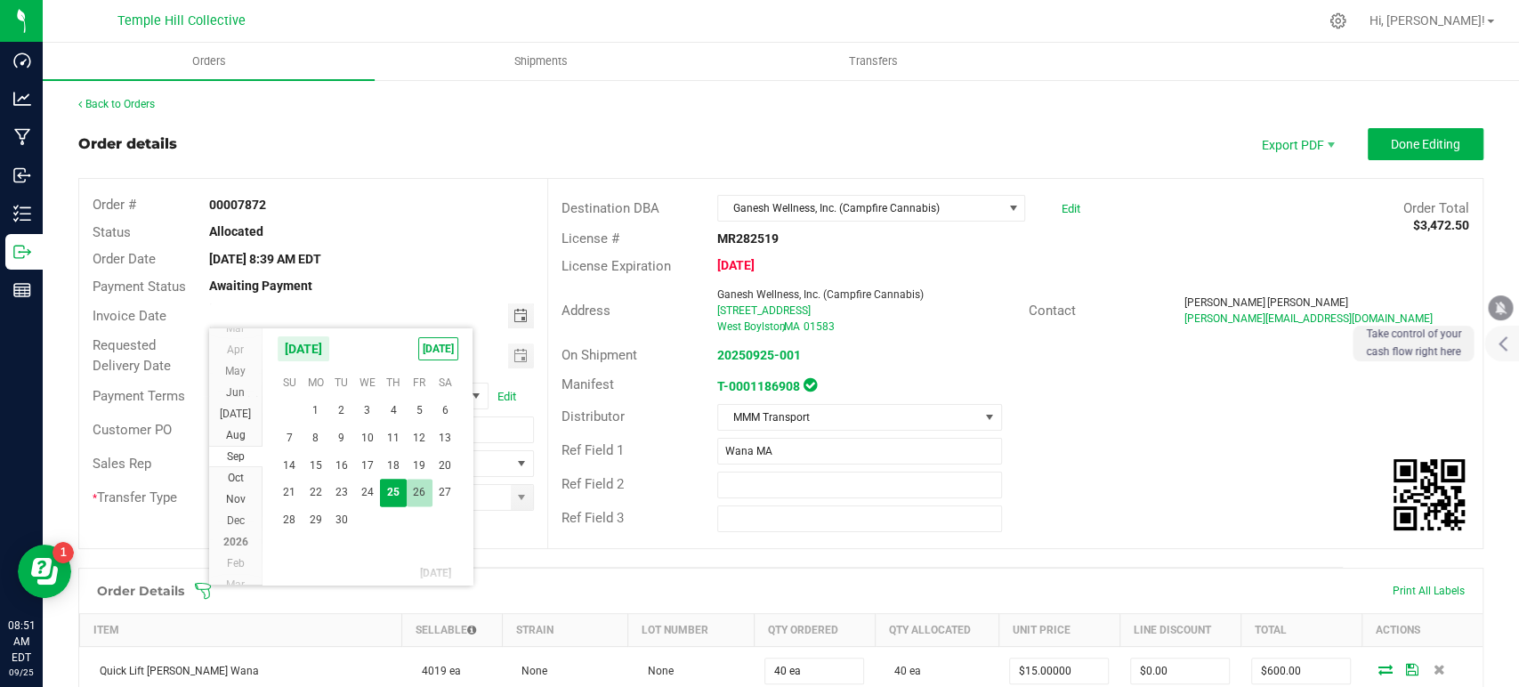
click at [427, 490] on span "26" at bounding box center [420, 493] width 26 height 28
type input "[DATE]"
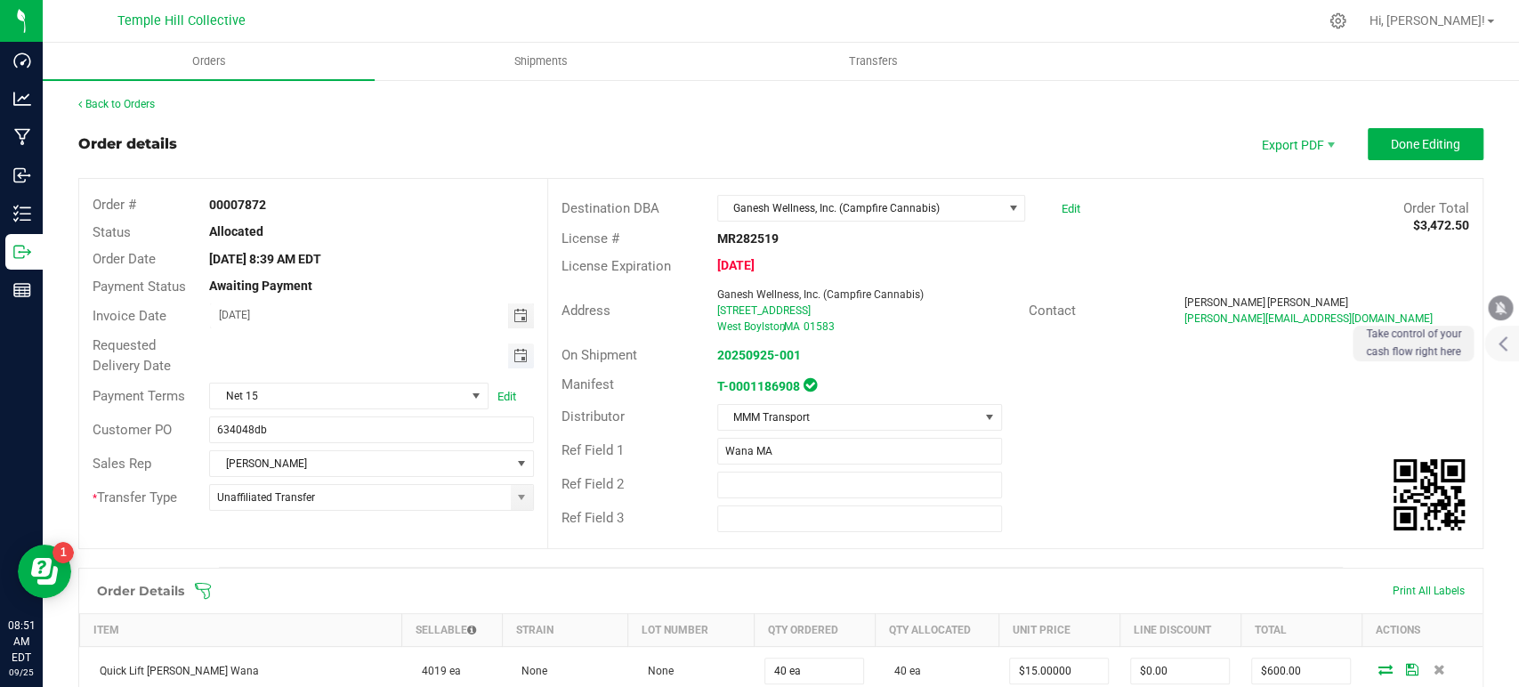
click at [514, 353] on span "Toggle calendar" at bounding box center [520, 356] width 14 height 14
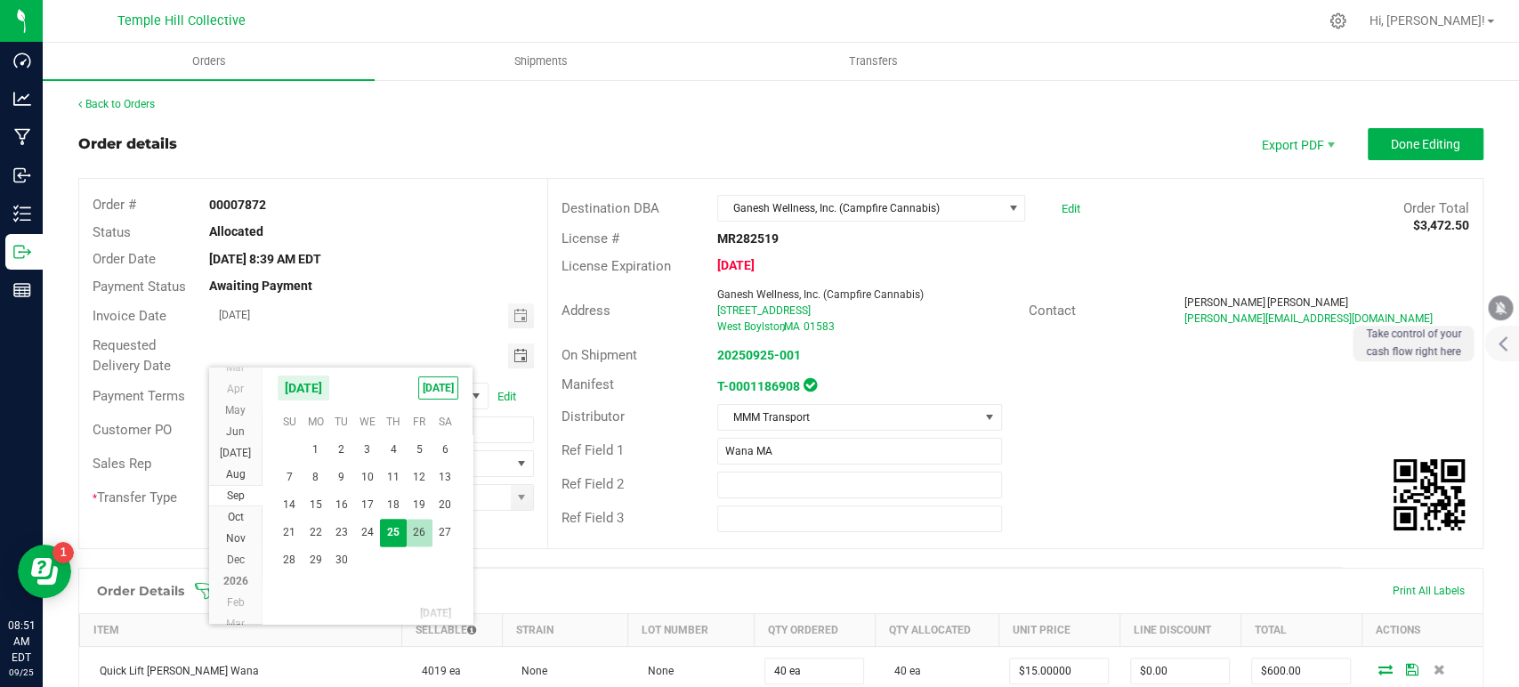
click at [417, 527] on span "26" at bounding box center [420, 533] width 26 height 28
type input "[DATE]"
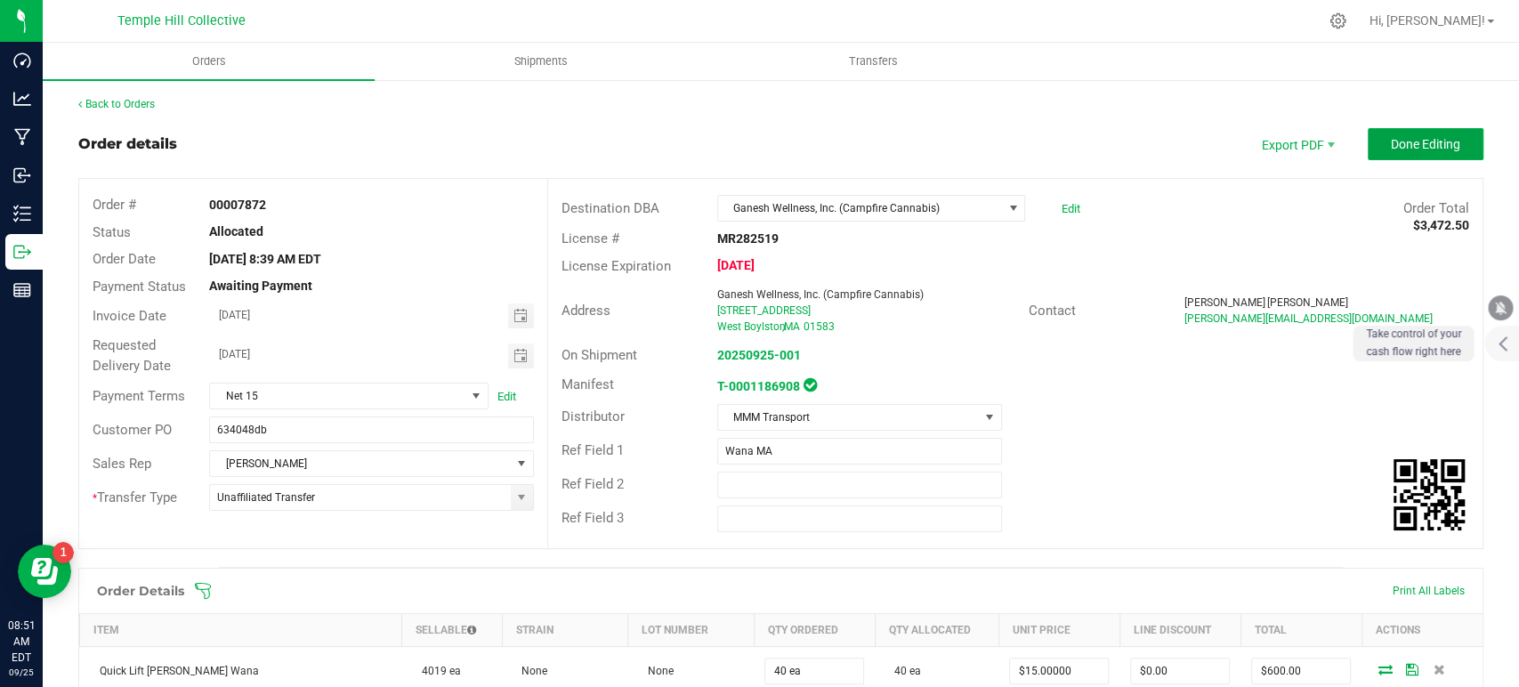
drag, startPoint x: 1405, startPoint y: 155, endPoint x: 1294, endPoint y: 158, distance: 111.3
click at [1403, 155] on button "Done Editing" at bounding box center [1426, 144] width 116 height 32
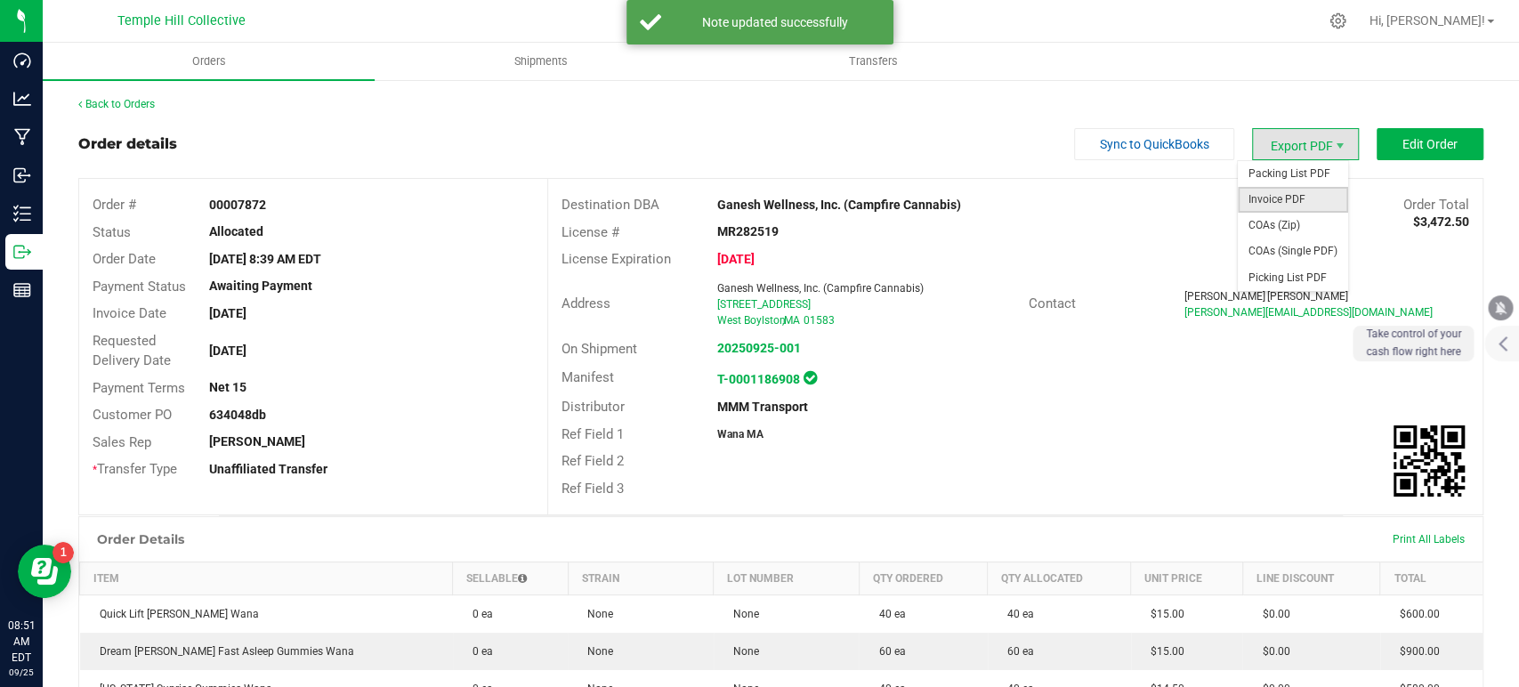
click at [1275, 199] on span "Invoice PDF" at bounding box center [1293, 200] width 110 height 26
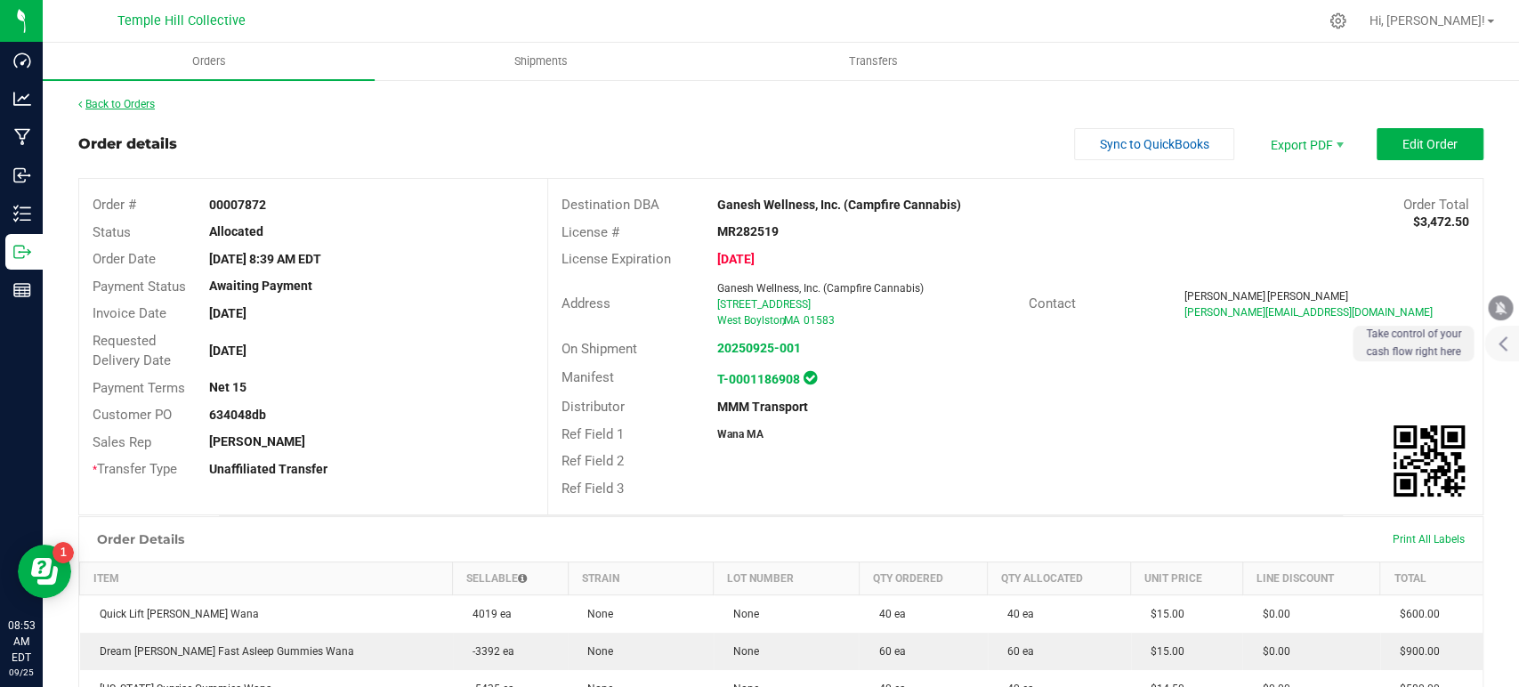
click at [123, 102] on link "Back to Orders" at bounding box center [116, 104] width 77 height 12
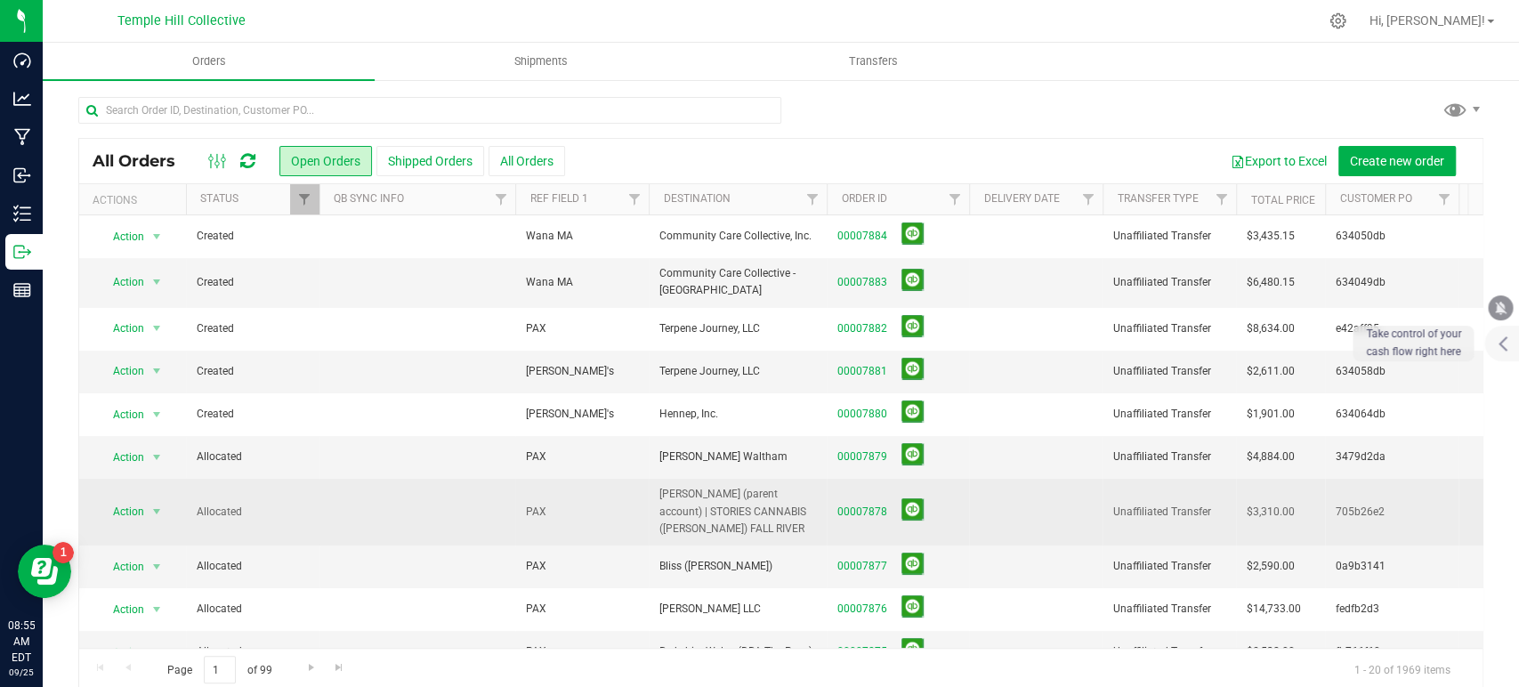
scroll to position [506, 0]
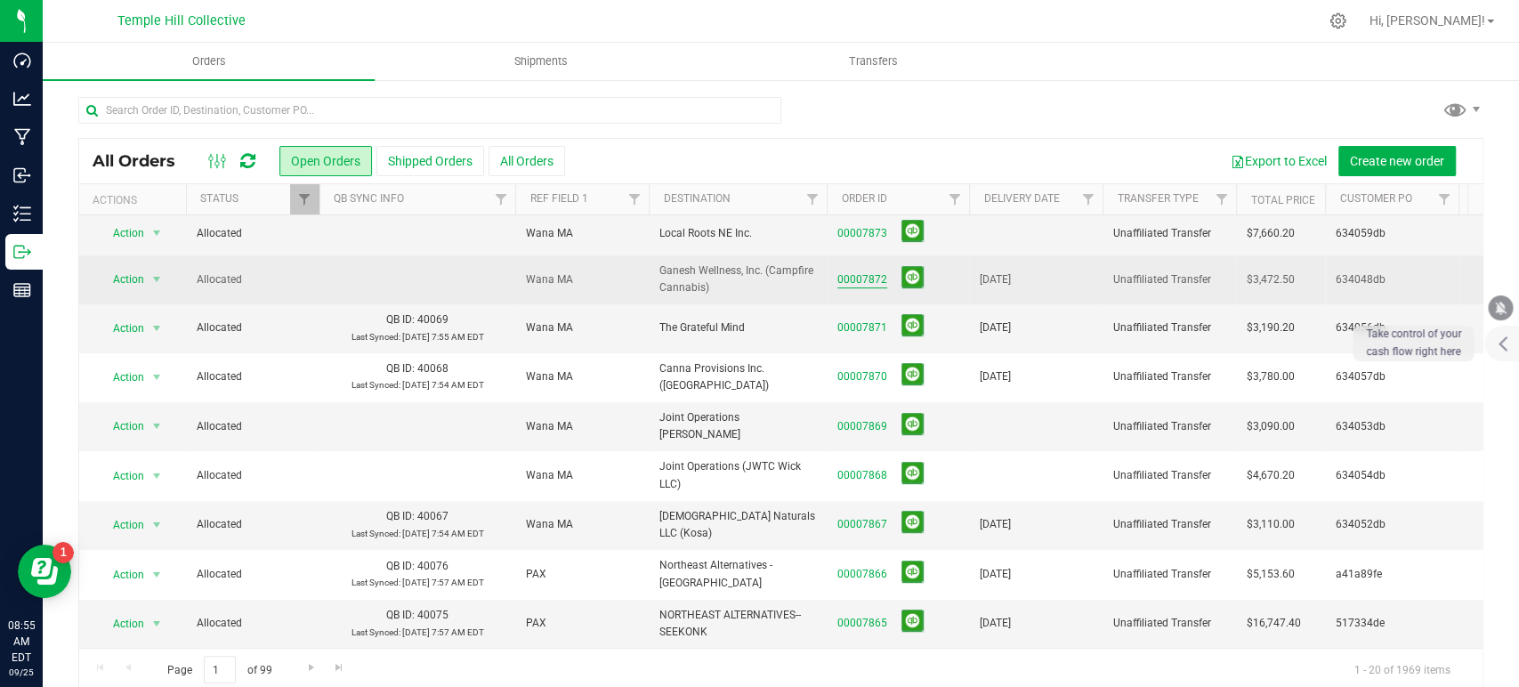
click at [870, 271] on link "00007872" at bounding box center [863, 279] width 50 height 17
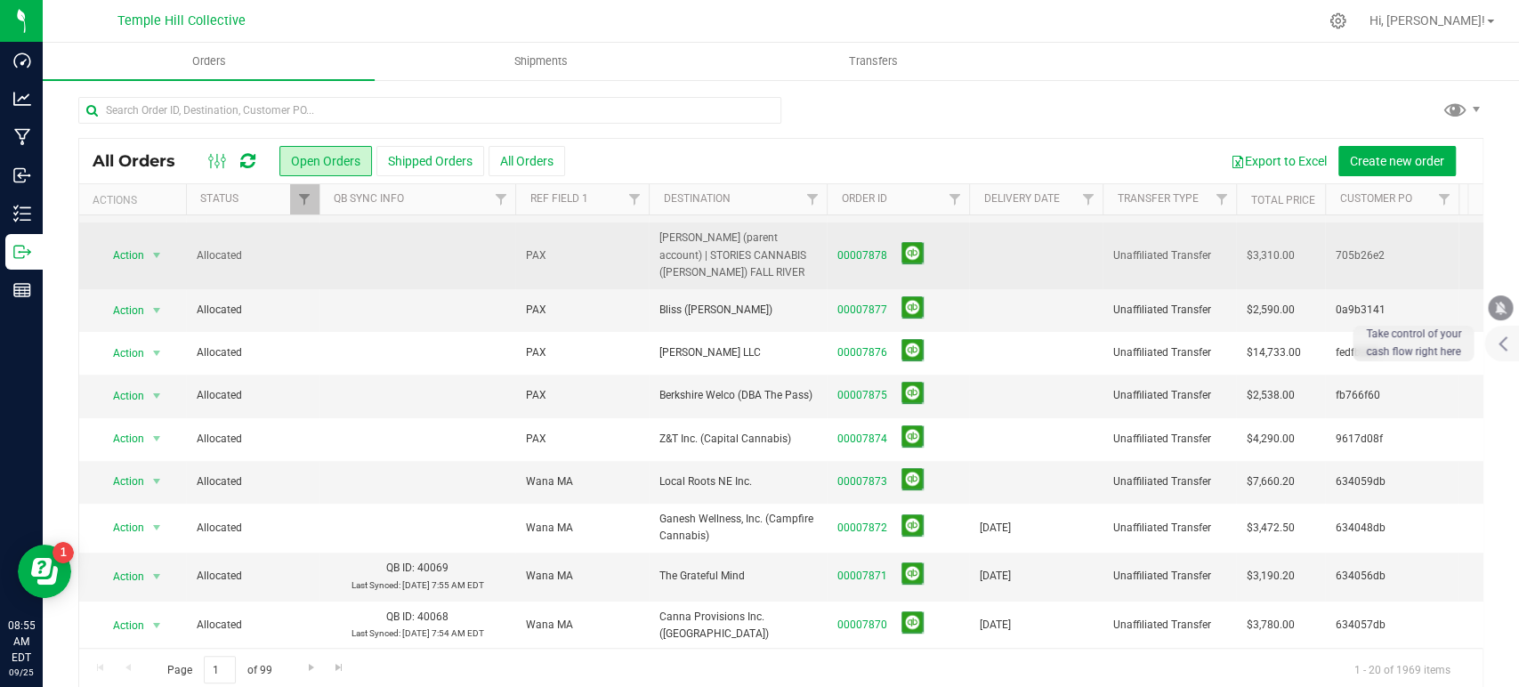
scroll to position [296, 0]
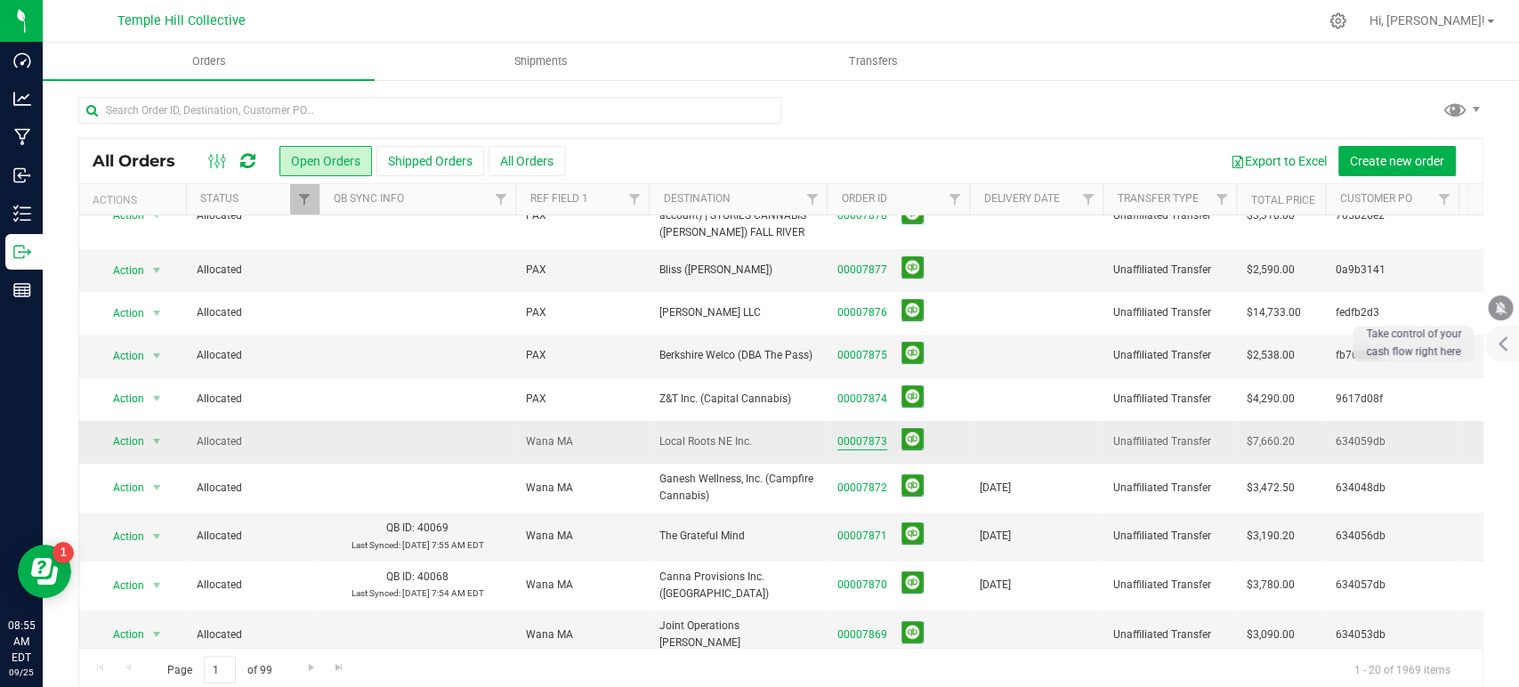
click at [856, 435] on link "00007873" at bounding box center [863, 441] width 50 height 17
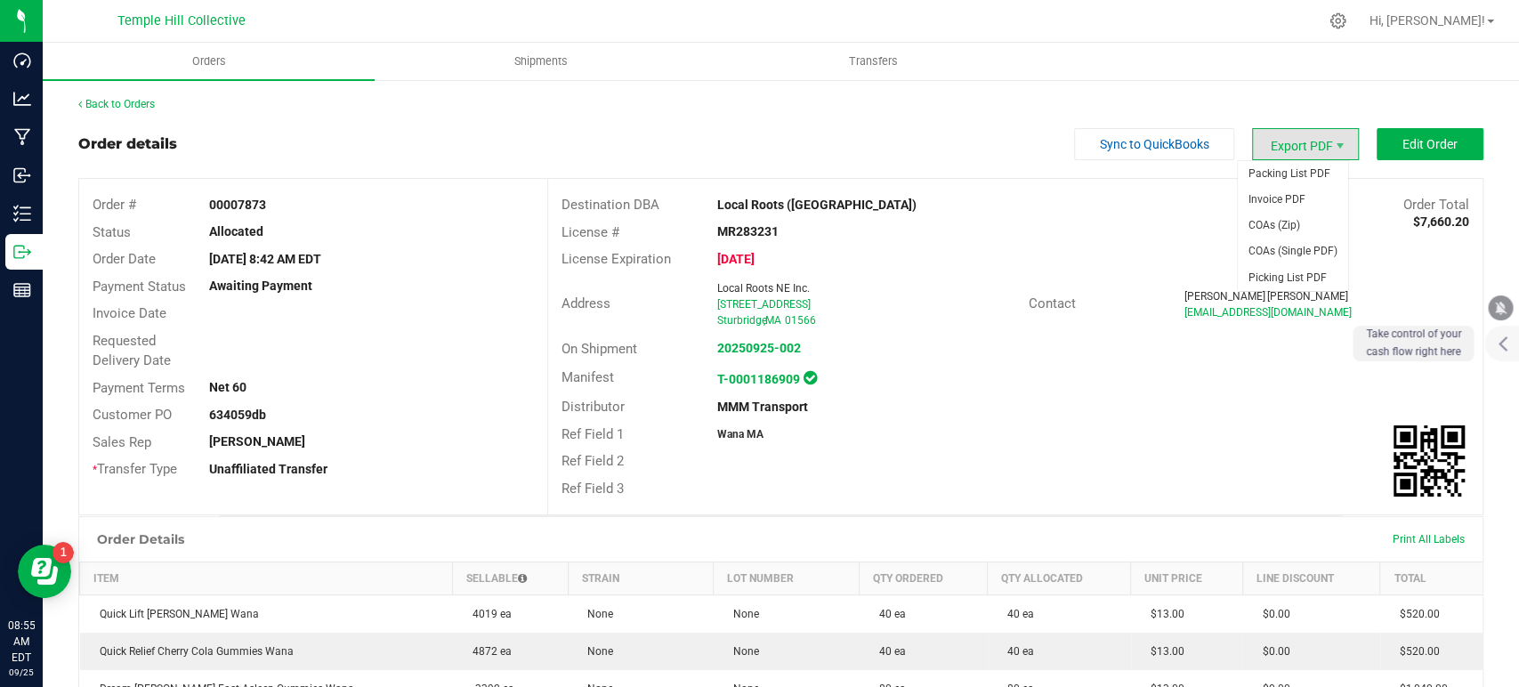
click at [1301, 149] on span "Export PDF" at bounding box center [1305, 144] width 107 height 32
click at [1303, 213] on span "COAs (Zip)" at bounding box center [1293, 226] width 110 height 26
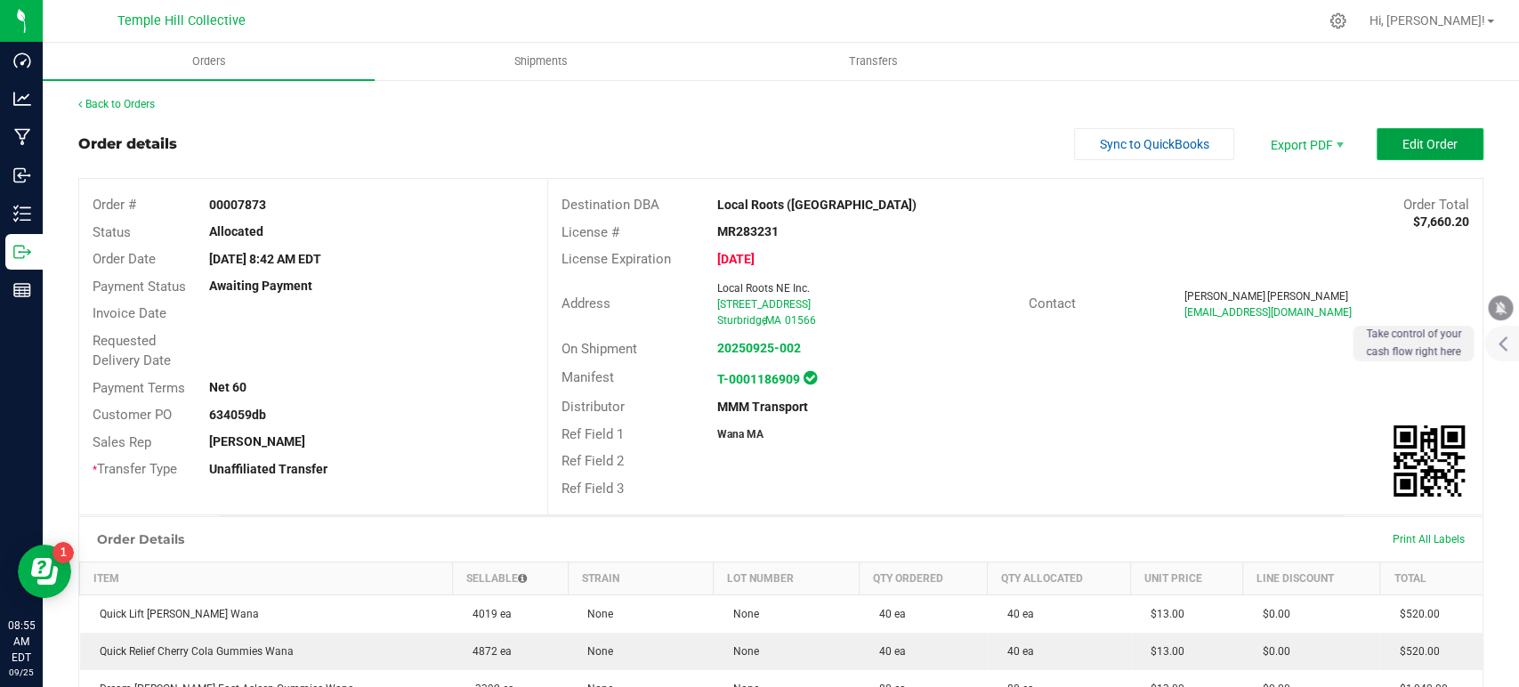
click at [1406, 143] on span "Edit Order" at bounding box center [1430, 144] width 55 height 14
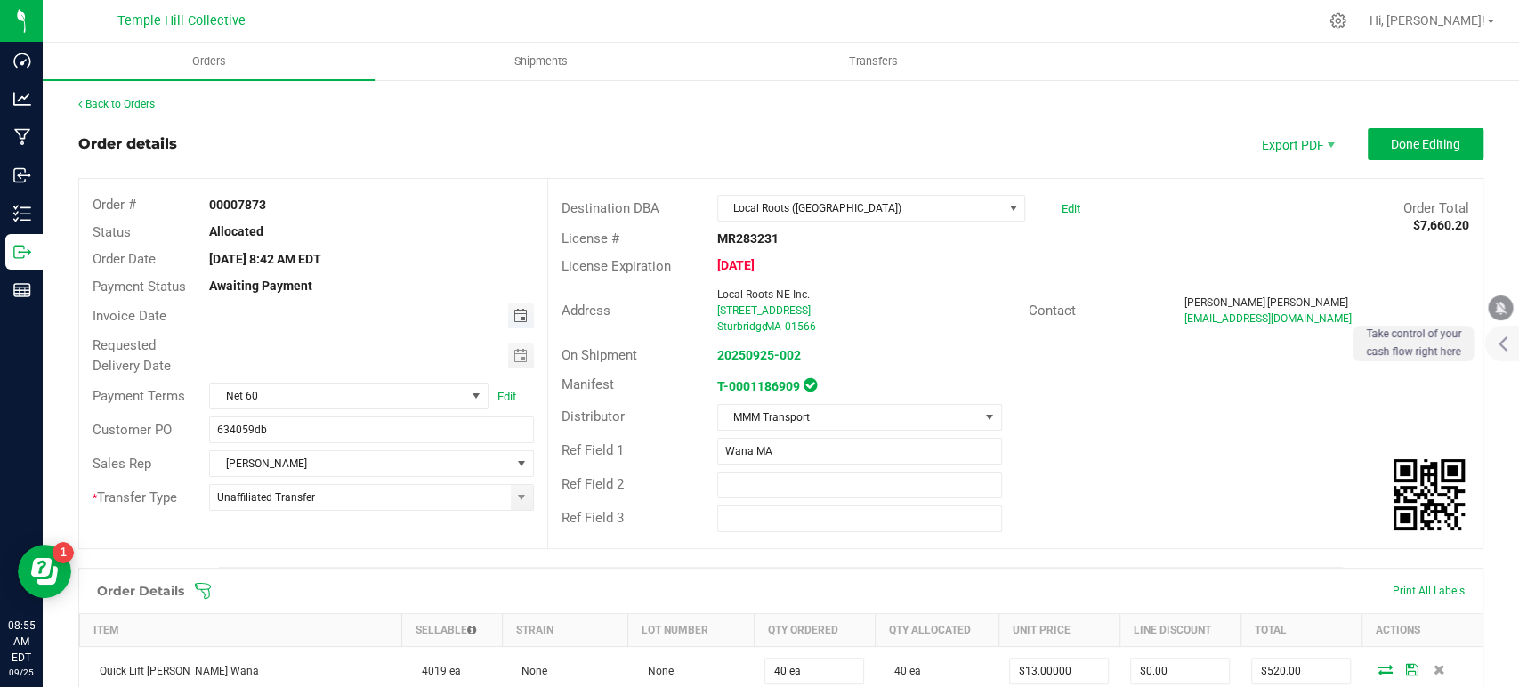
click at [514, 312] on span "Toggle calendar" at bounding box center [520, 316] width 14 height 14
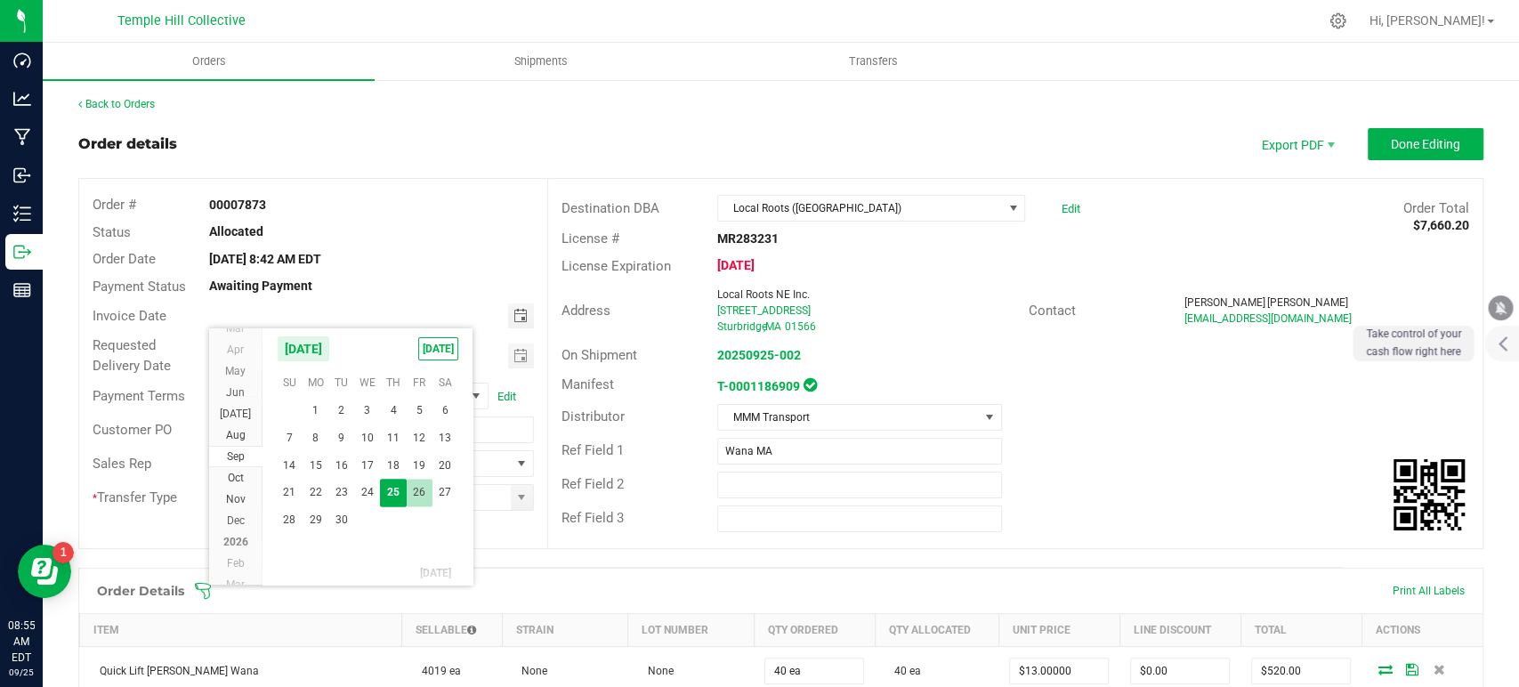
click at [413, 485] on span "26" at bounding box center [420, 493] width 26 height 28
type input "[DATE]"
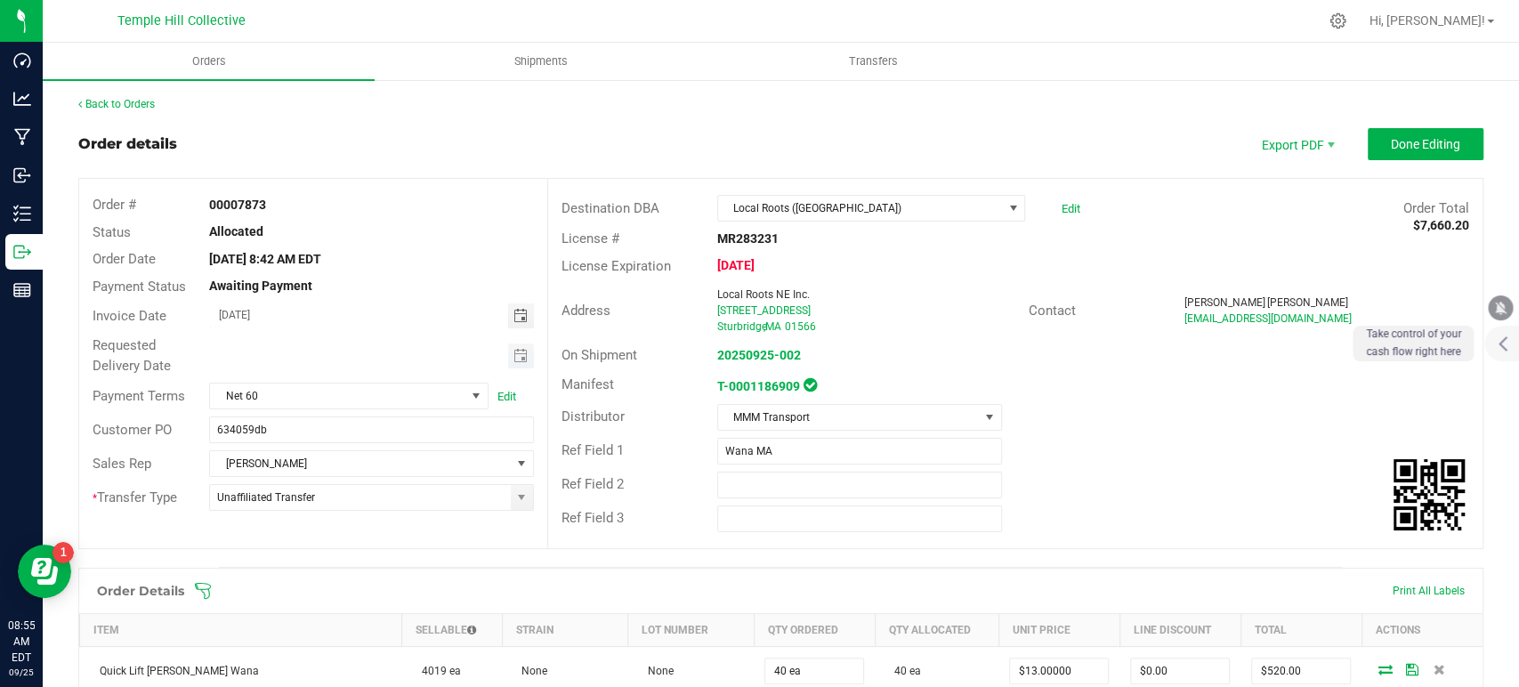
click at [527, 344] on span "Toggle calendar" at bounding box center [521, 356] width 26 height 25
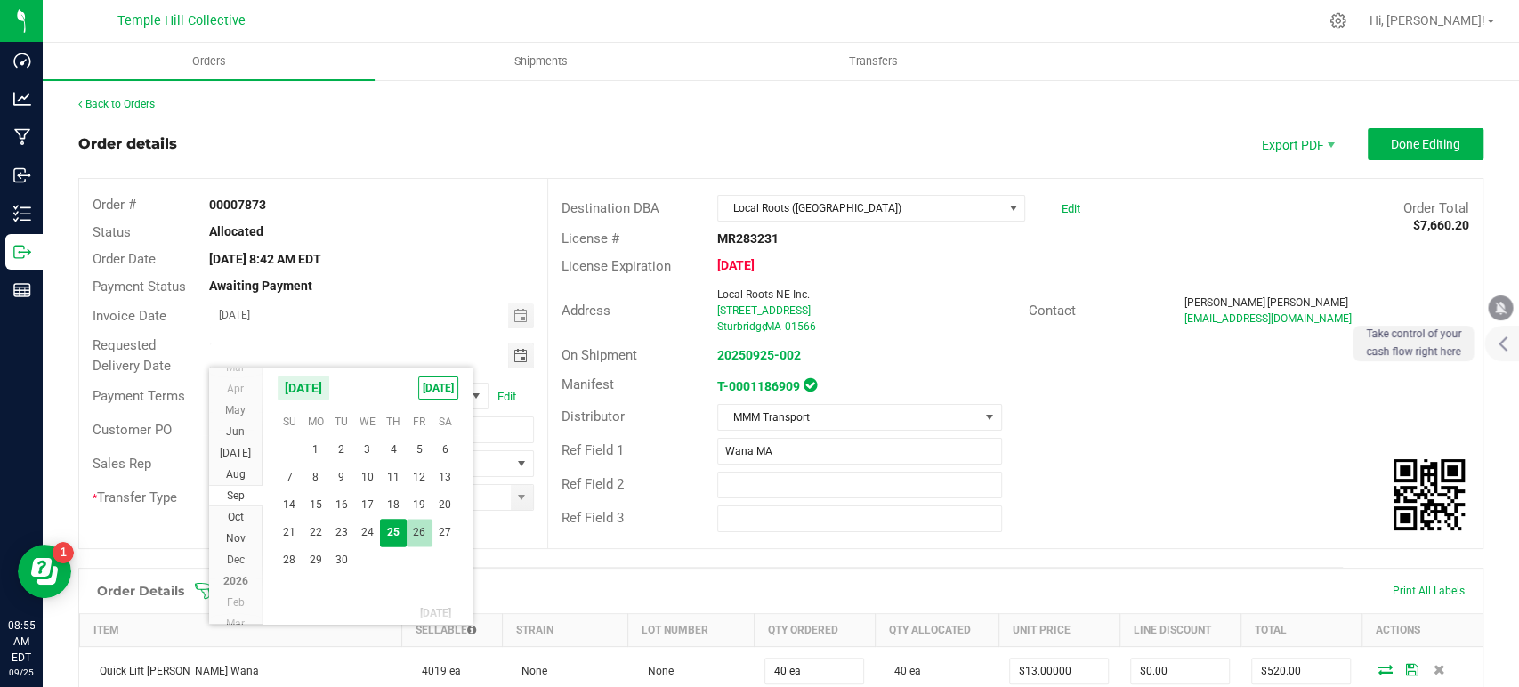
click at [426, 527] on span "26" at bounding box center [420, 533] width 26 height 28
type input "[DATE]"
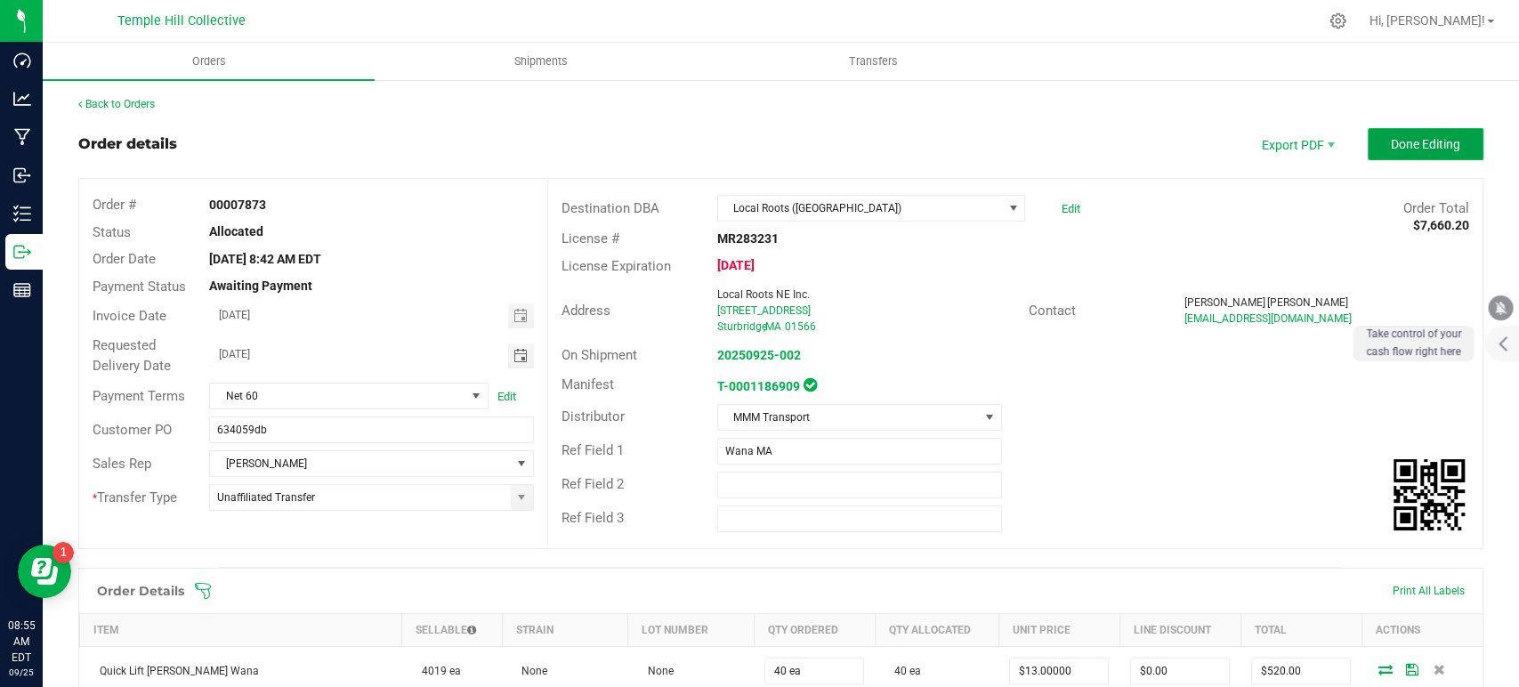
click at [1415, 158] on button "Done Editing" at bounding box center [1426, 144] width 116 height 32
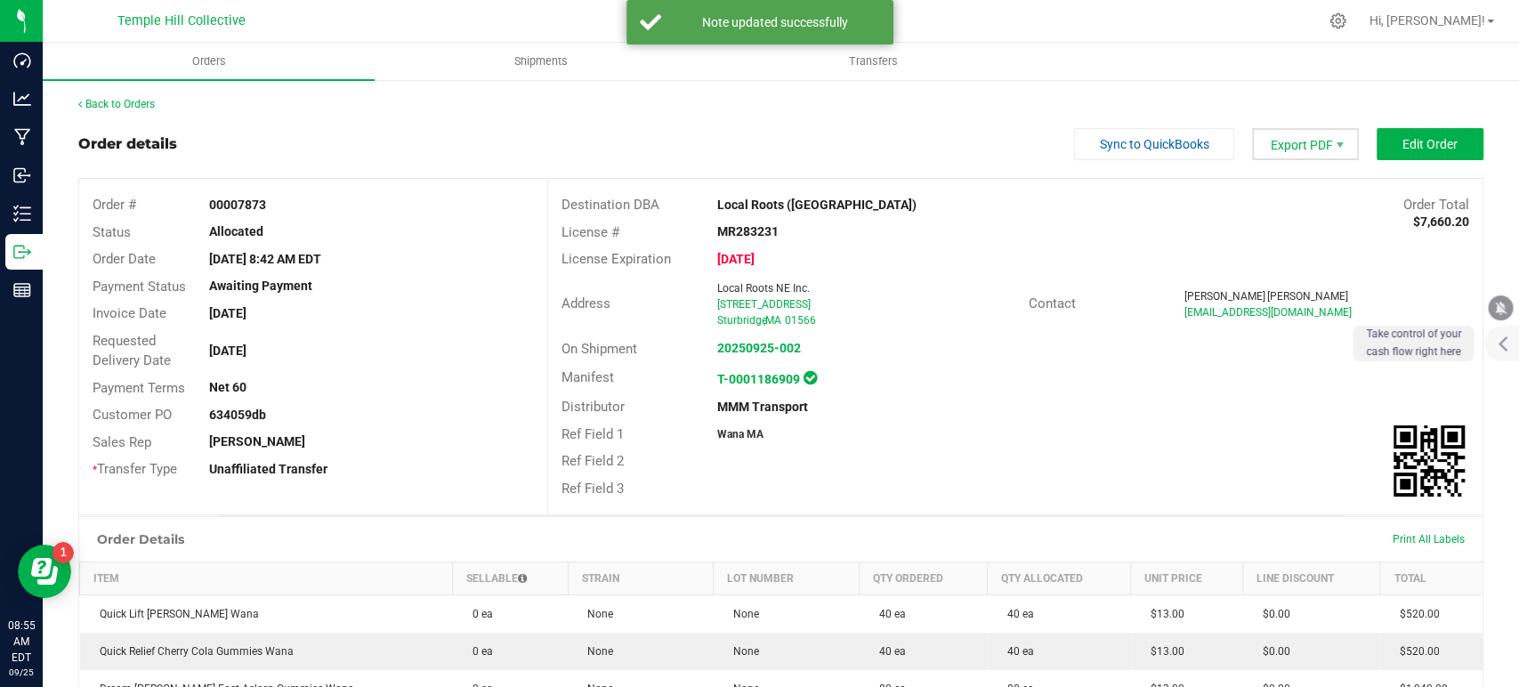
click at [1298, 136] on span "Export PDF" at bounding box center [1305, 144] width 107 height 32
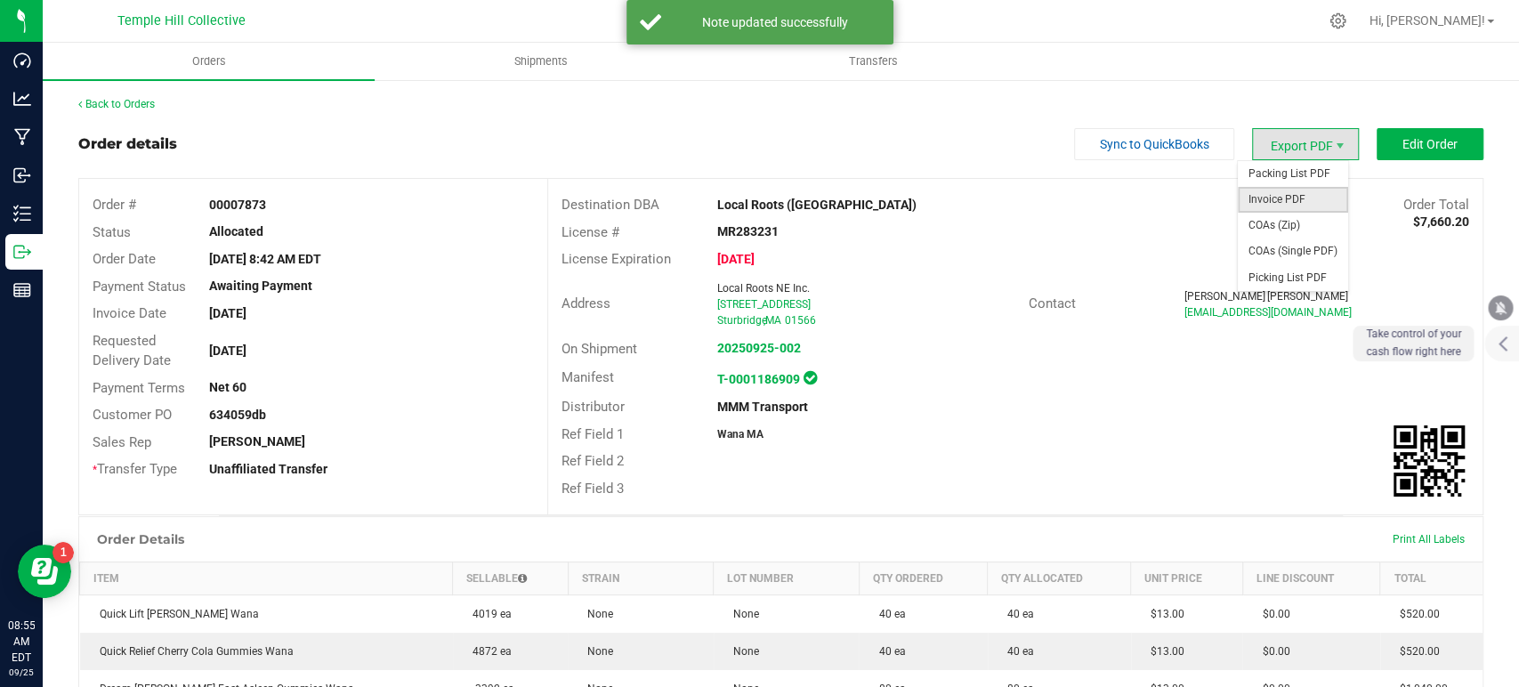
click at [1292, 195] on span "Invoice PDF" at bounding box center [1293, 200] width 110 height 26
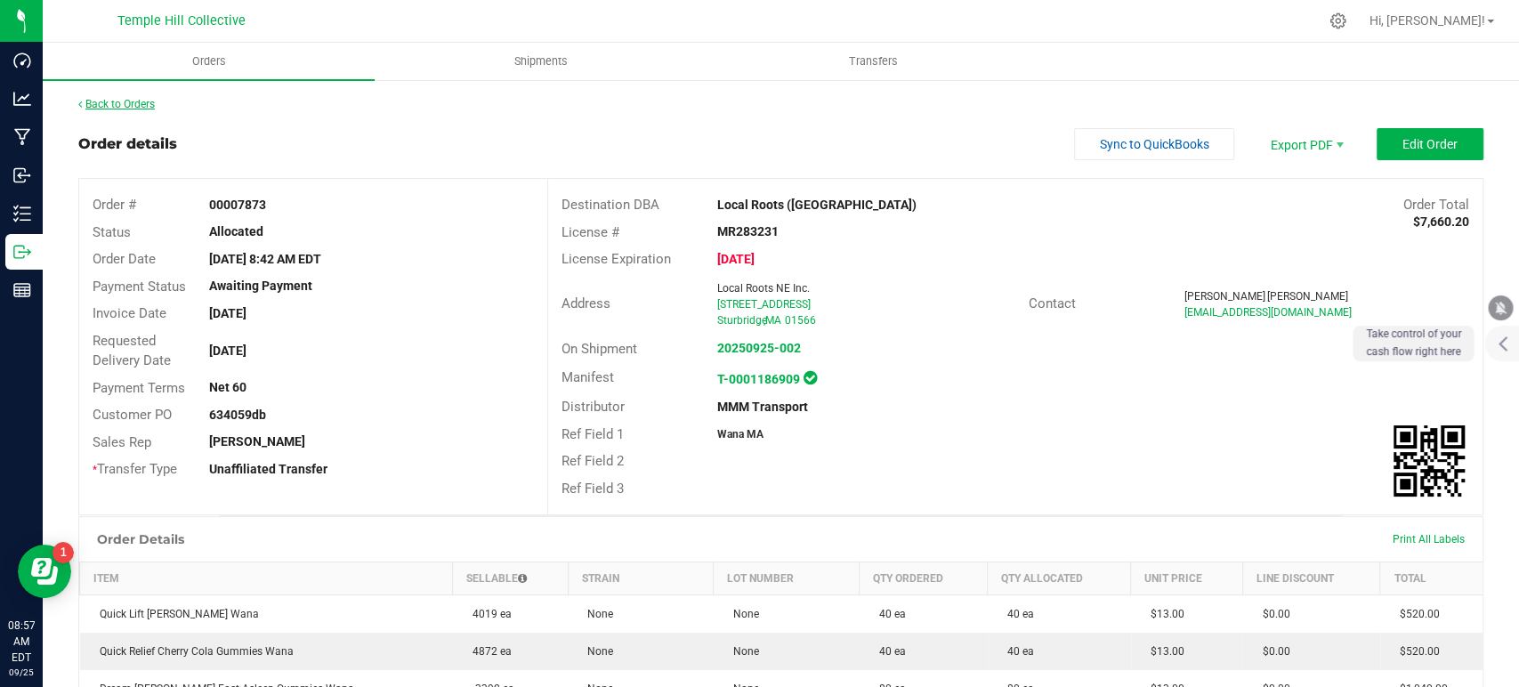
click at [110, 101] on link "Back to Orders" at bounding box center [116, 104] width 77 height 12
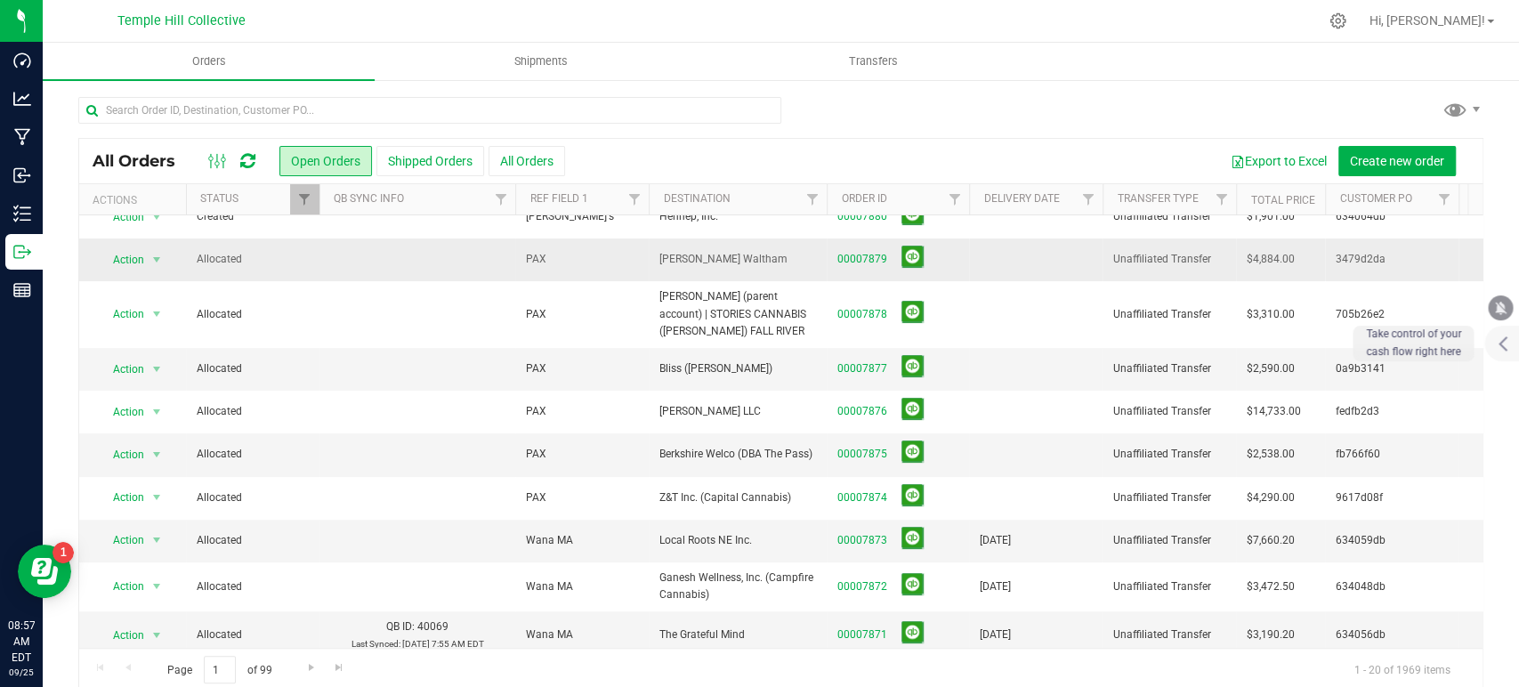
scroll to position [296, 0]
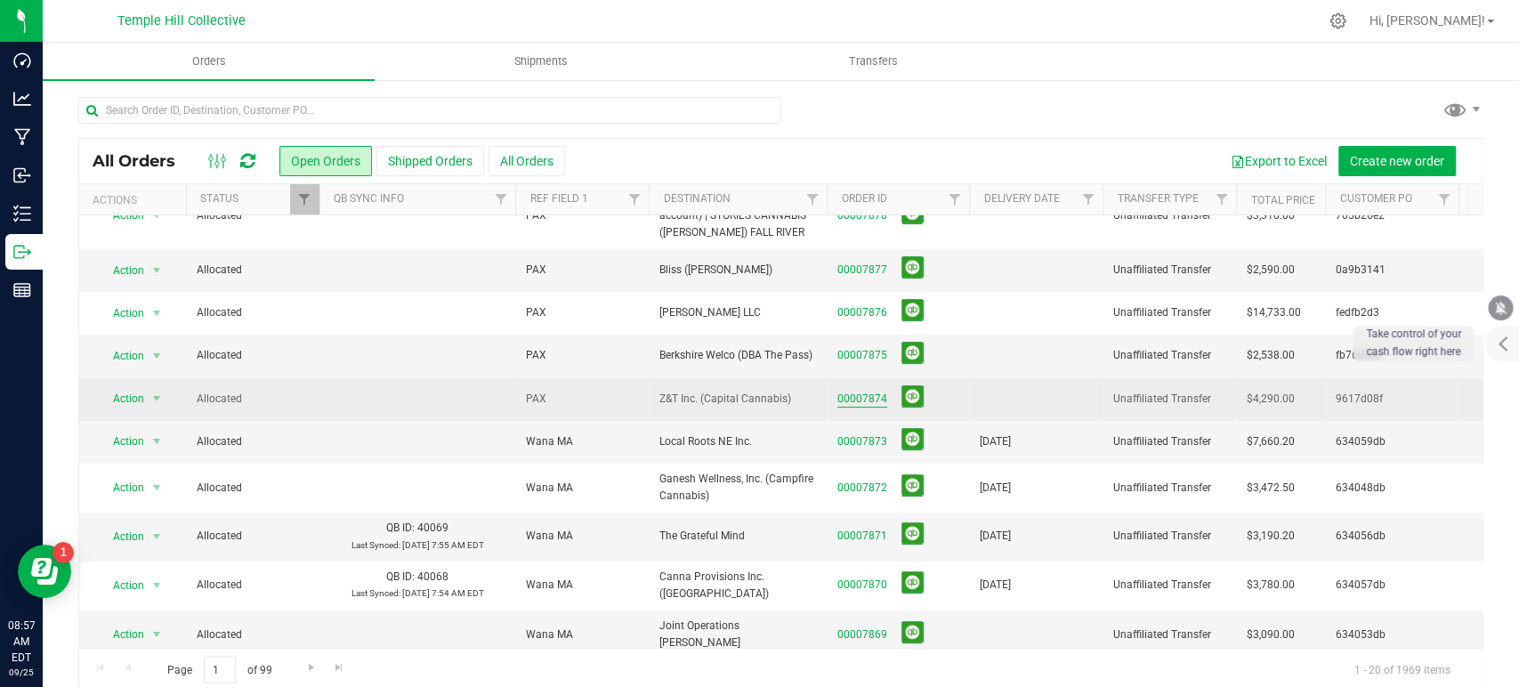
click at [860, 391] on link "00007874" at bounding box center [863, 399] width 50 height 17
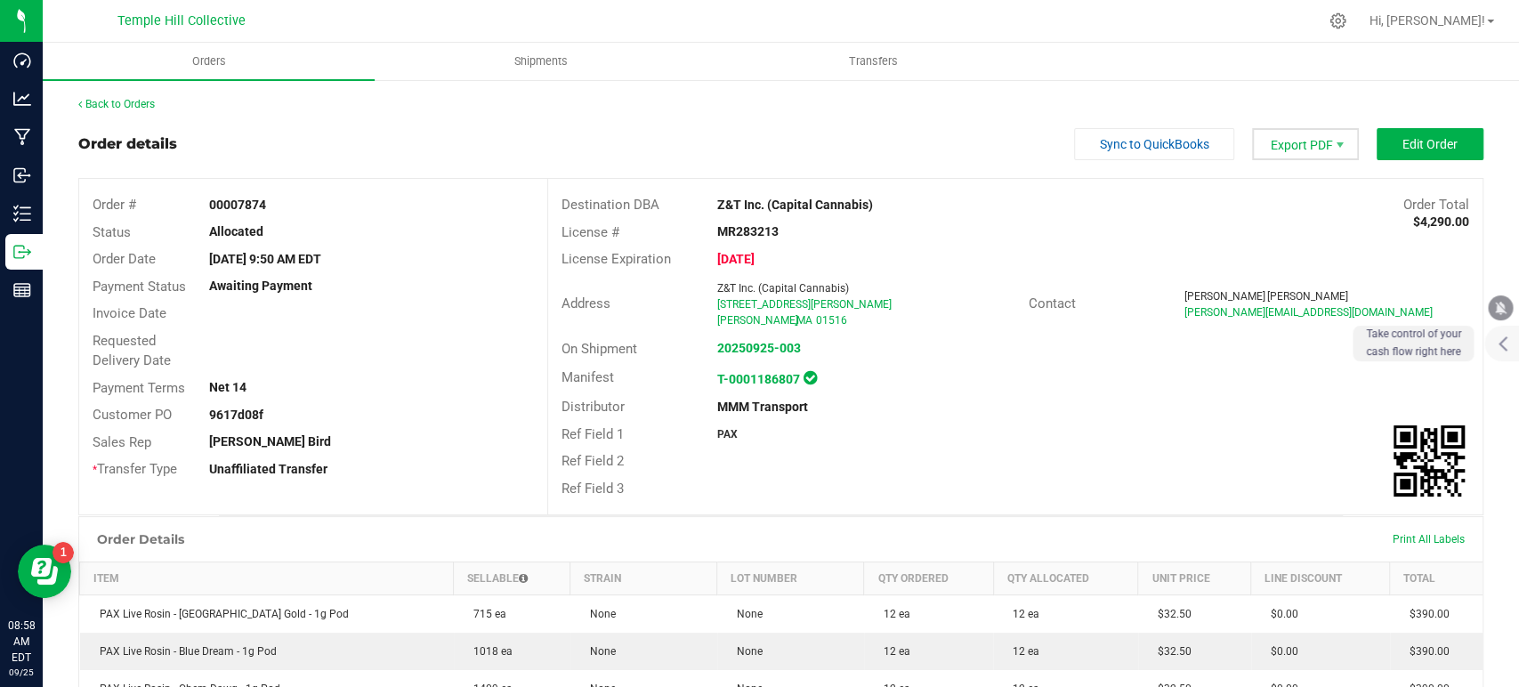
click at [1293, 139] on span "Export PDF" at bounding box center [1305, 144] width 107 height 32
click at [1274, 223] on span "COAs (Zip)" at bounding box center [1293, 226] width 110 height 26
click at [1403, 140] on span "Edit Order" at bounding box center [1430, 144] width 55 height 14
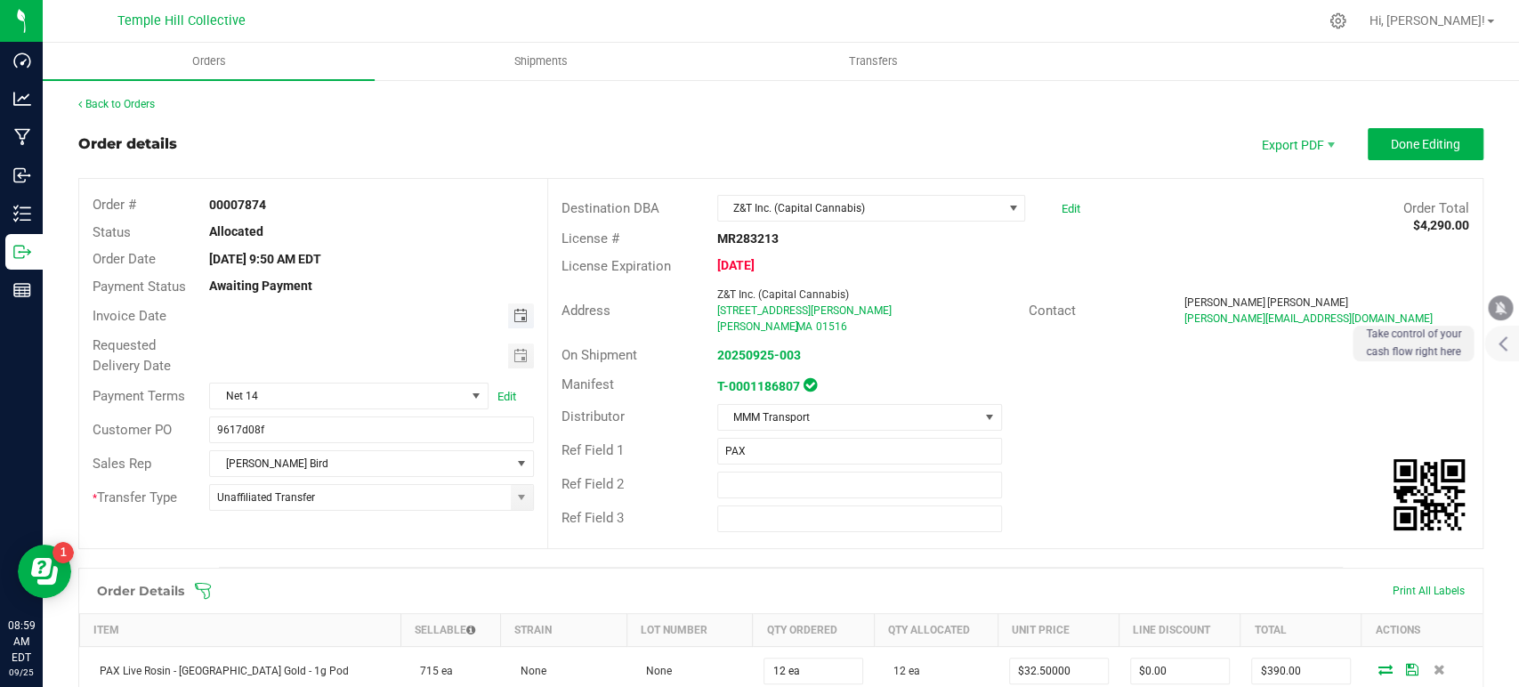
click at [526, 315] on span "Toggle calendar" at bounding box center [521, 316] width 26 height 25
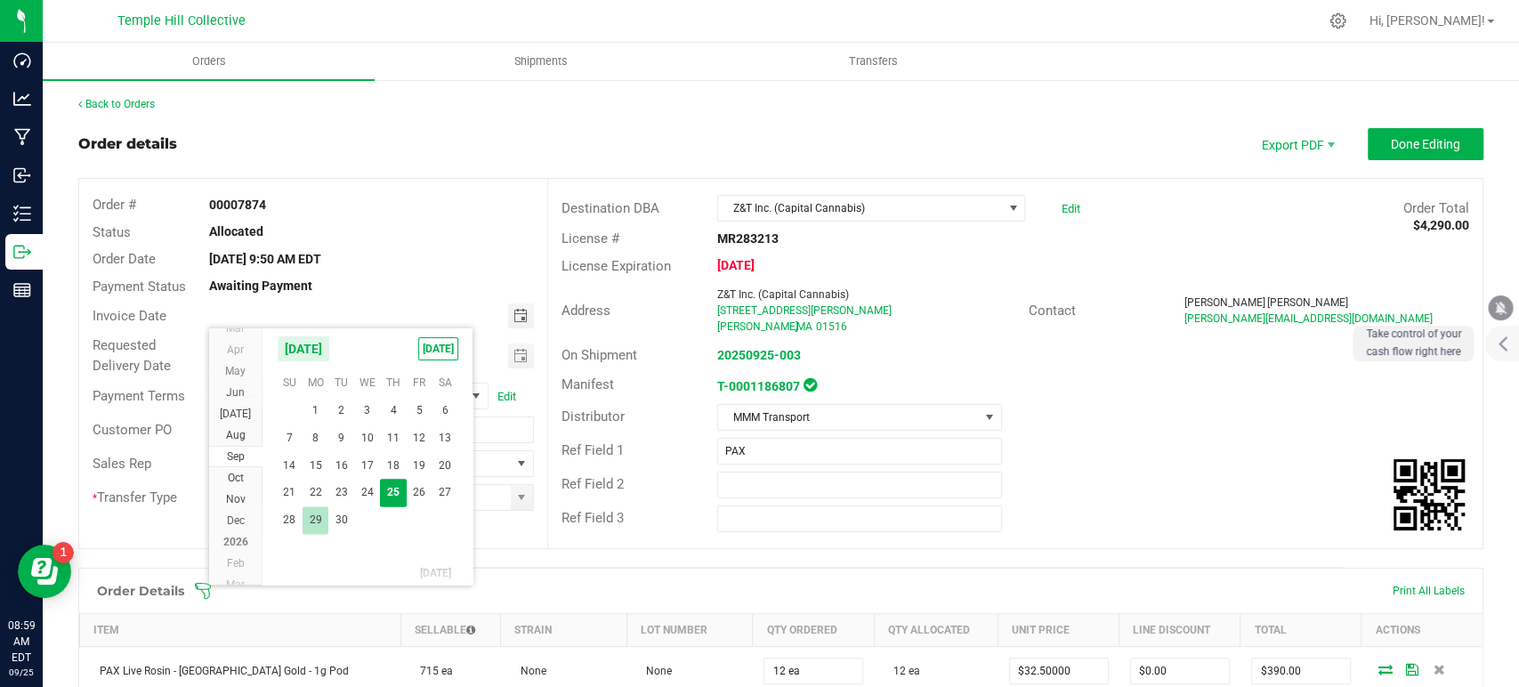
click at [315, 518] on span "29" at bounding box center [316, 520] width 26 height 28
type input "[DATE]"
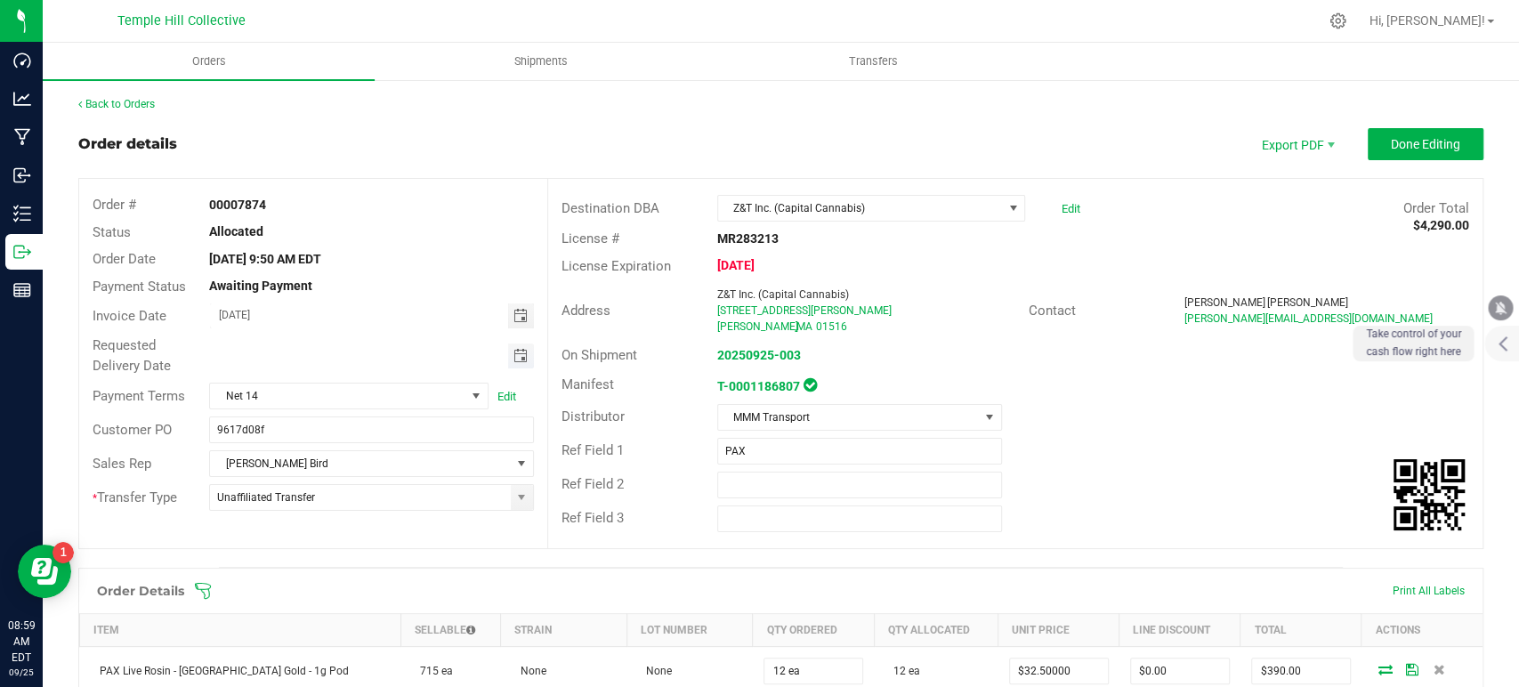
click at [513, 361] on span "Toggle calendar" at bounding box center [520, 356] width 14 height 14
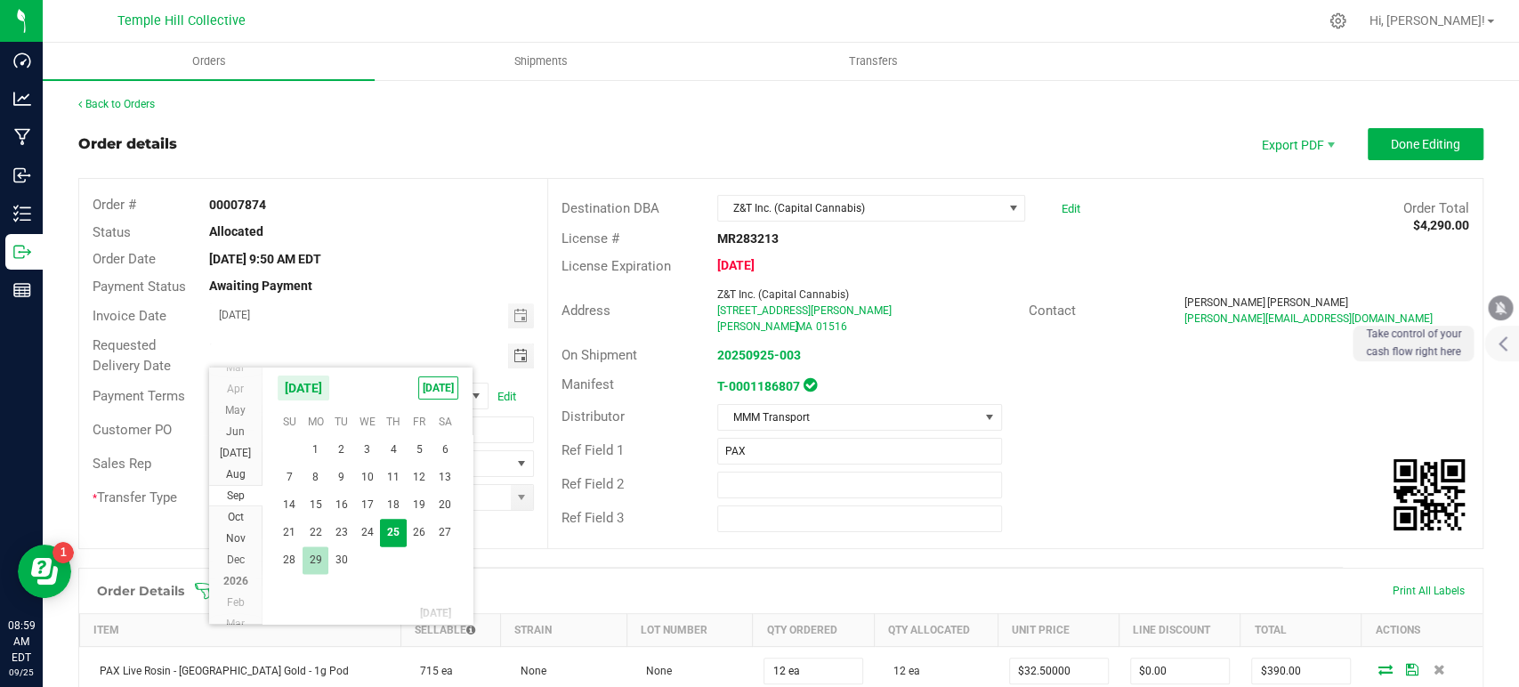
click at [314, 555] on span "29" at bounding box center [316, 561] width 26 height 28
type input "[DATE]"
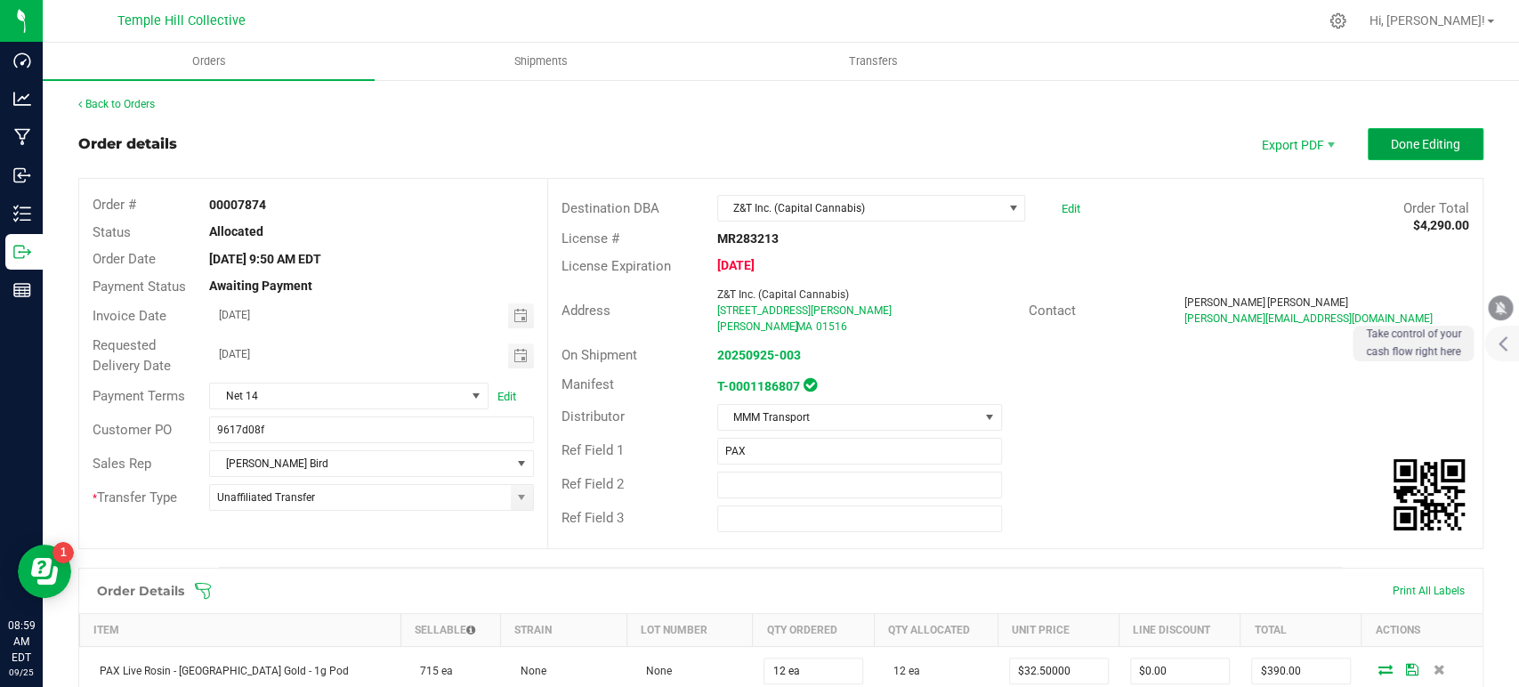
click at [1393, 148] on span "Done Editing" at bounding box center [1425, 144] width 69 height 14
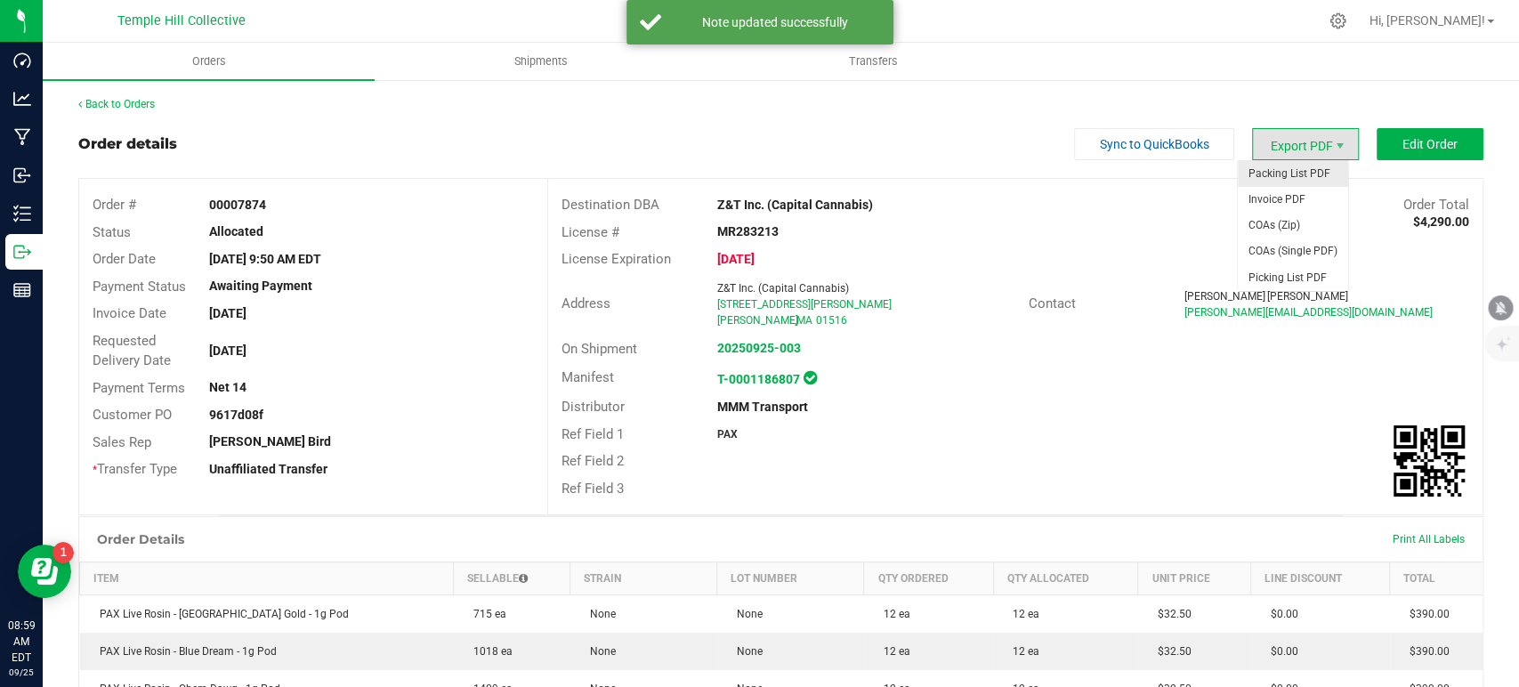
drag, startPoint x: 1296, startPoint y: 145, endPoint x: 1283, endPoint y: 161, distance: 20.9
click at [1296, 145] on span "Export PDF" at bounding box center [1305, 144] width 107 height 32
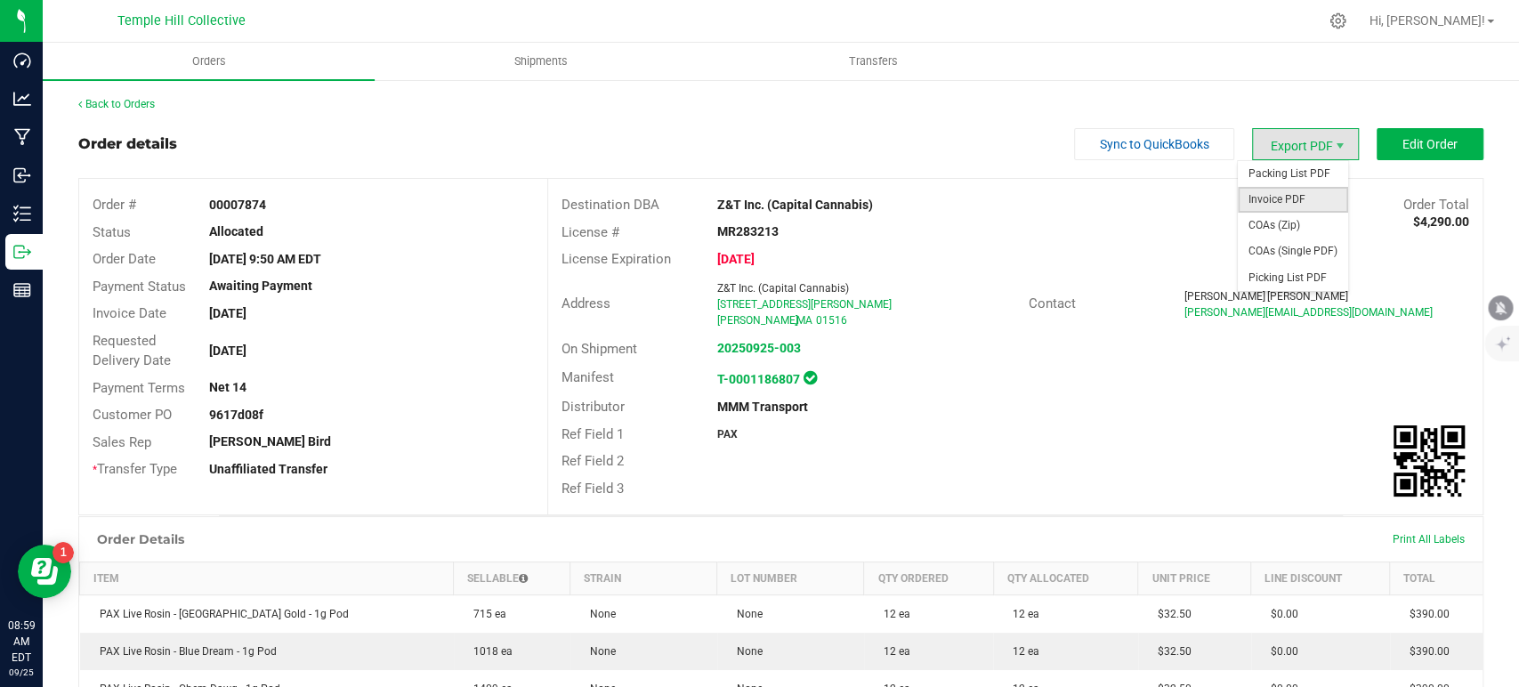
click at [1272, 201] on span "Invoice PDF" at bounding box center [1293, 200] width 110 height 26
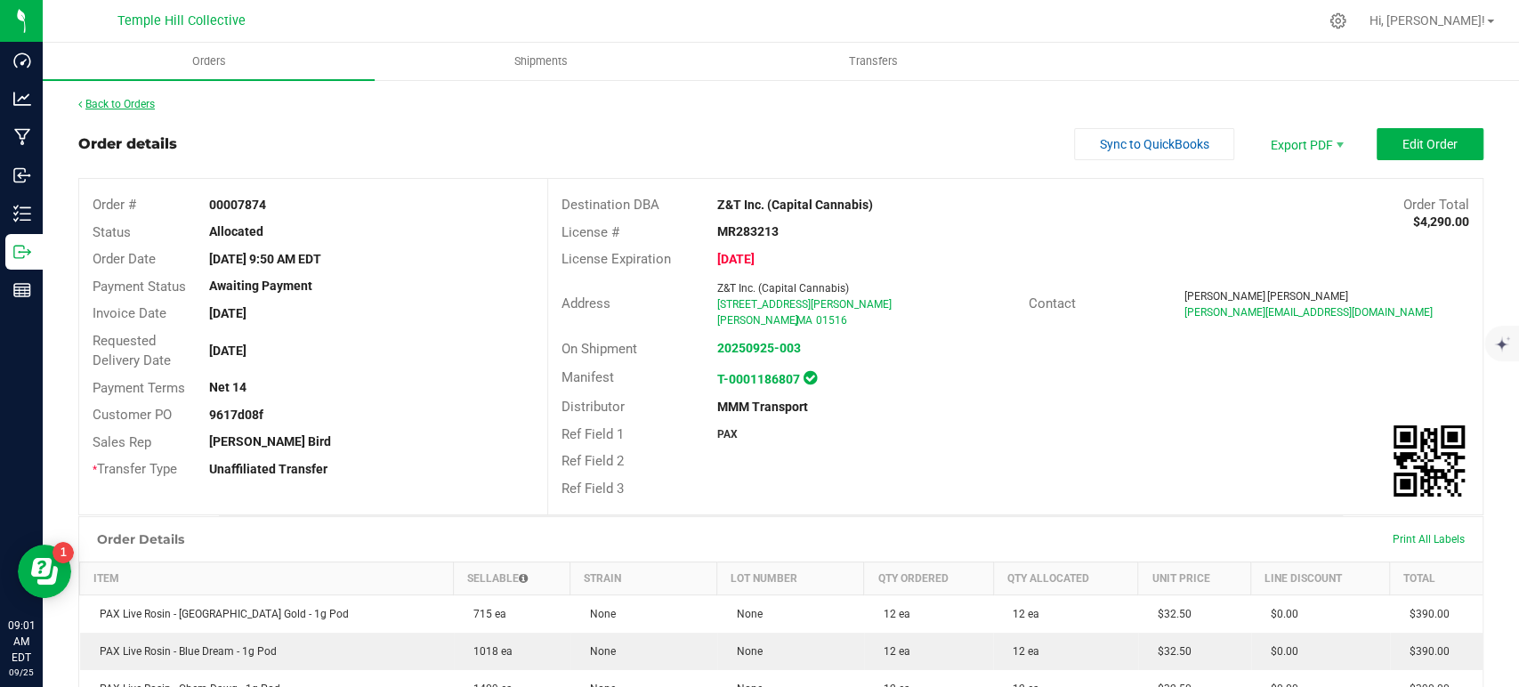
click at [129, 102] on link "Back to Orders" at bounding box center [116, 104] width 77 height 12
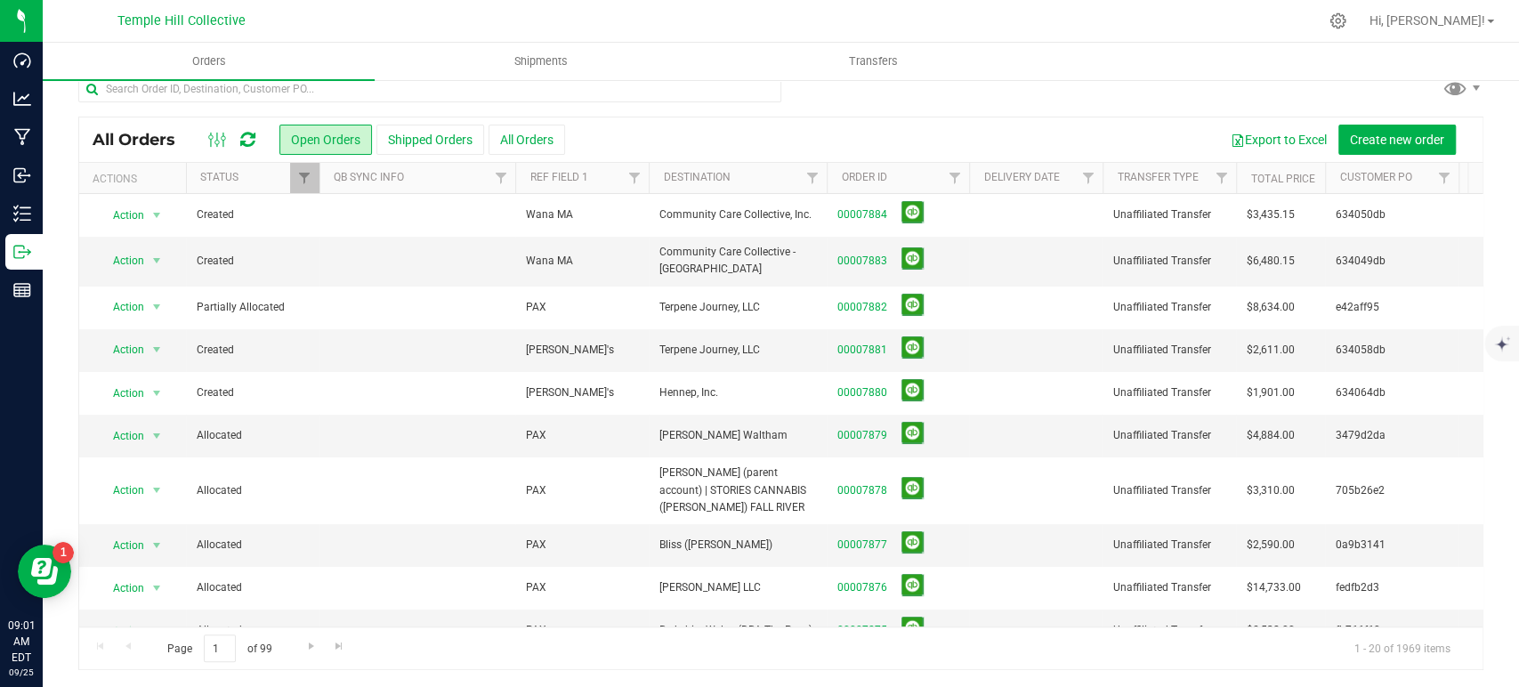
scroll to position [99, 0]
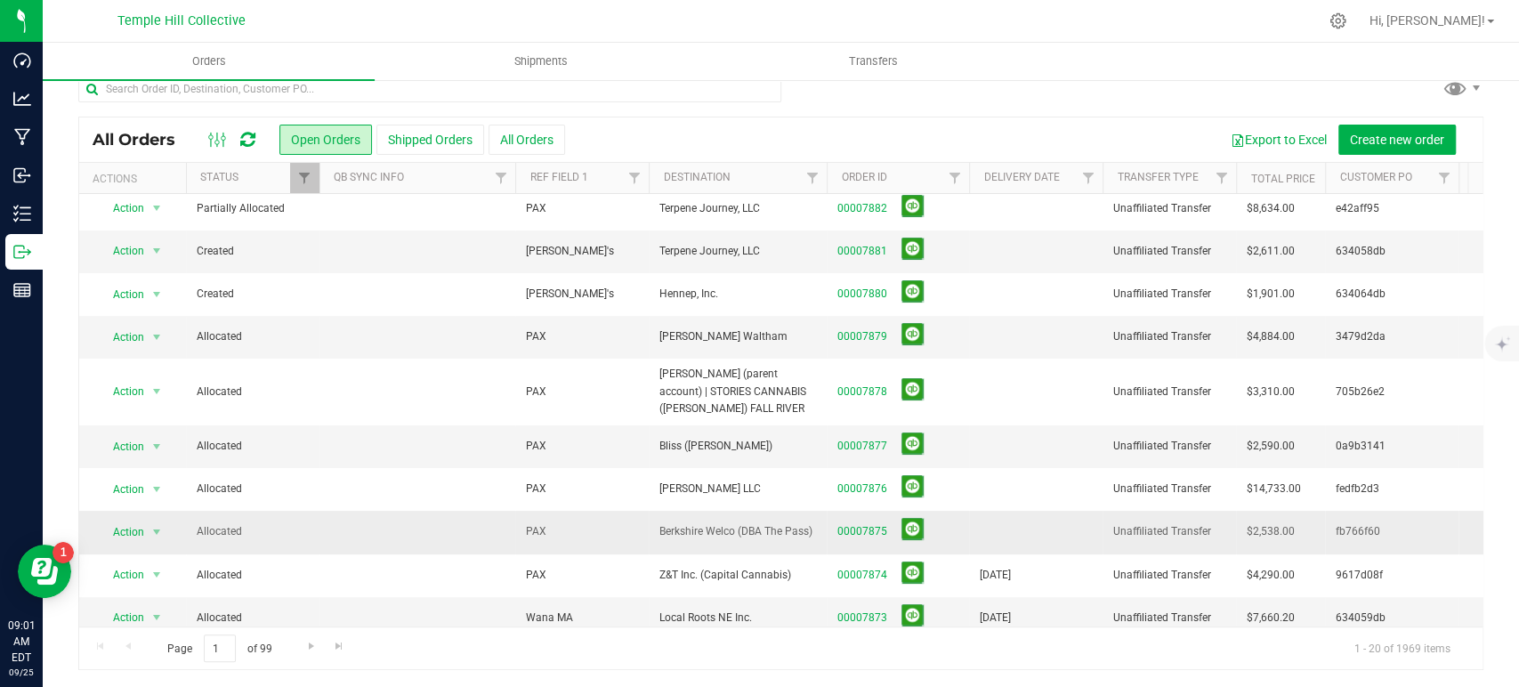
click at [868, 518] on span "00007875" at bounding box center [898, 532] width 121 height 28
click at [876, 525] on link "00007875" at bounding box center [863, 531] width 50 height 17
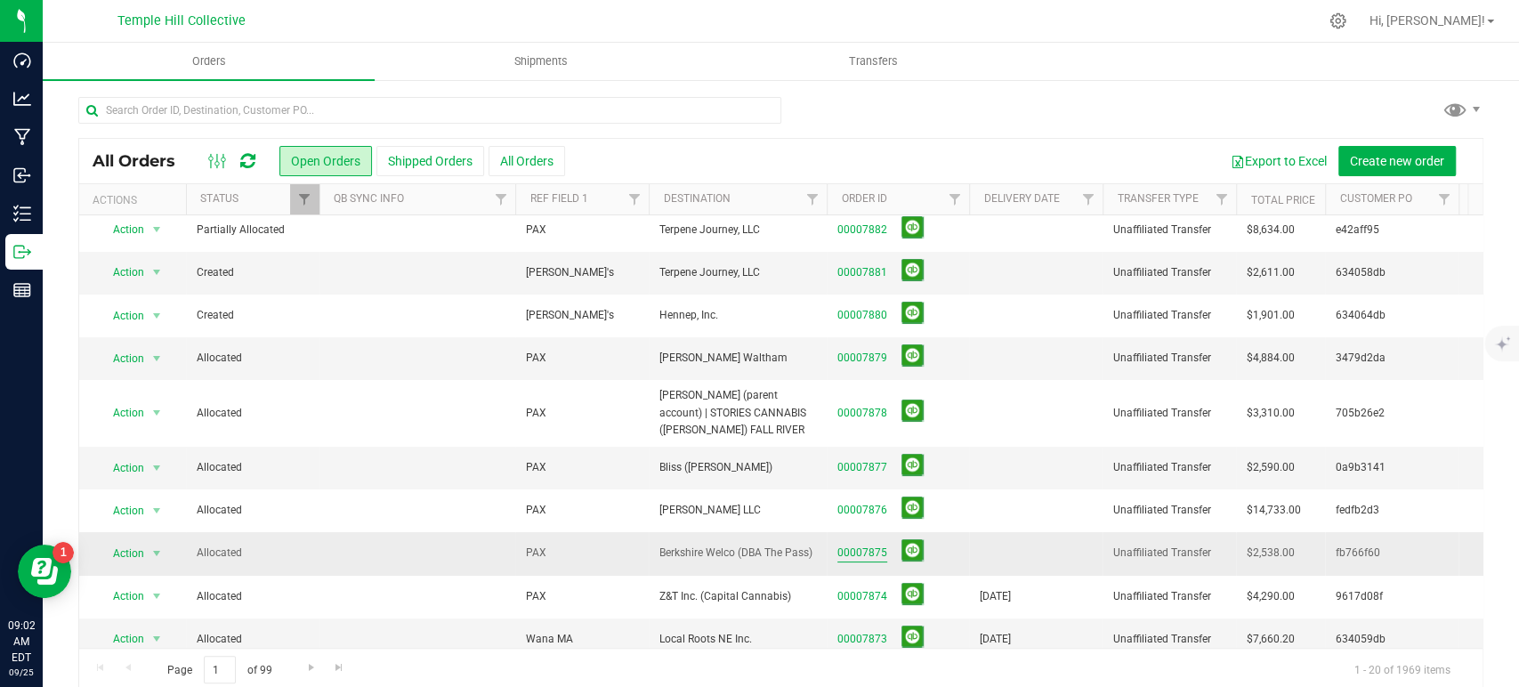
click at [871, 547] on link "00007875" at bounding box center [863, 553] width 50 height 17
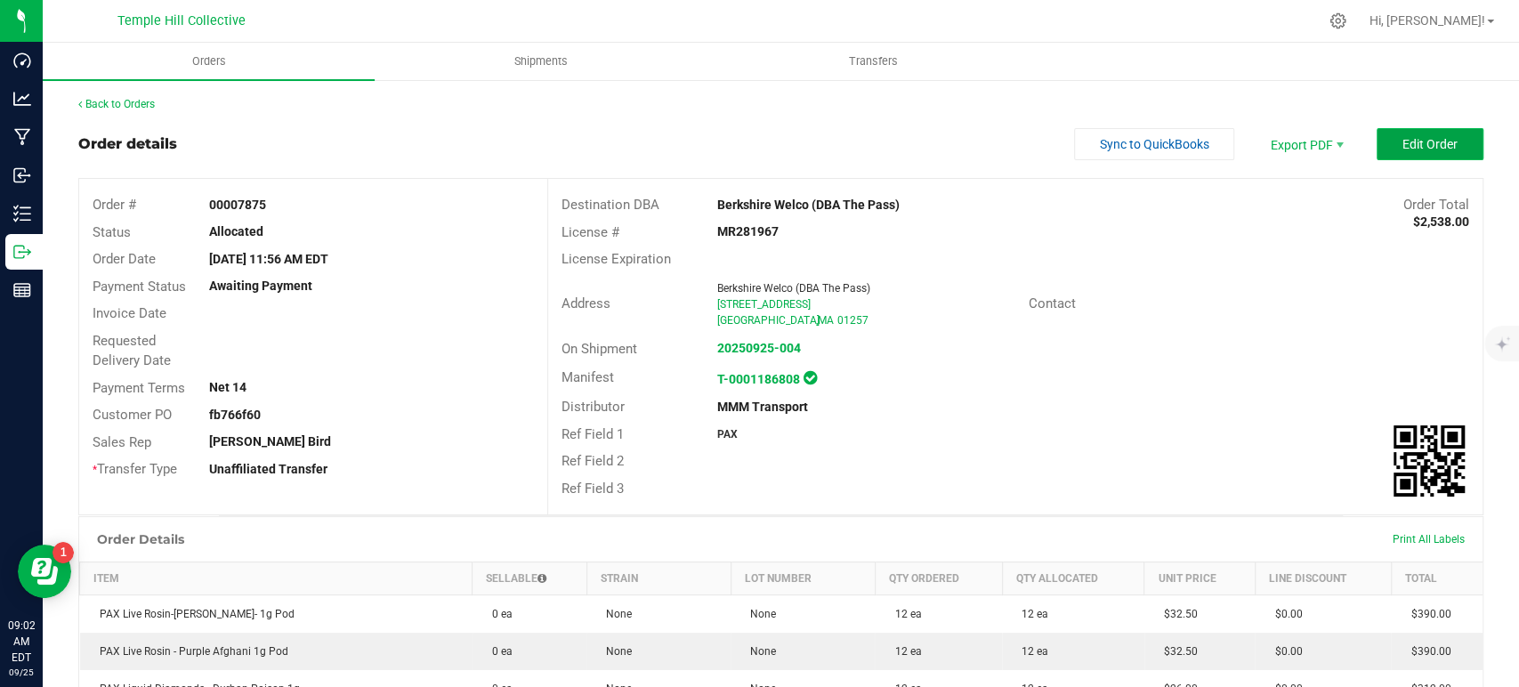
click at [1403, 142] on span "Edit Order" at bounding box center [1430, 144] width 55 height 14
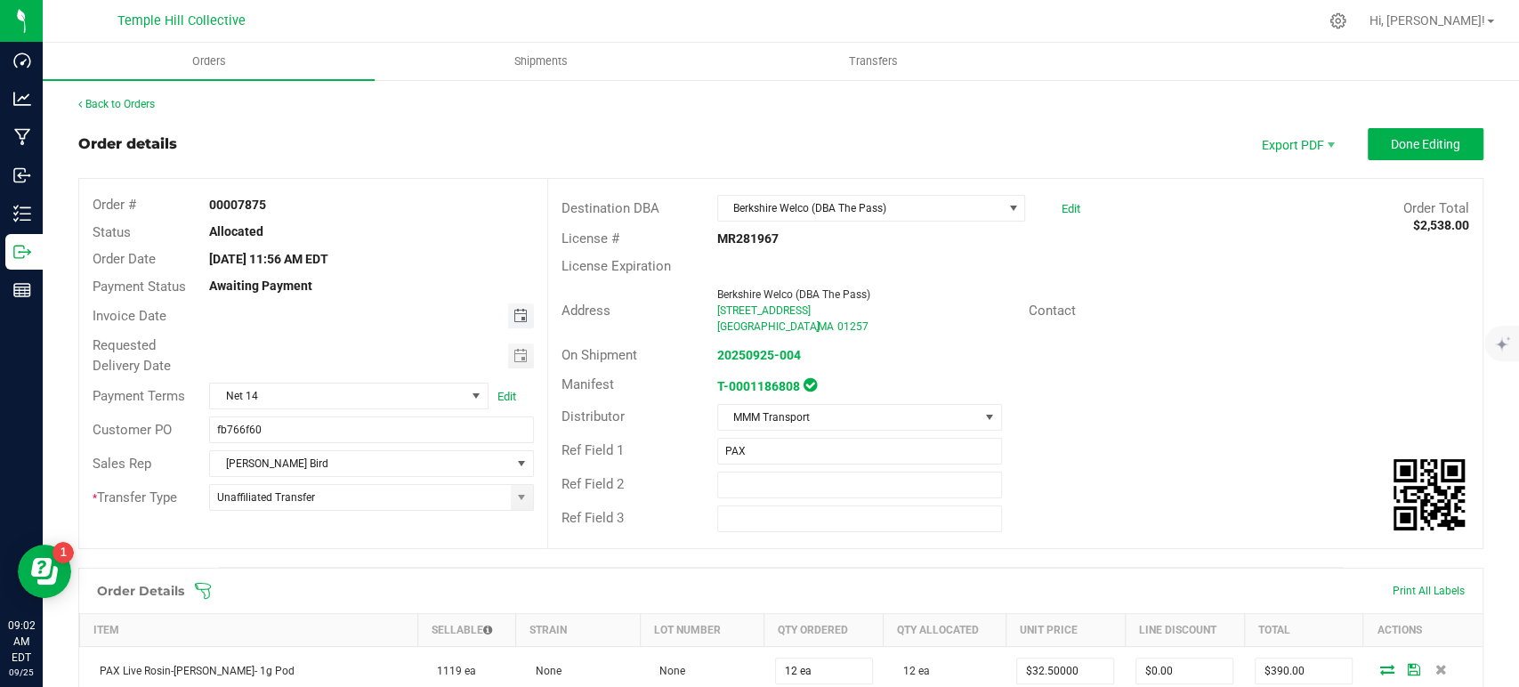
click at [520, 313] on span "Toggle calendar" at bounding box center [520, 316] width 14 height 14
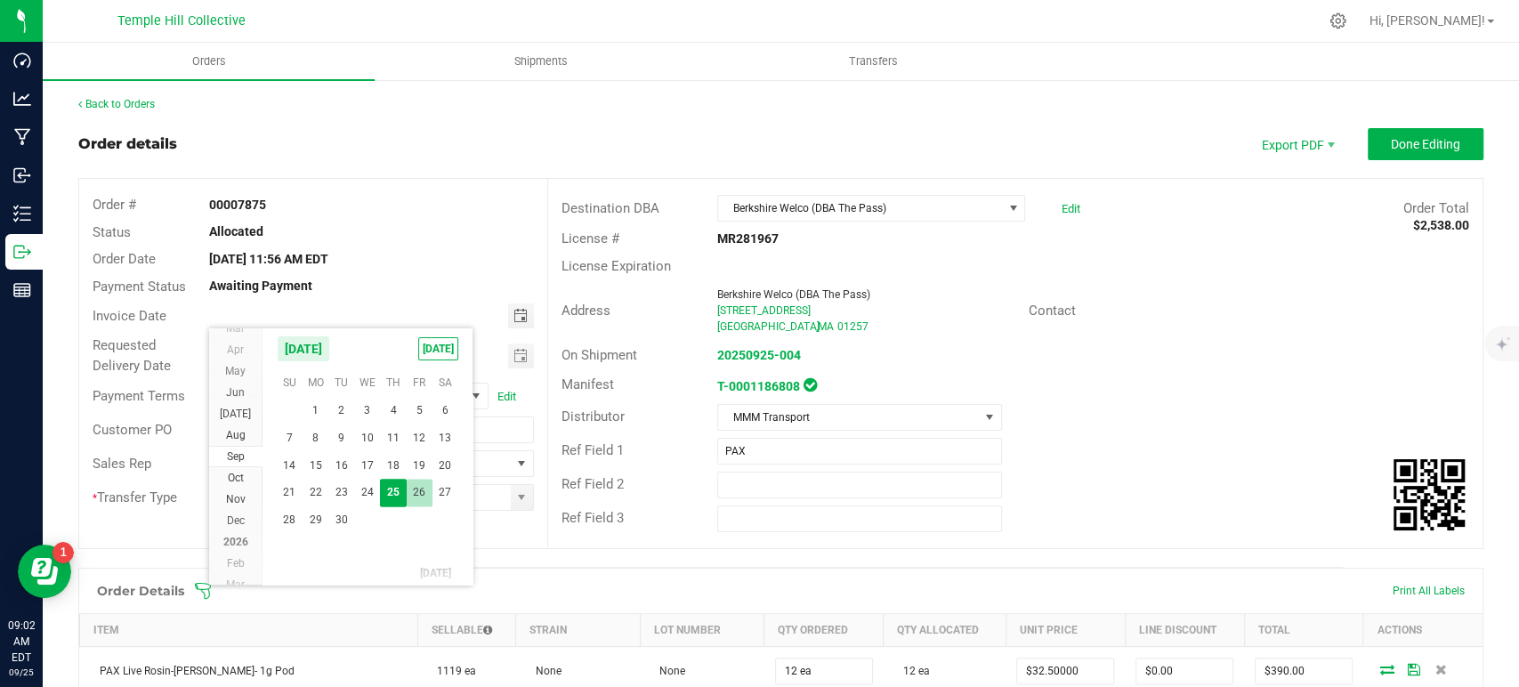
click at [422, 489] on span "26" at bounding box center [420, 493] width 26 height 28
type input "[DATE]"
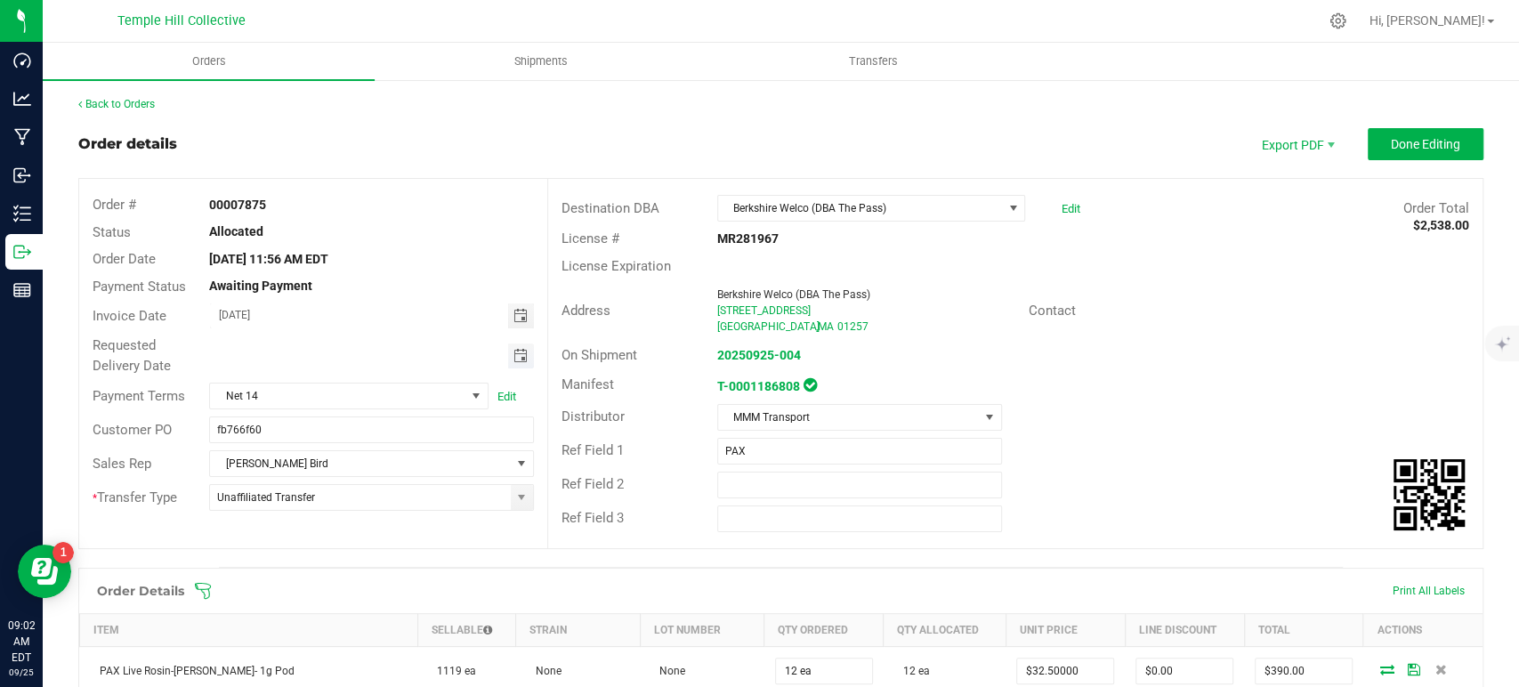
click at [519, 358] on span "Toggle calendar" at bounding box center [520, 356] width 14 height 14
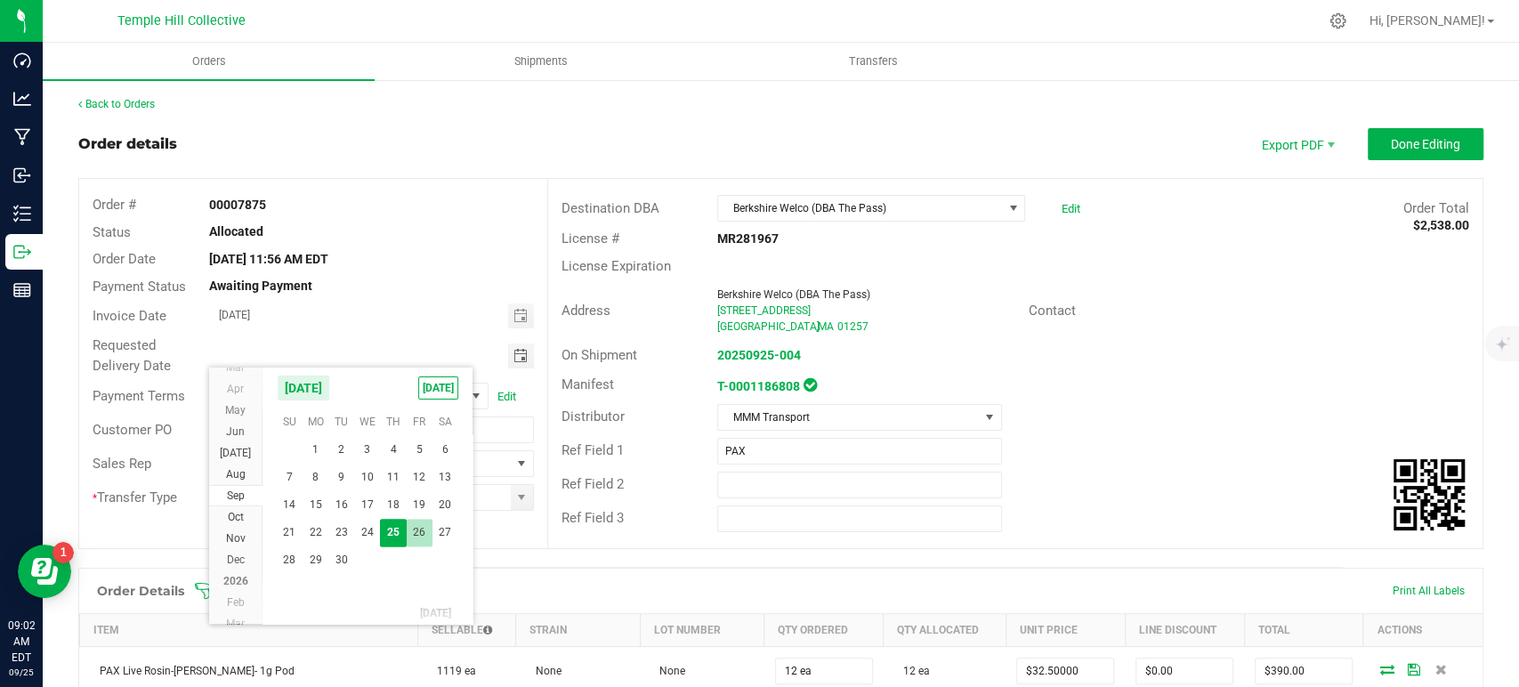
click at [416, 530] on span "26" at bounding box center [420, 533] width 26 height 28
type input "[DATE]"
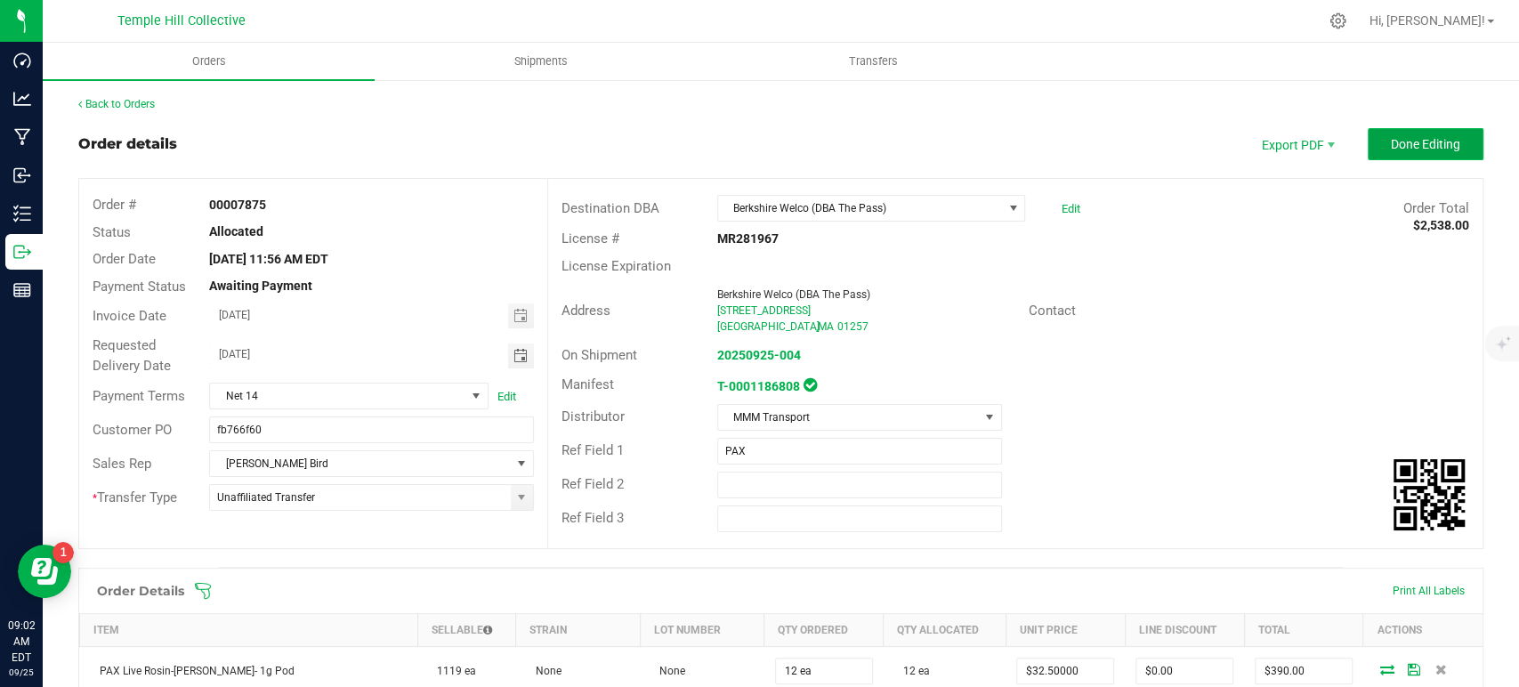
click at [1395, 158] on button "Done Editing" at bounding box center [1426, 144] width 116 height 32
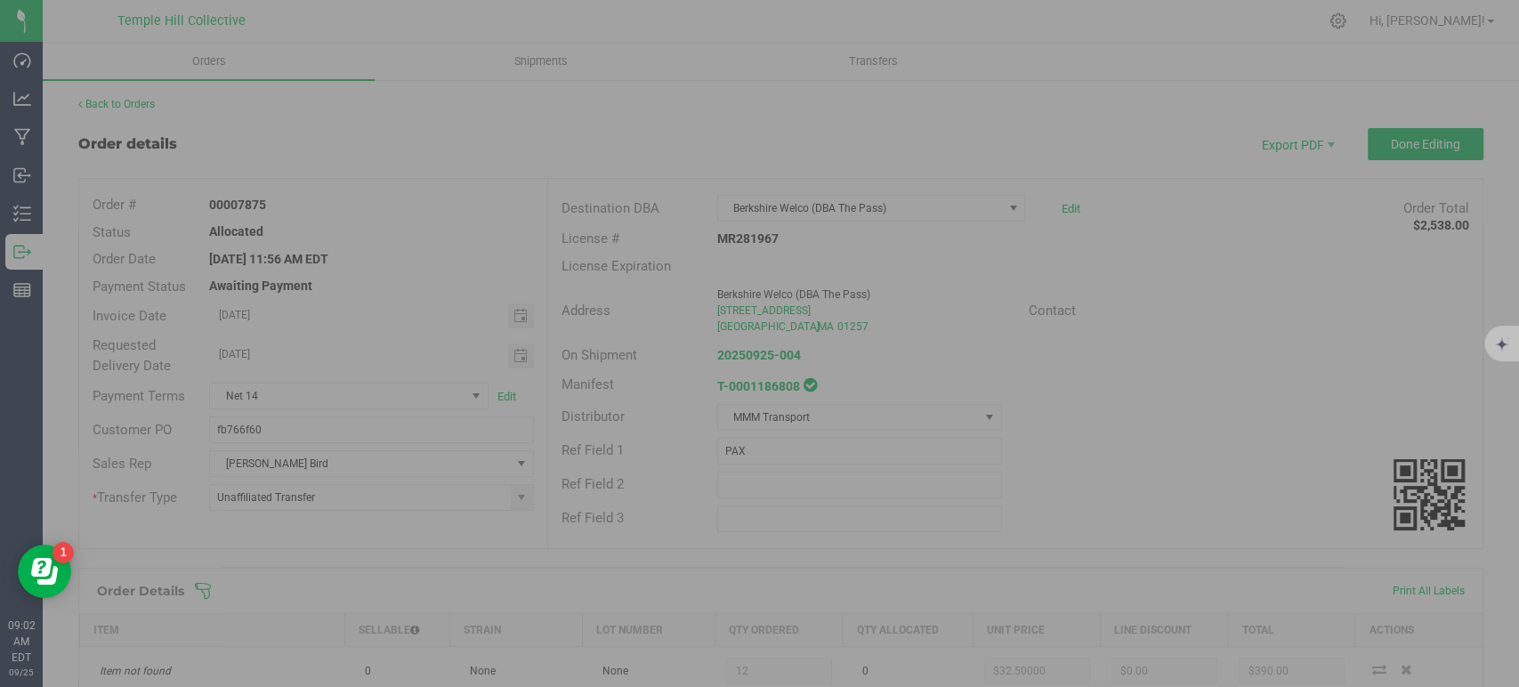
click at [1289, 147] on div at bounding box center [759, 343] width 1519 height 687
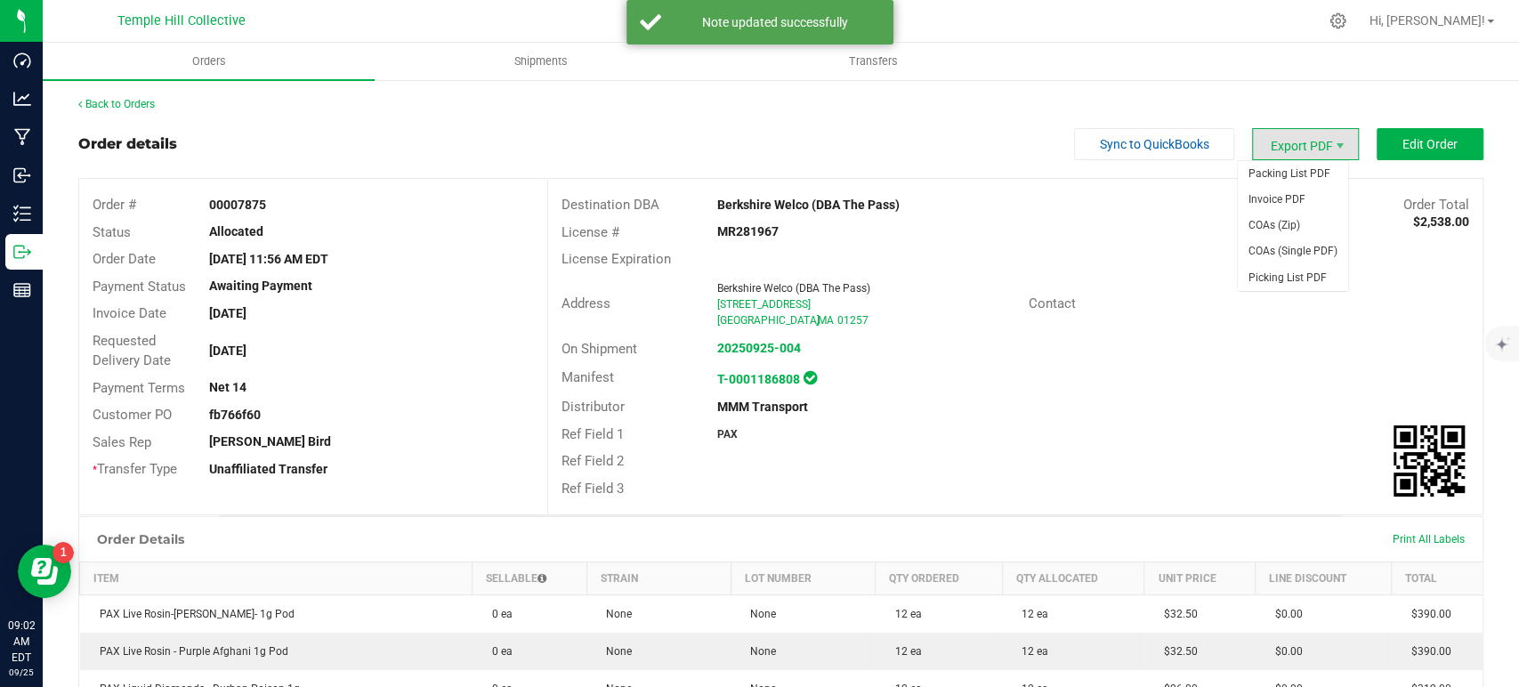
click at [1277, 152] on span "Export PDF" at bounding box center [1305, 144] width 107 height 32
click at [1266, 230] on span "COAs (Zip)" at bounding box center [1293, 226] width 110 height 26
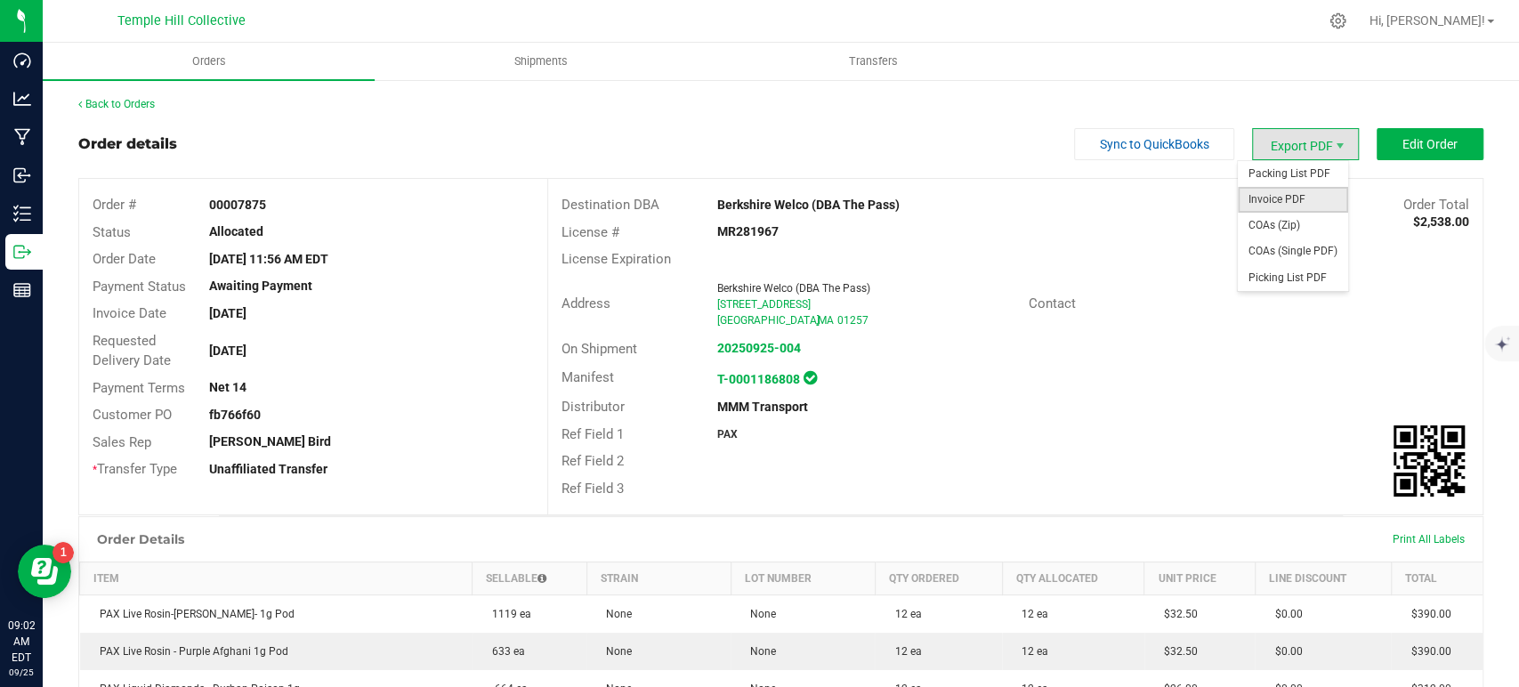
click at [1296, 205] on span "Invoice PDF" at bounding box center [1293, 200] width 110 height 26
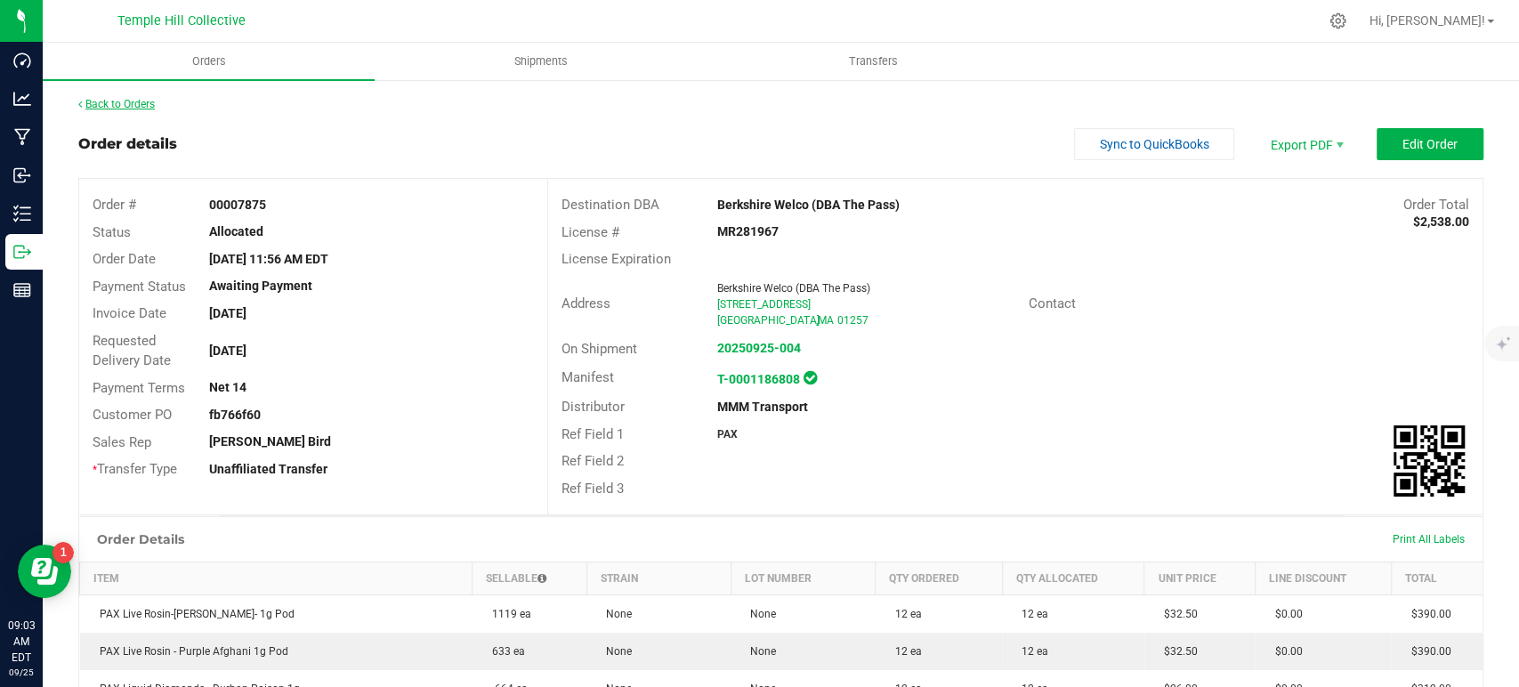
click at [123, 105] on link "Back to Orders" at bounding box center [116, 104] width 77 height 12
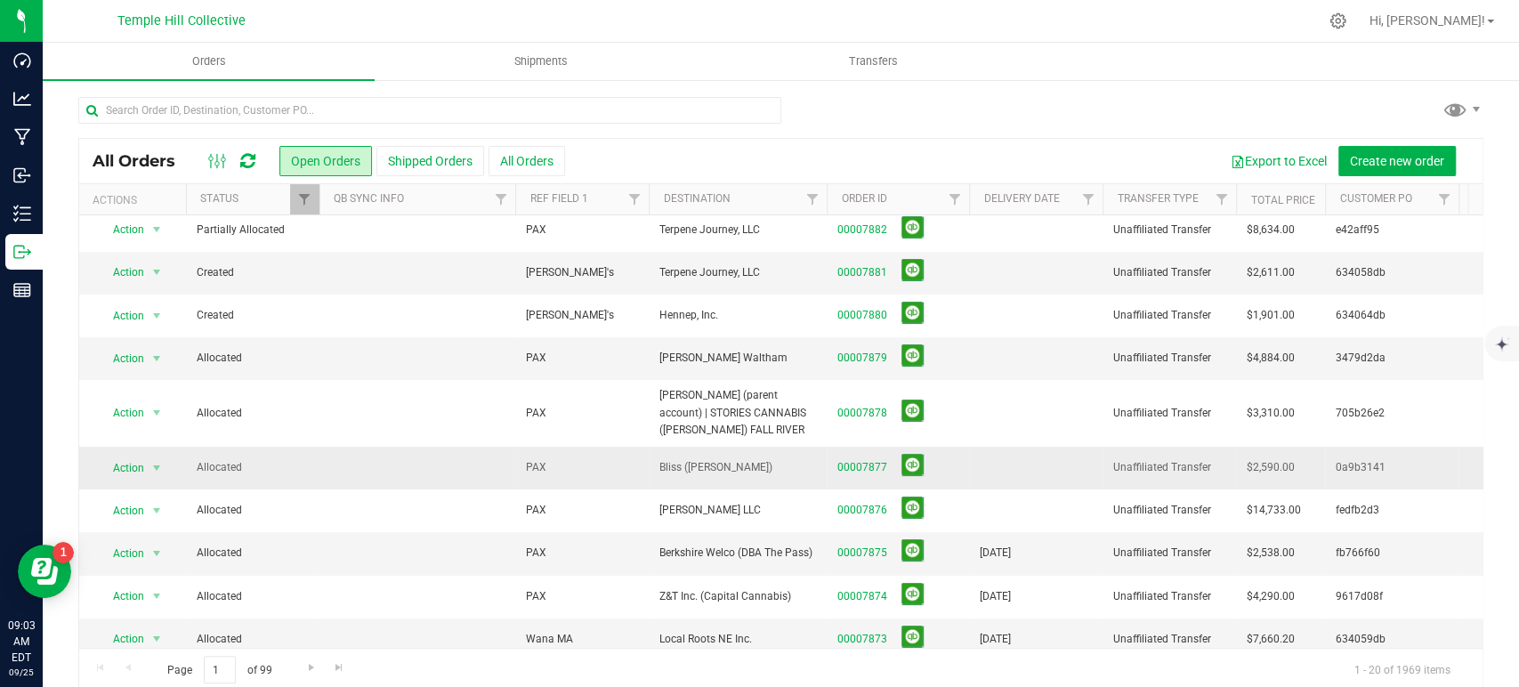
scroll to position [198, 0]
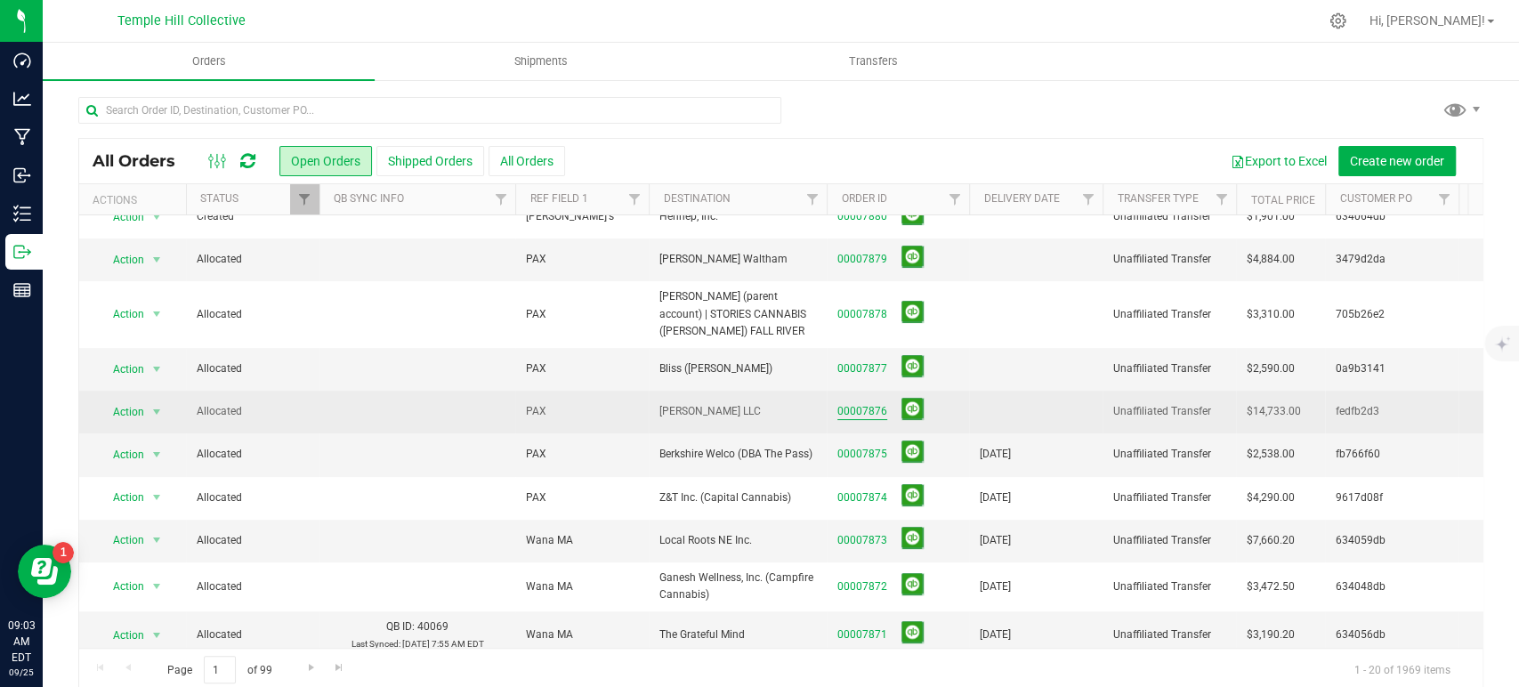
click at [838, 410] on link "00007876" at bounding box center [863, 411] width 50 height 17
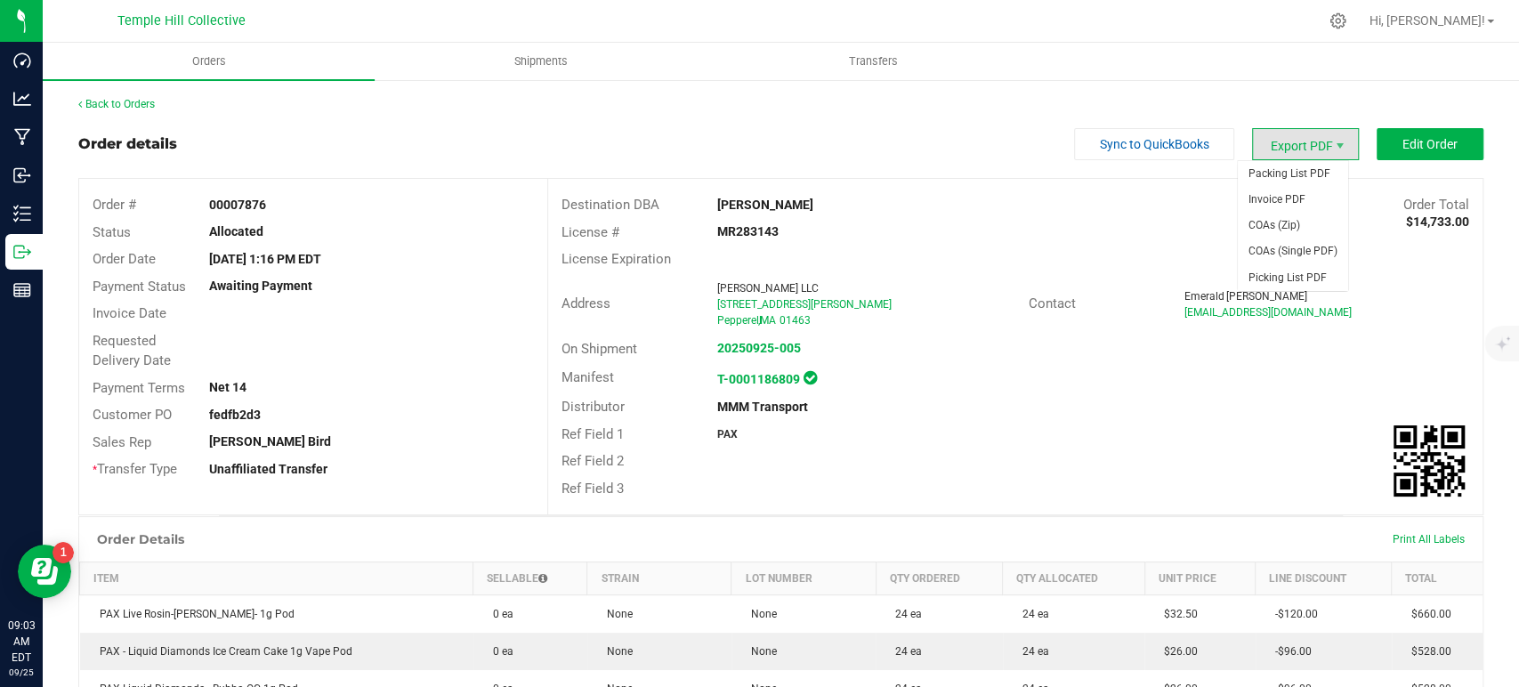
click at [1291, 151] on span "Export PDF" at bounding box center [1305, 144] width 107 height 32
click at [1291, 222] on span "COAs (Zip)" at bounding box center [1293, 226] width 110 height 26
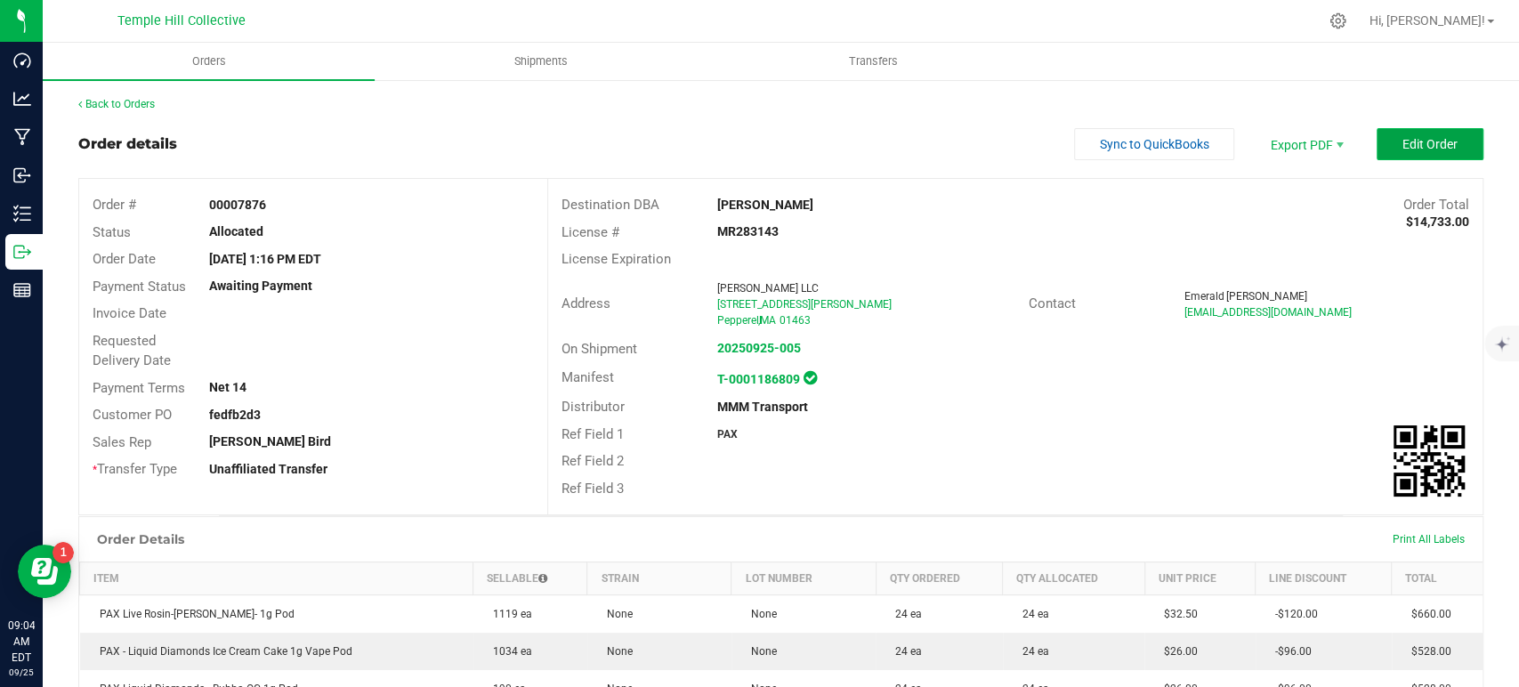
click at [1404, 147] on span "Edit Order" at bounding box center [1430, 144] width 55 height 14
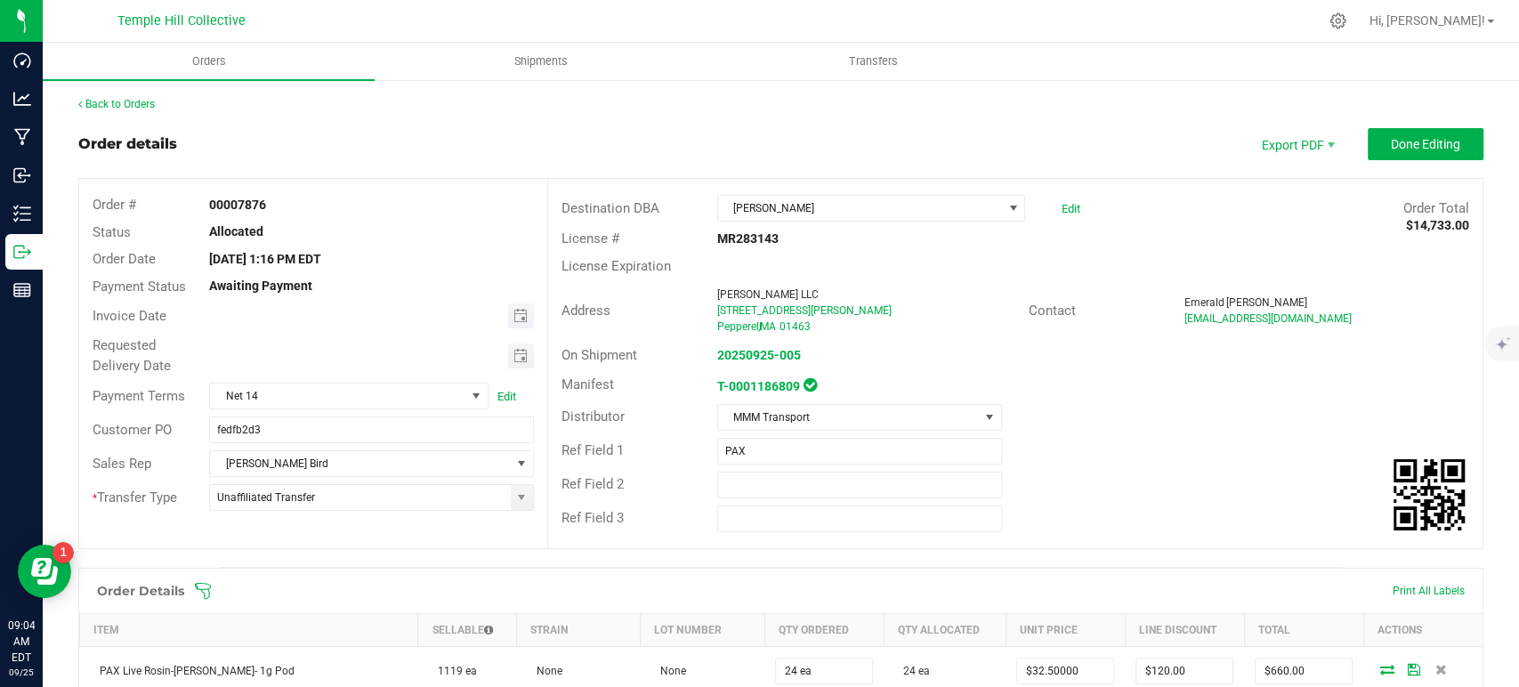
click at [516, 314] on span "Toggle calendar" at bounding box center [520, 316] width 14 height 14
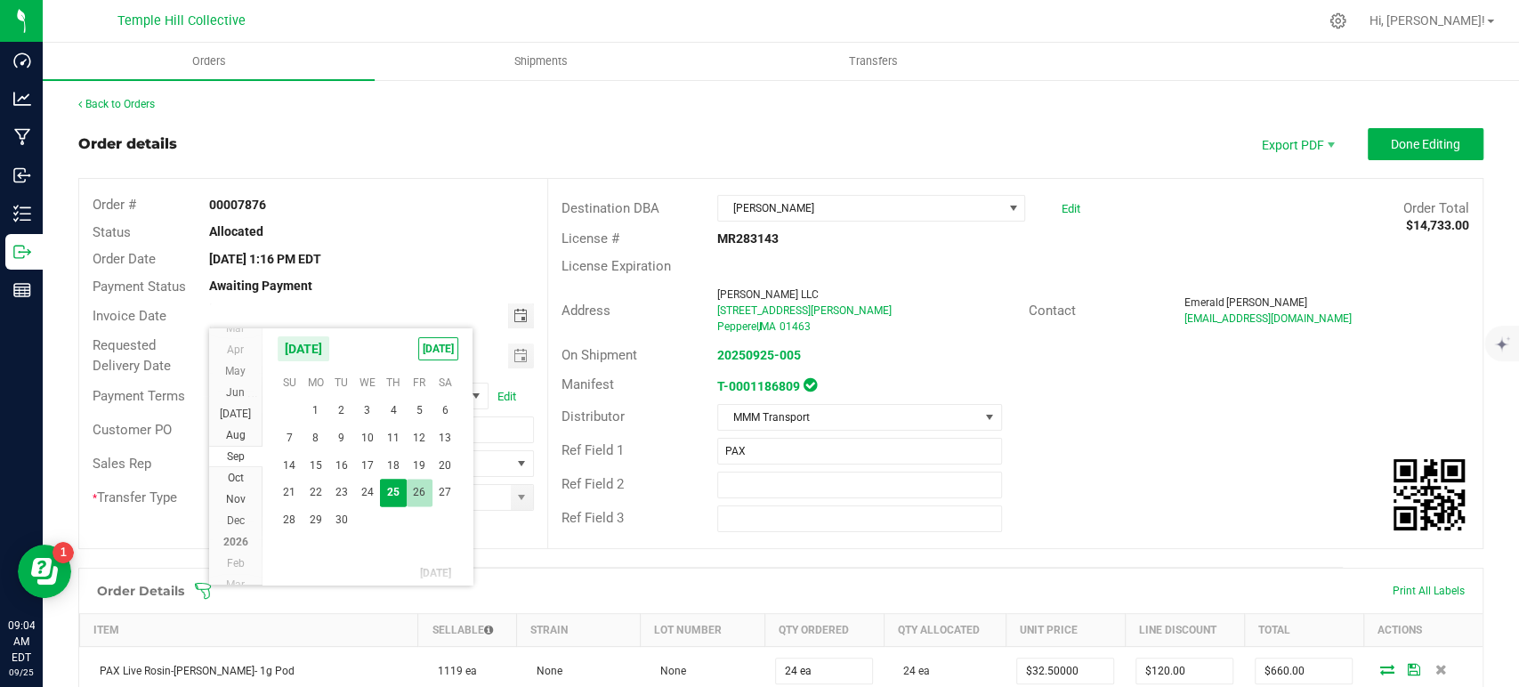
scroll to position [32225, 0]
click at [396, 499] on span "2" at bounding box center [393, 501] width 26 height 28
type input "10/02/2025"
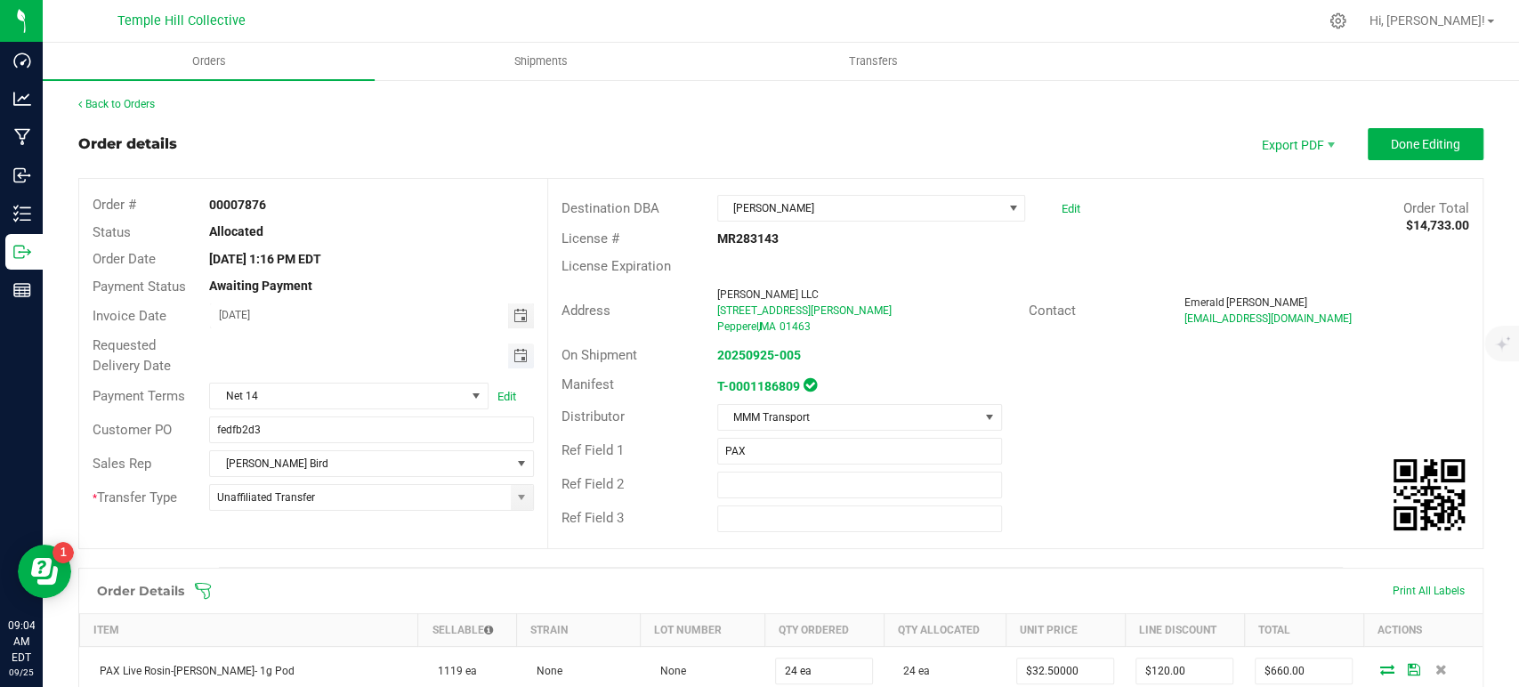
click at [513, 360] on span "Toggle calendar" at bounding box center [520, 356] width 14 height 14
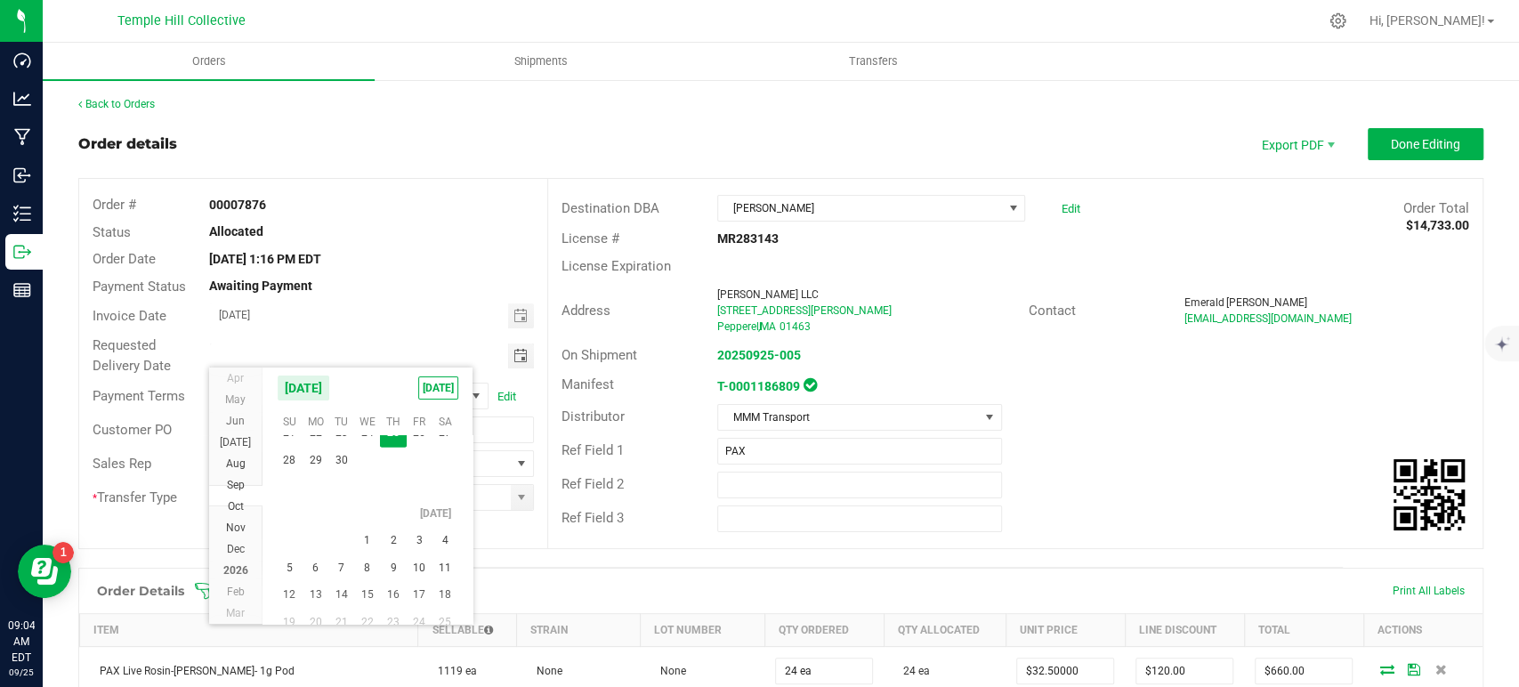
drag, startPoint x: 394, startPoint y: 545, endPoint x: 432, endPoint y: 531, distance: 39.7
click at [394, 545] on span "2" at bounding box center [393, 541] width 26 height 28
type input "10/02/2025"
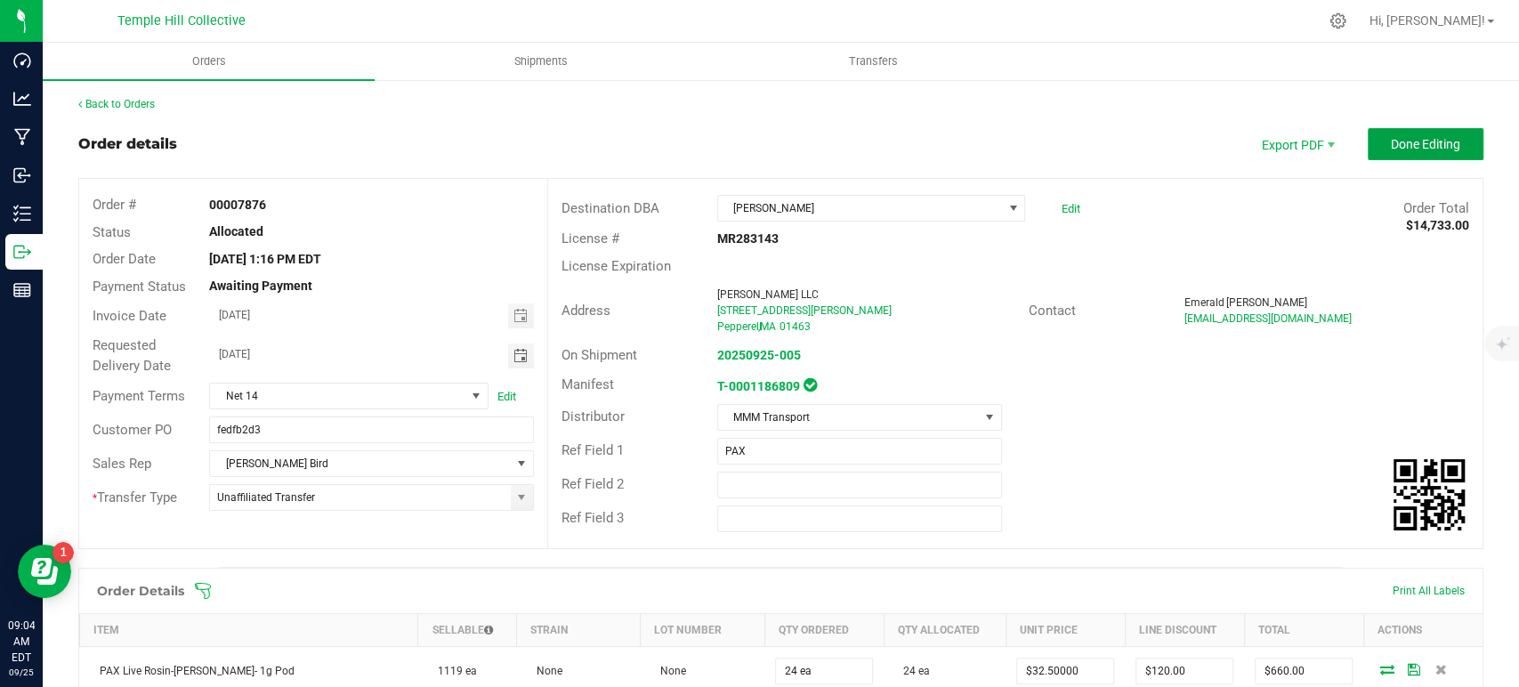
drag, startPoint x: 1408, startPoint y: 148, endPoint x: 1278, endPoint y: 143, distance: 130.0
click at [1409, 147] on span "Done Editing" at bounding box center [1425, 144] width 69 height 14
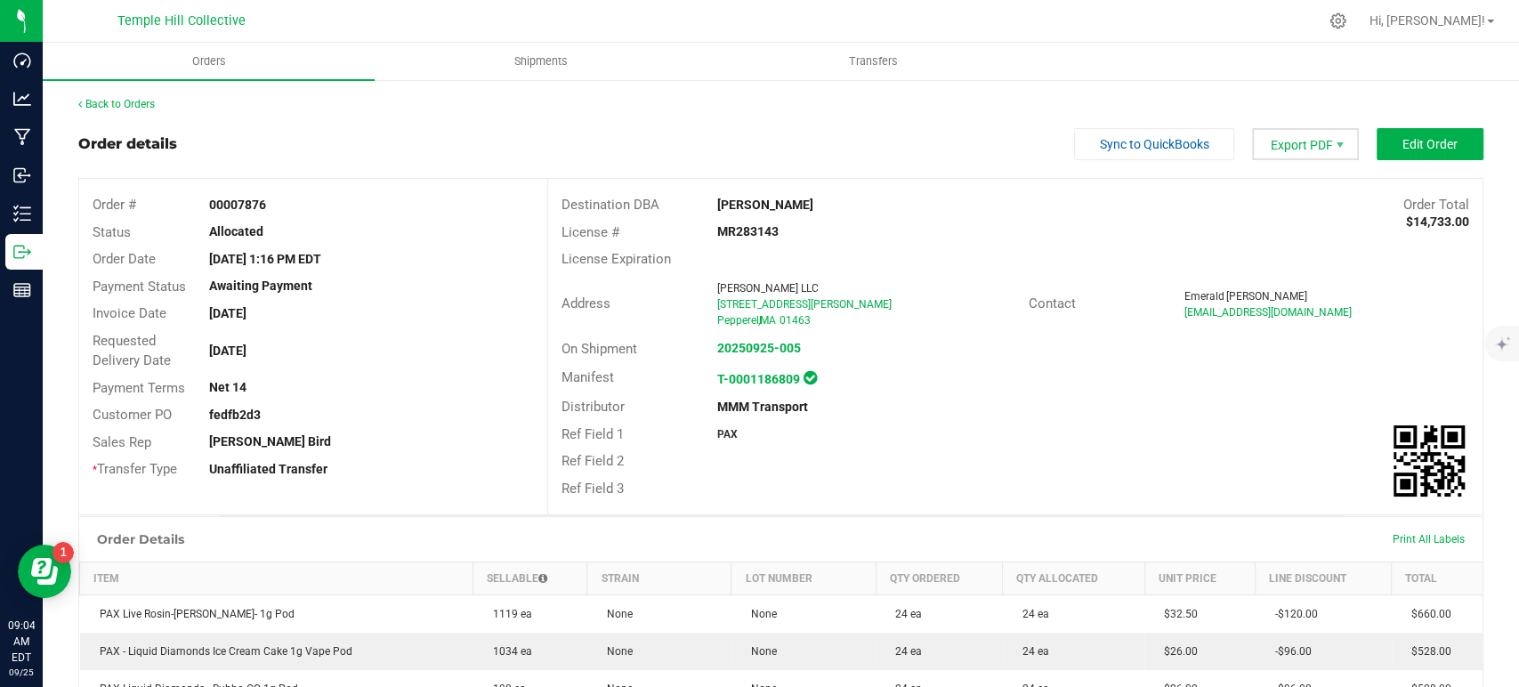
click at [1300, 139] on span "Export PDF" at bounding box center [1305, 144] width 107 height 32
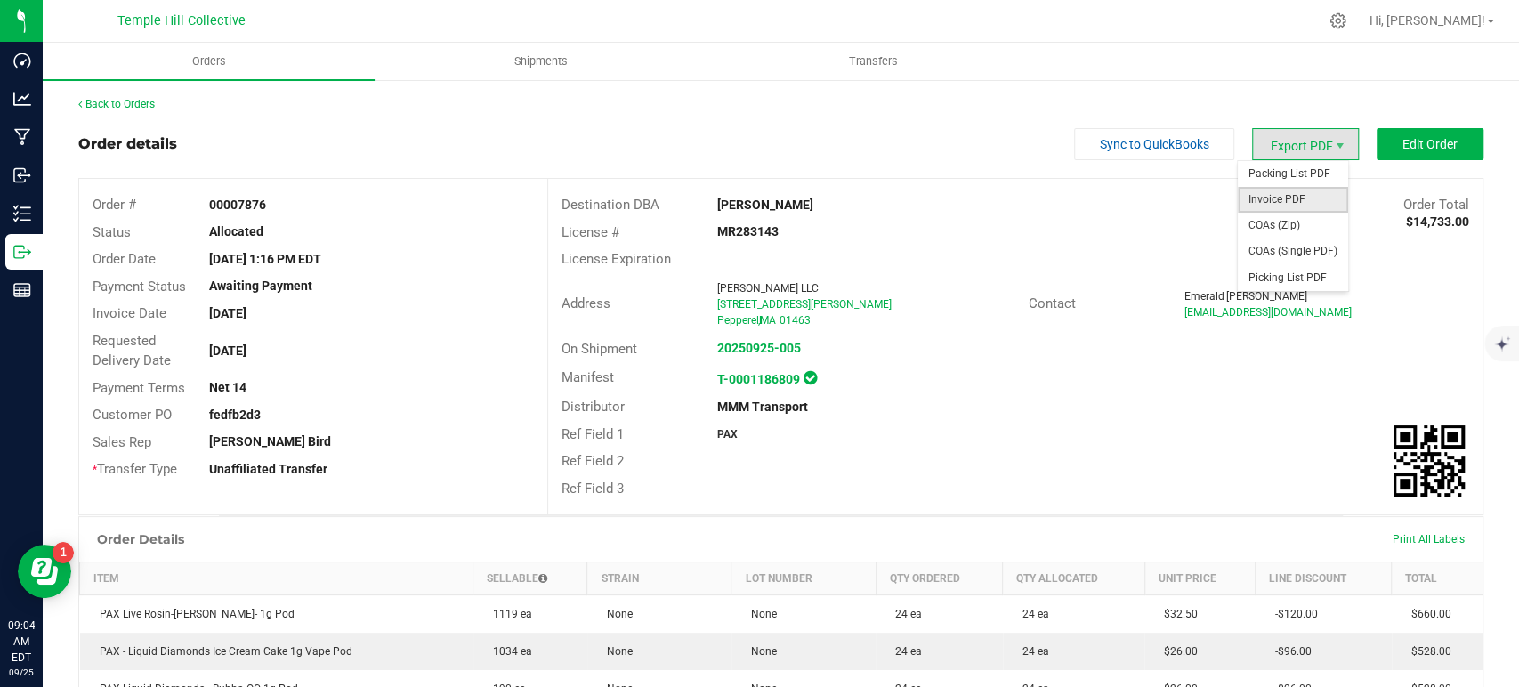
click at [1265, 200] on span "Invoice PDF" at bounding box center [1293, 200] width 110 height 26
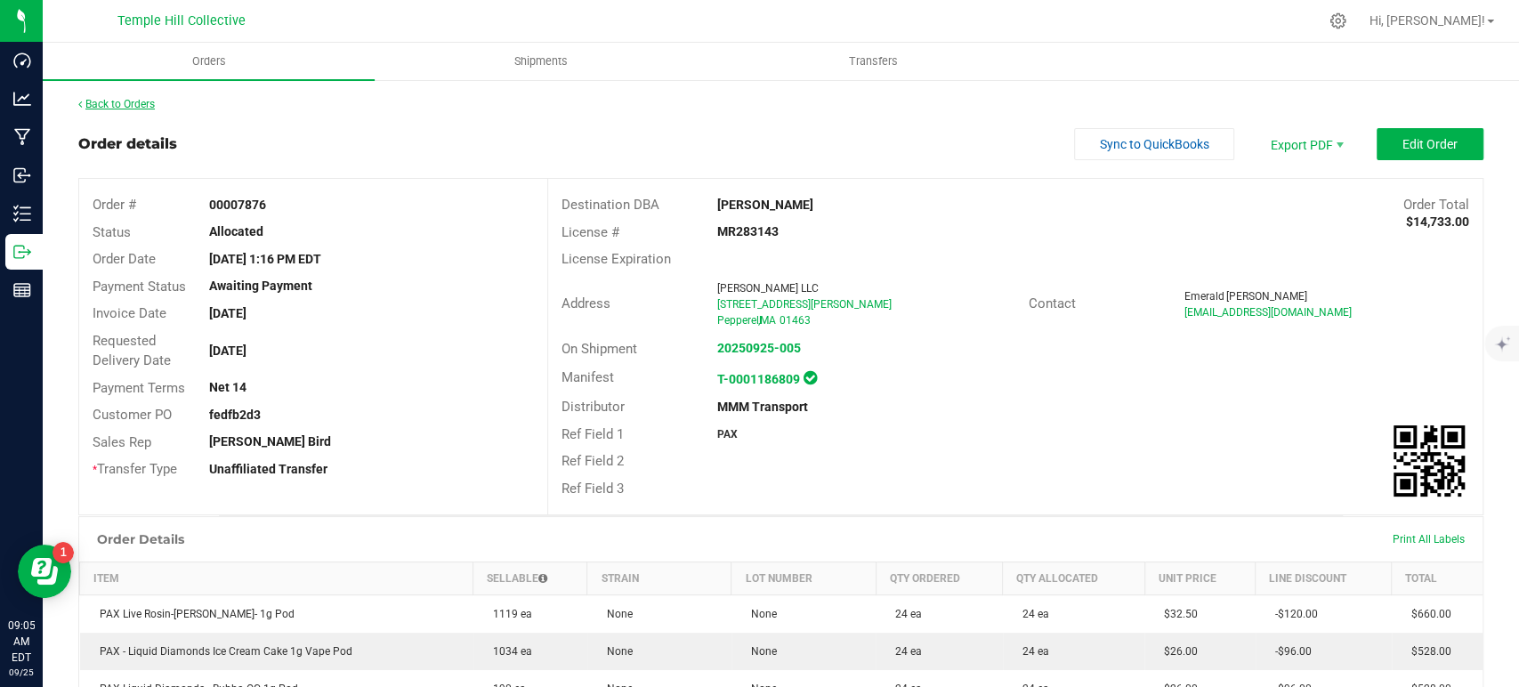
click at [131, 102] on link "Back to Orders" at bounding box center [116, 104] width 77 height 12
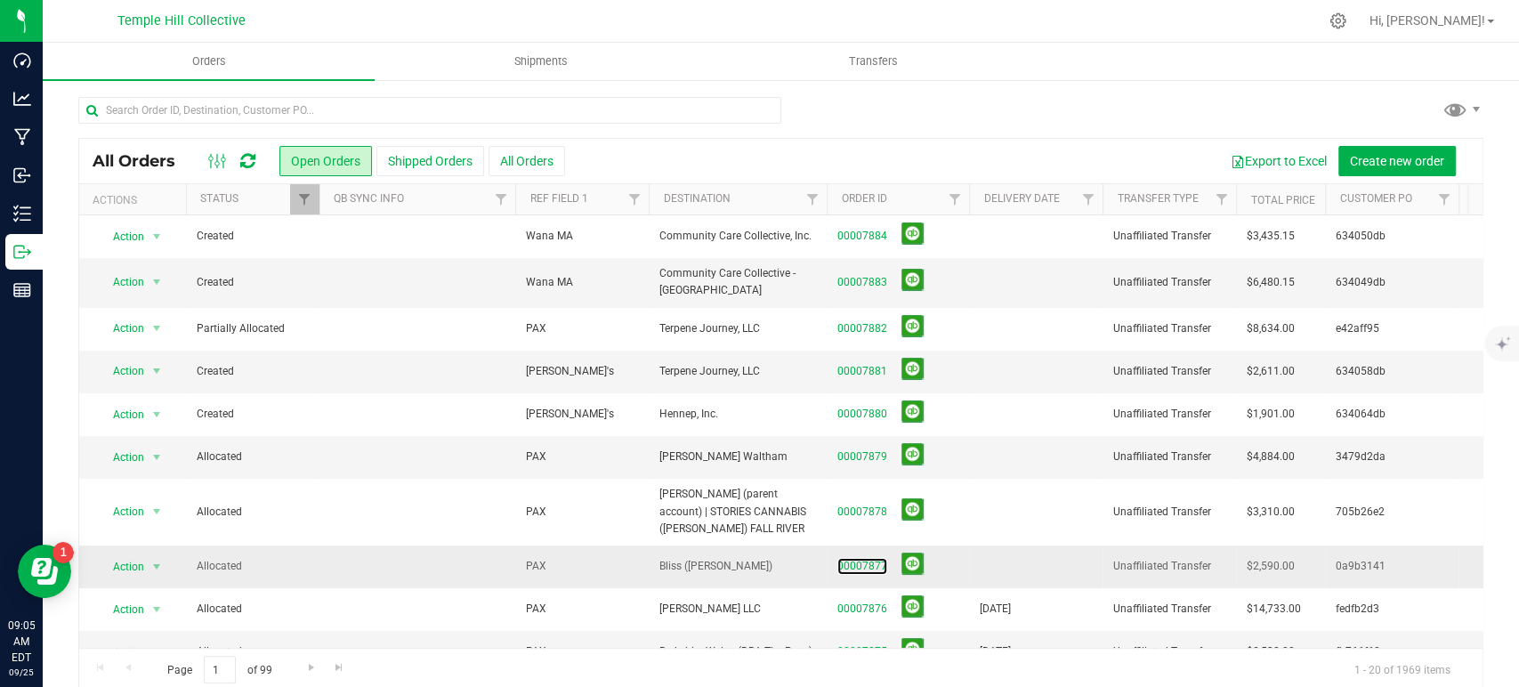
drag, startPoint x: 856, startPoint y: 560, endPoint x: 889, endPoint y: 560, distance: 32.9
click at [857, 560] on link "00007877" at bounding box center [863, 566] width 50 height 17
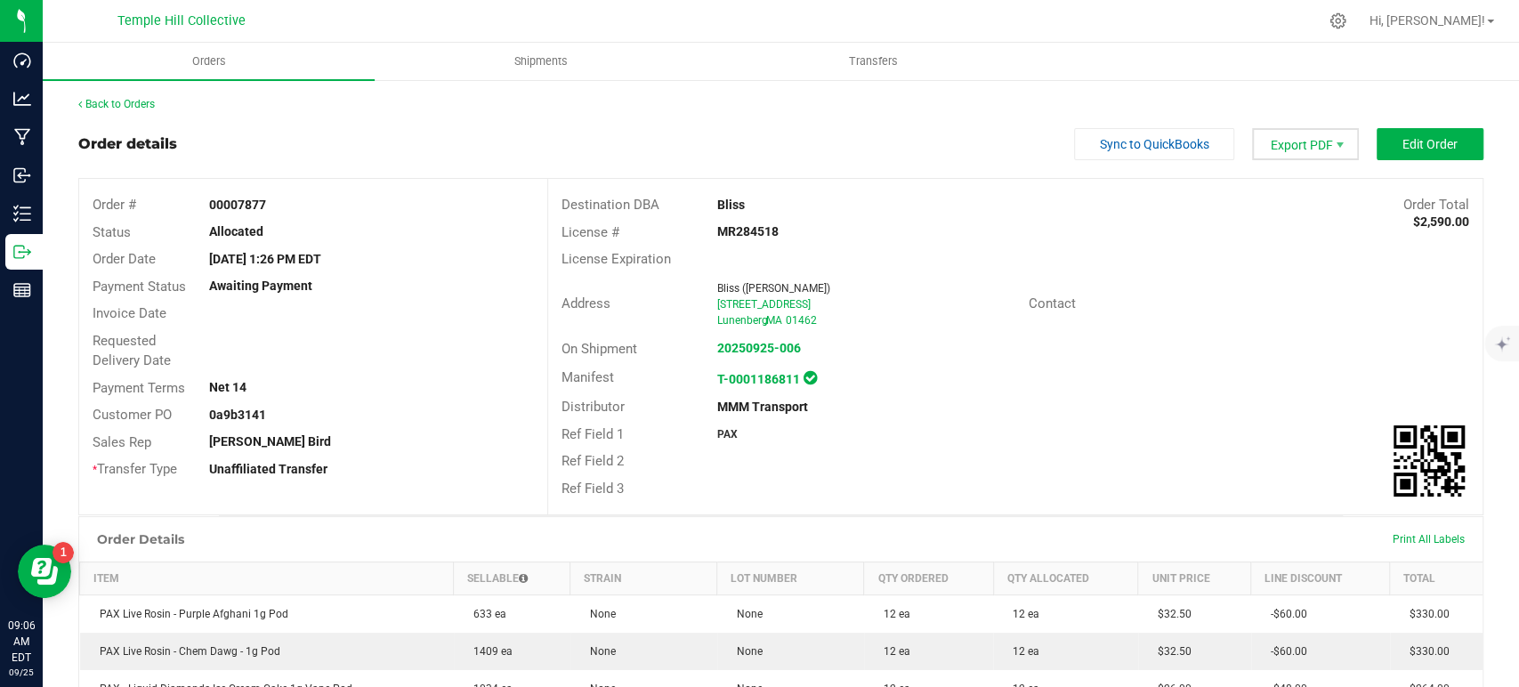
click at [1280, 150] on span "Export PDF" at bounding box center [1305, 144] width 107 height 32
click at [1288, 220] on span "COAs (Zip)" at bounding box center [1293, 226] width 110 height 26
click at [1403, 154] on button "Edit Order" at bounding box center [1430, 144] width 107 height 32
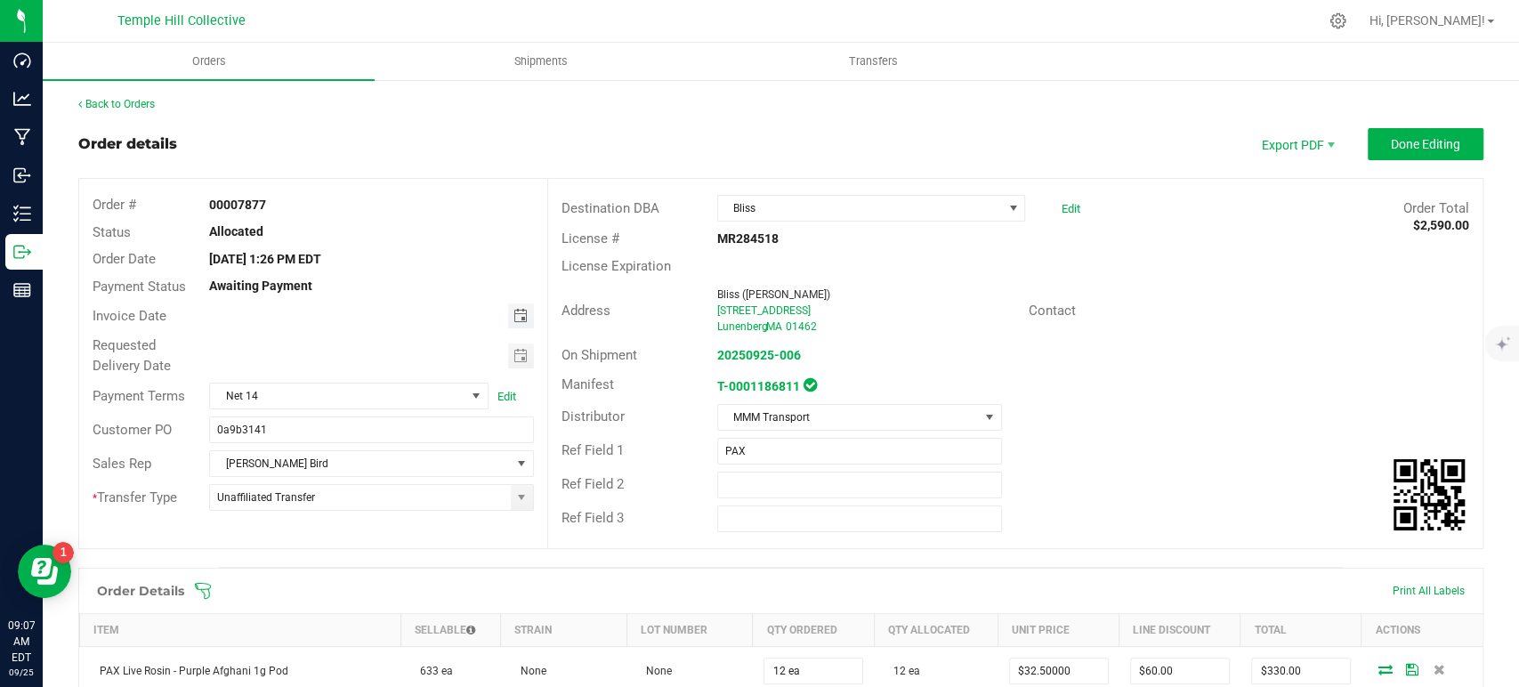
click at [508, 317] on span "Toggle calendar" at bounding box center [521, 316] width 26 height 25
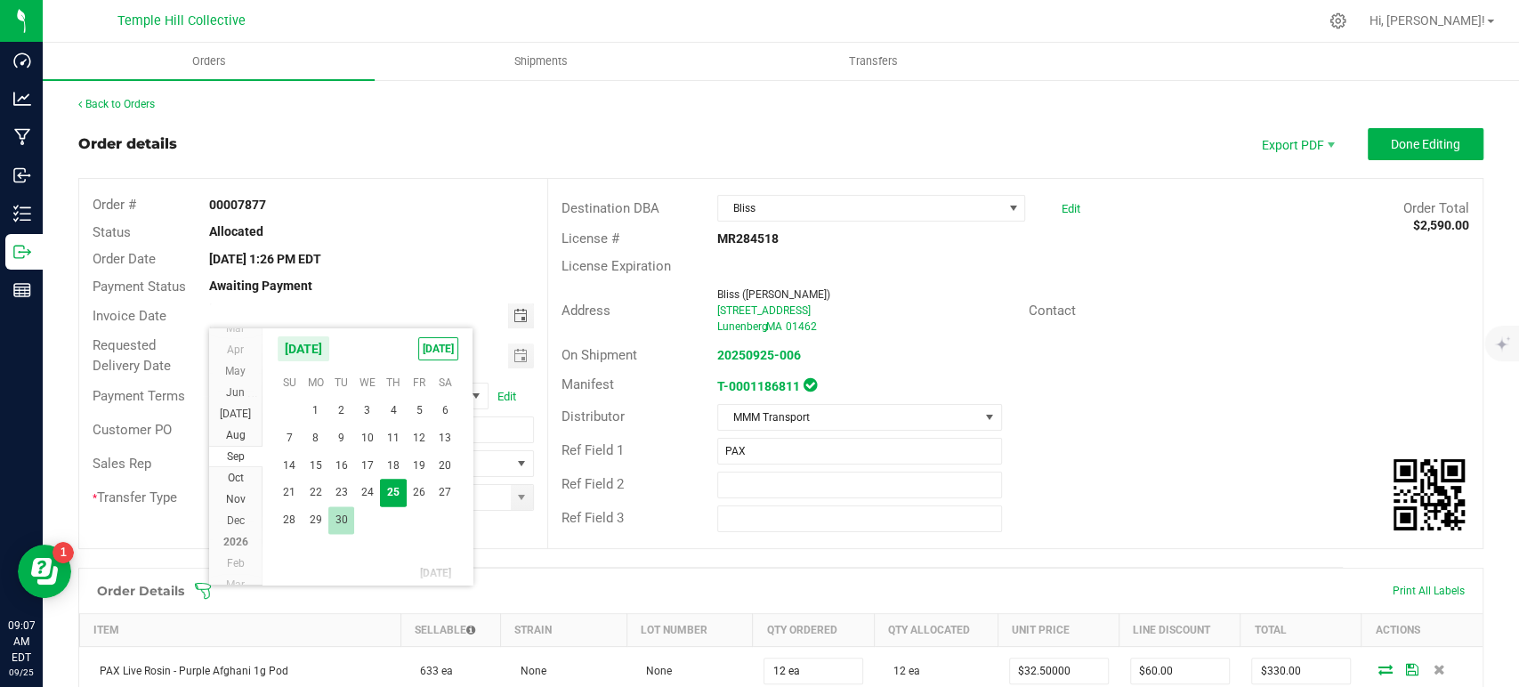
click at [339, 522] on span "30" at bounding box center [341, 520] width 26 height 28
type input "09/30/2025"
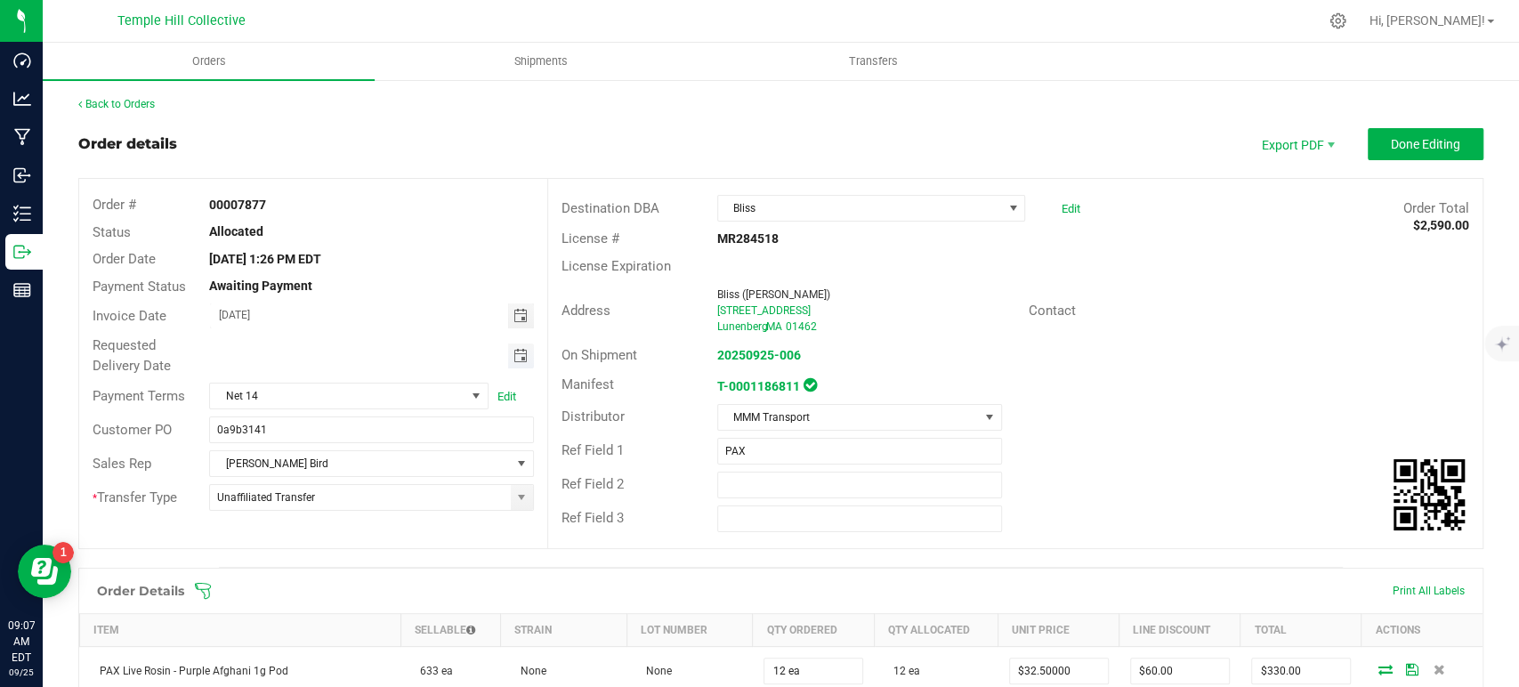
click at [516, 356] on span "Toggle calendar" at bounding box center [520, 356] width 14 height 14
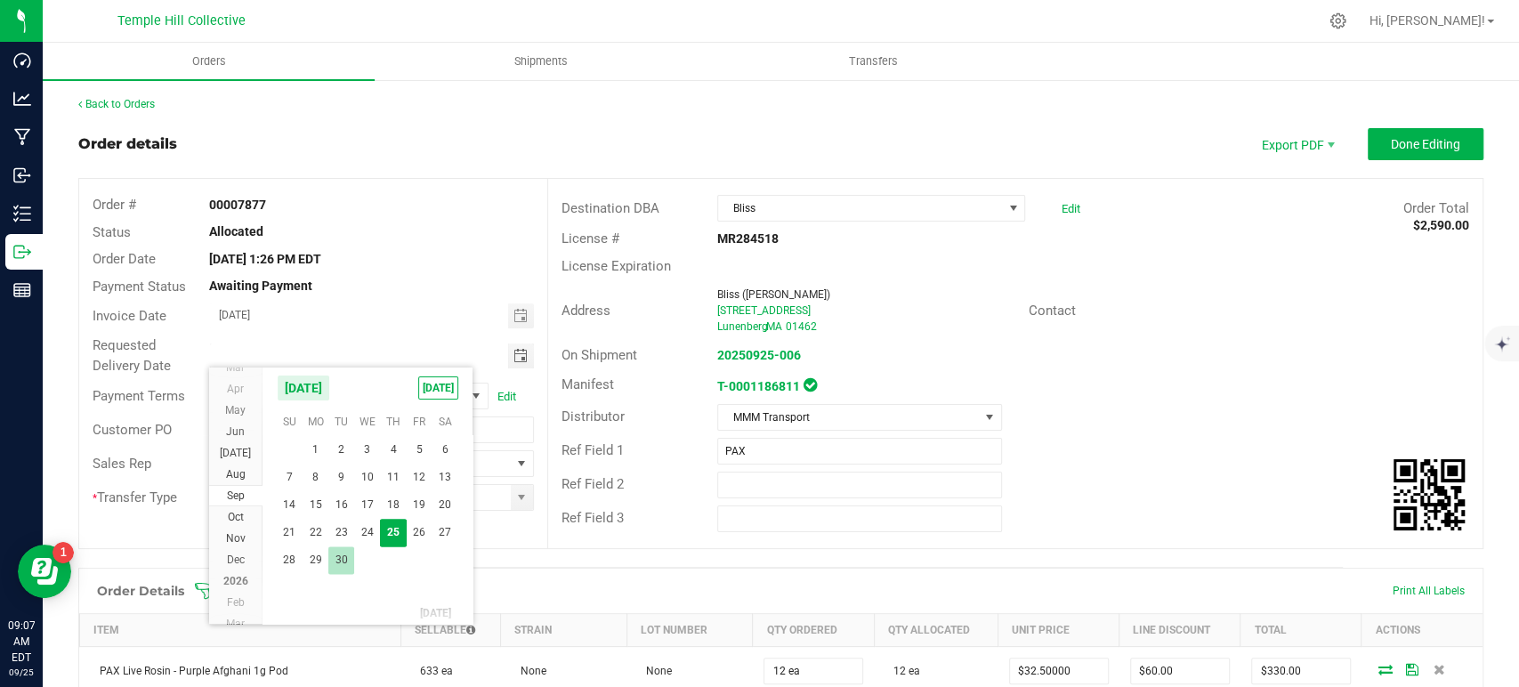
click at [335, 561] on span "30" at bounding box center [341, 561] width 26 height 28
type input "09/30/2025"
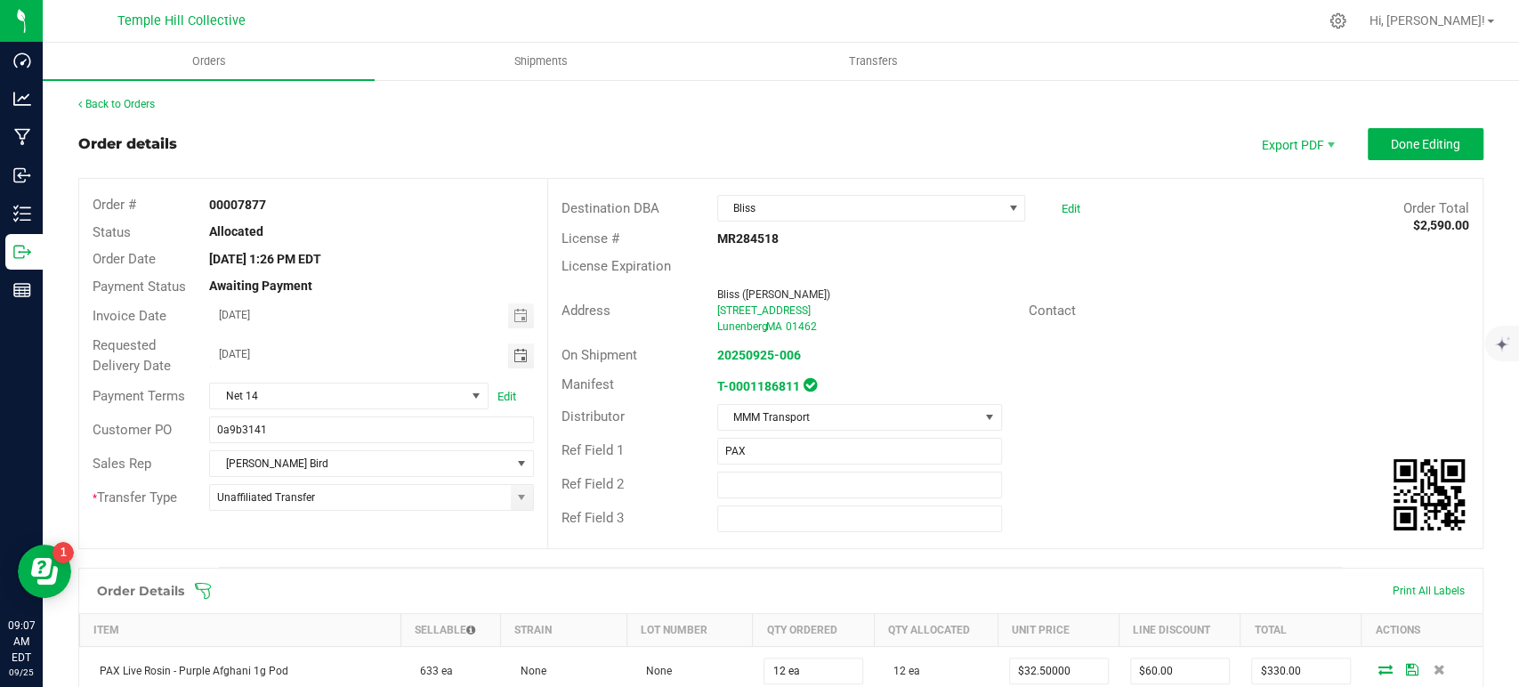
click at [1410, 139] on span "Done Editing" at bounding box center [1425, 144] width 69 height 14
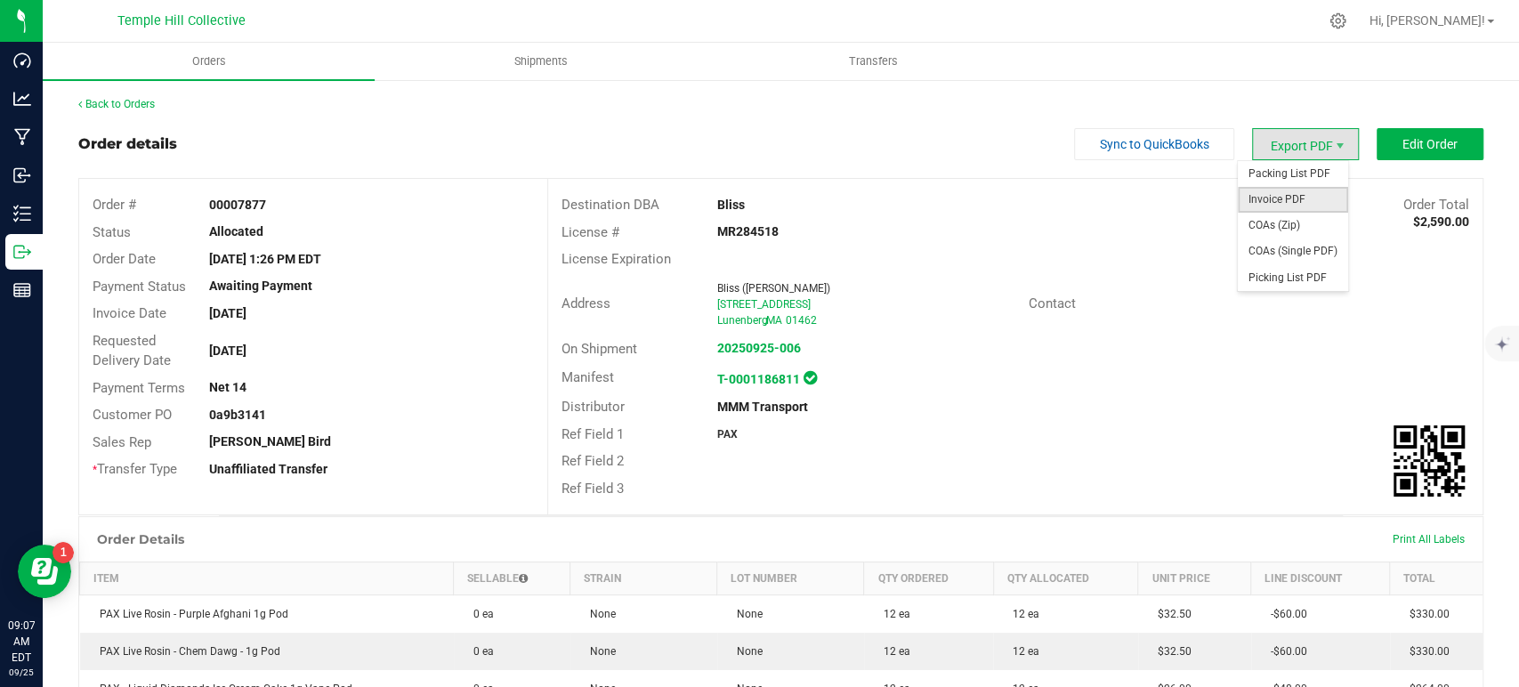
click at [1304, 193] on span "Invoice PDF" at bounding box center [1293, 200] width 110 height 26
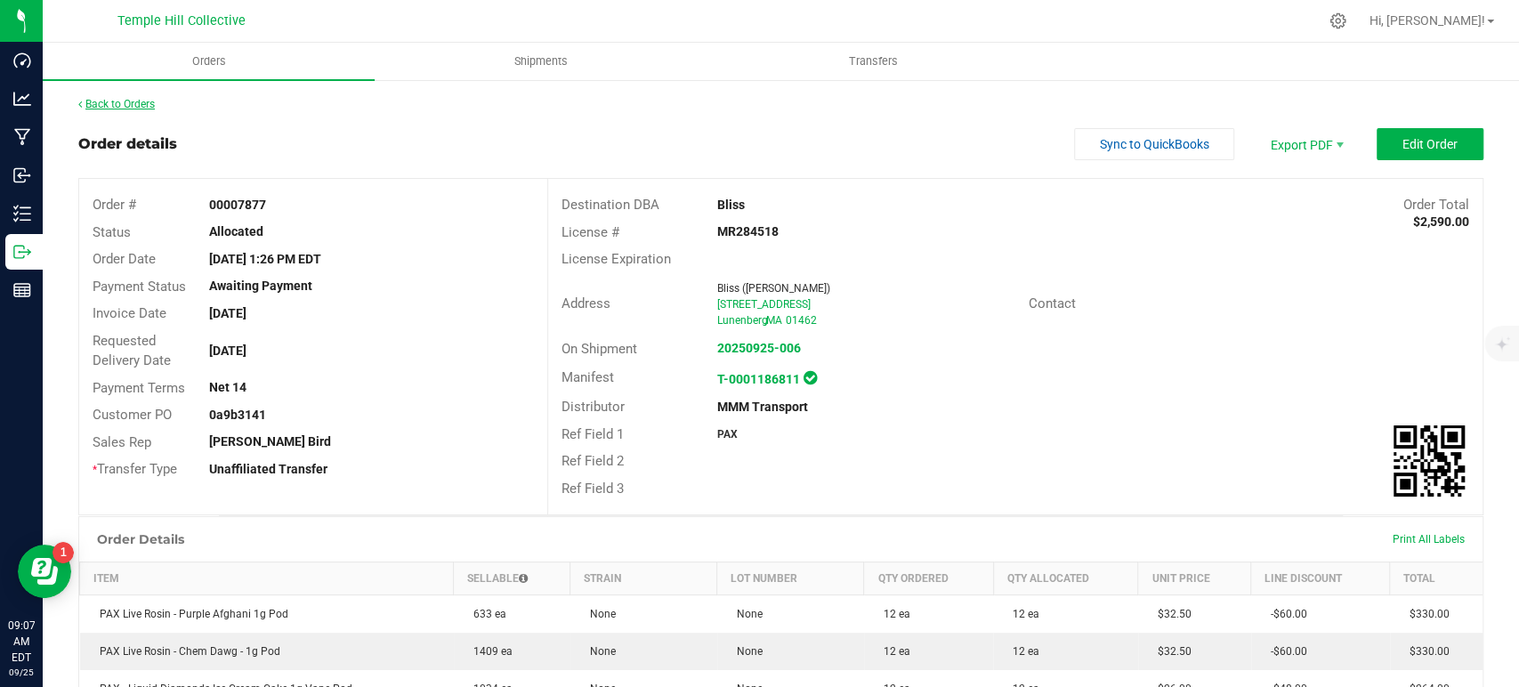
click at [150, 105] on link "Back to Orders" at bounding box center [116, 104] width 77 height 12
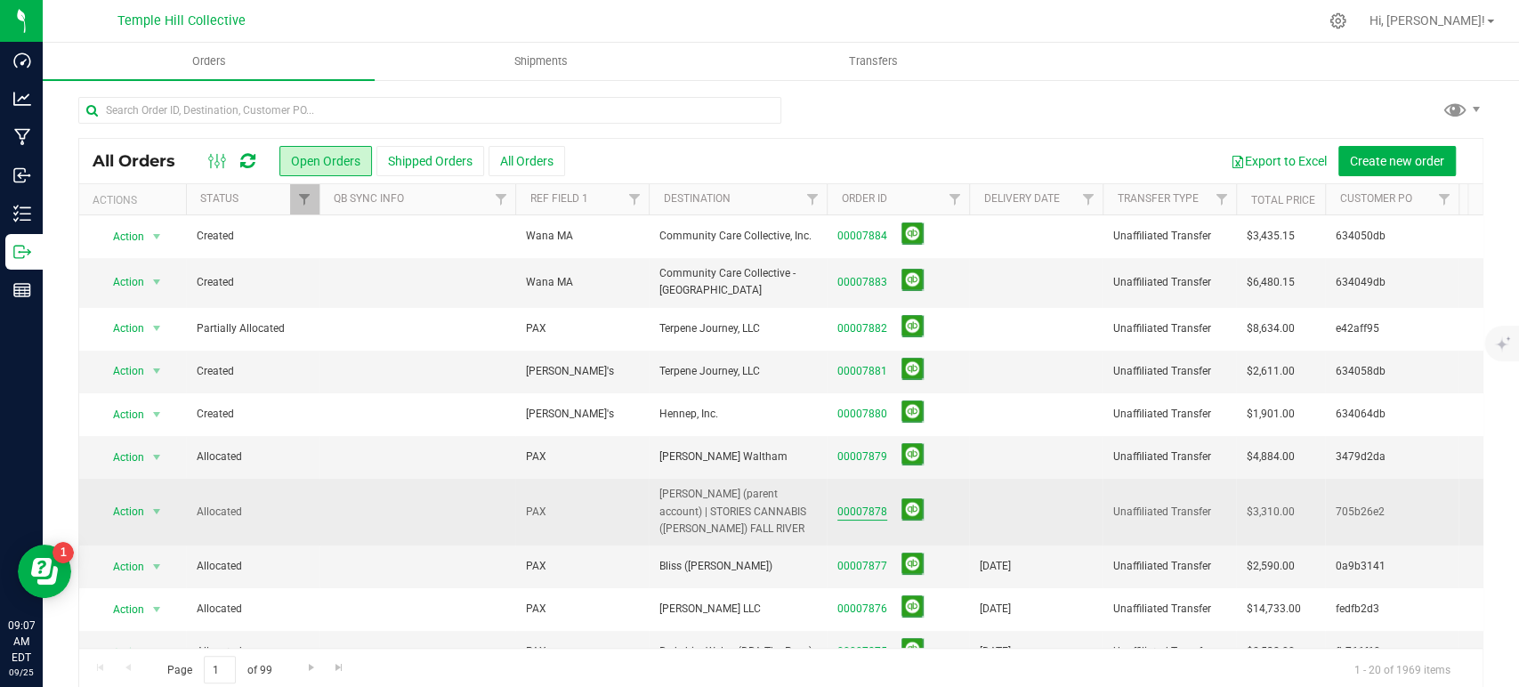
click at [881, 511] on link "00007878" at bounding box center [863, 512] width 50 height 17
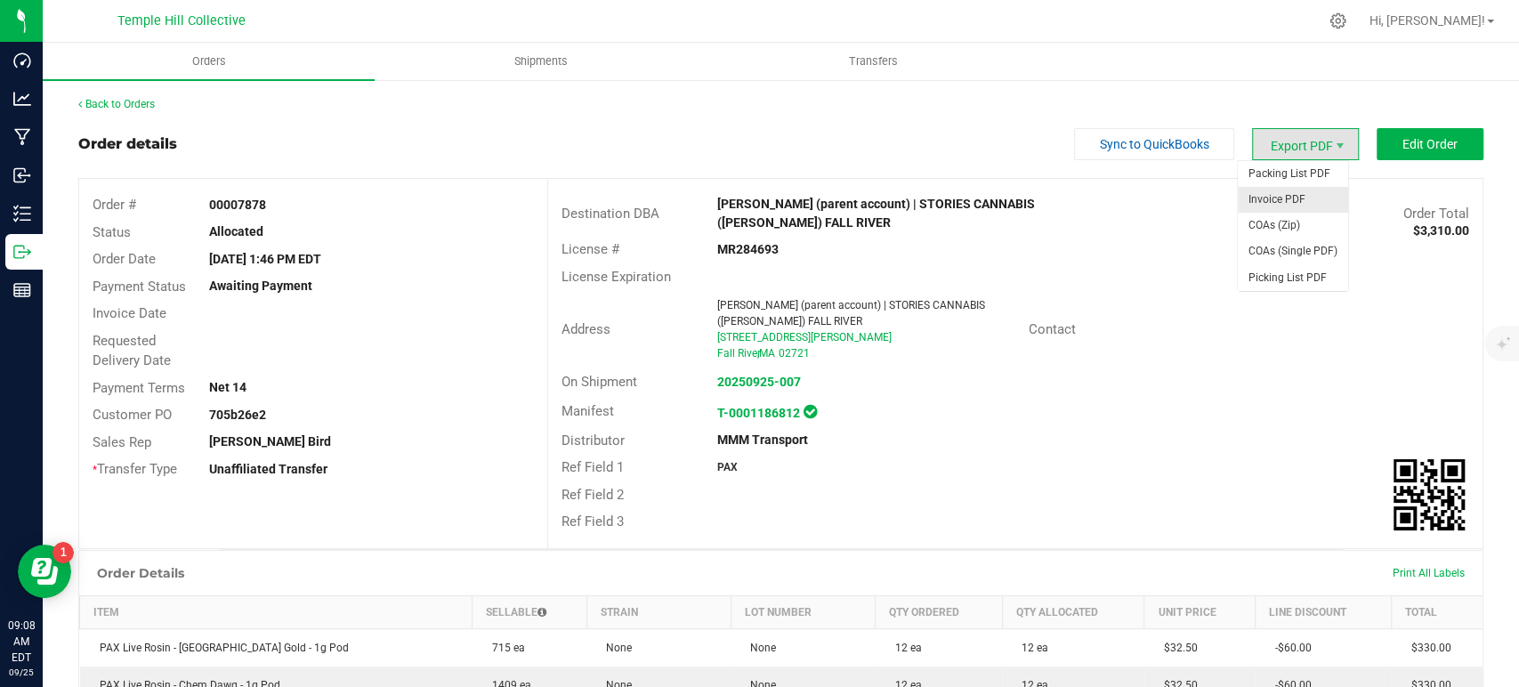
drag, startPoint x: 1307, startPoint y: 143, endPoint x: 1290, endPoint y: 189, distance: 48.4
click at [1307, 143] on span "Export PDF" at bounding box center [1305, 144] width 107 height 32
click at [1273, 223] on span "COAs (Zip)" at bounding box center [1293, 226] width 110 height 26
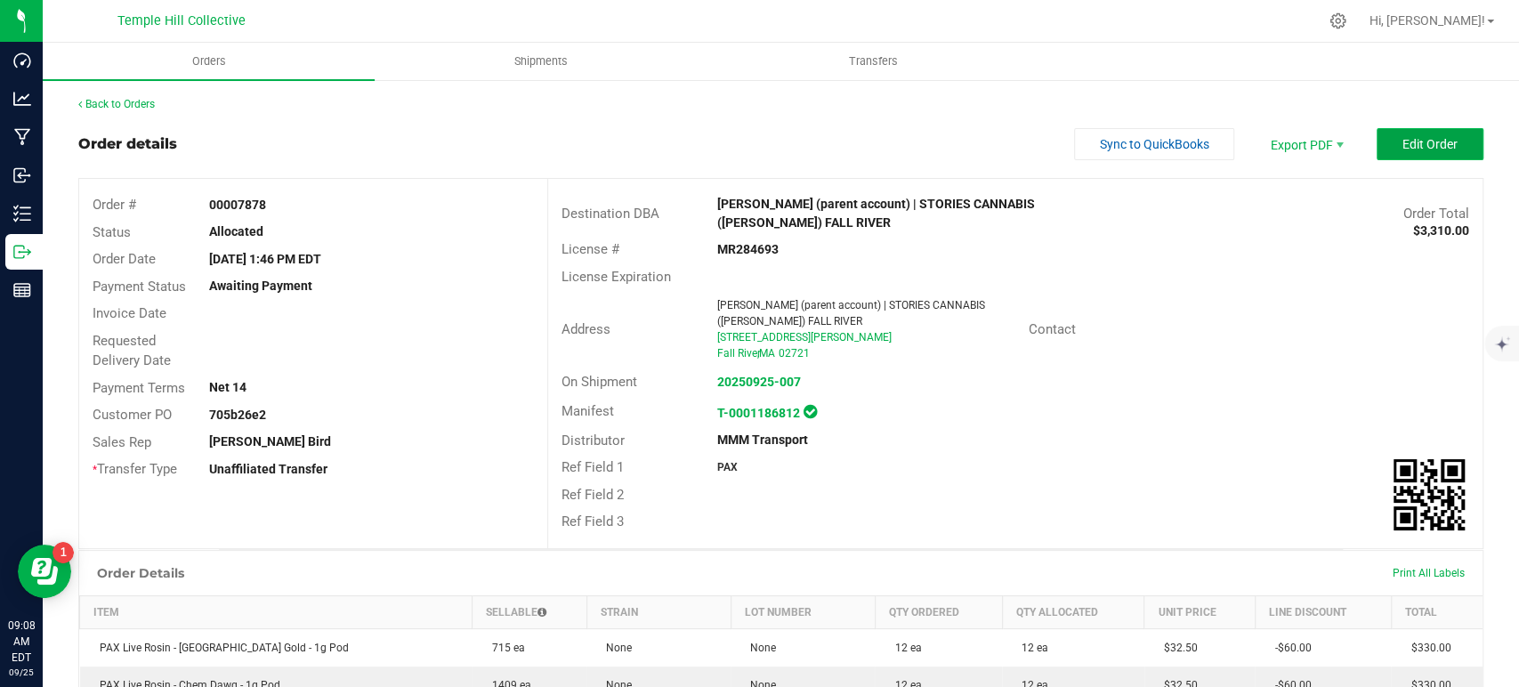
click at [1403, 147] on span "Edit Order" at bounding box center [1430, 144] width 55 height 14
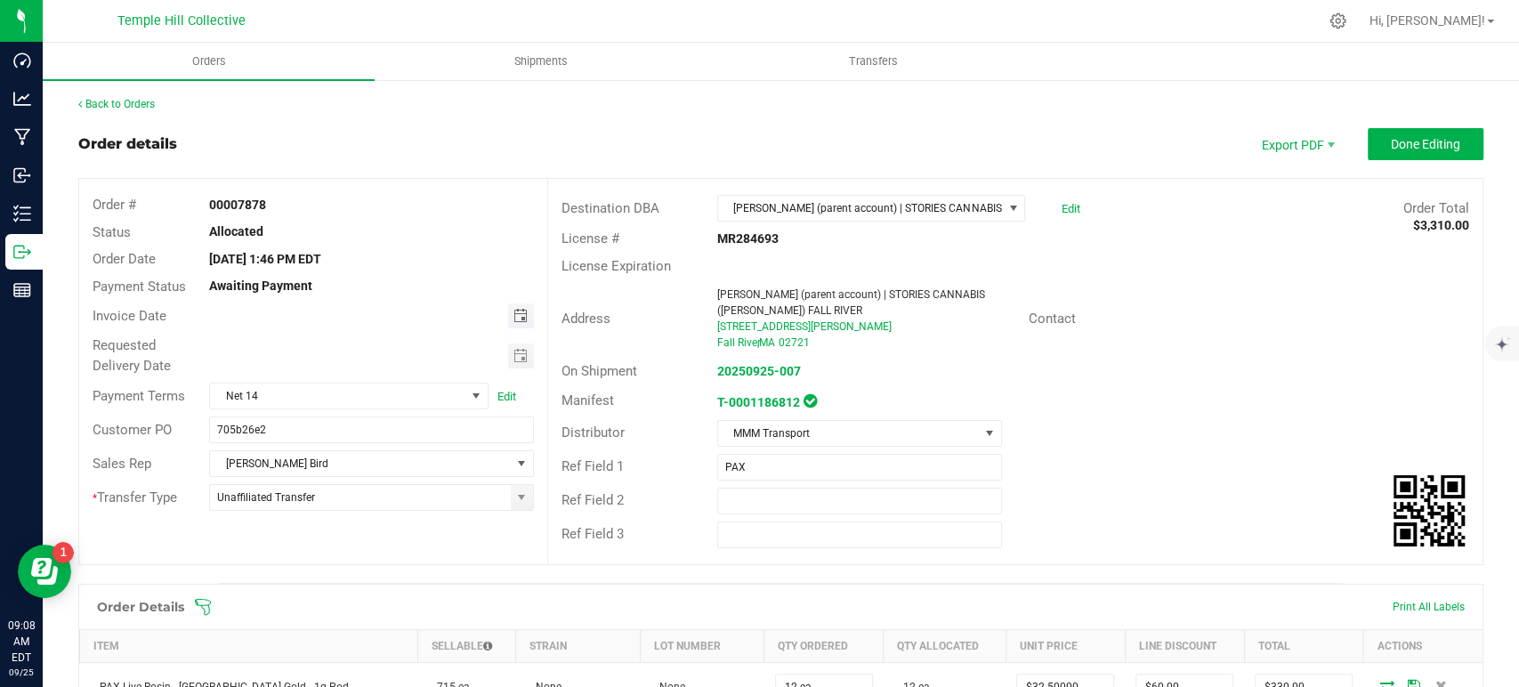
click at [521, 318] on span "Toggle calendar" at bounding box center [520, 316] width 14 height 14
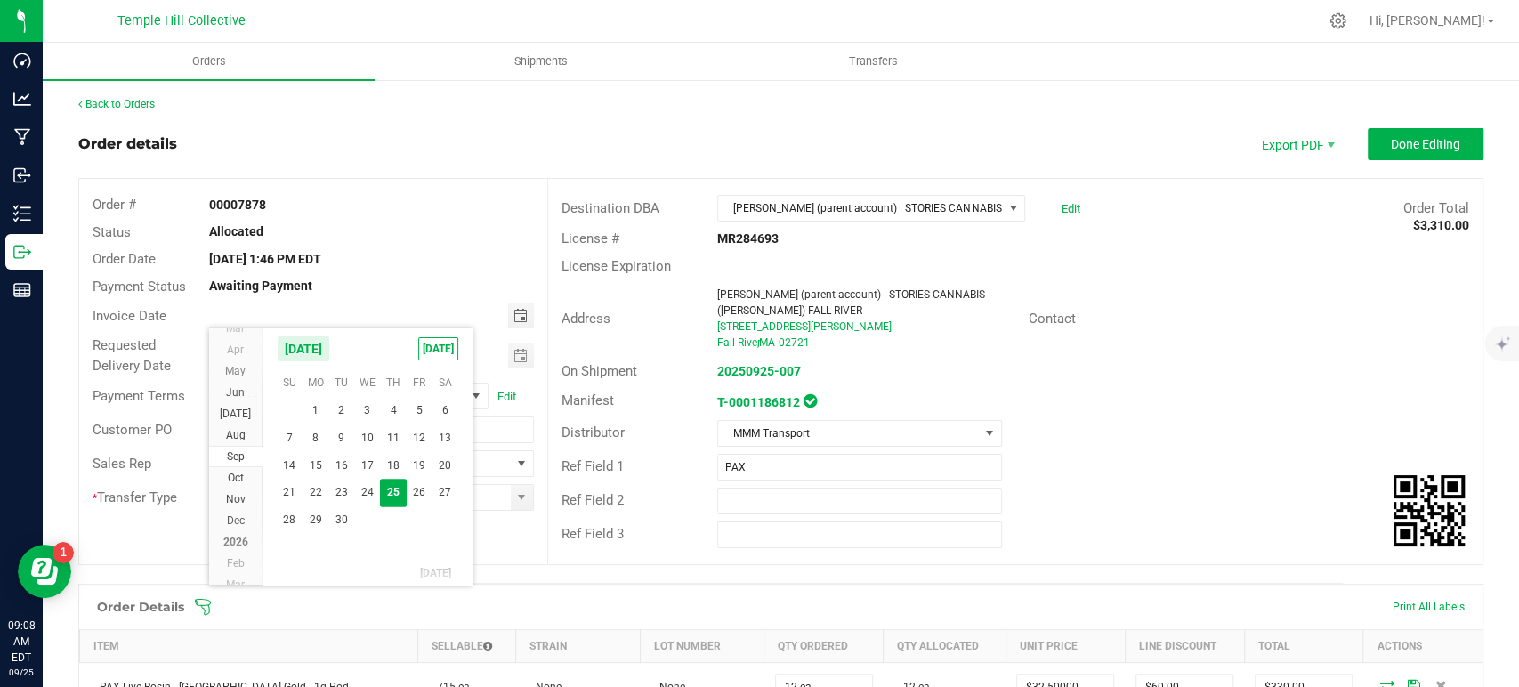
click at [340, 522] on span "30" at bounding box center [341, 520] width 26 height 28
type input "09/30/2025"
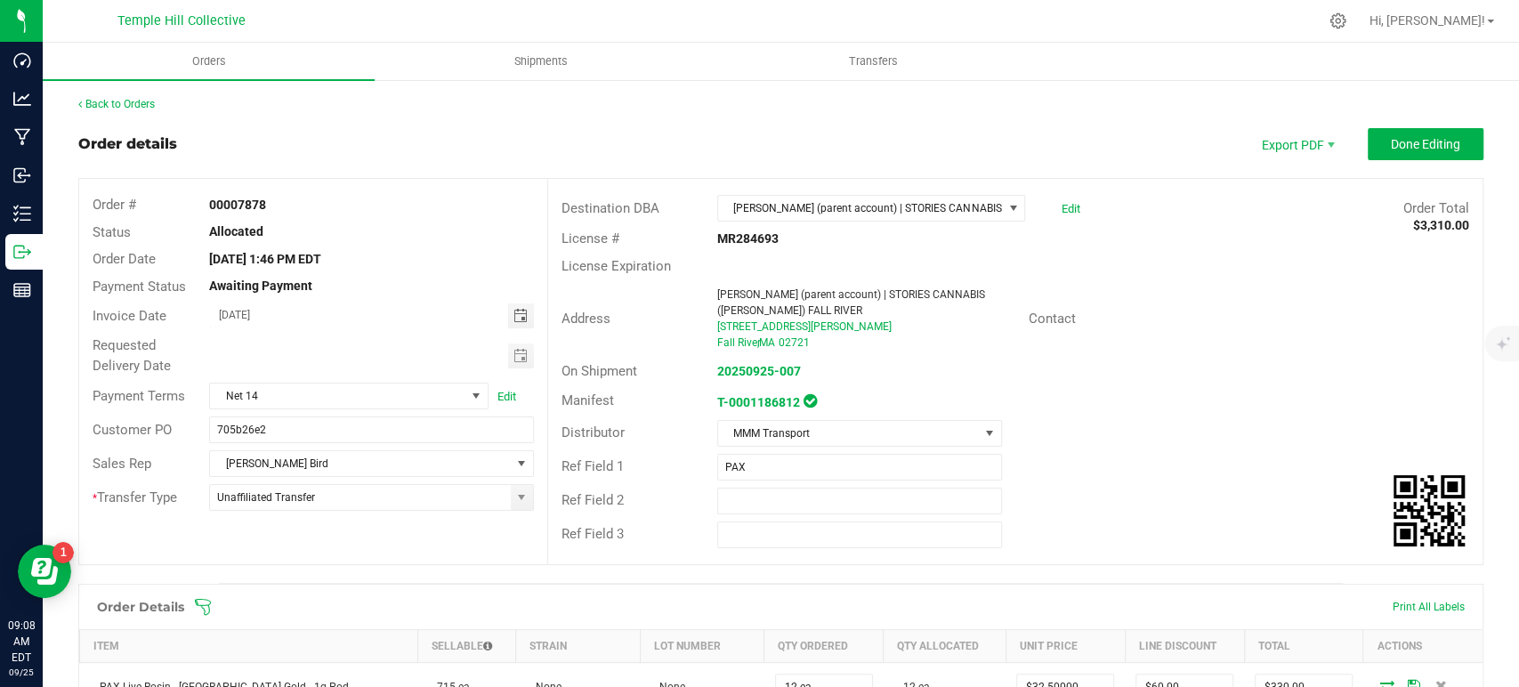
click at [516, 351] on span "Toggle calendar" at bounding box center [520, 356] width 14 height 14
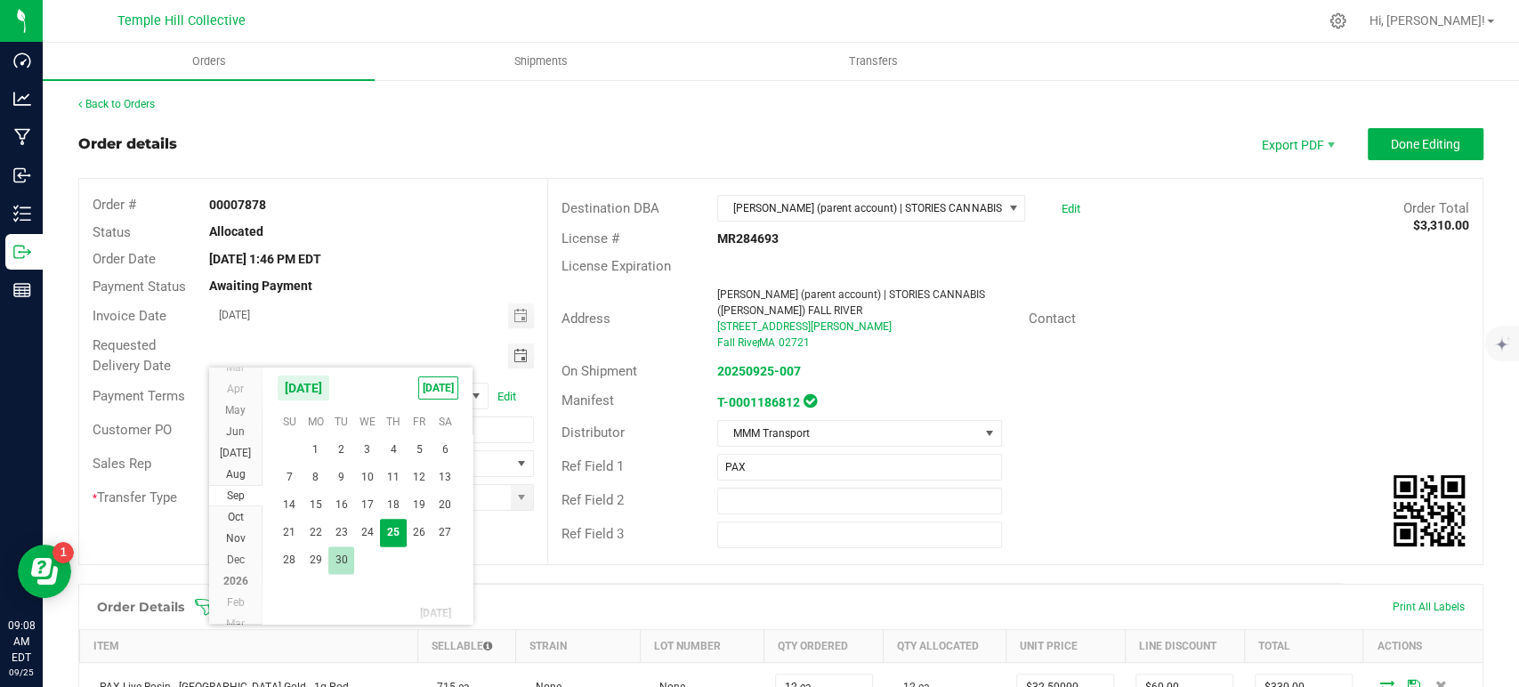
click at [344, 565] on span "30" at bounding box center [341, 561] width 26 height 28
type input "09/30/2025"
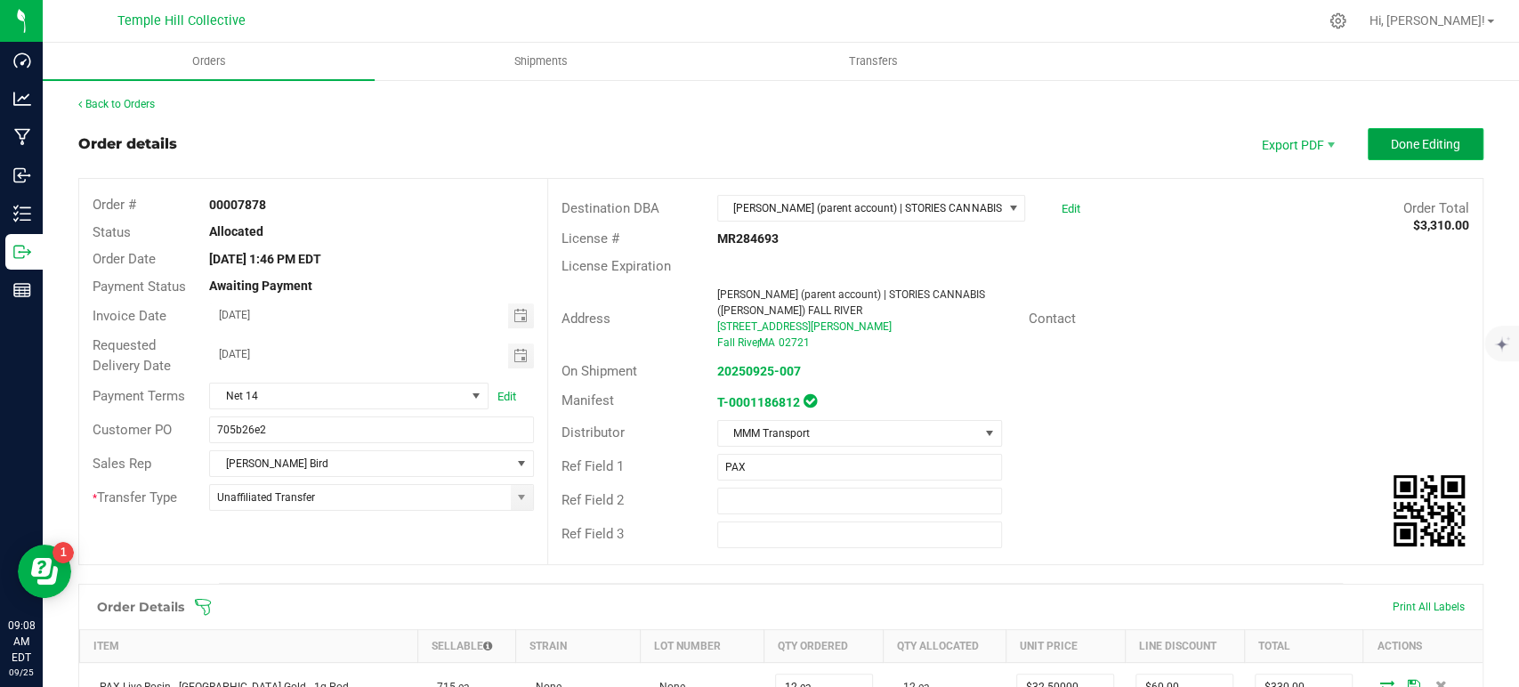
click at [1405, 157] on button "Done Editing" at bounding box center [1426, 144] width 116 height 32
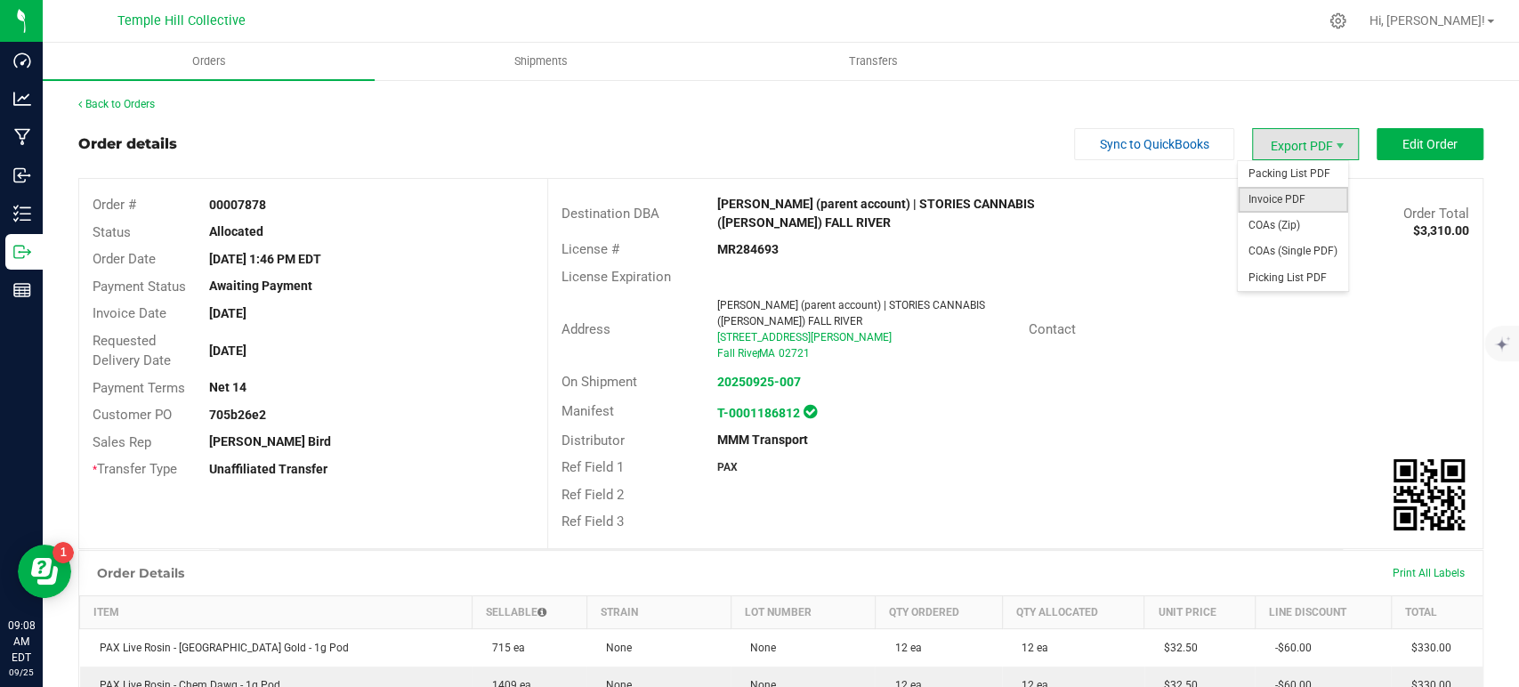
click at [1280, 202] on span "Invoice PDF" at bounding box center [1293, 200] width 110 height 26
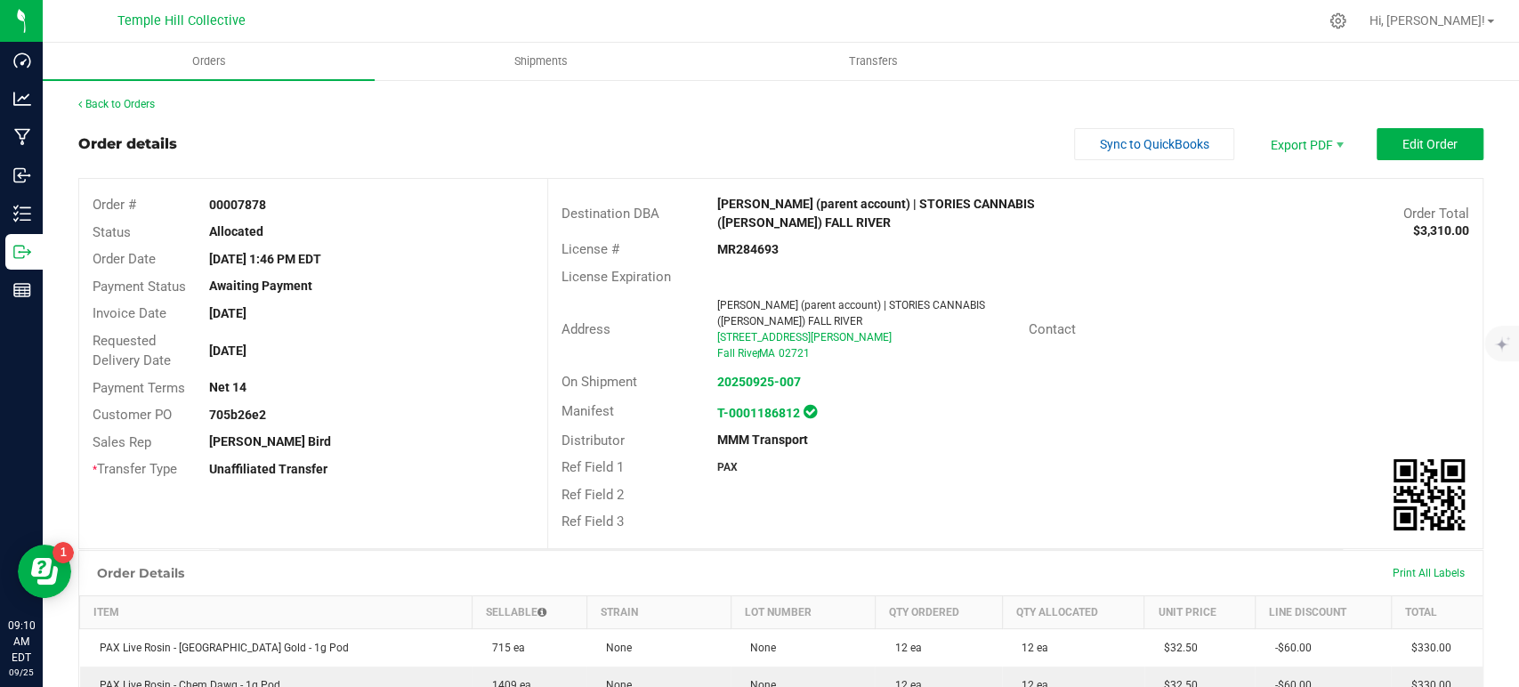
click at [179, 102] on div "Back to Orders" at bounding box center [780, 104] width 1405 height 16
click at [142, 102] on link "Back to Orders" at bounding box center [116, 104] width 77 height 12
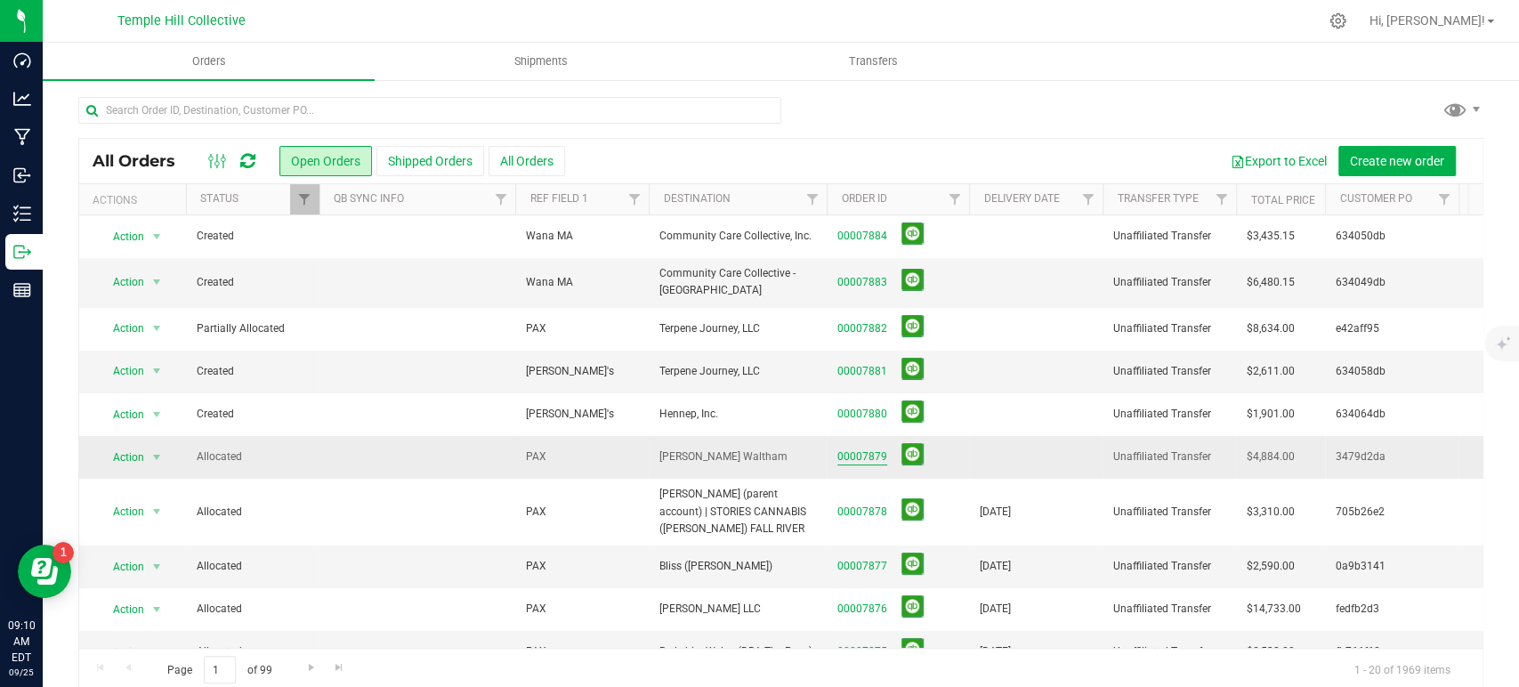
click at [865, 458] on link "00007879" at bounding box center [863, 457] width 50 height 17
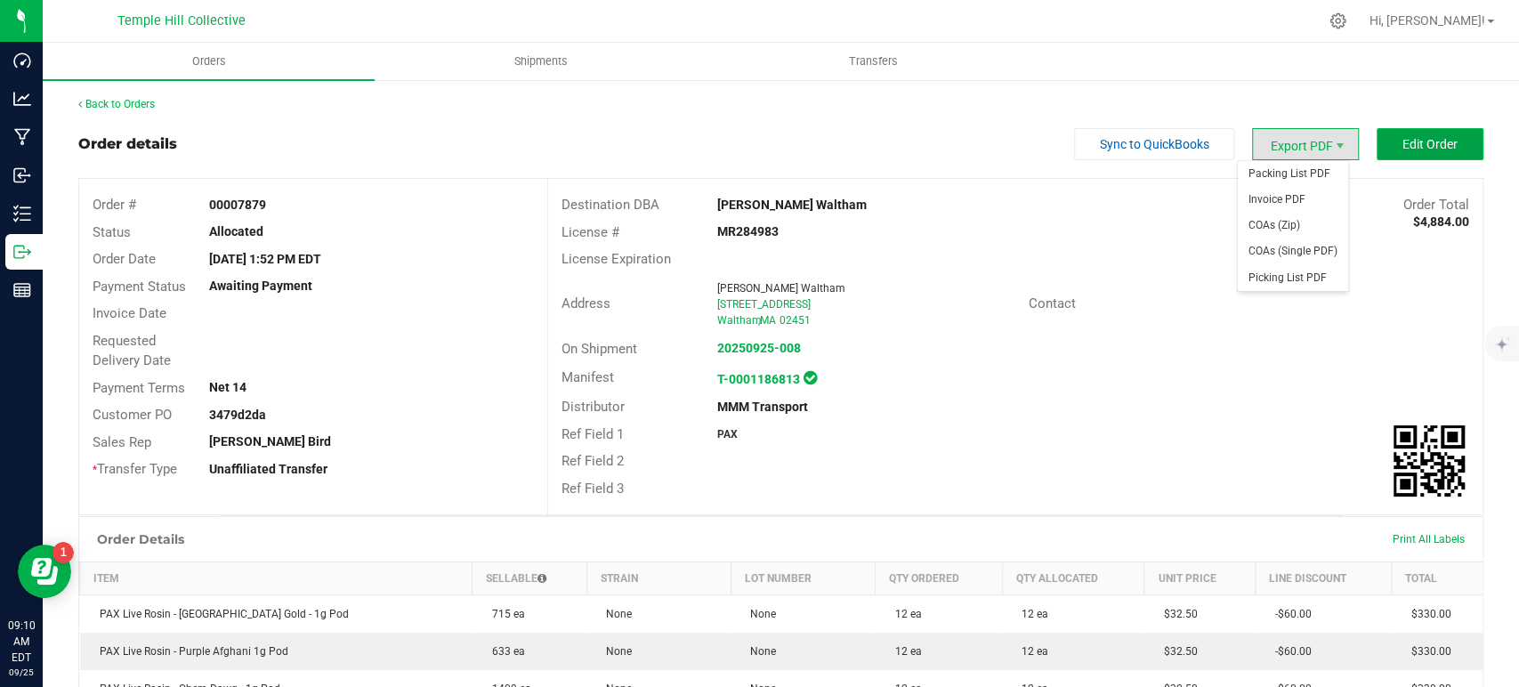
click at [1384, 142] on button "Edit Order" at bounding box center [1430, 144] width 107 height 32
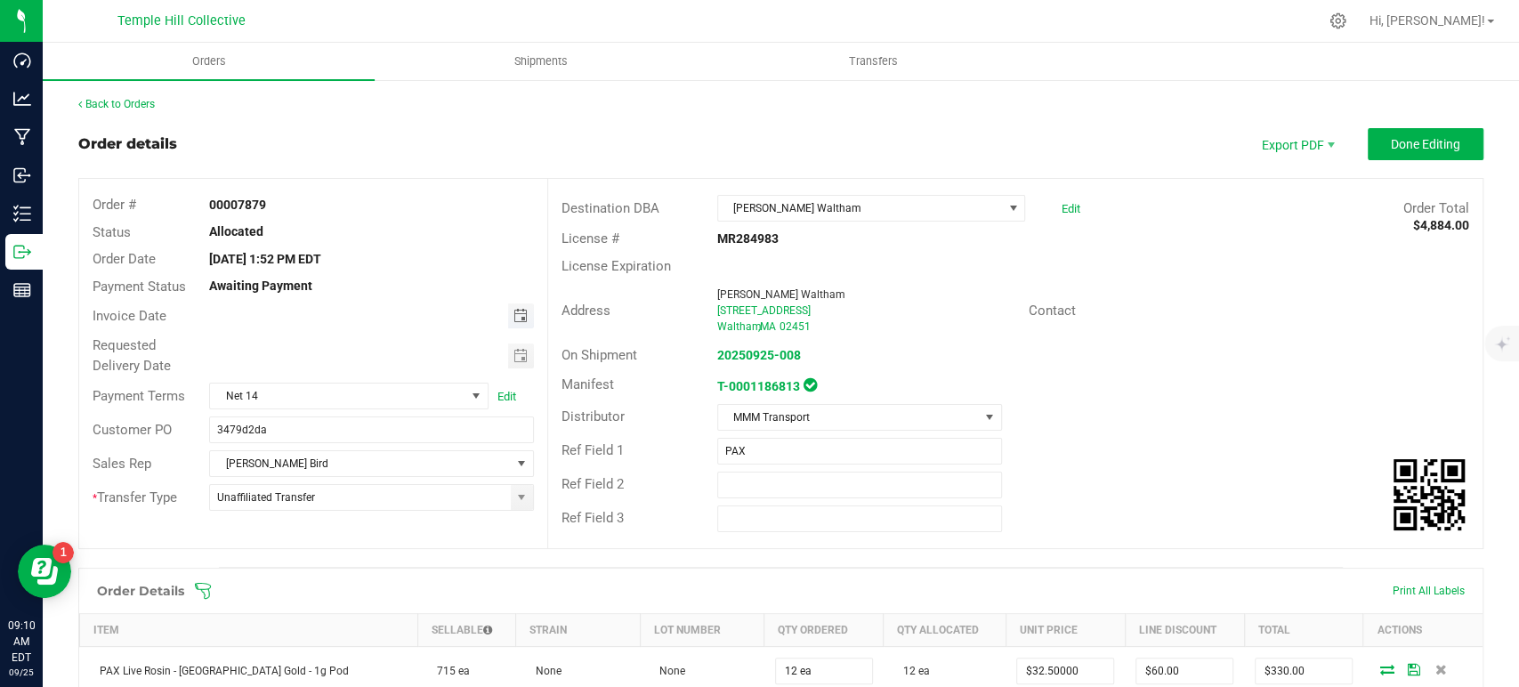
click at [515, 315] on span "Toggle calendar" at bounding box center [520, 316] width 14 height 14
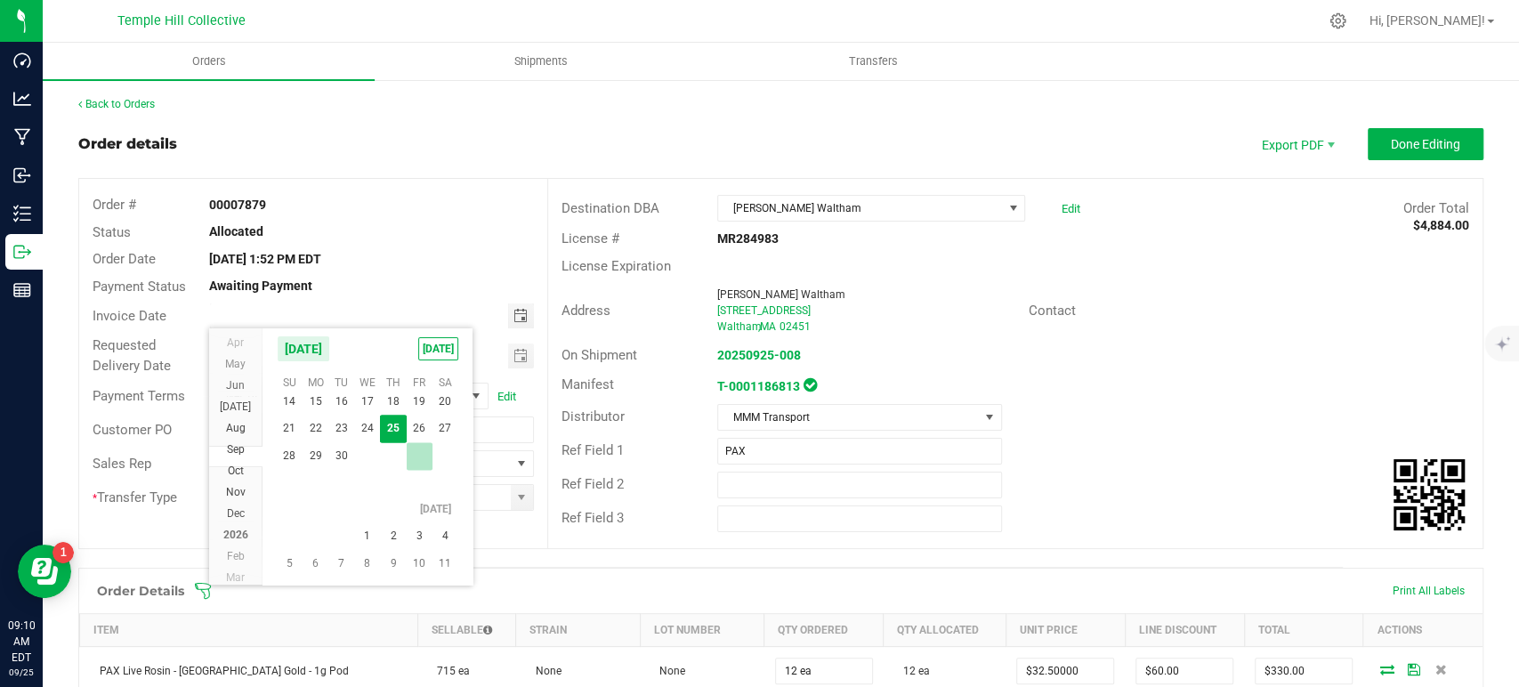
scroll to position [32225, 0]
click at [402, 502] on span "2" at bounding box center [393, 501] width 26 height 28
type input "10/02/2025"
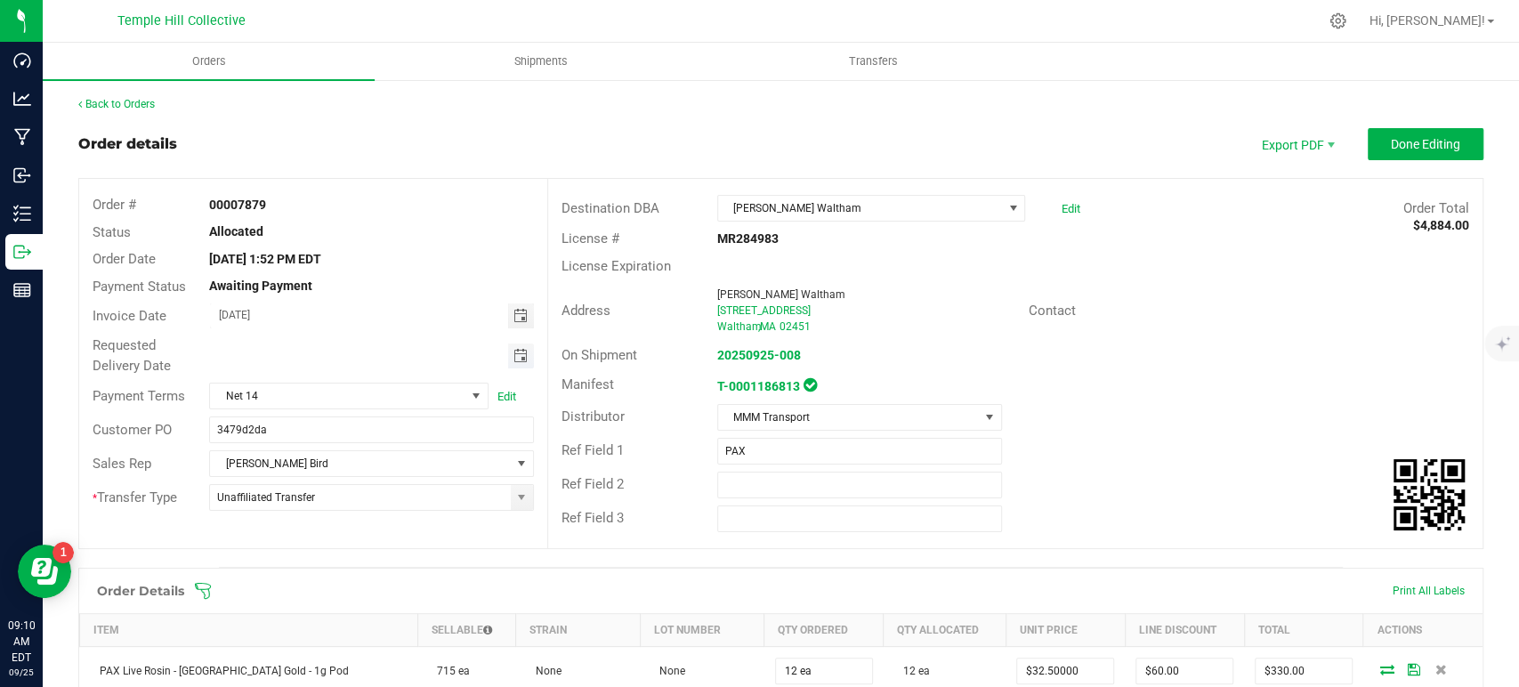
click at [513, 358] on span "Toggle calendar" at bounding box center [520, 356] width 14 height 14
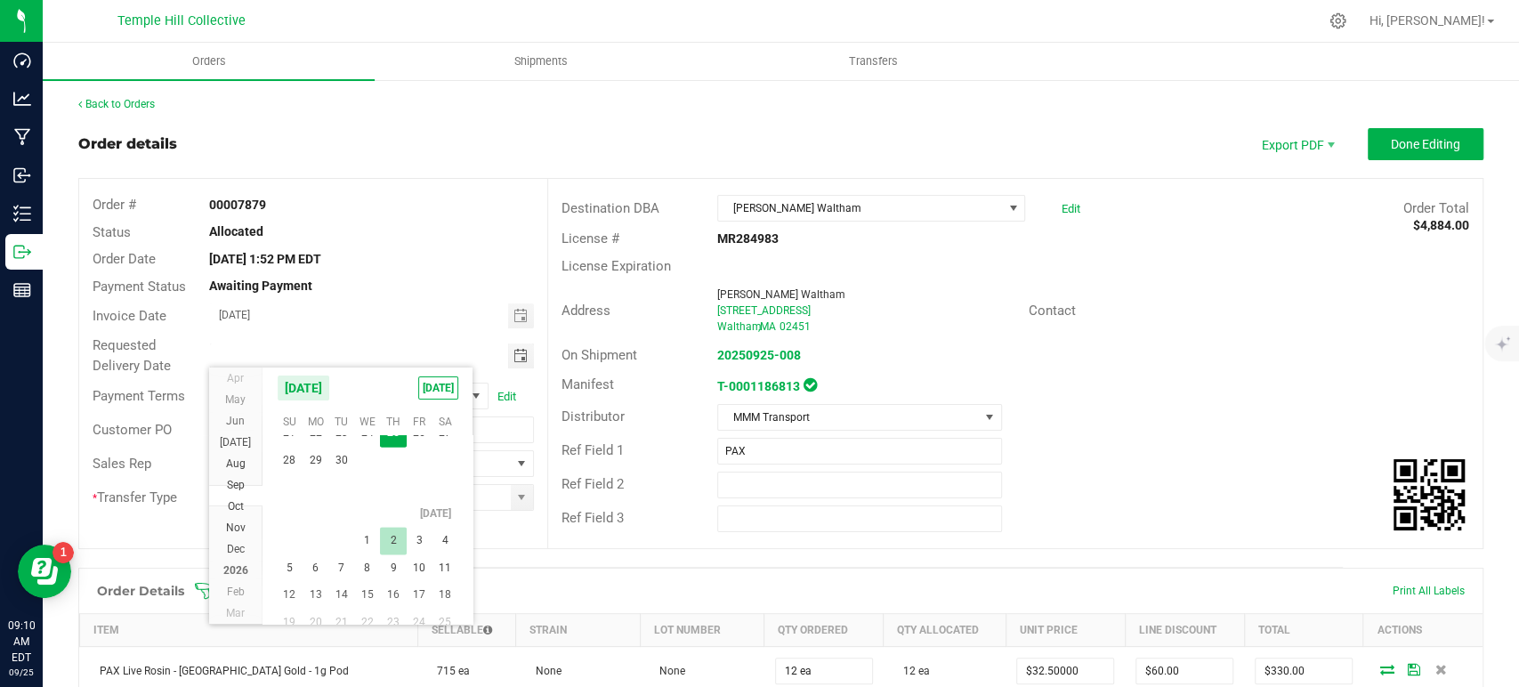
click at [391, 531] on span "2" at bounding box center [393, 541] width 26 height 28
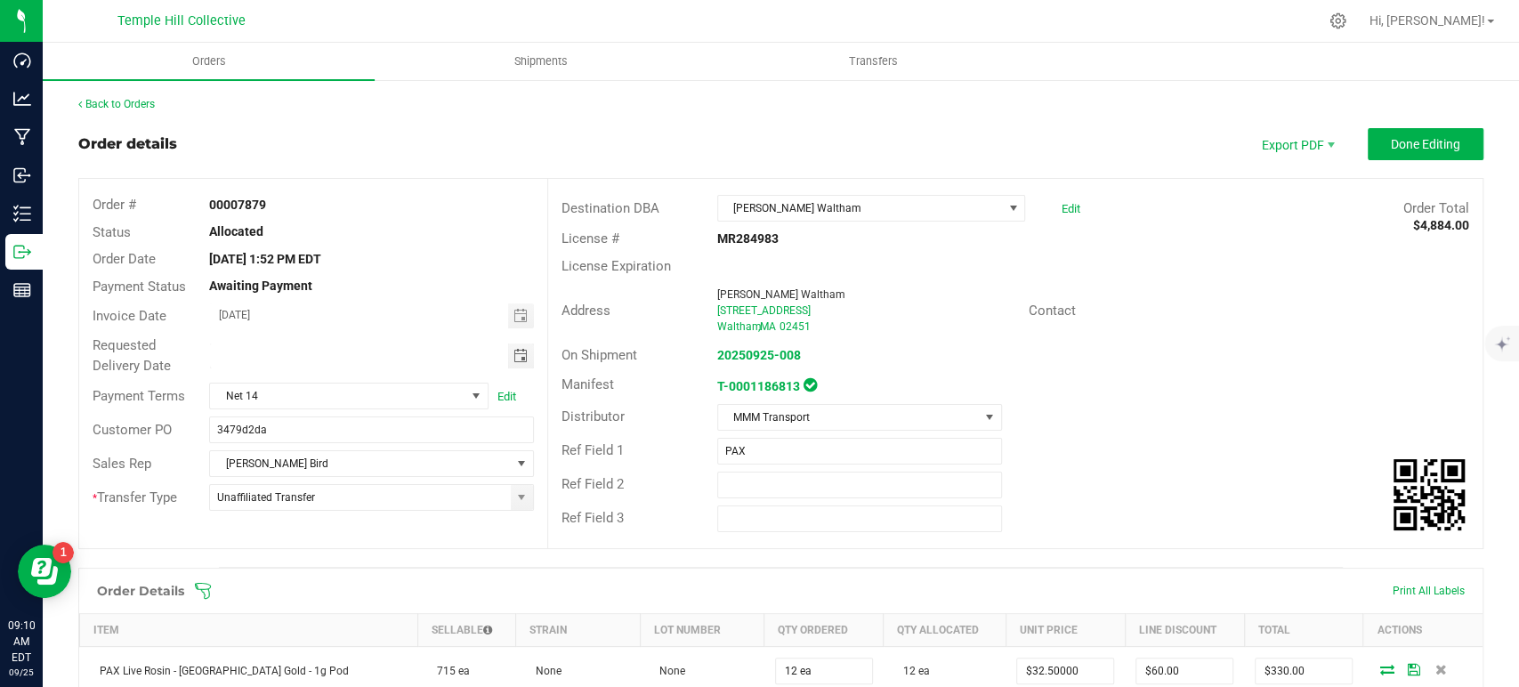
type input "10/02/2025"
click at [1411, 146] on span "Done Editing" at bounding box center [1425, 144] width 69 height 14
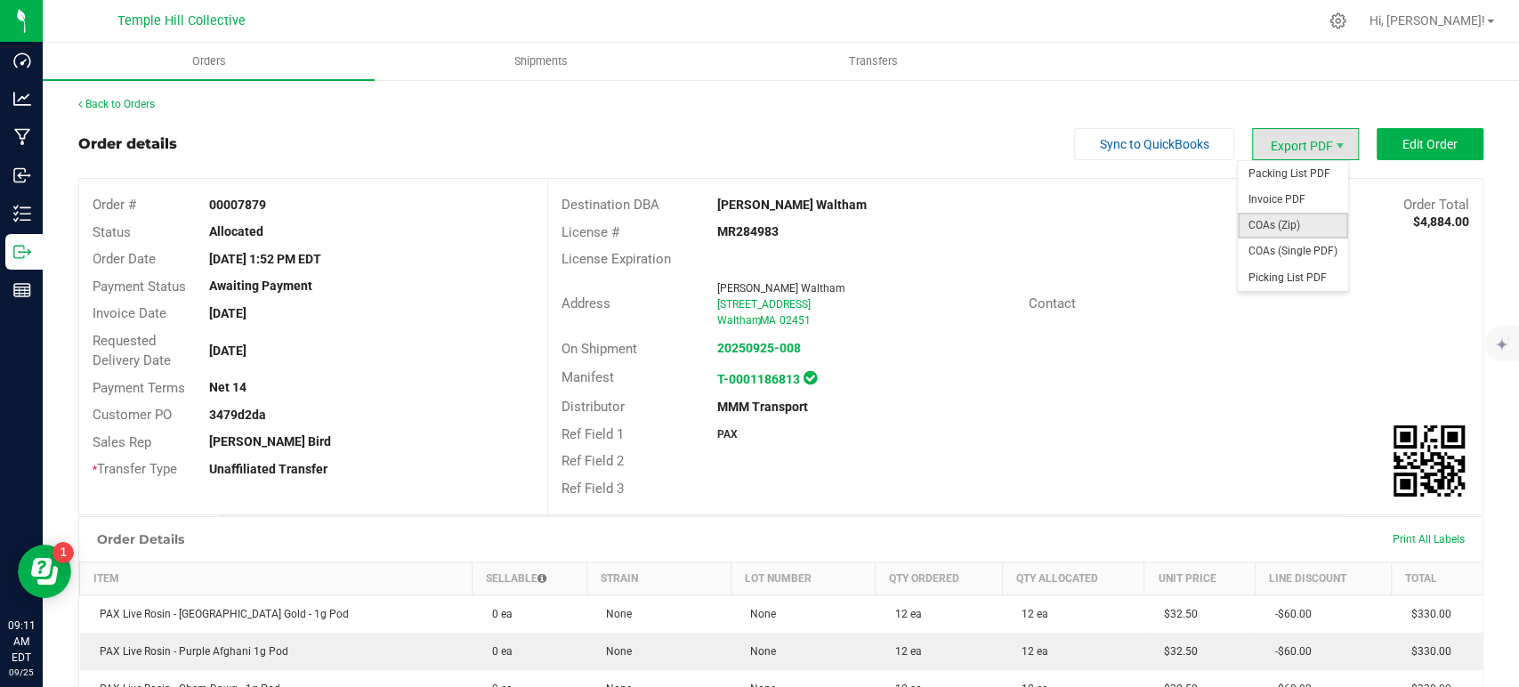
click at [1276, 225] on span "COAs (Zip)" at bounding box center [1293, 226] width 110 height 26
click at [1318, 137] on span "Export PDF" at bounding box center [1305, 144] width 107 height 32
click at [1284, 199] on span "Invoice PDF" at bounding box center [1293, 200] width 110 height 26
click at [143, 110] on link "Back to Orders" at bounding box center [116, 104] width 77 height 12
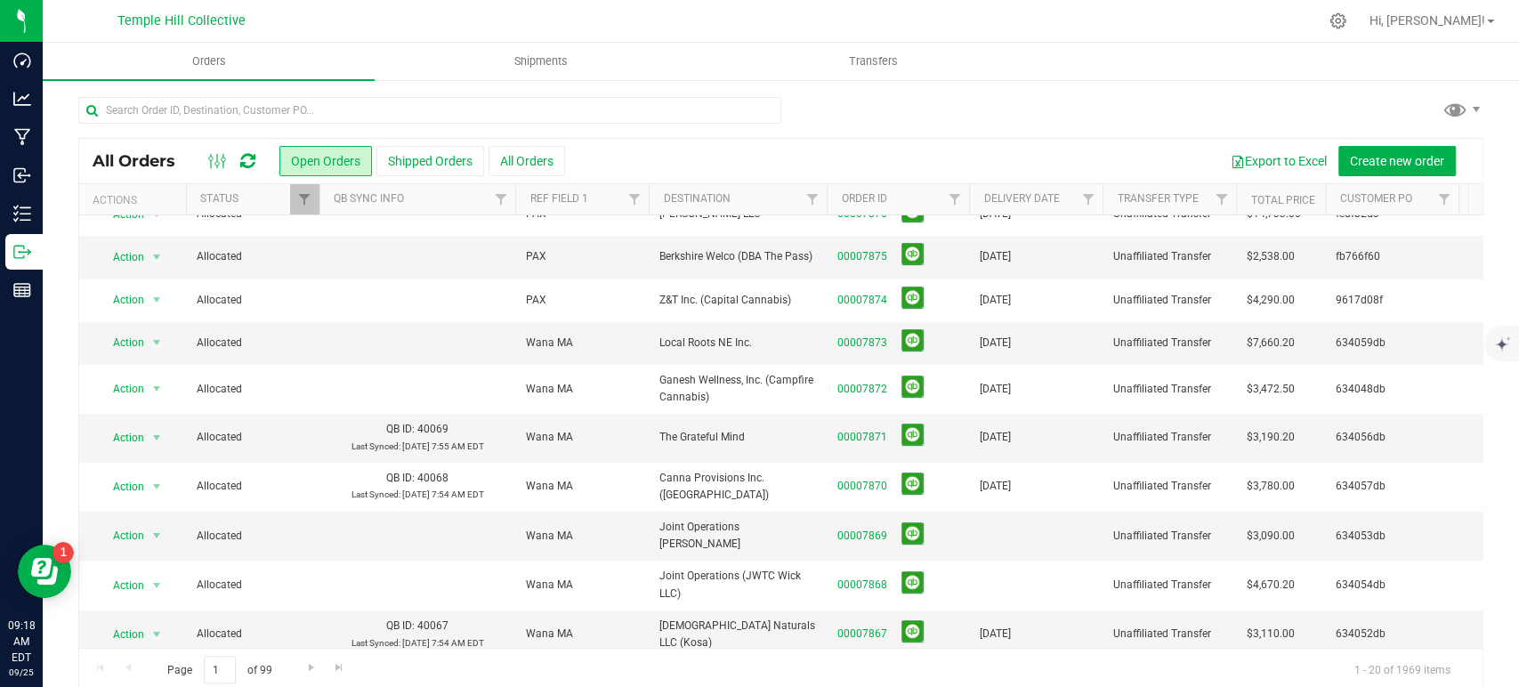
scroll to position [494, 0]
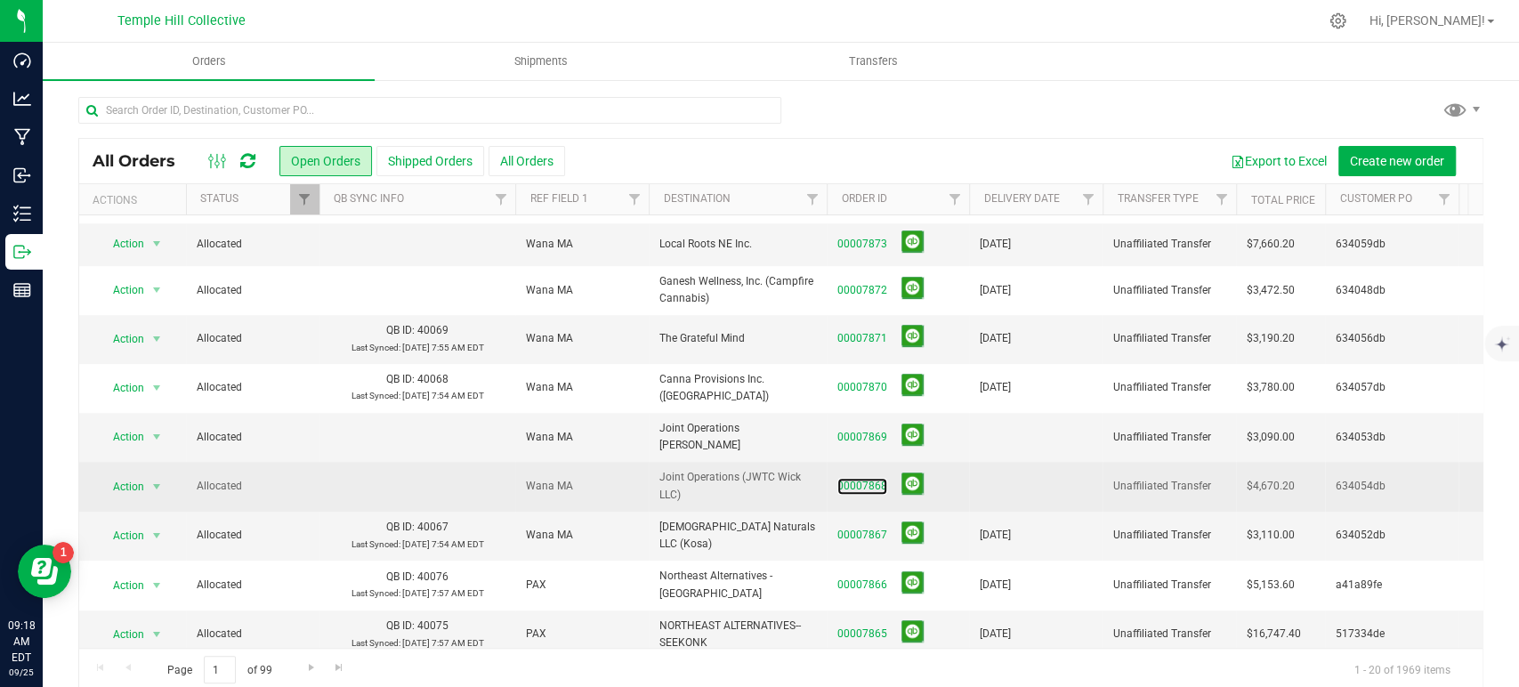
drag, startPoint x: 868, startPoint y: 468, endPoint x: 930, endPoint y: 457, distance: 63.4
click at [868, 478] on link "00007868" at bounding box center [863, 486] width 50 height 17
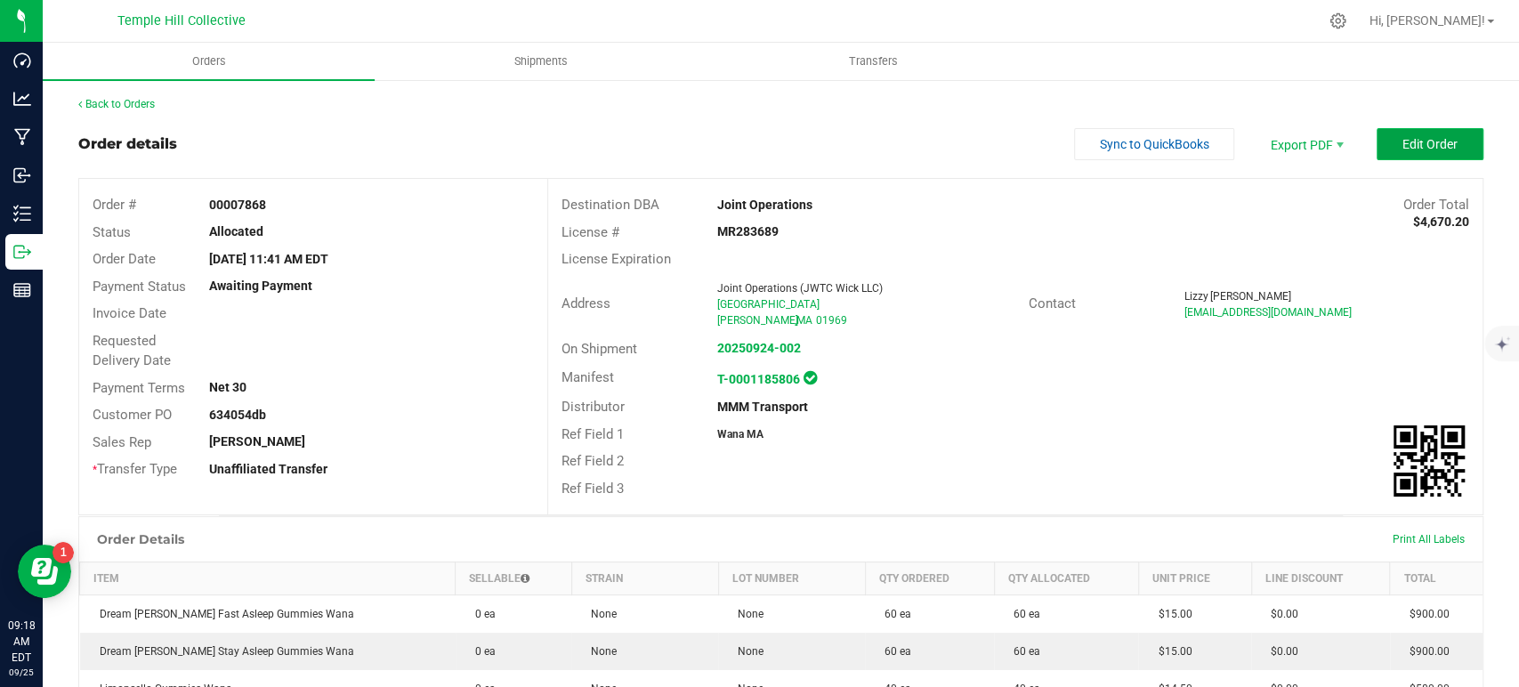
click at [1412, 130] on button "Edit Order" at bounding box center [1430, 144] width 107 height 32
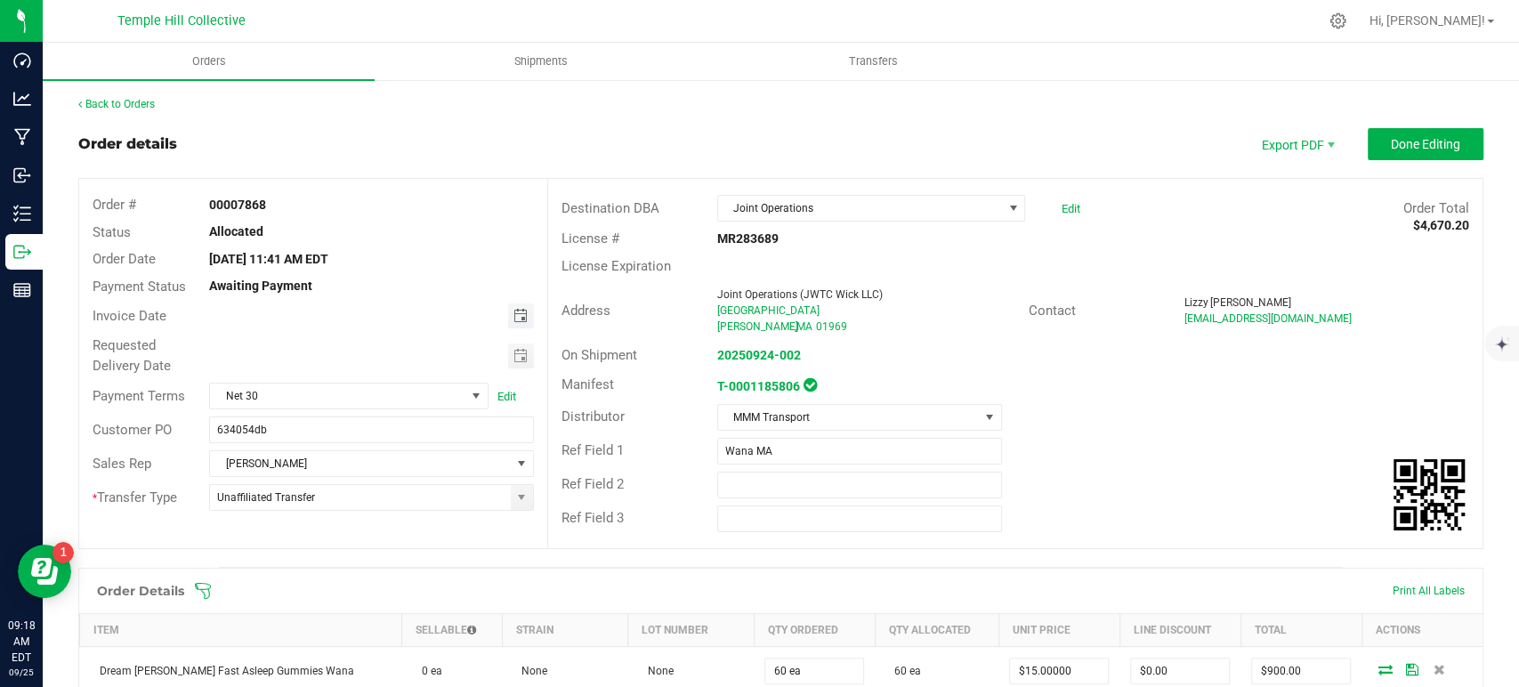
click at [514, 315] on span "Toggle calendar" at bounding box center [520, 316] width 14 height 14
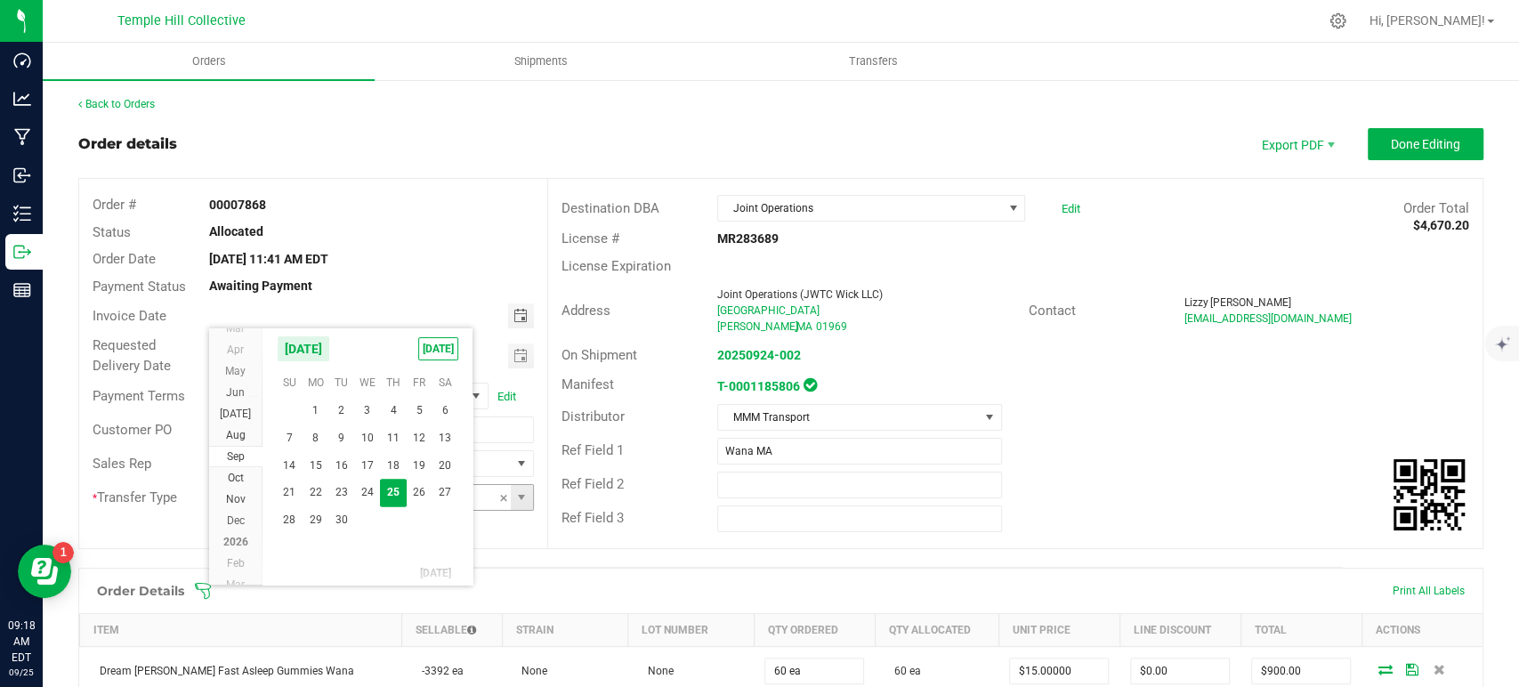
drag, startPoint x: 313, startPoint y: 515, endPoint x: 344, endPoint y: 498, distance: 34.7
click at [315, 515] on span "29" at bounding box center [316, 520] width 26 height 28
type input "[DATE]"
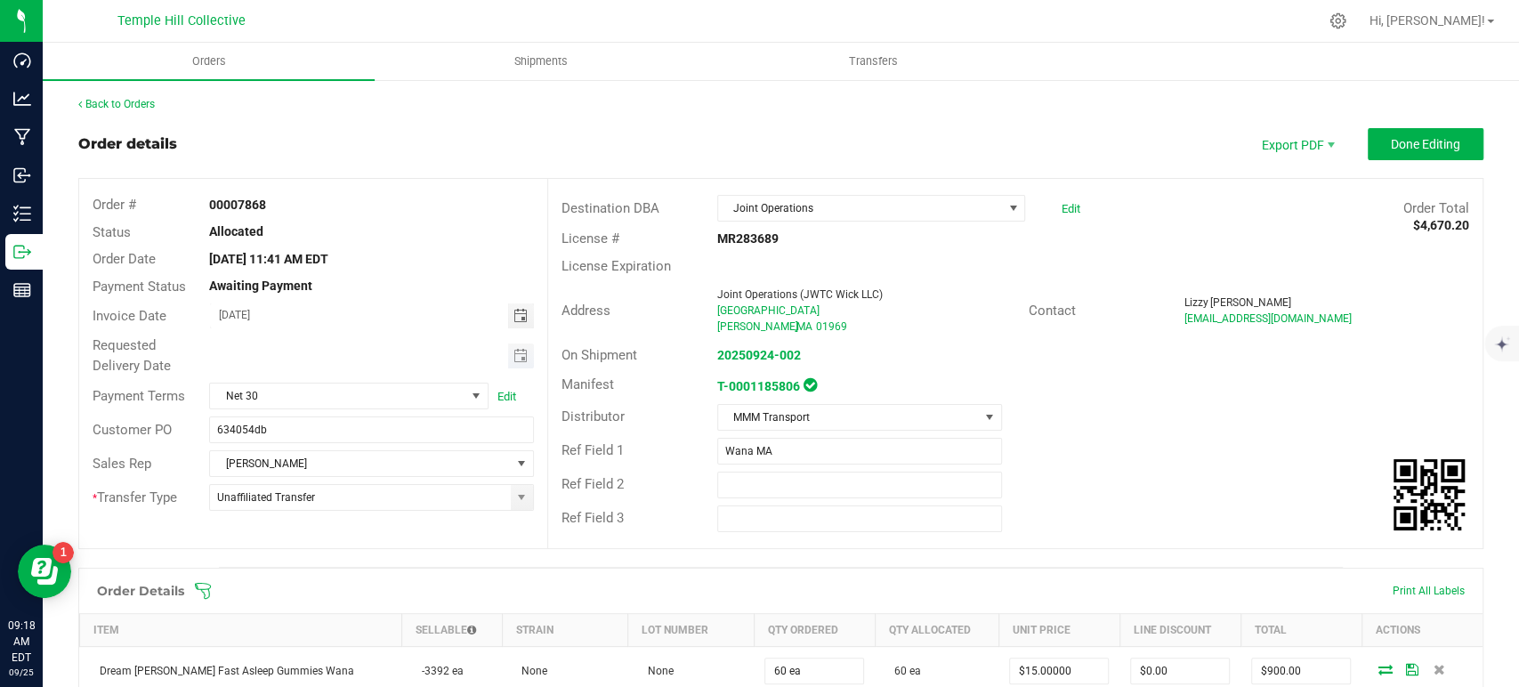
click at [522, 347] on span "Toggle calendar" at bounding box center [521, 356] width 26 height 25
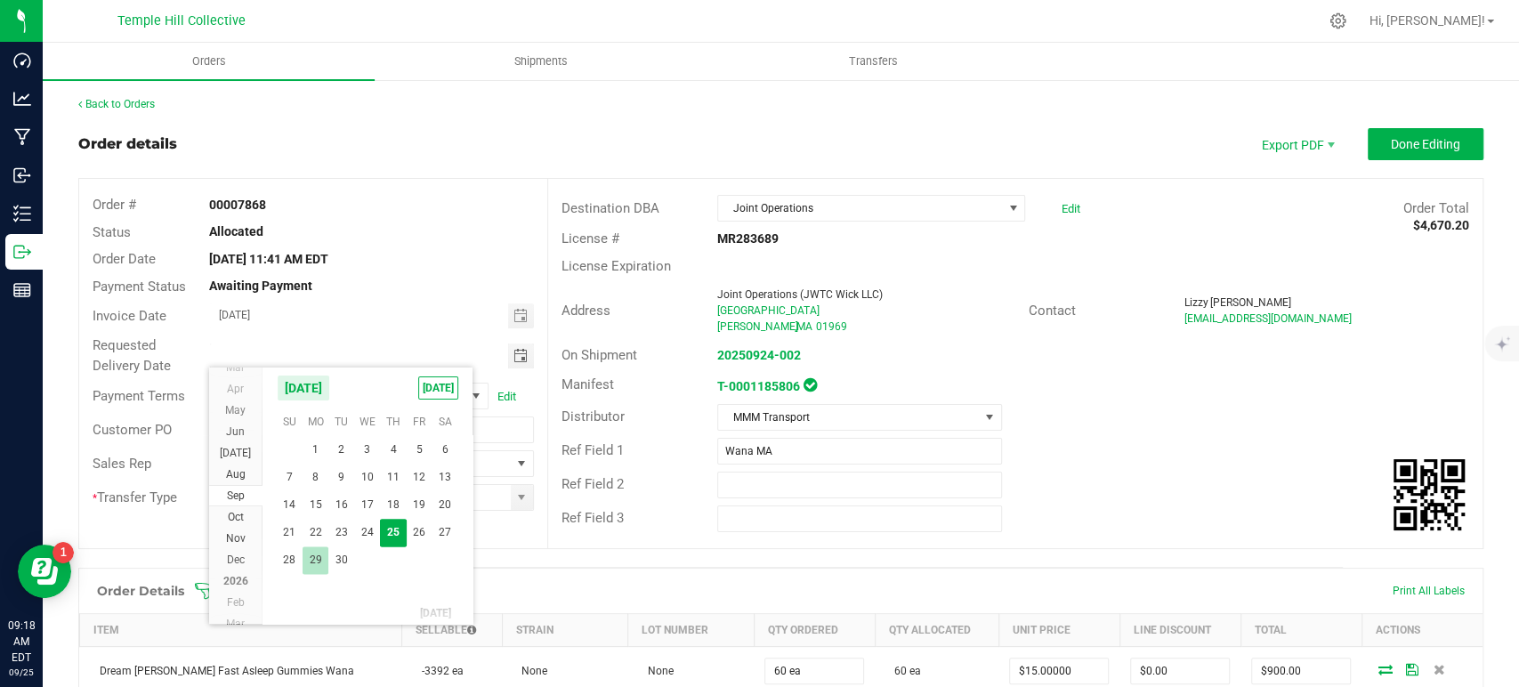
click at [307, 558] on span "29" at bounding box center [316, 561] width 26 height 28
type input "[DATE]"
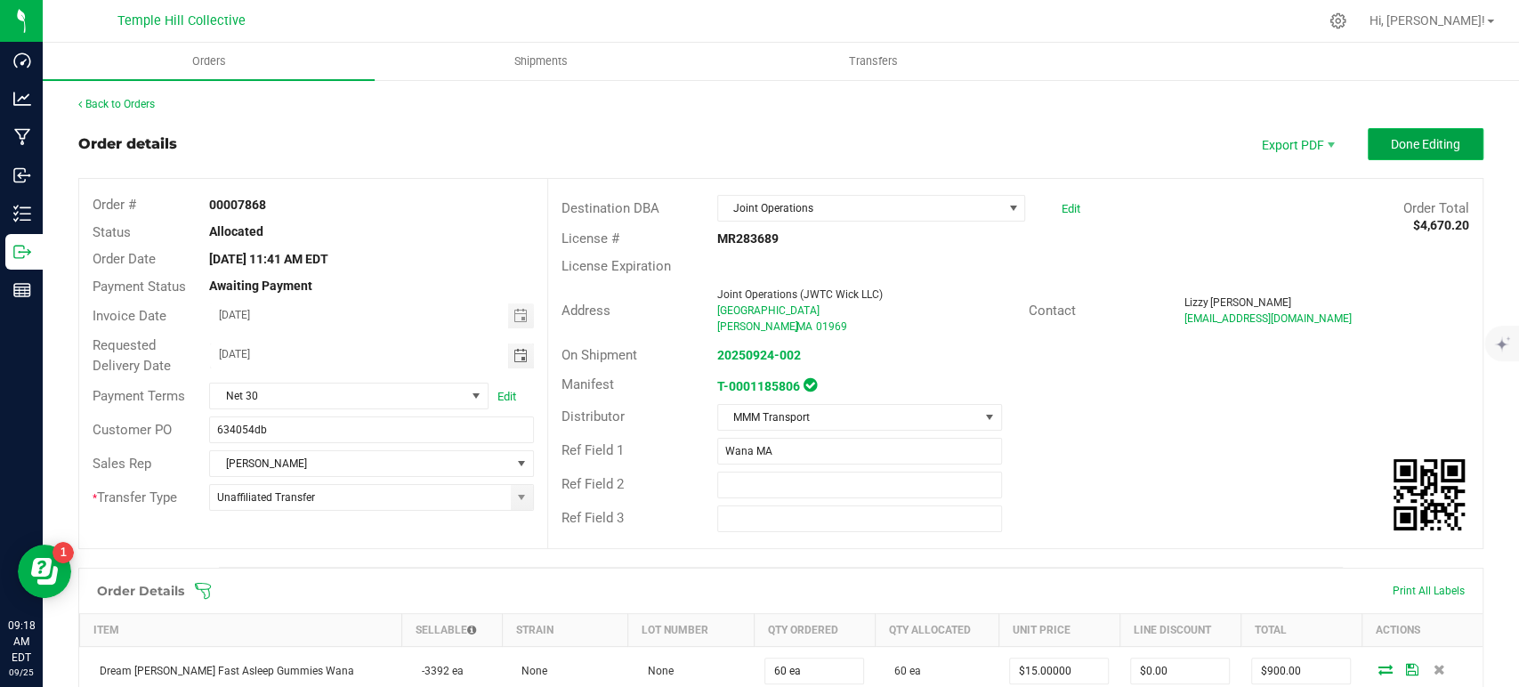
click at [1387, 156] on button "Done Editing" at bounding box center [1426, 144] width 116 height 32
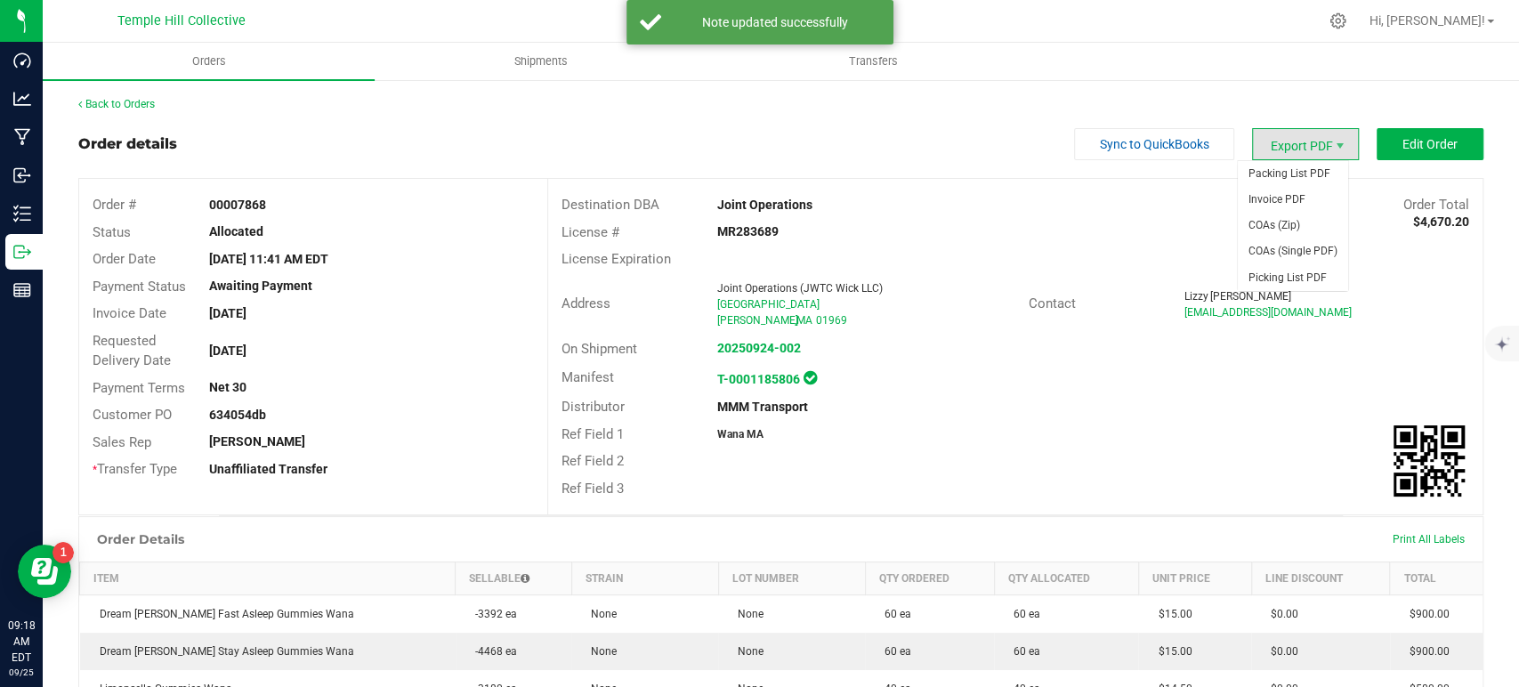
click at [1299, 139] on span "Export PDF" at bounding box center [1305, 144] width 107 height 32
click at [1276, 155] on span "Export PDF" at bounding box center [1305, 144] width 107 height 32
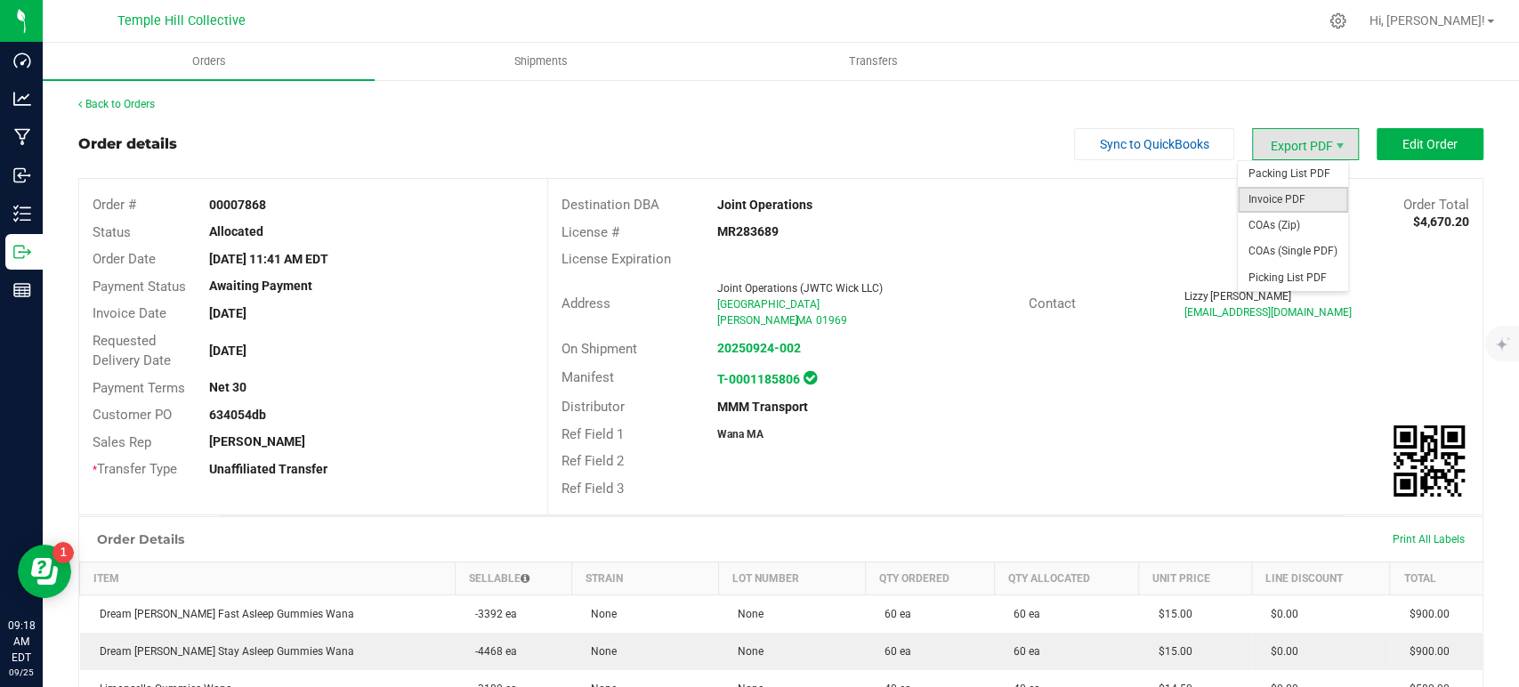
click at [1272, 202] on span "Invoice PDF" at bounding box center [1293, 200] width 110 height 26
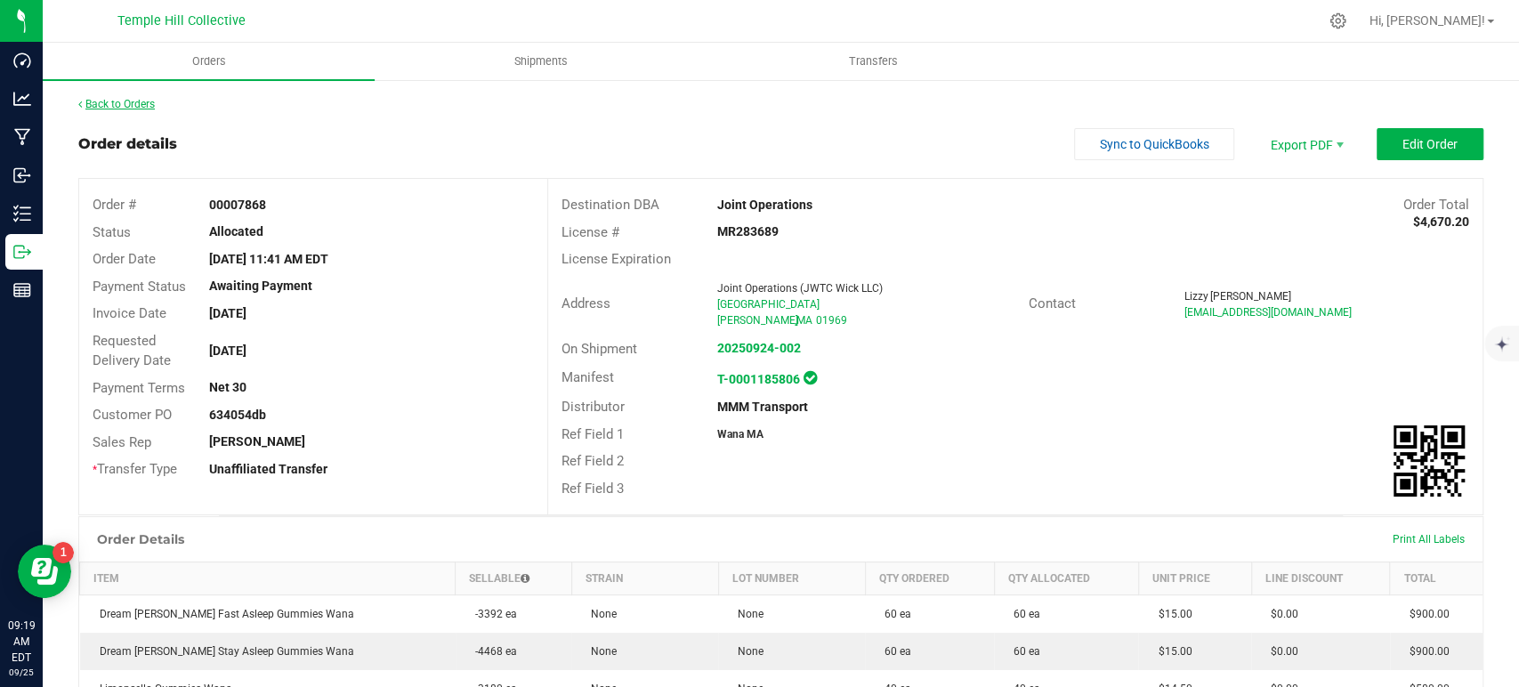
click at [135, 105] on link "Back to Orders" at bounding box center [116, 104] width 77 height 12
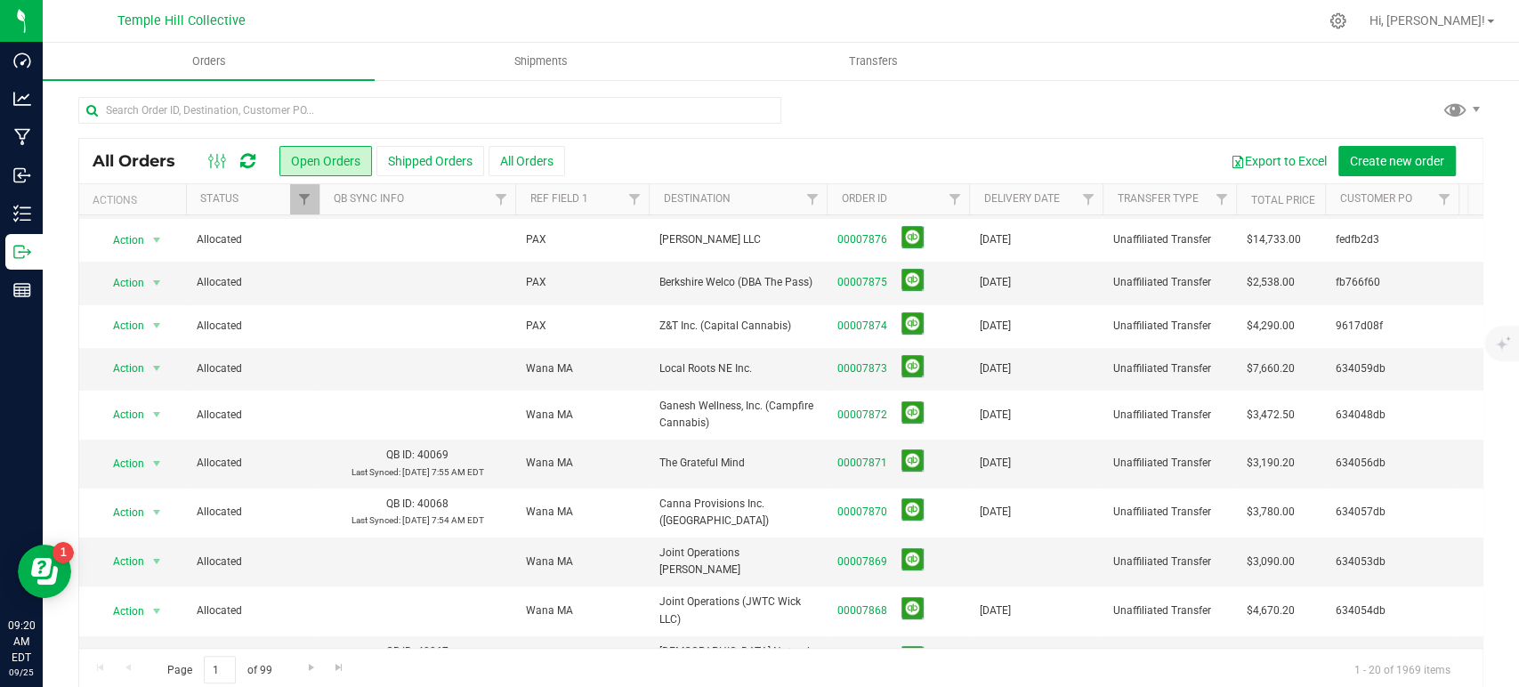
scroll to position [395, 0]
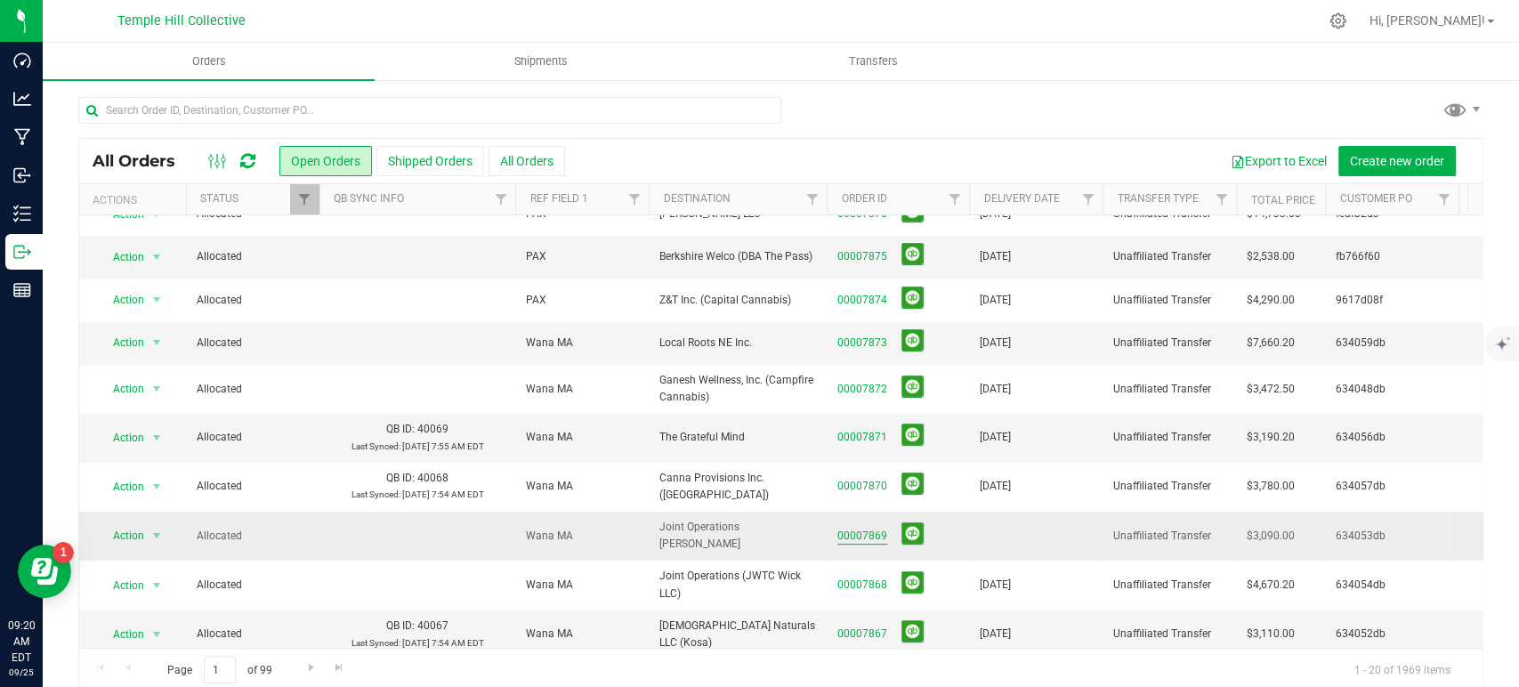
click at [879, 528] on link "00007869" at bounding box center [863, 536] width 50 height 17
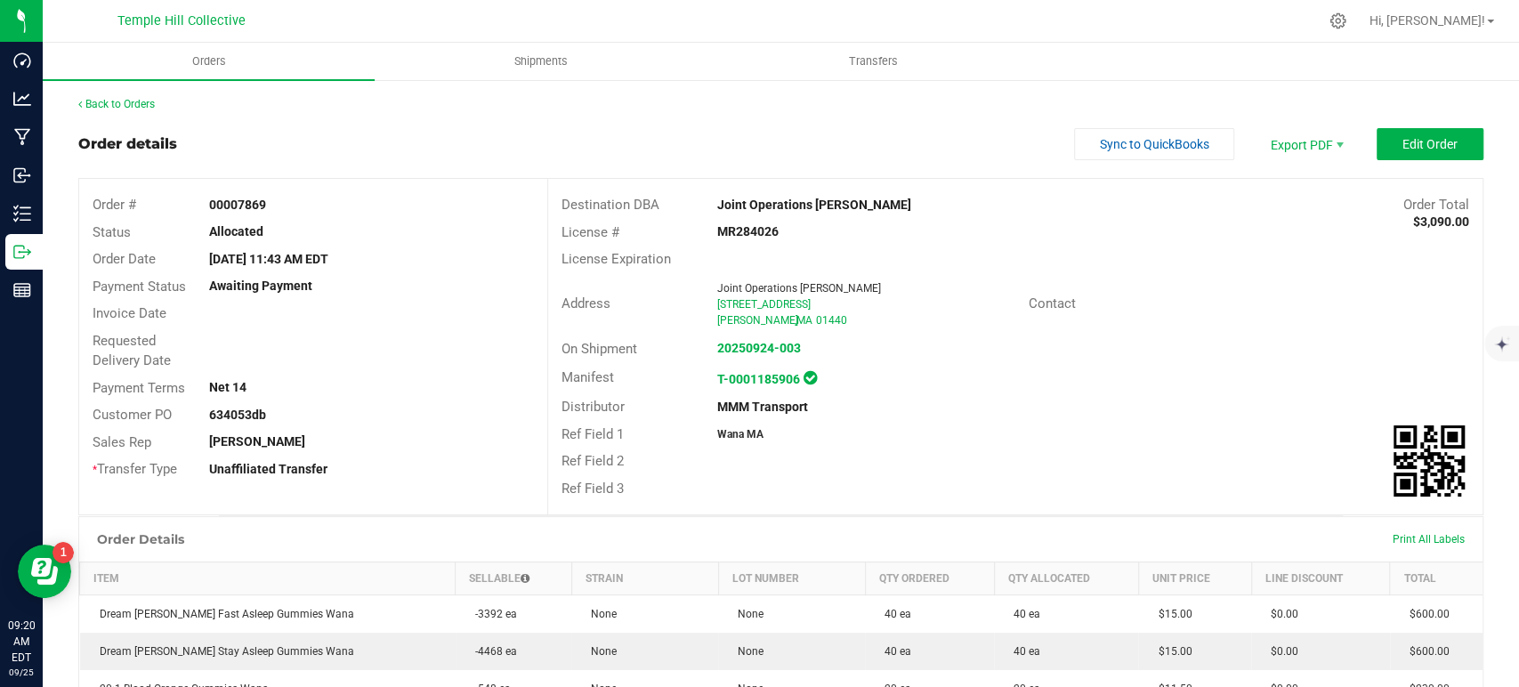
click at [1446, 190] on div "Destination DBA Joint Operations Gardner Order Total $3,090.00 License # MR2840…" at bounding box center [1014, 347] width 935 height 336
click at [1383, 147] on button "Edit Order" at bounding box center [1430, 144] width 107 height 32
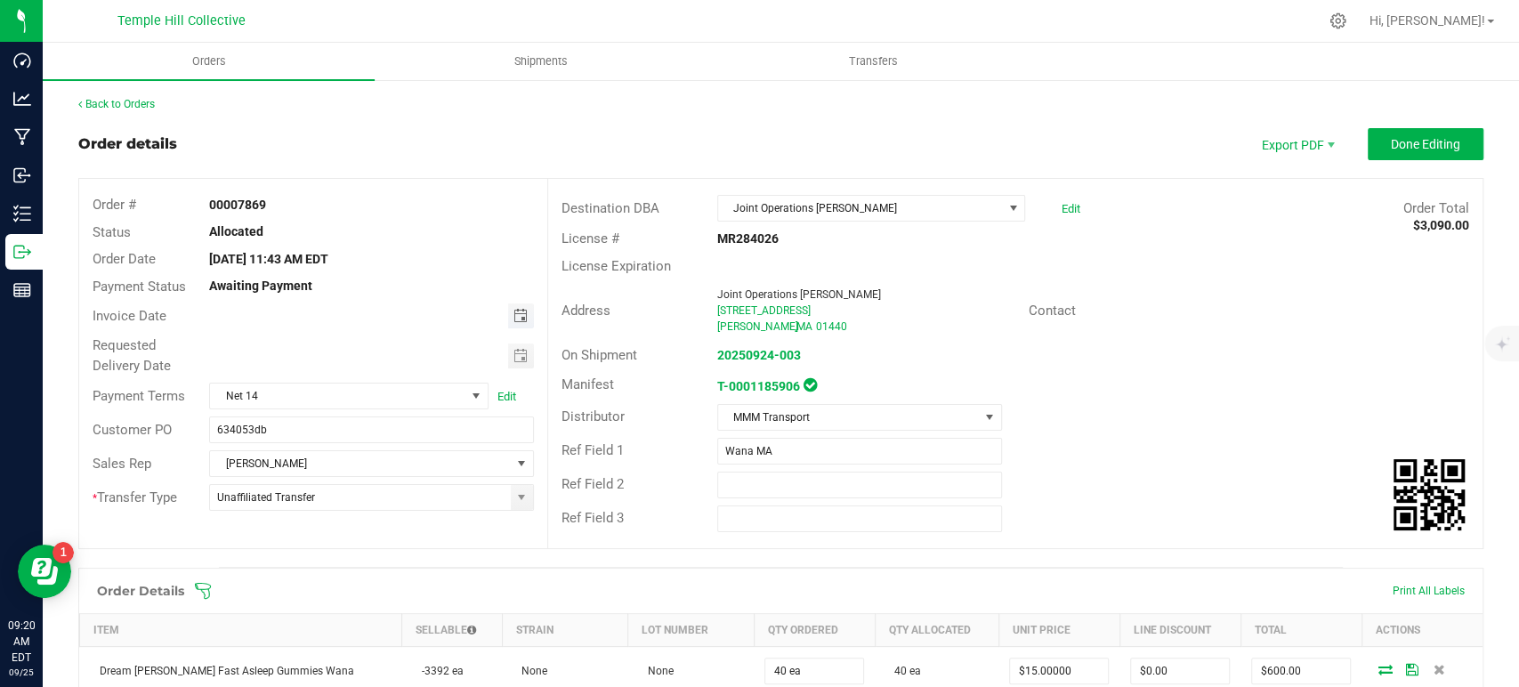
click at [513, 309] on span "Toggle calendar" at bounding box center [520, 316] width 14 height 14
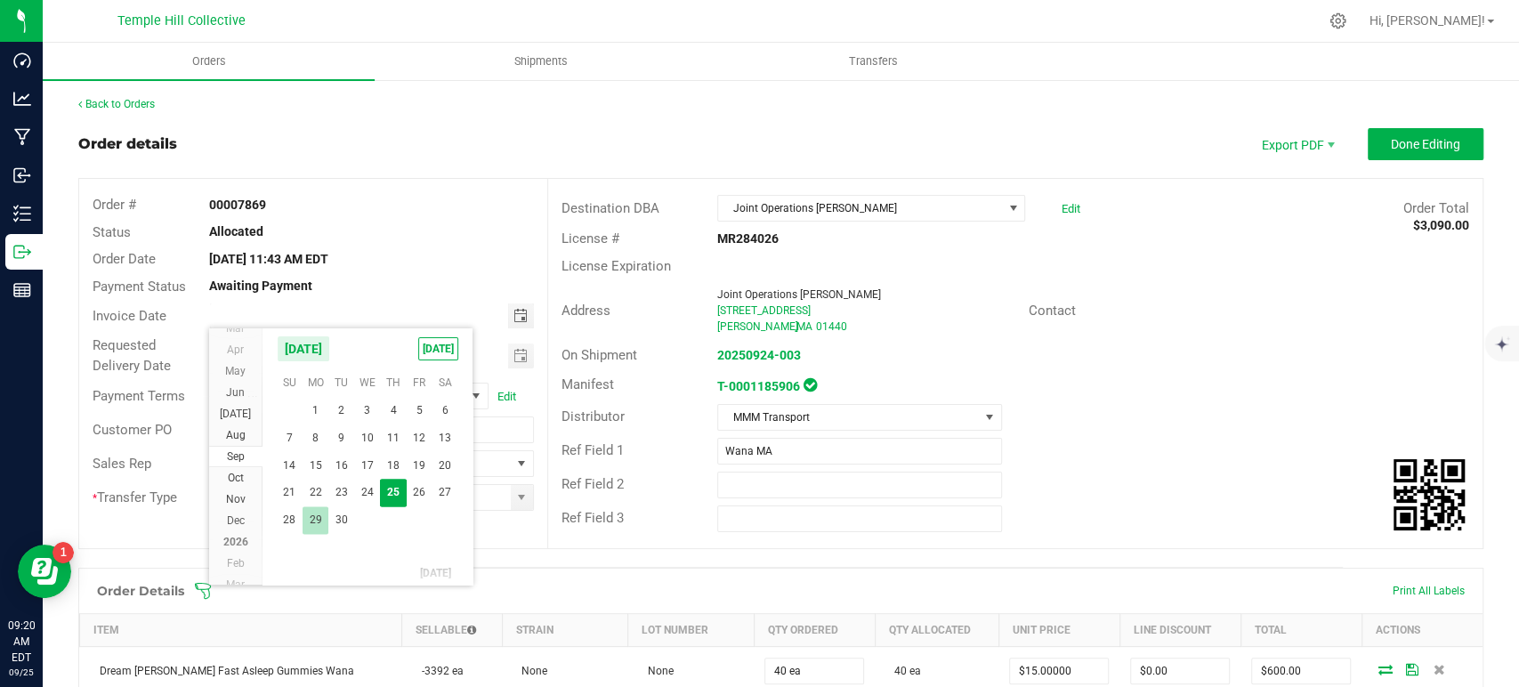
click at [316, 518] on span "29" at bounding box center [316, 520] width 26 height 28
type input "[DATE]"
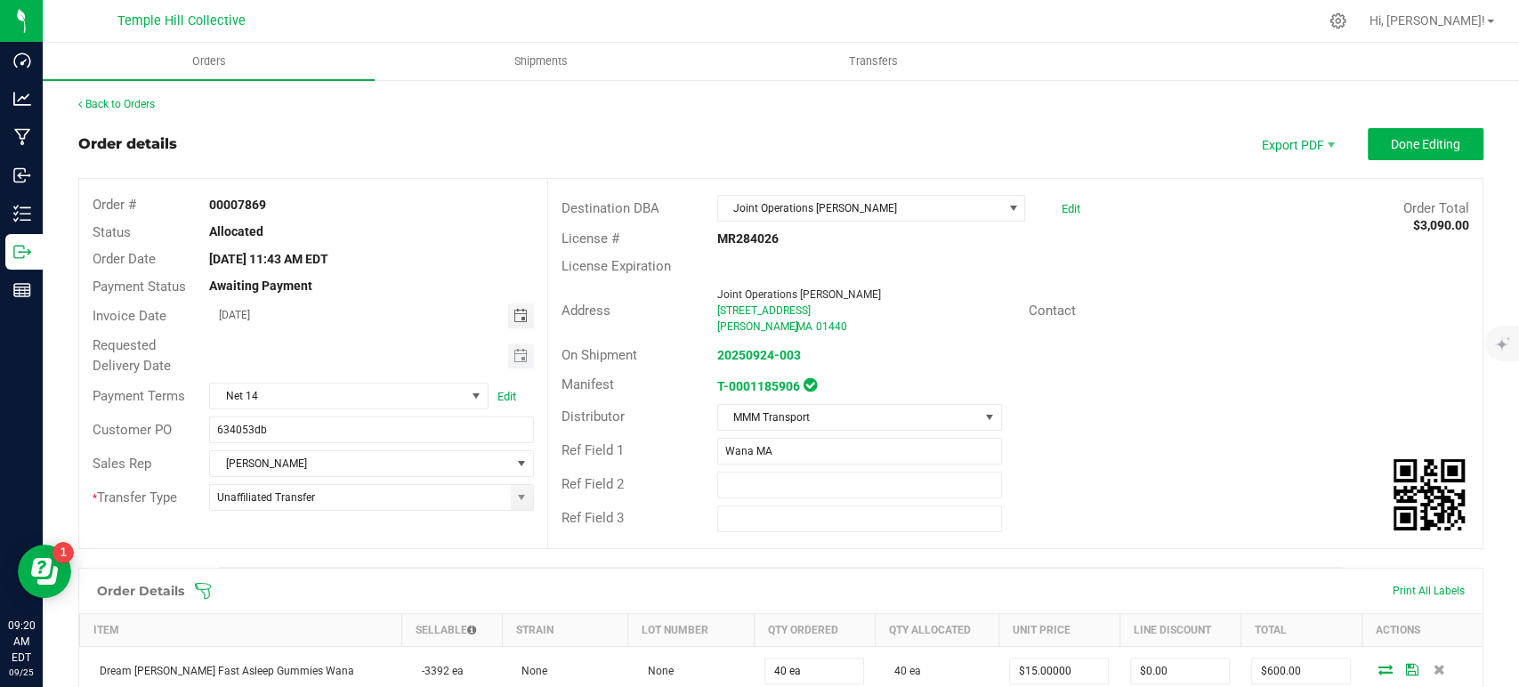
click at [522, 354] on span "Toggle calendar" at bounding box center [521, 356] width 26 height 25
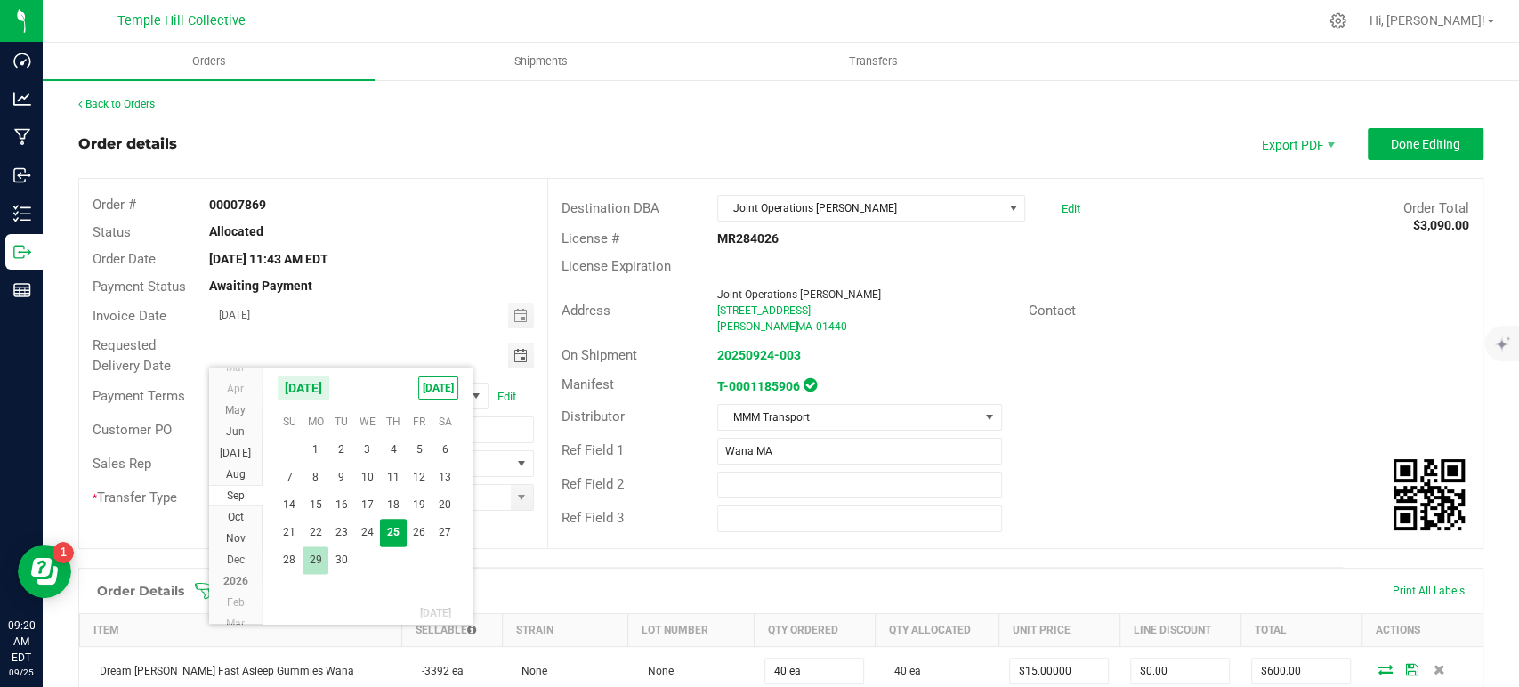
click at [315, 551] on span "29" at bounding box center [316, 561] width 26 height 28
type input "[DATE]"
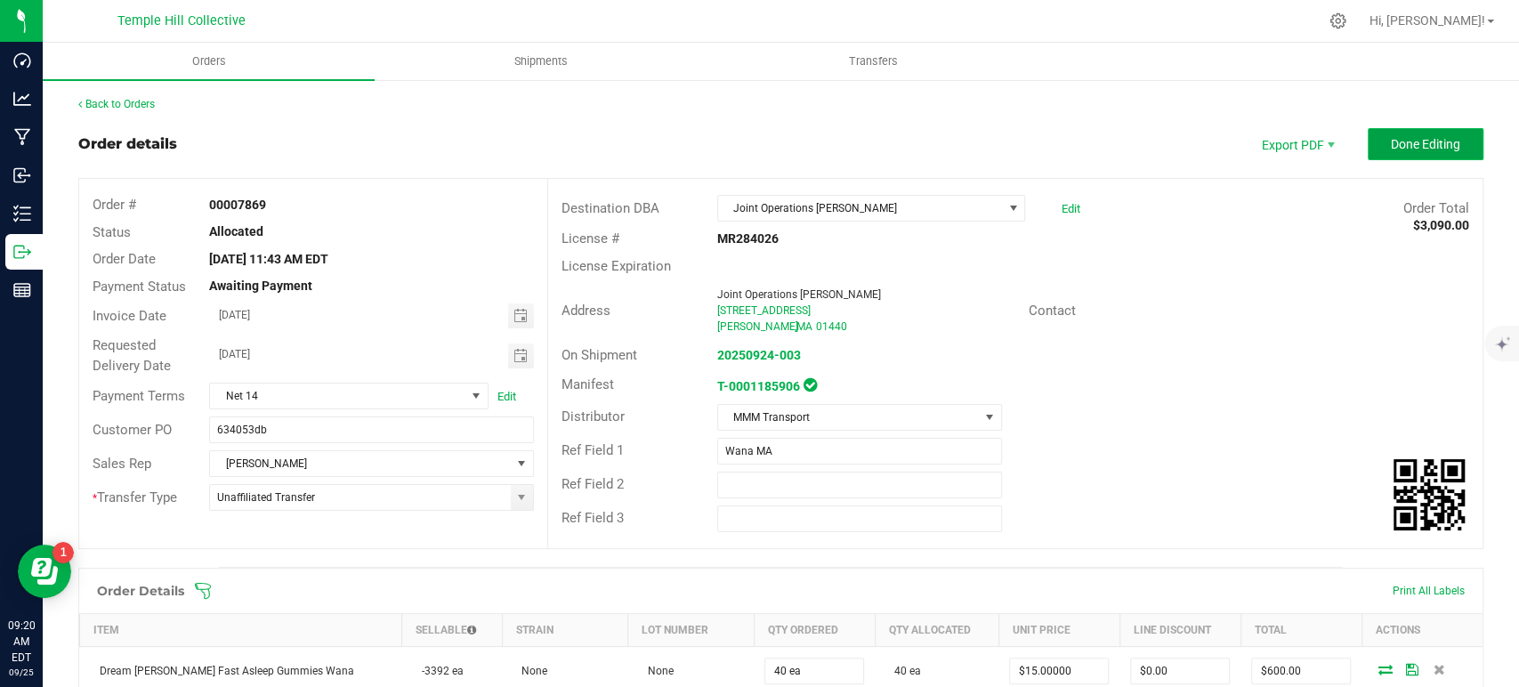
click at [1391, 149] on span "Done Editing" at bounding box center [1425, 144] width 69 height 14
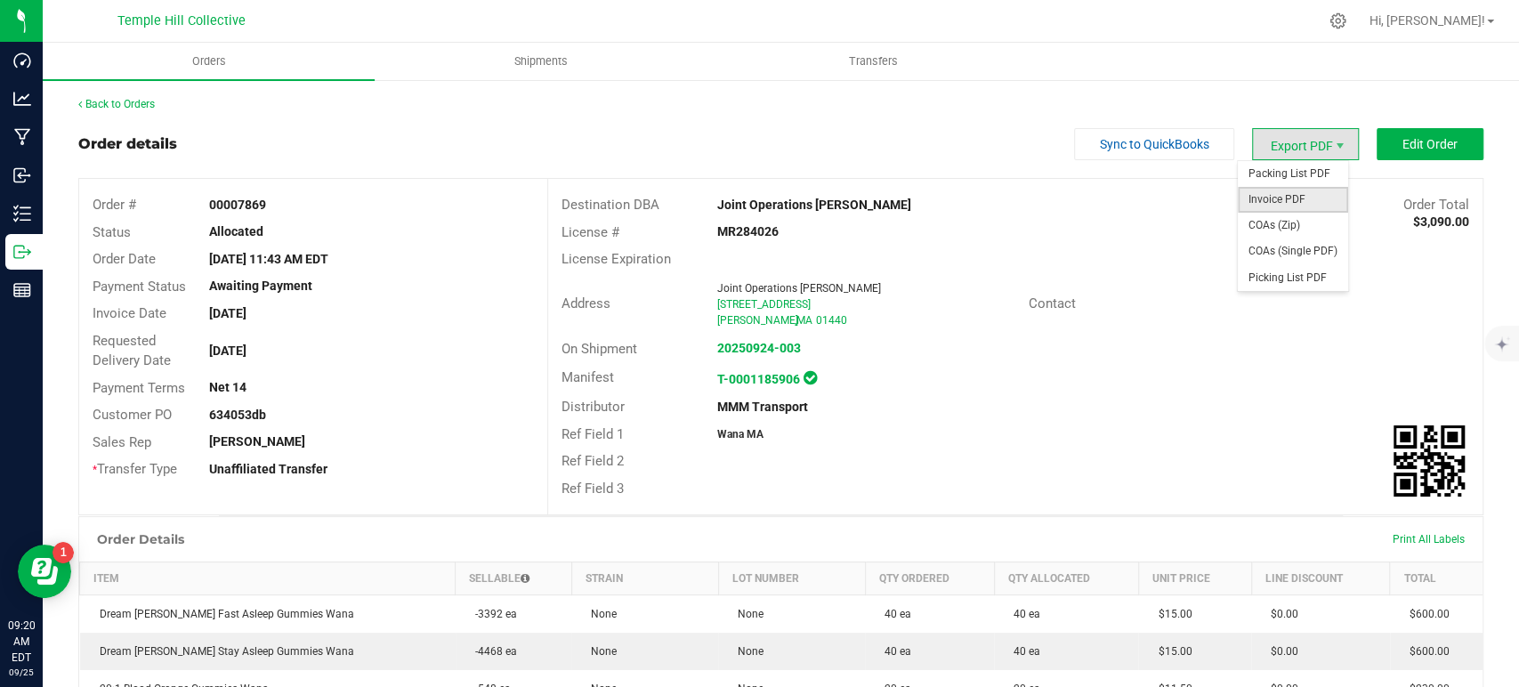
click at [1313, 192] on span "Invoice PDF" at bounding box center [1293, 200] width 110 height 26
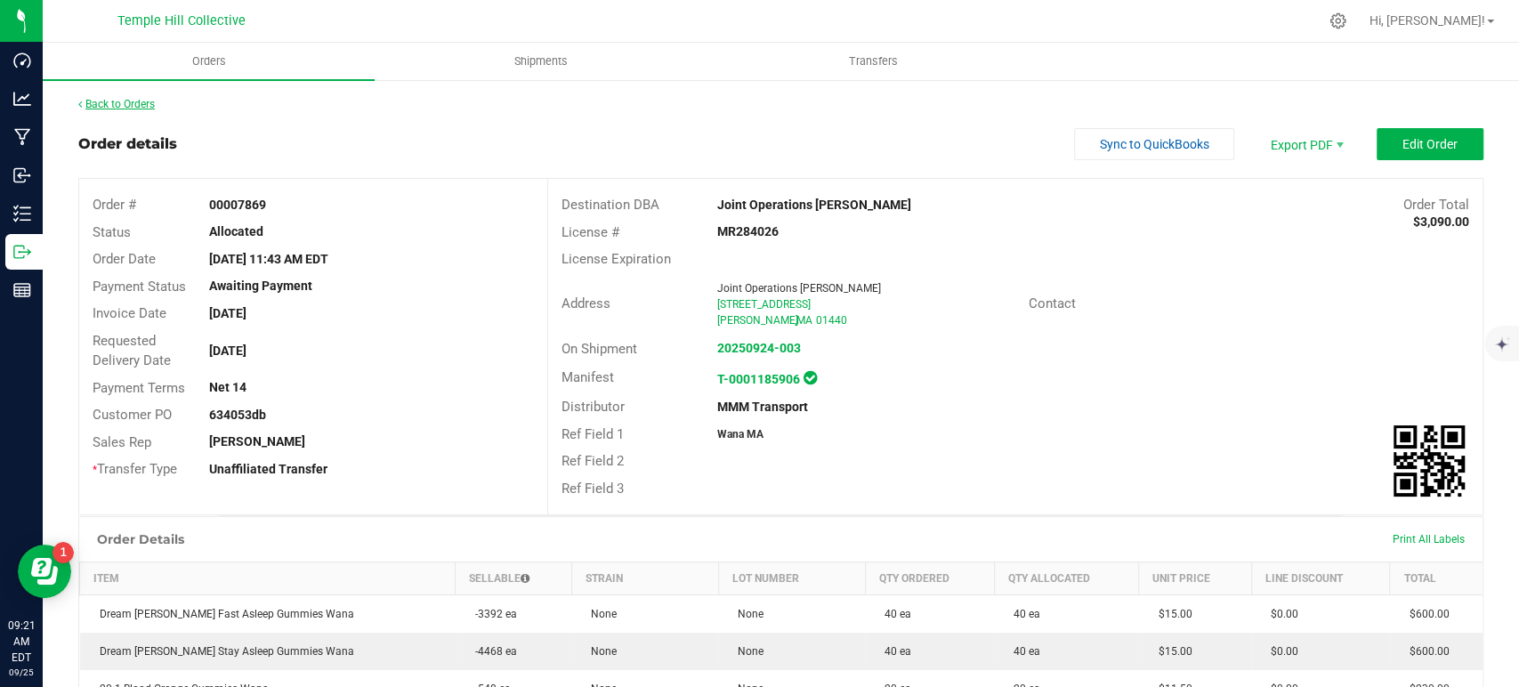
click at [138, 110] on link "Back to Orders" at bounding box center [116, 104] width 77 height 12
